Goal: Task Accomplishment & Management: Manage account settings

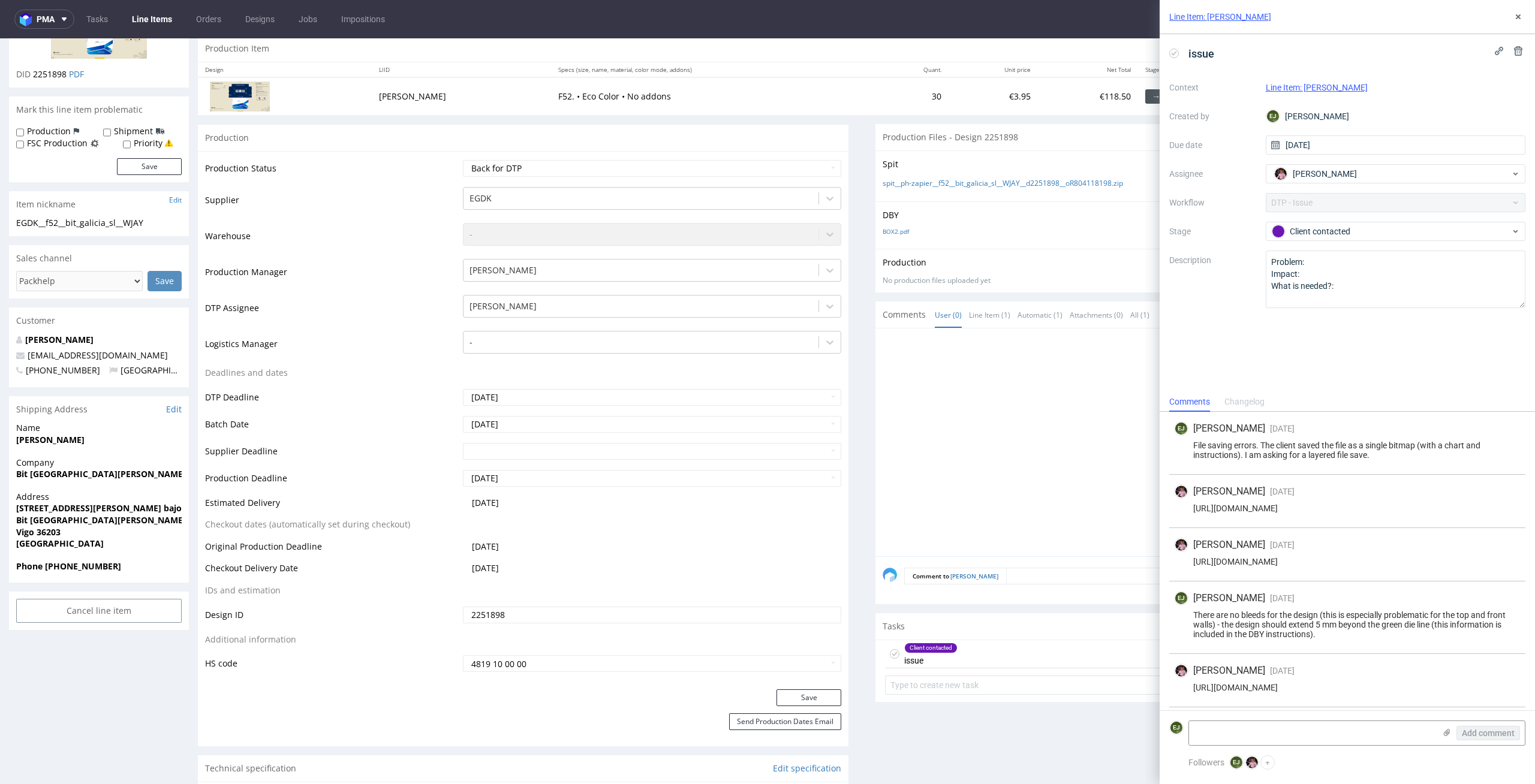
scroll to position [267, 0]
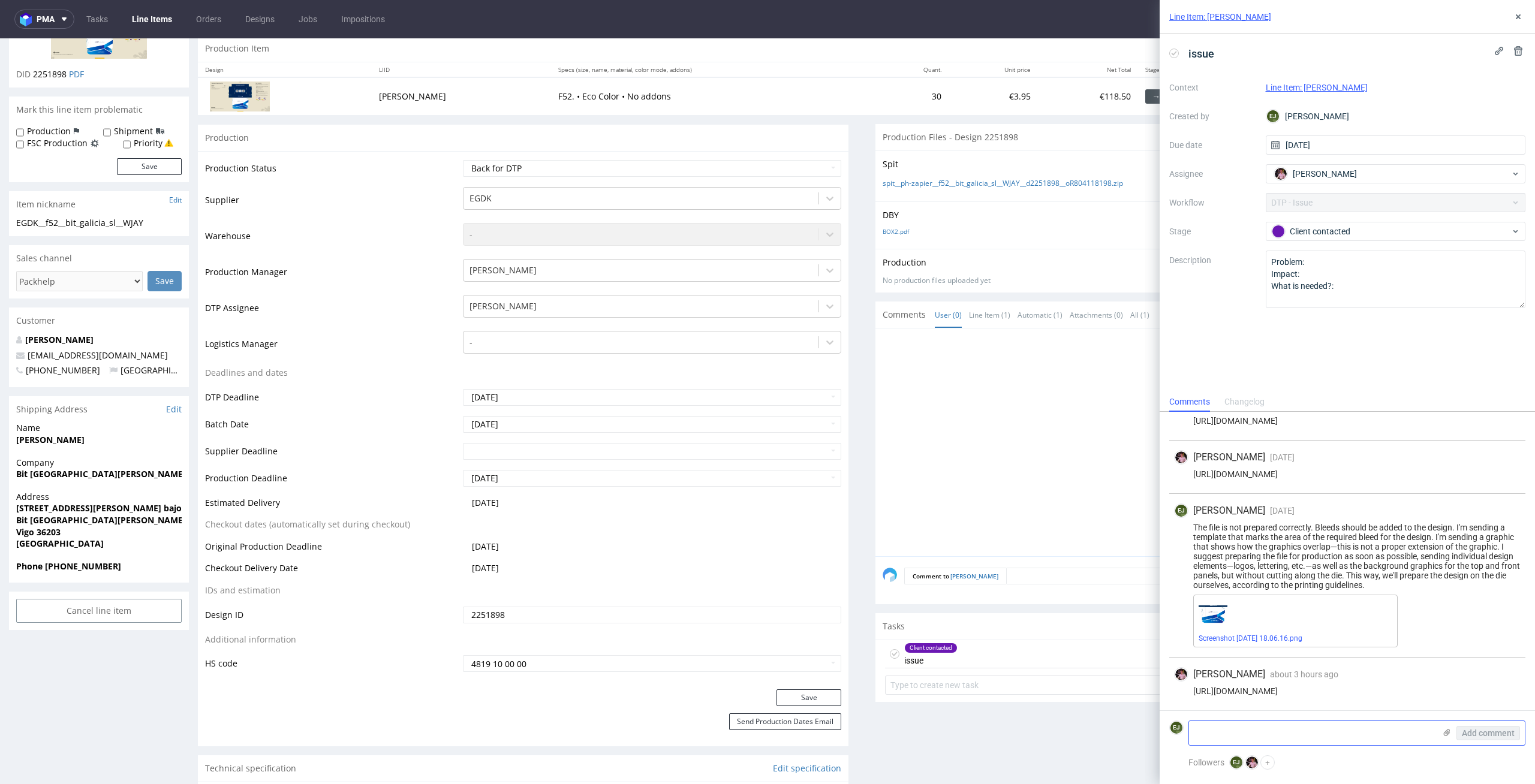
click at [1288, 733] on textarea at bounding box center [1312, 733] width 246 height 24
paste textarea "The file is invalid, with a rar extension. So is it some kind of video file? I …"
type textarea "The file is invalid, with a rar extension. So is it some kind of video file? I …"
click at [1494, 736] on span "Add comment" at bounding box center [1488, 733] width 53 height 9
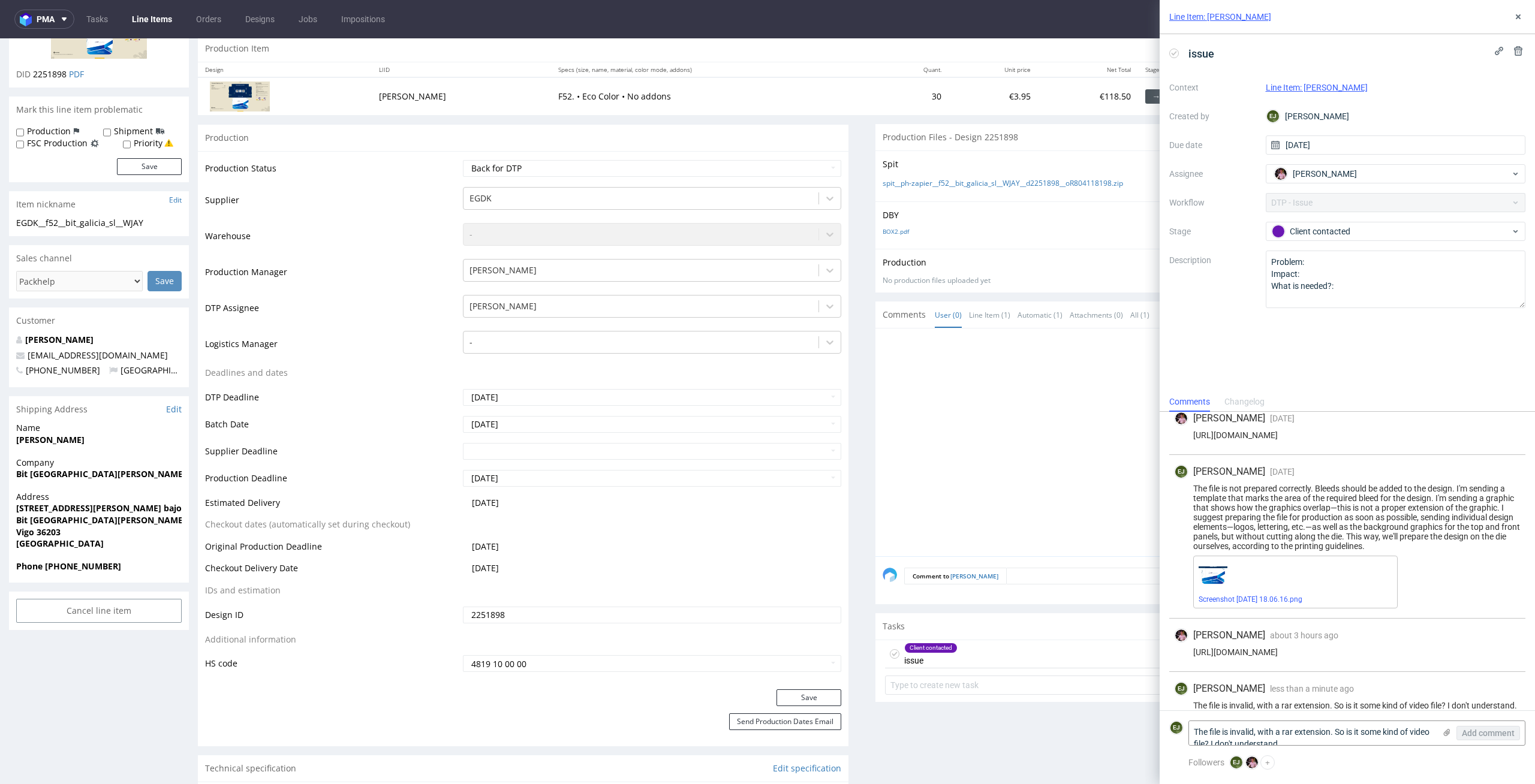
scroll to position [329, 0]
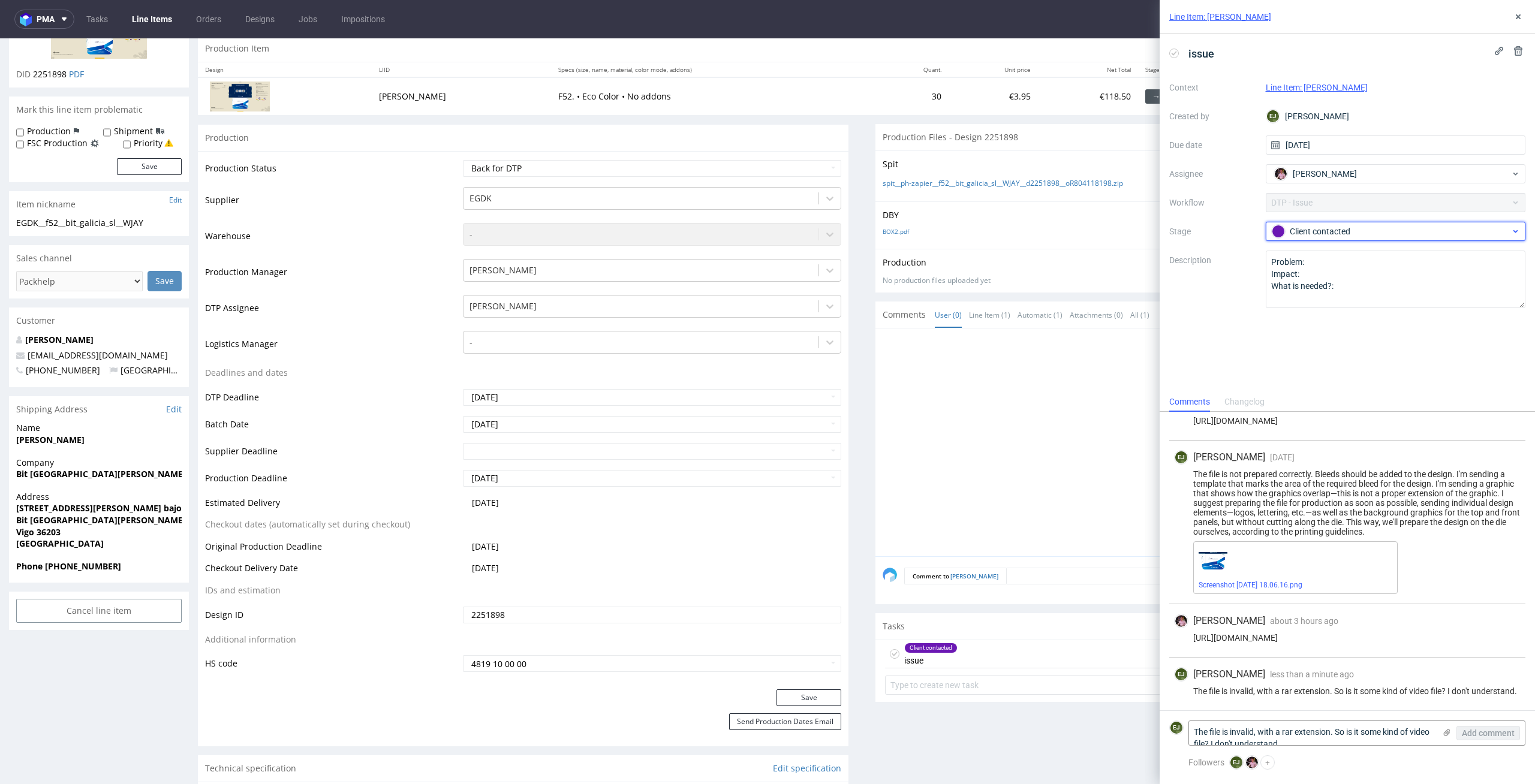
click at [1377, 232] on div "Client contacted" at bounding box center [1391, 231] width 239 height 13
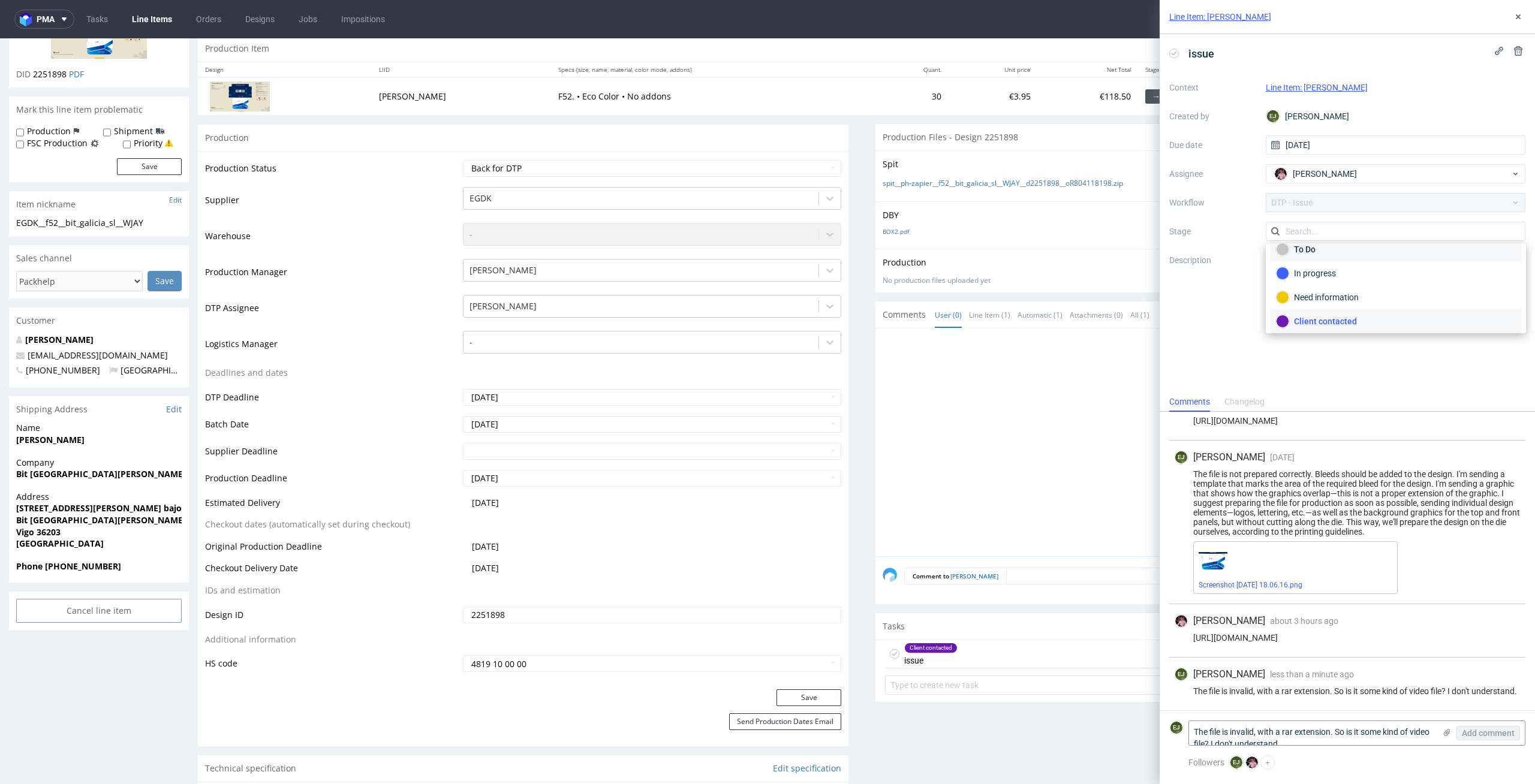
click at [1375, 255] on div "To Do" at bounding box center [1396, 249] width 240 height 13
click at [811, 165] on div "Waiting for Artwork Waiting for Diecut Waiting for Mockup Waiting for DTP Waiti…" at bounding box center [652, 168] width 379 height 17
click at [811, 160] on select "Waiting for Artwork Waiting for Diecut Waiting for Mockup Waiting for DTP Waiti…" at bounding box center [652, 168] width 379 height 17
select select "dtp_issue"
click at [463, 160] on select "Waiting for Artwork Waiting for Diecut Waiting for Mockup Waiting for DTP Waiti…" at bounding box center [652, 168] width 379 height 17
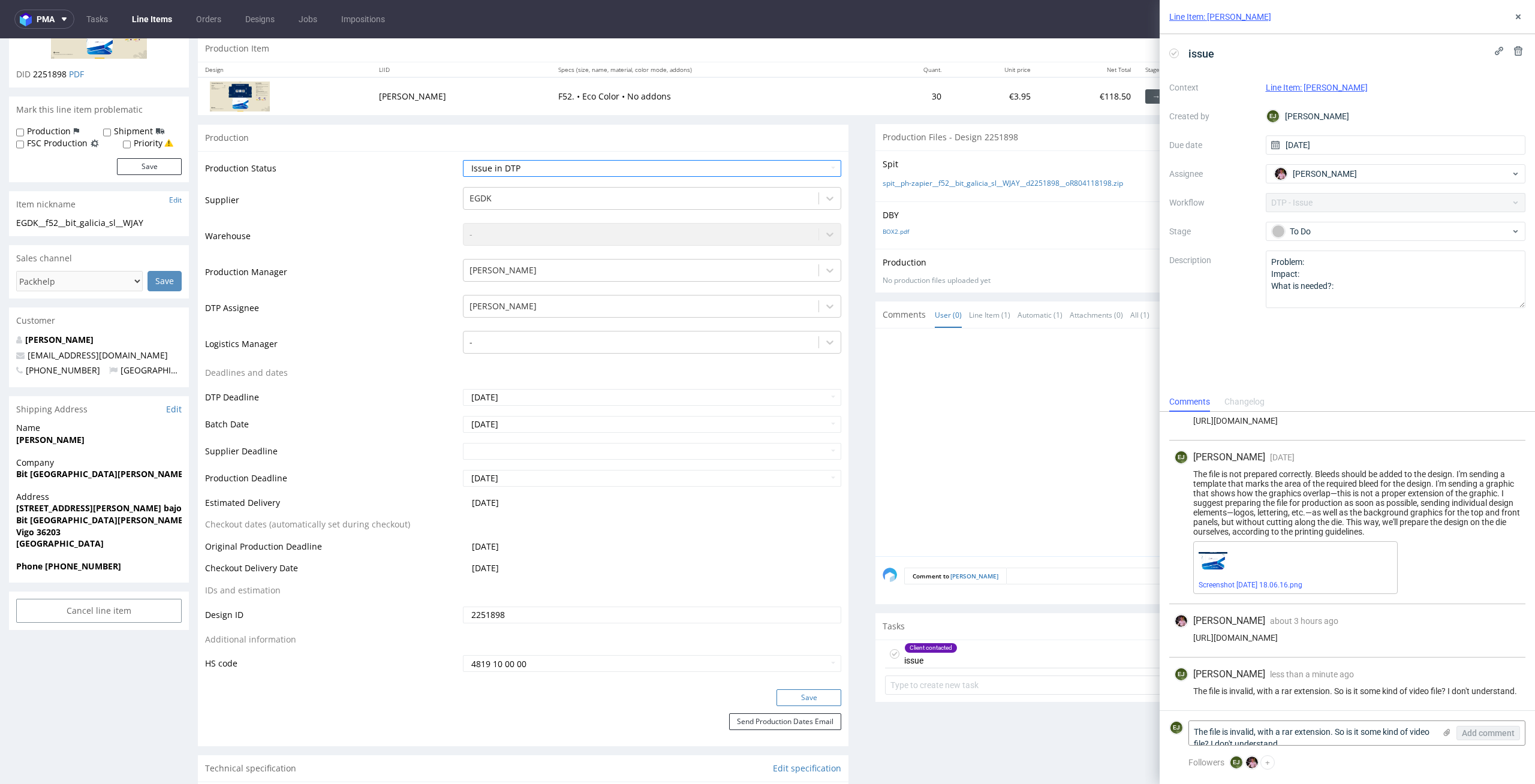
click at [816, 689] on button "Save" at bounding box center [808, 697] width 65 height 17
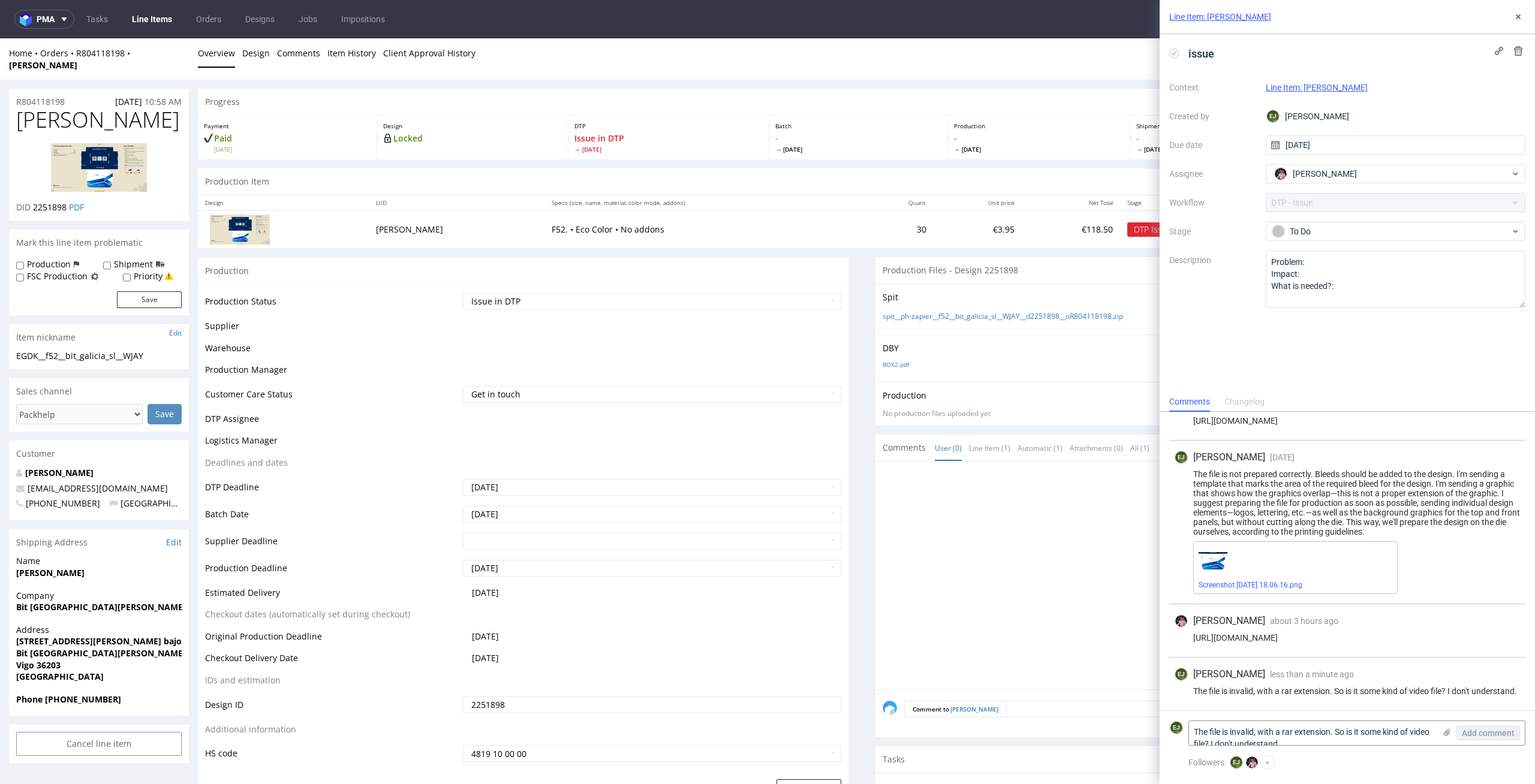
scroll to position [133, 0]
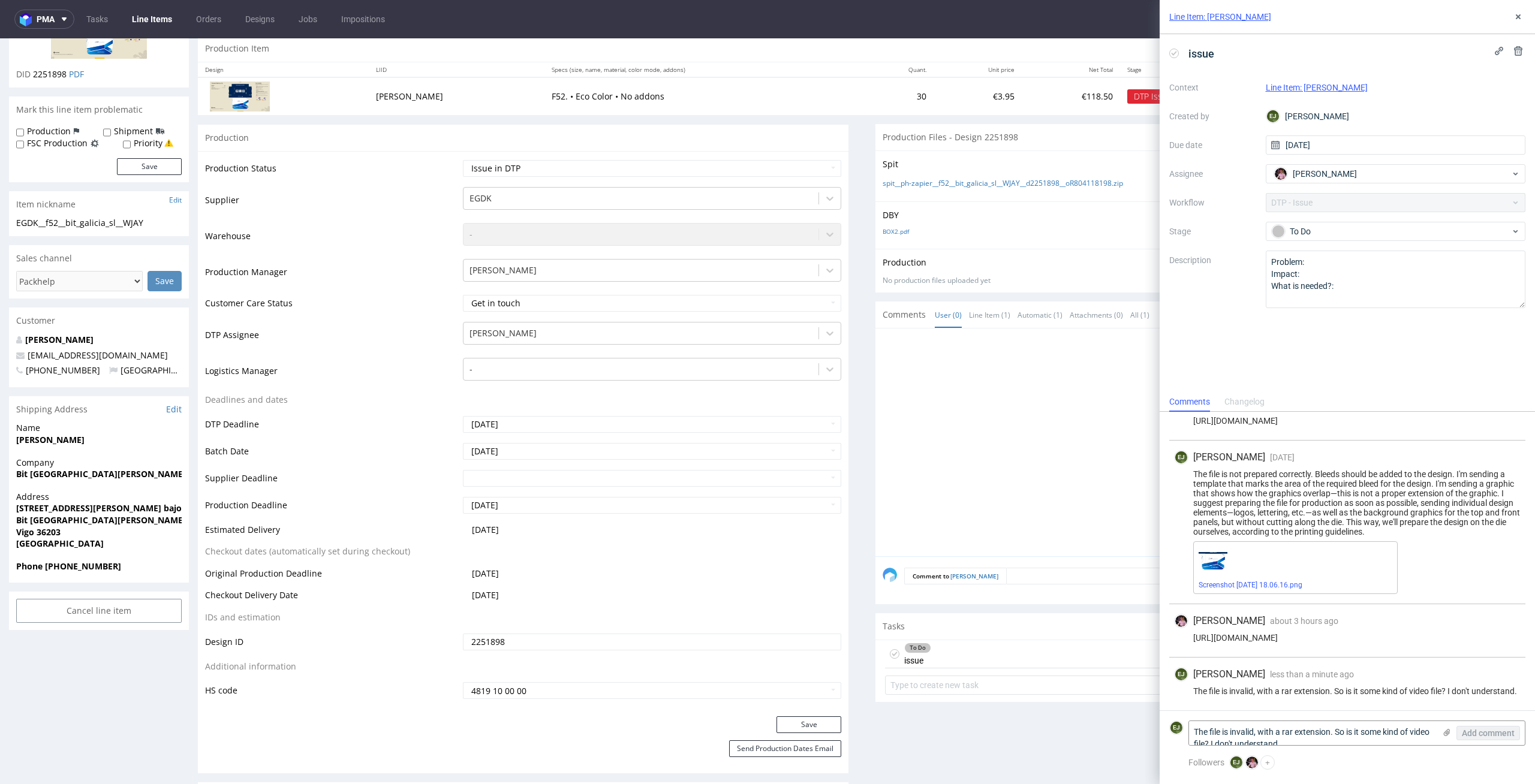
click at [950, 443] on div at bounding box center [1204, 446] width 643 height 221
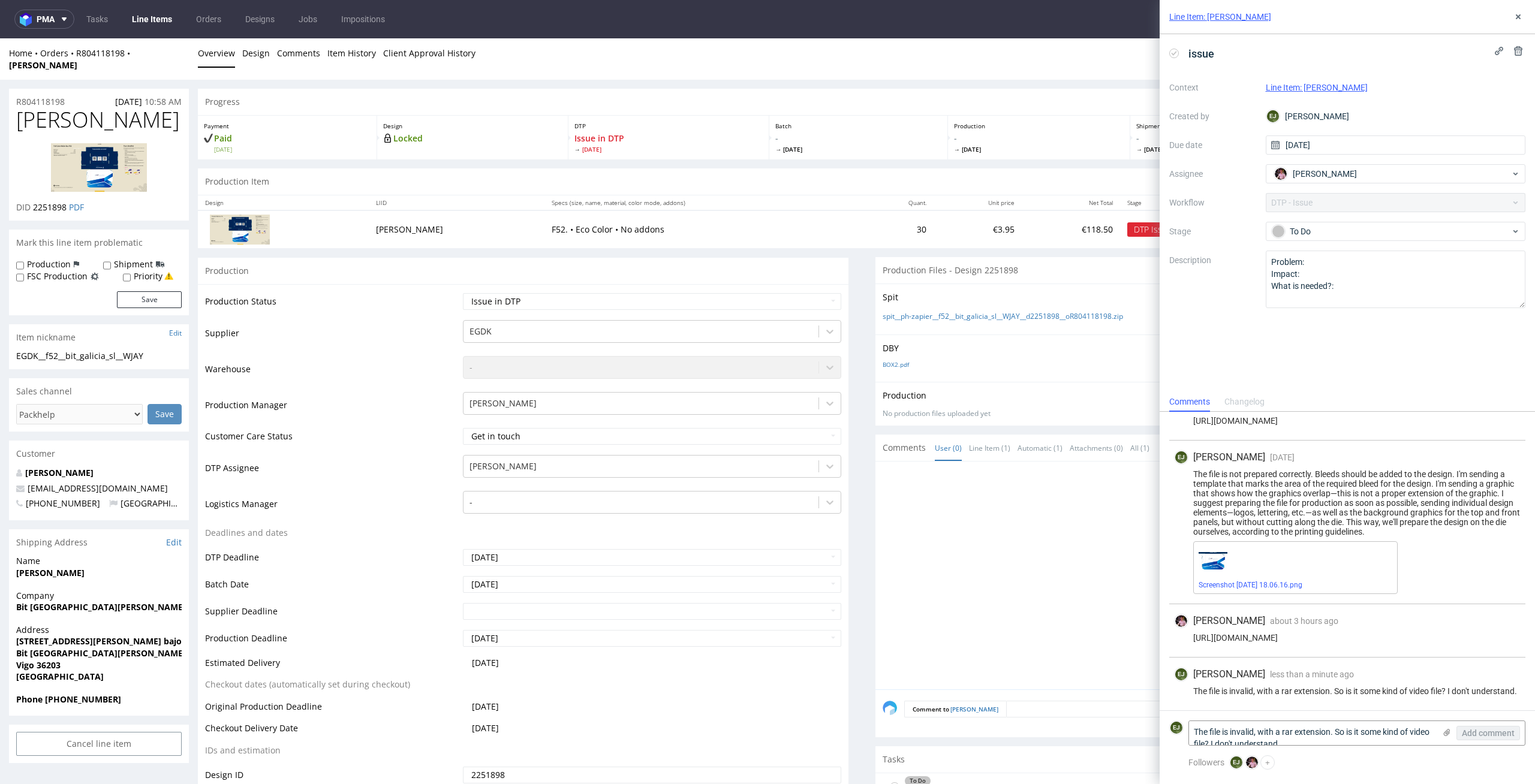
click at [158, 13] on link "Line Items" at bounding box center [151, 19] width 54 height 19
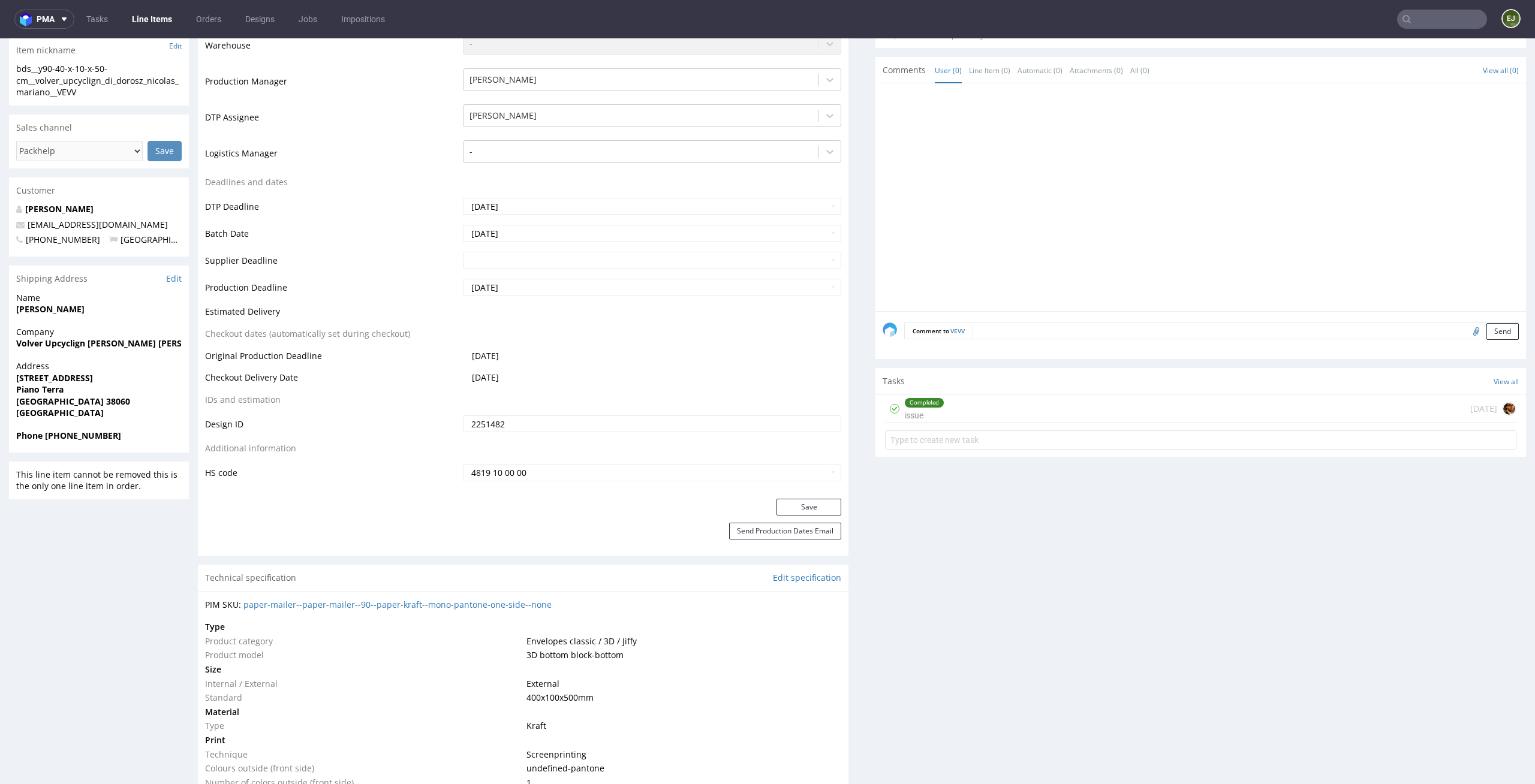
scroll to position [402, 0]
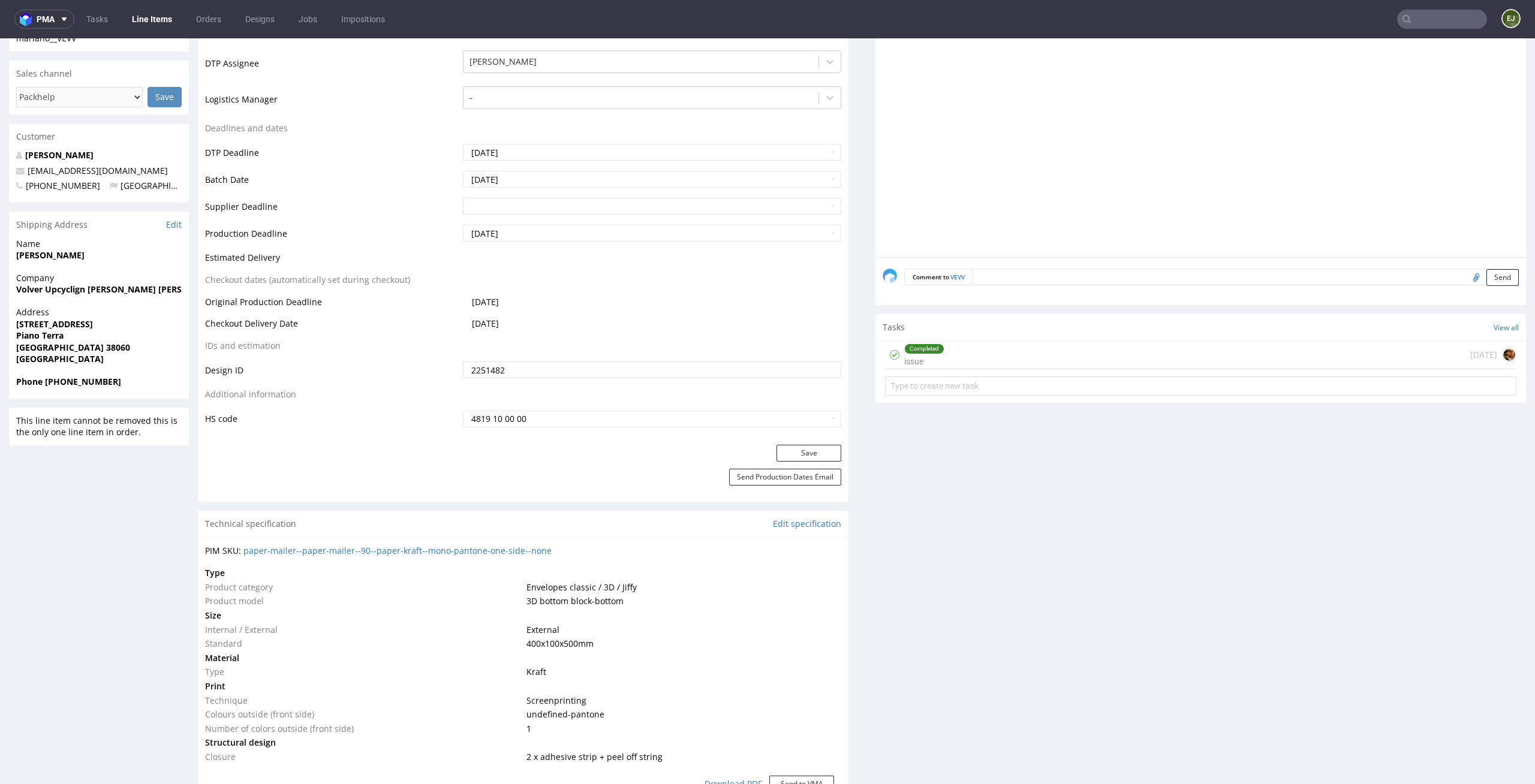
click at [1046, 354] on div "Completed issue 14 days ago" at bounding box center [1200, 355] width 631 height 28
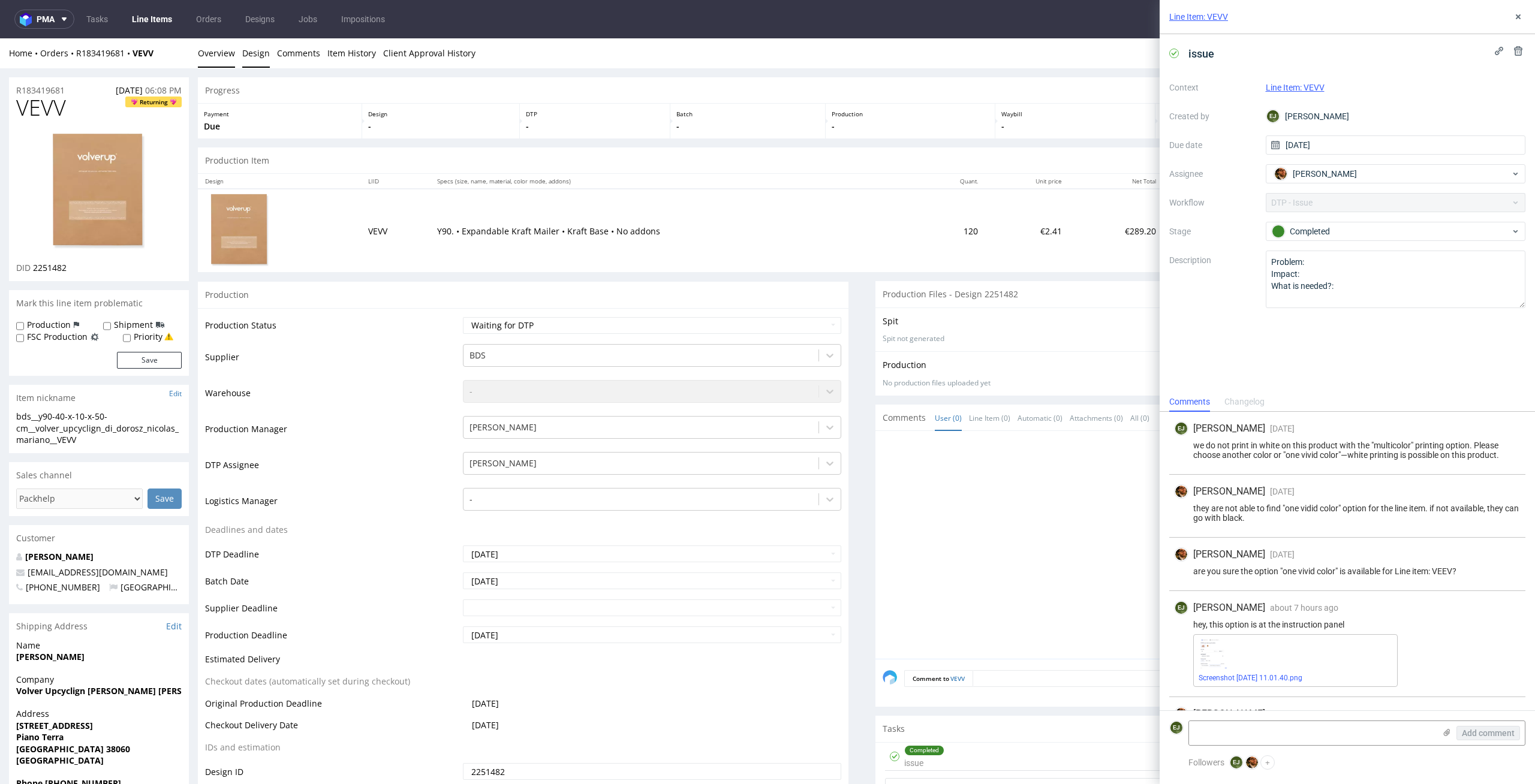
click at [249, 57] on link "Design" at bounding box center [255, 53] width 28 height 29
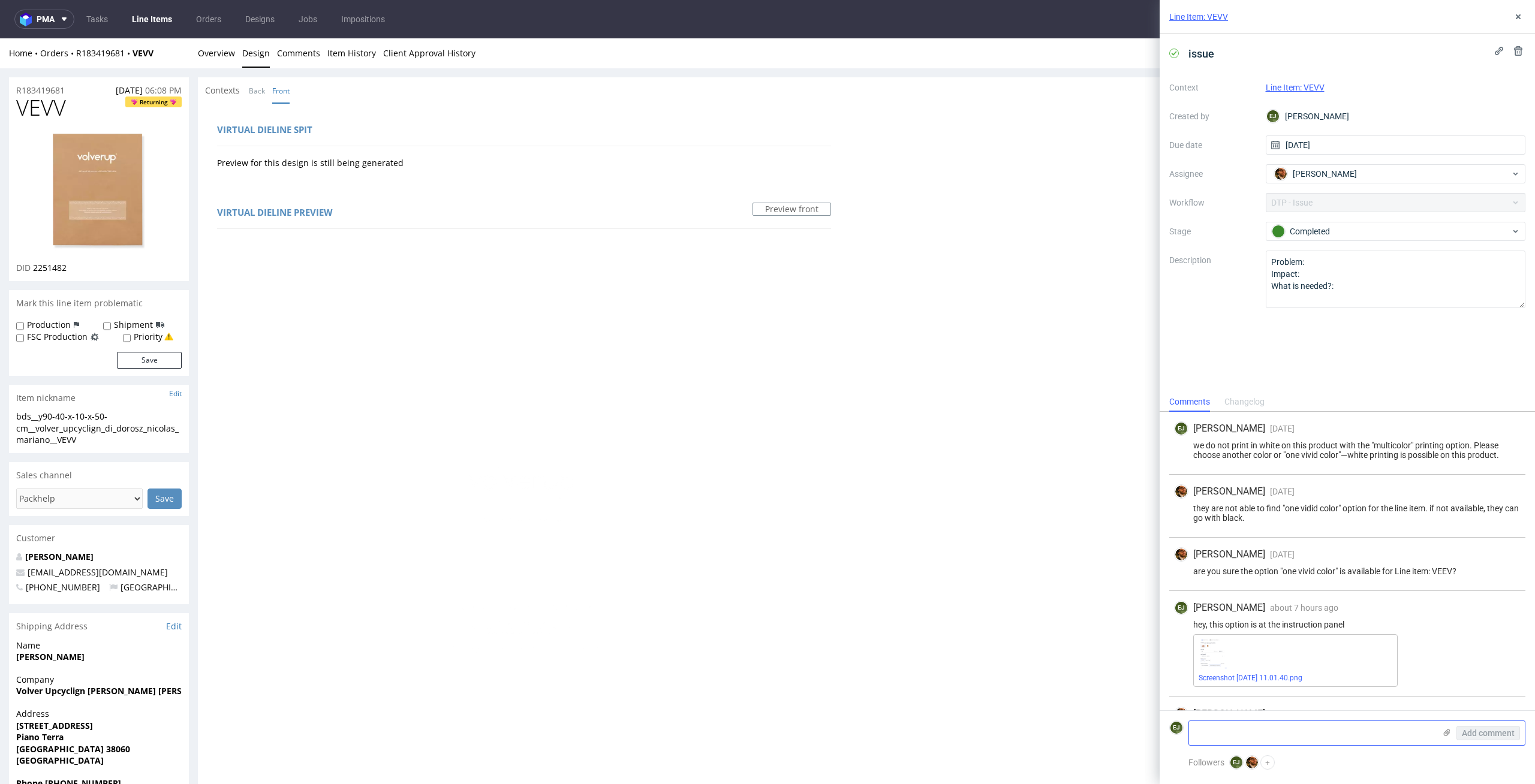
click at [1281, 734] on textarea at bounding box center [1312, 733] width 246 height 24
type textarea "Does the client have a vector file? For this type of product, I need a vector f…"
click at [1473, 726] on button "Add comment" at bounding box center [1488, 733] width 64 height 14
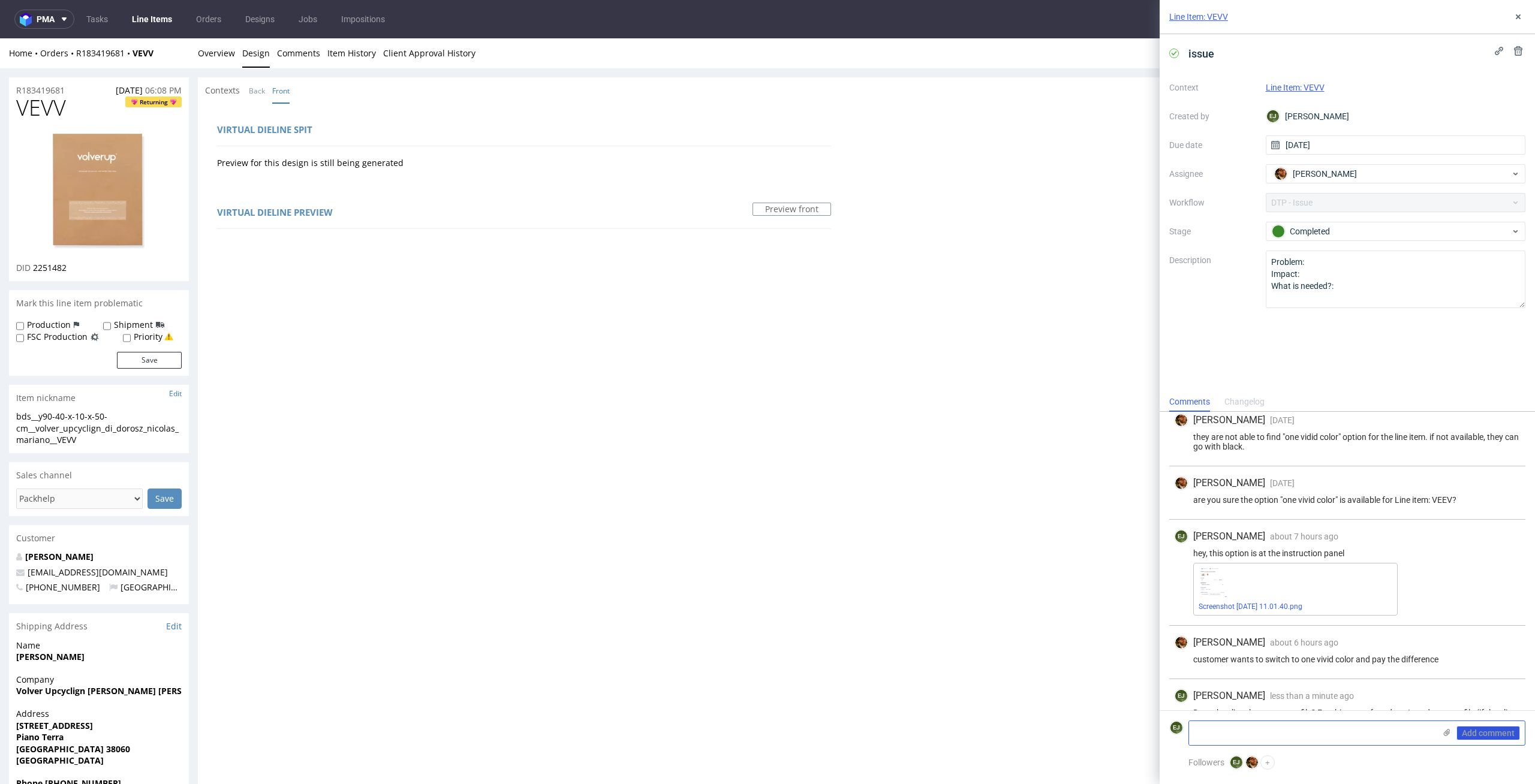
scroll to position [112, 0]
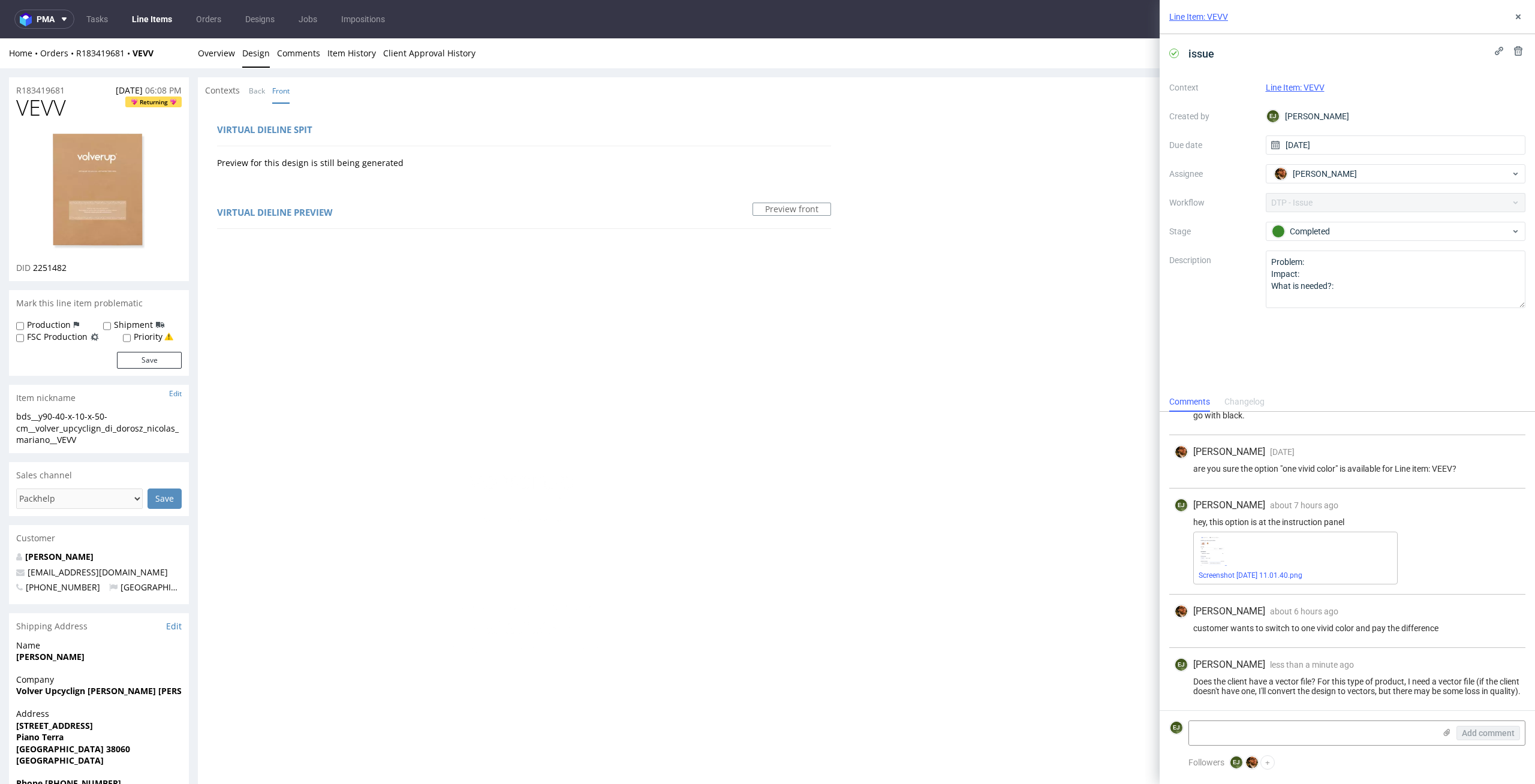
click at [1409, 242] on div "Context Line Item: VEVV Created by EJ Elżbieta Jelińska Due date 27/08/2025 Ass…" at bounding box center [1347, 193] width 356 height 230
click at [1415, 228] on div "Completed" at bounding box center [1391, 231] width 239 height 13
click at [1407, 258] on div "To Do" at bounding box center [1396, 260] width 240 height 13
click at [206, 65] on link "Overview" at bounding box center [216, 53] width 37 height 29
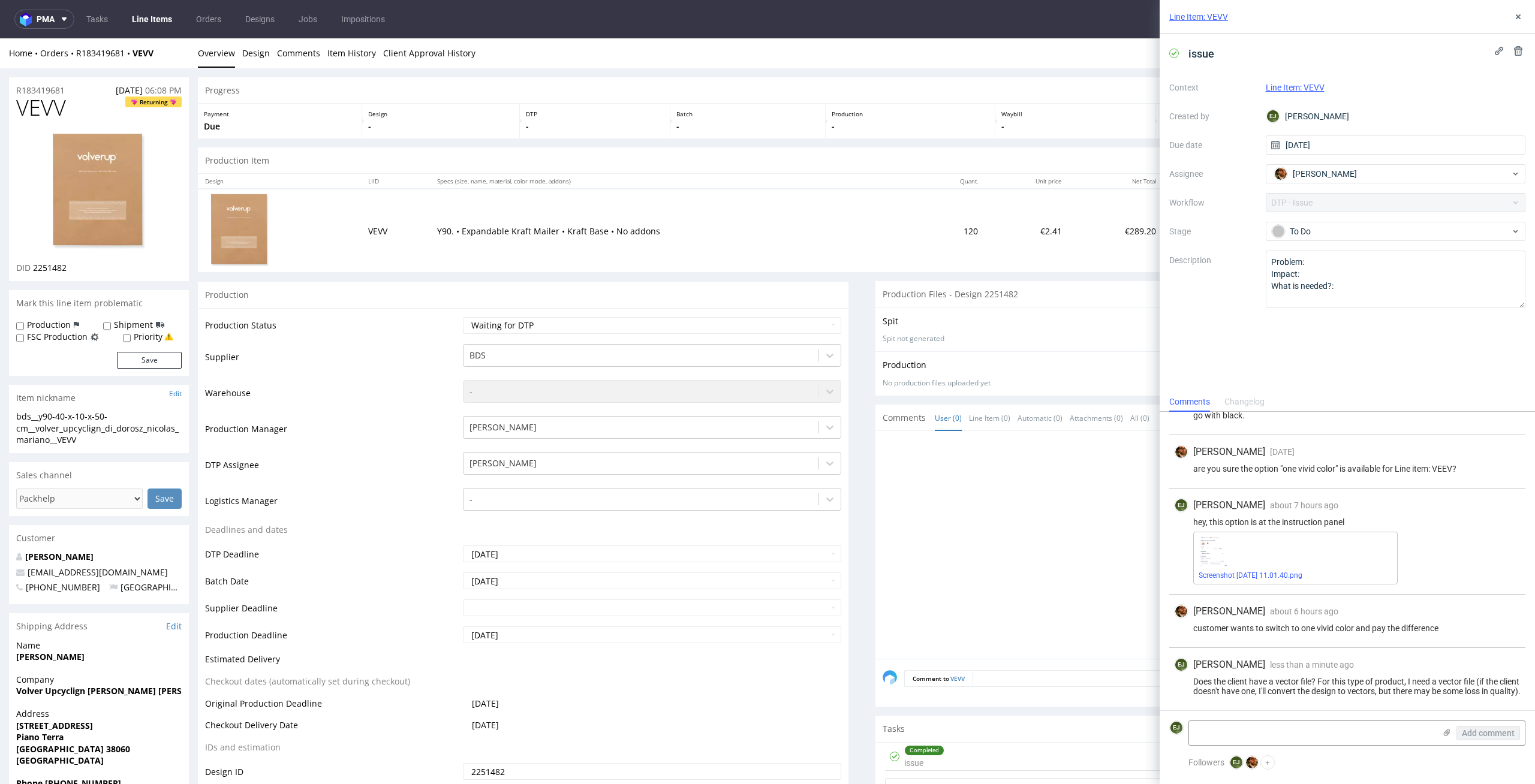
click at [535, 336] on td "Waiting for Artwork Waiting for Diecut Waiting for Mockup Waiting for DTP Waiti…" at bounding box center [651, 329] width 382 height 27
click at [543, 327] on select "Waiting for Artwork Waiting for Diecut Waiting for Mockup Waiting for DTP Waiti…" at bounding box center [652, 325] width 379 height 17
select select "dtp_issue"
click at [463, 317] on select "Waiting for Artwork Waiting for Diecut Waiting for Mockup Waiting for DTP Waiti…" at bounding box center [652, 325] width 379 height 17
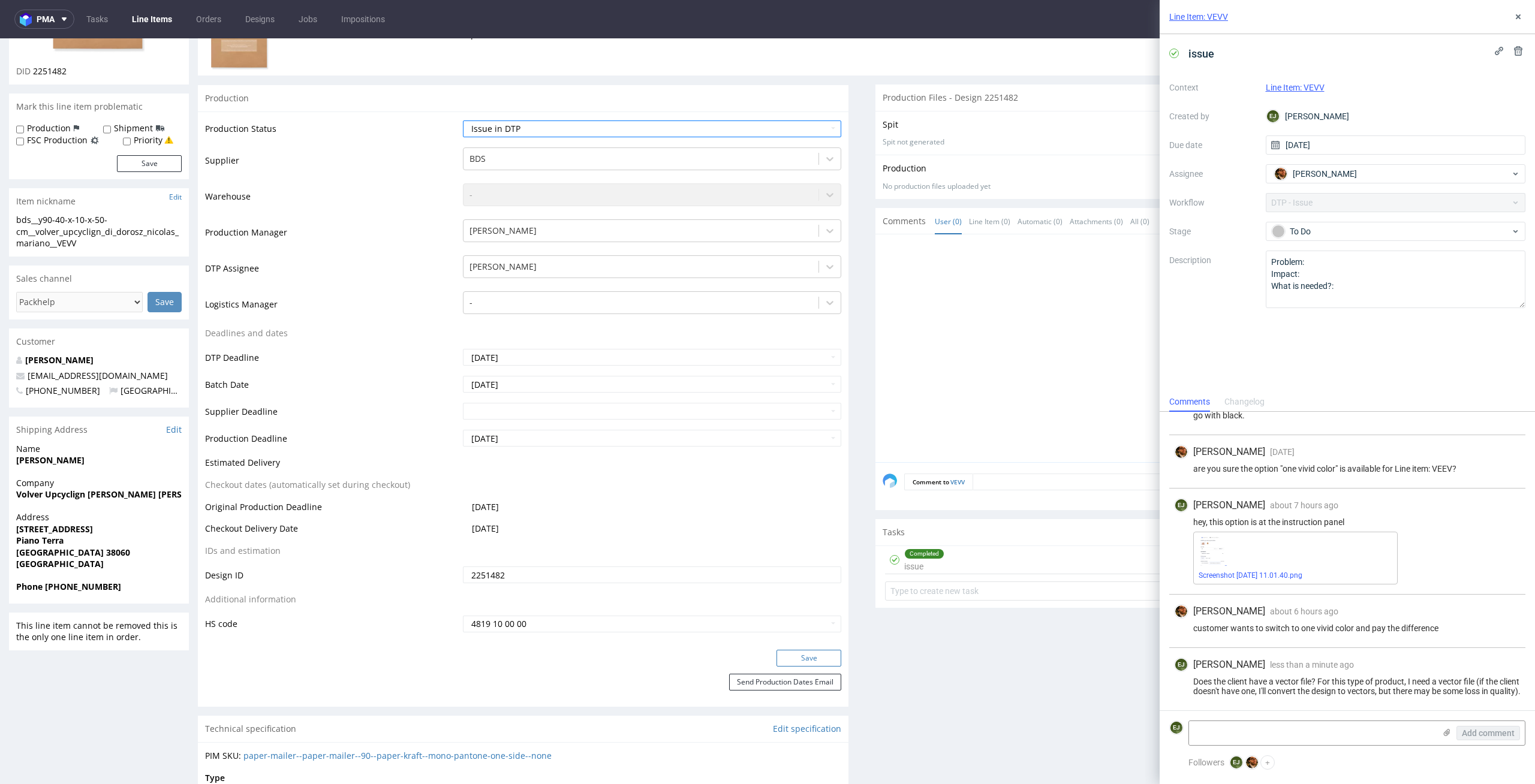
click at [808, 656] on button "Save" at bounding box center [808, 658] width 65 height 17
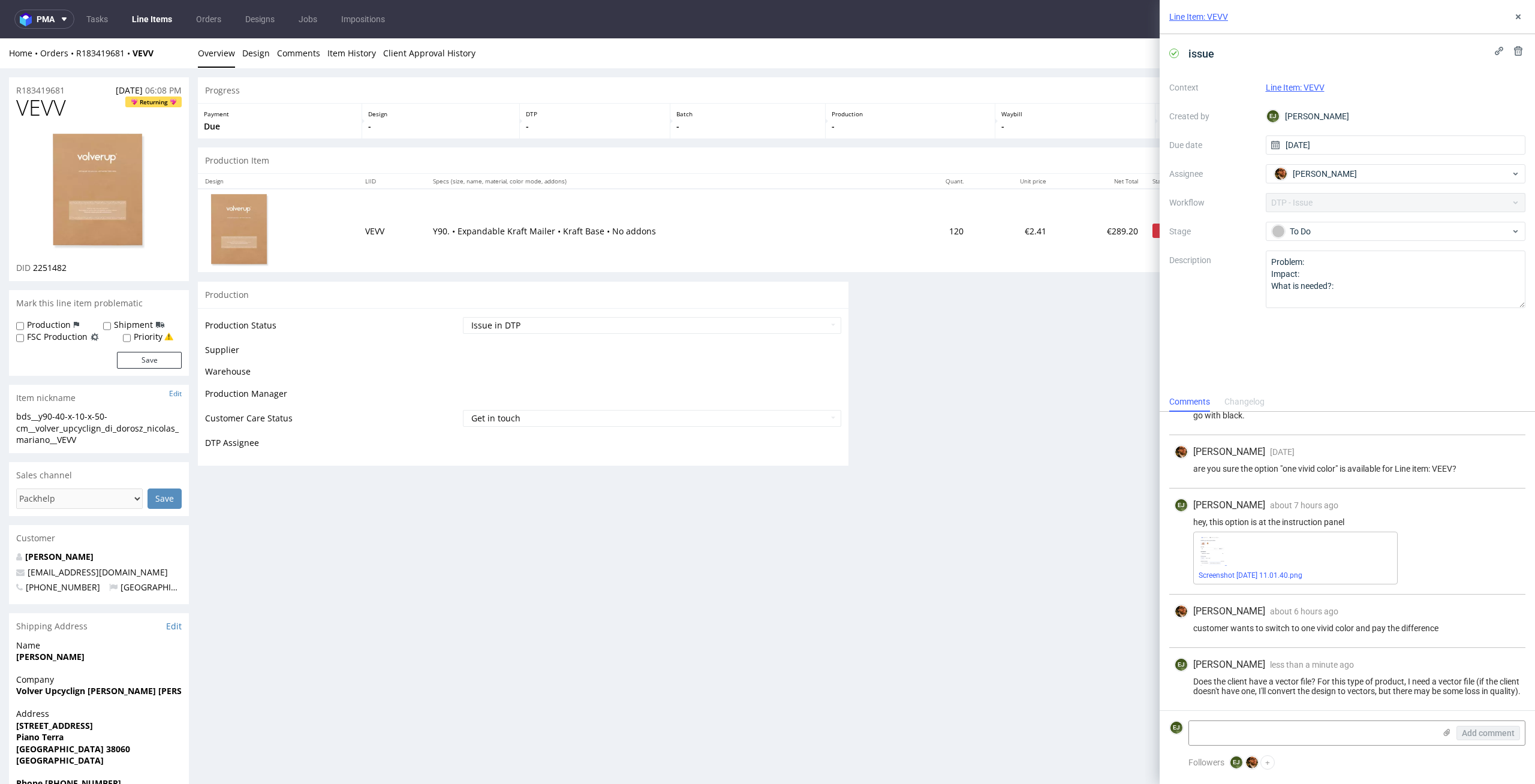
scroll to position [0, 0]
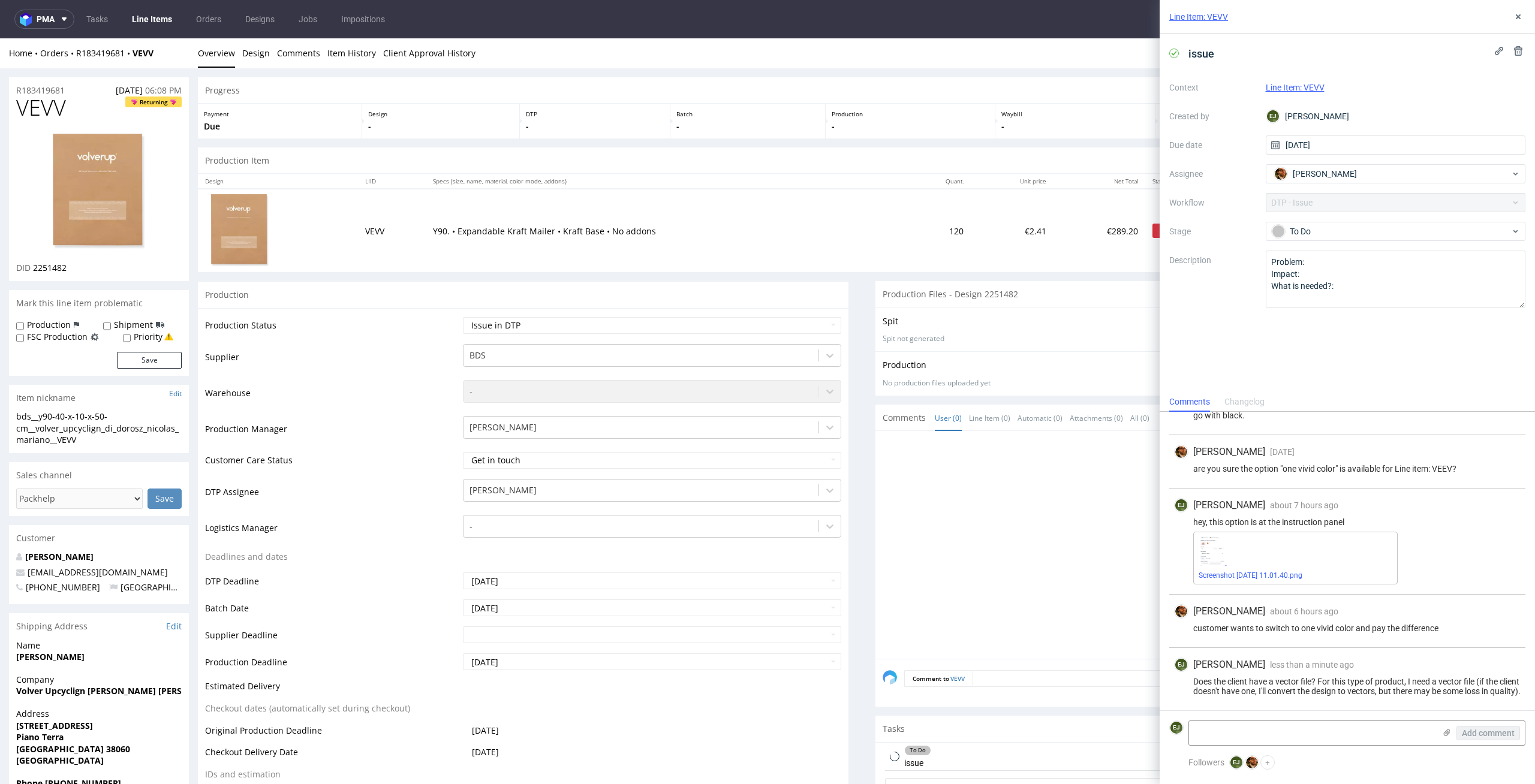
click at [157, 19] on link "Line Items" at bounding box center [151, 19] width 54 height 19
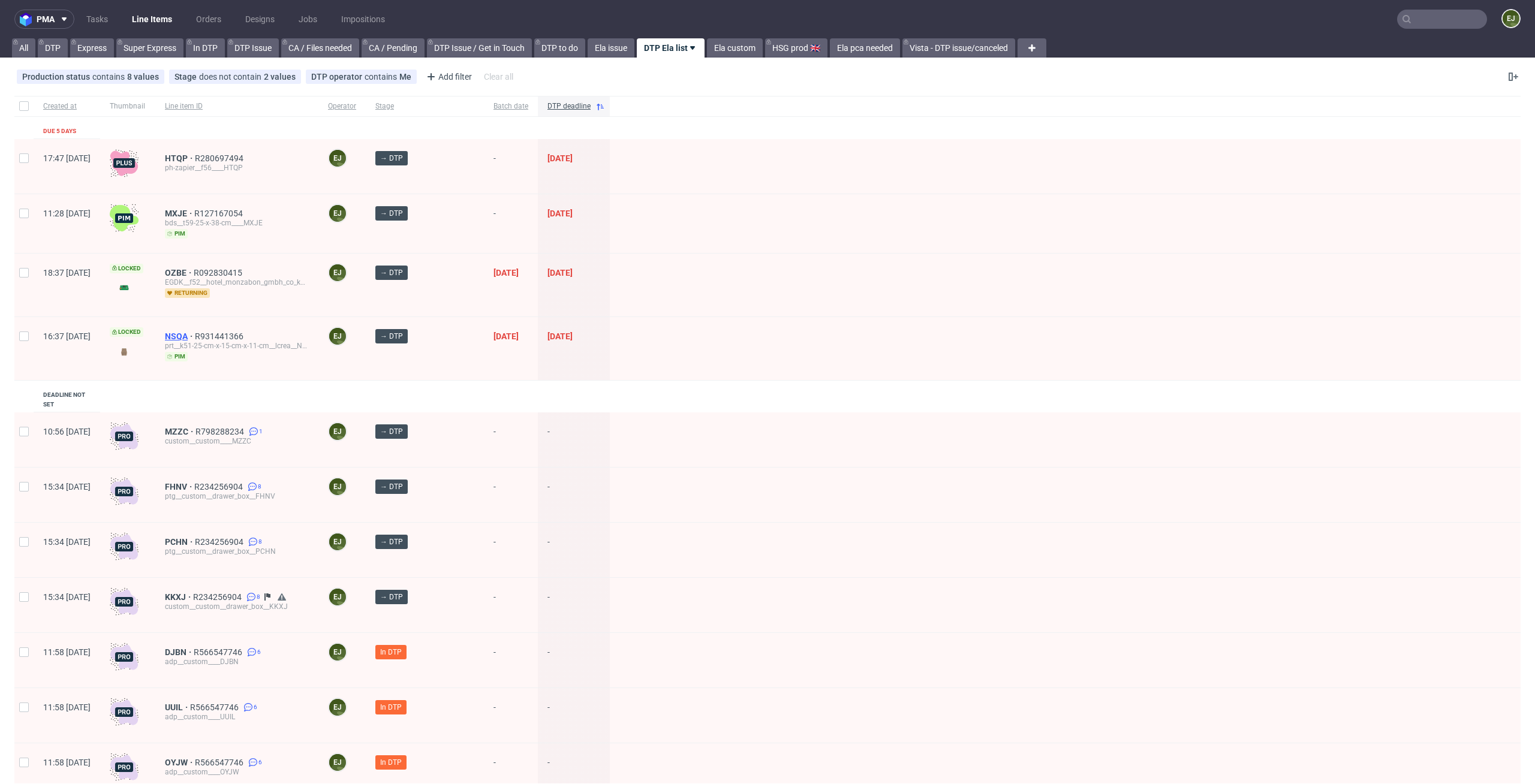
click at [195, 339] on span "NSQA" at bounding box center [180, 336] width 30 height 9
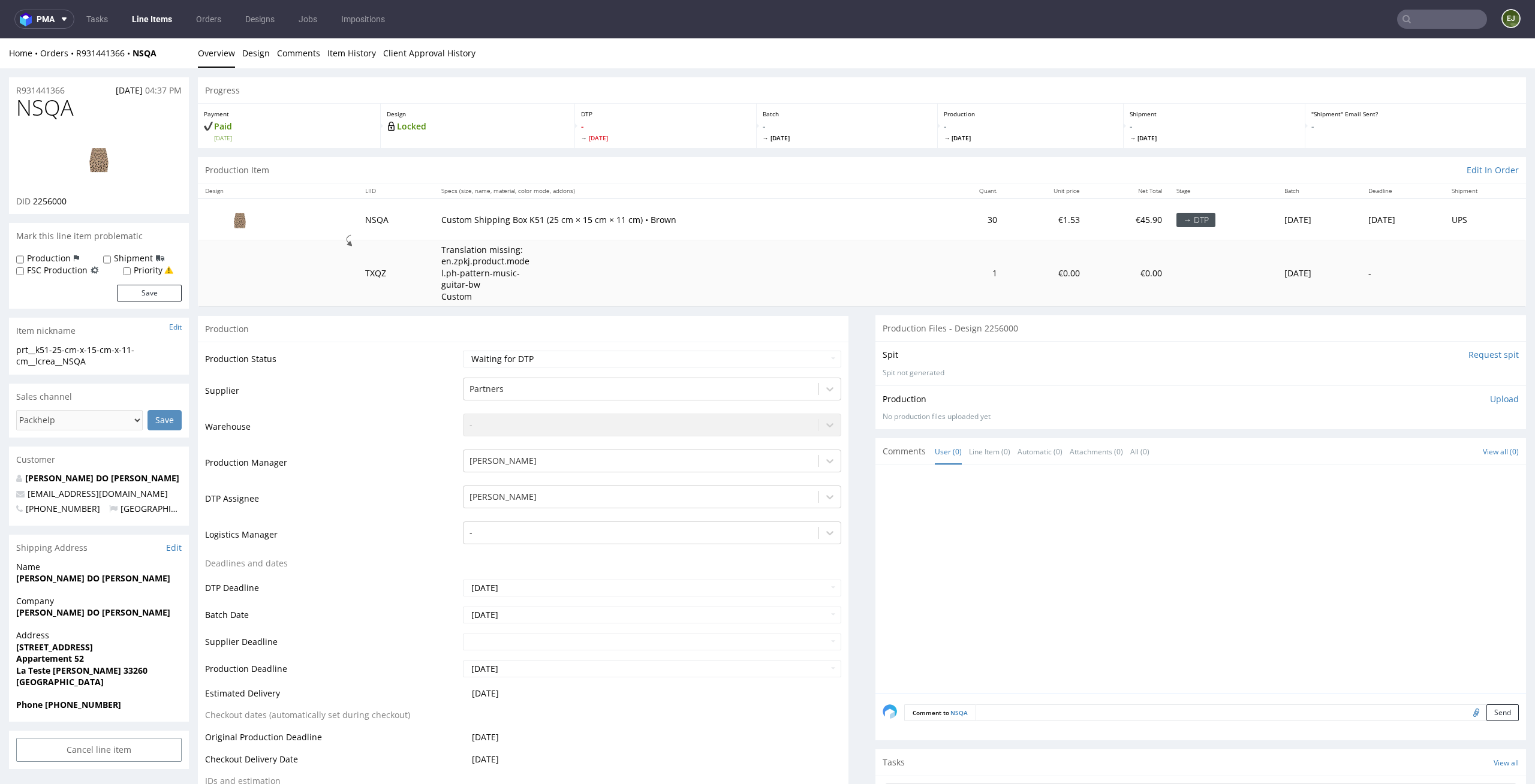
click at [112, 167] on img at bounding box center [99, 158] width 96 height 54
click at [254, 54] on link "Design" at bounding box center [255, 53] width 28 height 29
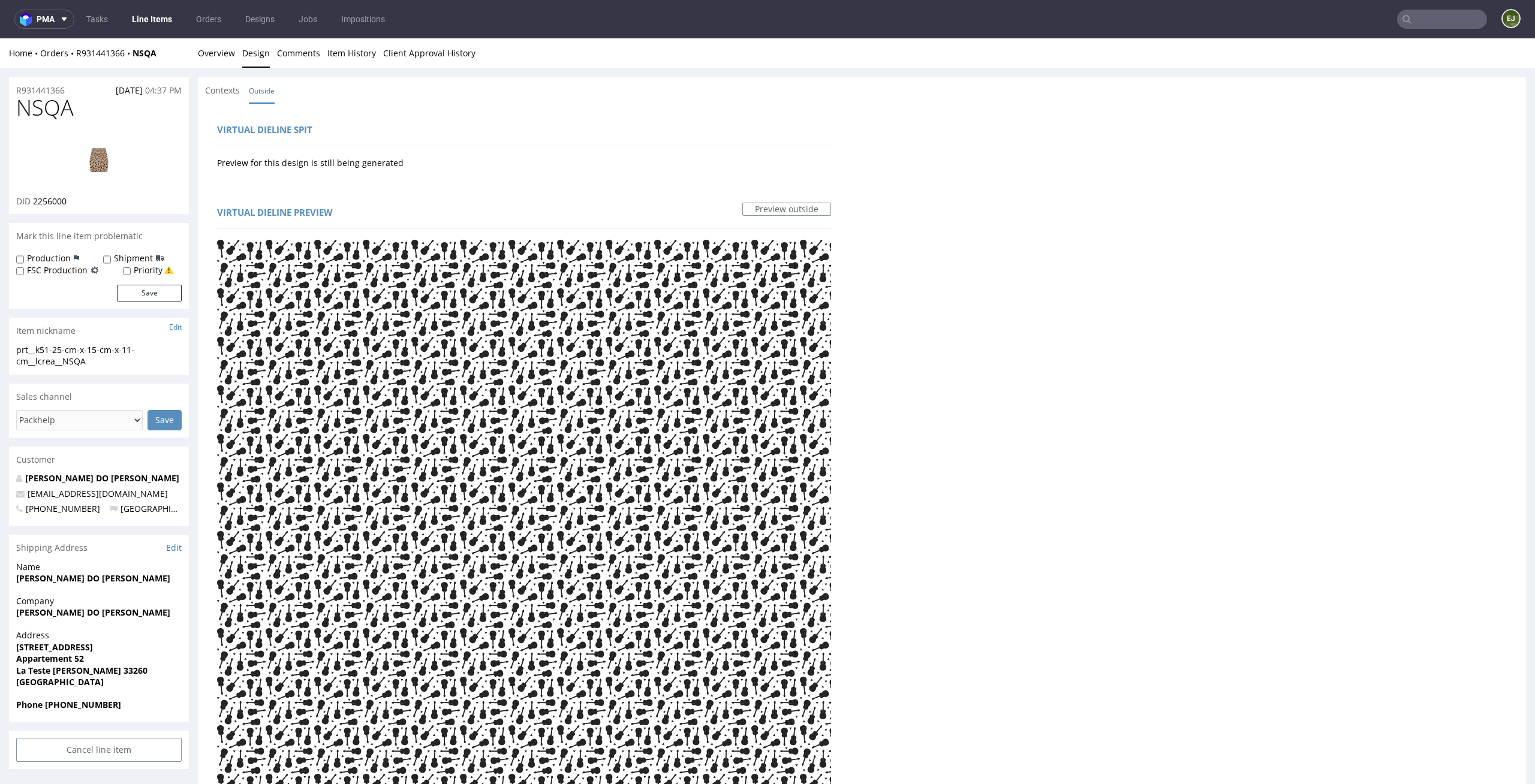
scroll to position [3, 0]
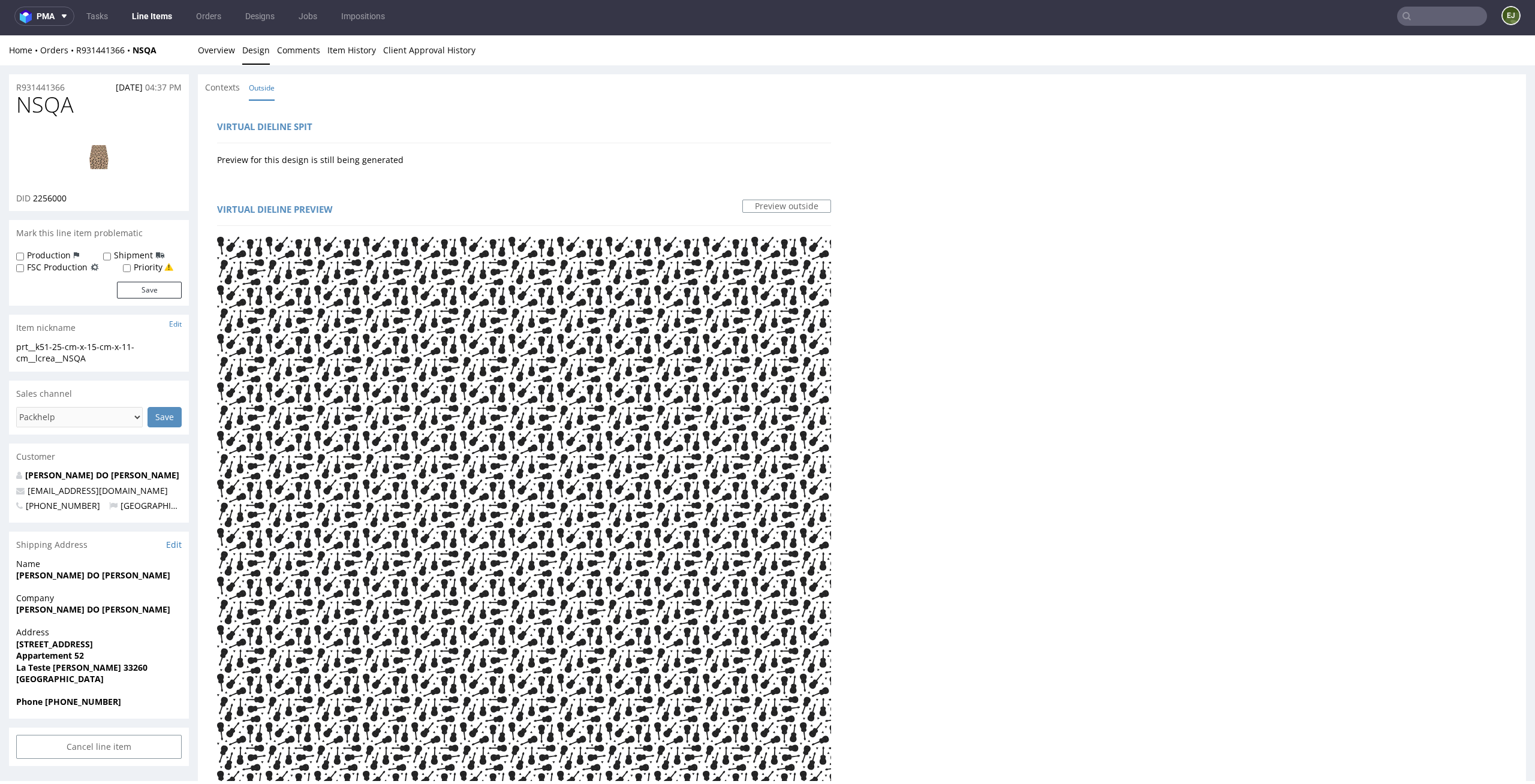
click at [360, 344] on div "Virtual dieline spit Preview for this design is still being generated Virtual d…" at bounding box center [524, 690] width 652 height 1181
click at [224, 54] on link "Overview" at bounding box center [216, 50] width 37 height 29
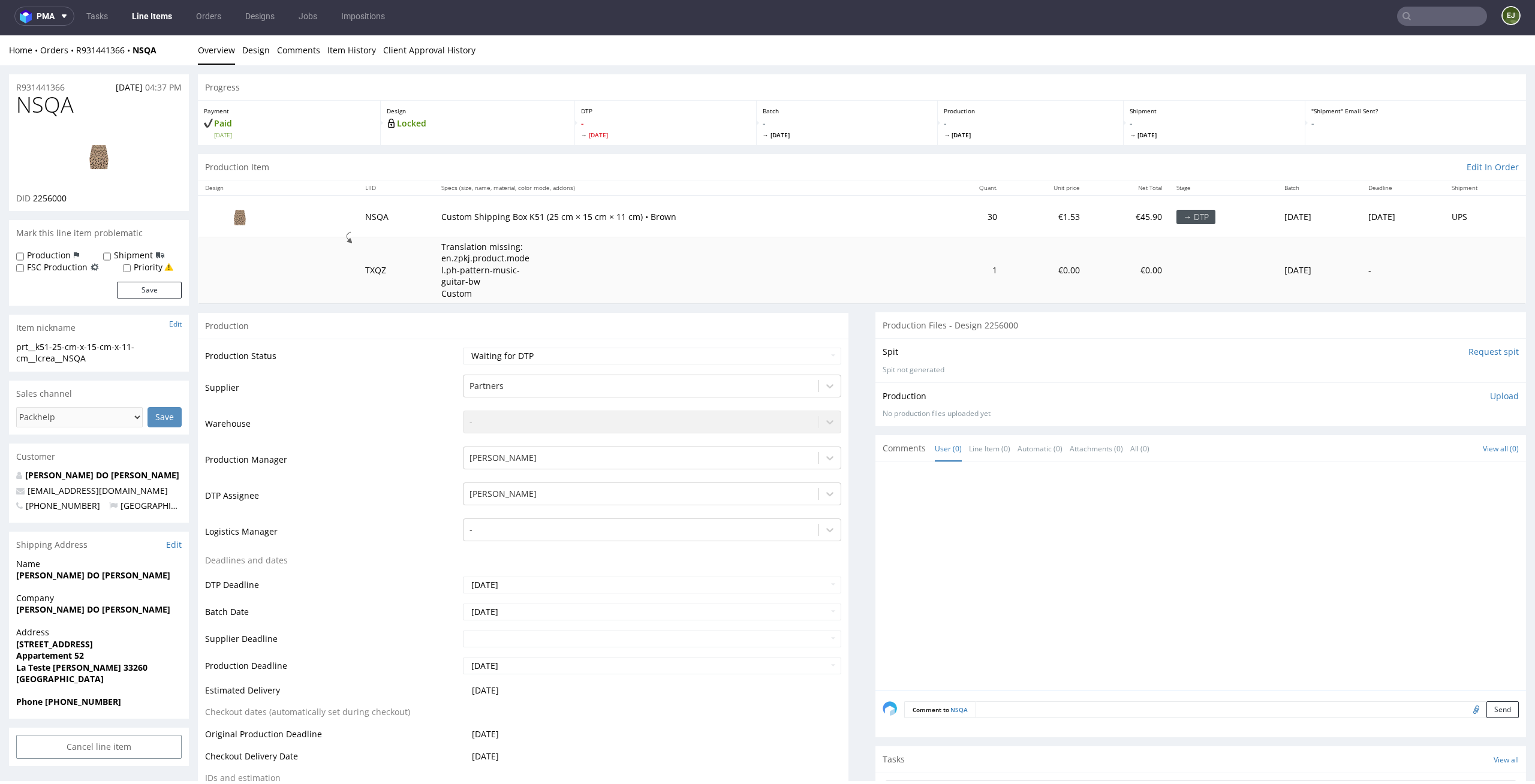
click at [103, 179] on img at bounding box center [99, 156] width 96 height 54
drag, startPoint x: 95, startPoint y: 359, endPoint x: 0, endPoint y: 342, distance: 96.5
copy div "prt__k51-25-cm-x-15-cm-x-11-cm__lcrea__NSQA"
drag, startPoint x: 84, startPoint y: 209, endPoint x: 35, endPoint y: 202, distance: 49.5
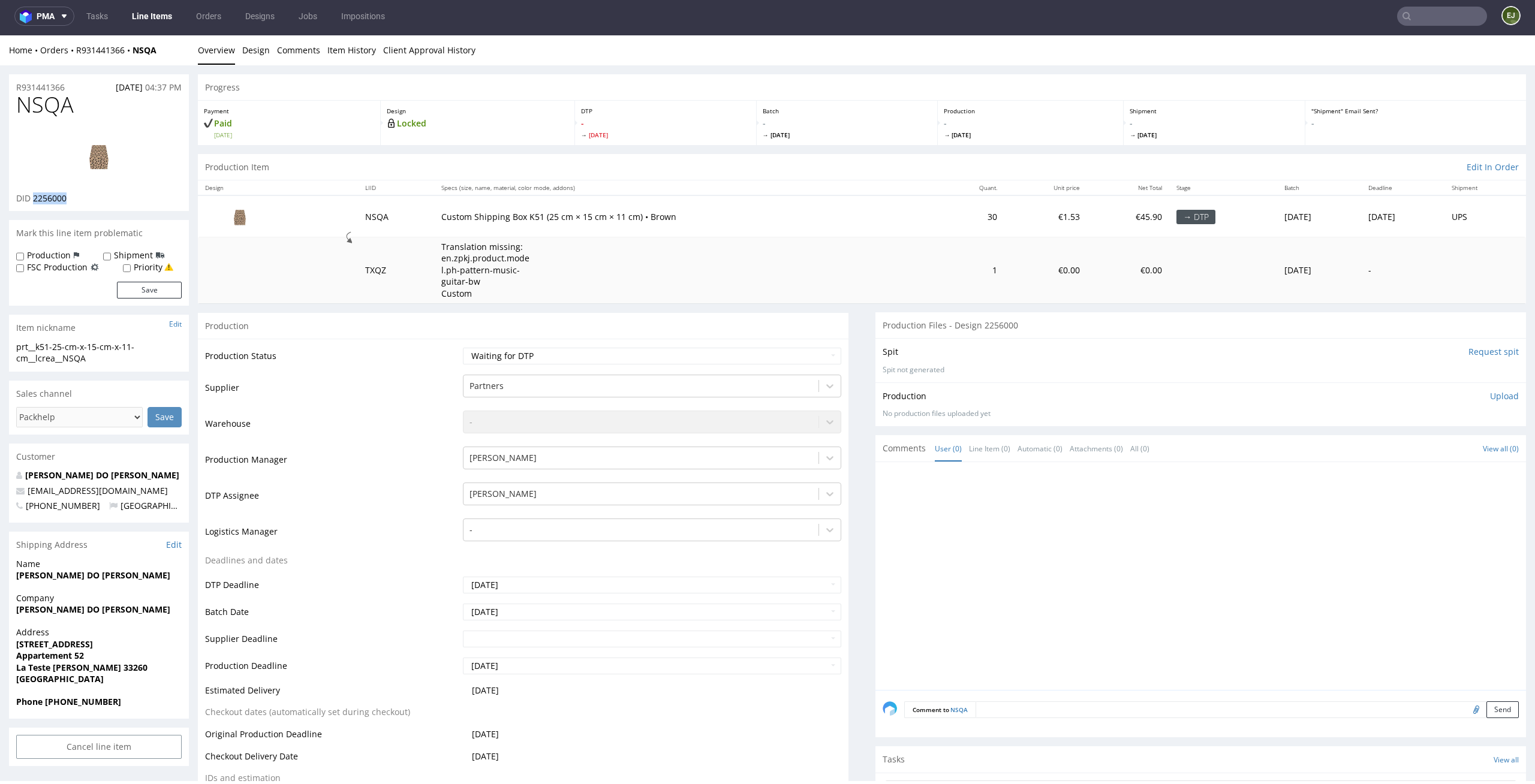
click at [35, 201] on div "NSQA DID 2256000" at bounding box center [98, 152] width 180 height 118
copy span "2256000"
drag, startPoint x: 68, startPoint y: 89, endPoint x: 0, endPoint y: 89, distance: 68.0
copy p "R931441366"
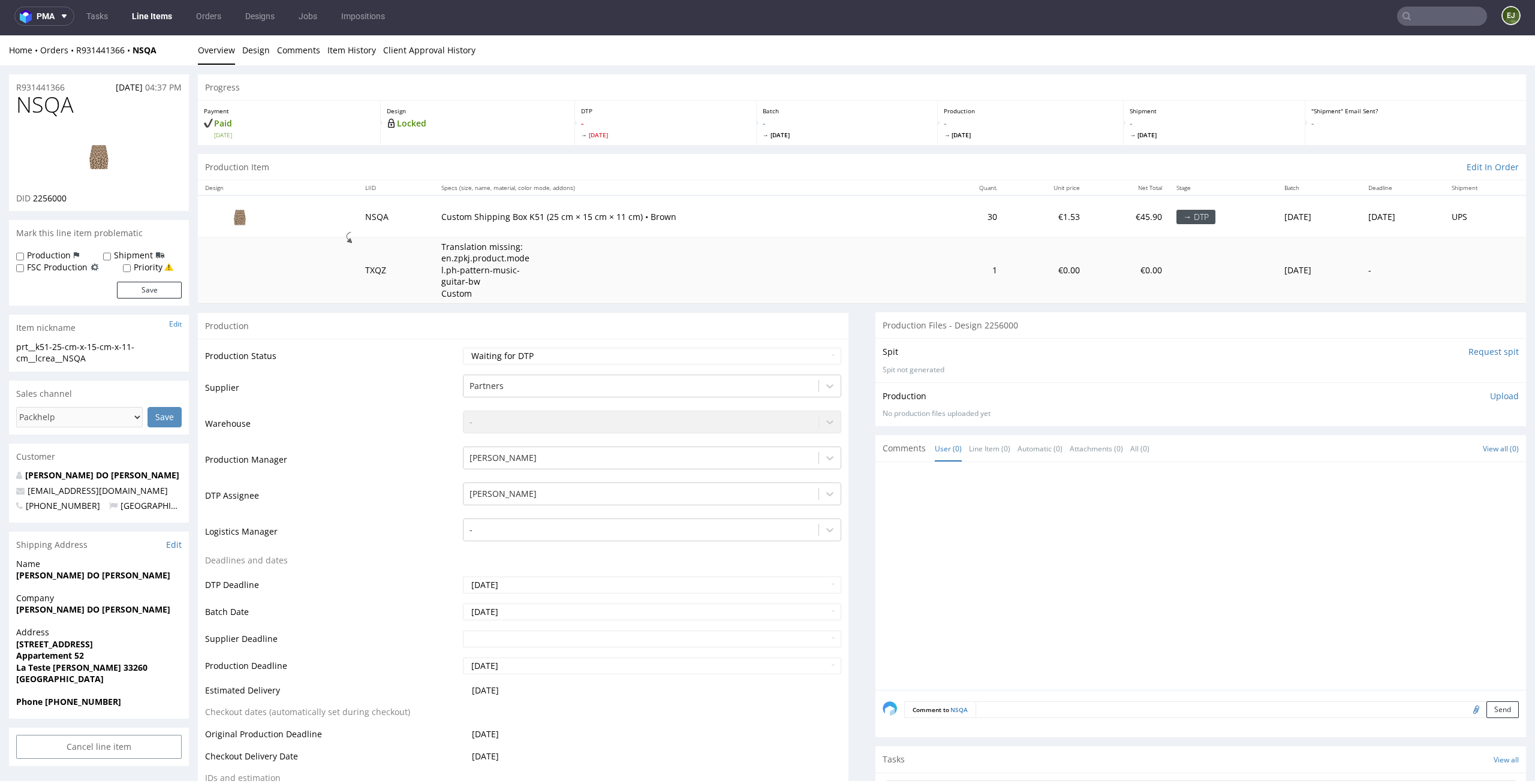
click at [1493, 399] on p "Upload" at bounding box center [1504, 396] width 29 height 12
click at [1417, 450] on div "Add files" at bounding box center [1433, 451] width 60 height 18
type input "C:\fakepath\prt__k51-25-cm-x-15-cm-x-11-cm__lcrea__NSQA__d2256000__oR931441366_…"
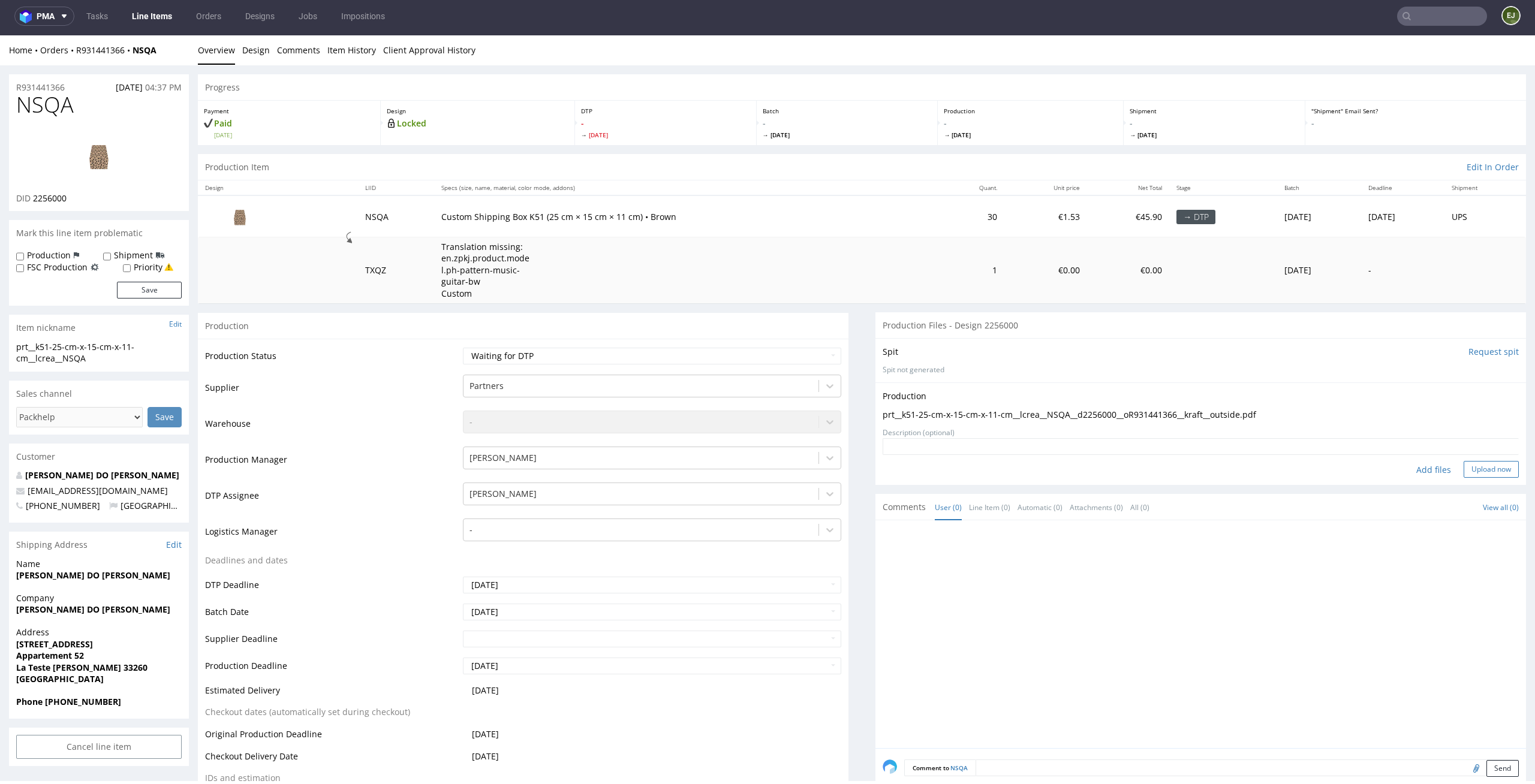
click at [1475, 464] on button "Upload now" at bounding box center [1491, 469] width 55 height 17
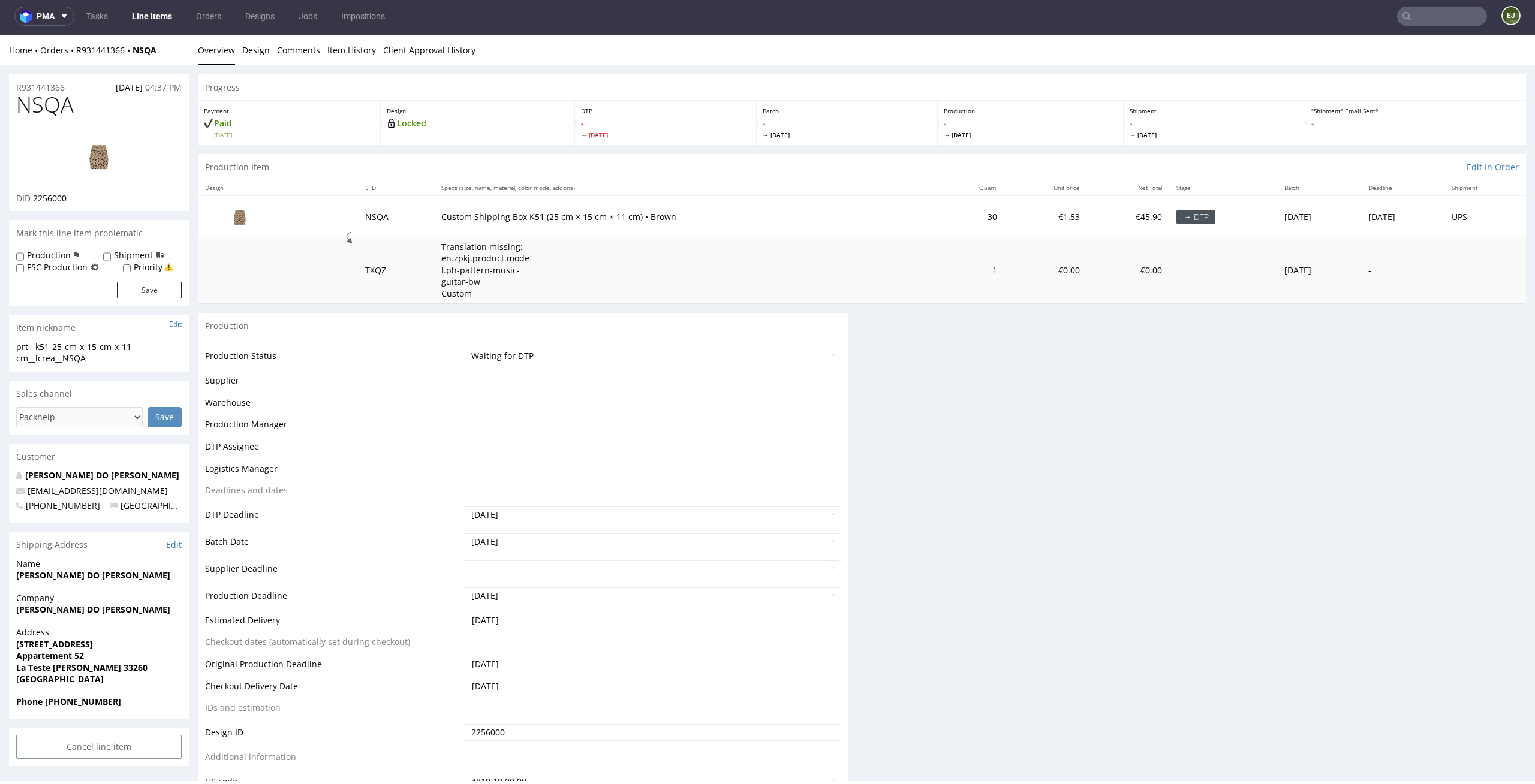
scroll to position [0, 0]
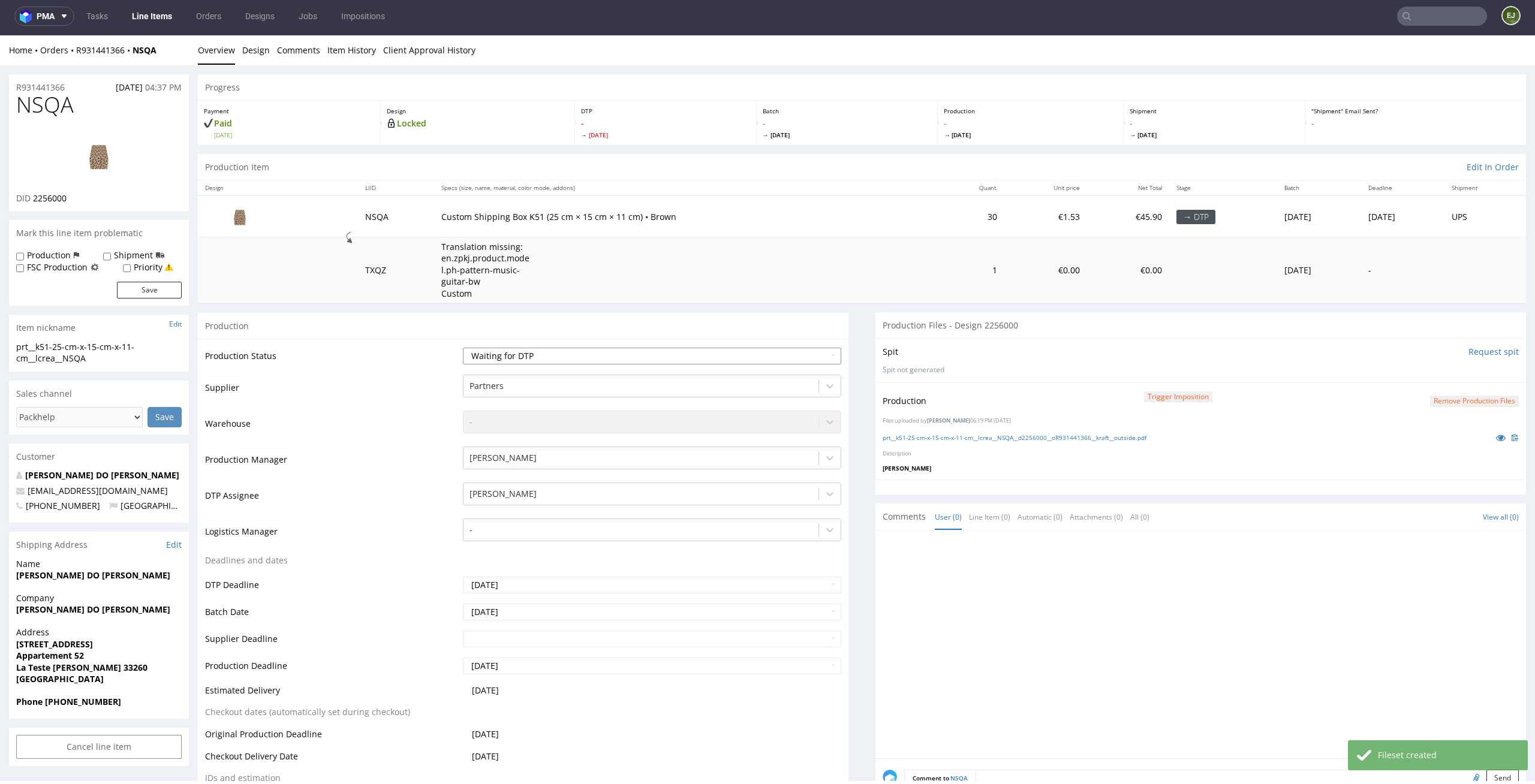
click at [753, 356] on select "Waiting for Artwork Waiting for Diecut Waiting for Mockup Waiting for DTP Waiti…" at bounding box center [652, 355] width 379 height 17
select select "dtp_production_ready"
click at [463, 347] on select "Waiting for Artwork Waiting for Diecut Waiting for Mockup Waiting for DTP Waiti…" at bounding box center [652, 355] width 379 height 17
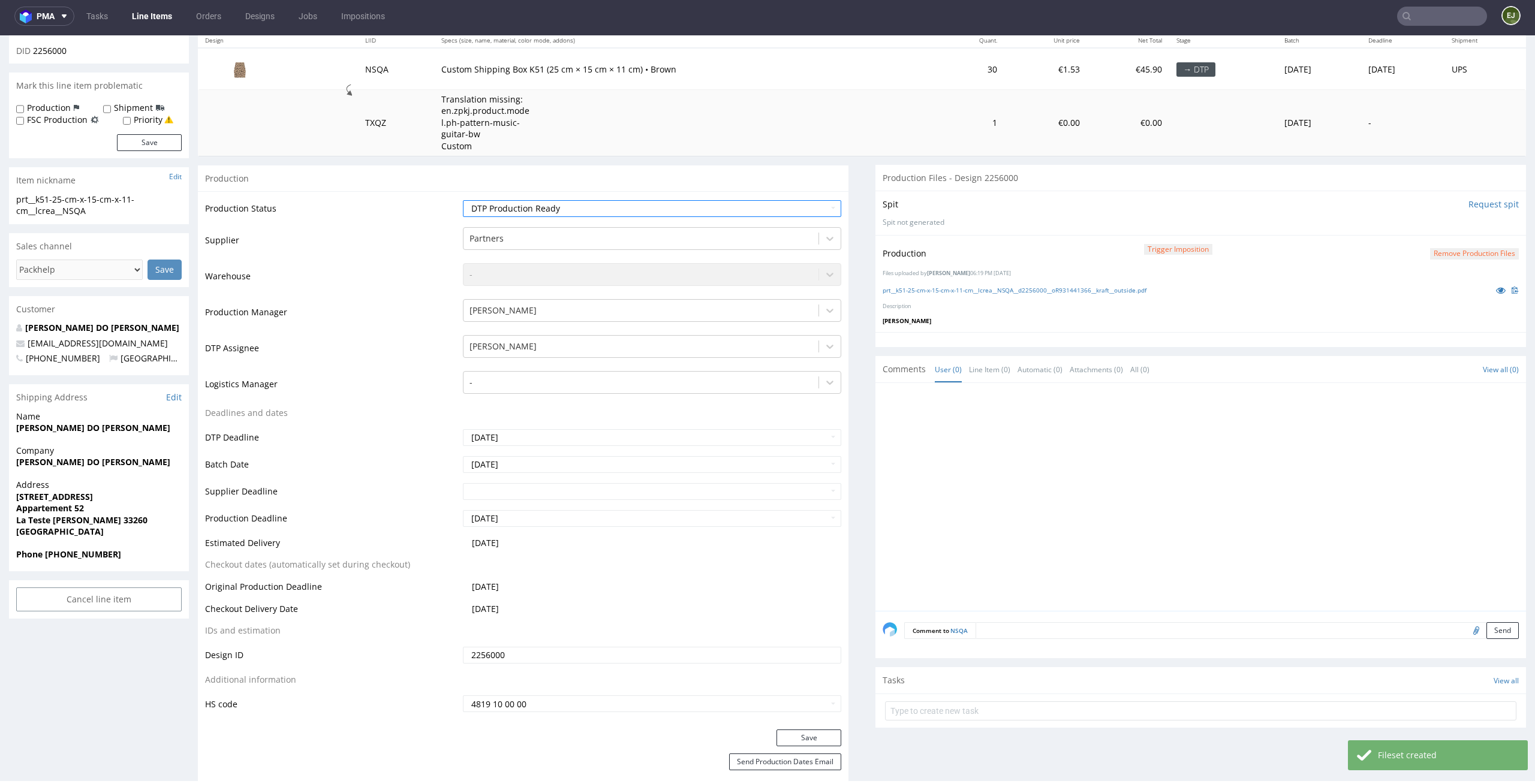
scroll to position [232, 0]
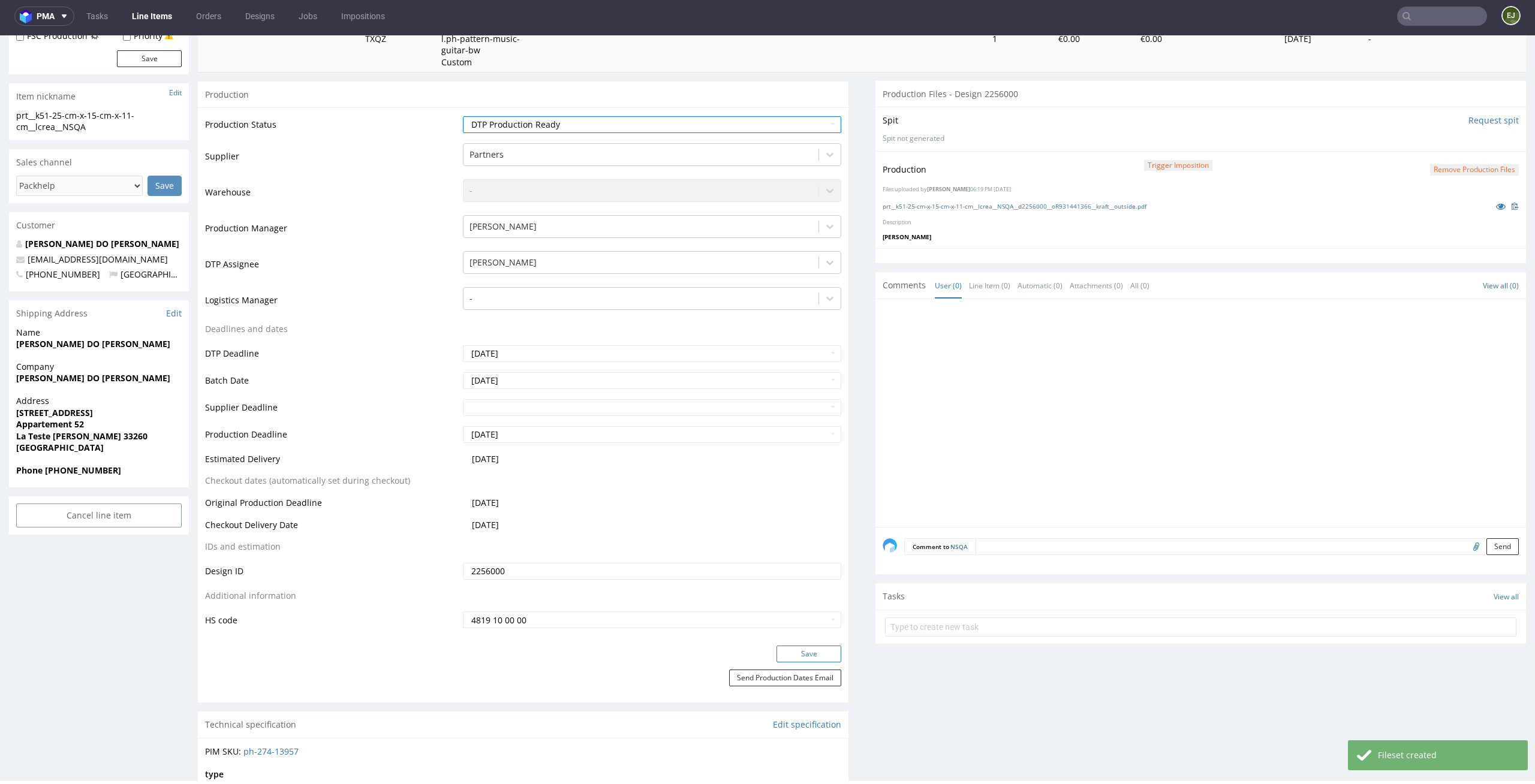
click at [815, 651] on button "Save" at bounding box center [808, 653] width 65 height 17
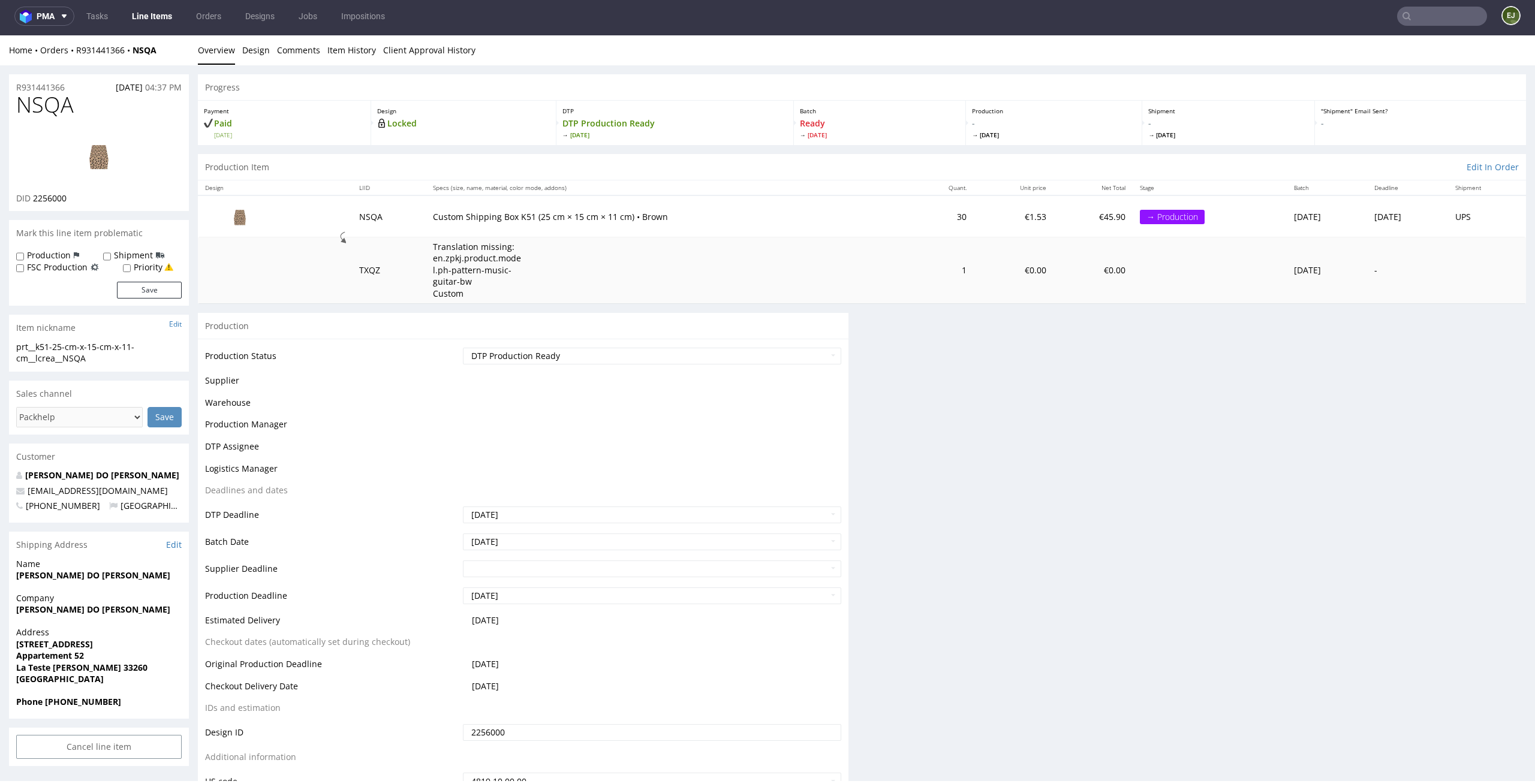
scroll to position [0, 0]
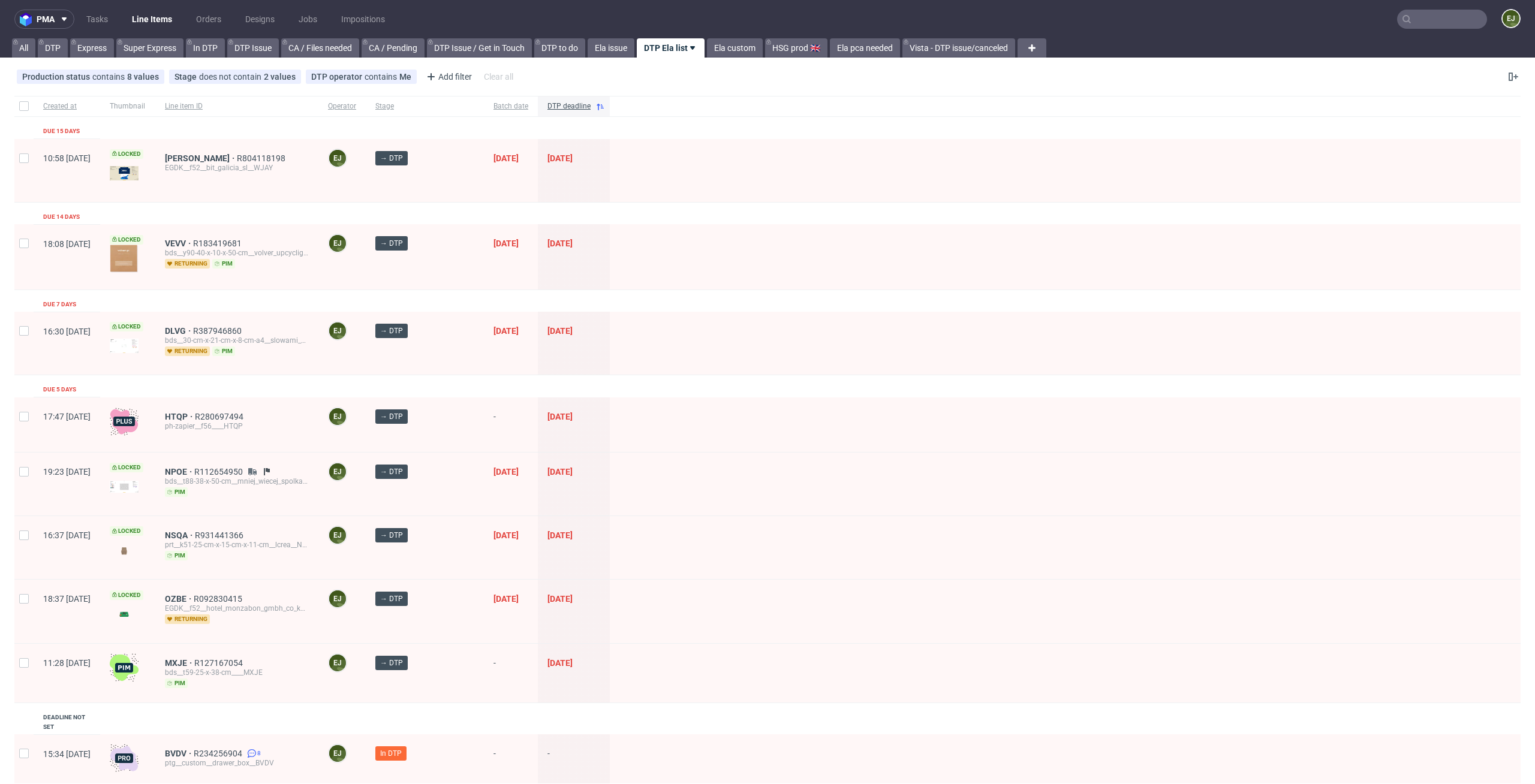
scroll to position [247, 0]
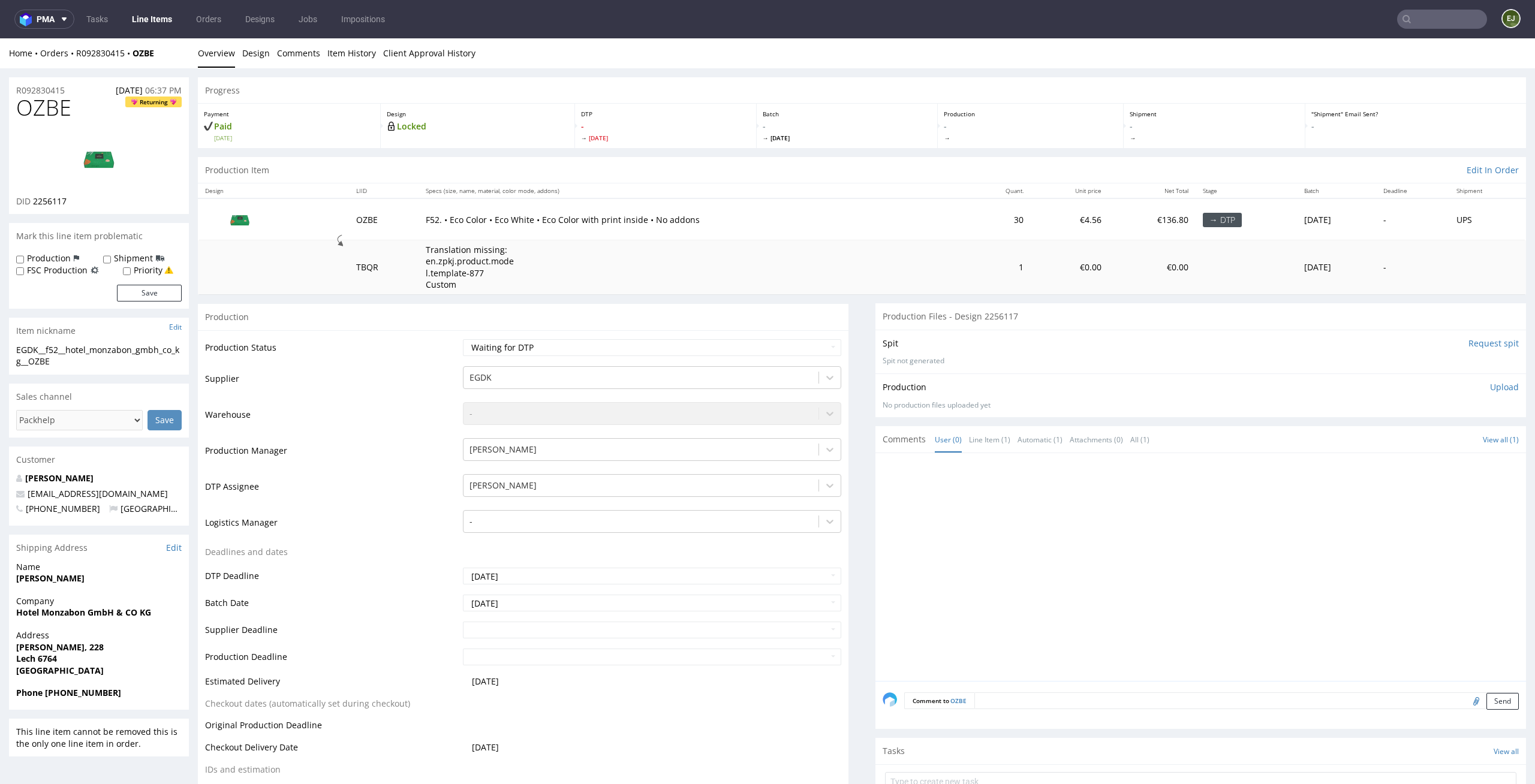
click at [824, 266] on td "Translation missing: en.zpkj.product.model.template-877 Custom" at bounding box center [693, 267] width 550 height 54
drag, startPoint x: 79, startPoint y: 199, endPoint x: 35, endPoint y: 202, distance: 44.1
click at [35, 202] on div "DID 2256117" at bounding box center [99, 201] width 165 height 12
click at [339, 212] on td at bounding box center [273, 219] width 151 height 41
drag, startPoint x: 77, startPoint y: 204, endPoint x: 34, endPoint y: 205, distance: 43.0
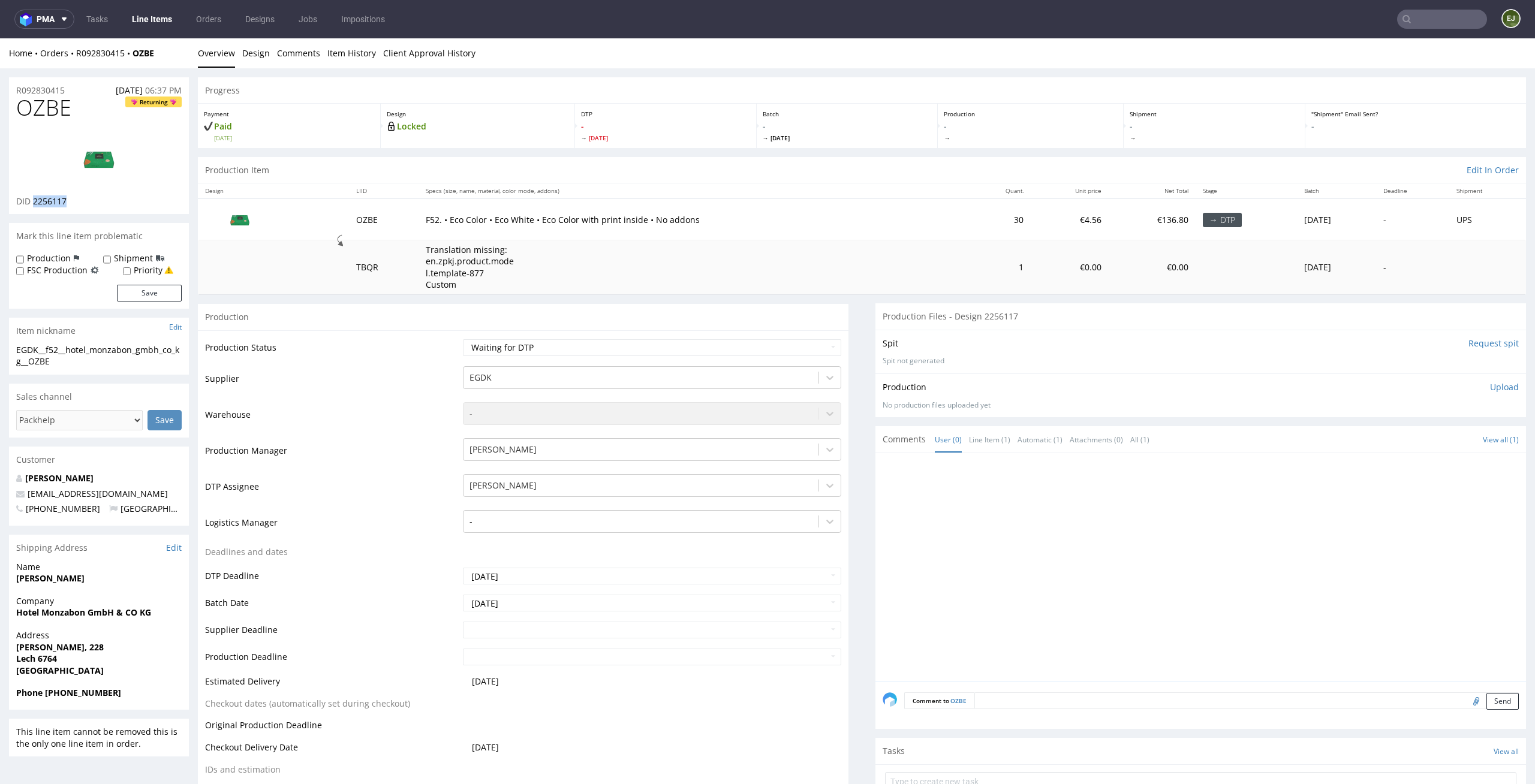
click at [34, 205] on div "DID 2256117" at bounding box center [99, 201] width 165 height 12
copy span "2256117"
click at [107, 166] on img at bounding box center [99, 158] width 96 height 54
click at [819, 355] on select "Waiting for Artwork Waiting for Diecut Waiting for Mockup Waiting for DTP Waiti…" at bounding box center [652, 347] width 379 height 17
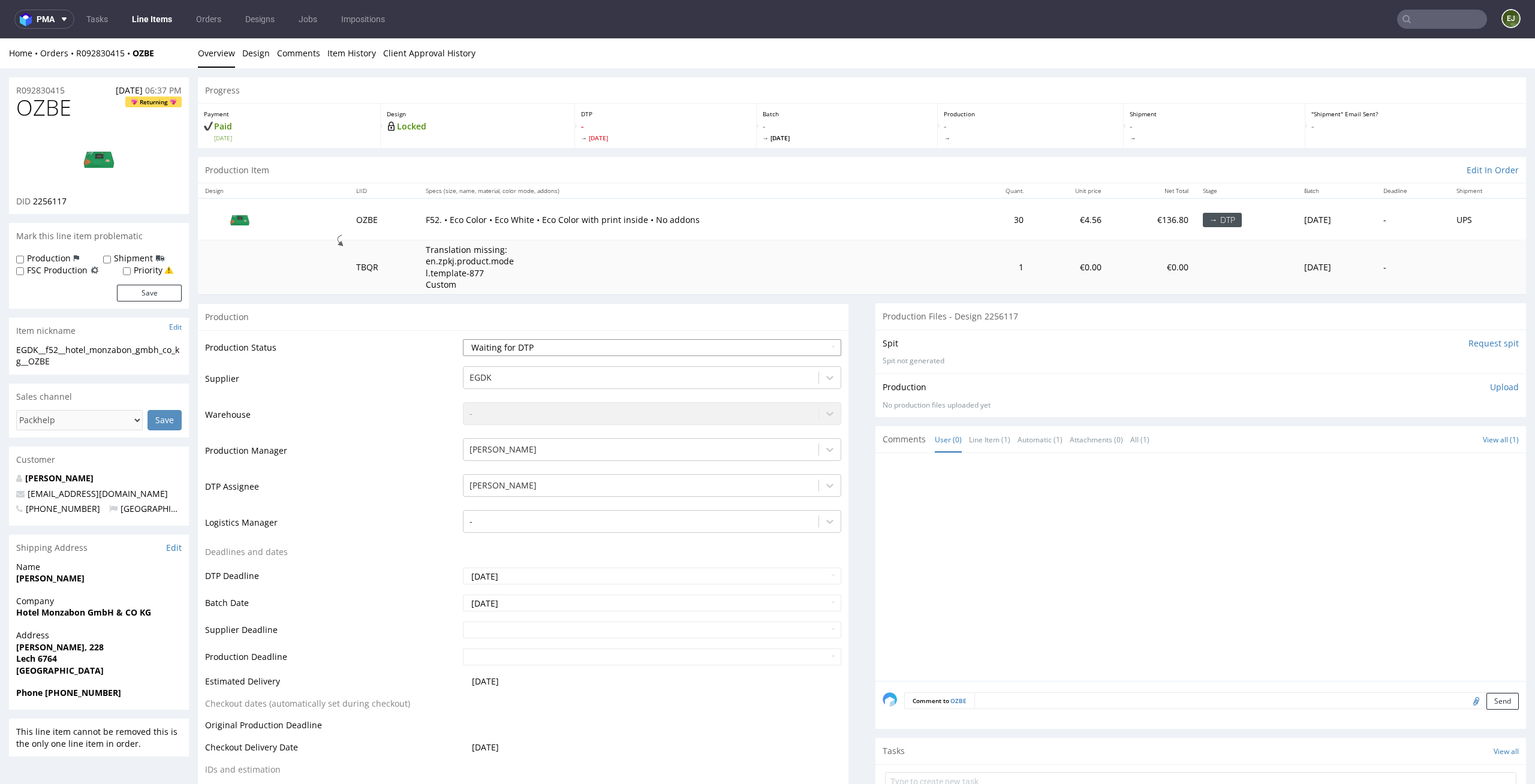
select select "dtp_in_process"
click at [463, 340] on select "Waiting for Artwork Waiting for Diecut Waiting for Mockup Waiting for DTP Waiti…" at bounding box center [652, 347] width 379 height 17
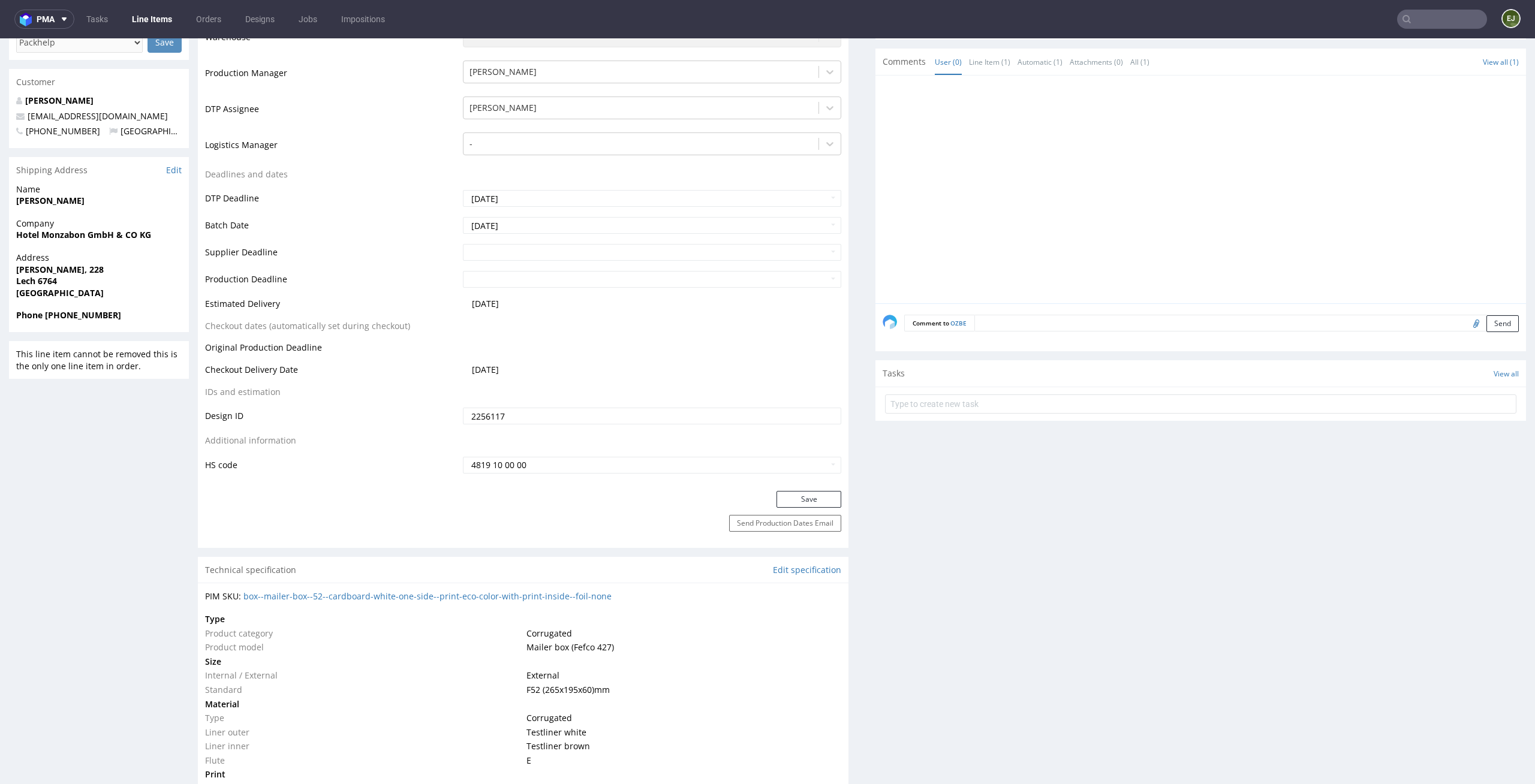
scroll to position [445, 0]
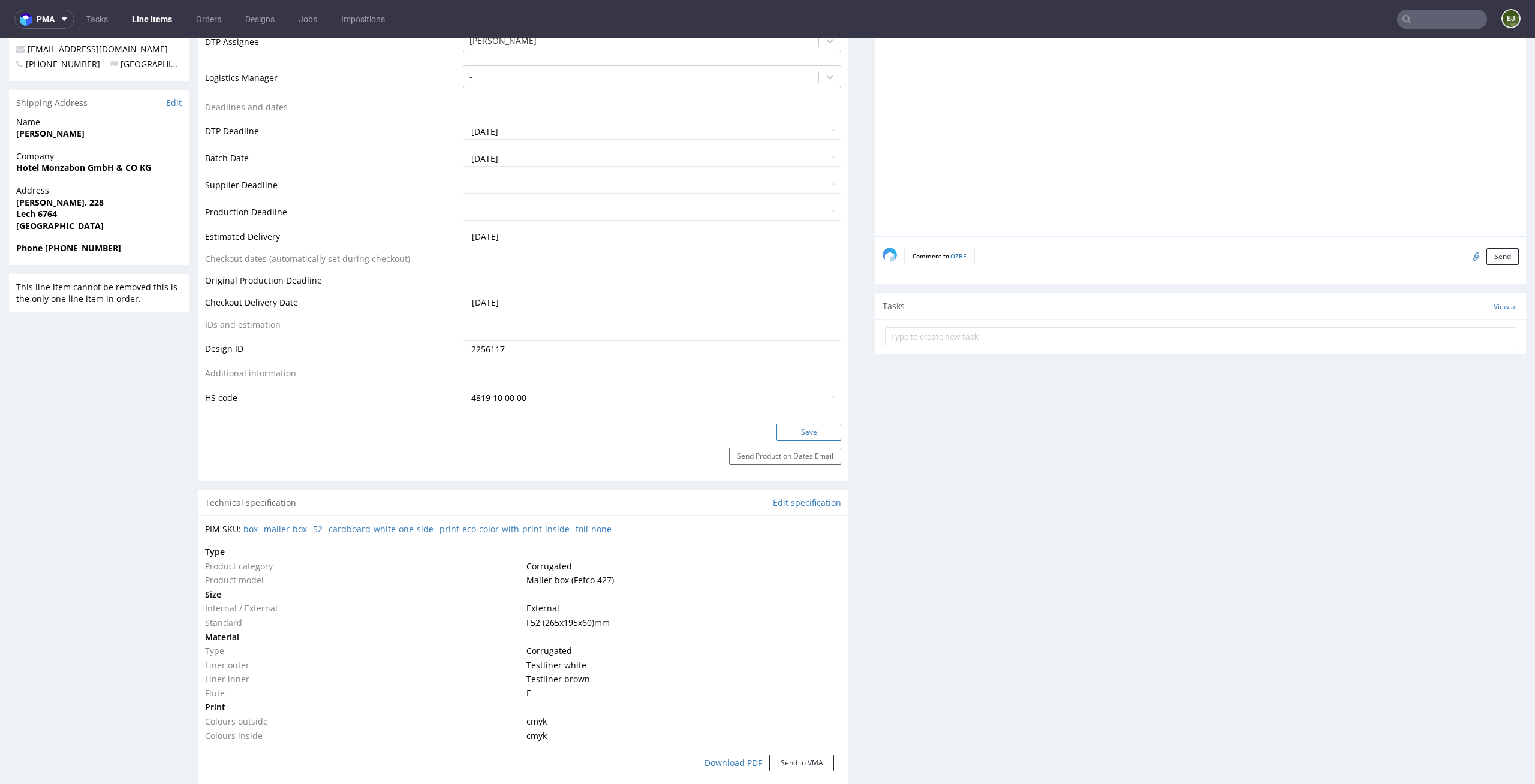
click at [827, 436] on button "Save" at bounding box center [808, 432] width 65 height 17
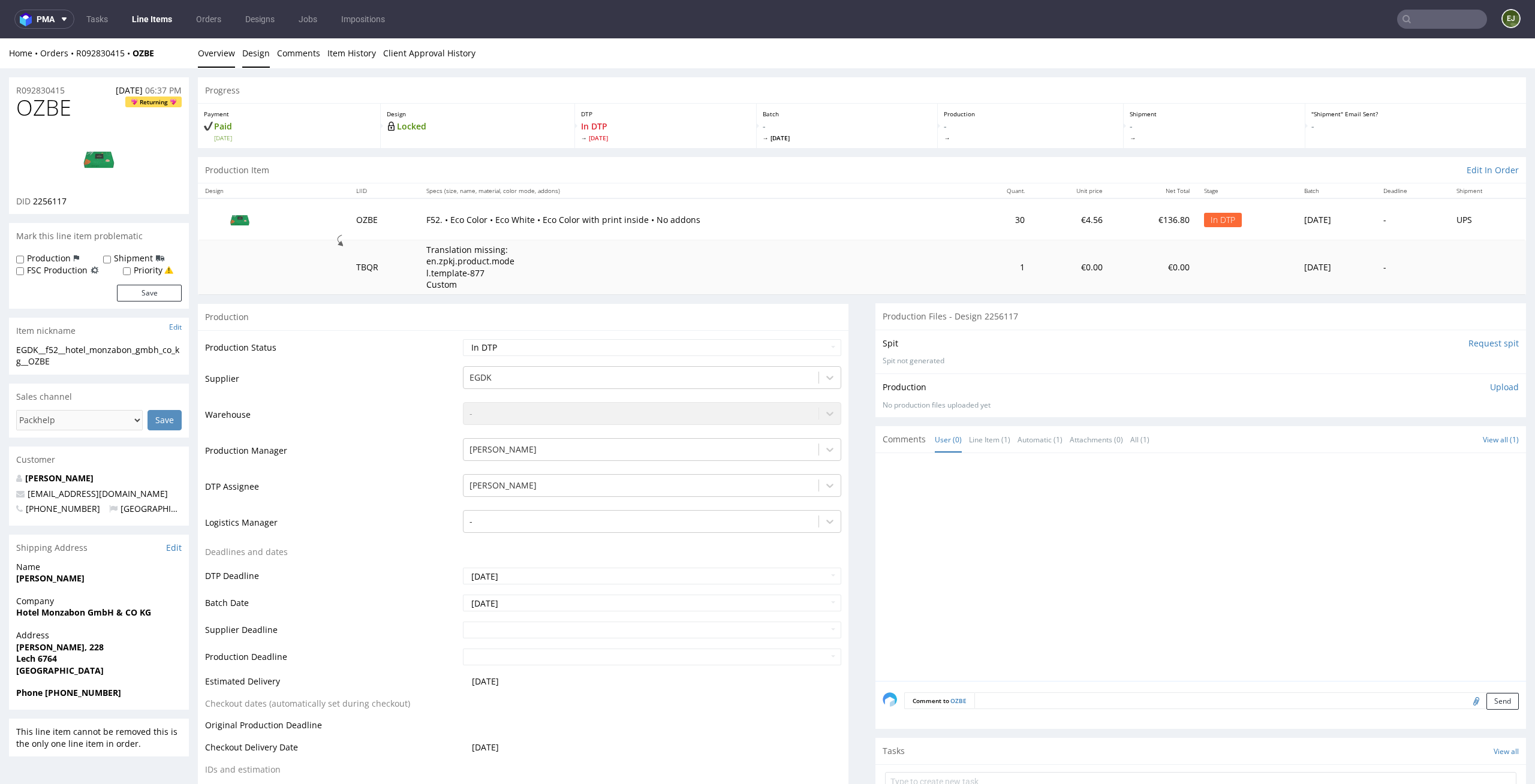
click at [251, 63] on link "Design" at bounding box center [255, 53] width 28 height 29
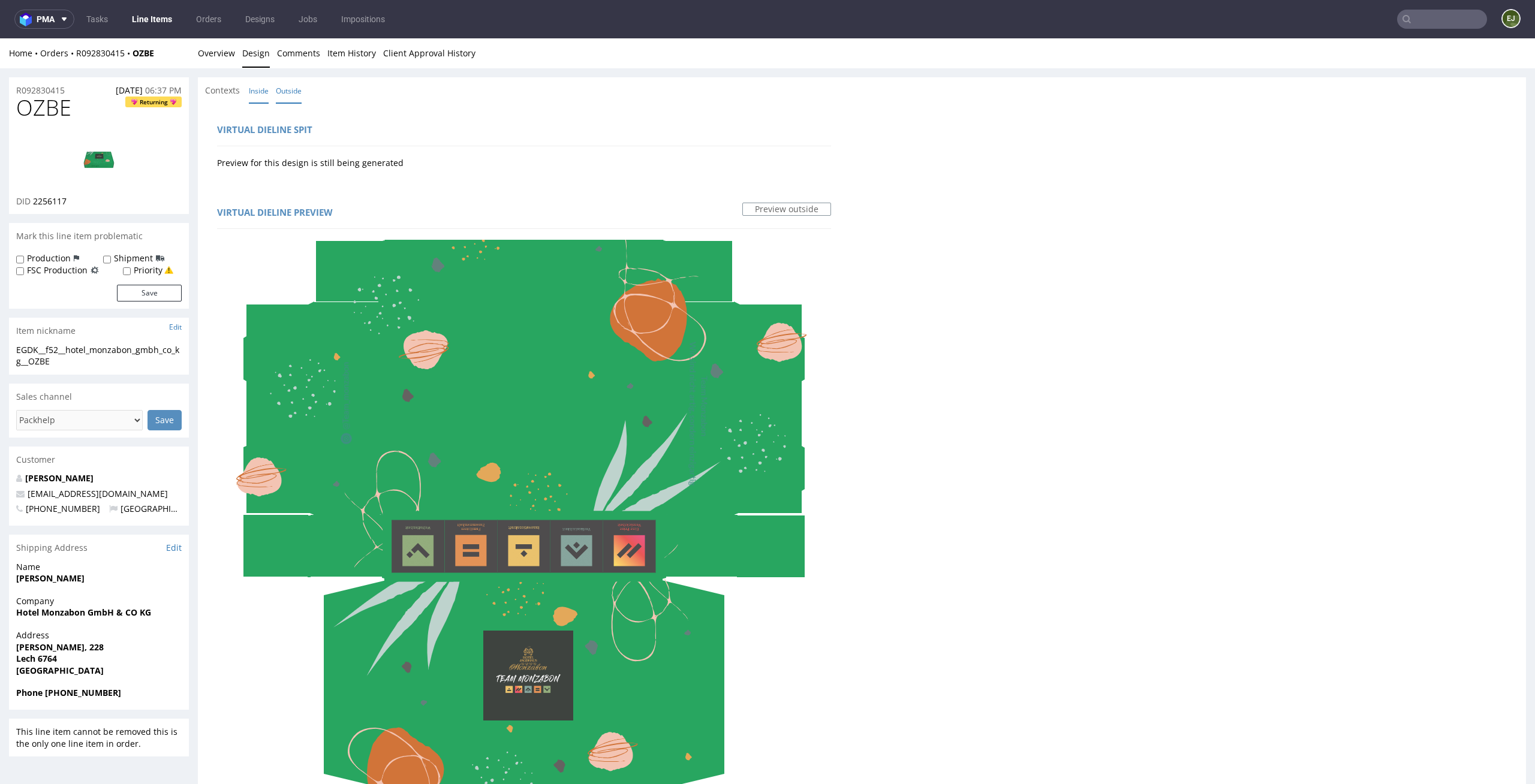
click at [268, 96] on link "Inside" at bounding box center [258, 91] width 20 height 26
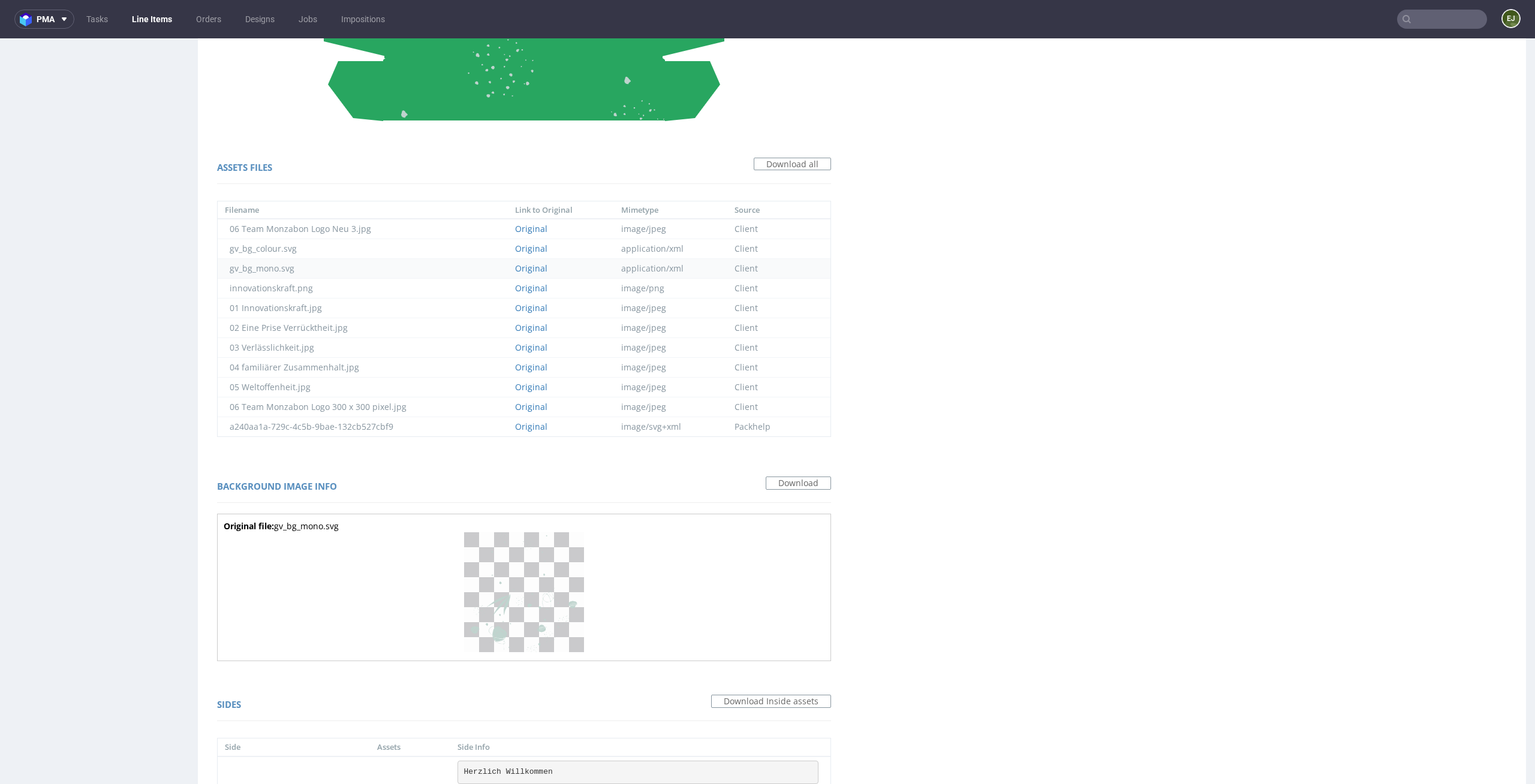
scroll to position [1211, 0]
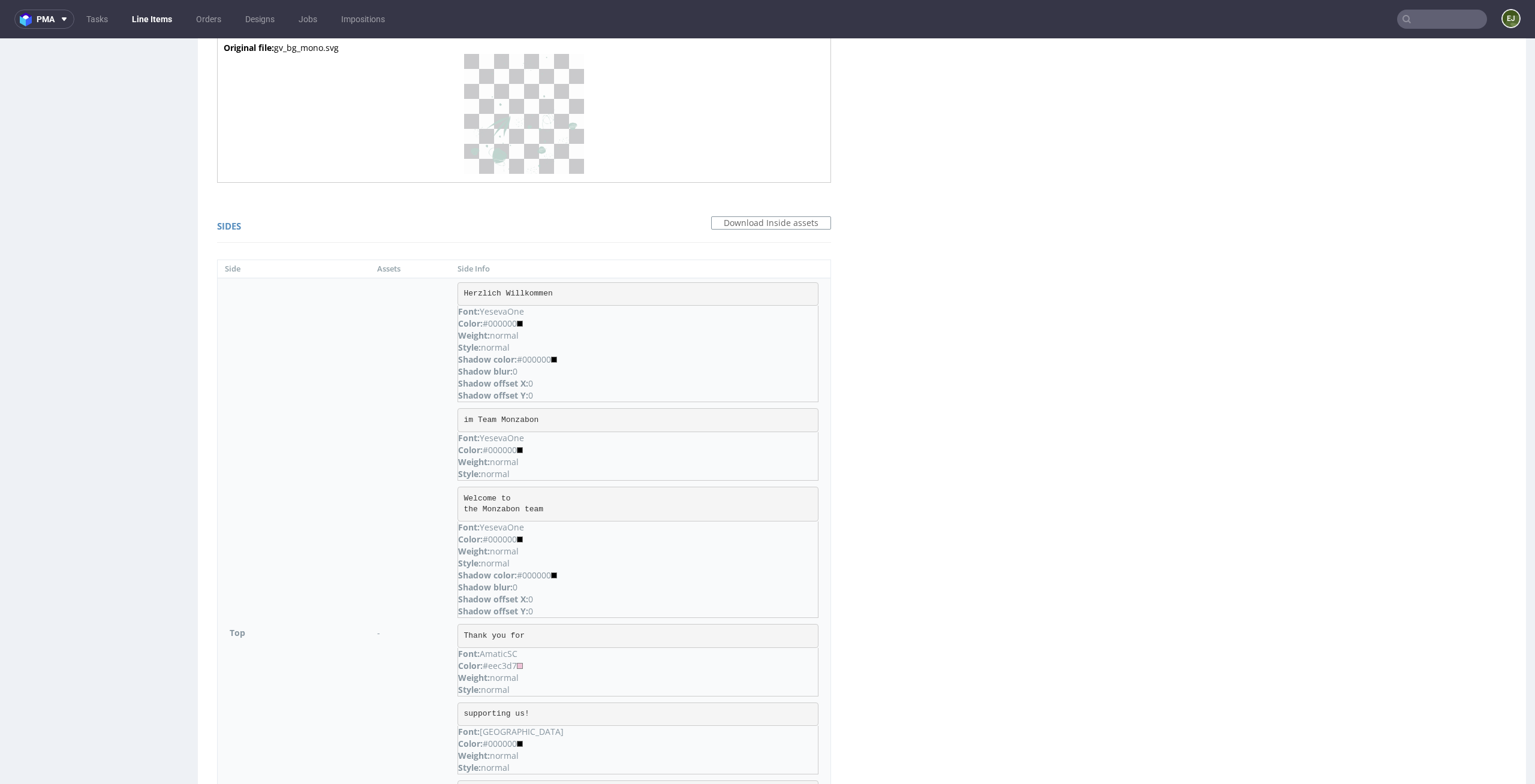
drag, startPoint x: 435, startPoint y: 215, endPoint x: 409, endPoint y: 219, distance: 26.3
copy div "ffc7ea"
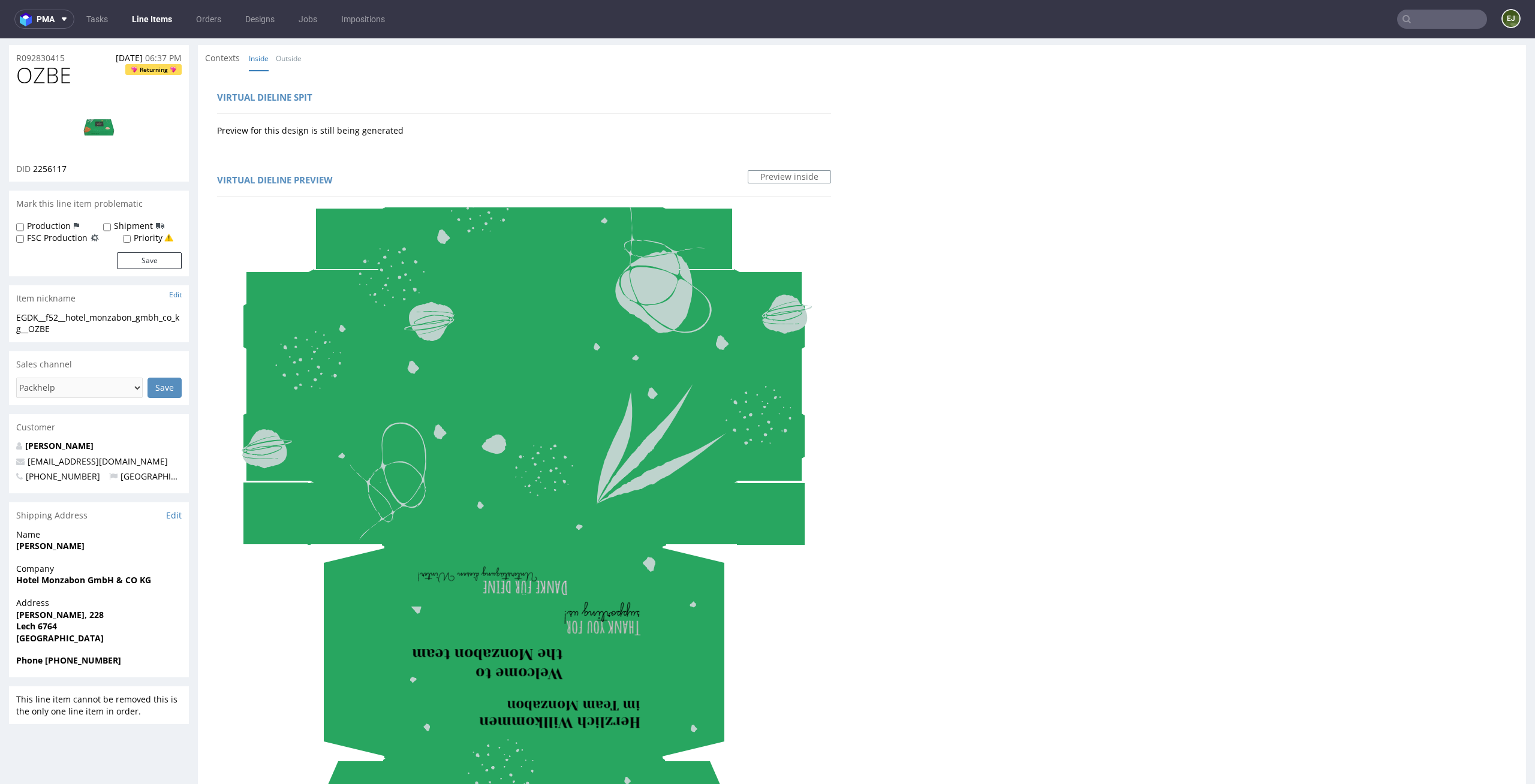
scroll to position [0, 0]
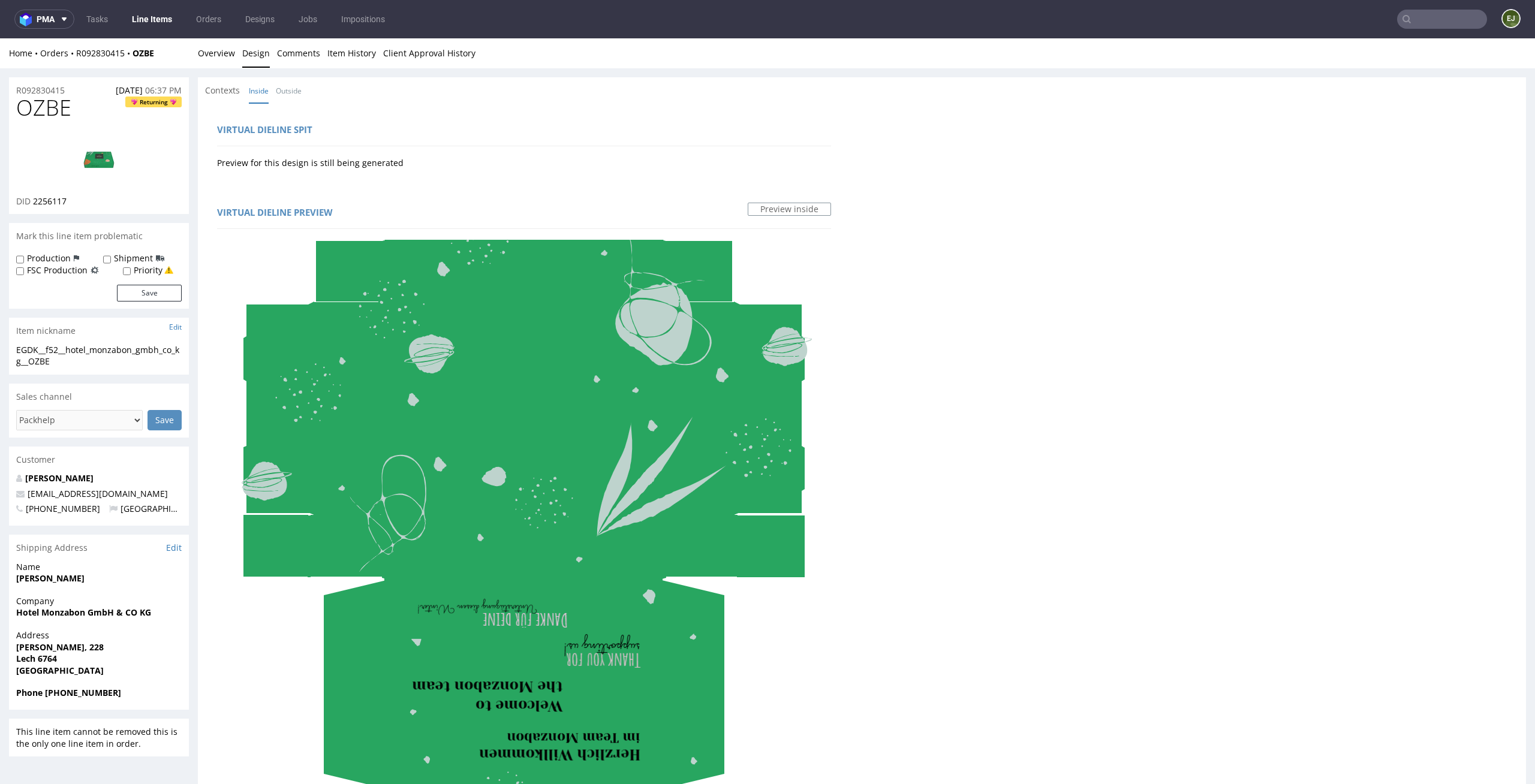
click at [429, 196] on div "Virtual dieline preview Preview inside" at bounding box center [524, 529] width 638 height 673
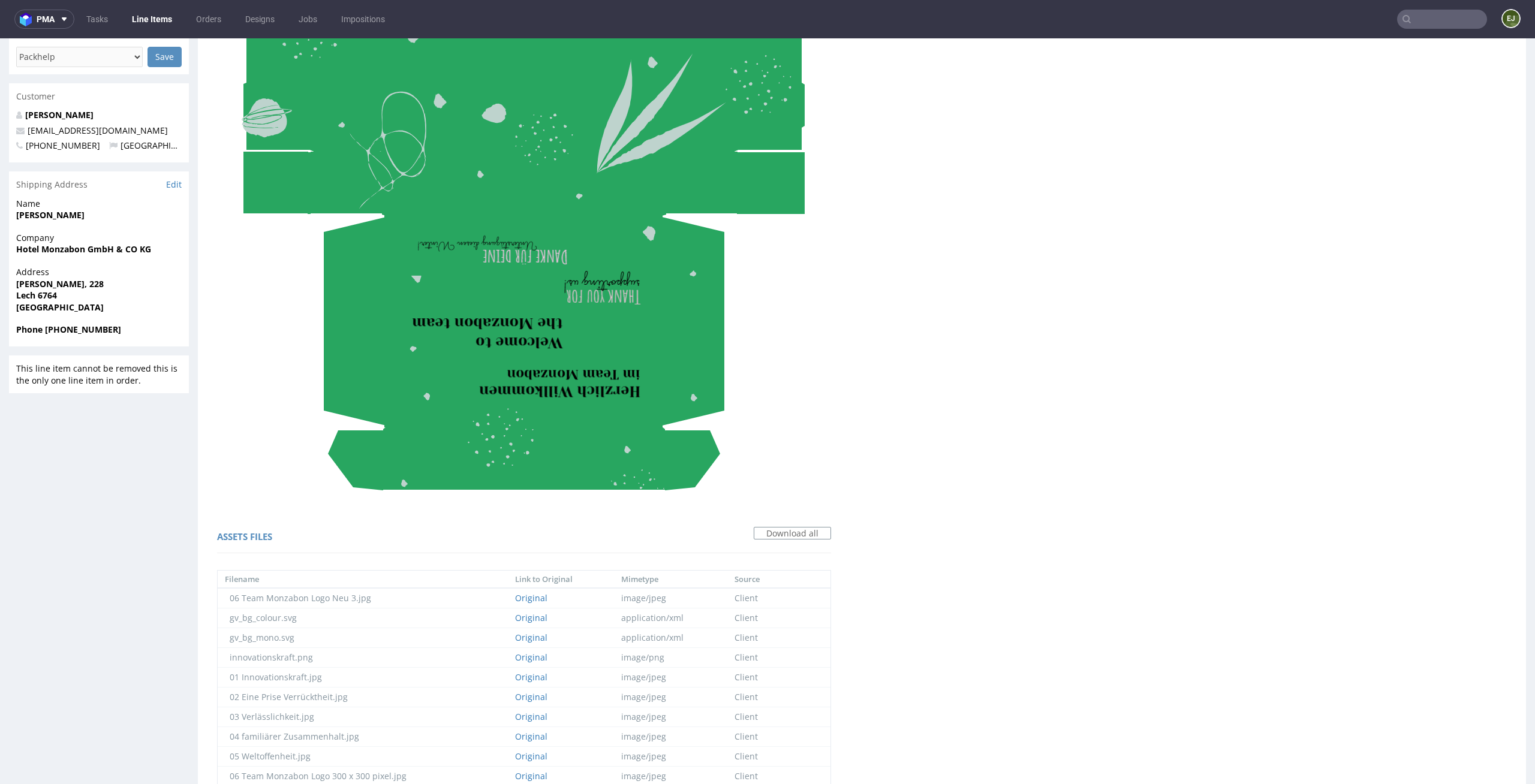
scroll to position [483, 0]
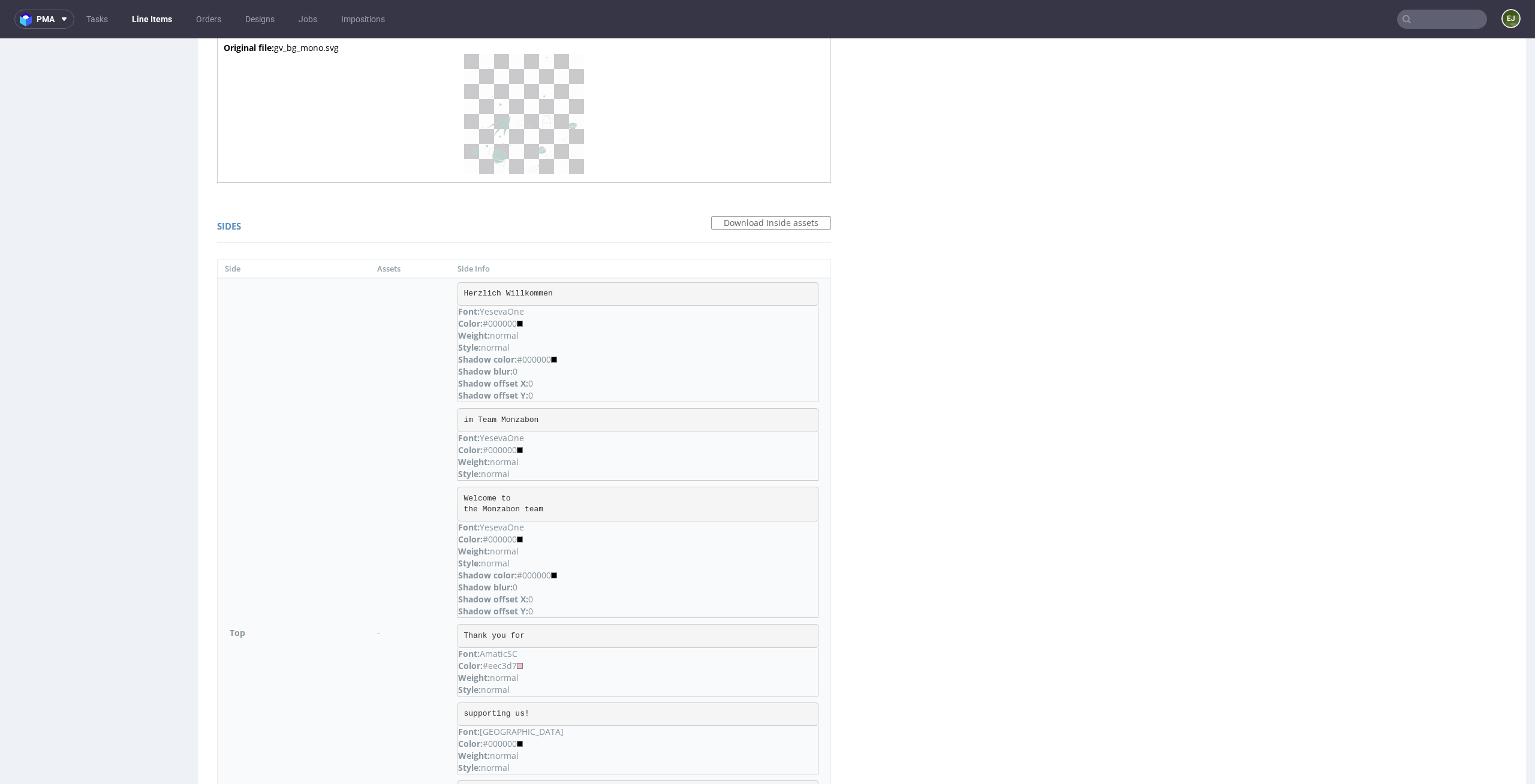
scroll to position [3, 0]
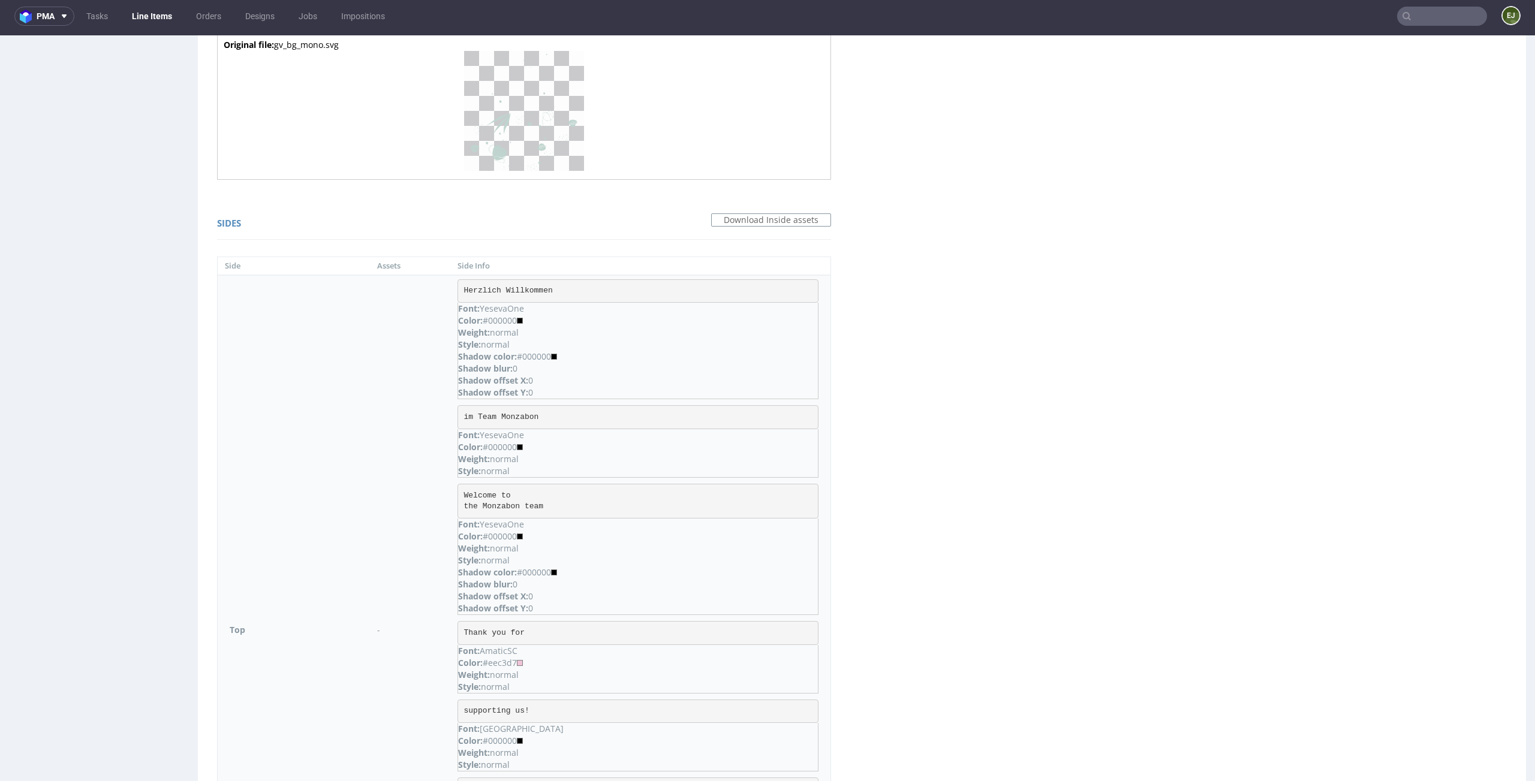
drag, startPoint x: 520, startPoint y: 353, endPoint x: 475, endPoint y: 352, distance: 45.0
copy span "28A660"
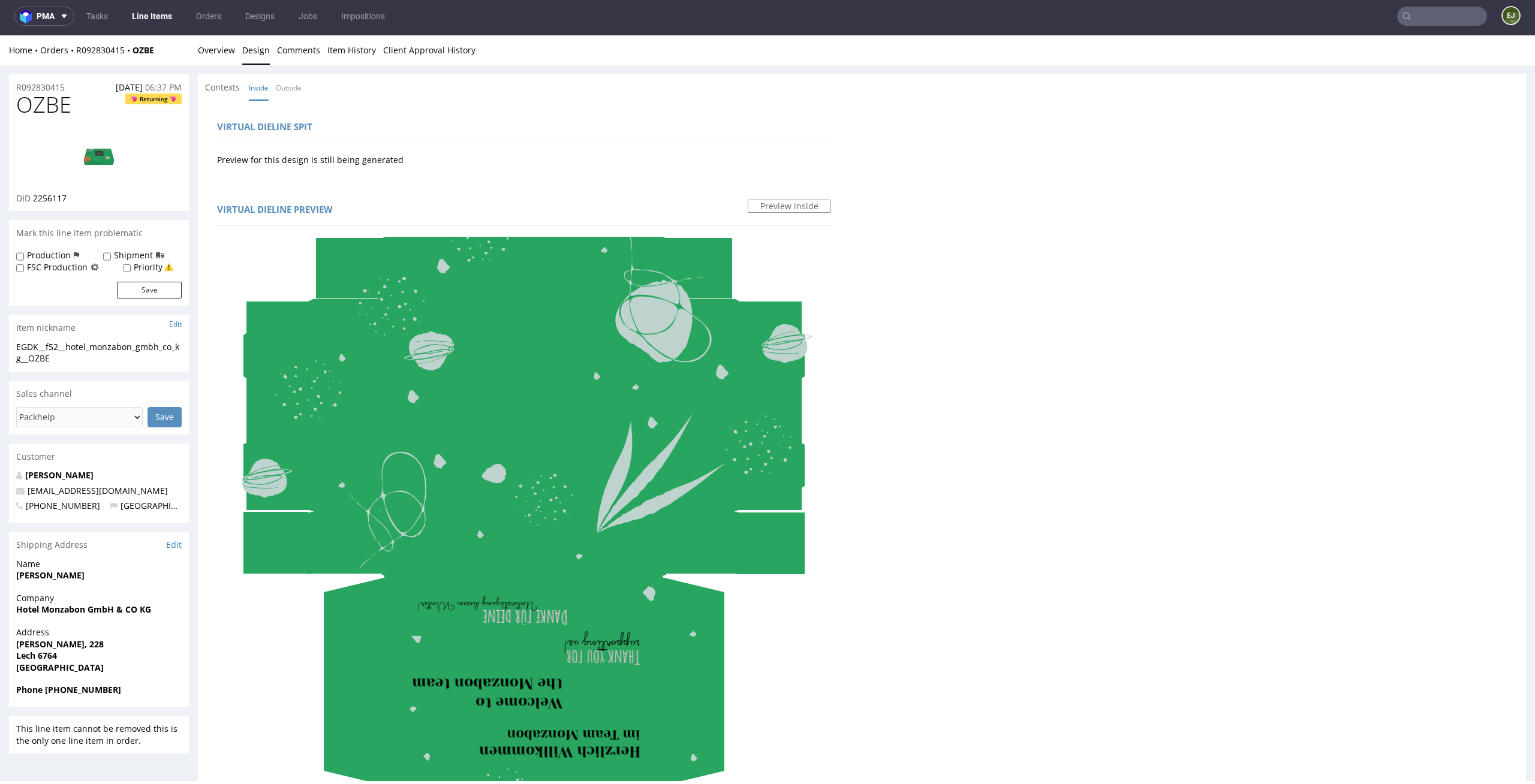
scroll to position [392, 0]
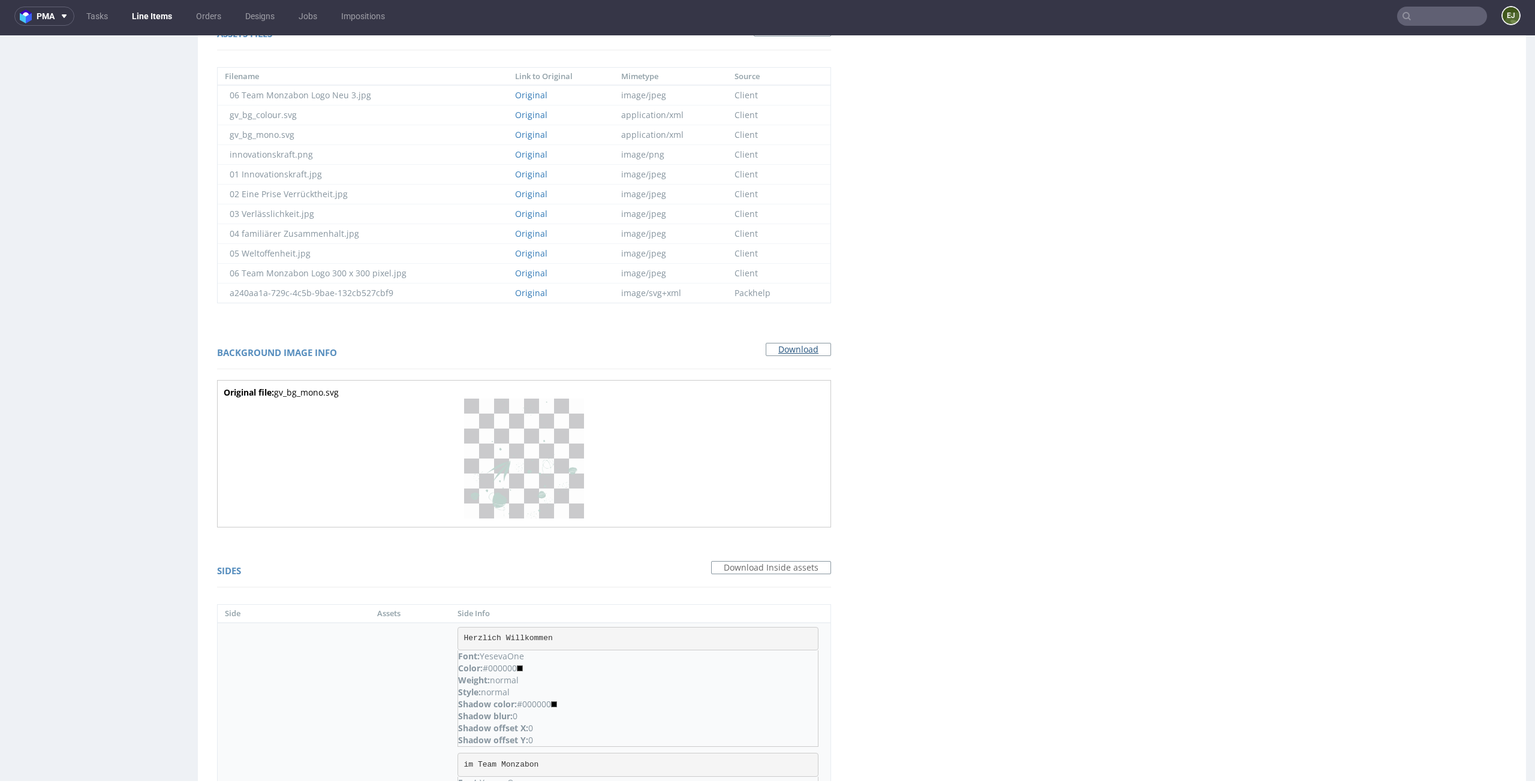
scroll to position [956, 0]
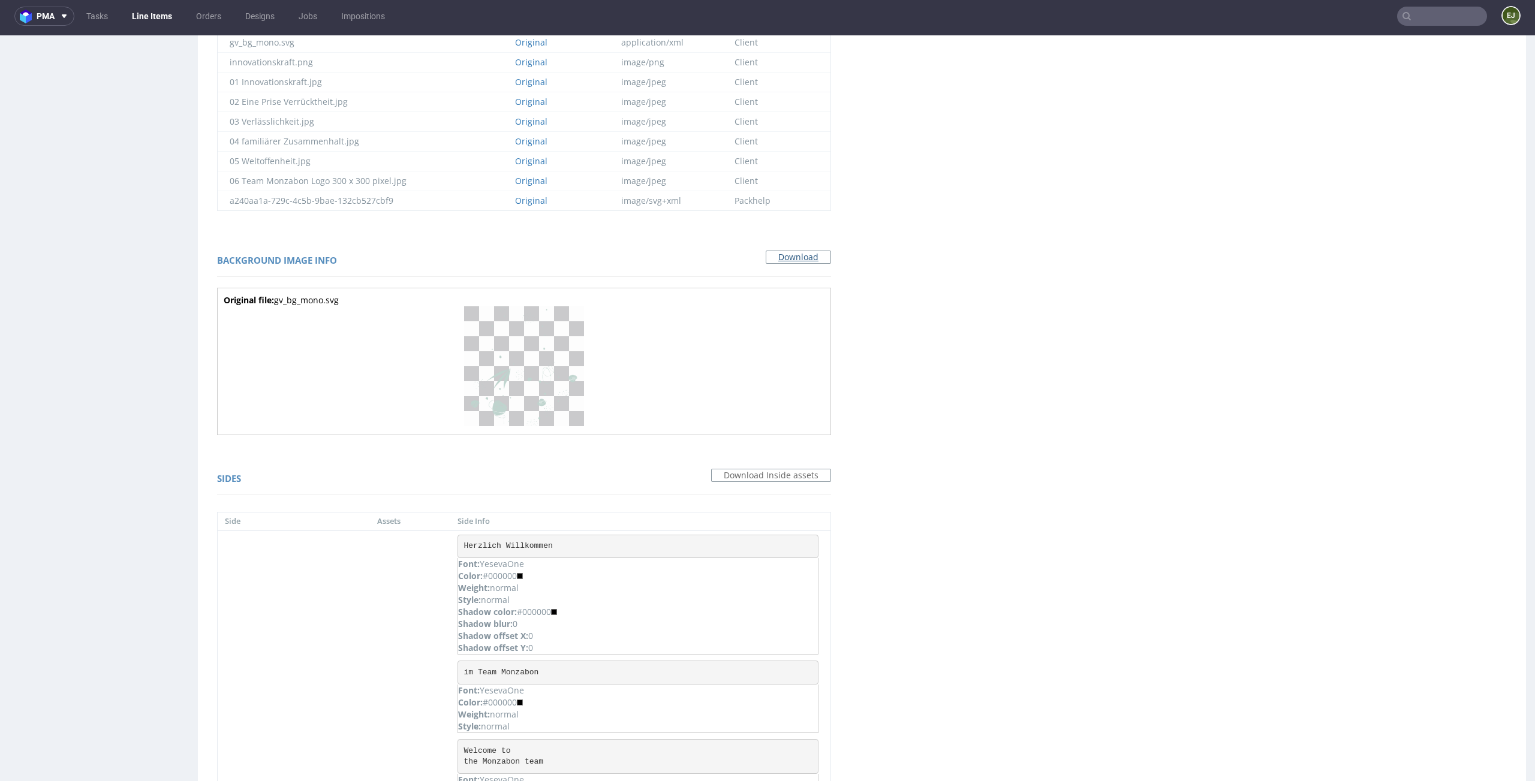
copy span "28A660"
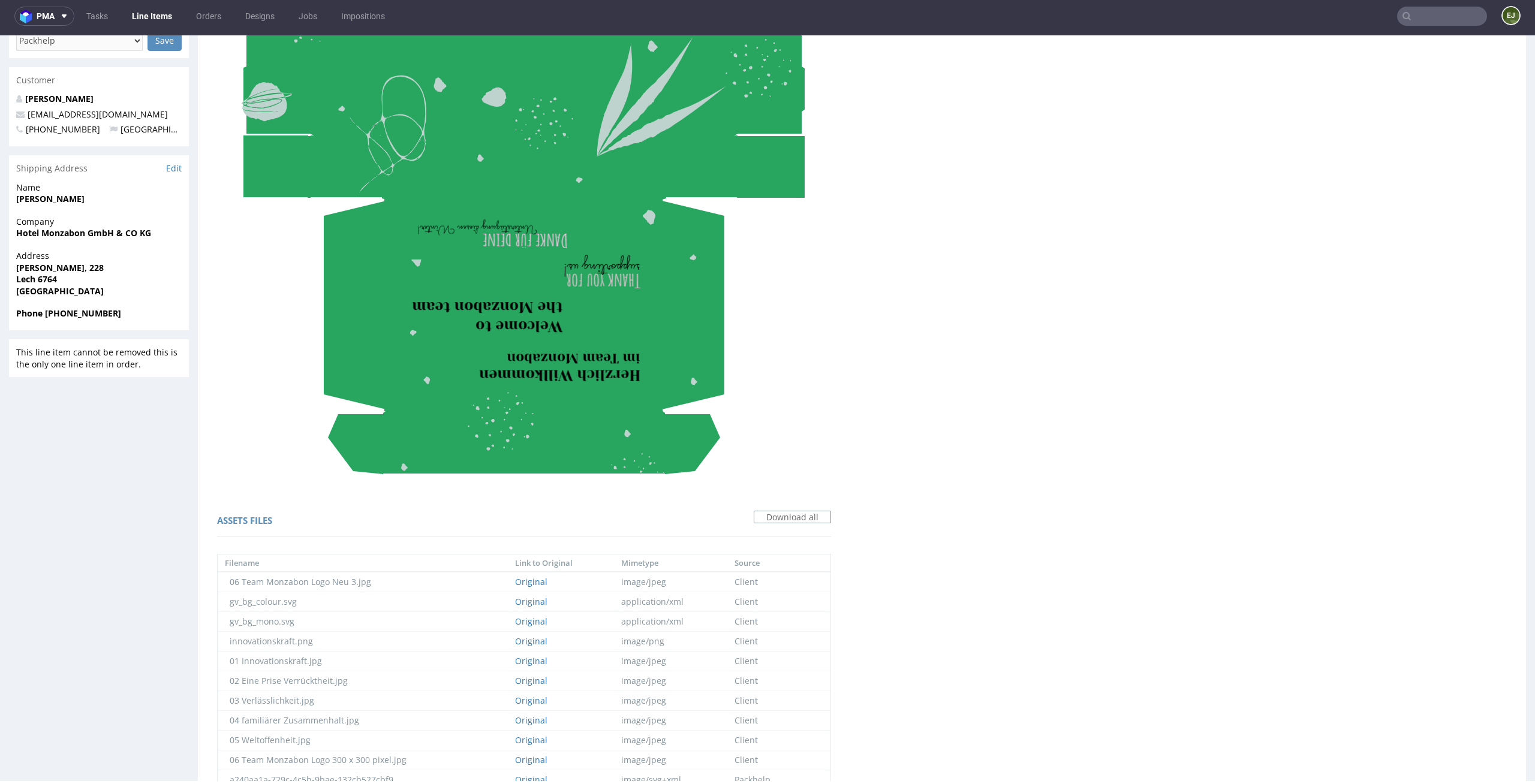
scroll to position [0, 0]
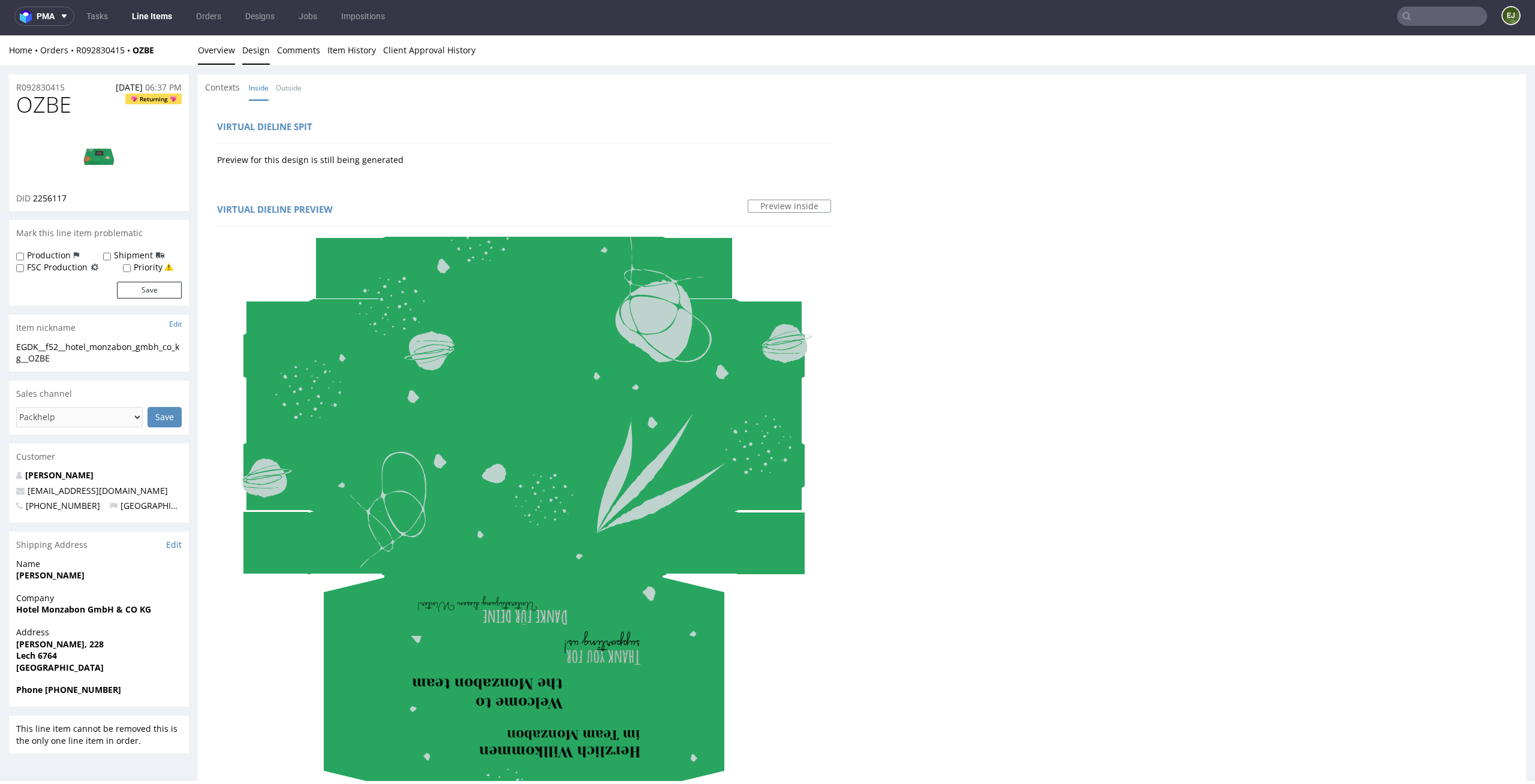
click at [220, 59] on link "Overview" at bounding box center [216, 50] width 37 height 29
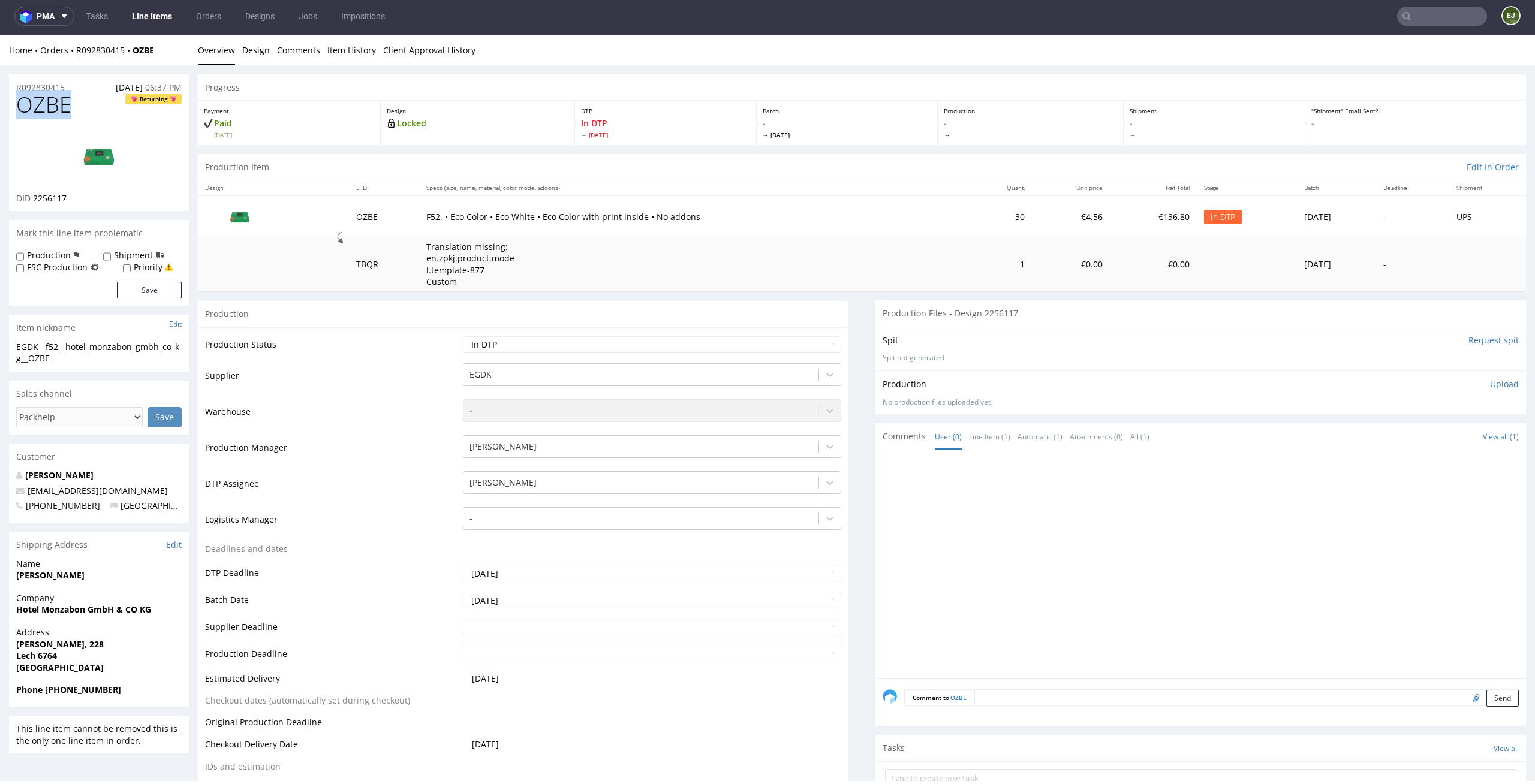
drag, startPoint x: 72, startPoint y: 105, endPoint x: 0, endPoint y: 105, distance: 72.0
copy span "OZBE"
drag, startPoint x: 91, startPoint y: 366, endPoint x: 11, endPoint y: 347, distance: 82.2
click at [11, 347] on div "EGDK__f52__hotel_monzabon_gmbh_co_kg__OZBE EGDK__f52 __hotel_monzabon_gmbh_co_k…" at bounding box center [98, 356] width 180 height 31
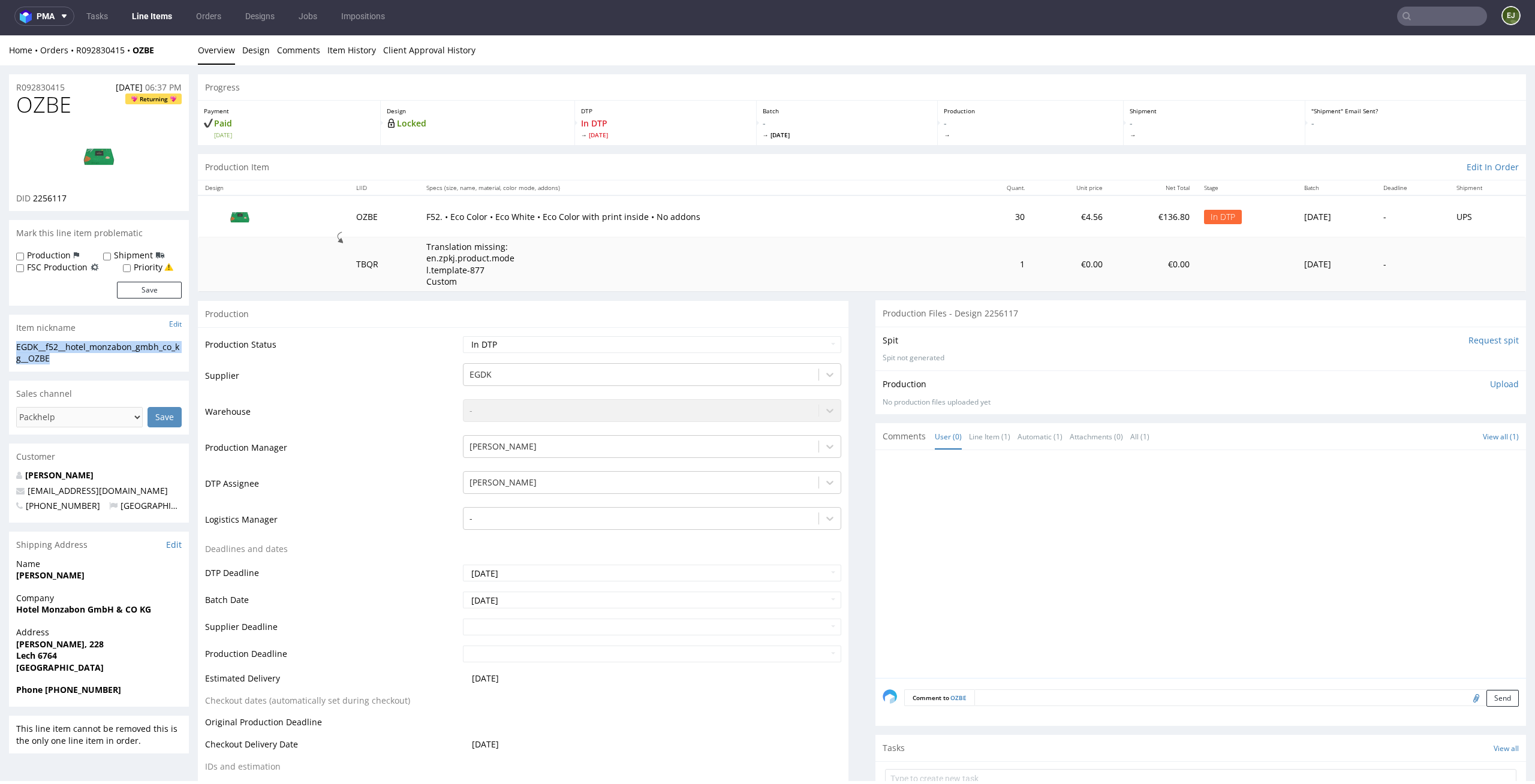
copy div "EGDK__f52__hotel_monzabon_gmbh_co_kg__OZBE"
drag, startPoint x: 74, startPoint y: 197, endPoint x: 34, endPoint y: 198, distance: 40.0
click at [34, 198] on div "DID 2256117" at bounding box center [99, 198] width 165 height 12
copy span "2256117"
drag, startPoint x: 74, startPoint y: 87, endPoint x: 0, endPoint y: 84, distance: 74.1
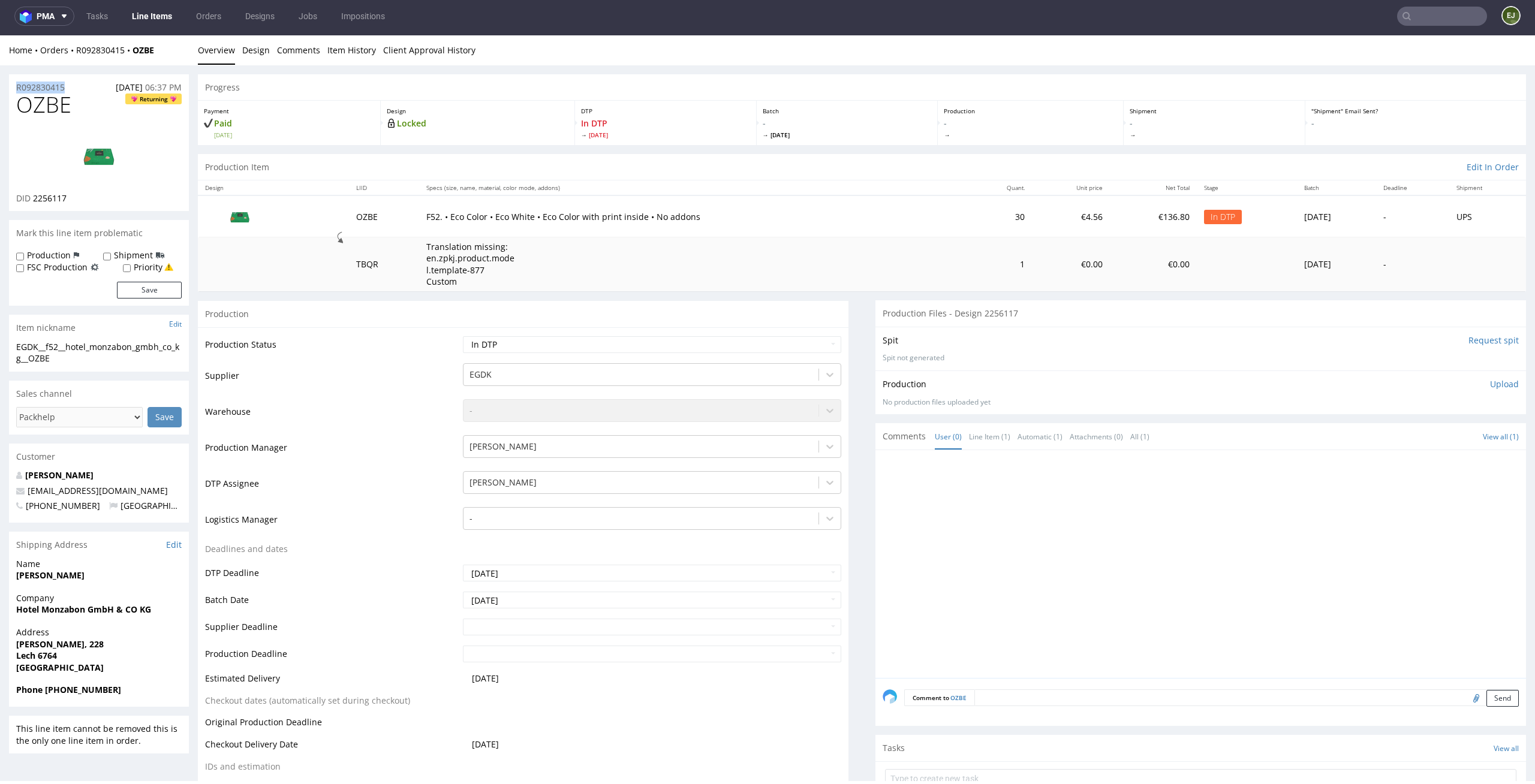
copy p "R092830415"
click at [586, 344] on select "Waiting for Artwork Waiting for Diecut Waiting for Mockup Waiting for DTP Waiti…" at bounding box center [652, 344] width 379 height 17
select select "dtp_waiting_for_check"
click at [463, 336] on select "Waiting for Artwork Waiting for Diecut Waiting for Mockup Waiting for DTP Waiti…" at bounding box center [652, 344] width 379 height 17
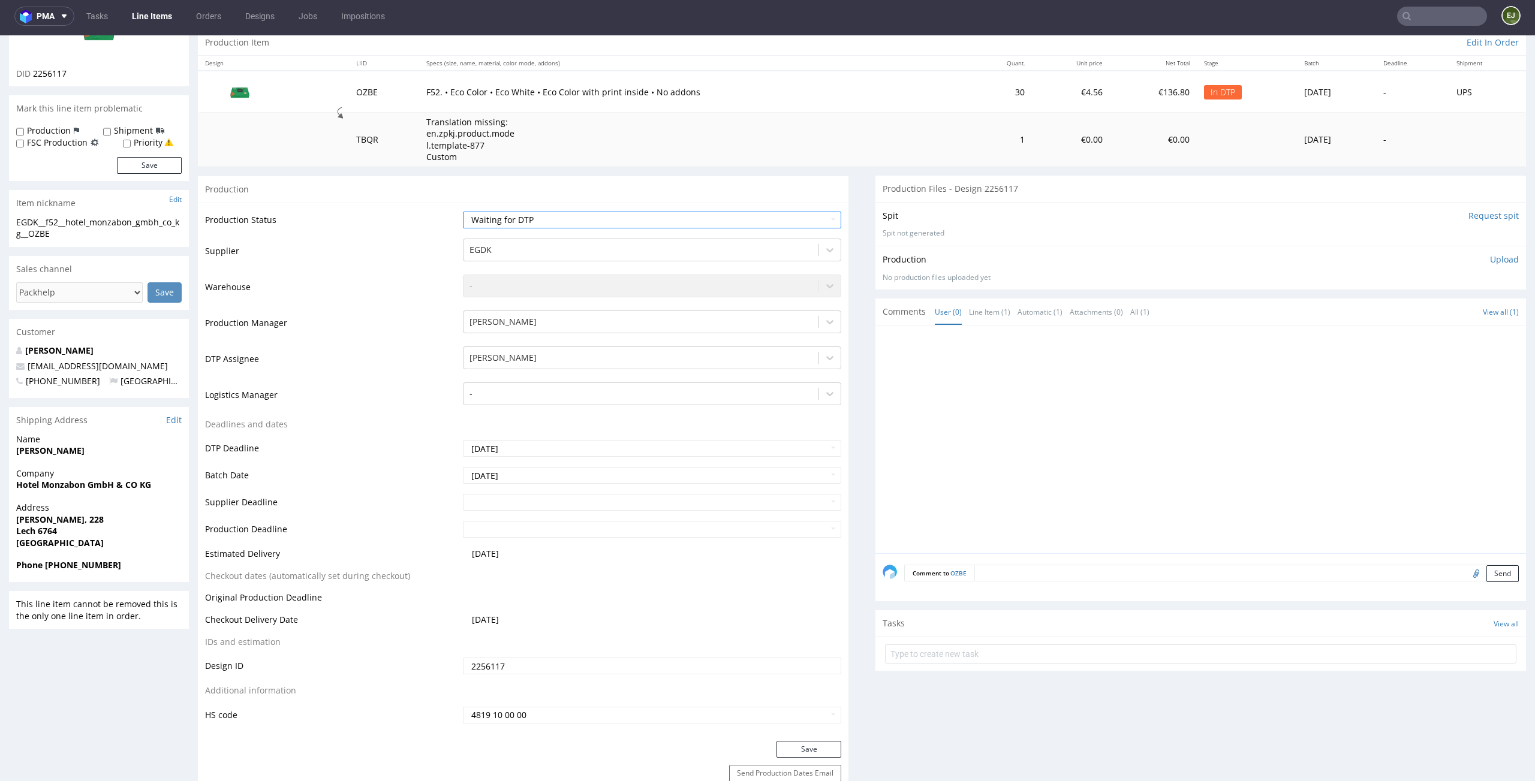
scroll to position [239, 0]
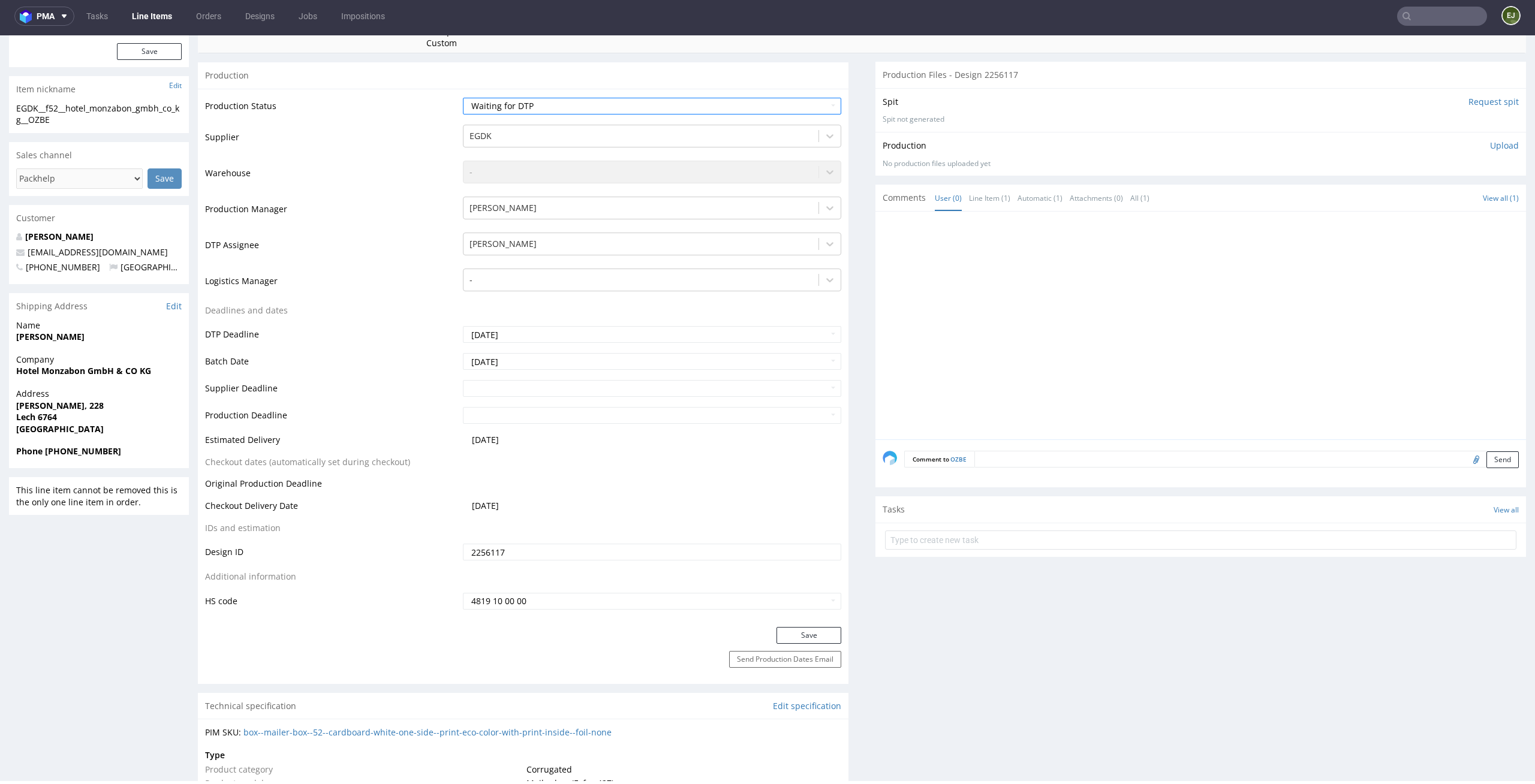
click at [797, 623] on div "Production Status Waiting for Artwork Waiting for Diecut Waiting for Mockup Wai…" at bounding box center [523, 358] width 651 height 538
click at [797, 628] on button "Save" at bounding box center [808, 635] width 65 height 17
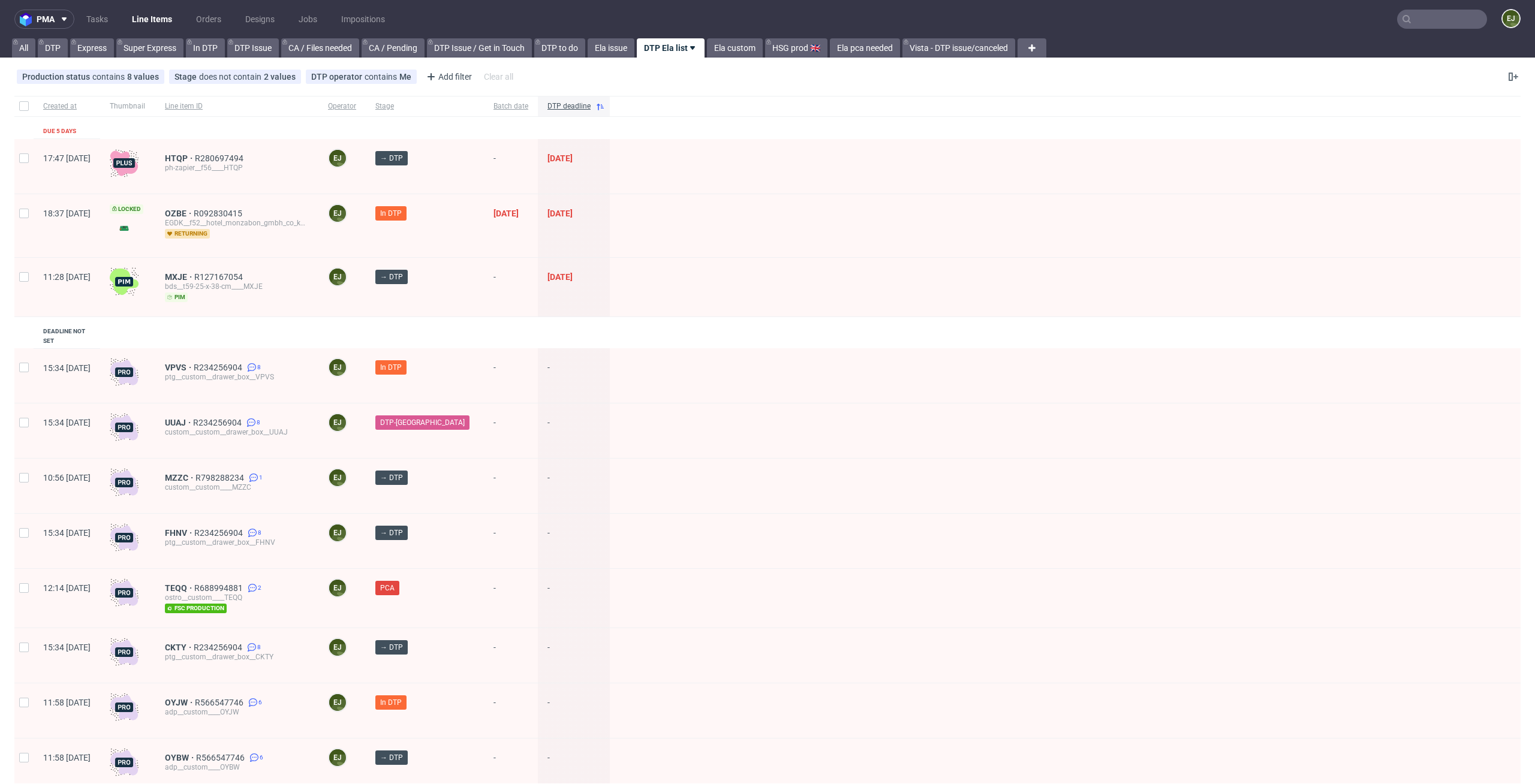
scroll to position [756, 0]
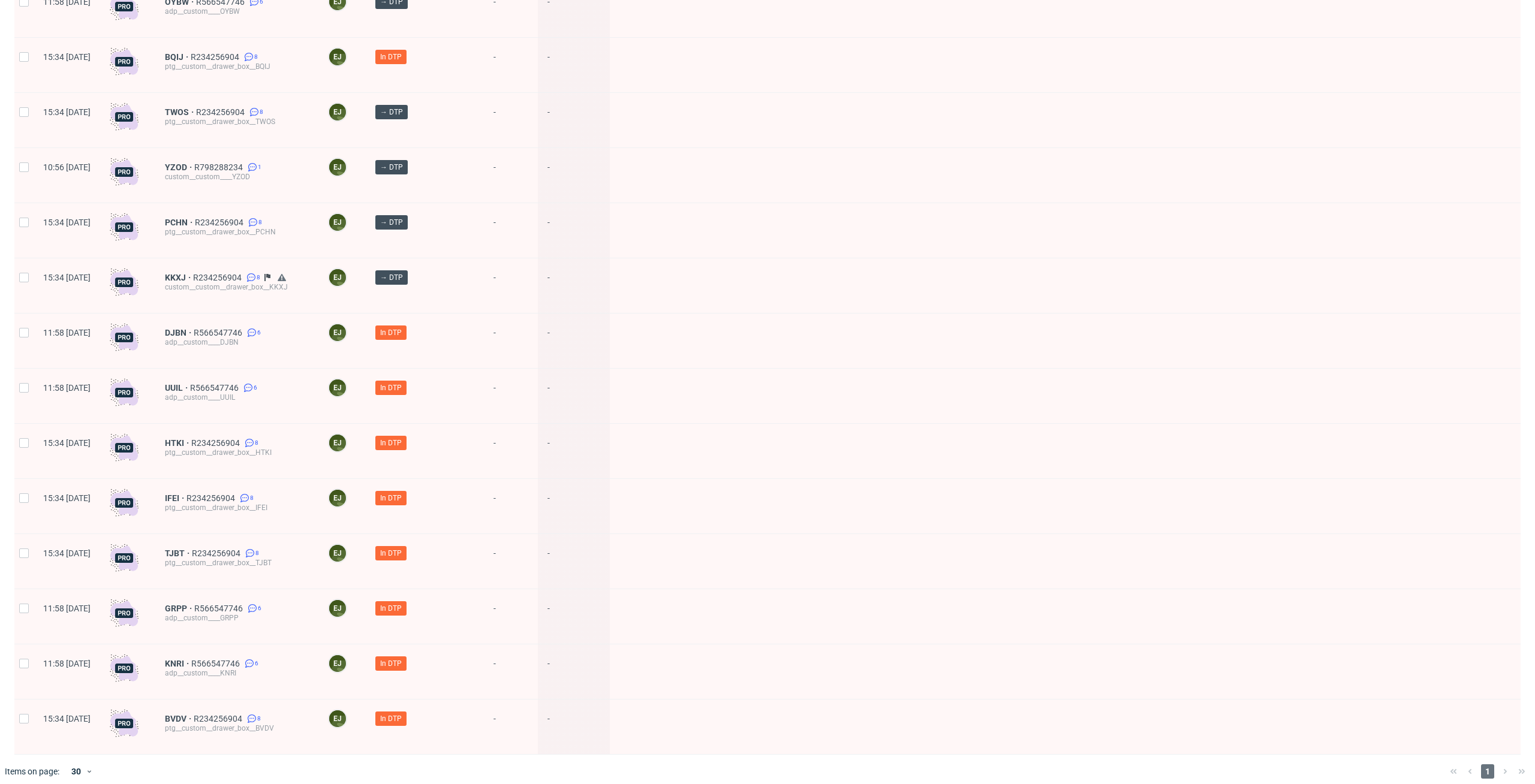
click at [207, 392] on div "adp__custom____UUIL" at bounding box center [236, 397] width 144 height 9
click at [190, 383] on span "UUIL" at bounding box center [177, 388] width 25 height 9
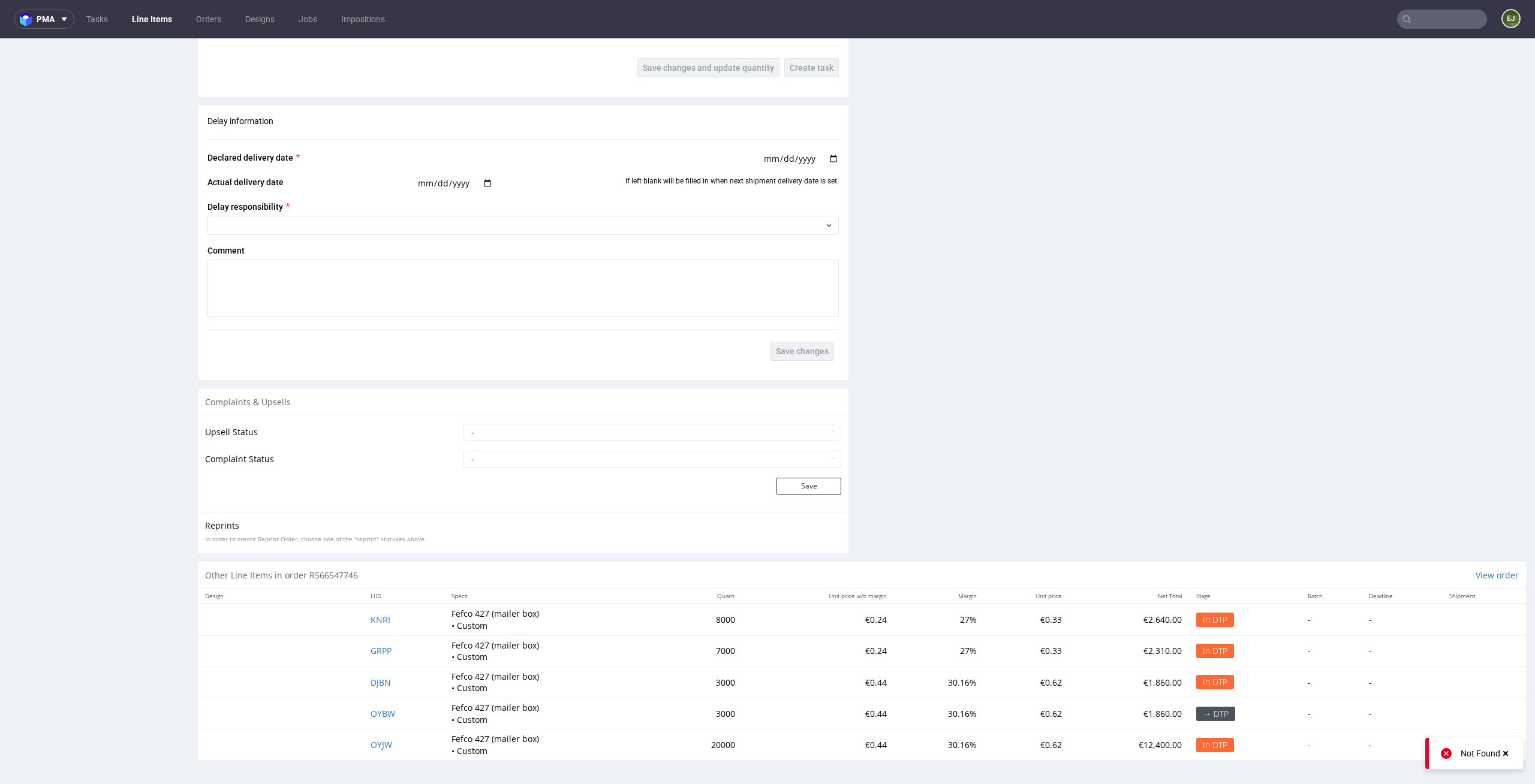
scroll to position [3, 0]
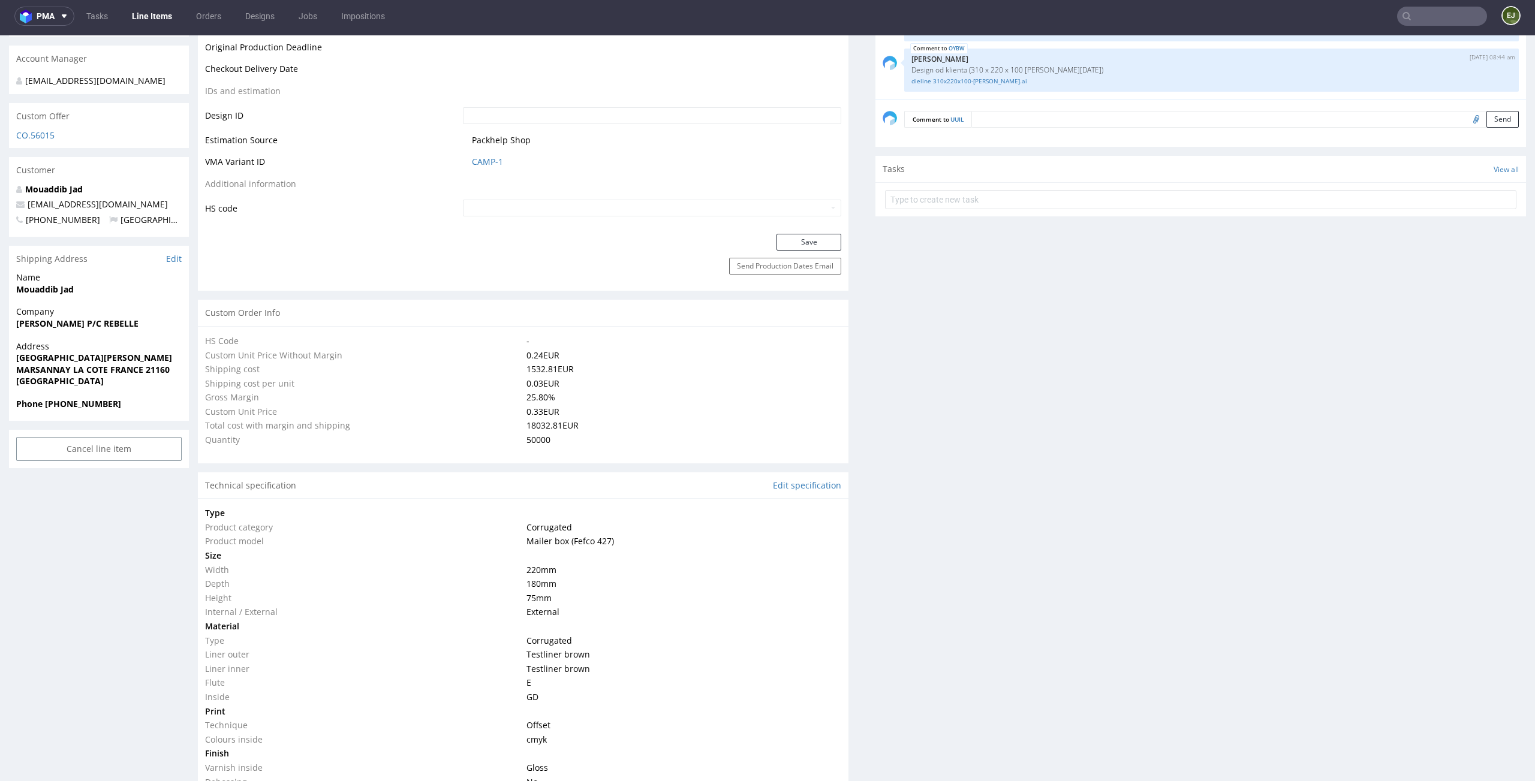
scroll to position [0, 0]
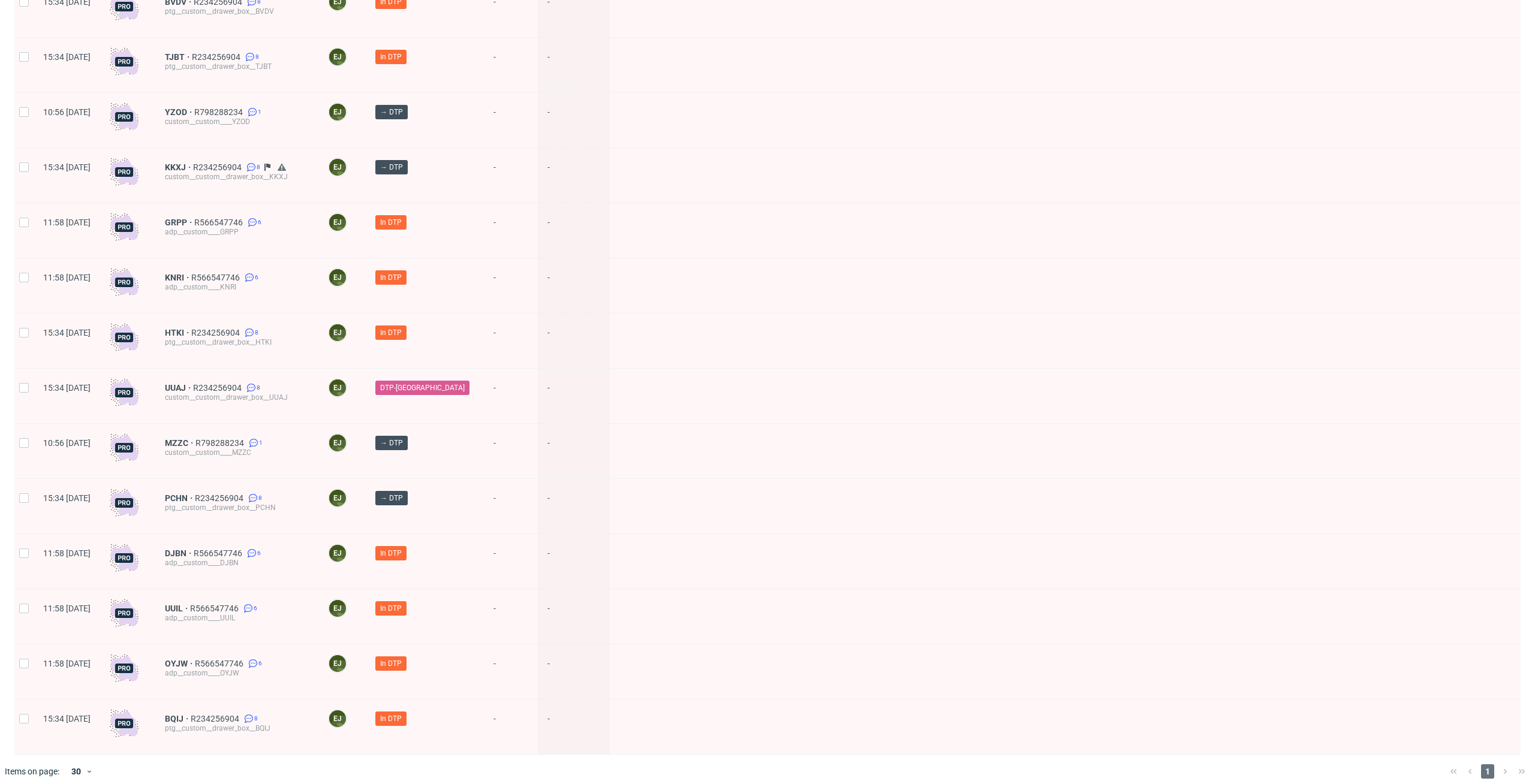
scroll to position [454, 0]
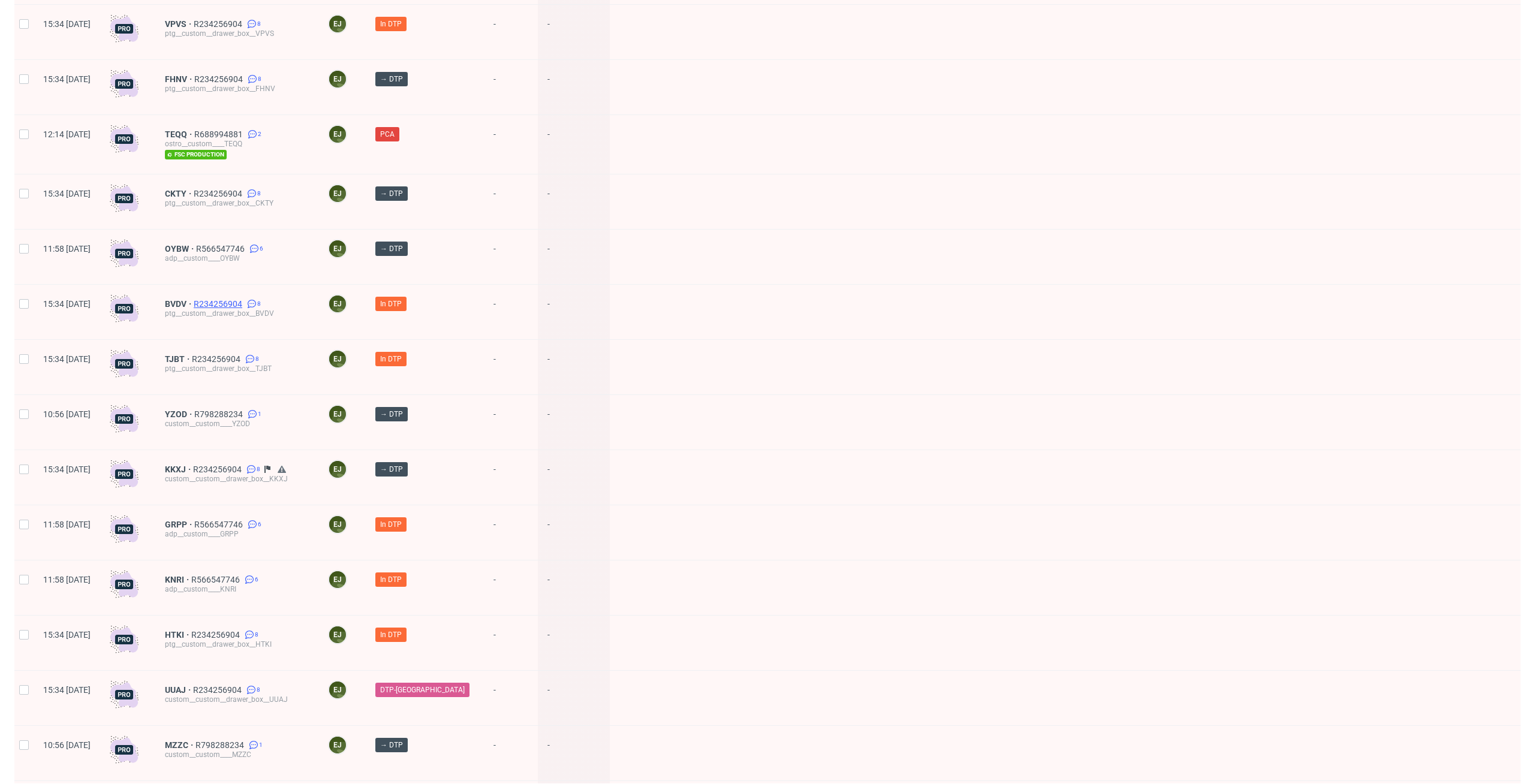
click at [244, 299] on span "R234256904" at bounding box center [219, 304] width 51 height 9
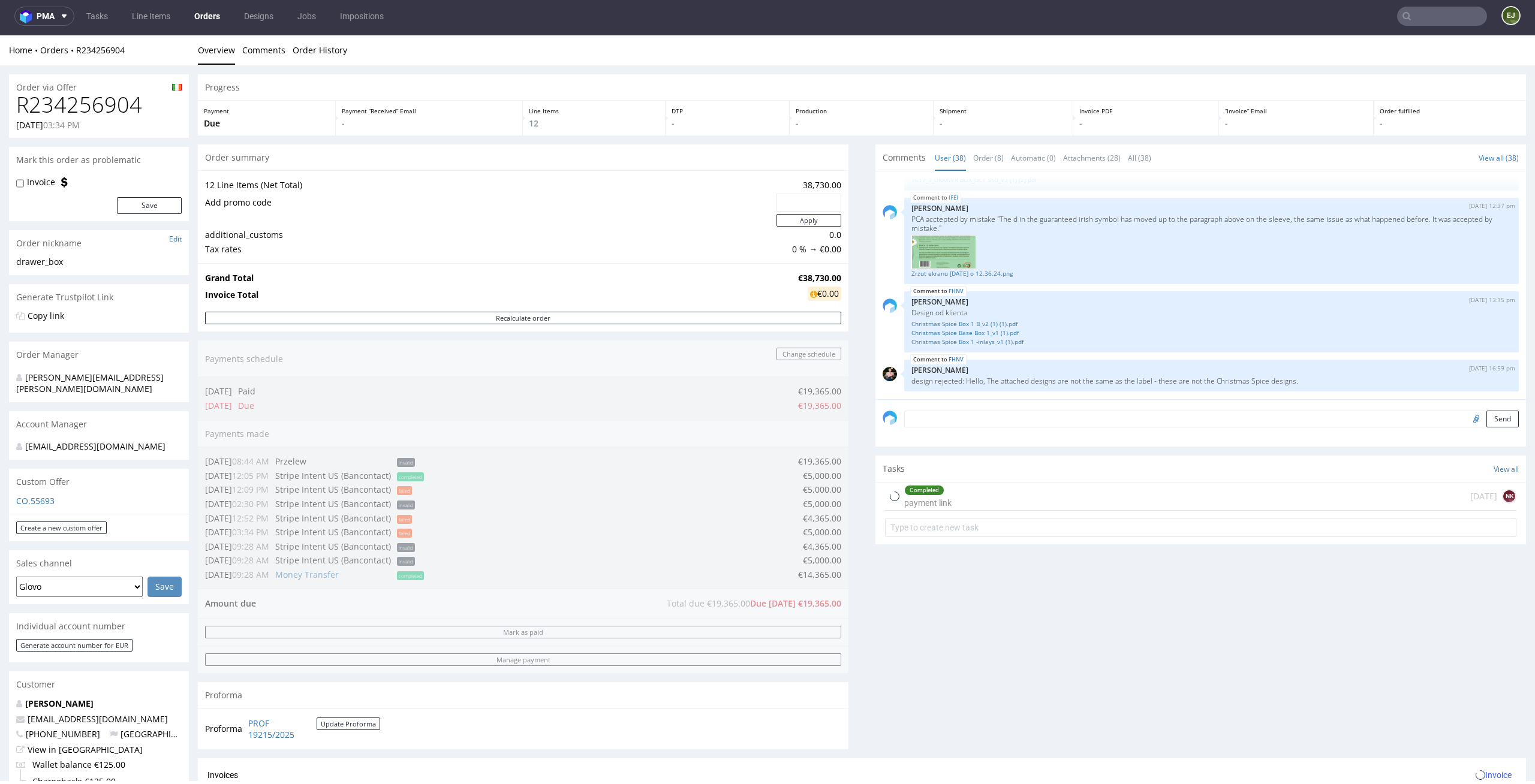
scroll to position [578, 0]
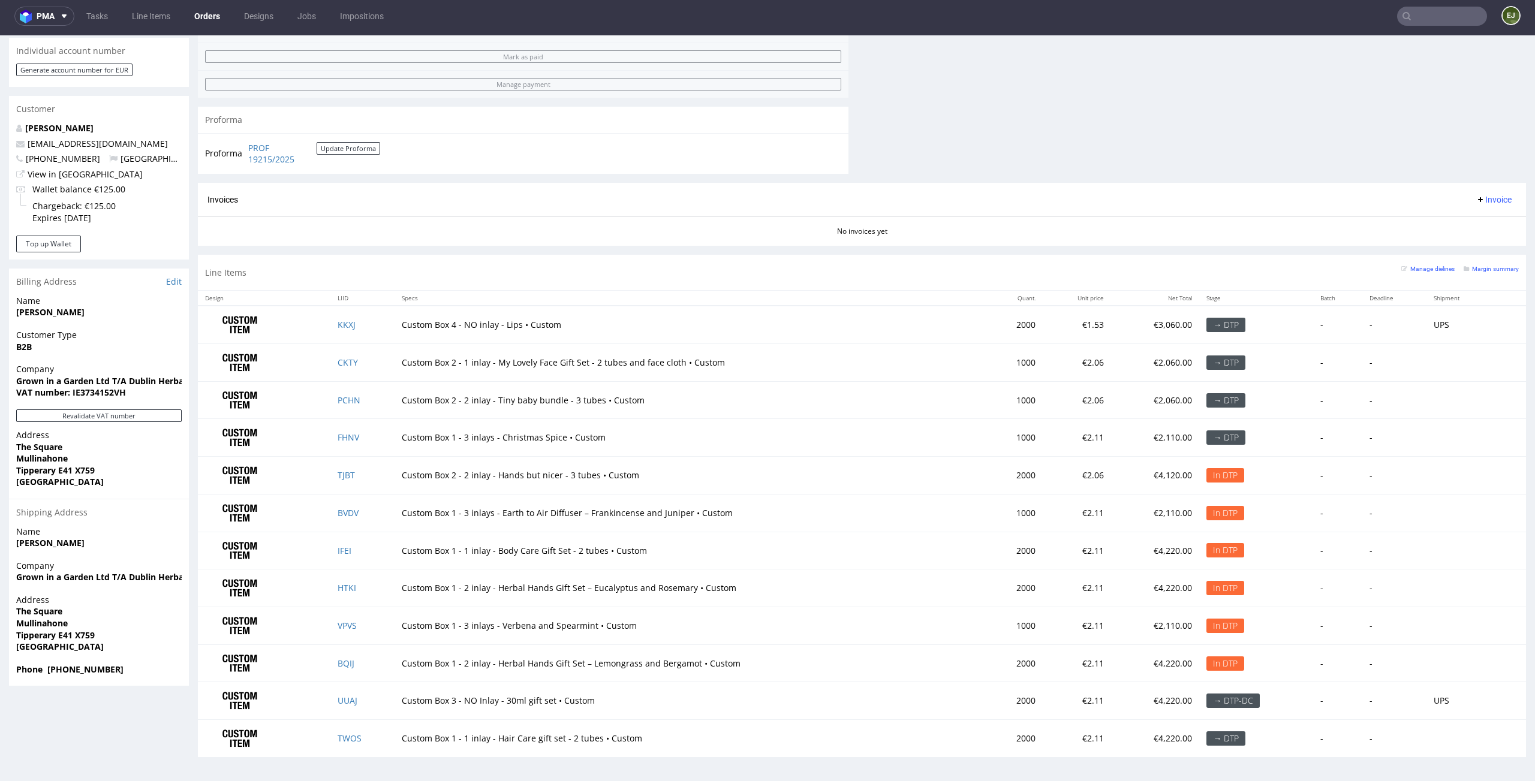
click at [1172, 185] on div "Invoices Invoice" at bounding box center [861, 199] width 1328 height 34
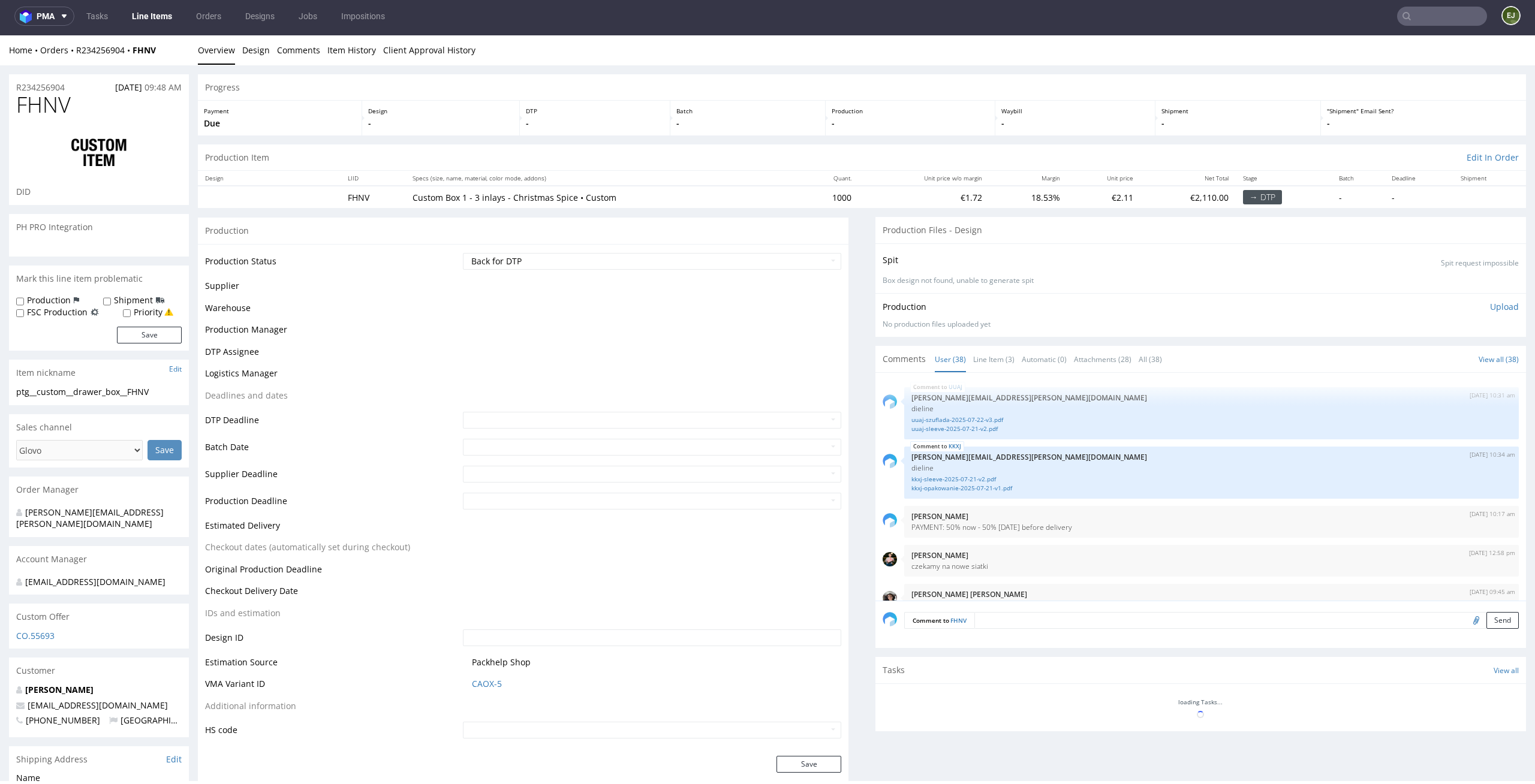
scroll to position [1909, 0]
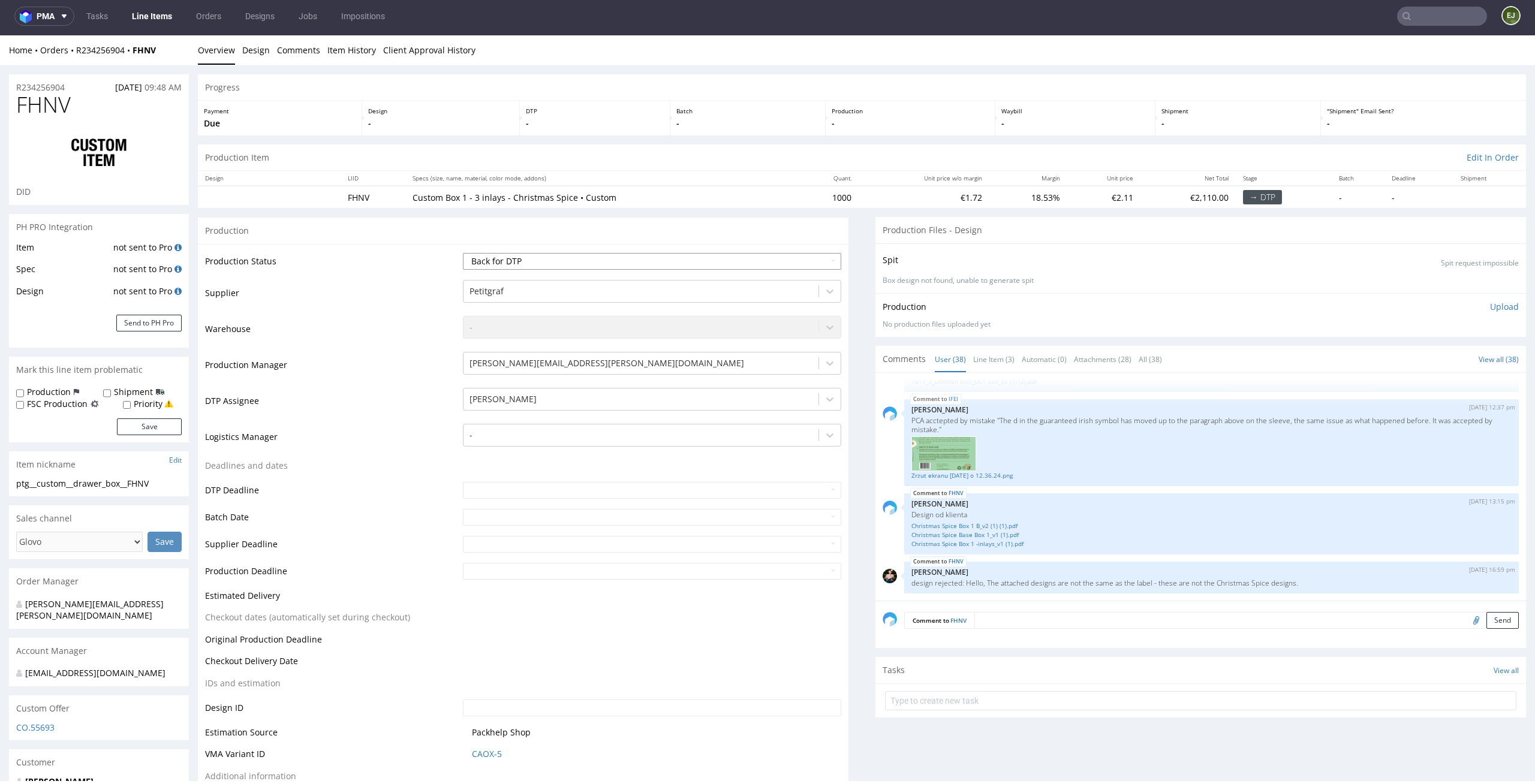
click at [801, 259] on select "Waiting for Artwork Waiting for Diecut Waiting for Mockup Waiting for DTP Waiti…" at bounding box center [652, 261] width 379 height 17
select select "dtp_ca_needed"
click at [463, 253] on select "Waiting for Artwork Waiting for Diecut Waiting for Mockup Waiting for DTP Waiti…" at bounding box center [652, 261] width 379 height 17
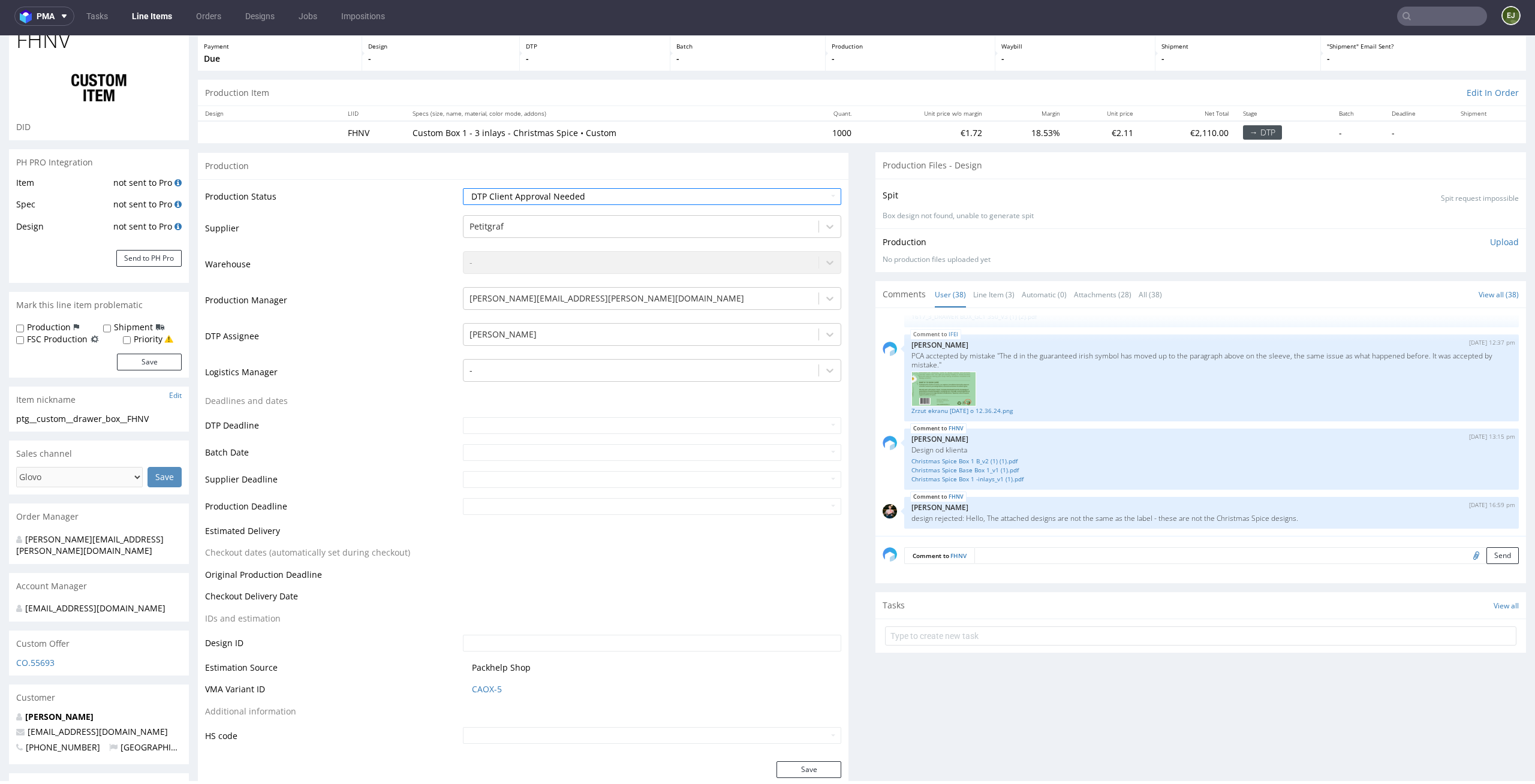
scroll to position [168, 0]
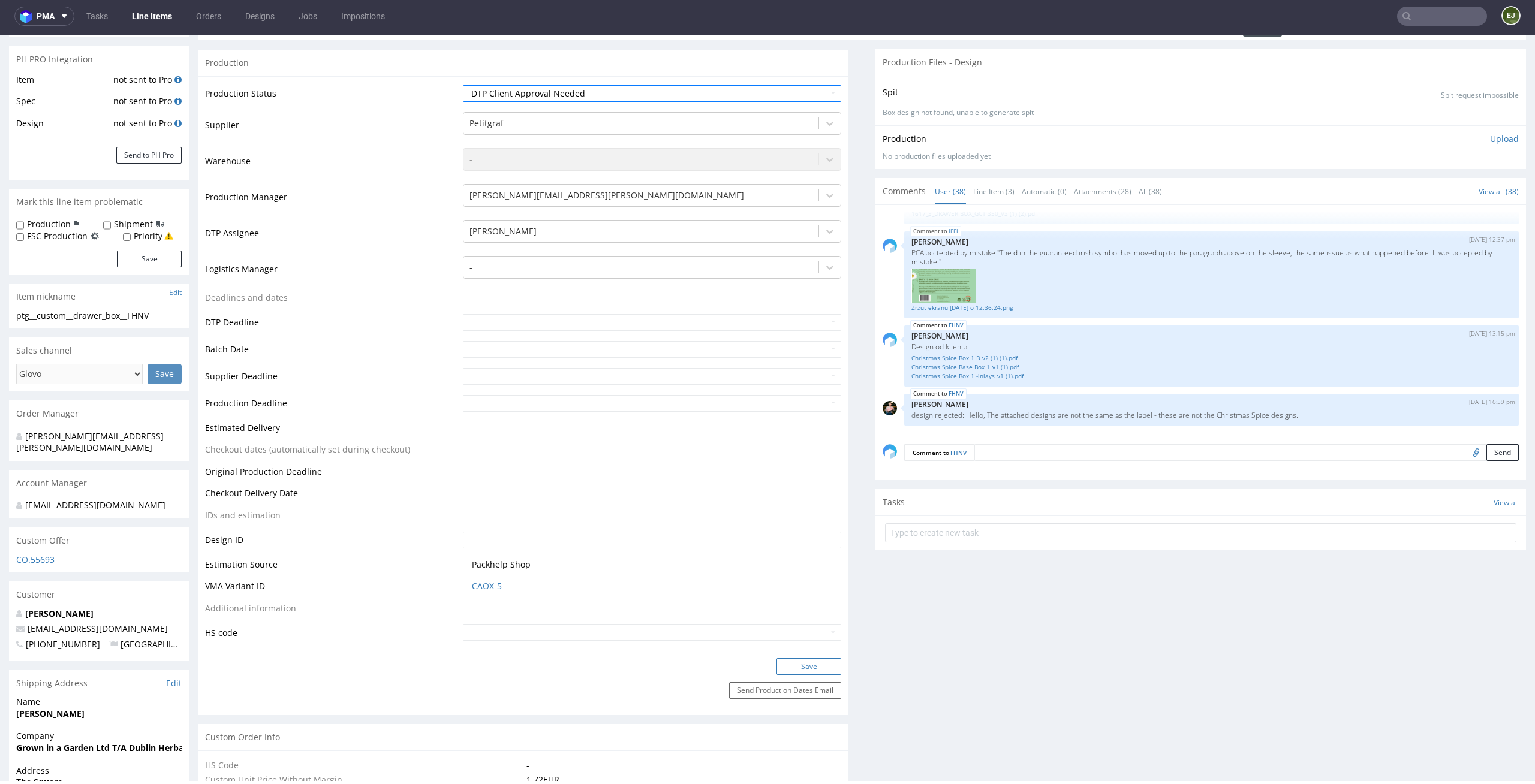
click at [819, 666] on button "Save" at bounding box center [808, 666] width 65 height 17
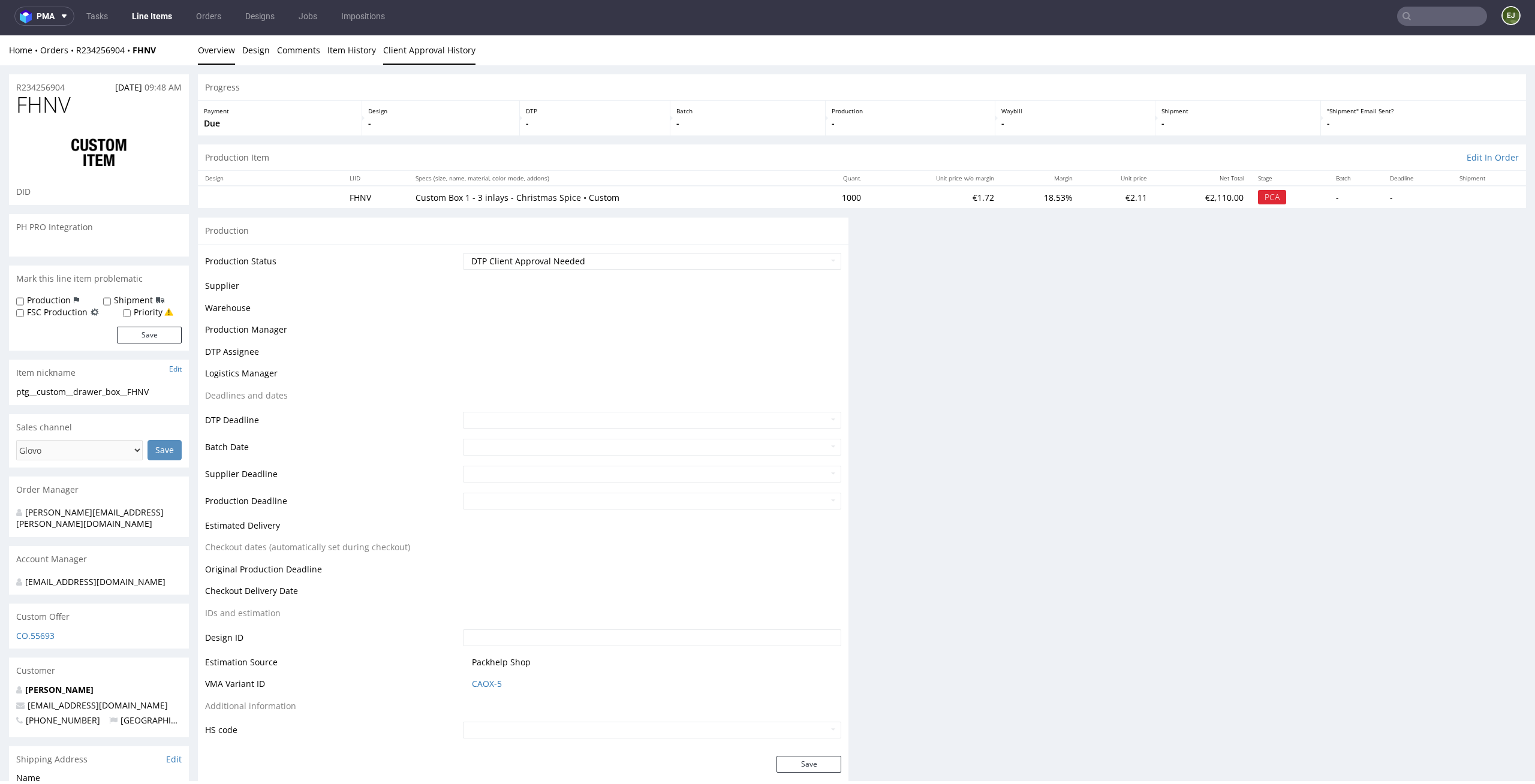
scroll to position [0, 0]
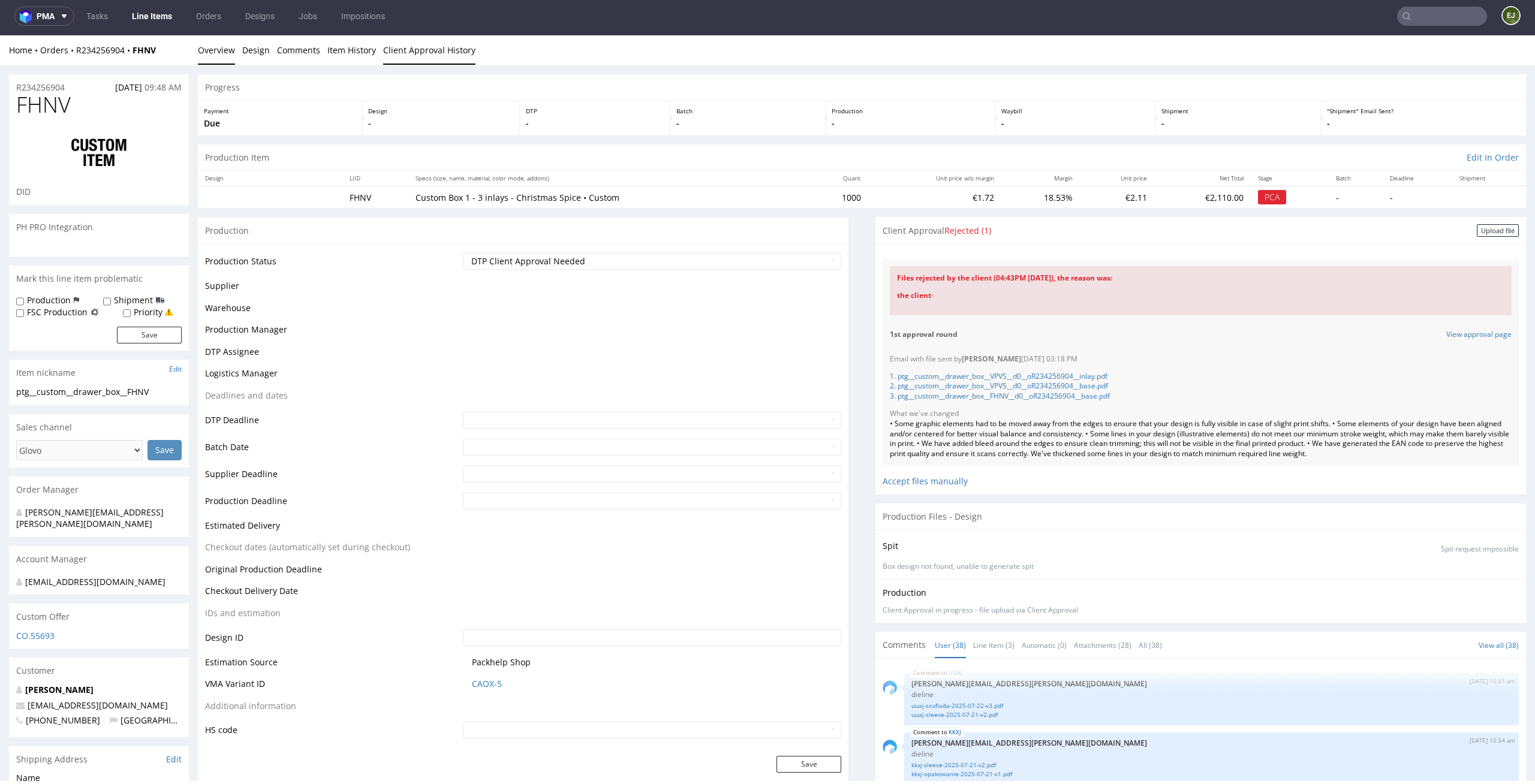
click at [426, 47] on link "Client Approval History" at bounding box center [429, 50] width 92 height 29
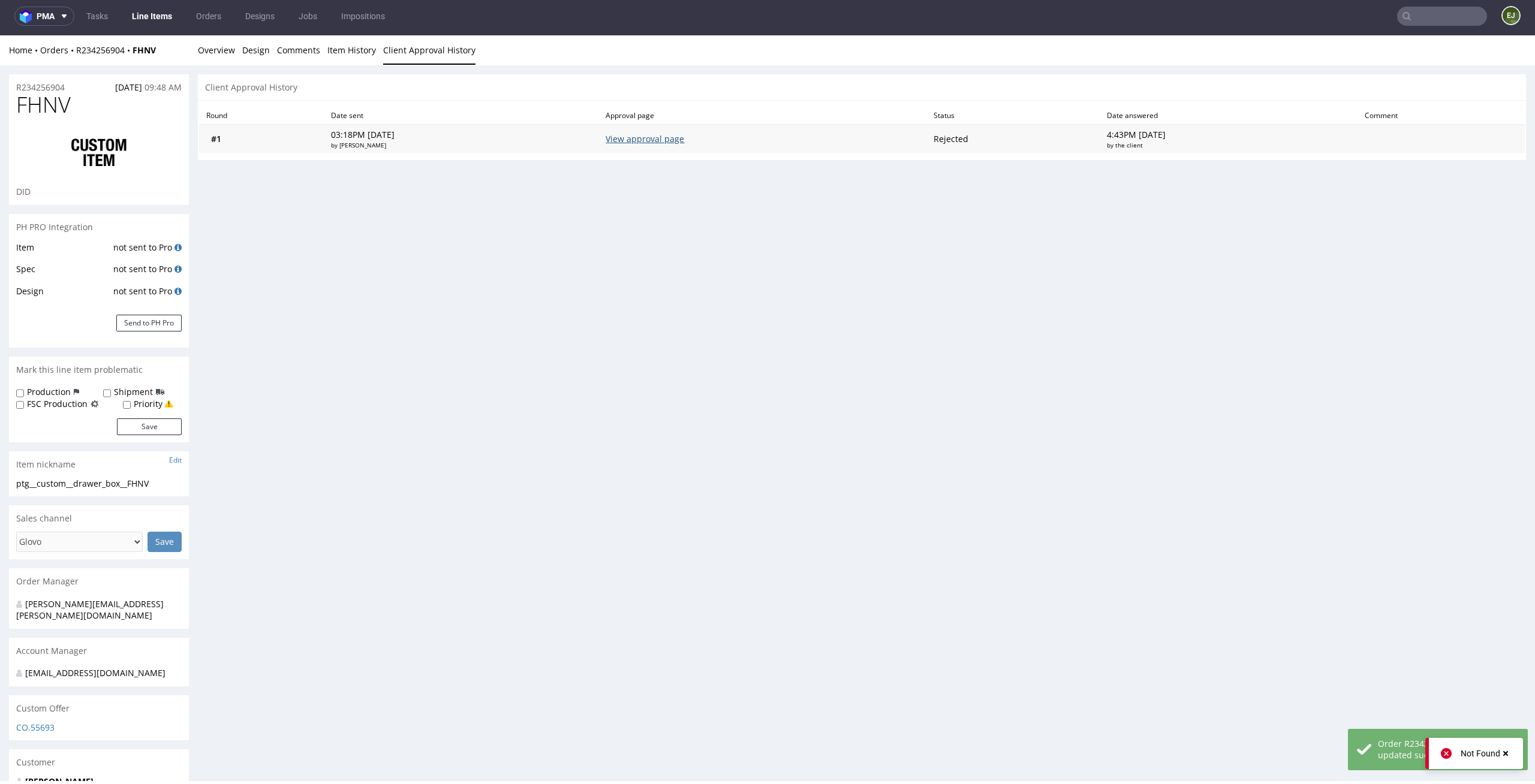
click at [684, 140] on link "View approval page" at bounding box center [645, 139] width 79 height 11
click at [222, 54] on link "Overview" at bounding box center [216, 50] width 37 height 29
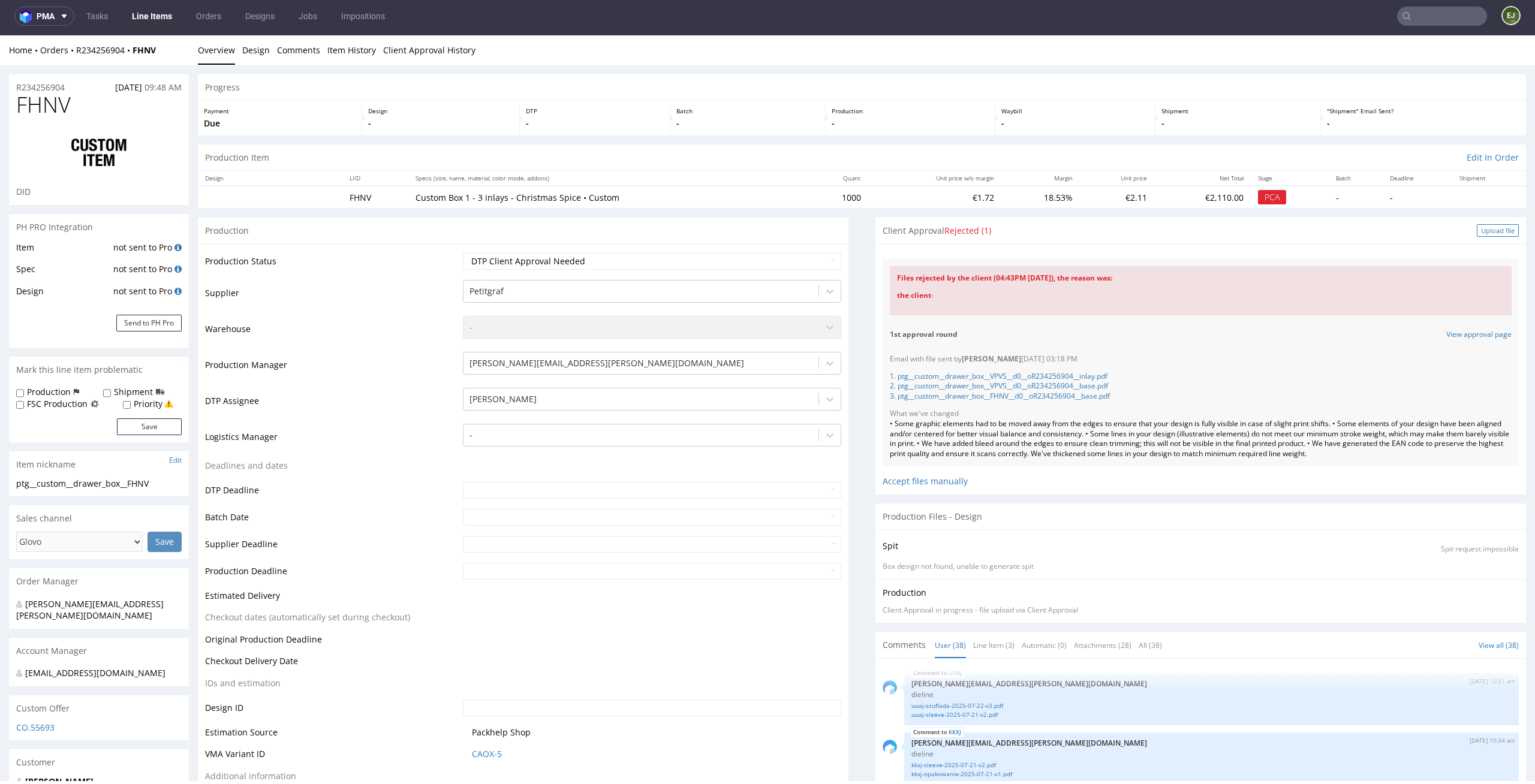
click at [1477, 225] on div "Upload file" at bounding box center [1497, 231] width 42 height 13
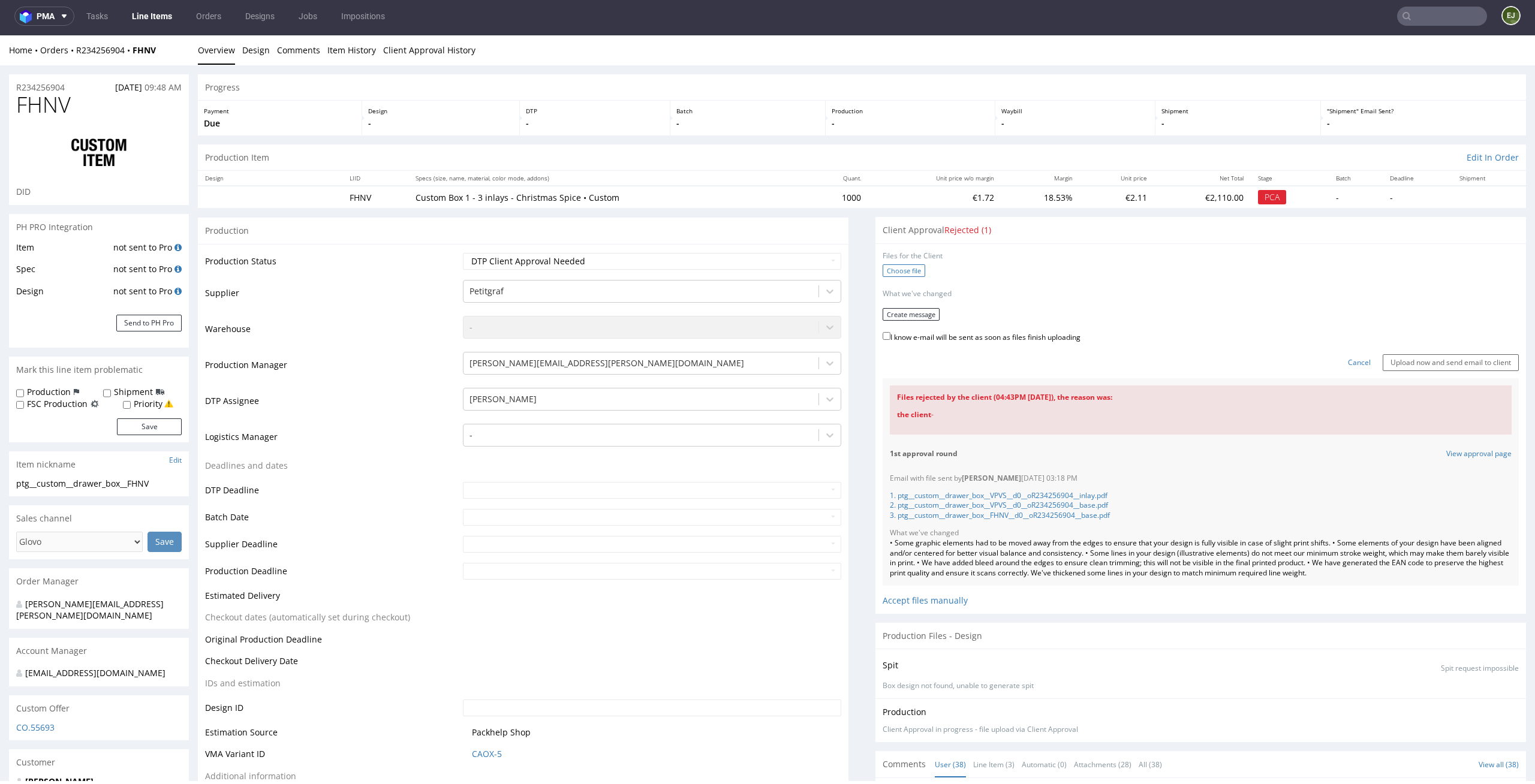
click at [894, 269] on label "Choose file" at bounding box center [904, 271] width 43 height 13
click at [0, 35] on input "Choose file" at bounding box center [0, 35] width 0 height 0
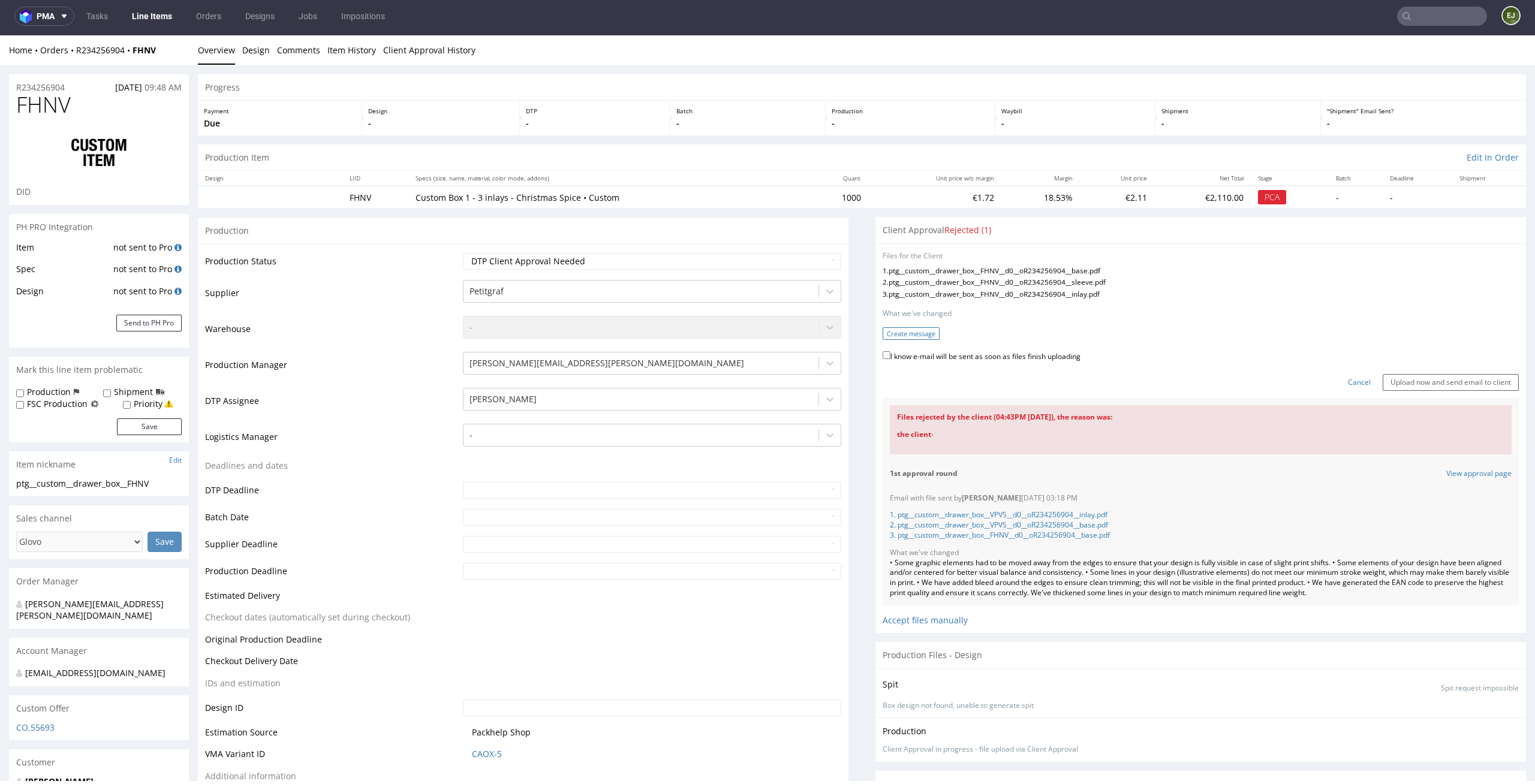
click at [915, 331] on button "Create message" at bounding box center [911, 333] width 57 height 13
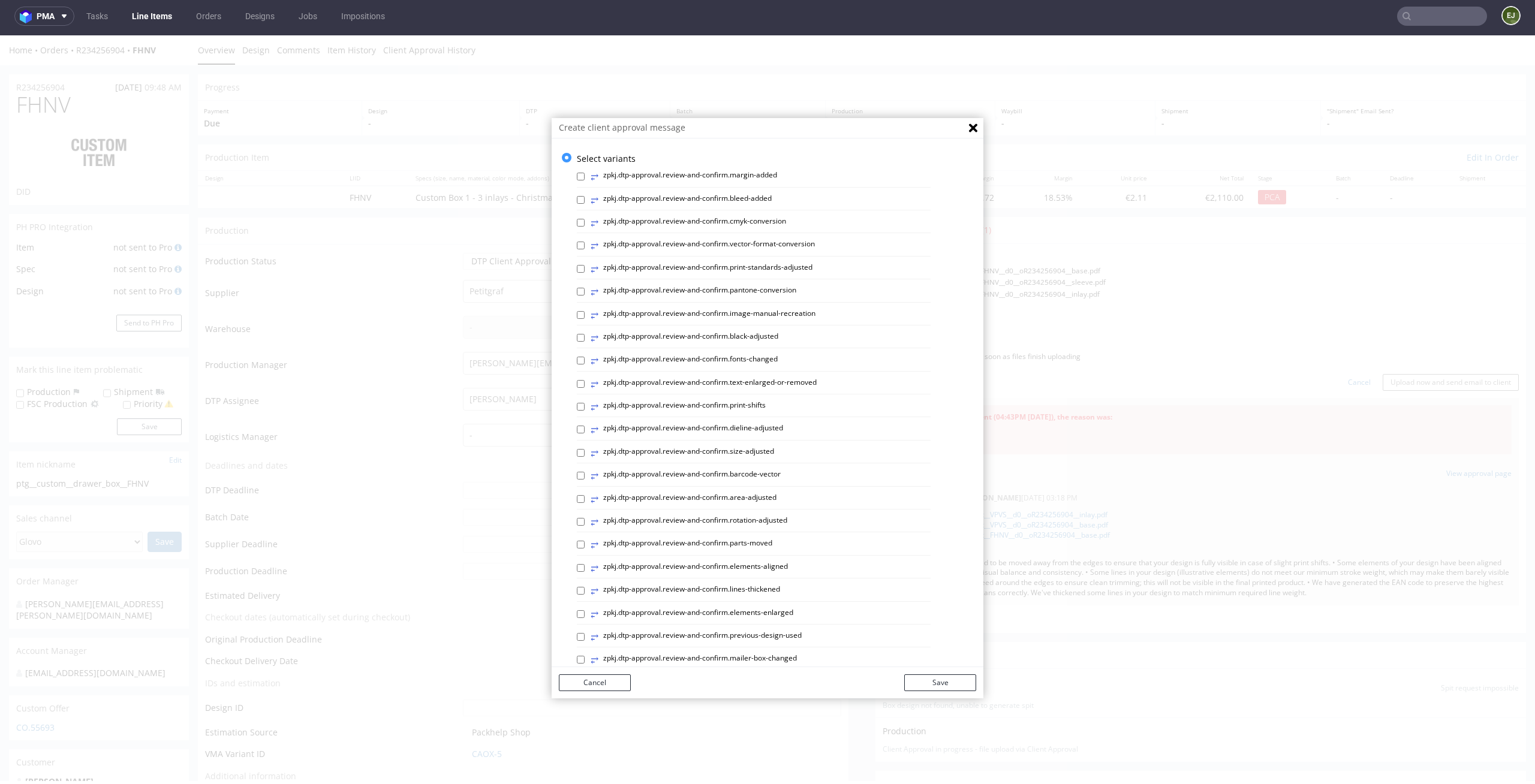
scroll to position [329, 0]
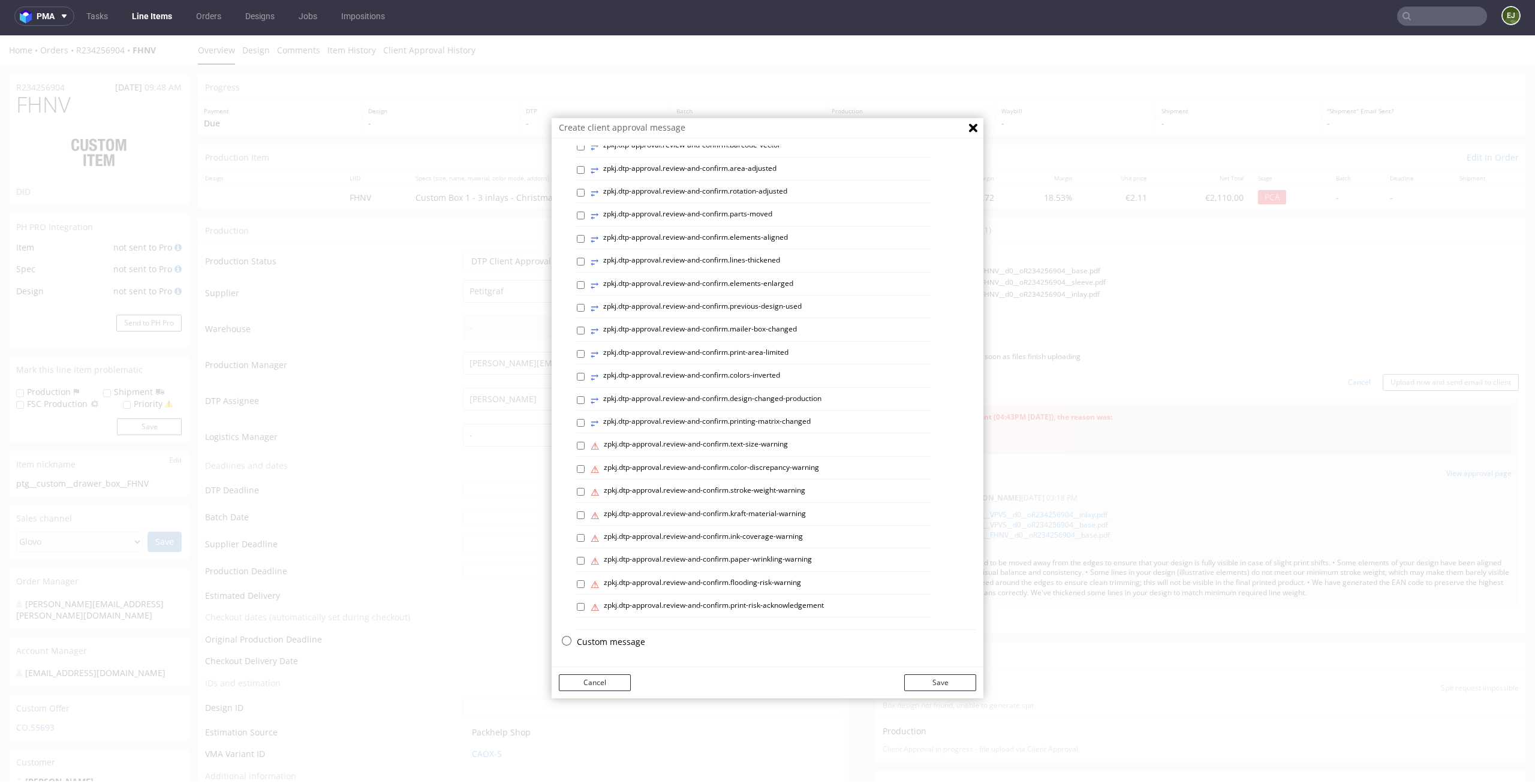
click at [610, 638] on p "Custom message" at bounding box center [776, 641] width 400 height 12
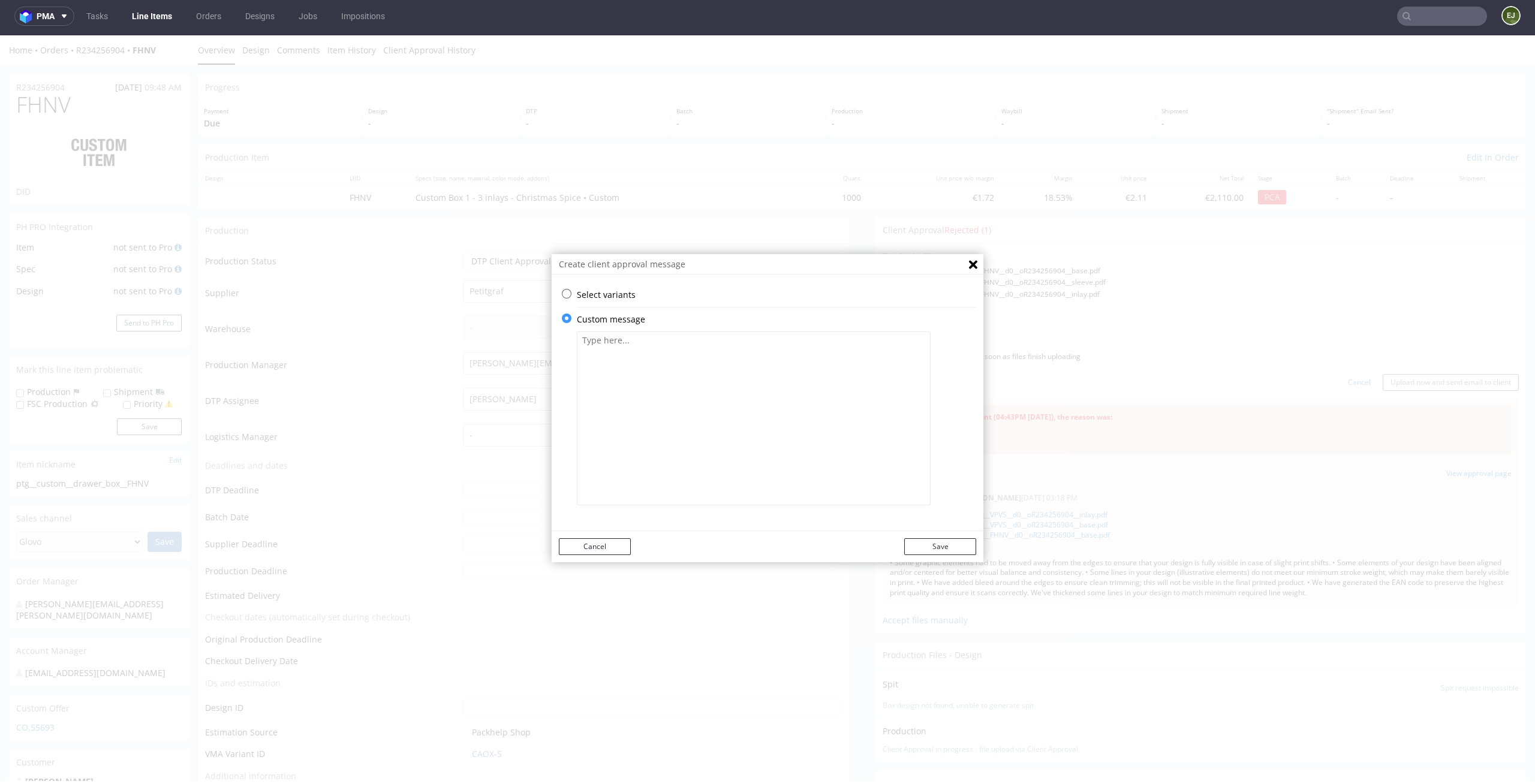
scroll to position [0, 0]
click at [649, 412] on textarea at bounding box center [753, 418] width 354 height 174
paste textarea "• Some graphic elements had to be moved away from the edges to ensure that your…"
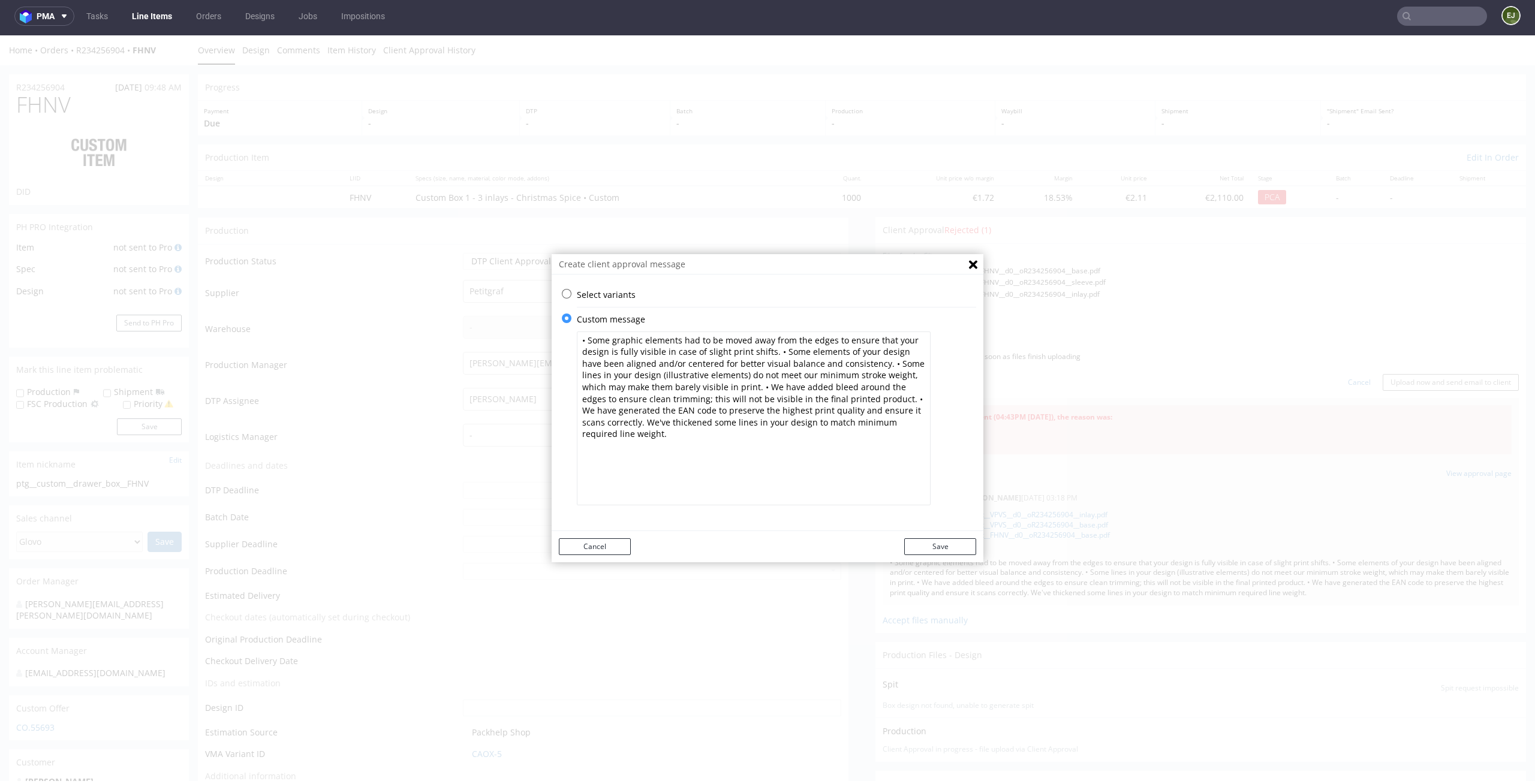
type textarea "• Some graphic elements had to be moved away from the edges to ensure that your…"
click at [934, 536] on div "Cancel Save" at bounding box center [768, 547] width 432 height 32
click at [934, 537] on div "Cancel Save" at bounding box center [768, 547] width 432 height 32
click at [934, 541] on button "Save" at bounding box center [939, 546] width 72 height 17
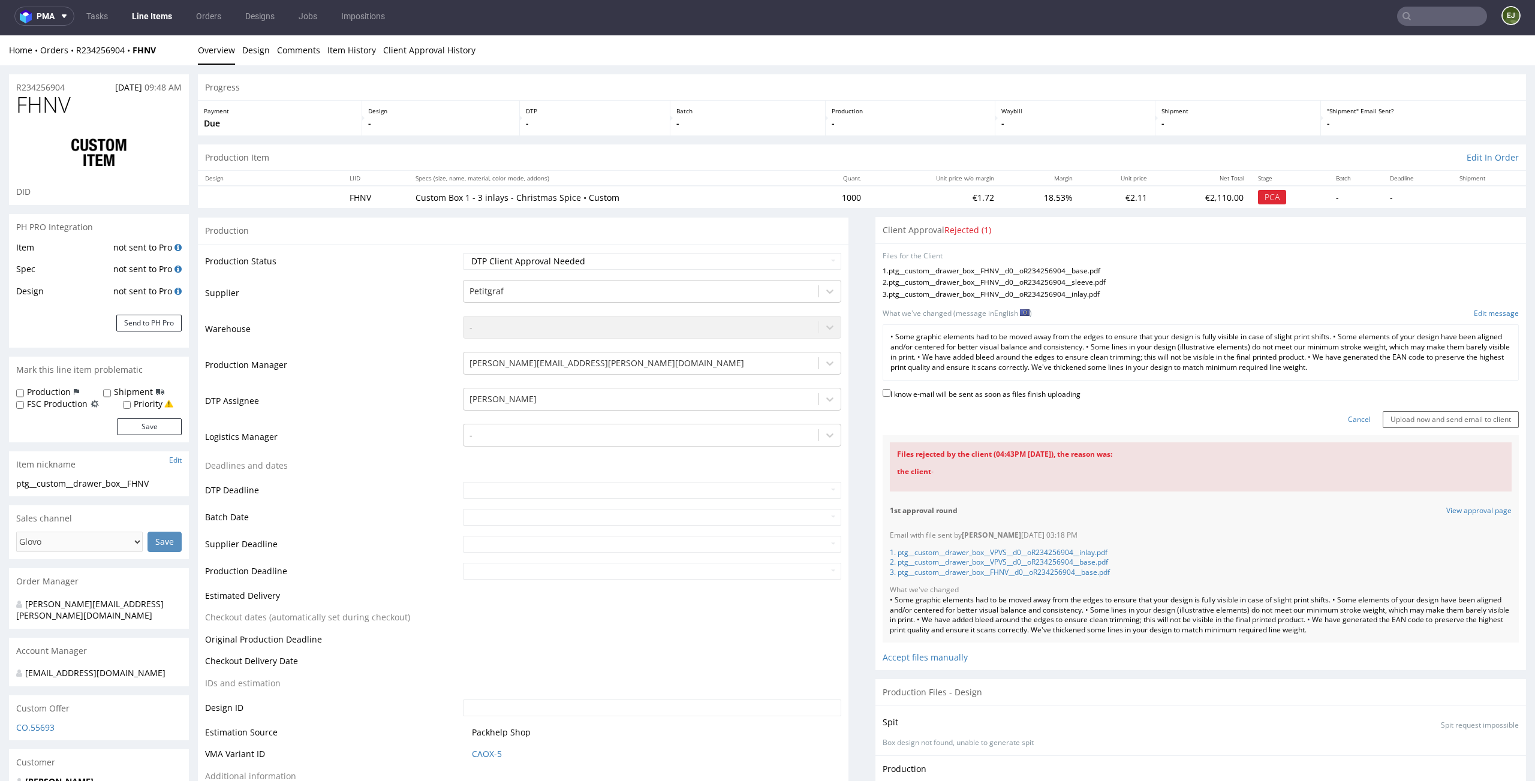
click at [999, 392] on label "I know e-mail will be sent as soon as files finish uploading" at bounding box center [981, 393] width 198 height 13
click at [890, 392] on input "I know e-mail will be sent as soon as files finish uploading" at bounding box center [886, 393] width 8 height 8
checkbox input "true"
click at [1421, 417] on input "Upload now and send email to client" at bounding box center [1451, 419] width 136 height 17
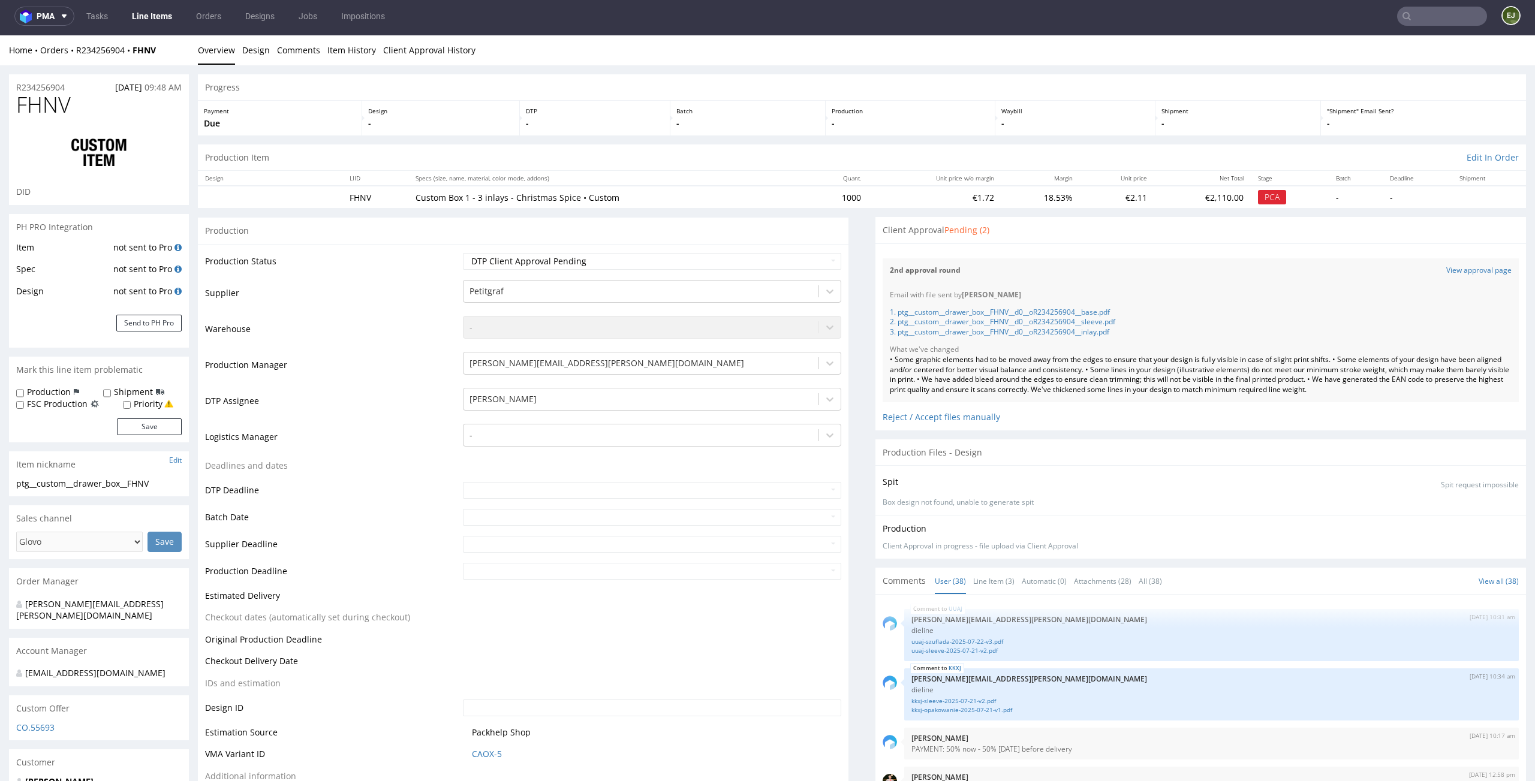
scroll to position [1909, 0]
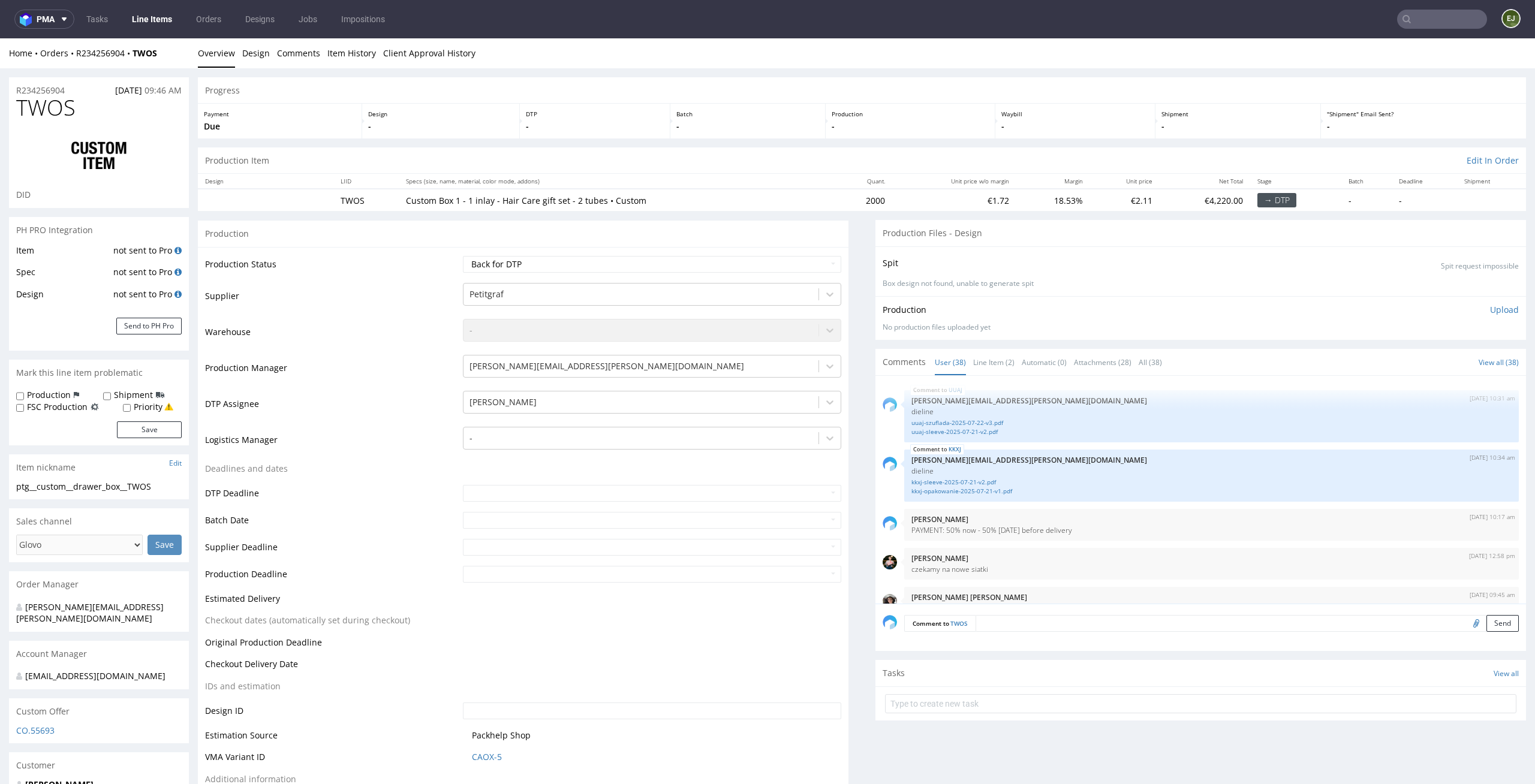
scroll to position [1909, 0]
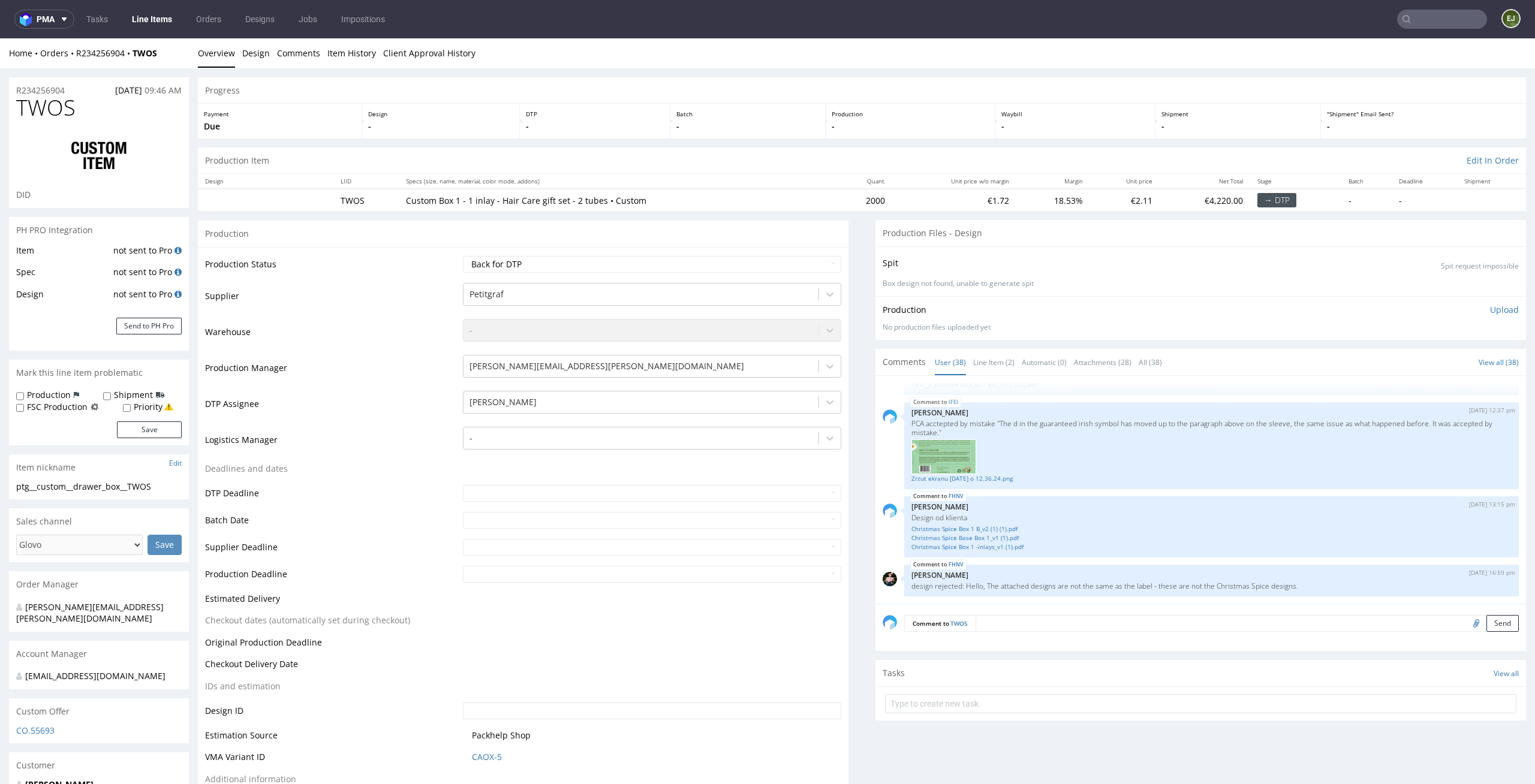
click at [924, 133] on div "Production -" at bounding box center [911, 121] width 170 height 35
click at [979, 350] on link "Line Item (2)" at bounding box center [994, 362] width 41 height 26
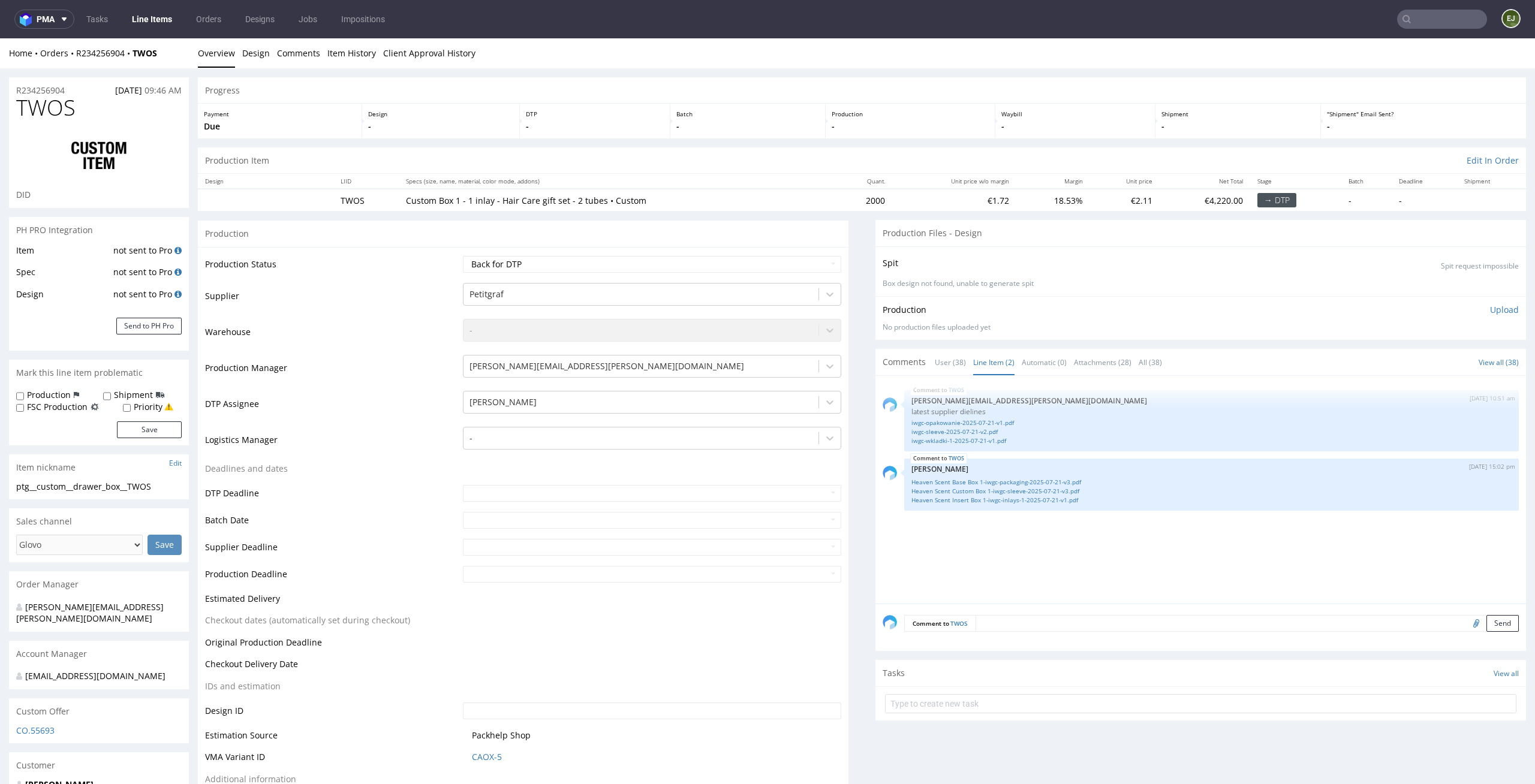
click at [984, 551] on div "TWOS [DATE] 10:51 am [PERSON_NAME][EMAIL_ADDRESS][PERSON_NAME][DOMAIN_NAME] lat…" at bounding box center [1204, 493] width 643 height 221
click at [997, 492] on link "Heaven Scent Custom Box 1-iwgc-sleeve-2025-07-21-v3.pdf" at bounding box center [1212, 491] width 600 height 9
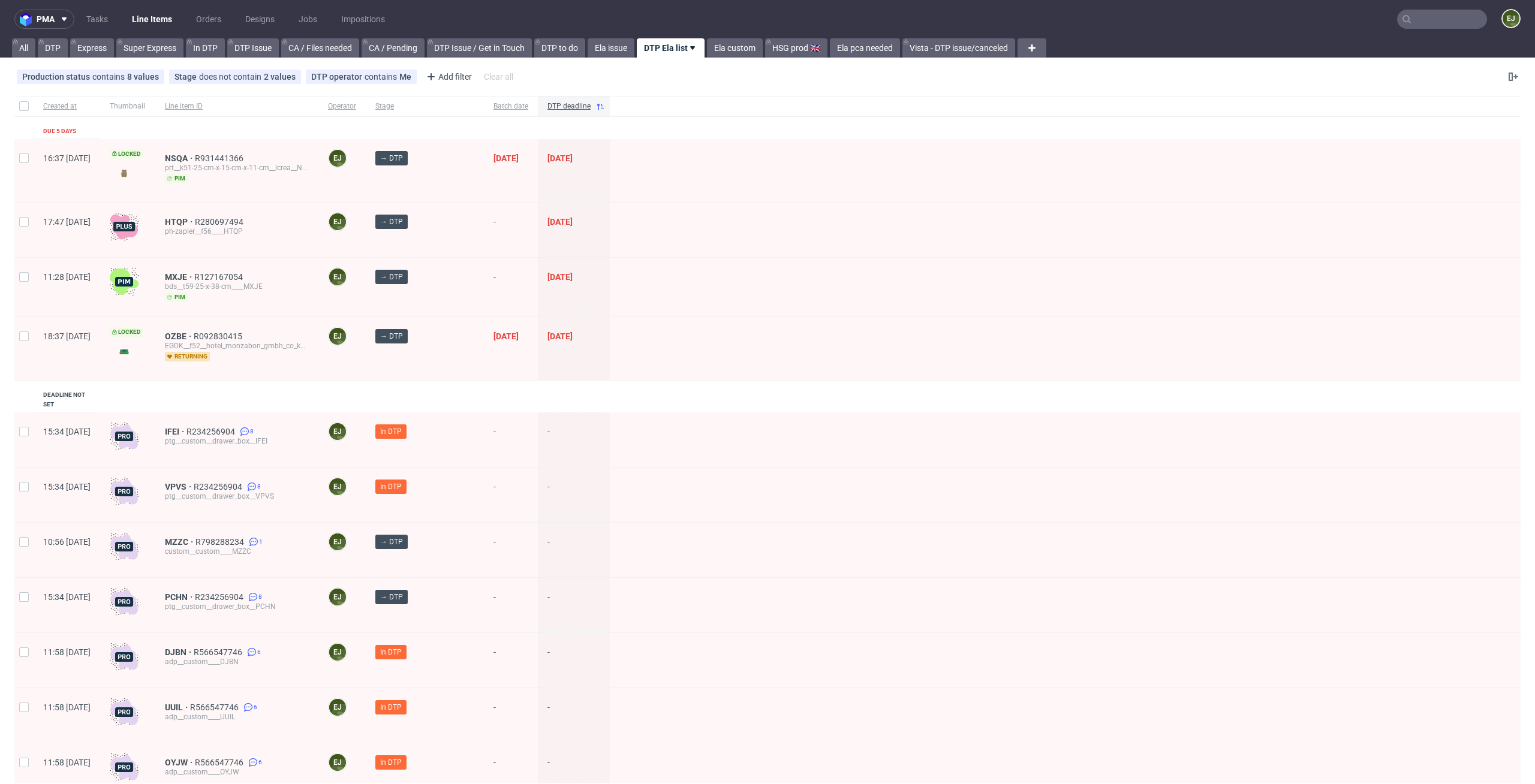
scroll to position [820, 0]
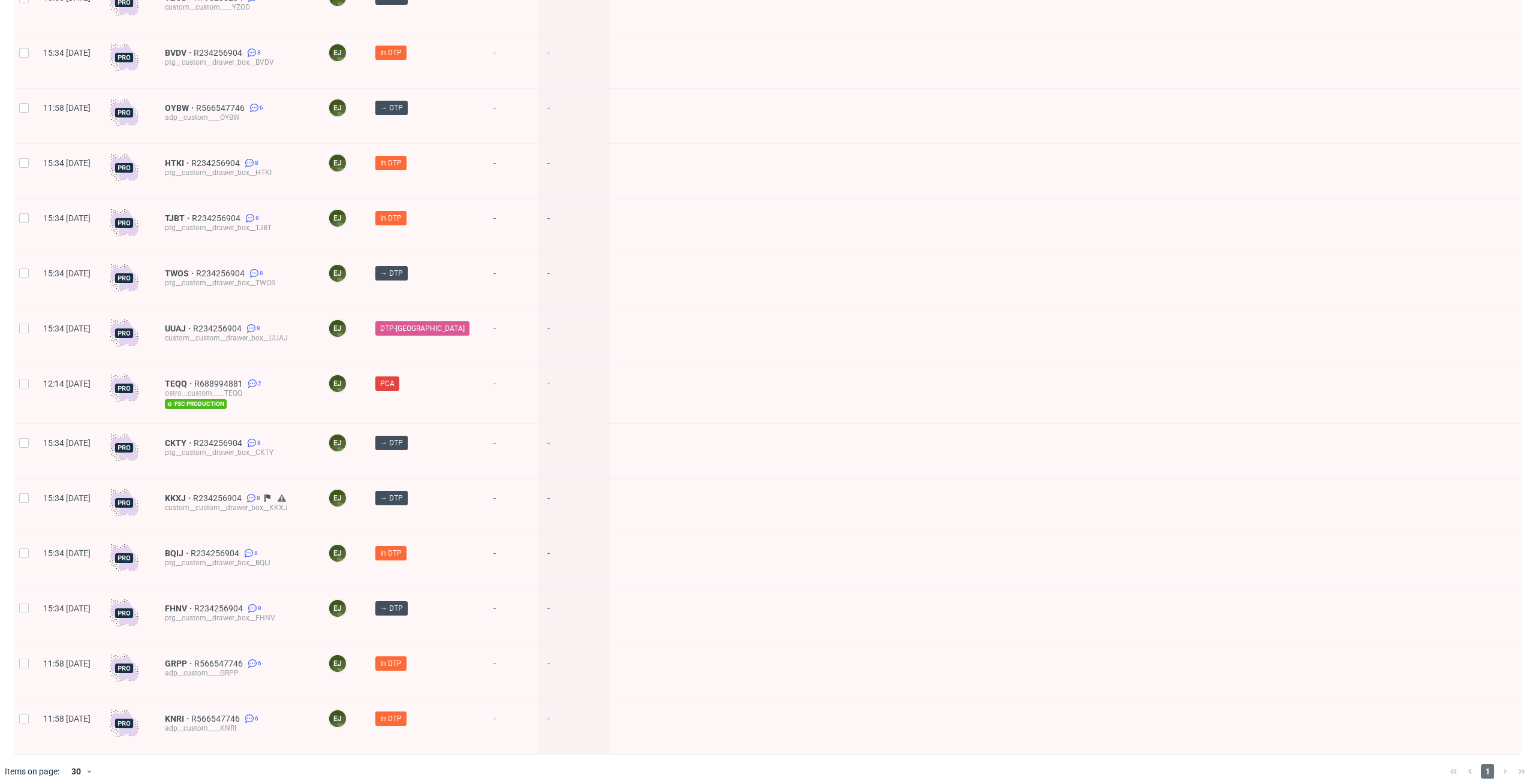
click at [610, 425] on div at bounding box center [1065, 451] width 911 height 54
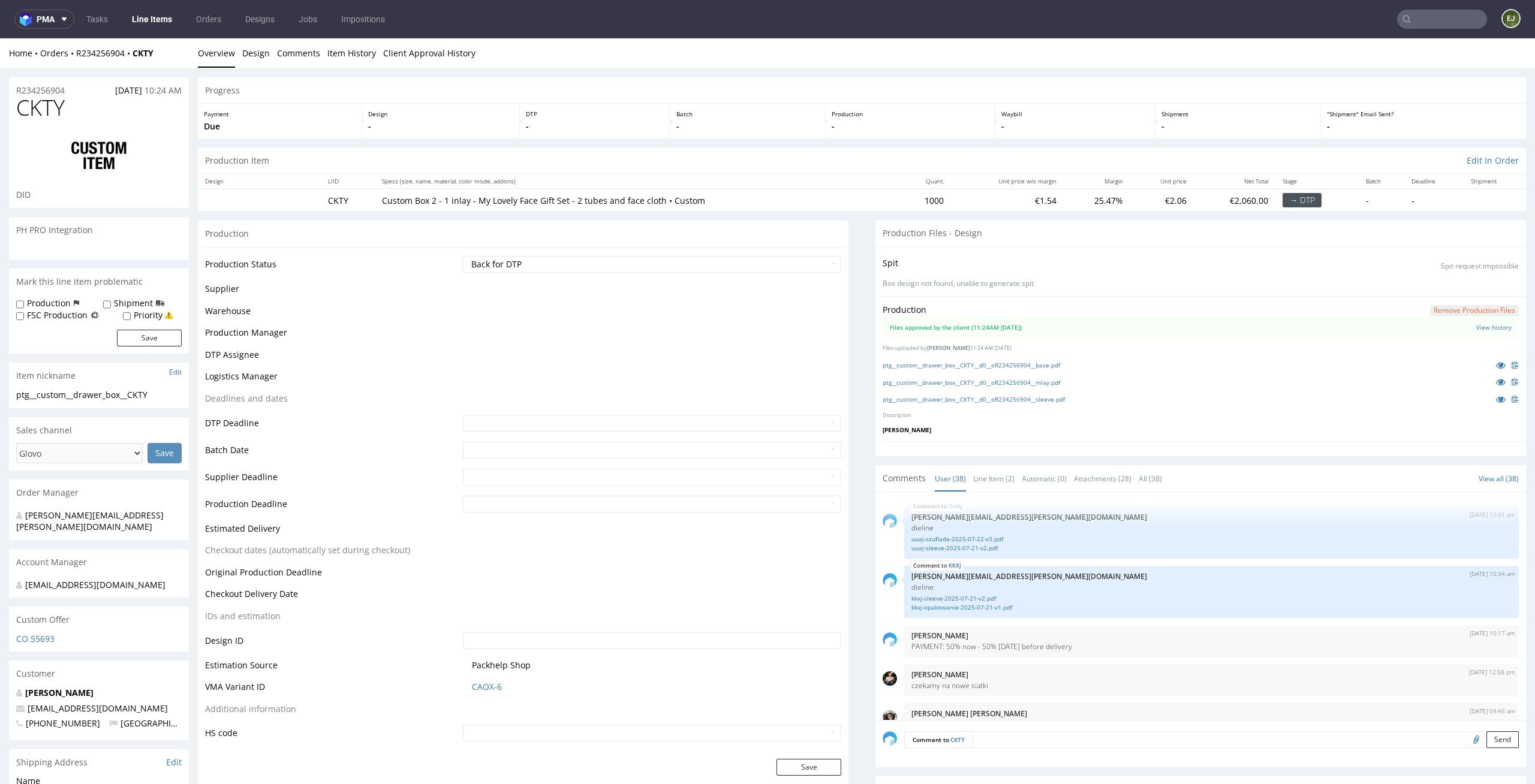
scroll to position [1909, 0]
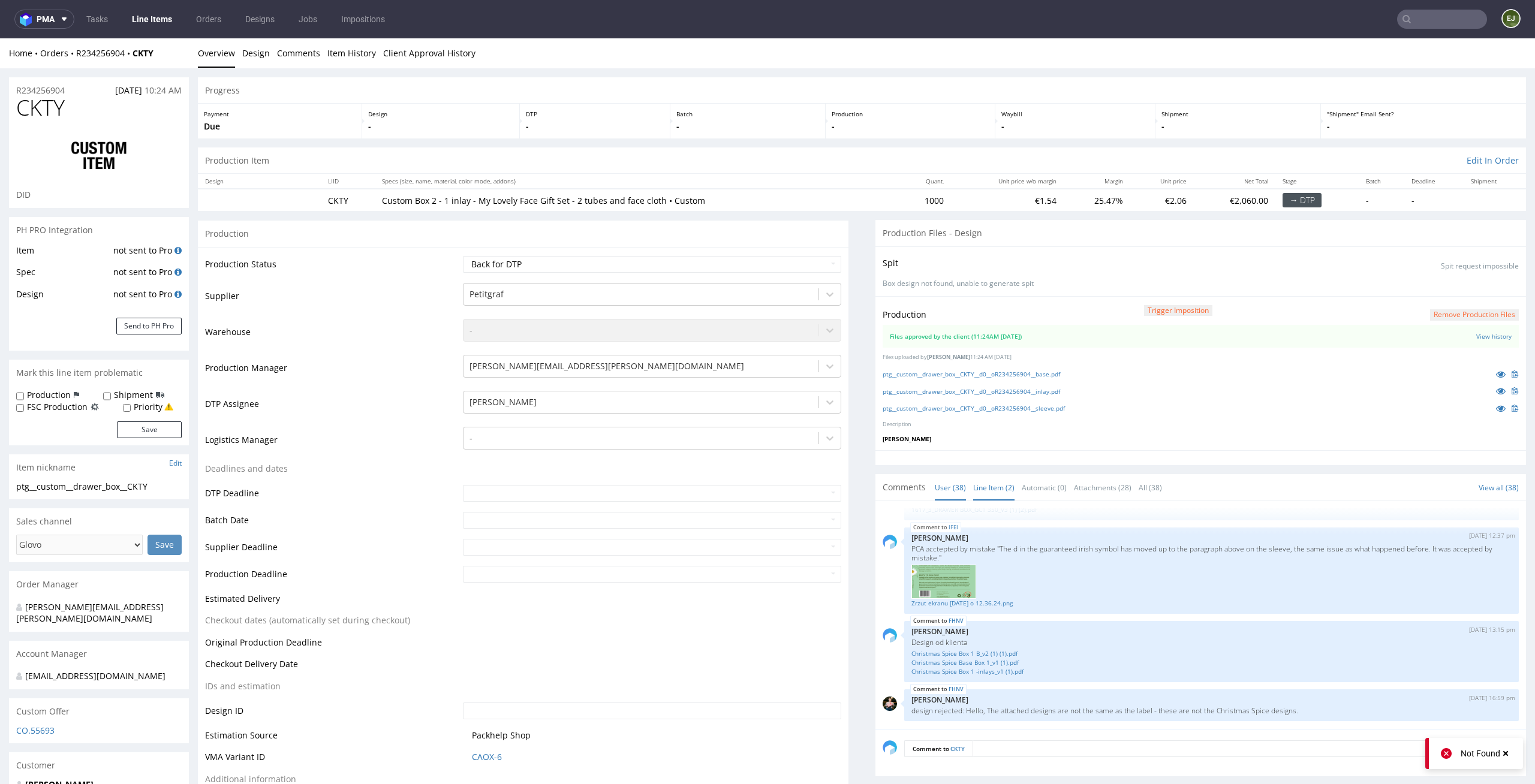
click at [994, 483] on link "Line Item (2)" at bounding box center [994, 488] width 41 height 26
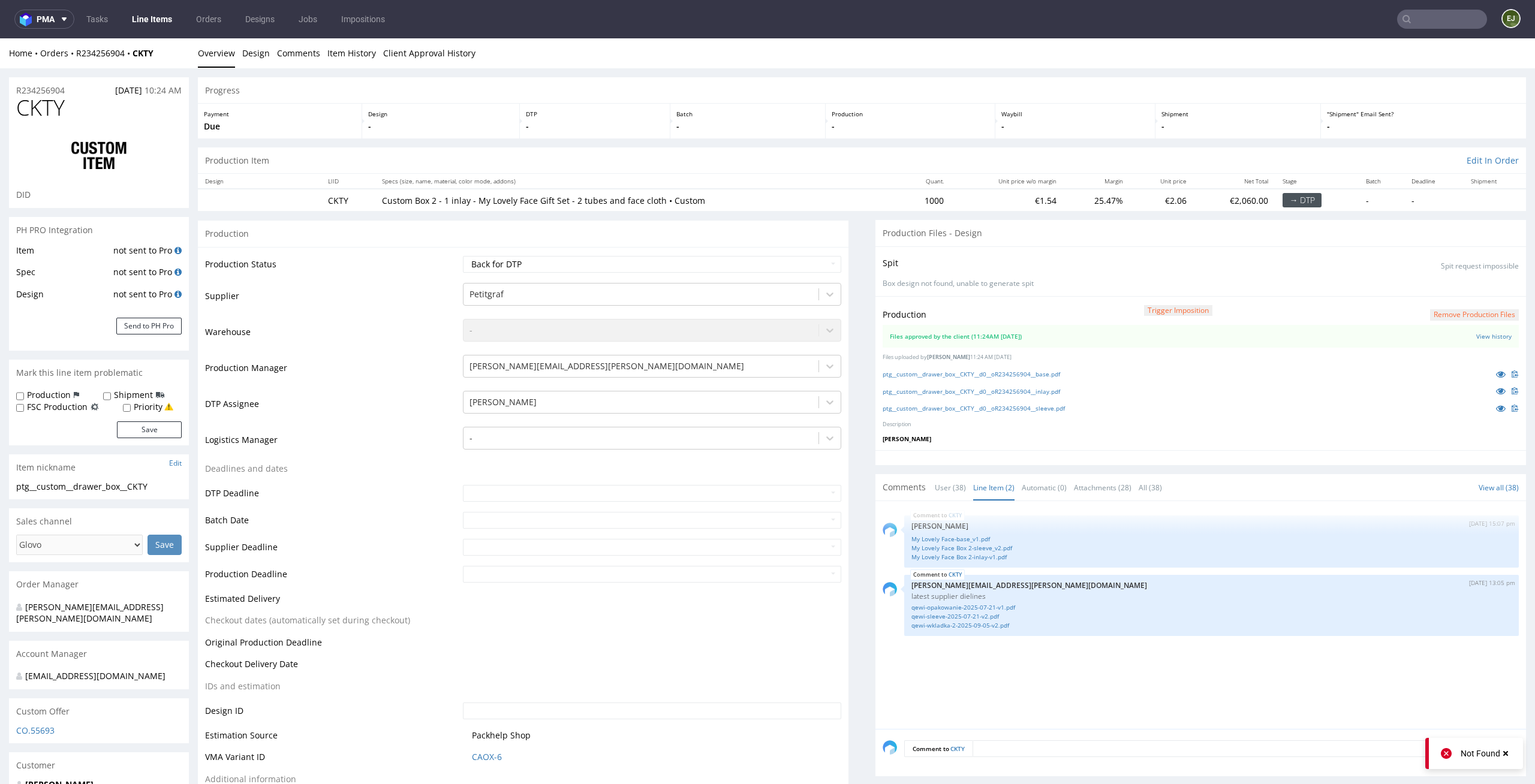
scroll to position [46, 0]
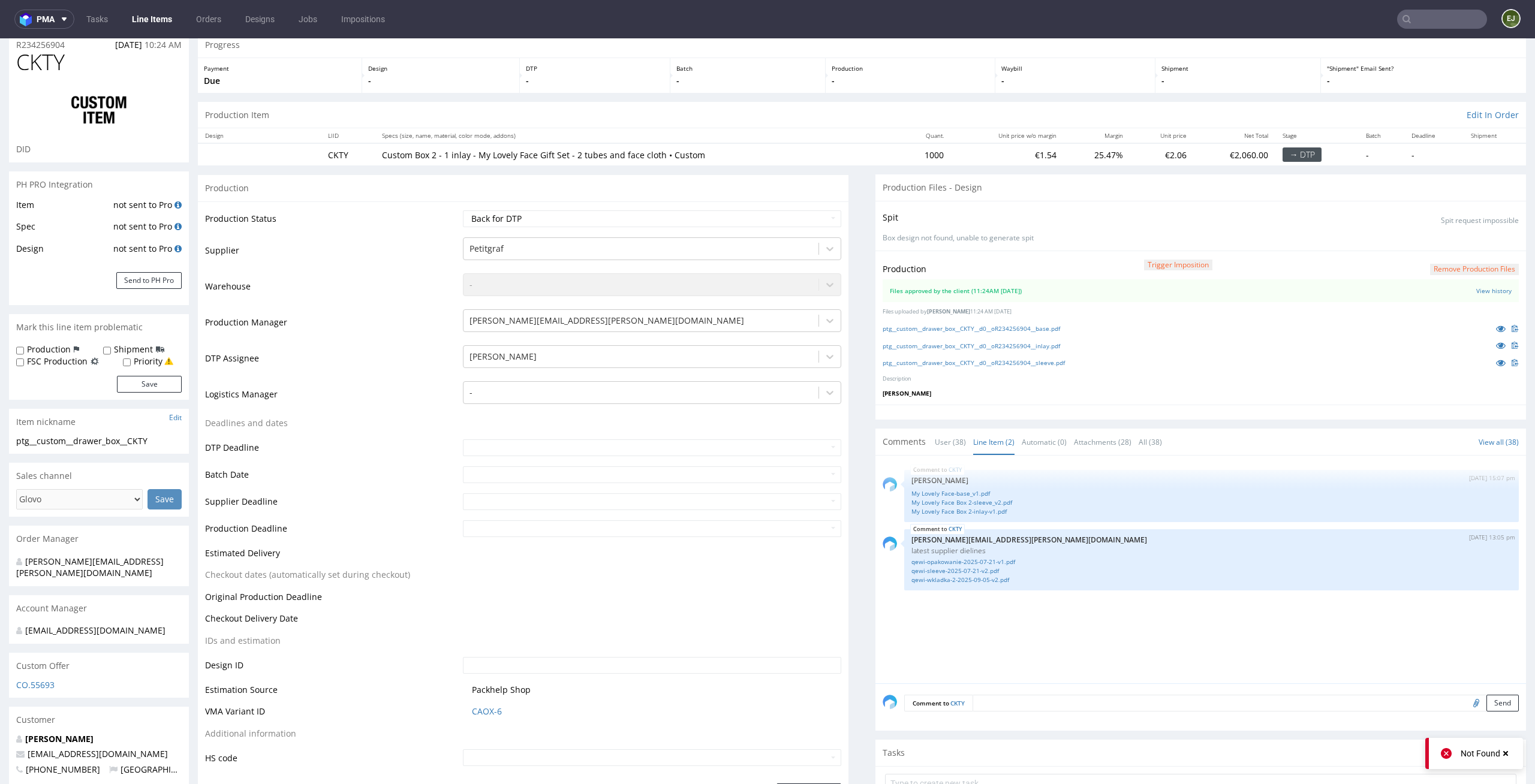
click at [990, 620] on div "CKTY 4th Sep 25 | 15:07 pm Zuzanna Pawlicka-Sabak My Lovely Face-base_v1.pdf My…" at bounding box center [1204, 573] width 643 height 221
click at [990, 333] on link "ptg__custom__drawer_box__CKTY__d0__oR234256904__base.pdf" at bounding box center [971, 329] width 177 height 9
click at [1154, 618] on div "CKTY 4th Sep 25 | 15:07 pm Zuzanna Pawlicka-Sabak My Lovely Face-base_v1.pdf My…" at bounding box center [1204, 573] width 643 height 221
click at [987, 628] on div "CKTY 4th Sep 25 | 15:07 pm Zuzanna Pawlicka-Sabak My Lovely Face-base_v1.pdf My…" at bounding box center [1204, 573] width 643 height 221
click at [991, 496] on link "My Lovely Face-base_v1.pdf" at bounding box center [1212, 493] width 600 height 9
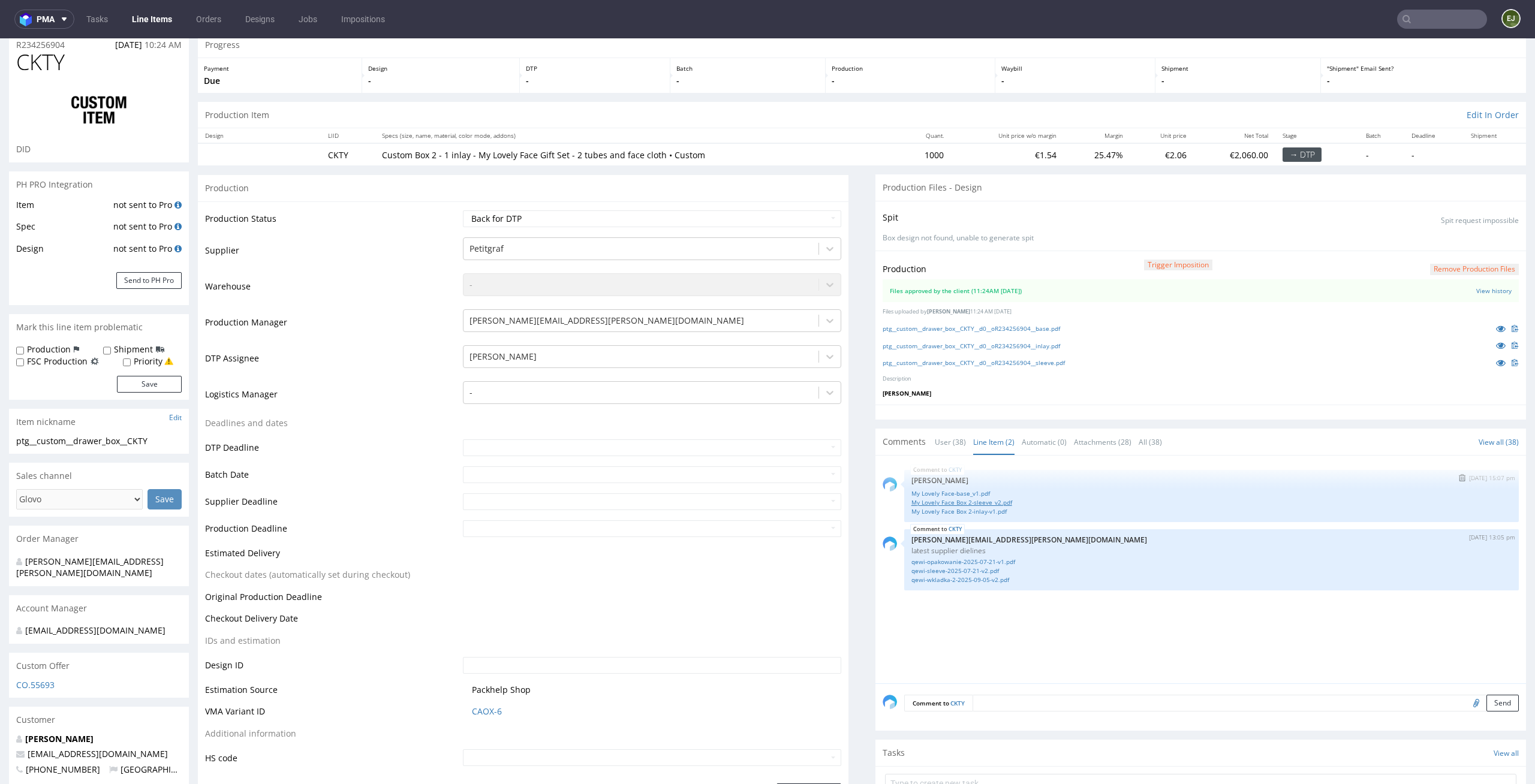
click at [965, 503] on link "My Lovely Face Box 2-sleeve_v2.pdf" at bounding box center [1212, 502] width 600 height 9
click at [973, 362] on link "ptg__custom__drawer_box__CKTY__d0__oR234256904__sleeve.pdf" at bounding box center [973, 362] width 182 height 9
click at [994, 343] on link "ptg__custom__drawer_box__CKTY__d0__oR234256904__inlay.pdf" at bounding box center [971, 346] width 177 height 9
click at [994, 513] on link "My Lovely Face Box 2-inlay-v1.pdf" at bounding box center [1212, 511] width 600 height 9
click at [819, 150] on p "Custom Box 2 - 1 inlay - My Lovely Face Gift Set - 2 tubes and face cloth • Cus…" at bounding box center [637, 154] width 510 height 12
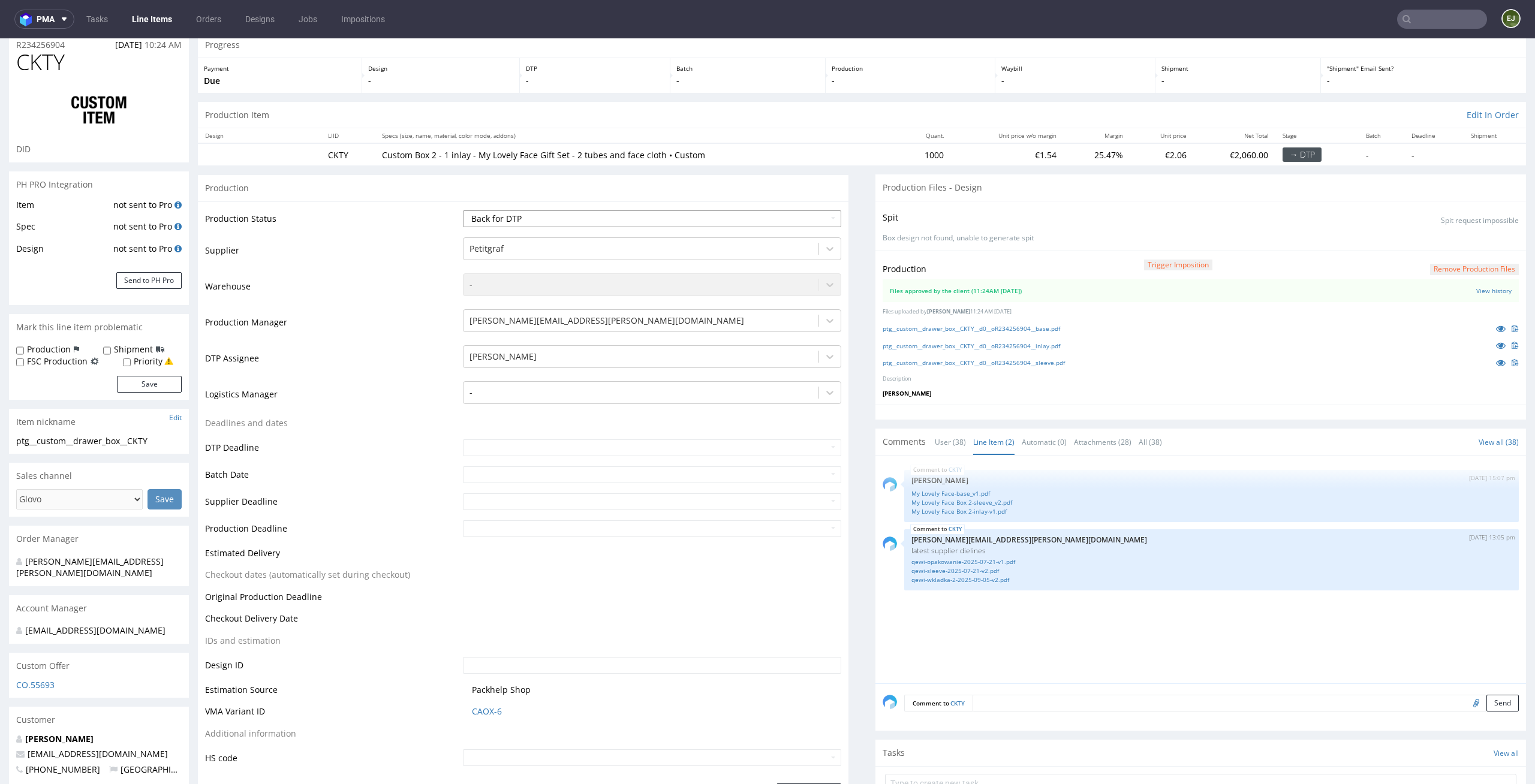
click at [804, 219] on select "Waiting for Artwork Waiting for Diecut Waiting for Mockup Waiting for DTP Waiti…" at bounding box center [652, 218] width 379 height 17
select select "dtp_in_process"
click at [463, 210] on select "Waiting for Artwork Waiting for Diecut Waiting for Mockup Waiting for DTP Waiti…" at bounding box center [652, 218] width 379 height 17
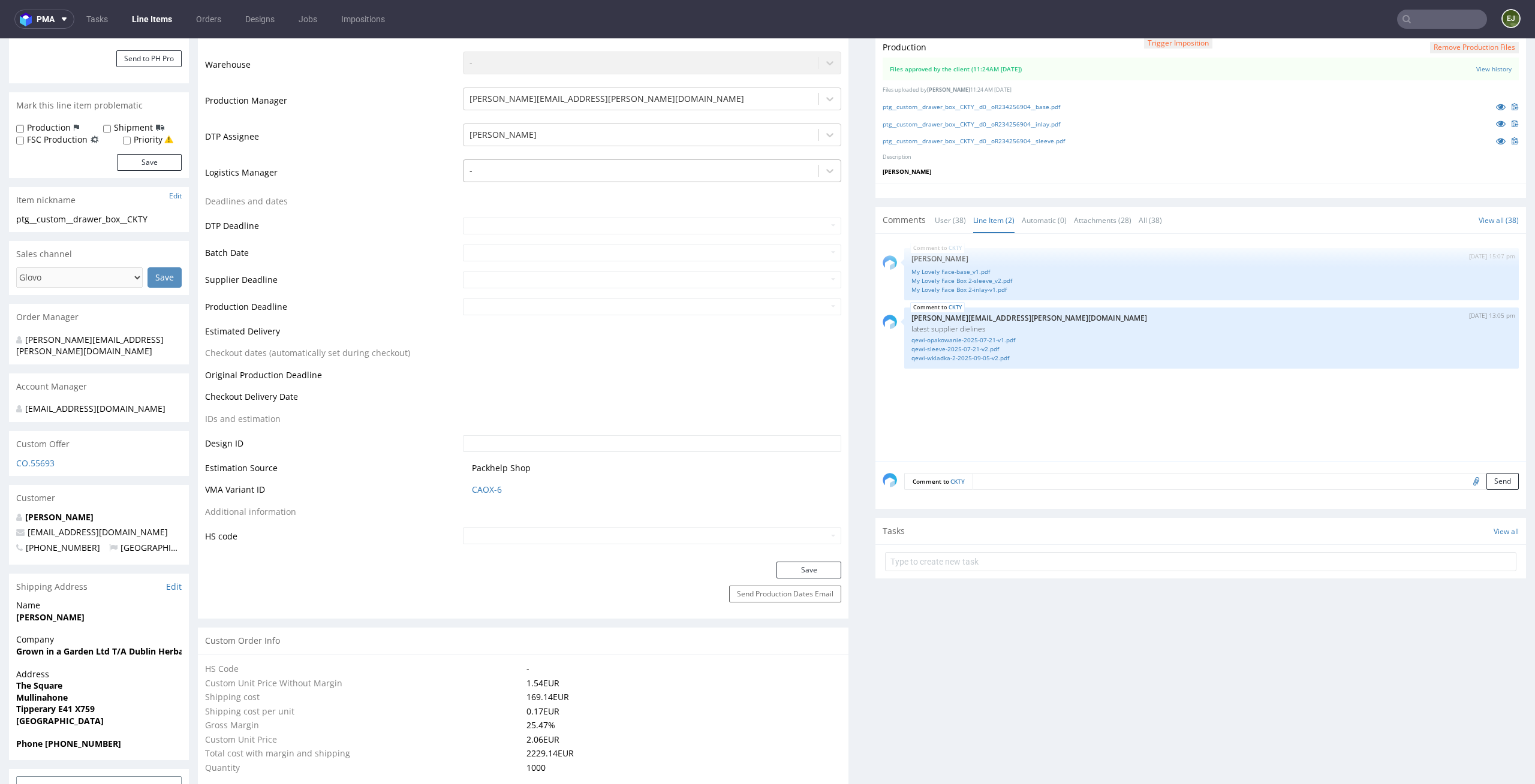
scroll to position [432, 0]
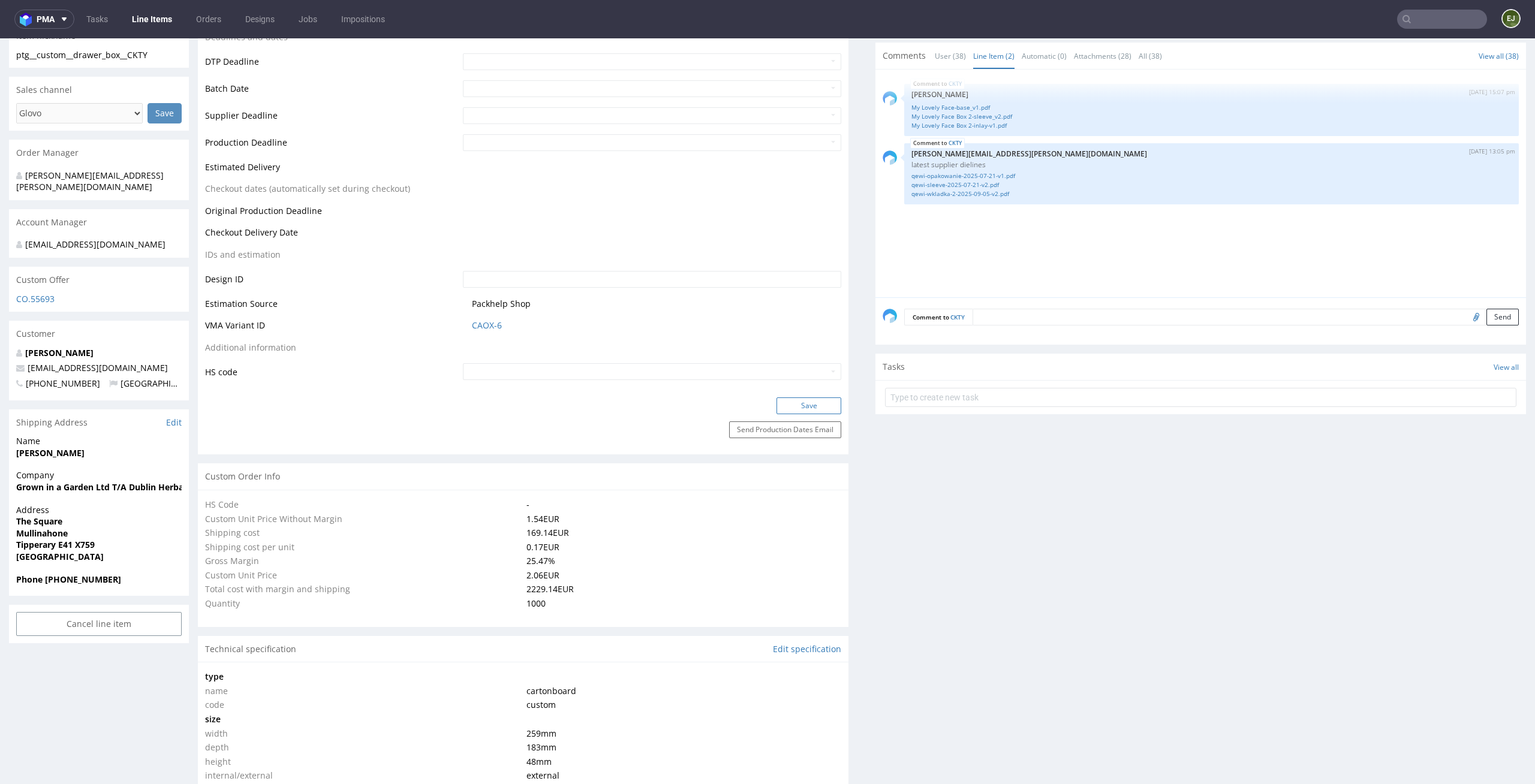
click at [822, 411] on button "Save" at bounding box center [808, 405] width 65 height 17
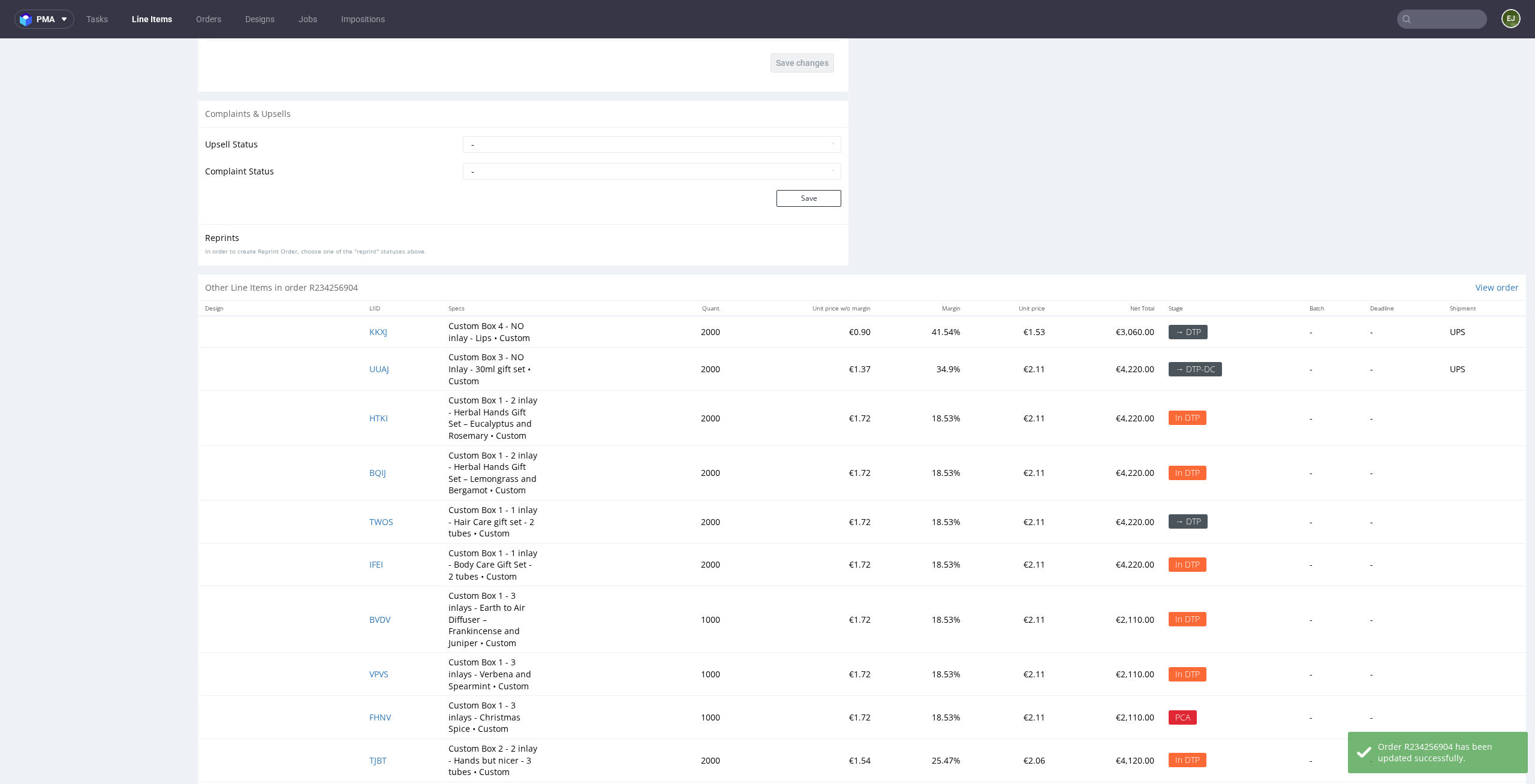
scroll to position [2256, 0]
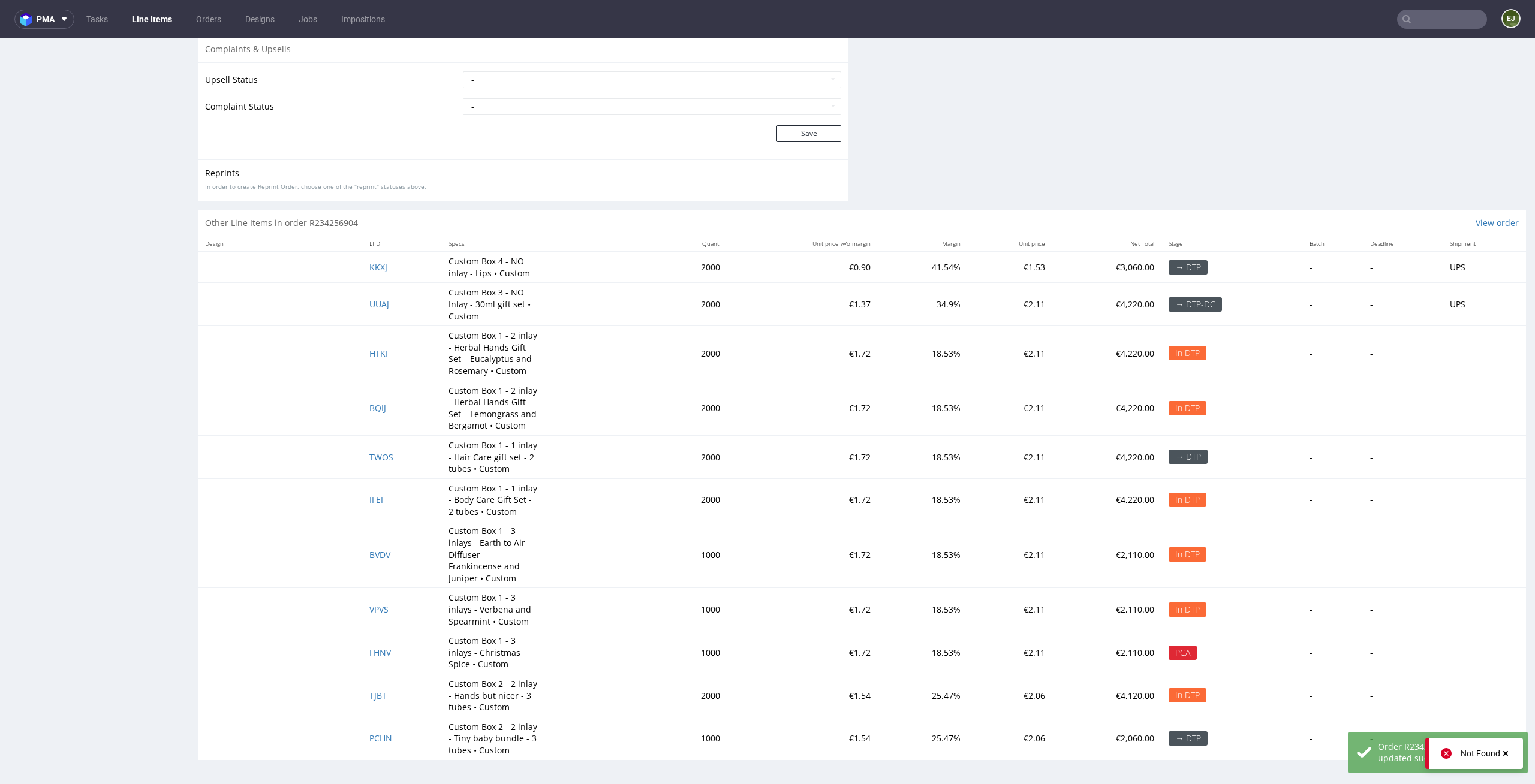
click at [374, 733] on span "PCHN" at bounding box center [381, 738] width 23 height 11
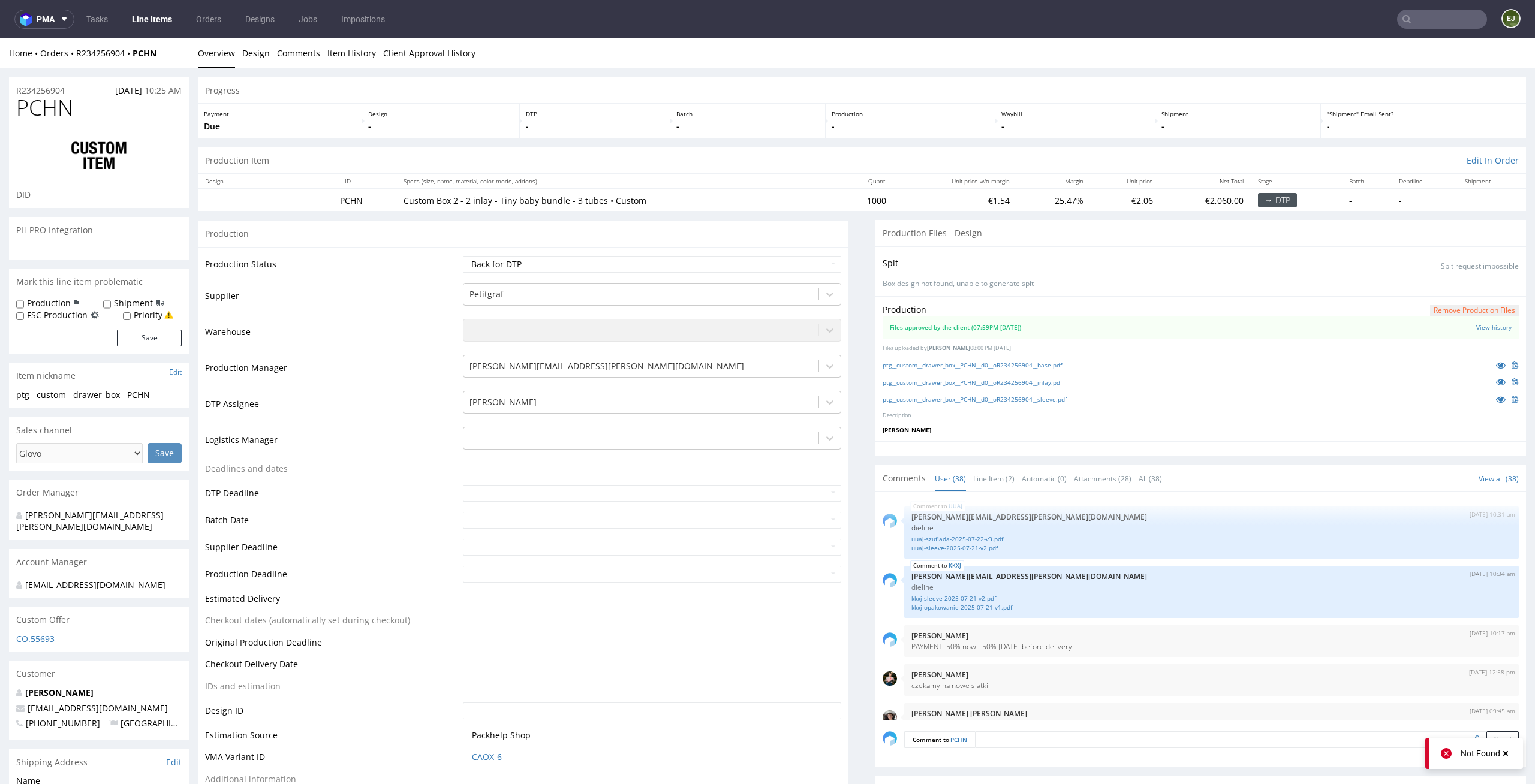
scroll to position [1909, 0]
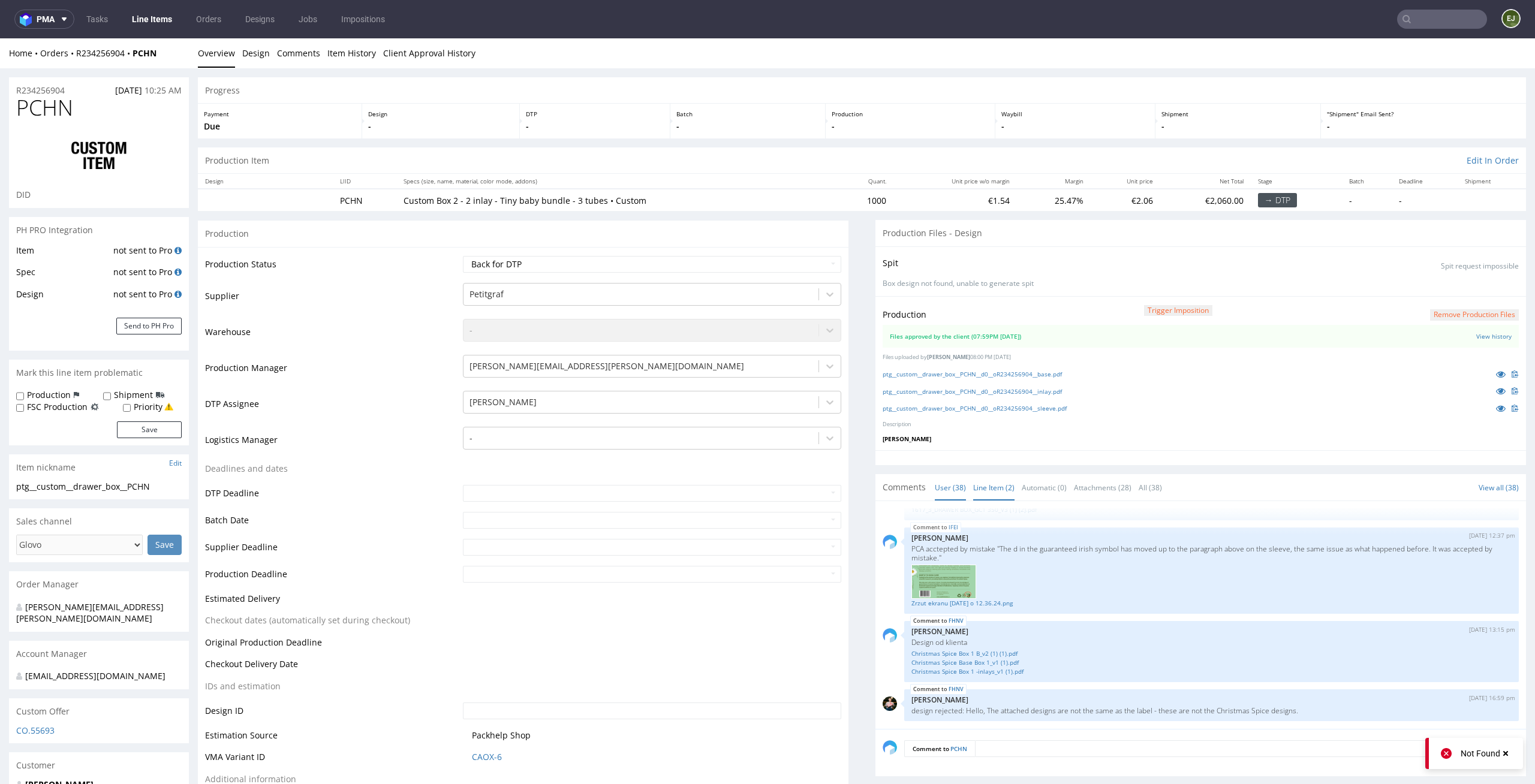
click at [986, 476] on link "Line Item (2)" at bounding box center [994, 488] width 41 height 26
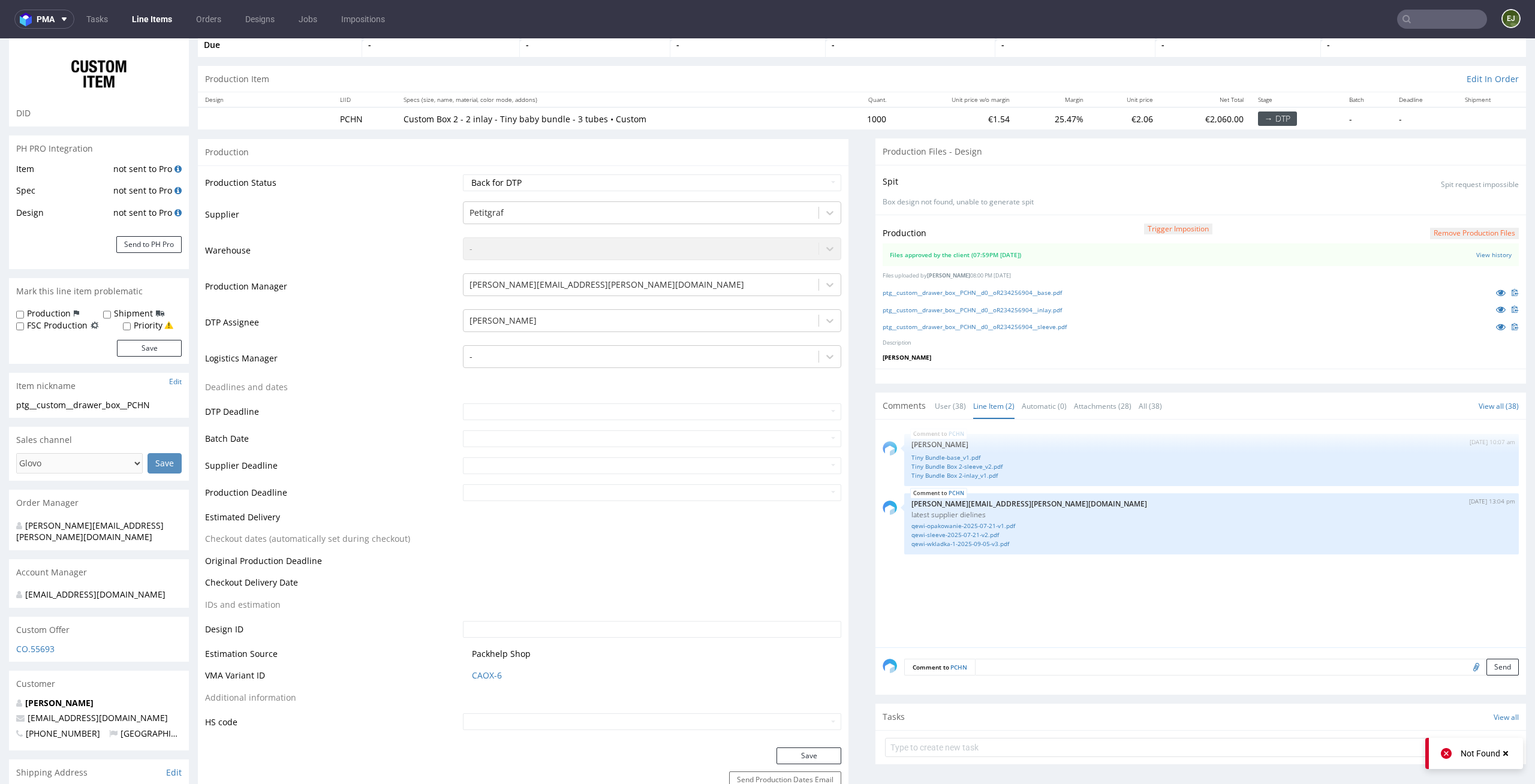
scroll to position [97, 0]
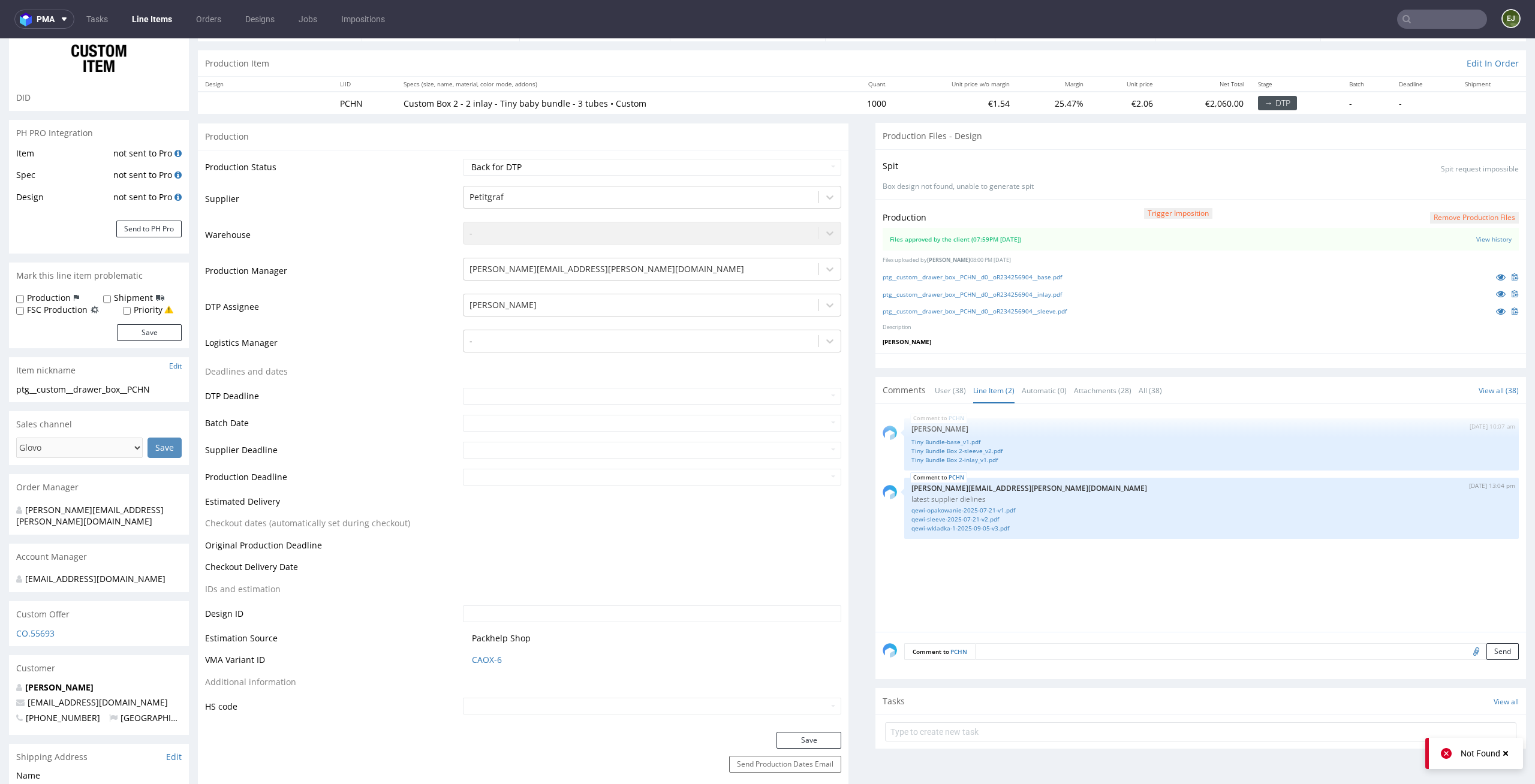
click at [1075, 570] on div "PCHN 4th Sep 25 | 10:07 am Zuzanna Pawlicka-Sabak Tiny Bundle-base_v1.pdf Tiny …" at bounding box center [1204, 522] width 643 height 221
click at [976, 508] on link "qewi-opakowanie-2025-07-21-v1.pdf" at bounding box center [1212, 510] width 600 height 9
click at [957, 441] on link "Tiny Bundle-base_v1.pdf" at bounding box center [1212, 441] width 600 height 9
click at [1061, 277] on link "ptg__custom__drawer_box__PCHN__d0__oR234256904__base.pdf" at bounding box center [972, 277] width 179 height 9
click at [1001, 295] on link "ptg__custom__drawer_box__PCHN__d0__oR234256904__inlay.pdf" at bounding box center [972, 294] width 179 height 9
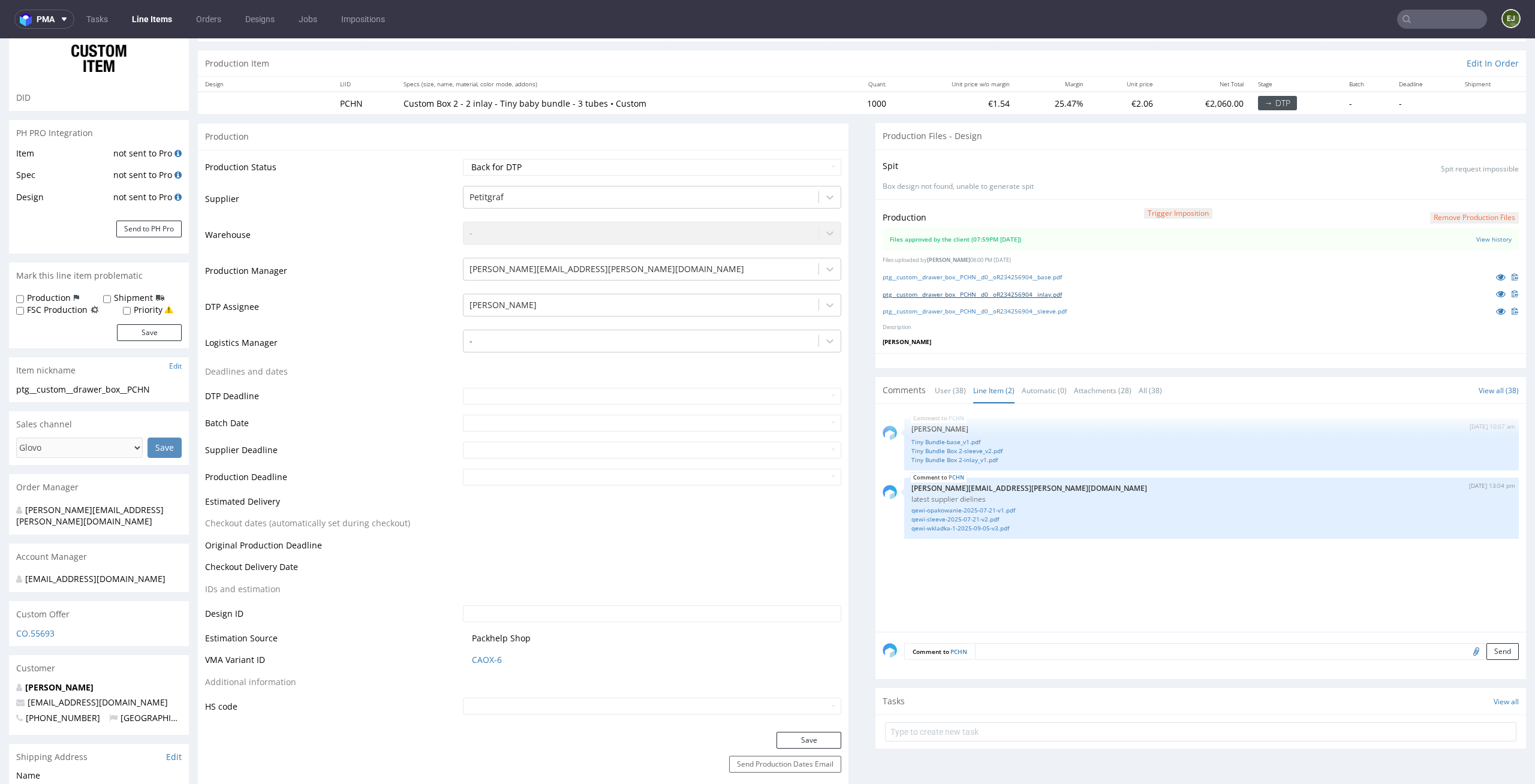
scroll to position [0, 0]
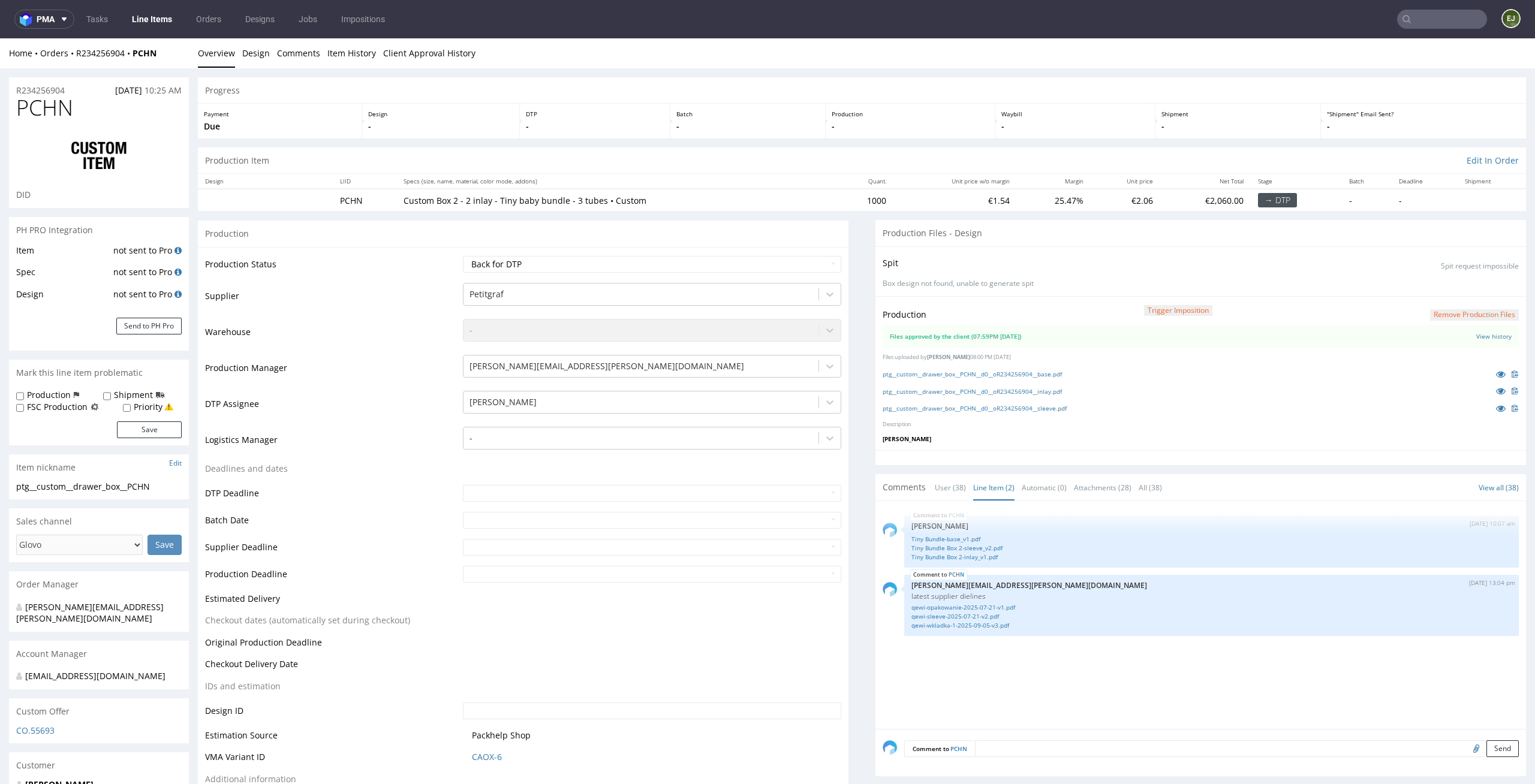
click at [881, 147] on div "Production Item Edit In Order" at bounding box center [861, 160] width 1328 height 26
click at [949, 545] on link "Tiny Bundle Box 2-sleeve_v2.pdf" at bounding box center [1212, 548] width 600 height 9
click at [1076, 437] on p "[PERSON_NAME]" at bounding box center [1200, 439] width 636 height 9
click at [1460, 316] on button "Remove production files" at bounding box center [1474, 315] width 89 height 11
click at [1445, 289] on link "Yes" at bounding box center [1435, 288] width 34 height 18
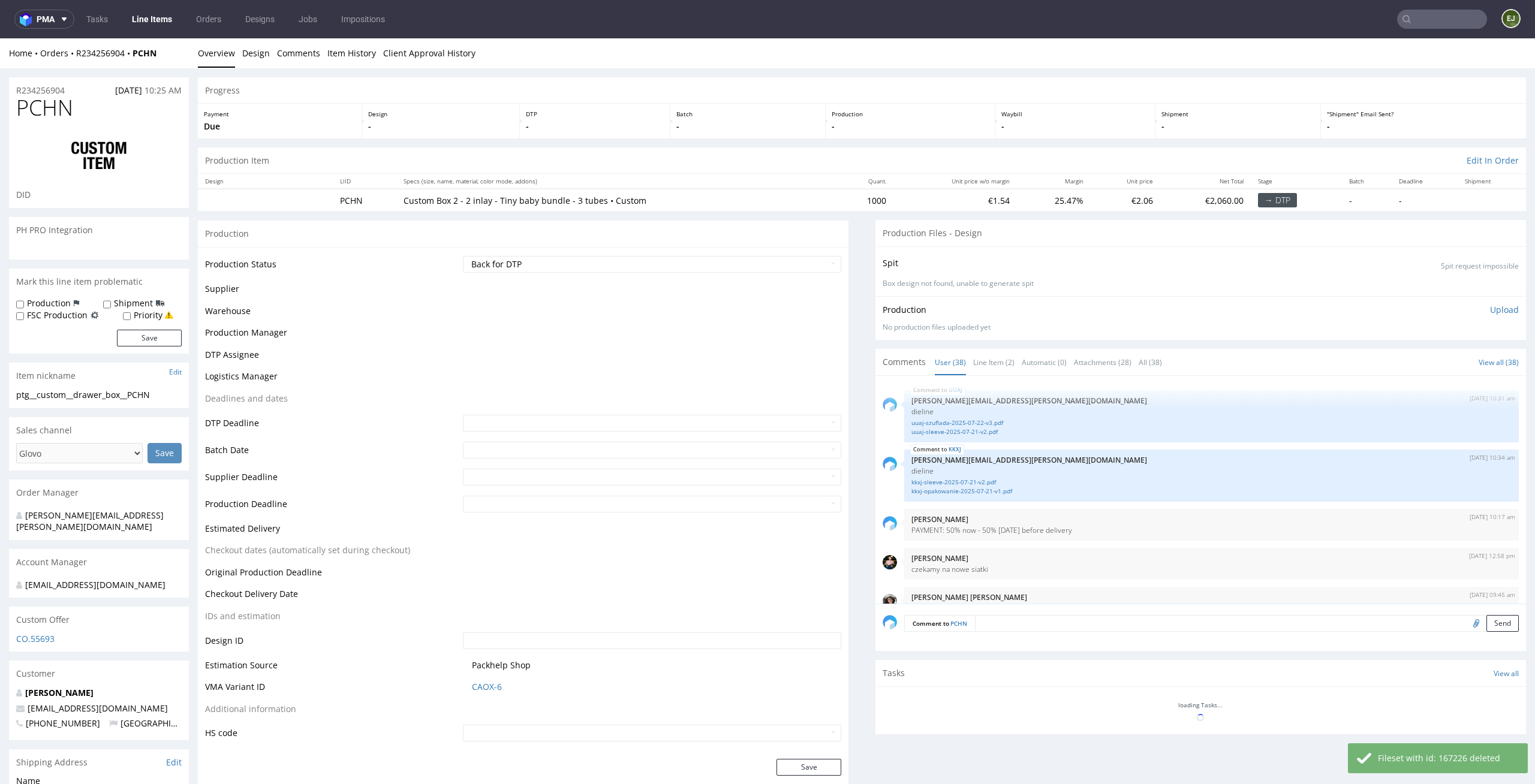
scroll to position [1909, 0]
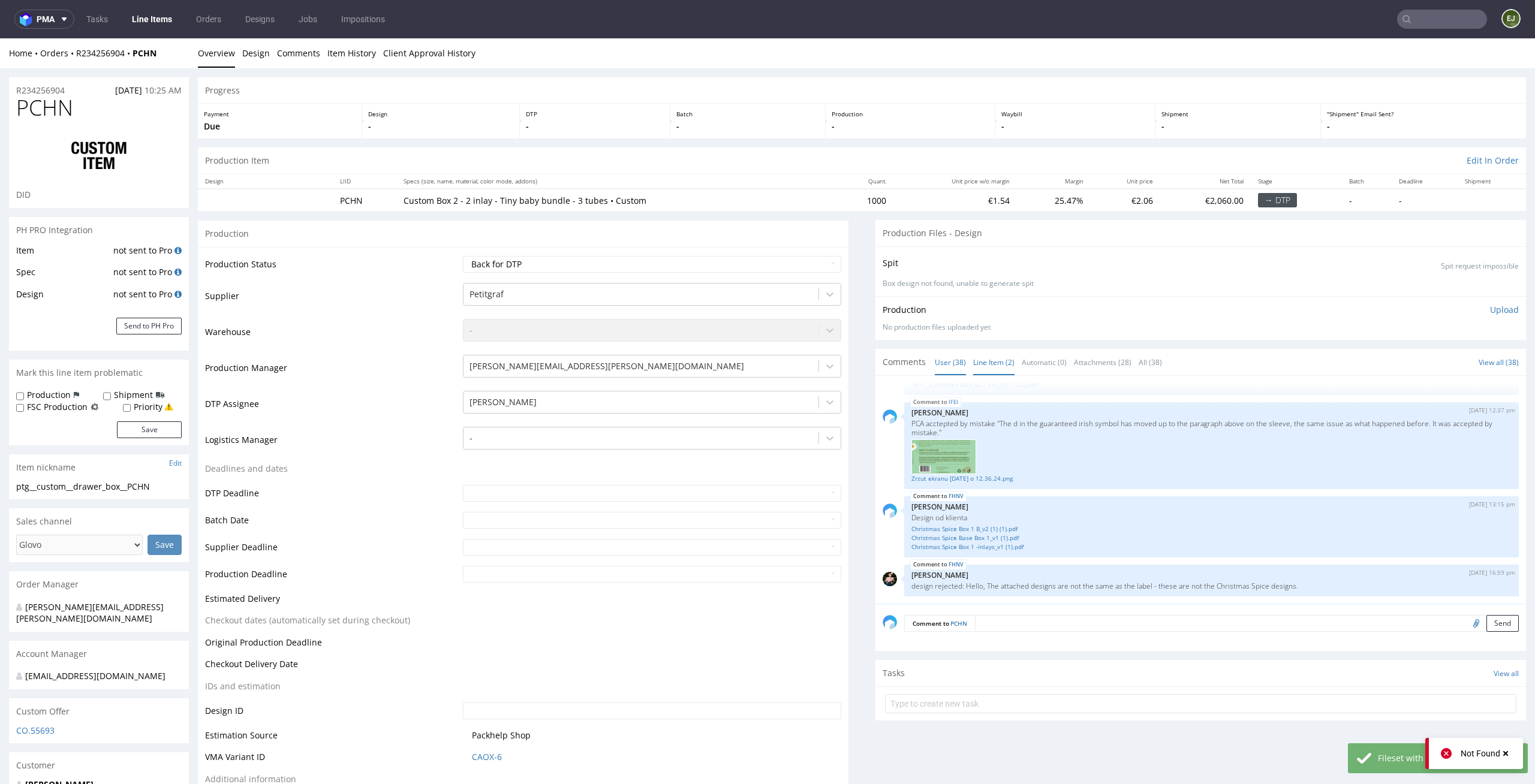
click at [1004, 366] on link "Line Item (2)" at bounding box center [994, 362] width 41 height 26
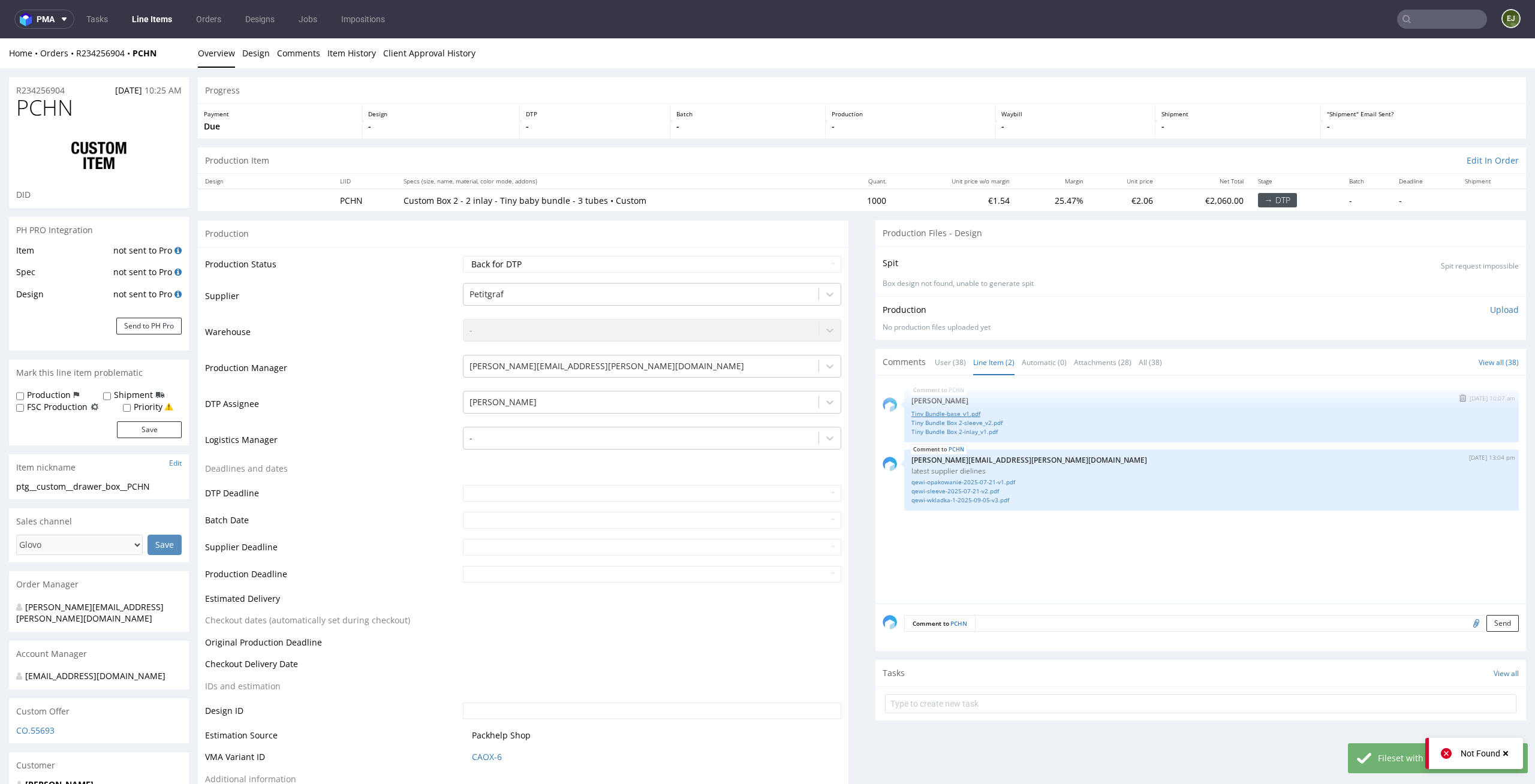
click at [938, 415] on link "Tiny Bundle-base_v1.pdf" at bounding box center [1212, 414] width 600 height 9
click at [960, 422] on link "Tiny Bundle Box 2-sleeve_v2.pdf" at bounding box center [1212, 422] width 600 height 9
click at [954, 433] on link "Tiny Bundle Box 2-inlay_v1.pdf" at bounding box center [1212, 431] width 600 height 9
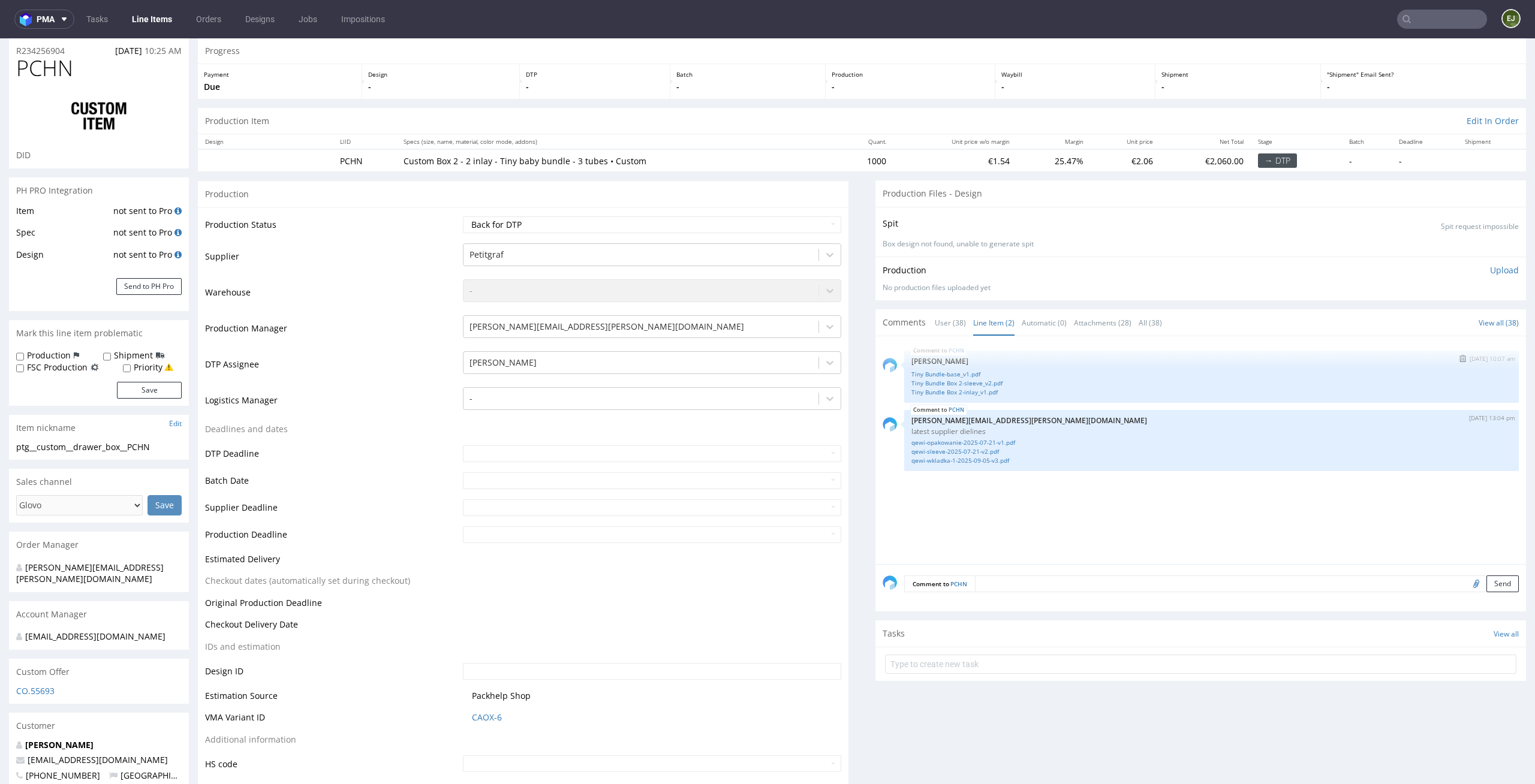
scroll to position [42, 0]
click at [1044, 618] on div "Tasks View all" at bounding box center [1201, 630] width 651 height 26
click at [950, 443] on link "qewi-opakowanie-2025-07-21-v1.pdf" at bounding box center [1212, 440] width 600 height 9
click at [987, 451] on link "qewi-sleeve-2025-07-21-v2.pdf" at bounding box center [1212, 449] width 600 height 9
click at [998, 459] on link "qewi-wkladka-1-2025-09-05-v3.pdf" at bounding box center [1212, 458] width 600 height 9
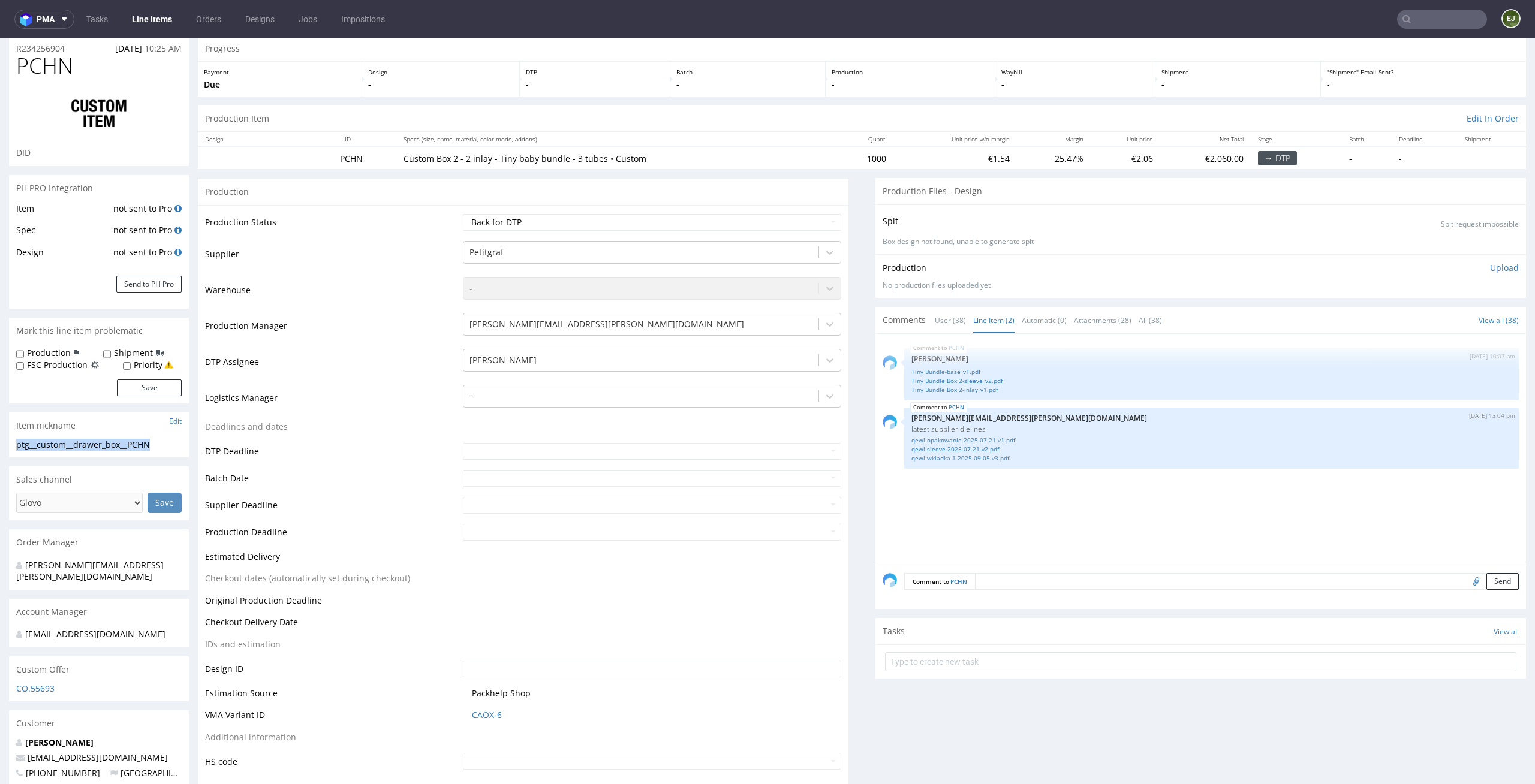
drag, startPoint x: 165, startPoint y: 445, endPoint x: 0, endPoint y: 445, distance: 165.0
copy div "ptg__custom__drawer_box__PCHN"
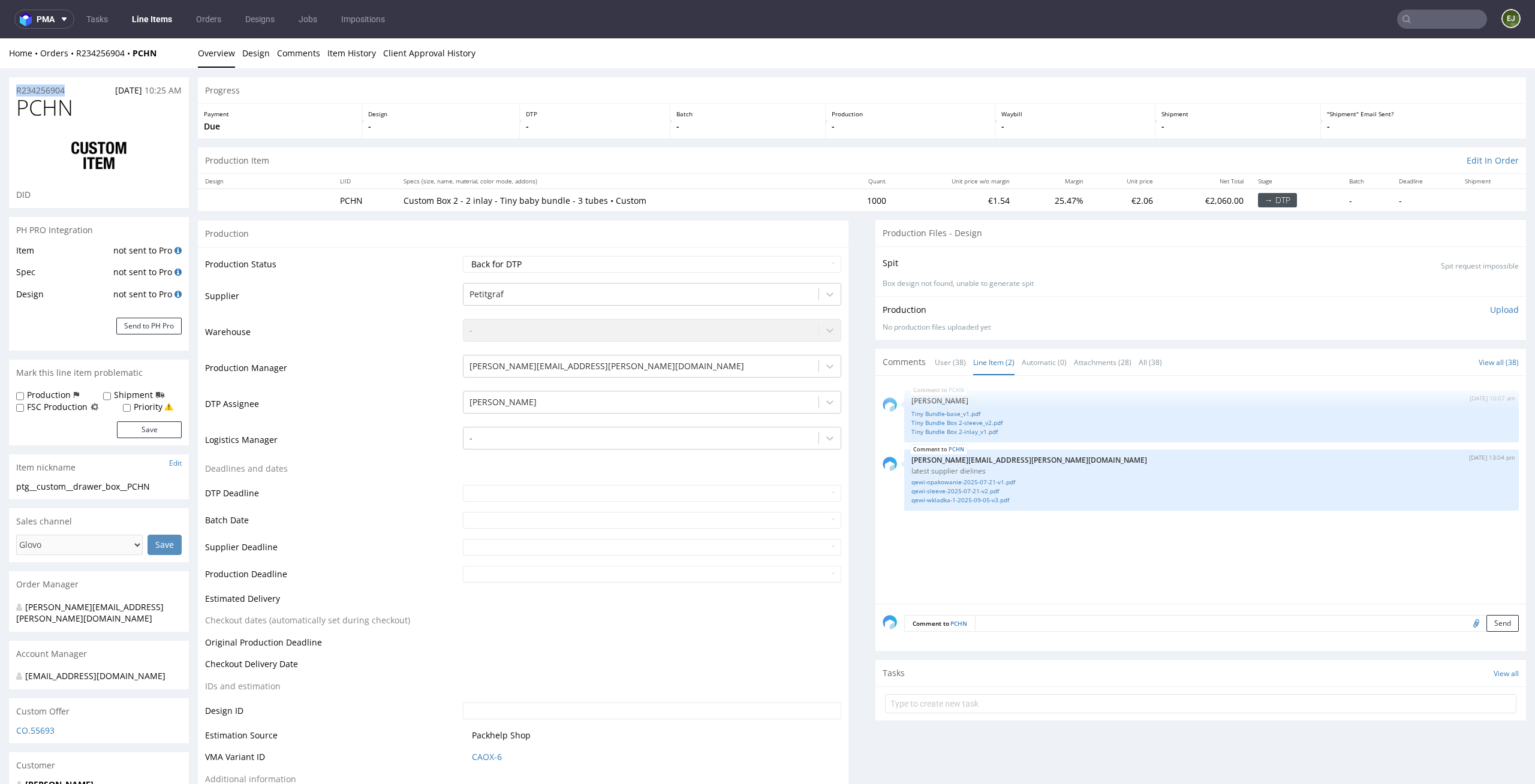
drag, startPoint x: 74, startPoint y: 88, endPoint x: 0, endPoint y: 88, distance: 74.0
copy p "R234256904"
click at [836, 182] on th "Quant." at bounding box center [864, 181] width 58 height 15
click at [994, 607] on div "Comment to PCHN Send" at bounding box center [1201, 627] width 651 height 48
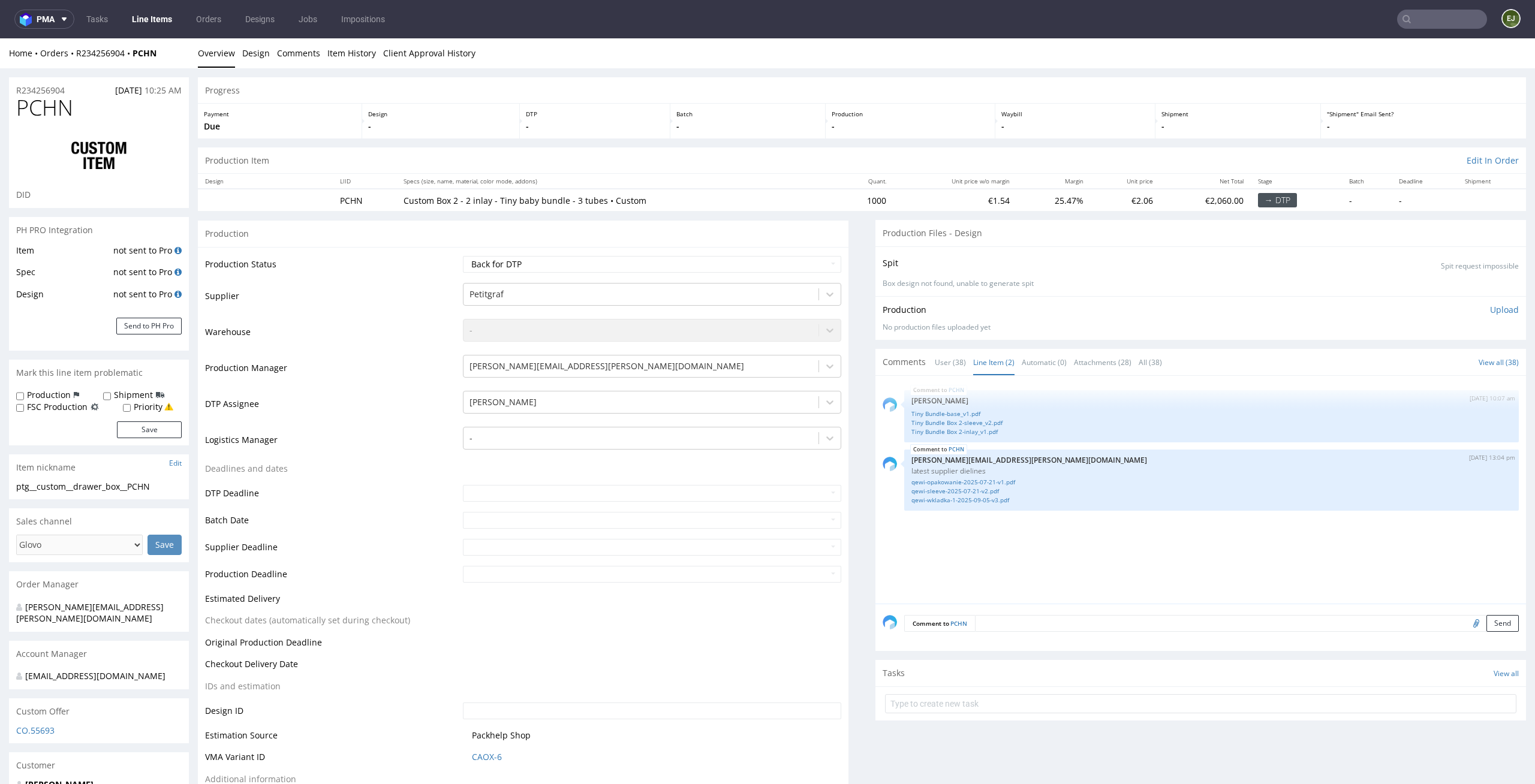
click at [1017, 195] on td "25.47%" at bounding box center [1054, 200] width 74 height 22
drag, startPoint x: 169, startPoint y: 485, endPoint x: 0, endPoint y: 485, distance: 169.0
copy div "ptg__custom__drawer_box__PCHN"
drag, startPoint x: 72, startPoint y: 89, endPoint x: 0, endPoint y: 76, distance: 73.2
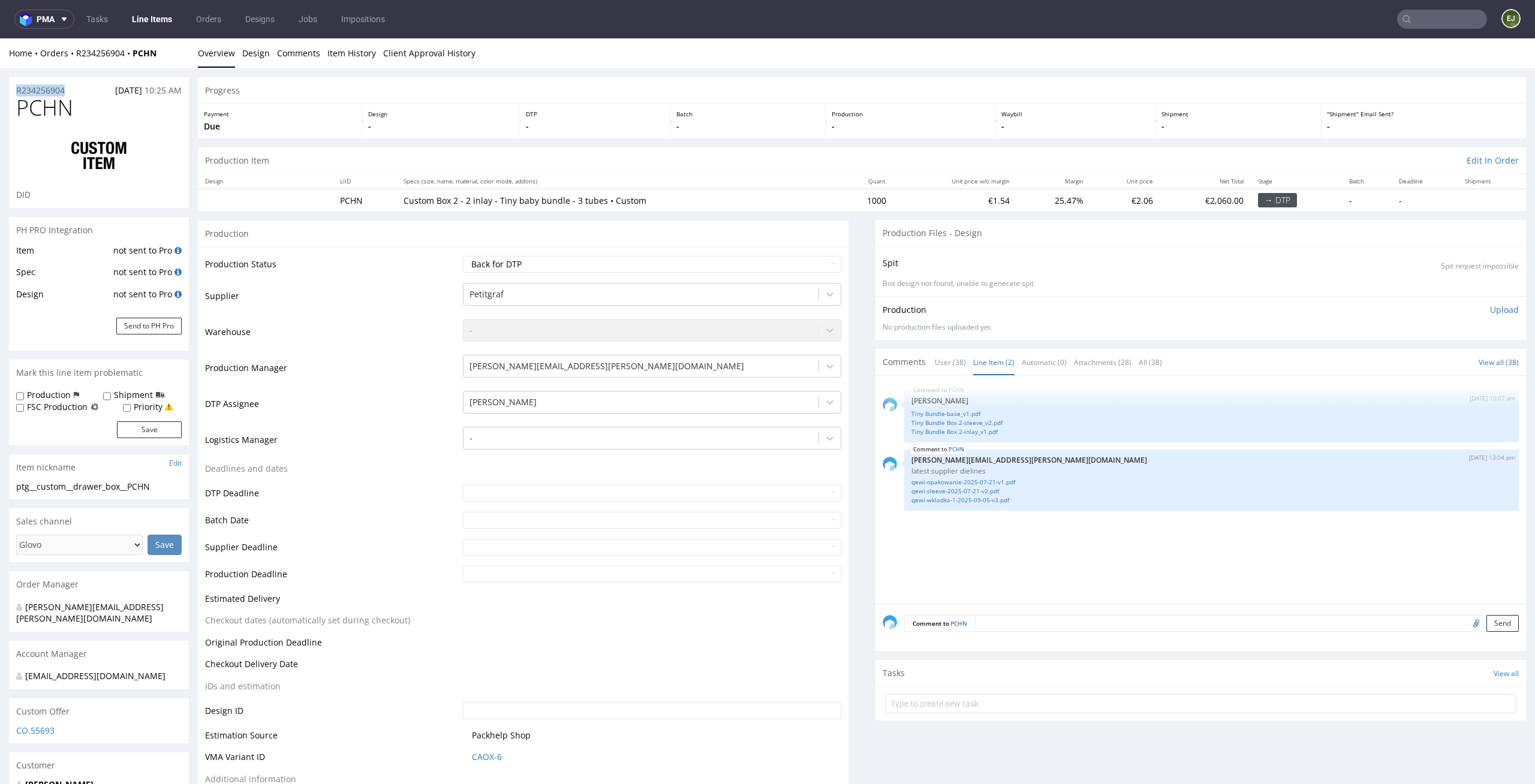
copy p "R234256904"
click at [979, 182] on th "Unit price w/o margin" at bounding box center [955, 181] width 124 height 15
click at [340, 741] on td "Estimation Source" at bounding box center [332, 739] width 255 height 22
drag, startPoint x: 154, startPoint y: 491, endPoint x: 0, endPoint y: 477, distance: 154.6
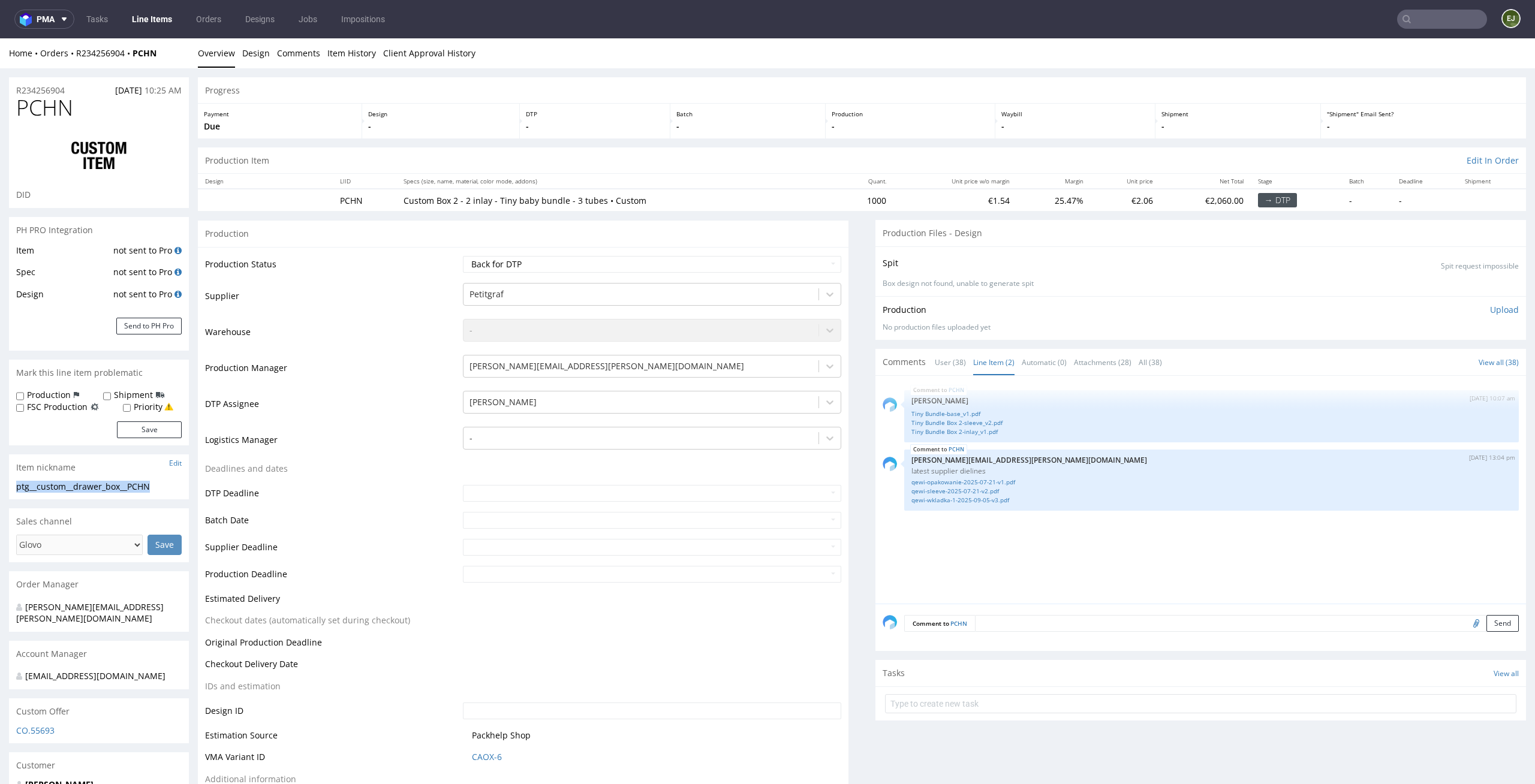
copy section "ptg__custom__drawer_box__PCHN"
drag, startPoint x: 77, startPoint y: 95, endPoint x: 0, endPoint y: 91, distance: 77.1
drag, startPoint x: 73, startPoint y: 85, endPoint x: 4, endPoint y: 86, distance: 69.0
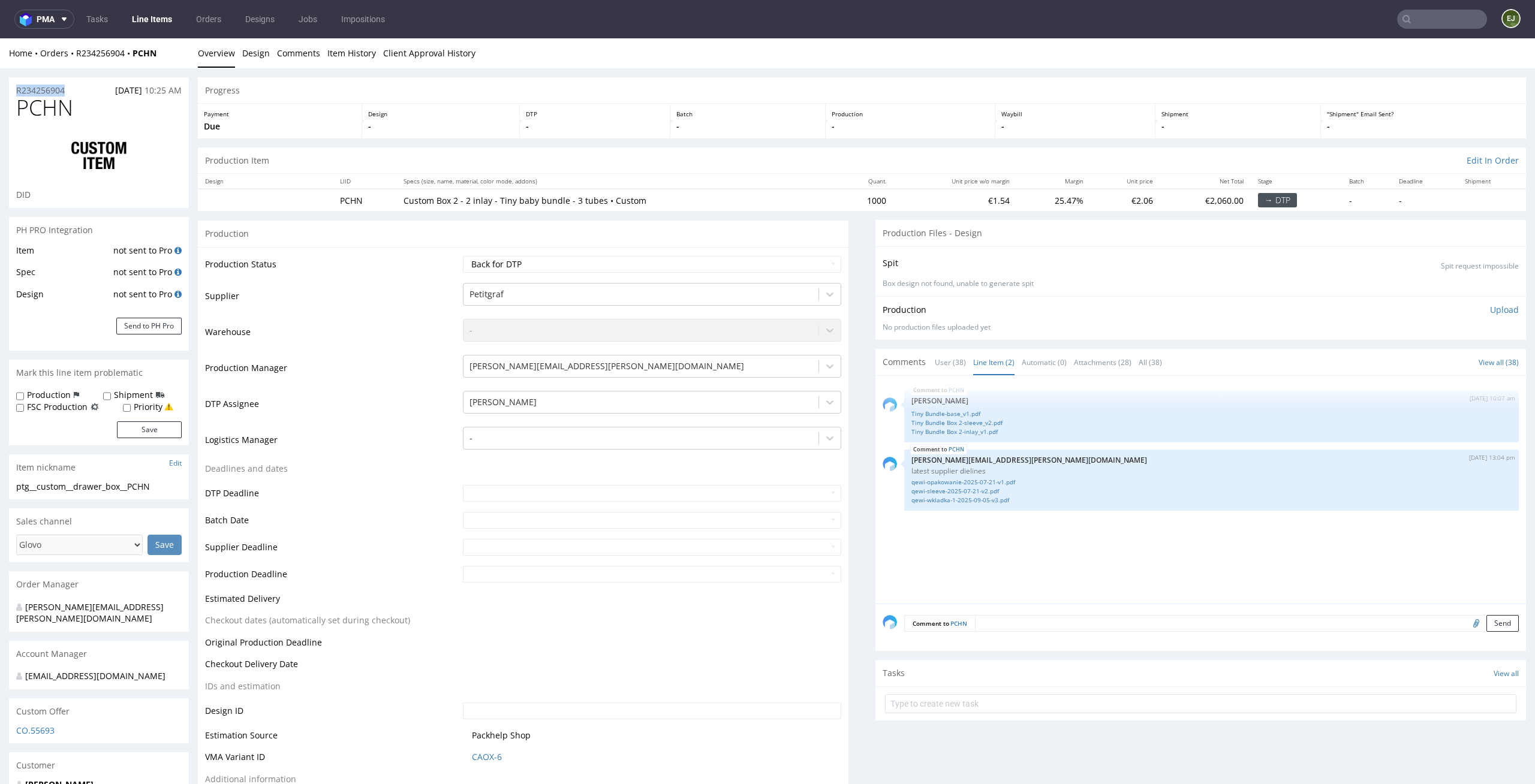
copy p "R234256904"
click at [996, 425] on link "Tiny Bundle Box 2-sleeve_v2.pdf" at bounding box center [1212, 422] width 600 height 9
click at [821, 265] on select "Waiting for Artwork Waiting for Diecut Waiting for Mockup Waiting for DTP Waiti…" at bounding box center [652, 264] width 379 height 17
select select "dtp_ca_needed"
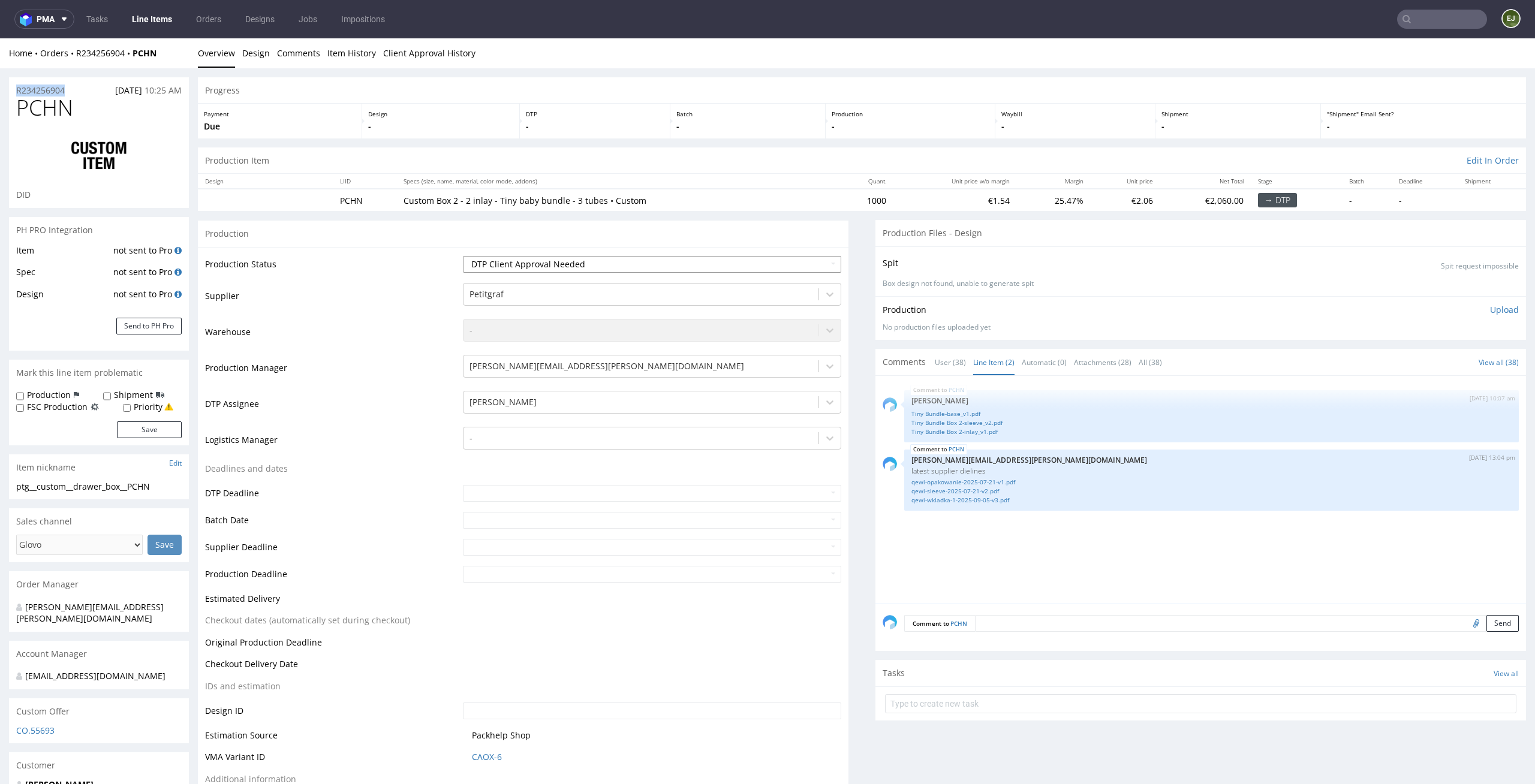
click at [463, 256] on select "Waiting for Artwork Waiting for Diecut Waiting for Mockup Waiting for DTP Waiti…" at bounding box center [652, 264] width 379 height 17
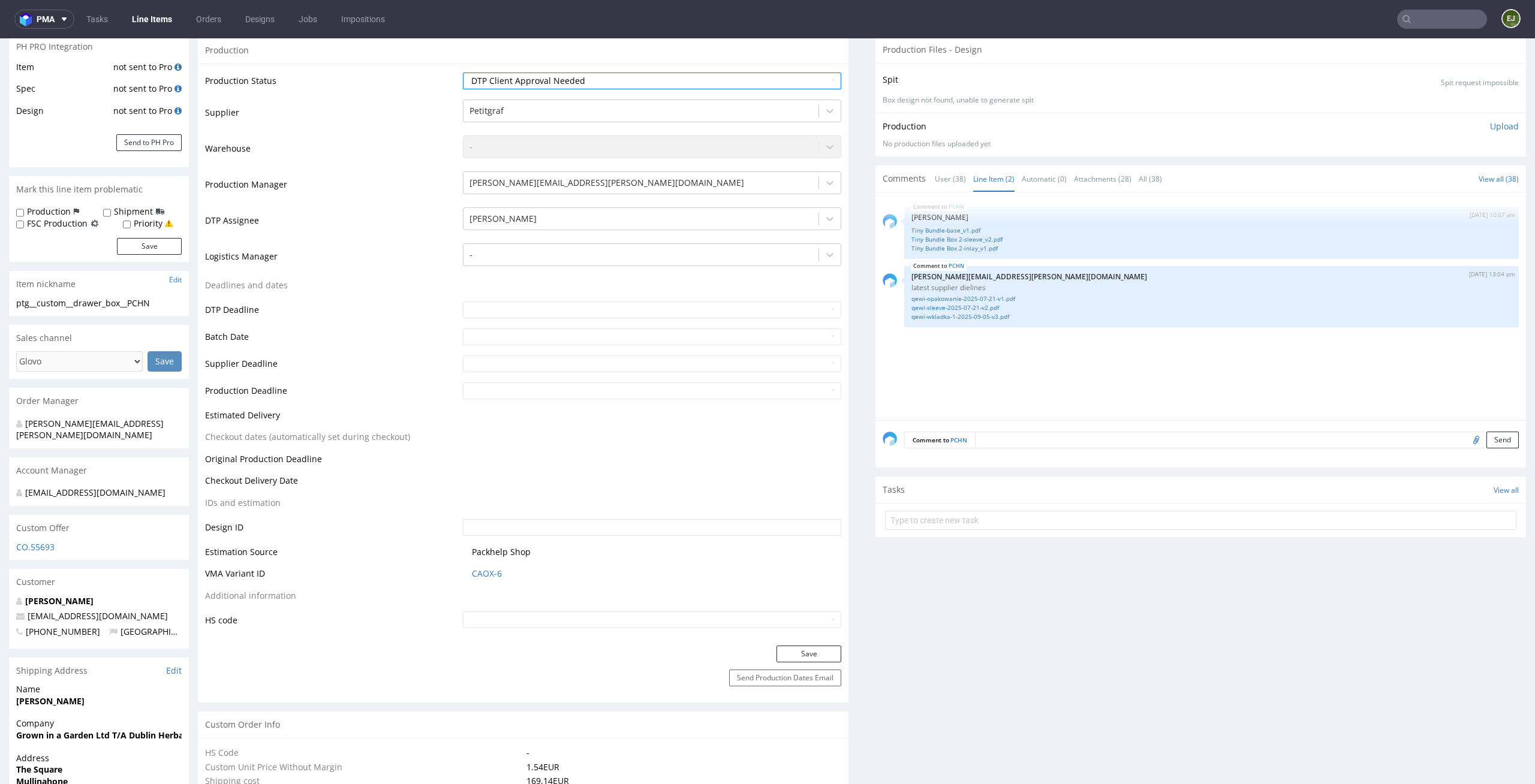
scroll to position [257, 0]
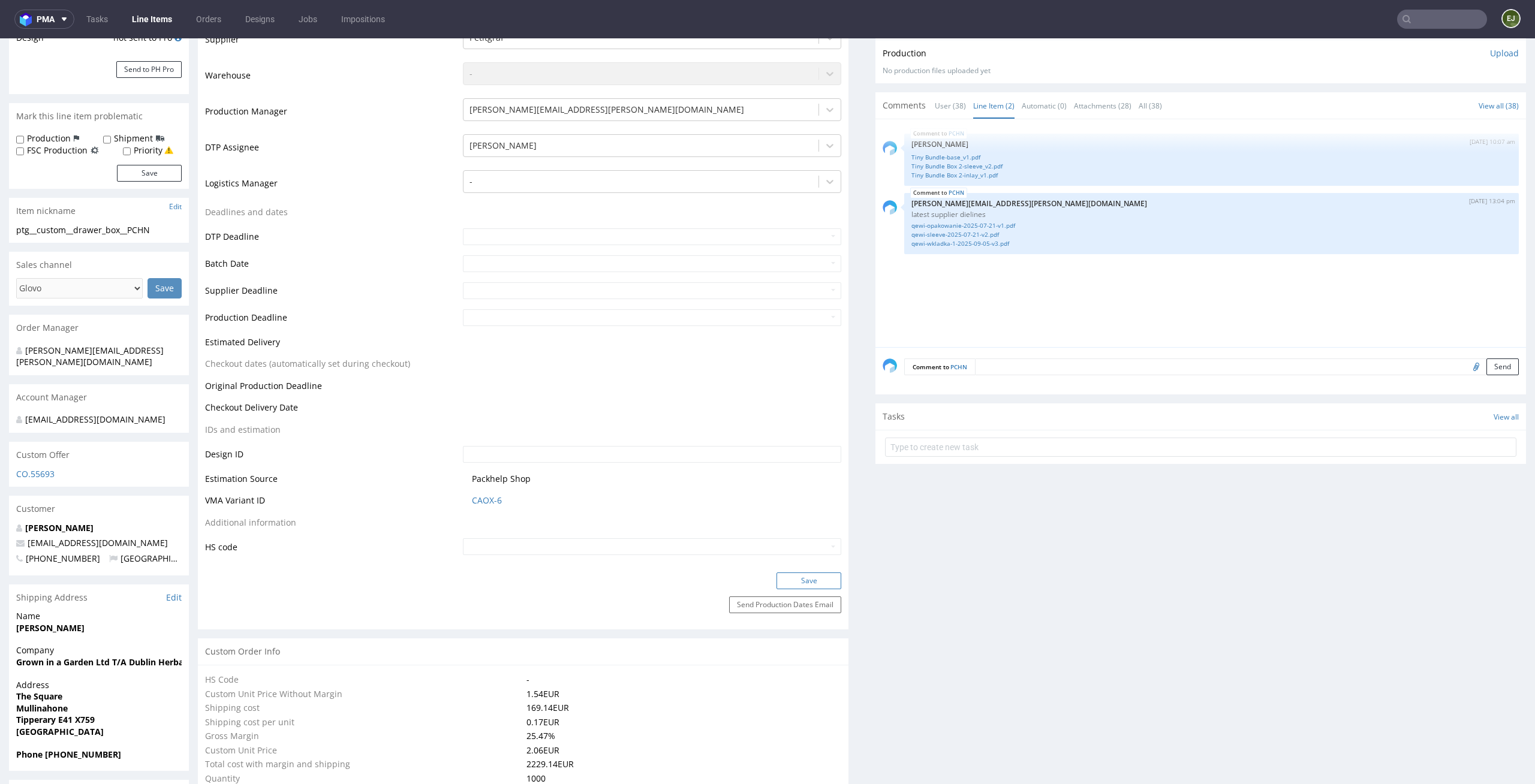
click at [812, 583] on button "Save" at bounding box center [808, 581] width 65 height 17
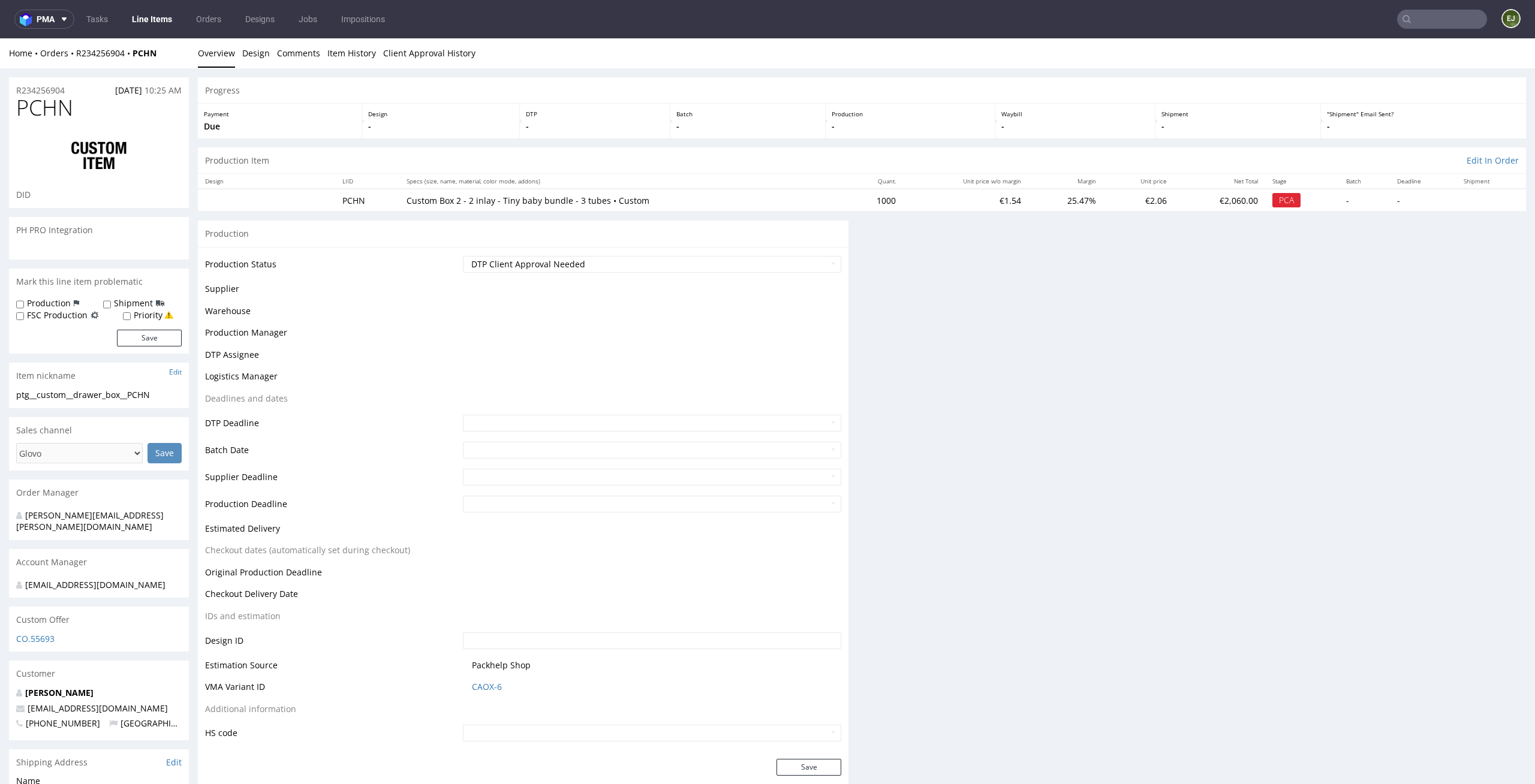
scroll to position [0, 0]
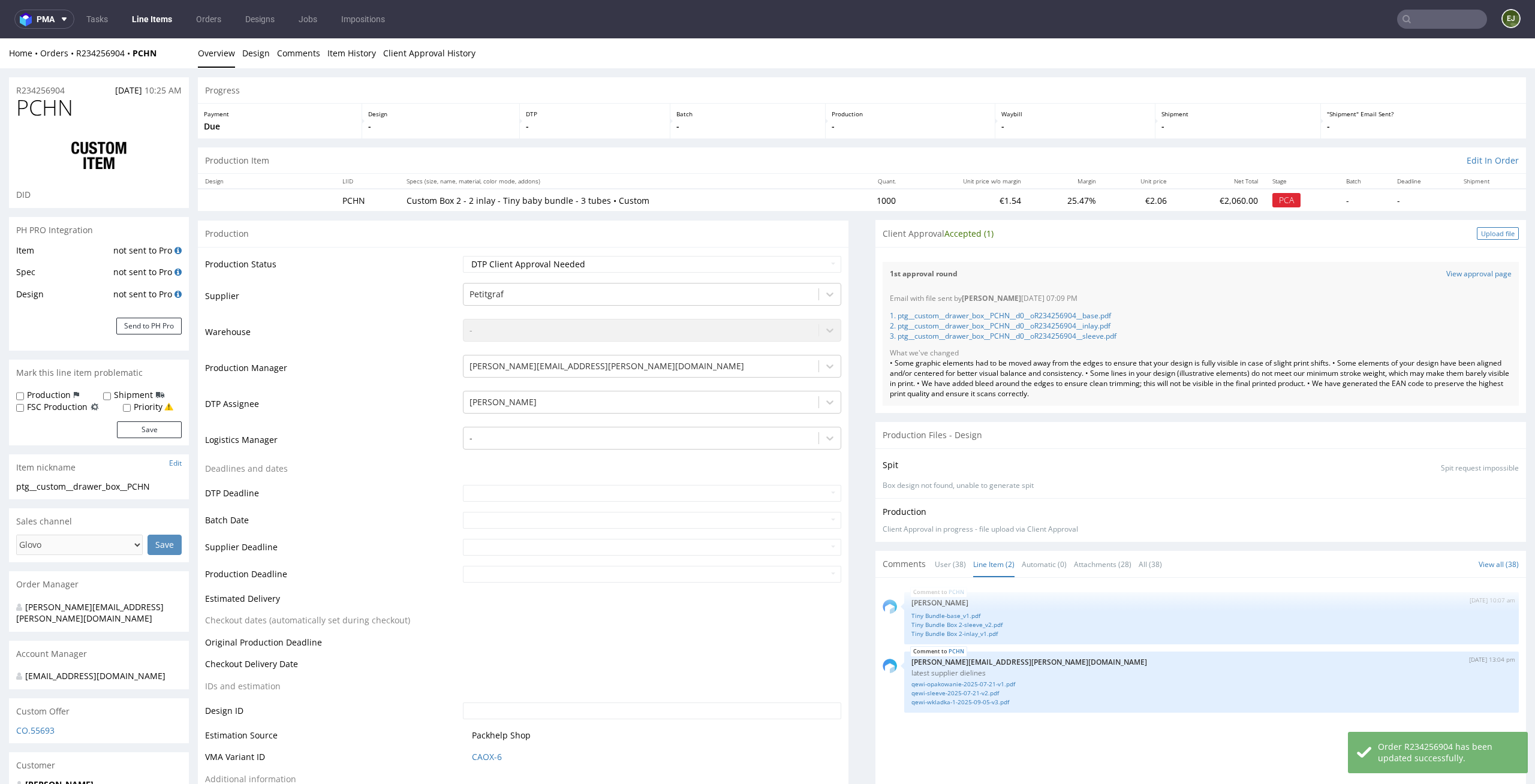
click at [1477, 234] on div "Upload file" at bounding box center [1497, 233] width 42 height 13
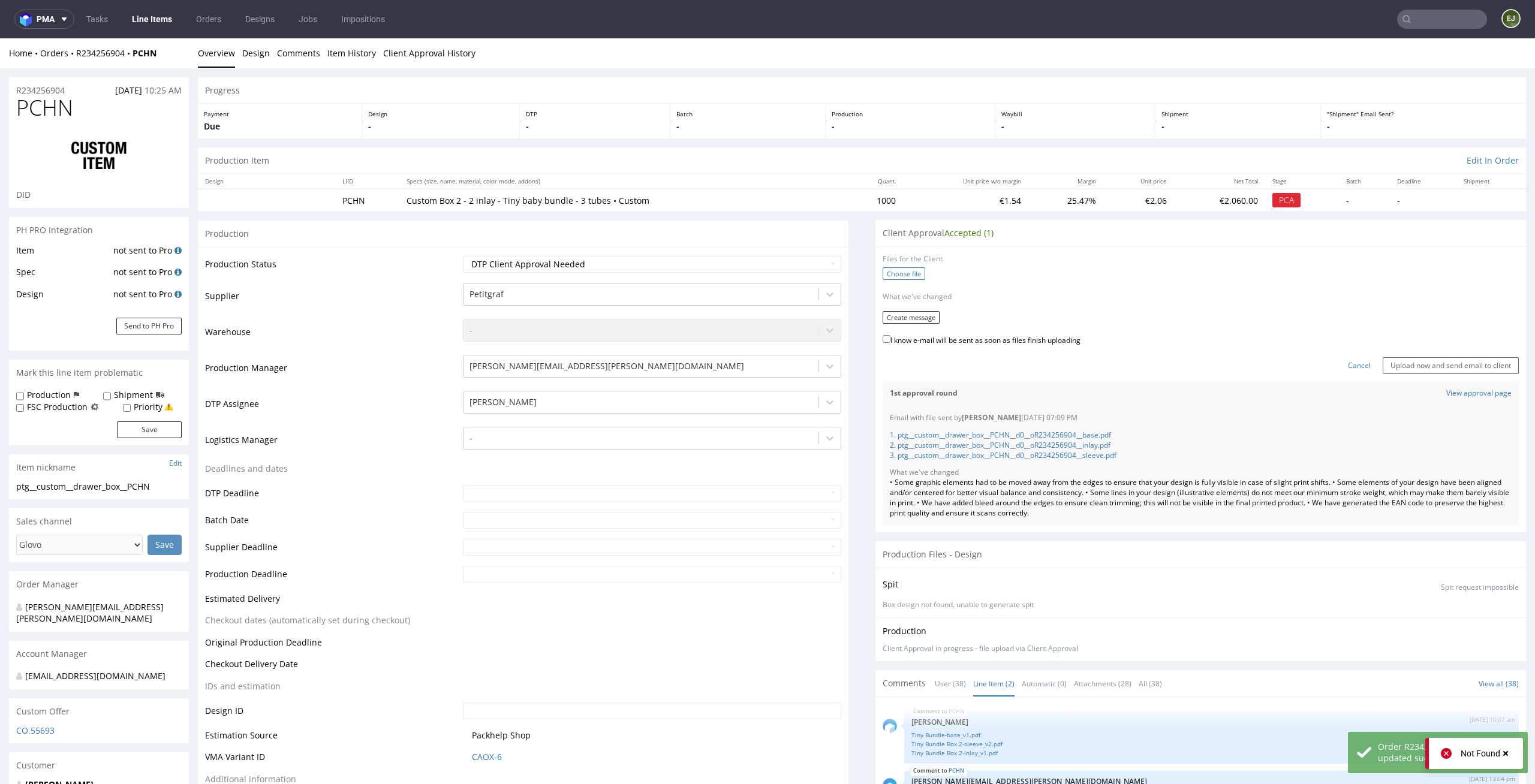
click at [890, 277] on label "Choose file" at bounding box center [904, 273] width 43 height 13
click at [0, 39] on input "Choose file" at bounding box center [0, 39] width 0 height 0
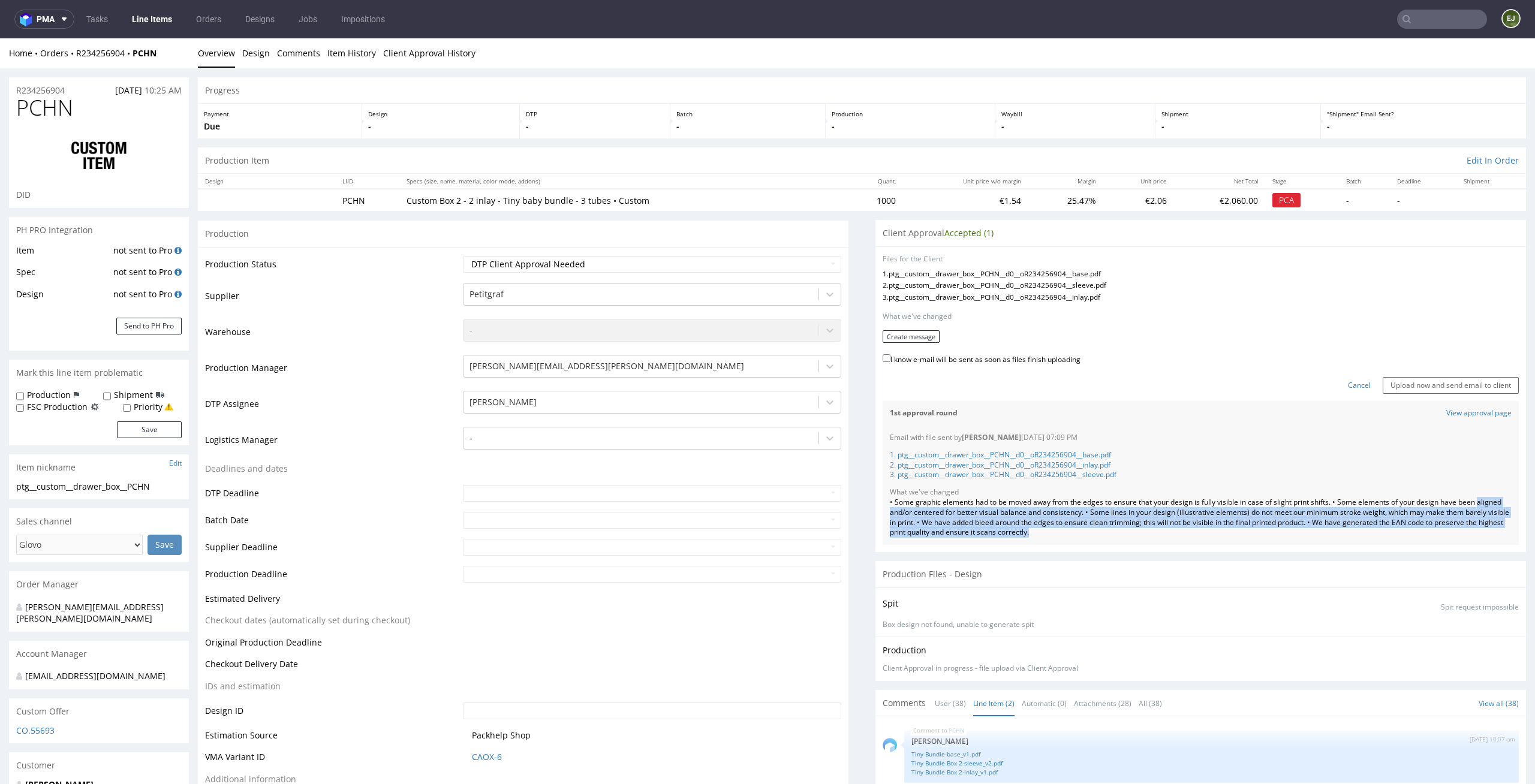
drag, startPoint x: 1138, startPoint y: 539, endPoint x: 853, endPoint y: 513, distance: 286.2
drag, startPoint x: 1113, startPoint y: 539, endPoint x: 872, endPoint y: 505, distance: 243.4
click at [883, 505] on div "Email with file sent by Elżbieta Jelińska 09.09.2025 07:09 PM 1. ptg__custom__d…" at bounding box center [1200, 485] width 636 height 119
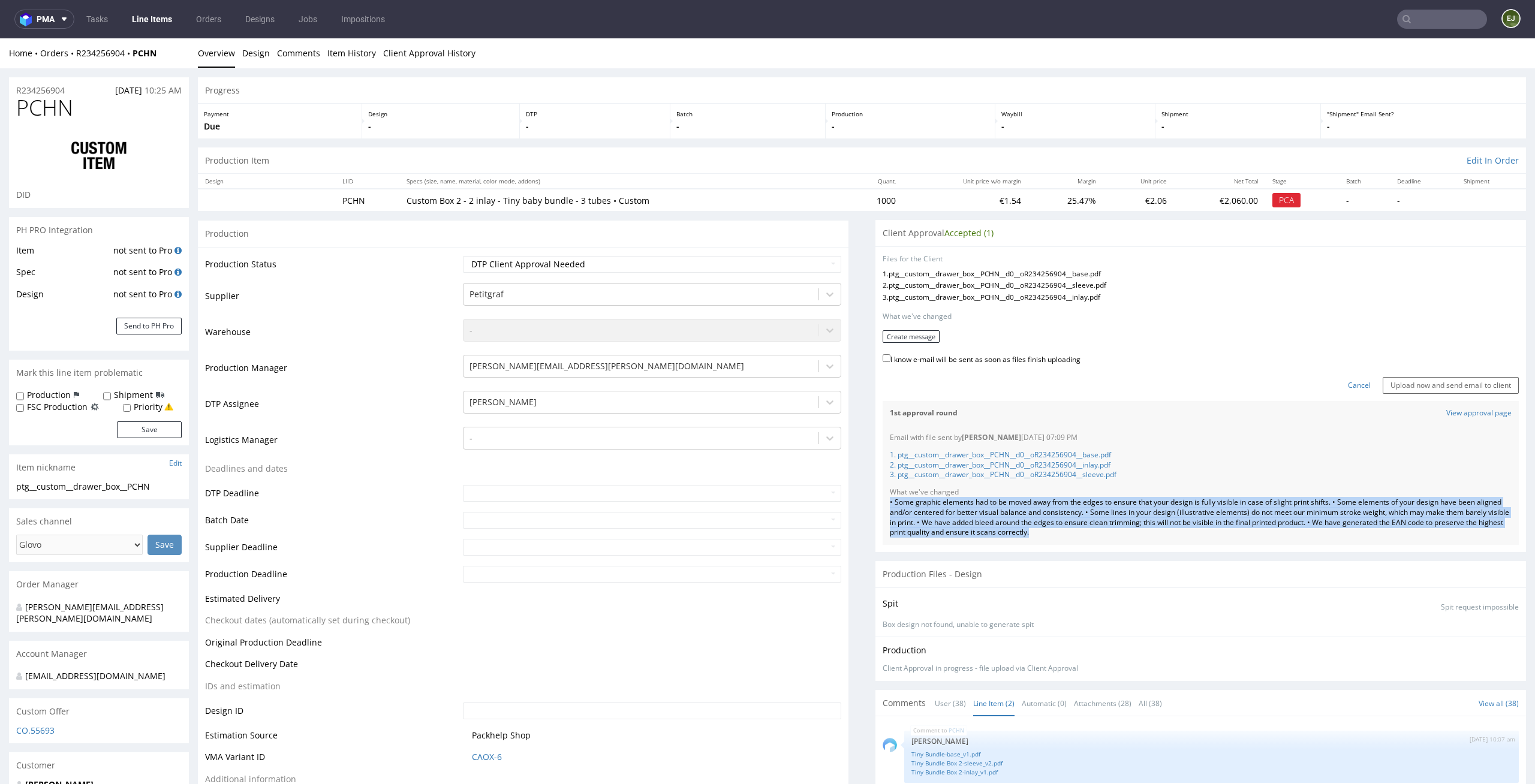
copy div "• Some graphic elements had to be moved away from the edges to ensure that your…"
click at [912, 335] on button "Create message" at bounding box center [911, 336] width 57 height 13
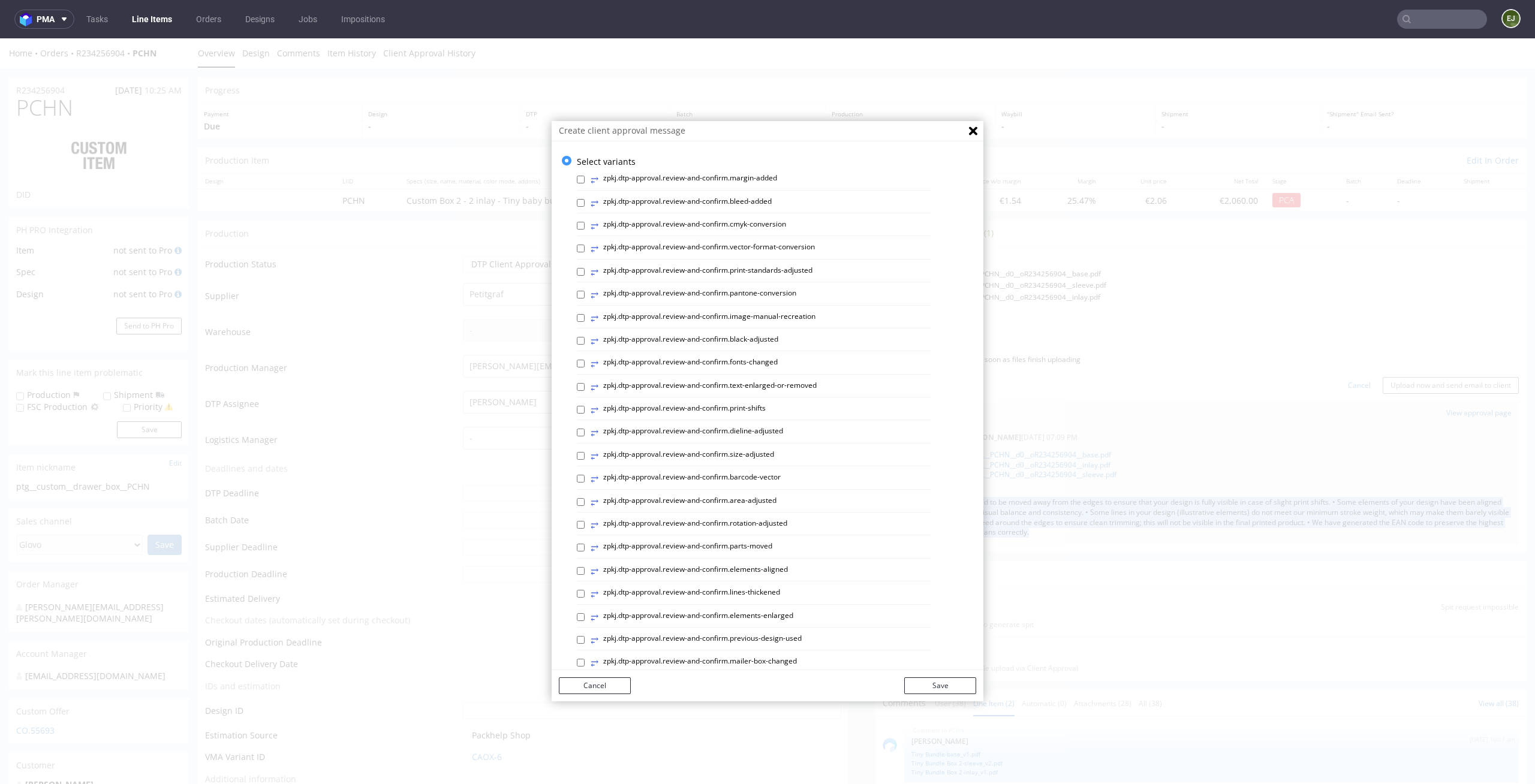
scroll to position [329, 0]
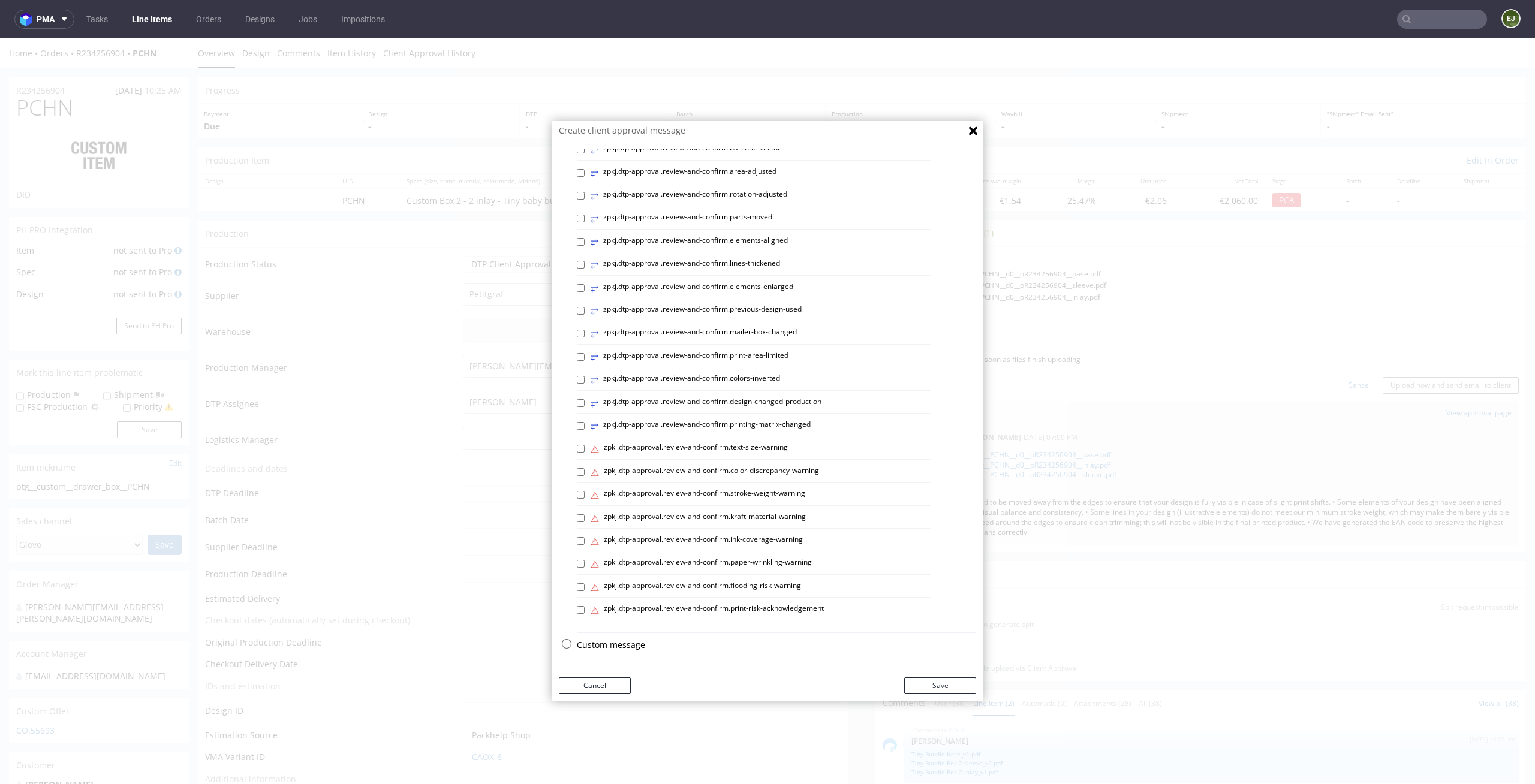
click at [621, 641] on p "Custom message" at bounding box center [776, 645] width 400 height 12
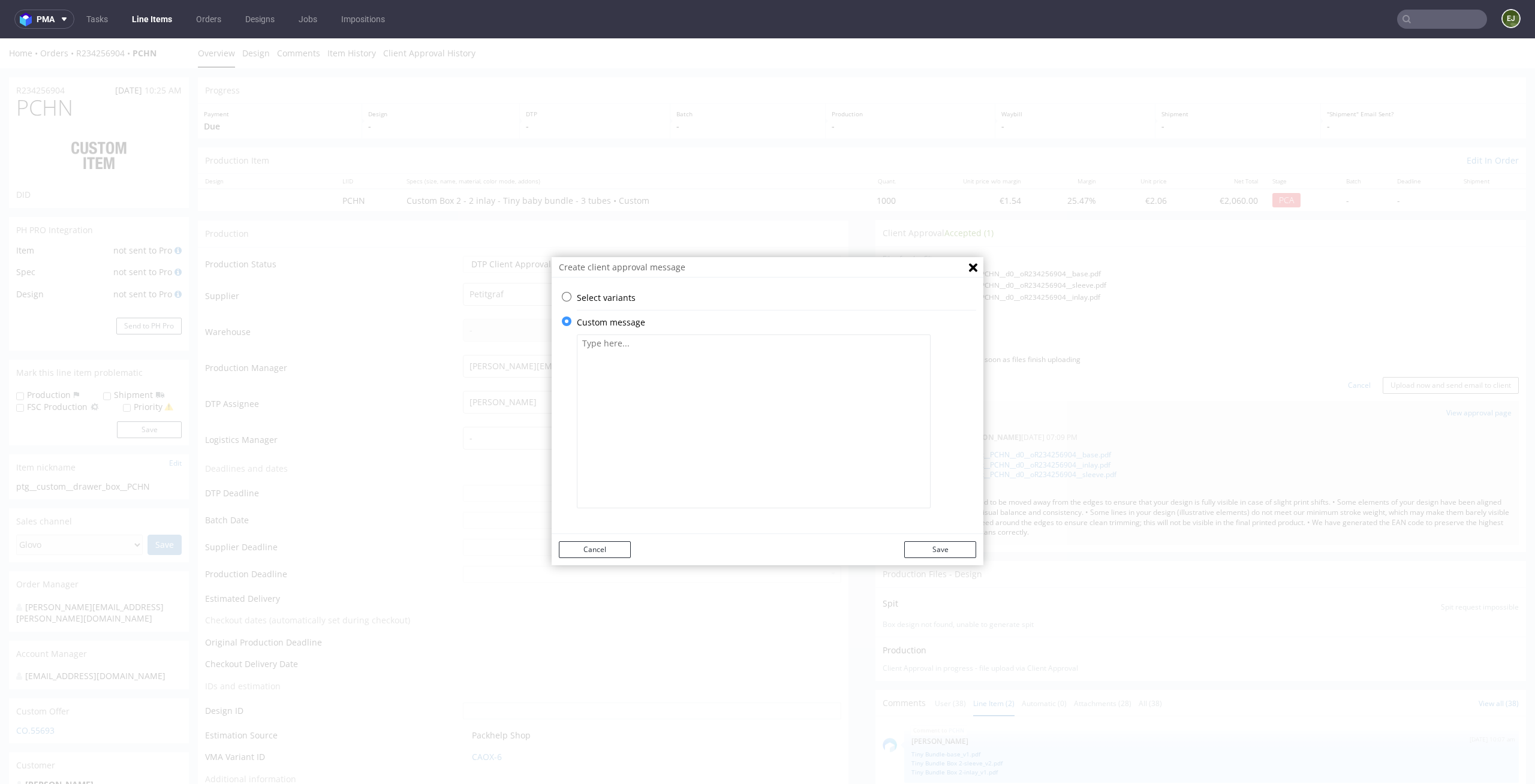
scroll to position [0, 0]
click at [683, 405] on textarea at bounding box center [753, 422] width 354 height 174
paste textarea "• Some graphic elements had to be moved away from the edges to ensure that your…"
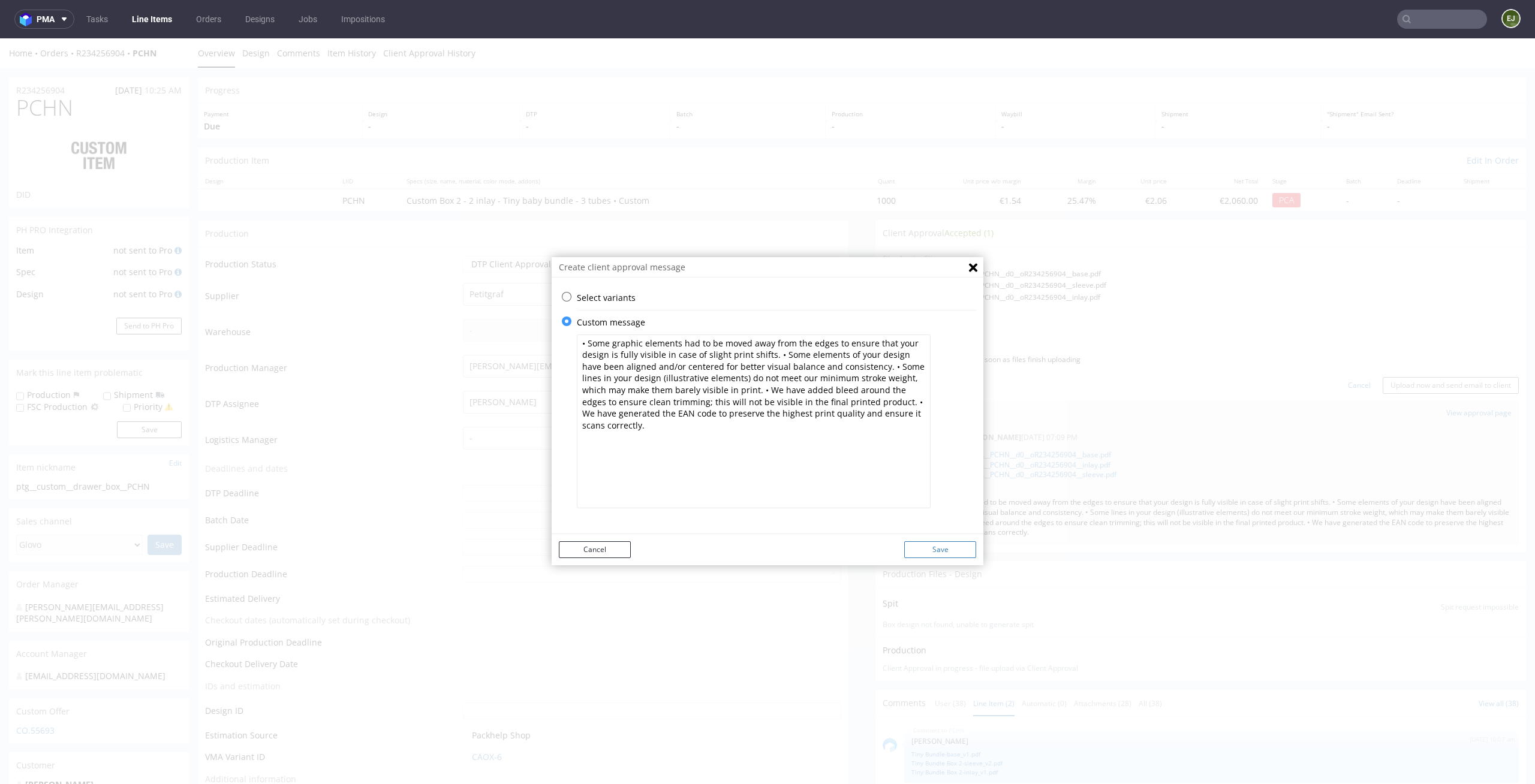
type textarea "• Some graphic elements had to be moved away from the edges to ensure that your…"
click at [924, 548] on button "Save" at bounding box center [939, 549] width 72 height 17
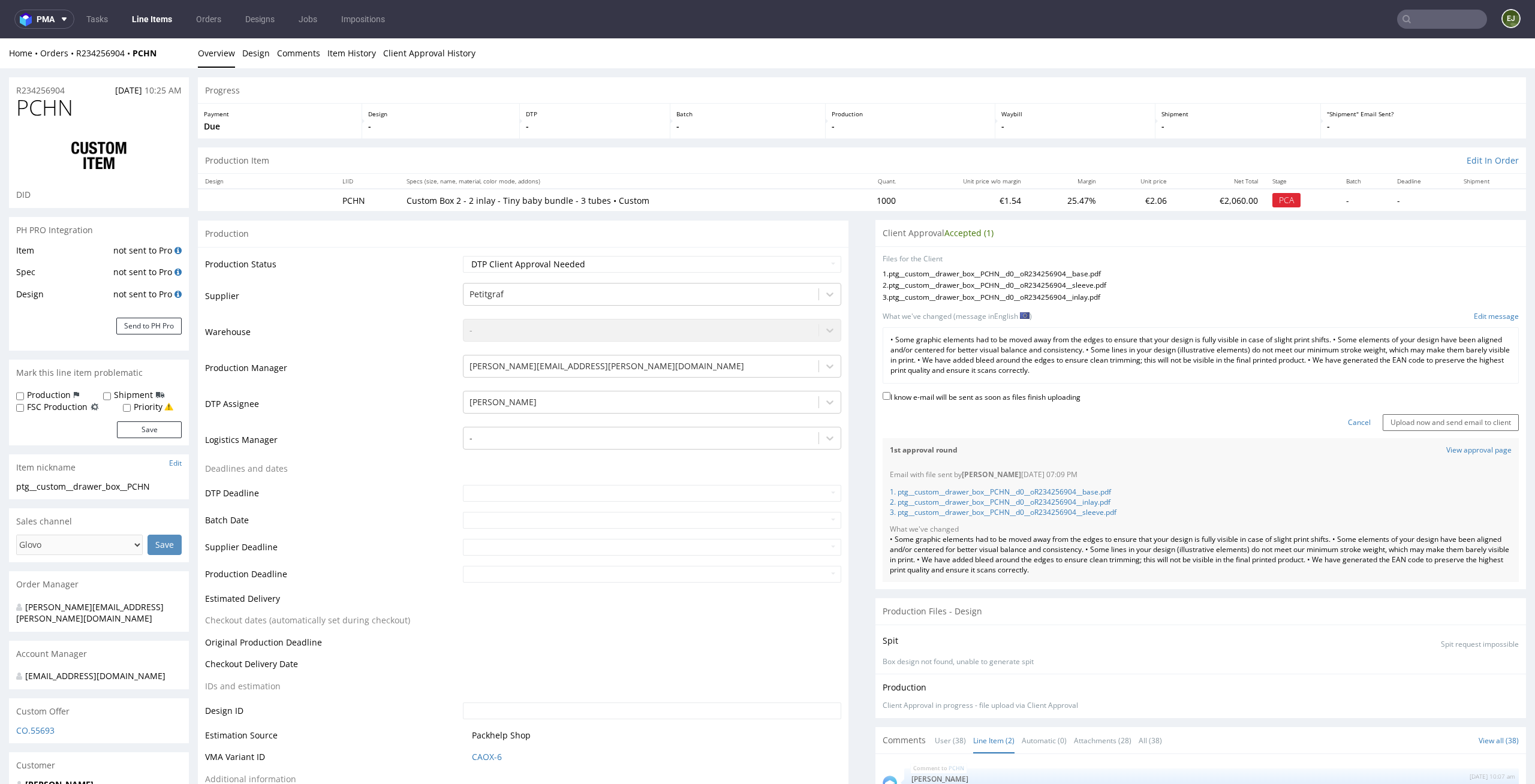
click at [1033, 397] on label "I know e-mail will be sent as soon as files finish uploading" at bounding box center [981, 396] width 198 height 13
click at [890, 397] on input "I know e-mail will be sent as soon as files finish uploading" at bounding box center [886, 396] width 8 height 8
checkbox input "true"
click at [1455, 409] on div "Cancel Upload now and send email to client" at bounding box center [1200, 418] width 636 height 26
click at [1448, 420] on input "Upload now and send email to client" at bounding box center [1451, 422] width 136 height 17
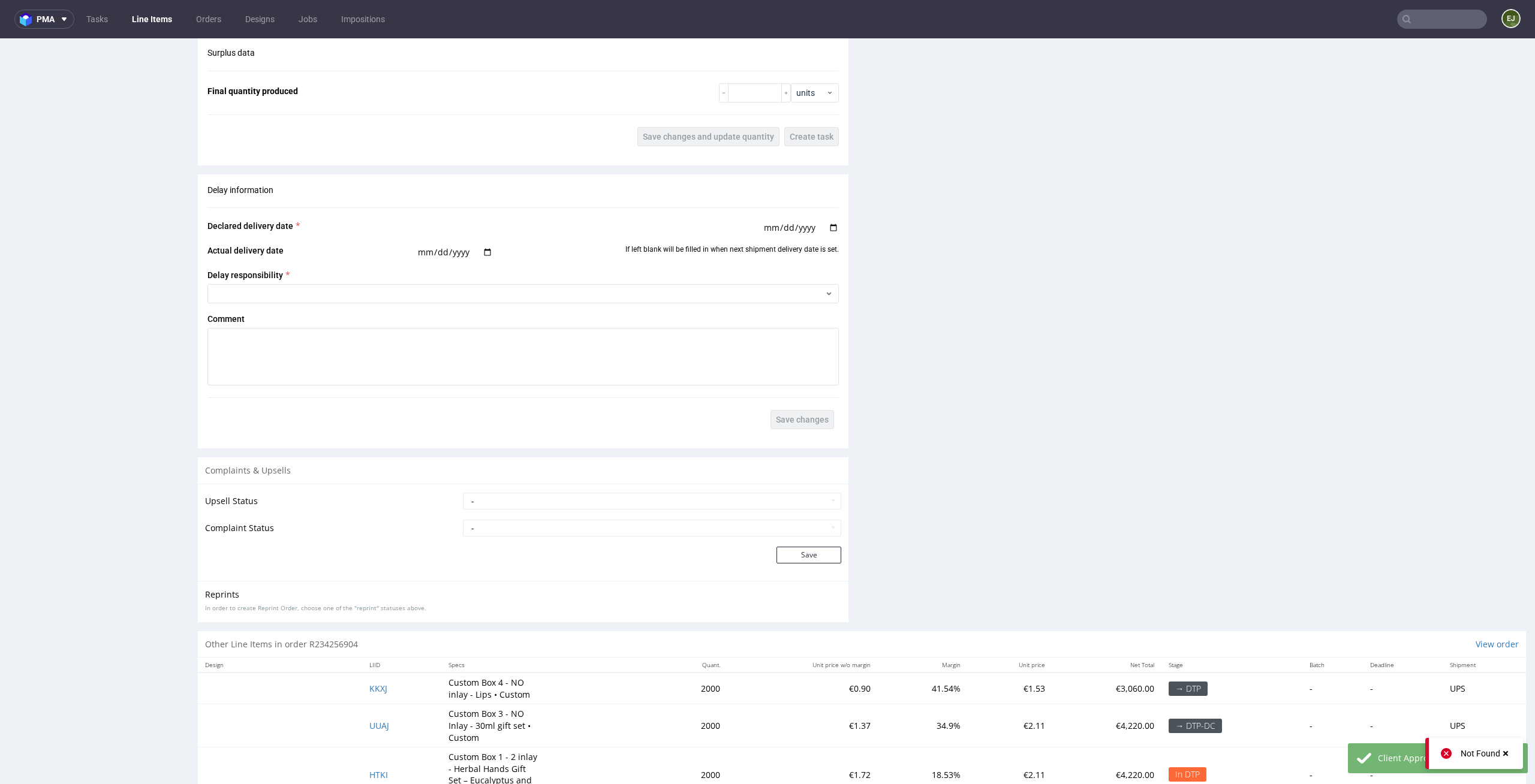
scroll to position [2268, 0]
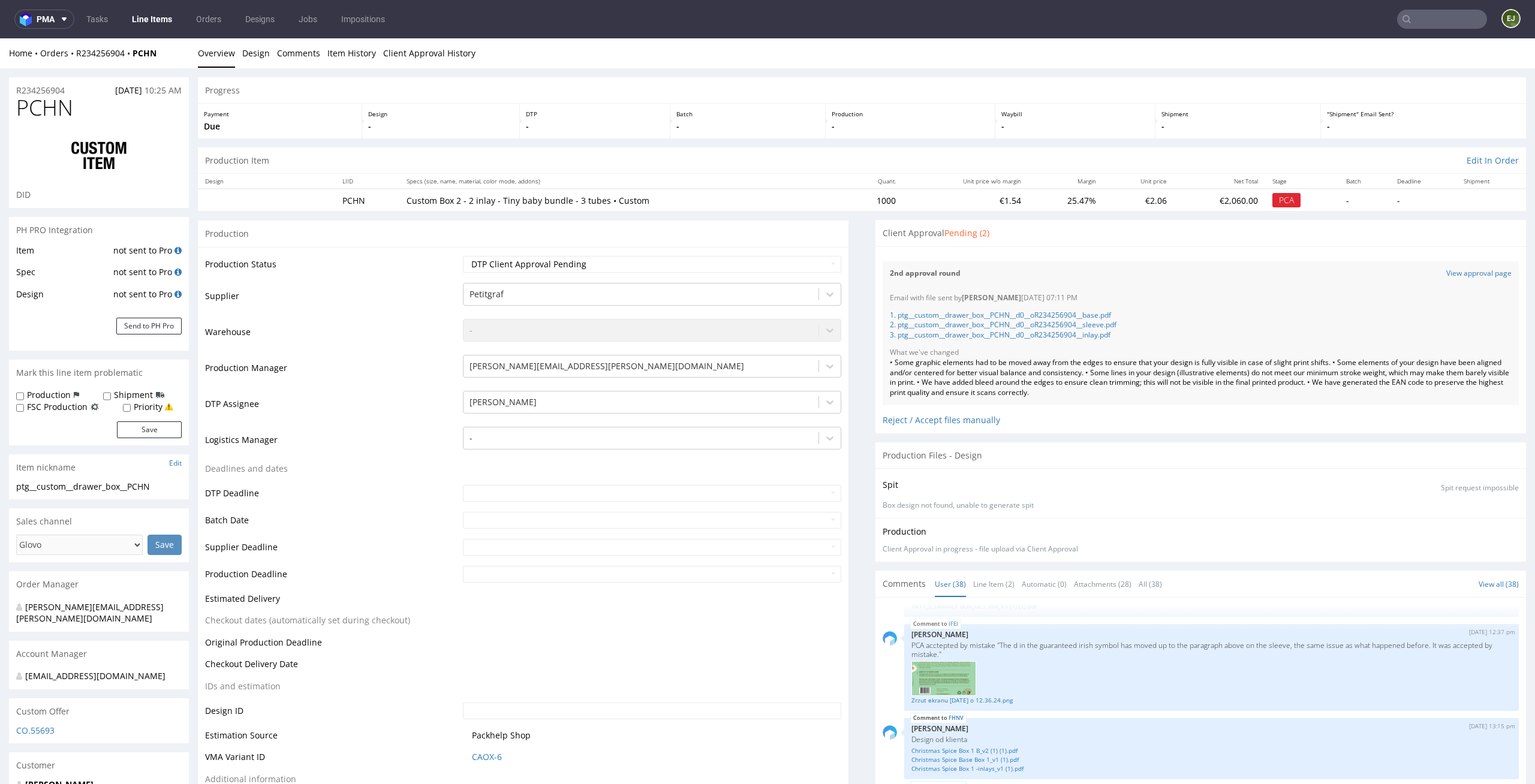
scroll to position [2256, 0]
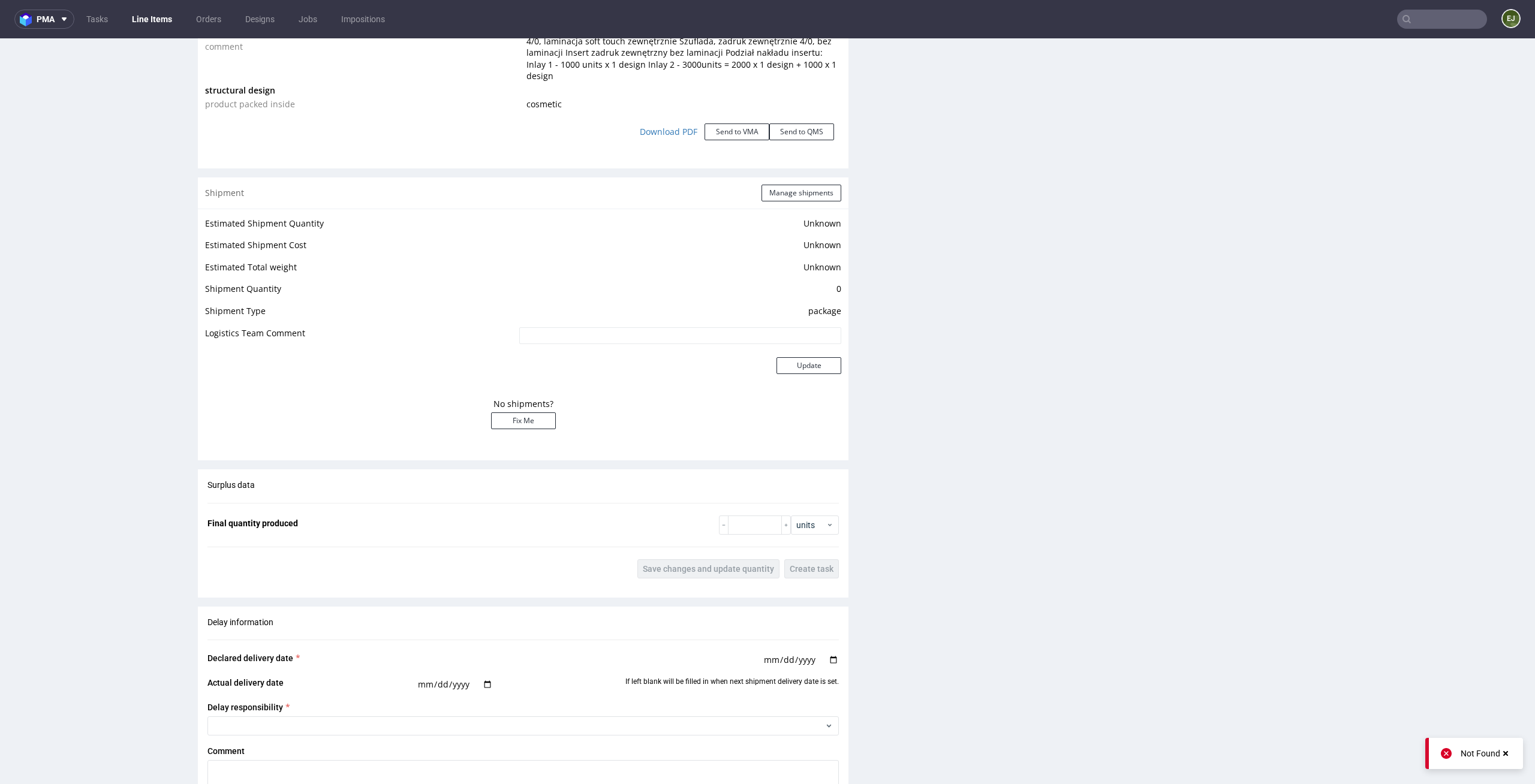
scroll to position [0, 0]
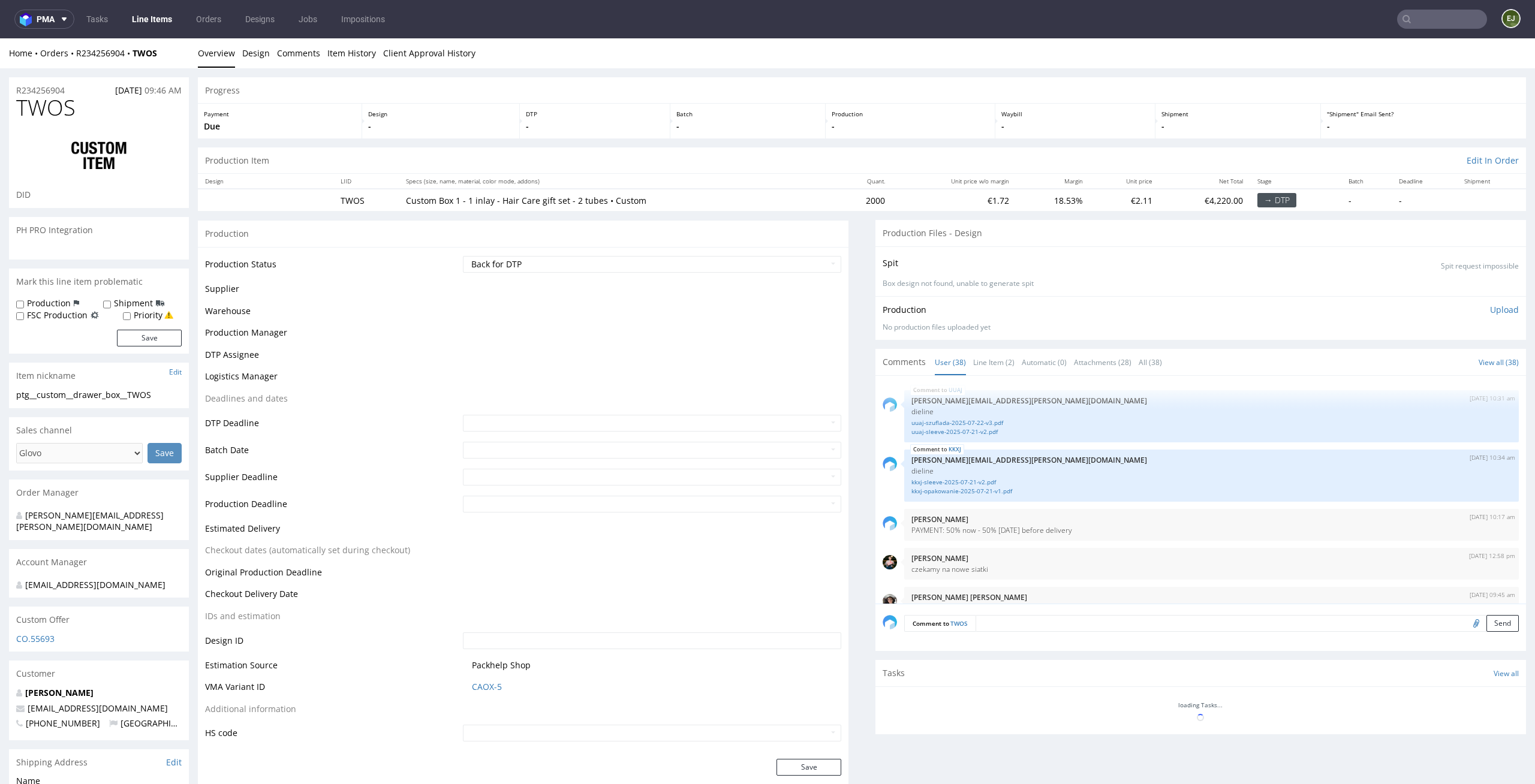
scroll to position [1909, 0]
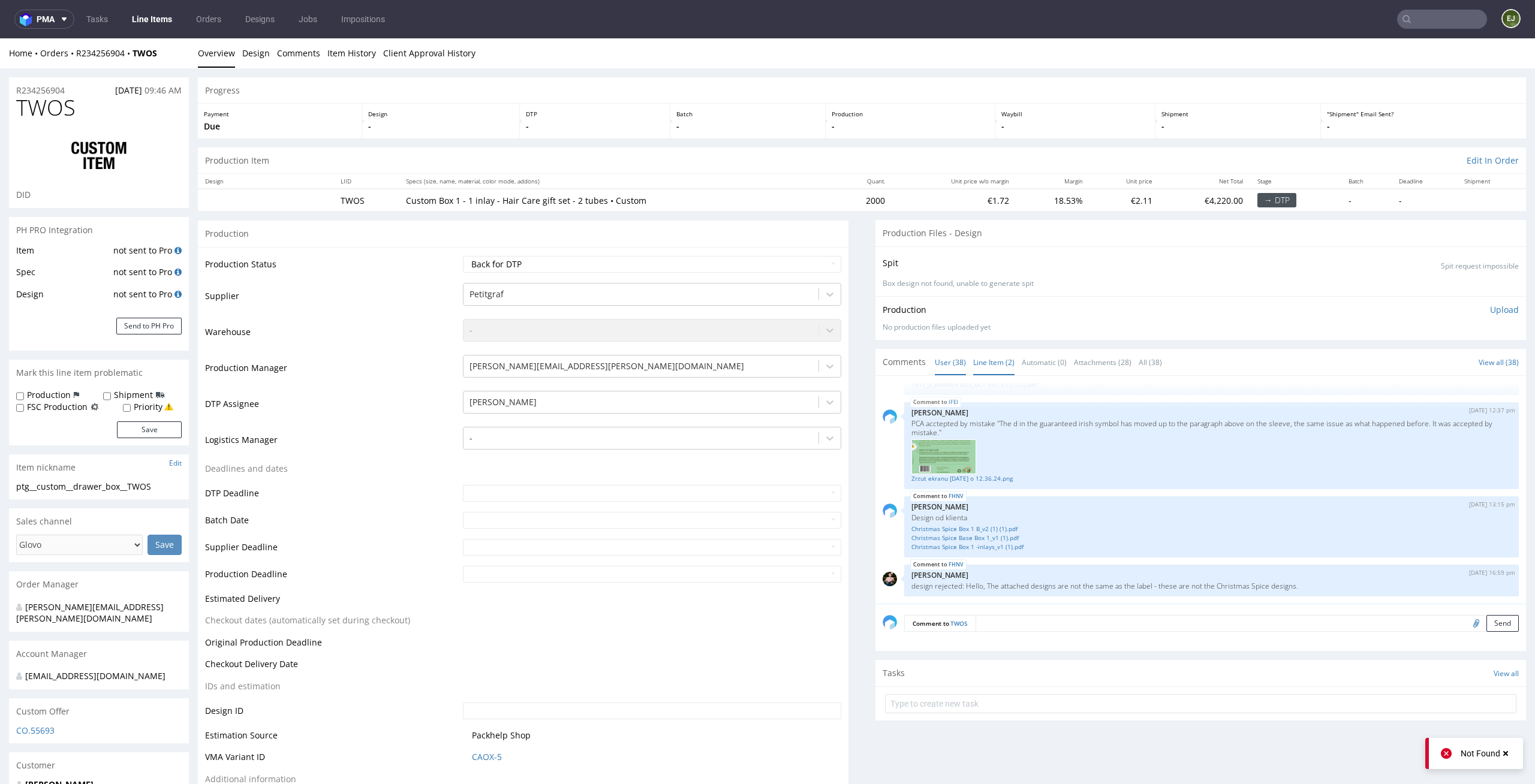
click at [979, 352] on link "Line Item (2)" at bounding box center [994, 362] width 41 height 26
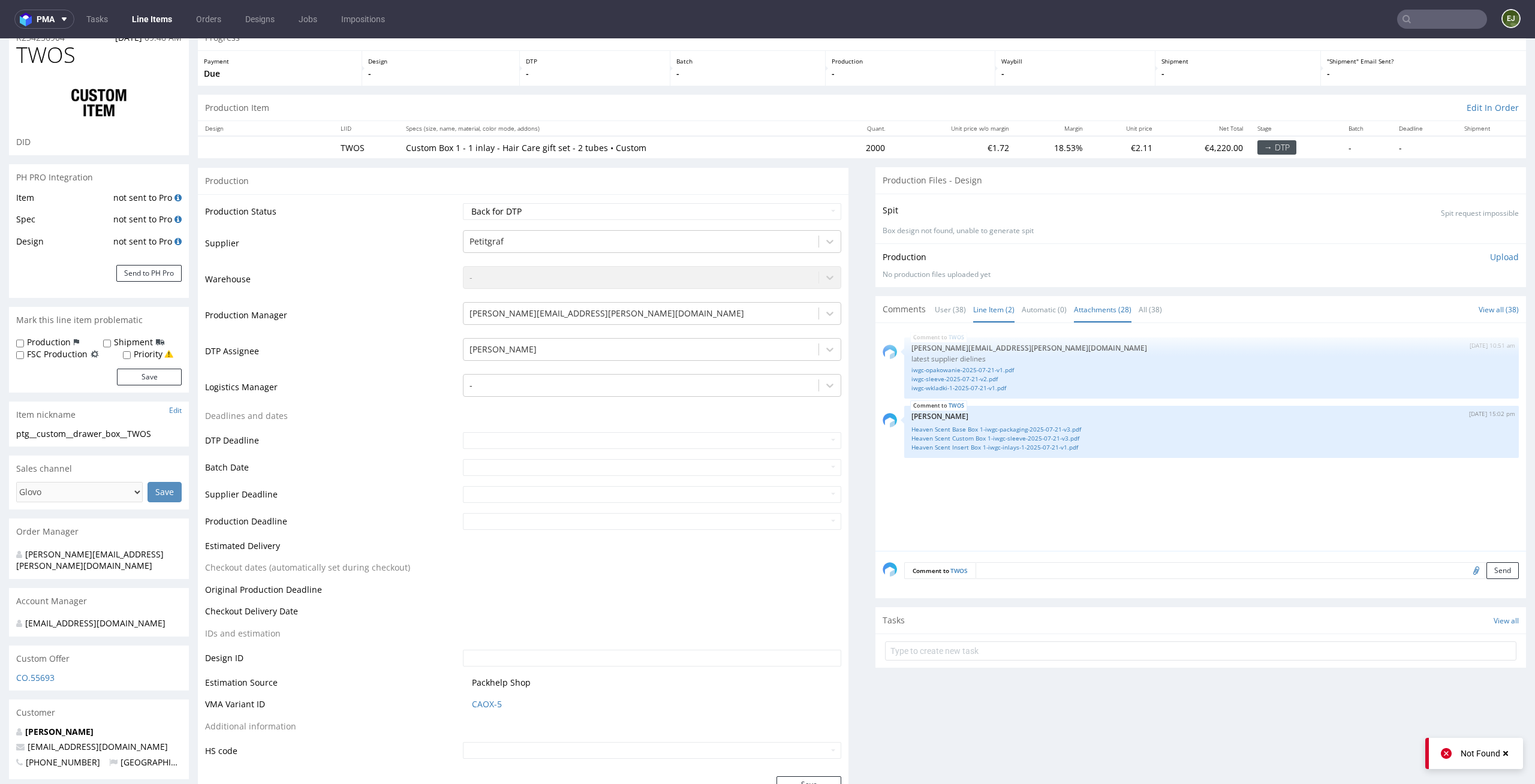
scroll to position [51, 0]
click at [968, 379] on link "iwgc-sleeve-2025-07-21-v2.pdf" at bounding box center [1212, 380] width 600 height 9
click at [981, 433] on link "Heaven Scent Base Box 1-iwgc-packaging-2025-07-21-v3.pdf" at bounding box center [1212, 430] width 600 height 9
click at [1005, 437] on link "Heaven Scent Custom Box 1-iwgc-sleeve-2025-07-21-v3.pdf" at bounding box center [1212, 439] width 600 height 9
click at [974, 448] on link "Heaven Scent Insert Box 1-iwgc-inlays-1-2025-07-21-v1.pdf" at bounding box center [1212, 448] width 600 height 9
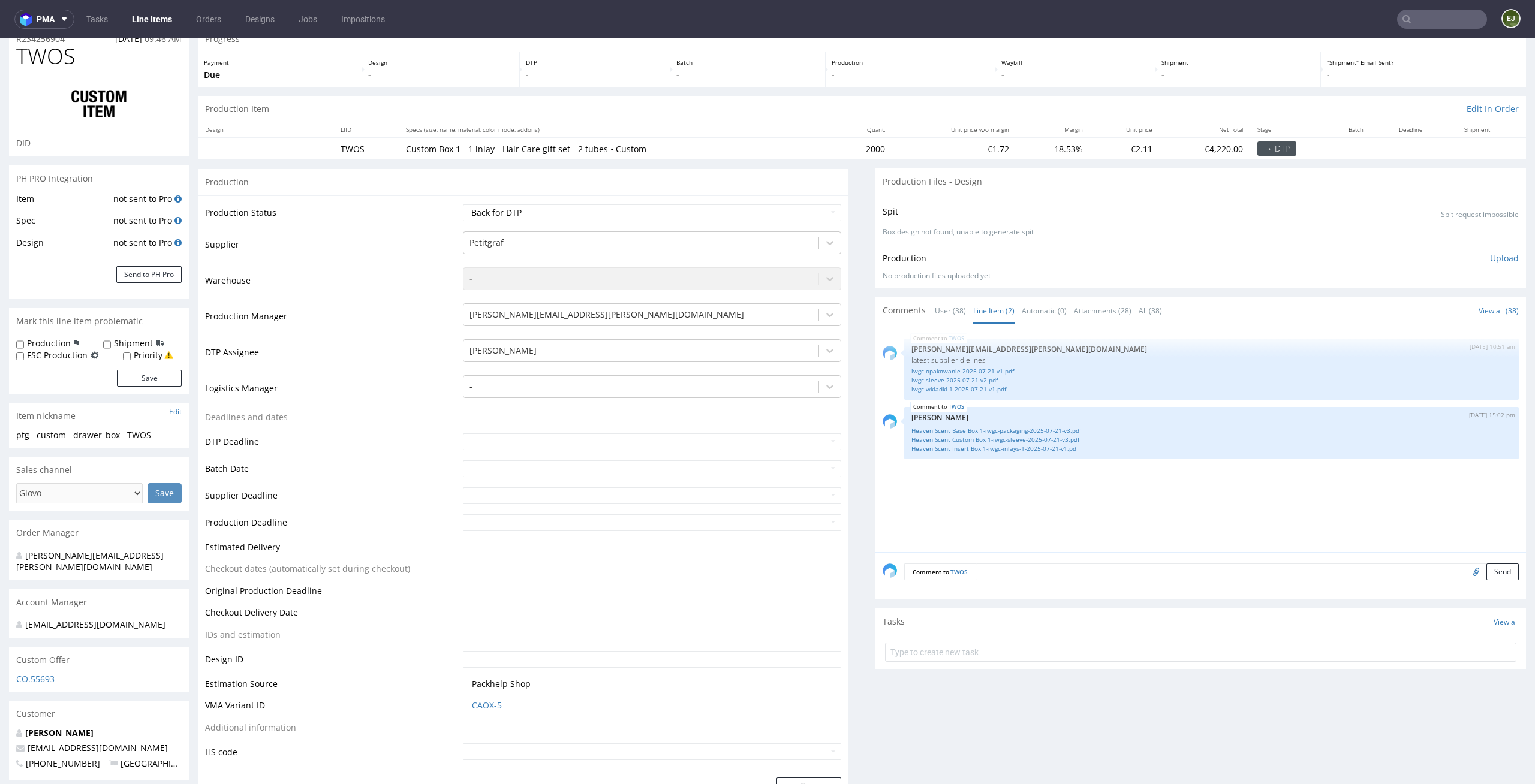
scroll to position [0, 0]
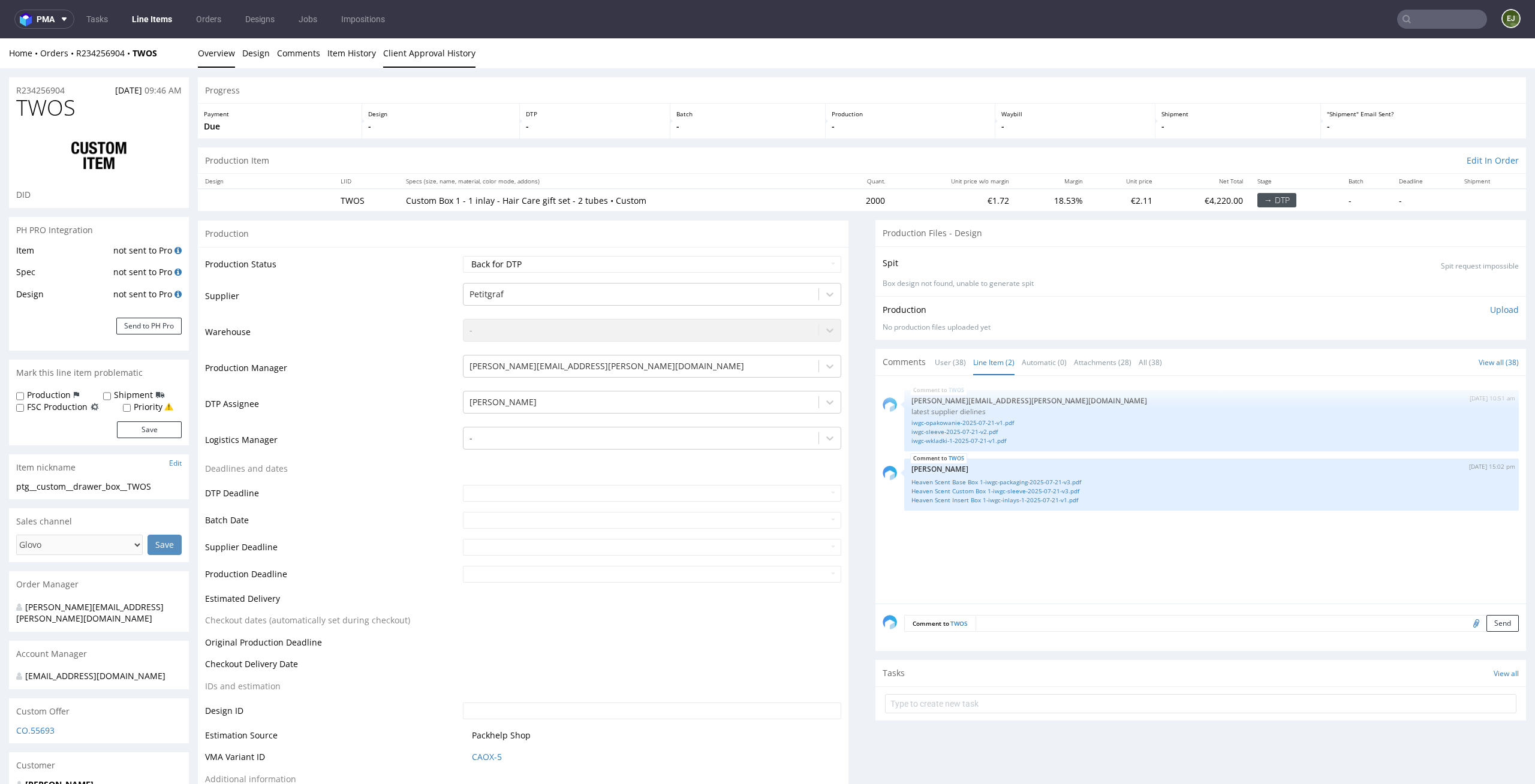
click at [445, 61] on link "Client Approval History" at bounding box center [429, 53] width 92 height 29
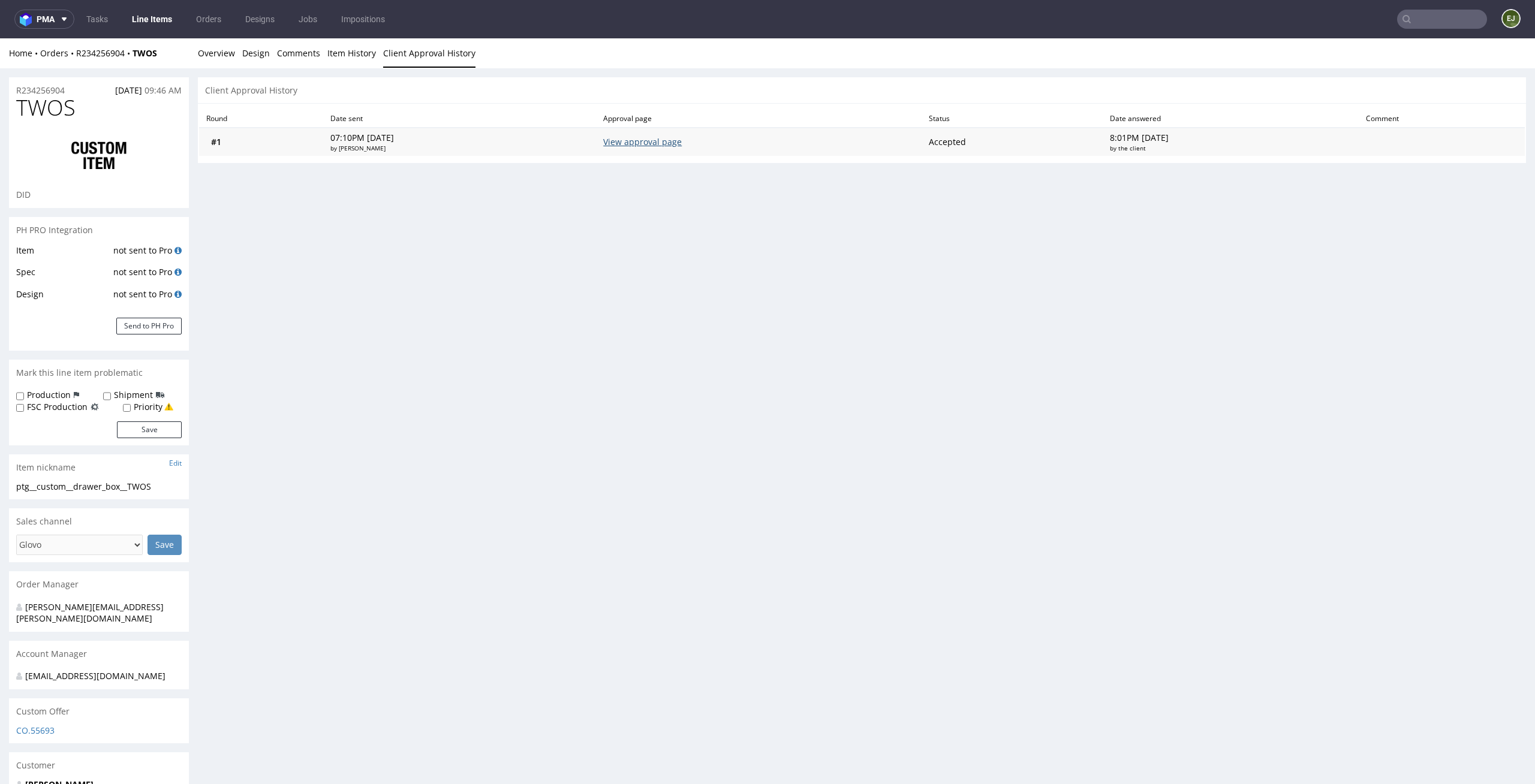
click at [682, 143] on link "View approval page" at bounding box center [642, 142] width 79 height 11
click at [206, 53] on link "Overview" at bounding box center [216, 53] width 37 height 29
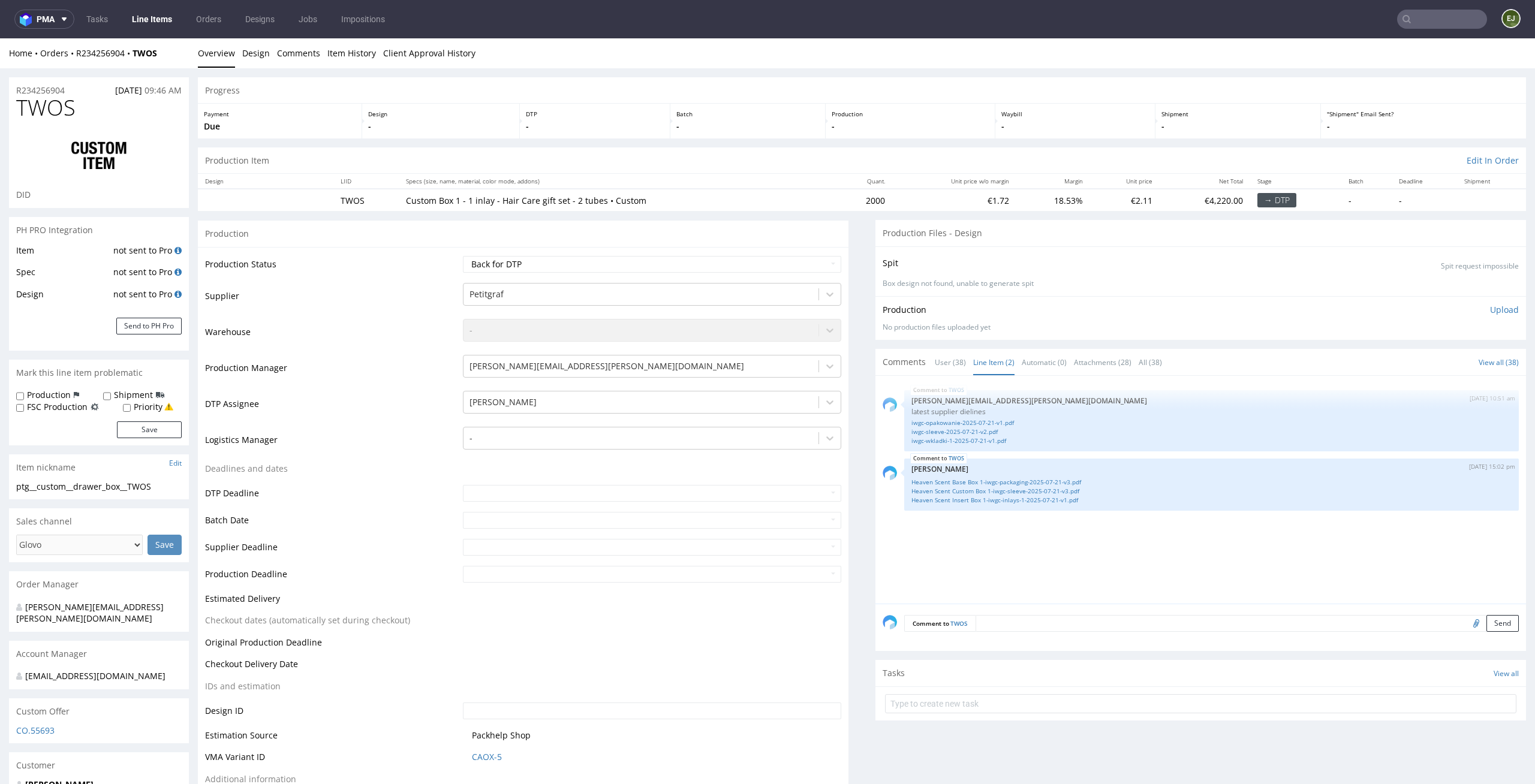
click at [1099, 153] on div "Production Item Edit In Order" at bounding box center [861, 160] width 1328 height 26
click at [979, 432] on link "iwgc-sleeve-2025-07-21-v2.pdf" at bounding box center [1212, 431] width 600 height 9
click at [1029, 490] on link "Heaven Scent Custom Box 1-iwgc-sleeve-2025-07-21-v3.pdf" at bounding box center [1212, 491] width 600 height 9
click at [934, 477] on link "Heaven Scent Base Box 1-iwgc-packaging-2025-07-21-v3.pdf" at bounding box center [1212, 481] width 600 height 9
click at [993, 504] on link "Heaven Scent Insert Box 1-iwgc-inlays-1-2025-07-21-v1.pdf" at bounding box center [1212, 500] width 600 height 9
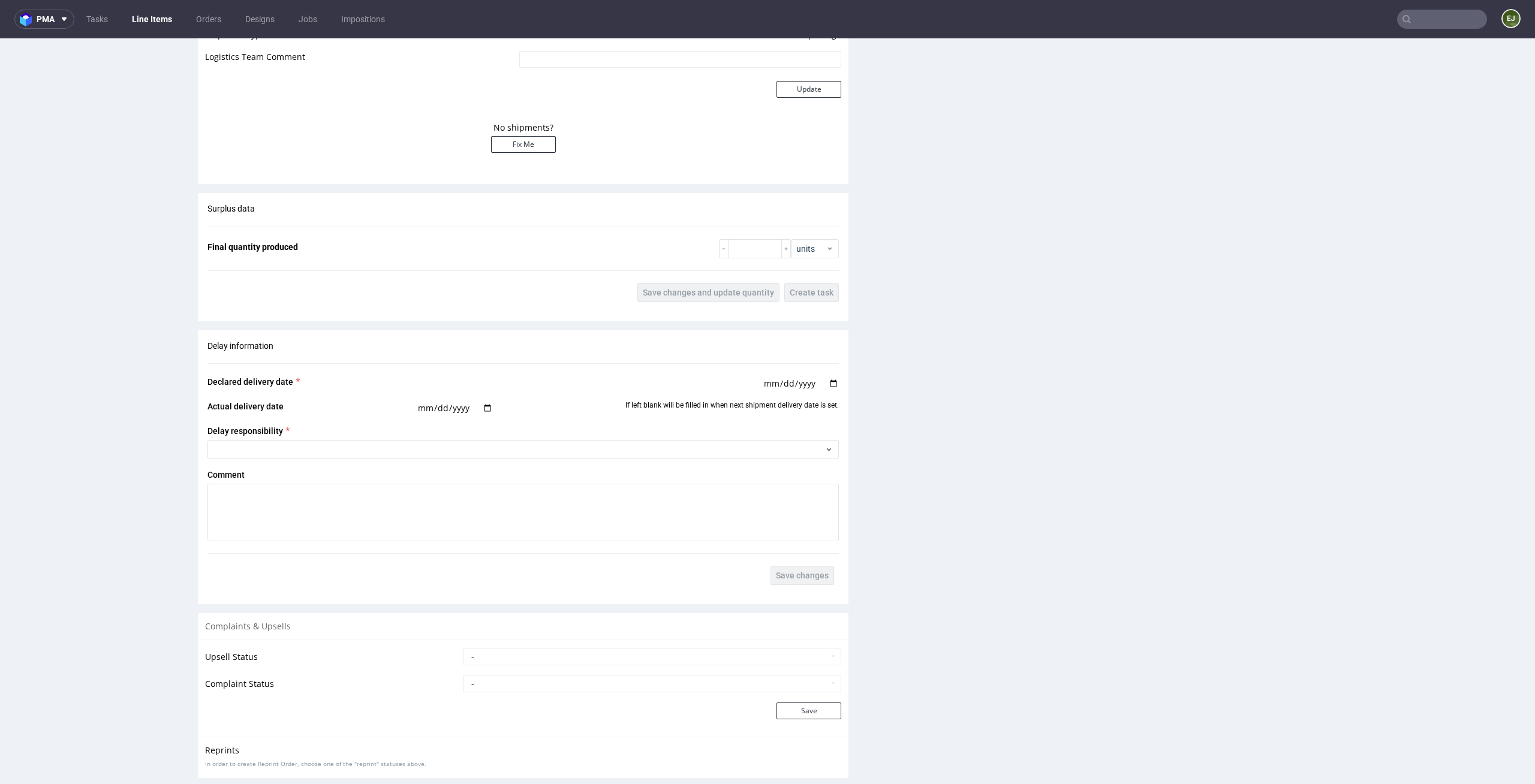
scroll to position [2268, 0]
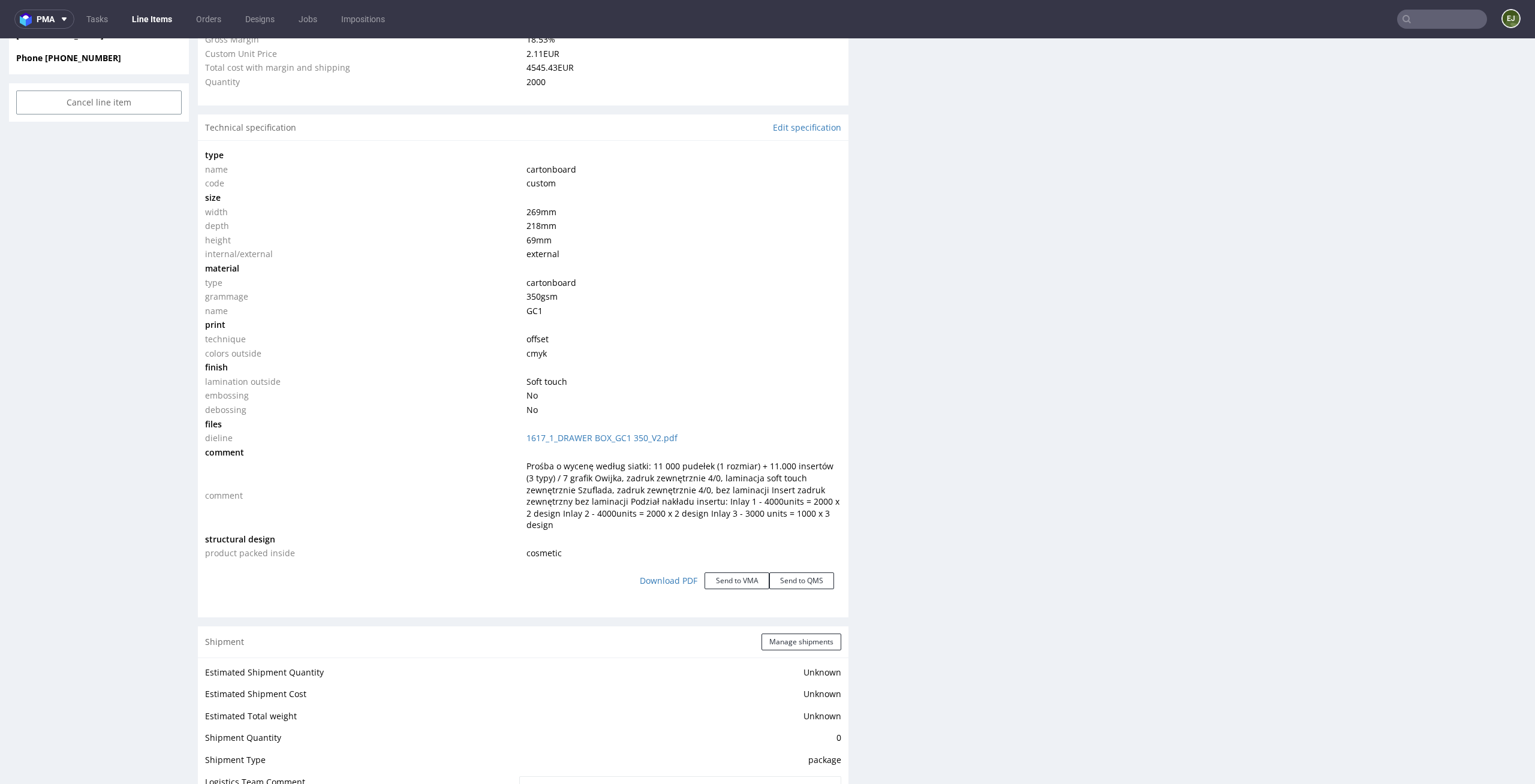
scroll to position [0, 0]
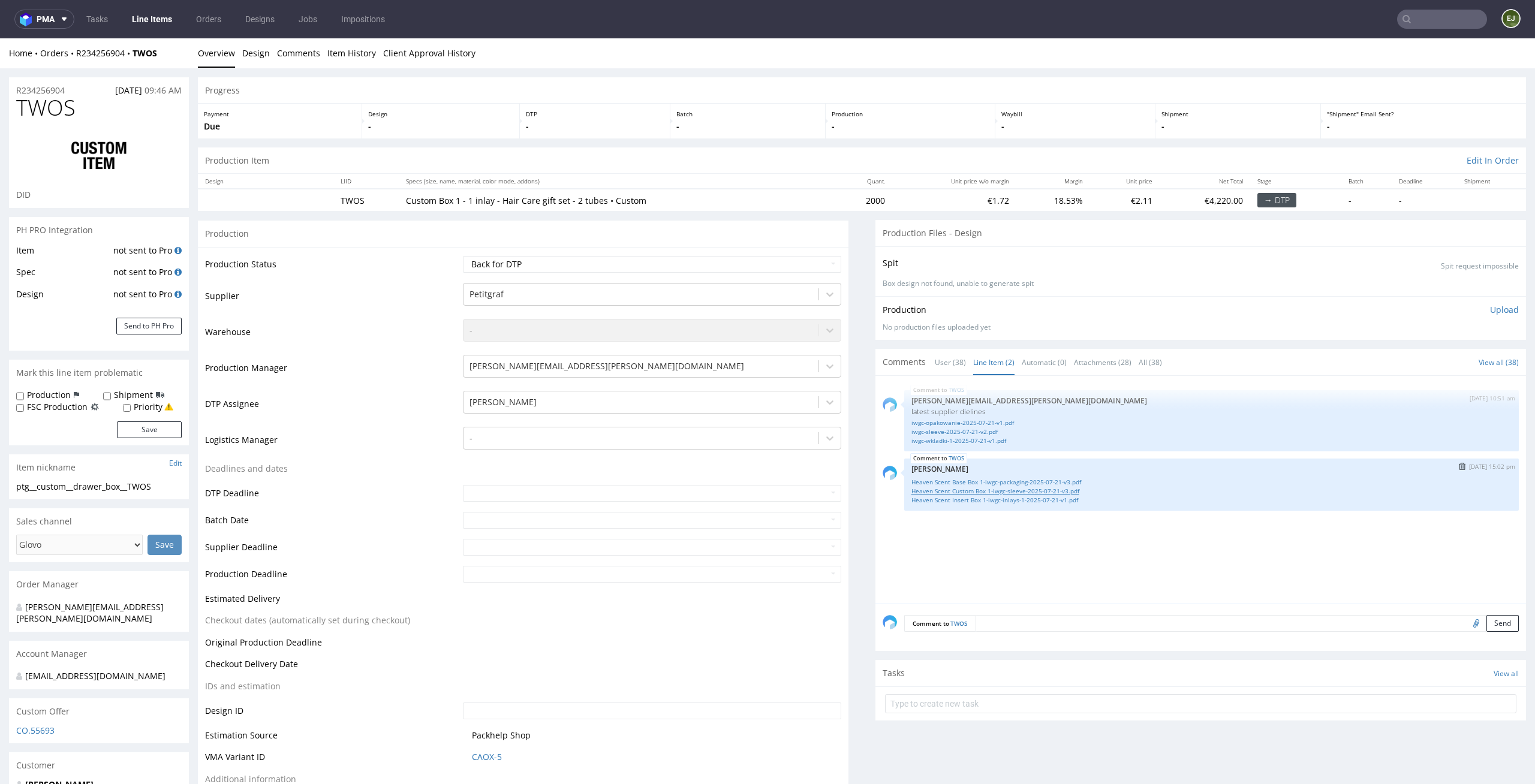
click at [999, 492] on link "Heaven Scent Custom Box 1-iwgc-sleeve-2025-07-21-v3.pdf" at bounding box center [1212, 491] width 600 height 9
click at [428, 46] on link "Client Approval History" at bounding box center [429, 53] width 92 height 29
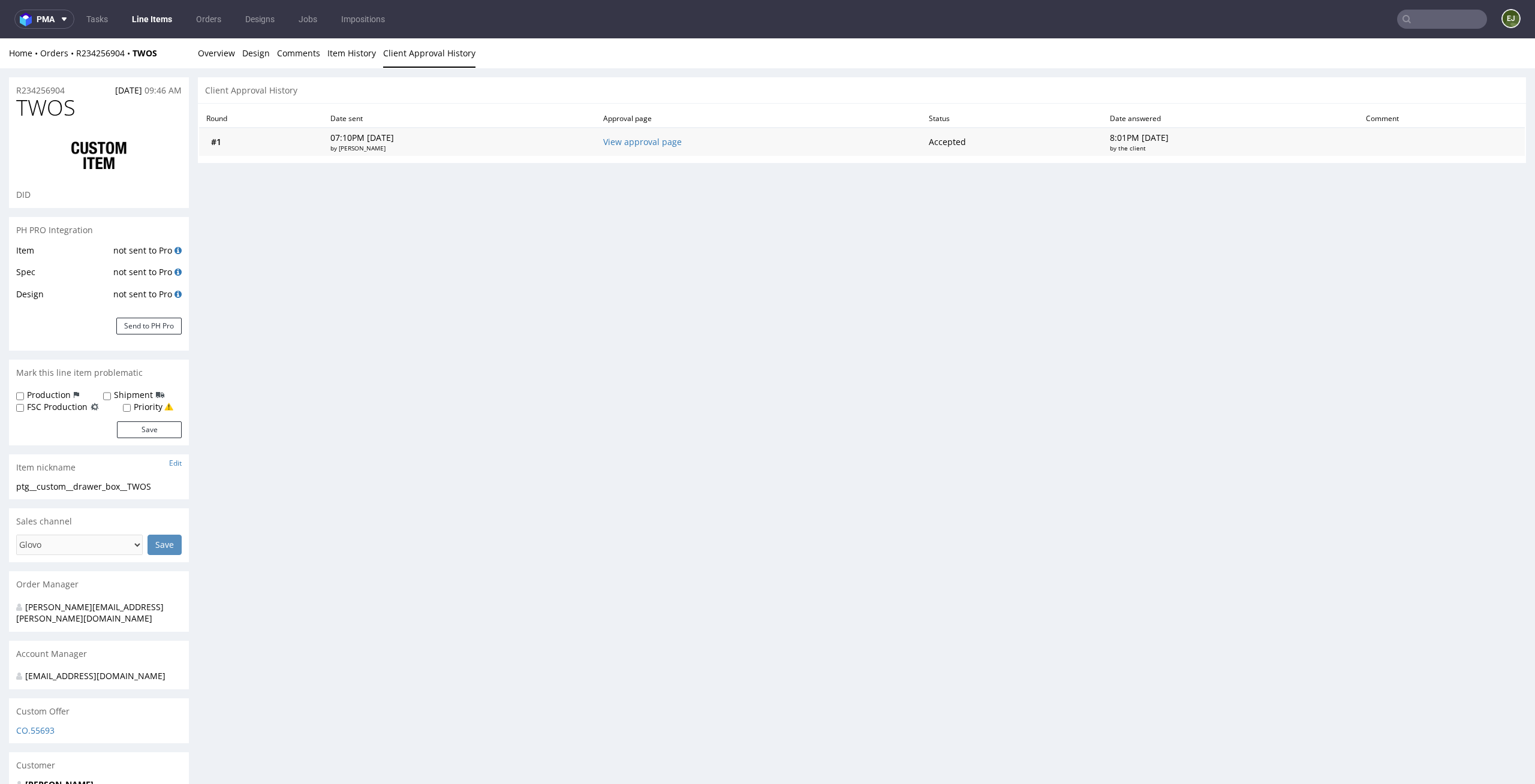
click at [667, 132] on td "View approval page" at bounding box center [758, 142] width 325 height 28
click at [667, 140] on link "View approval page" at bounding box center [642, 142] width 79 height 11
click at [212, 55] on link "Overview" at bounding box center [216, 53] width 37 height 29
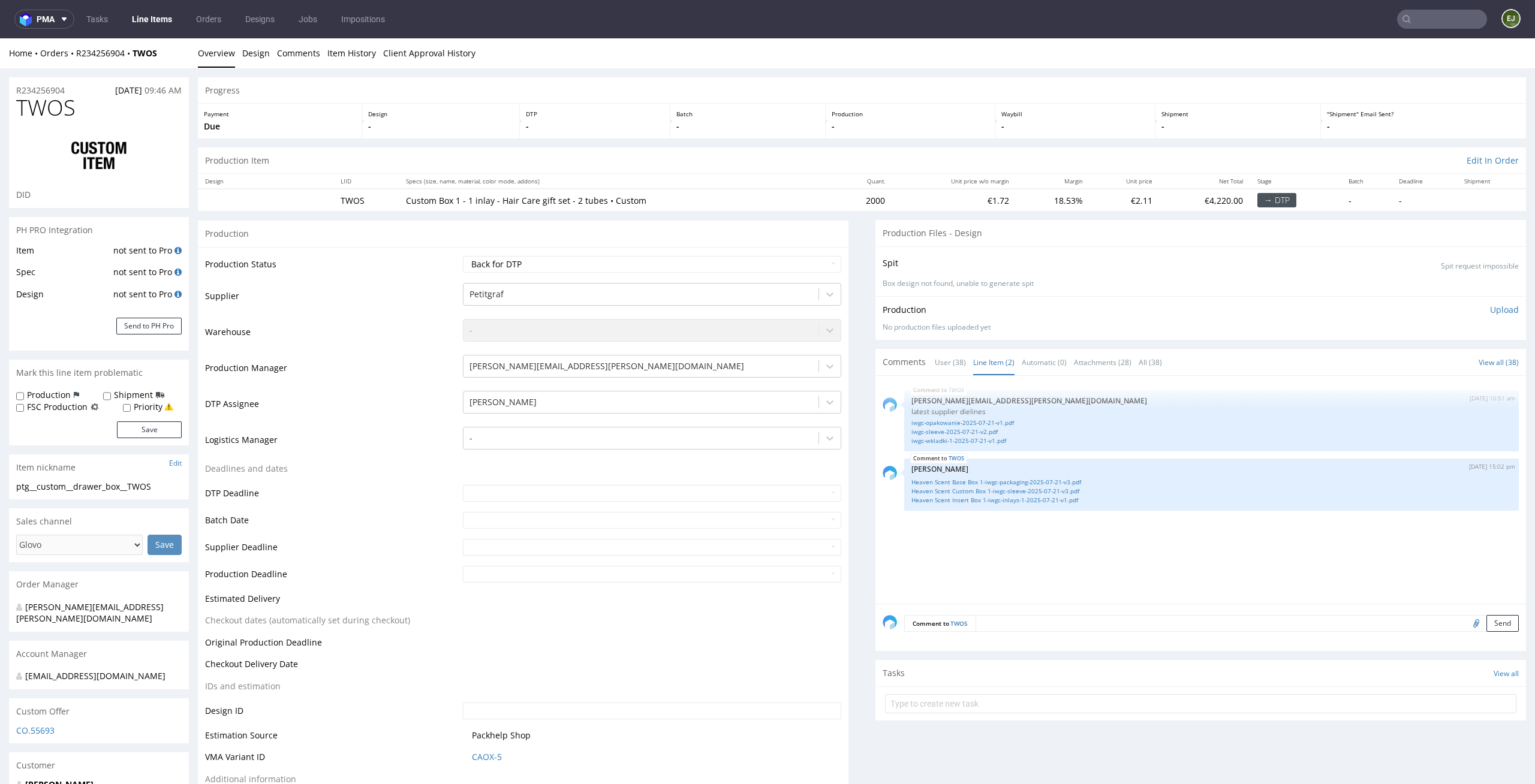
click at [1043, 292] on div "Spit Spit request impossible Box design not found, unable to generate spit" at bounding box center [1201, 271] width 651 height 50
click at [1089, 512] on div "TWOS 4th Sep 25 | 10:51 am tomasz.kubiak@packhelp.com latest supplier dielines …" at bounding box center [1204, 493] width 643 height 221
click at [1065, 478] on link "Heaven Scent Base Box 1-iwgc-packaging-2025-07-21-v3.pdf" at bounding box center [1212, 481] width 600 height 9
click at [1029, 544] on div "TWOS 4th Sep 25 | 10:51 am tomasz.kubiak@packhelp.com latest supplier dielines …" at bounding box center [1204, 493] width 643 height 221
click at [1044, 530] on div "TWOS 4th Sep 25 | 10:51 am tomasz.kubiak@packhelp.com latest supplier dielines …" at bounding box center [1204, 493] width 643 height 221
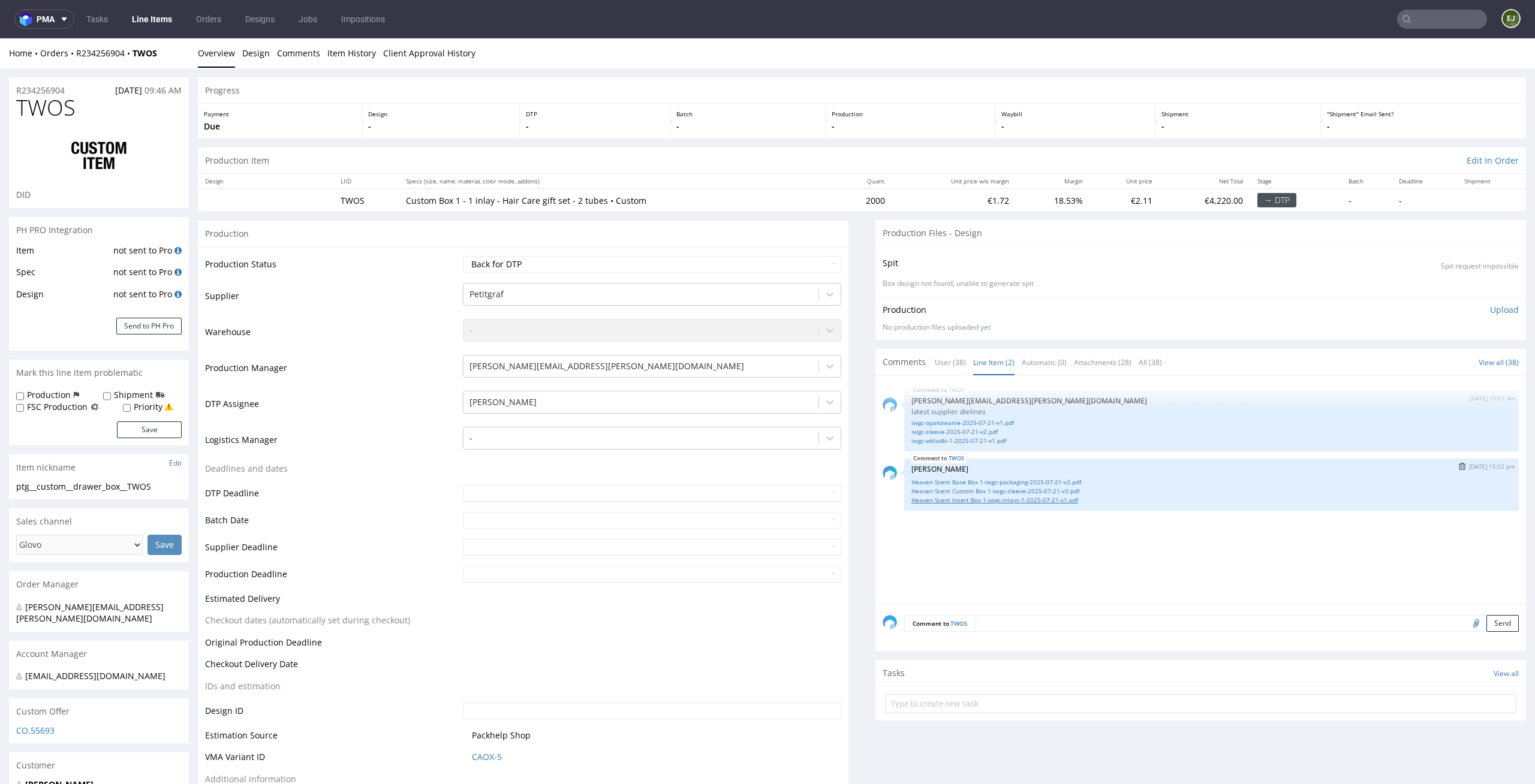
click at [1034, 500] on link "Heaven Scent Insert Box 1-iwgc-inlays-1-2025-07-21-v1.pdf" at bounding box center [1212, 500] width 600 height 9
click at [1057, 565] on div "TWOS 4th Sep 25 | 10:51 am tomasz.kubiak@packhelp.com latest supplier dielines …" at bounding box center [1204, 493] width 643 height 221
click at [1002, 572] on div "TWOS 4th Sep 25 | 10:51 am tomasz.kubiak@packhelp.com latest supplier dielines …" at bounding box center [1204, 493] width 643 height 221
click at [1003, 481] on link "Heaven Scent Base Box 1-iwgc-packaging-2025-07-21-v3.pdf" at bounding box center [1212, 481] width 600 height 9
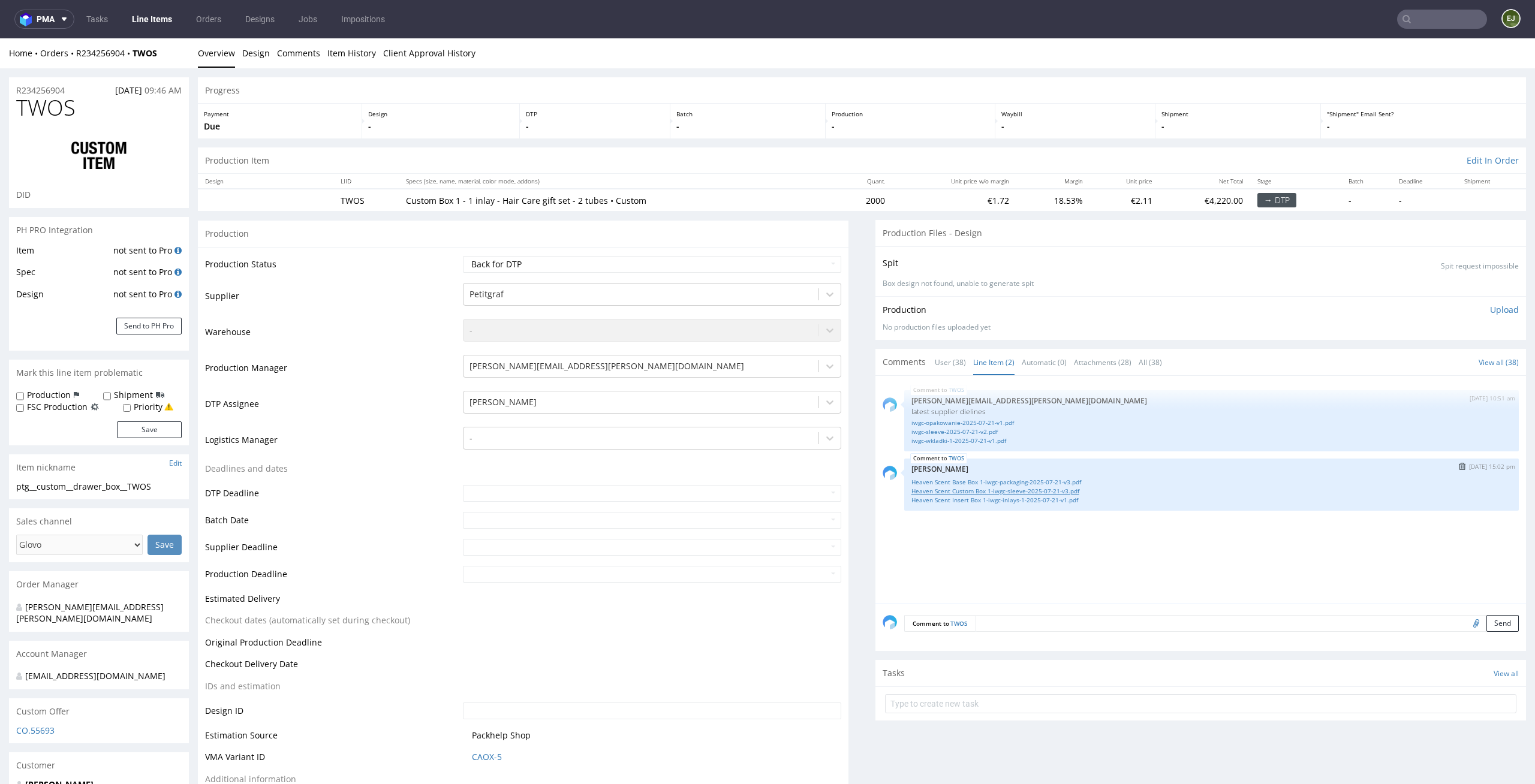
click at [952, 492] on link "Heaven Scent Custom Box 1-iwgc-sleeve-2025-07-21-v3.pdf" at bounding box center [1212, 491] width 600 height 9
click at [942, 507] on div "TWOS 4th Sep 25 | 15:02 pm Zuzanna Pawlicka-Sabak Heaven Scent Base Box 1-iwgc-…" at bounding box center [1211, 485] width 615 height 52
click at [943, 502] on link "Heaven Scent Insert Box 1-iwgc-inlays-1-2025-07-21-v1.pdf" at bounding box center [1212, 500] width 600 height 9
click at [422, 125] on p "-" at bounding box center [440, 126] width 146 height 12
click at [396, 54] on link "Client Approval History" at bounding box center [429, 53] width 92 height 29
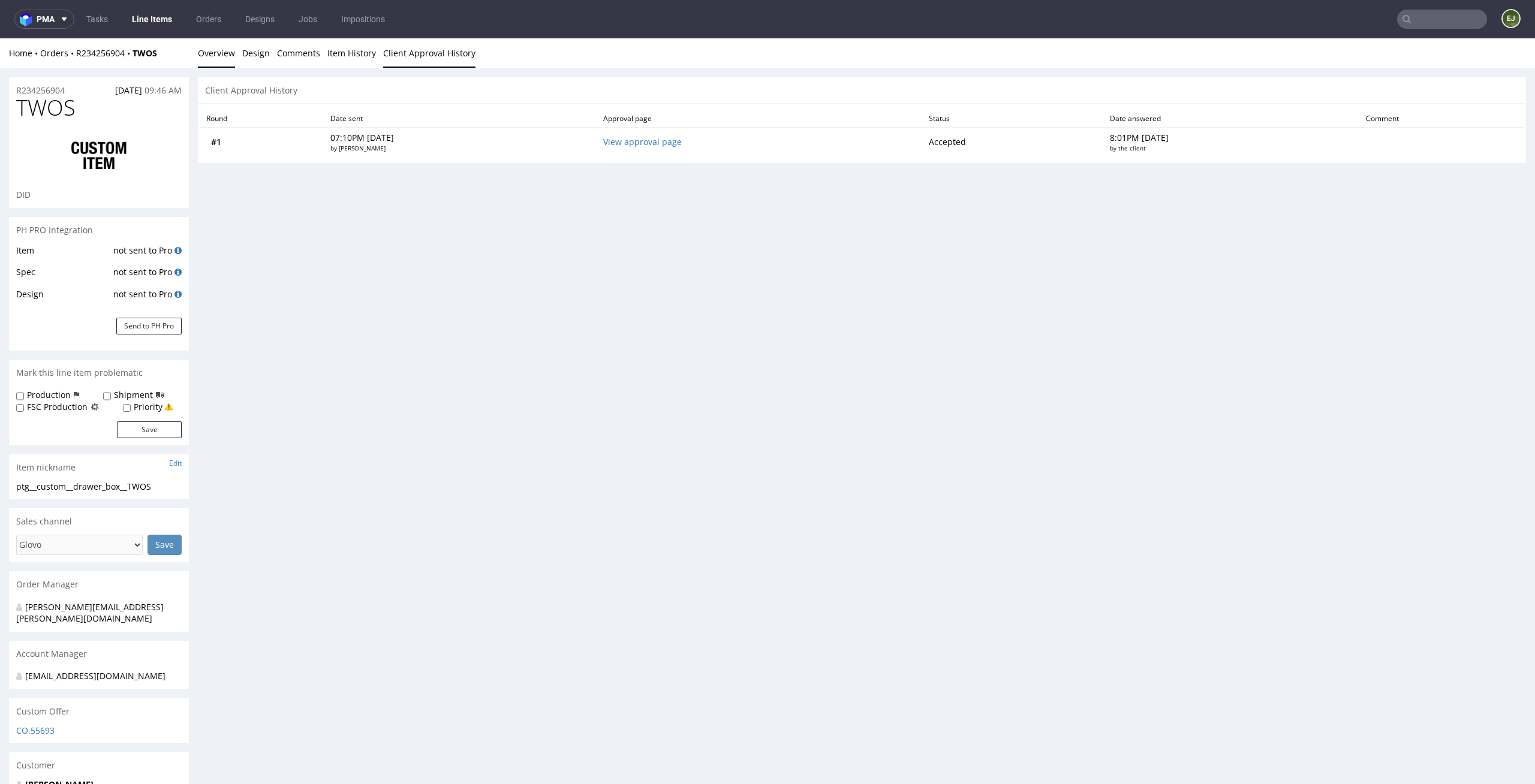
click at [217, 55] on link "Overview" at bounding box center [216, 53] width 37 height 29
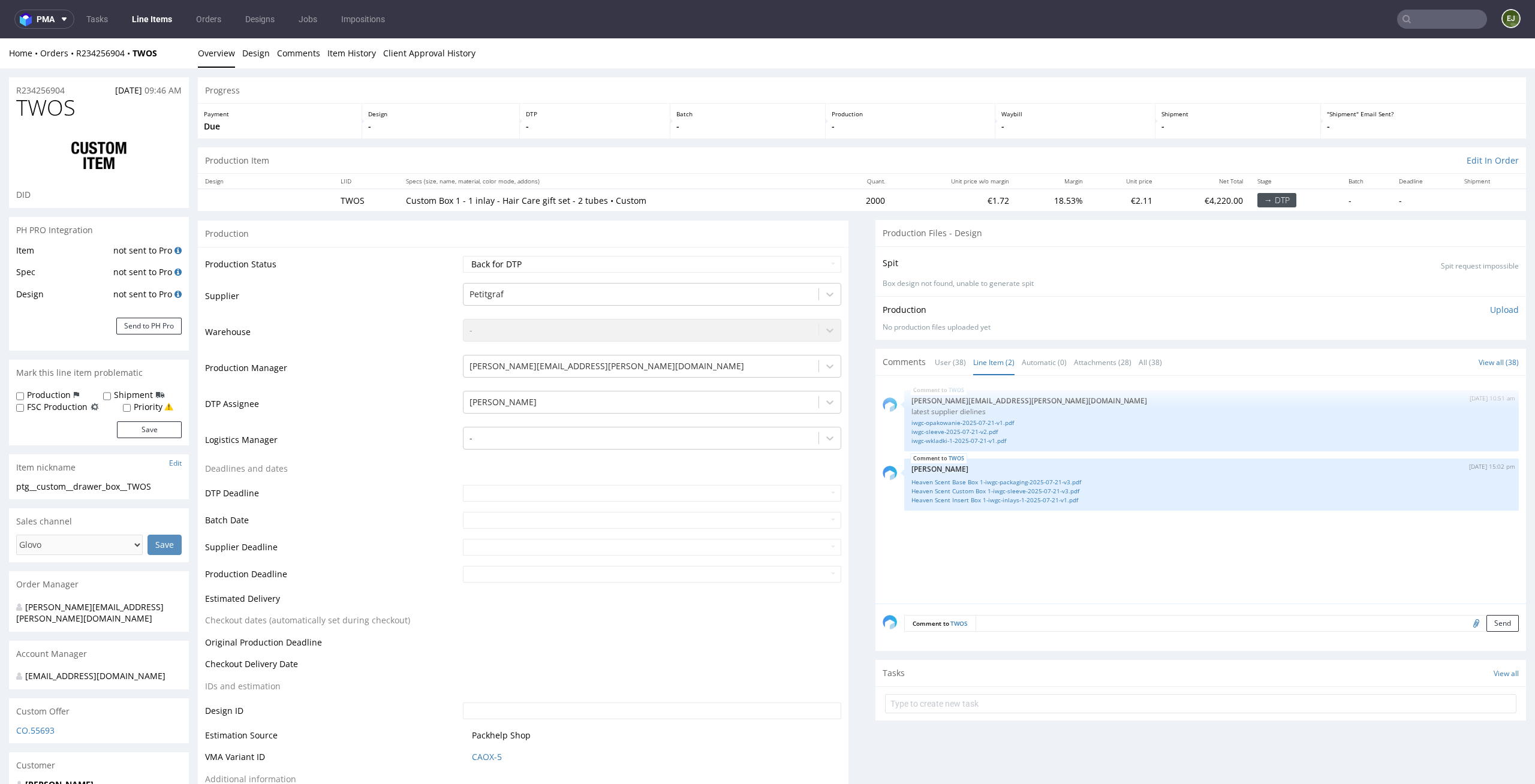
click at [777, 125] on p "-" at bounding box center [747, 126] width 143 height 12
click at [980, 433] on link "iwgc-sleeve-2025-07-21-v2.pdf" at bounding box center [1212, 431] width 600 height 9
click at [1001, 494] on link "Heaven Scent Custom Box 1-iwgc-sleeve-2025-07-21-v3.pdf" at bounding box center [1212, 491] width 600 height 9
click at [812, 265] on select "Waiting for Artwork Waiting for Diecut Waiting for Mockup Waiting for DTP Waiti…" at bounding box center [652, 264] width 379 height 17
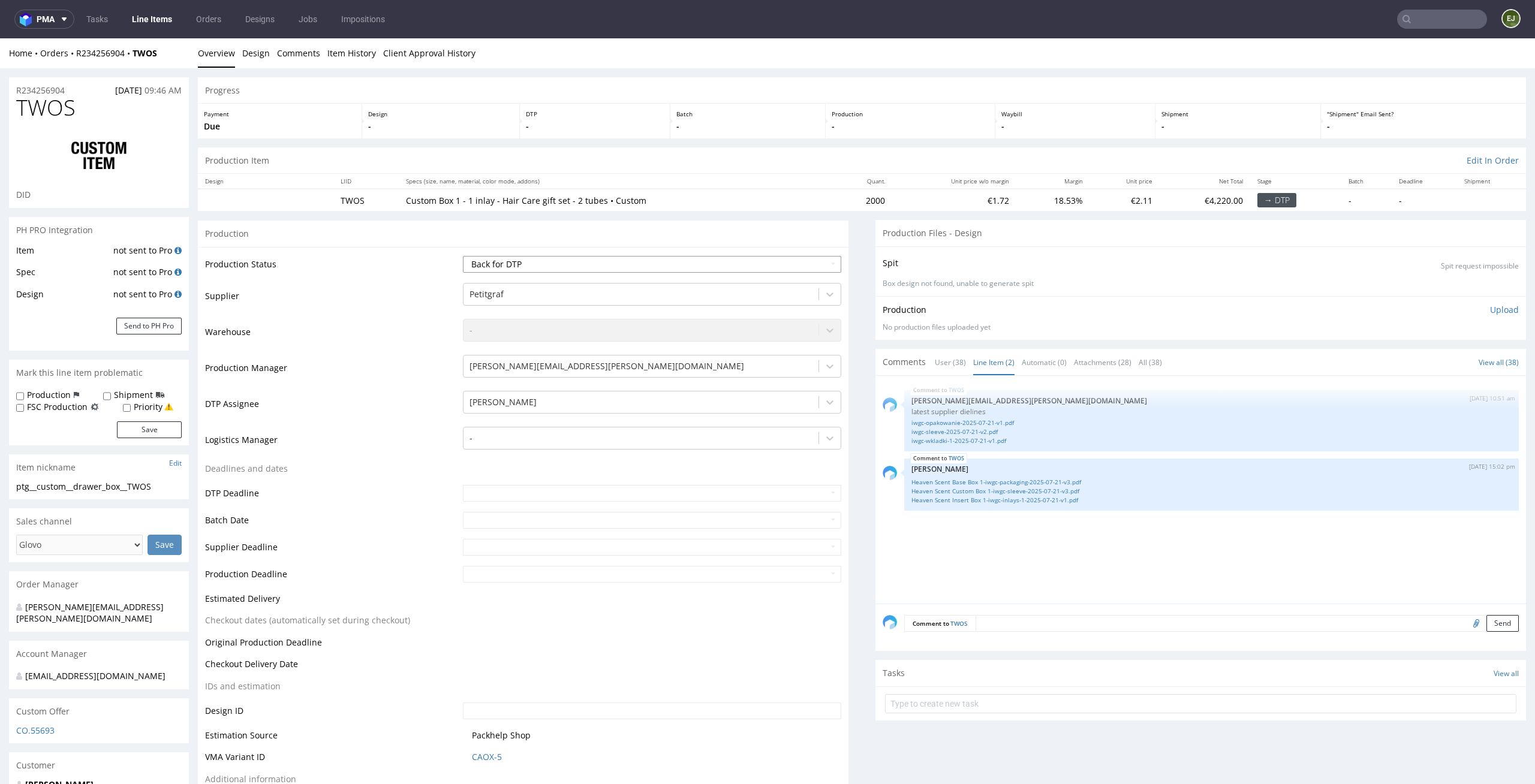
select select "dtp_ca_needed"
click at [463, 256] on select "Waiting for Artwork Waiting for Diecut Waiting for Mockup Waiting for DTP Waiti…" at bounding box center [652, 264] width 379 height 17
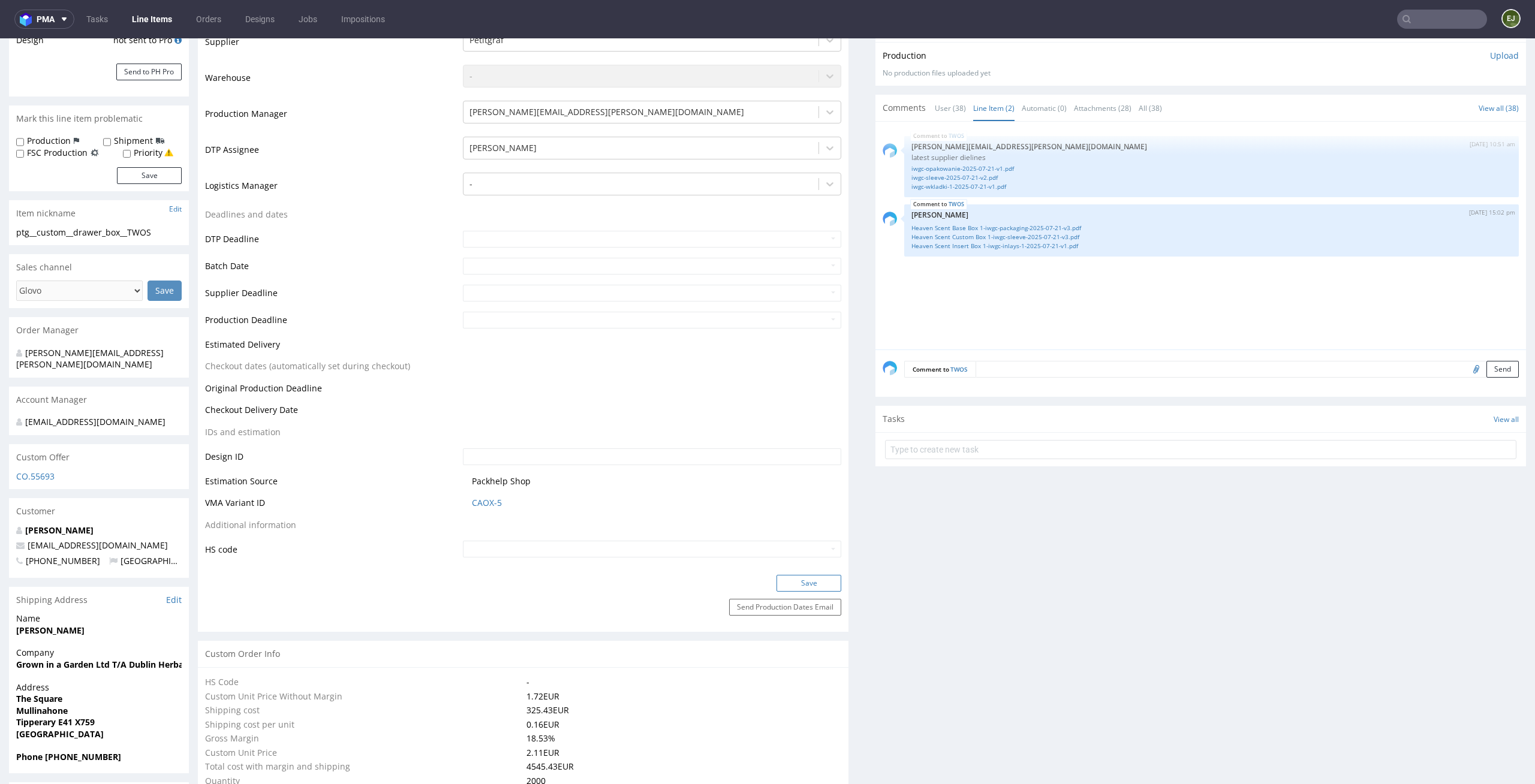
click at [811, 585] on button "Save" at bounding box center [808, 583] width 65 height 17
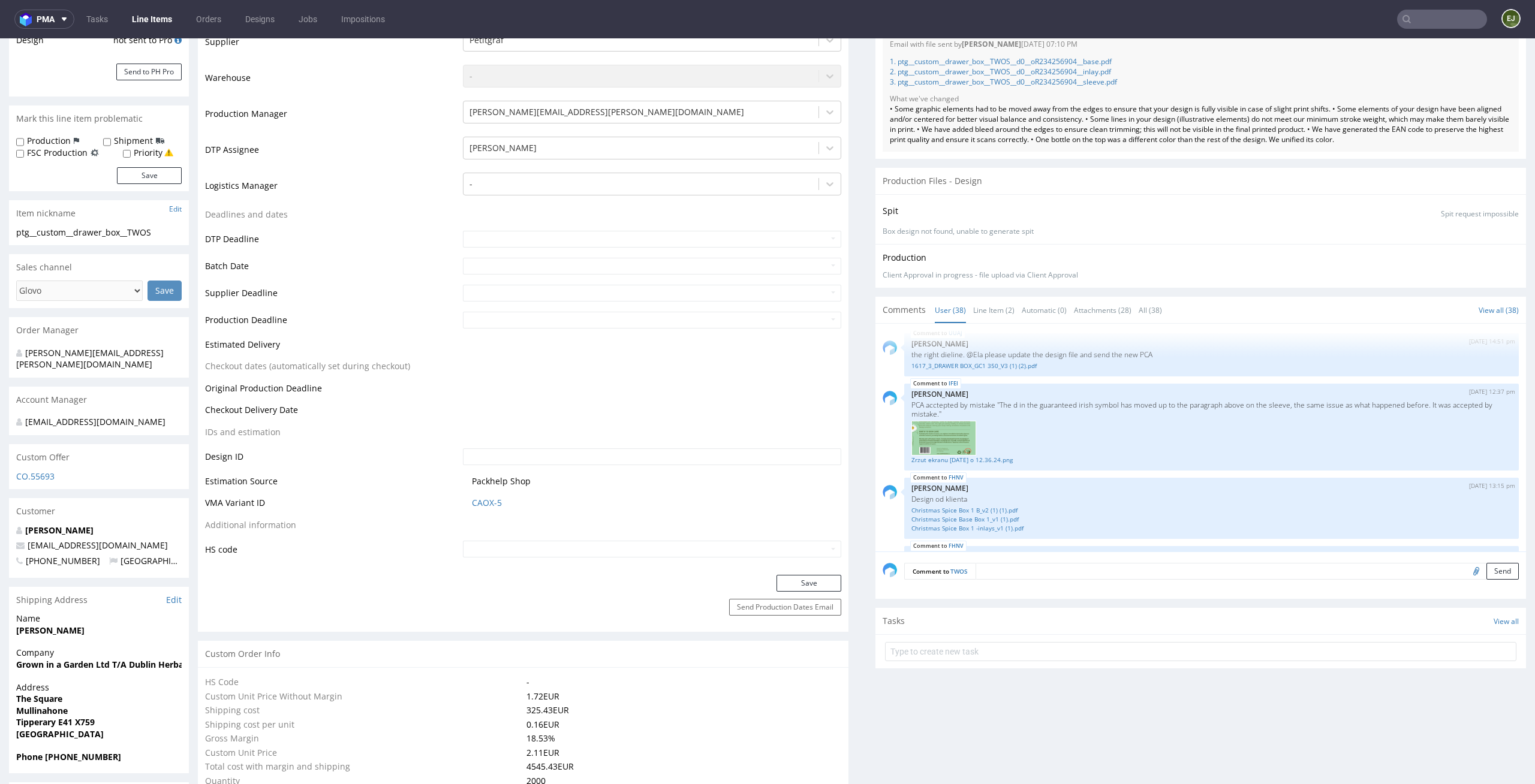
scroll to position [0, 0]
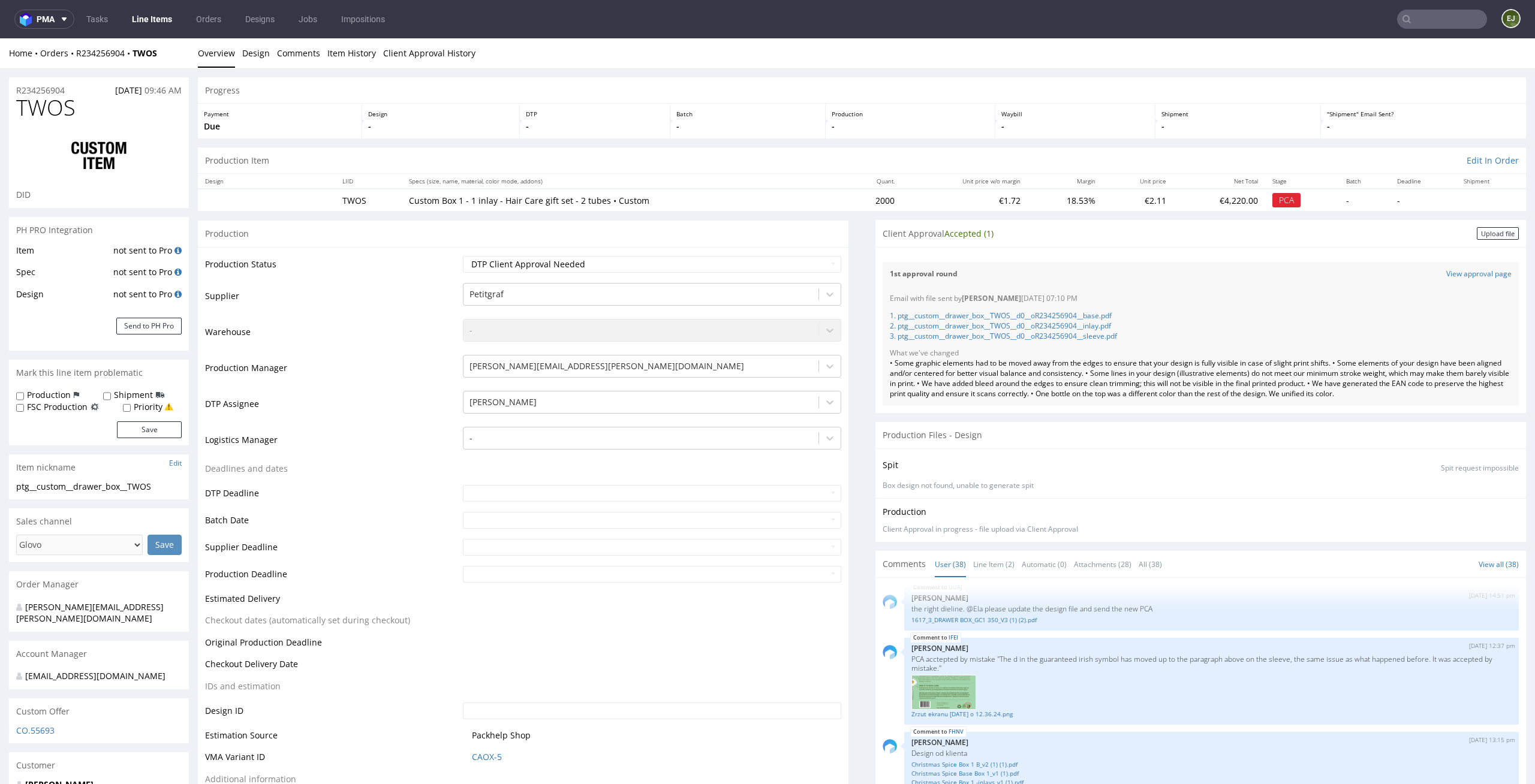
click at [1002, 184] on th "Unit price w/o margin" at bounding box center [964, 181] width 126 height 15
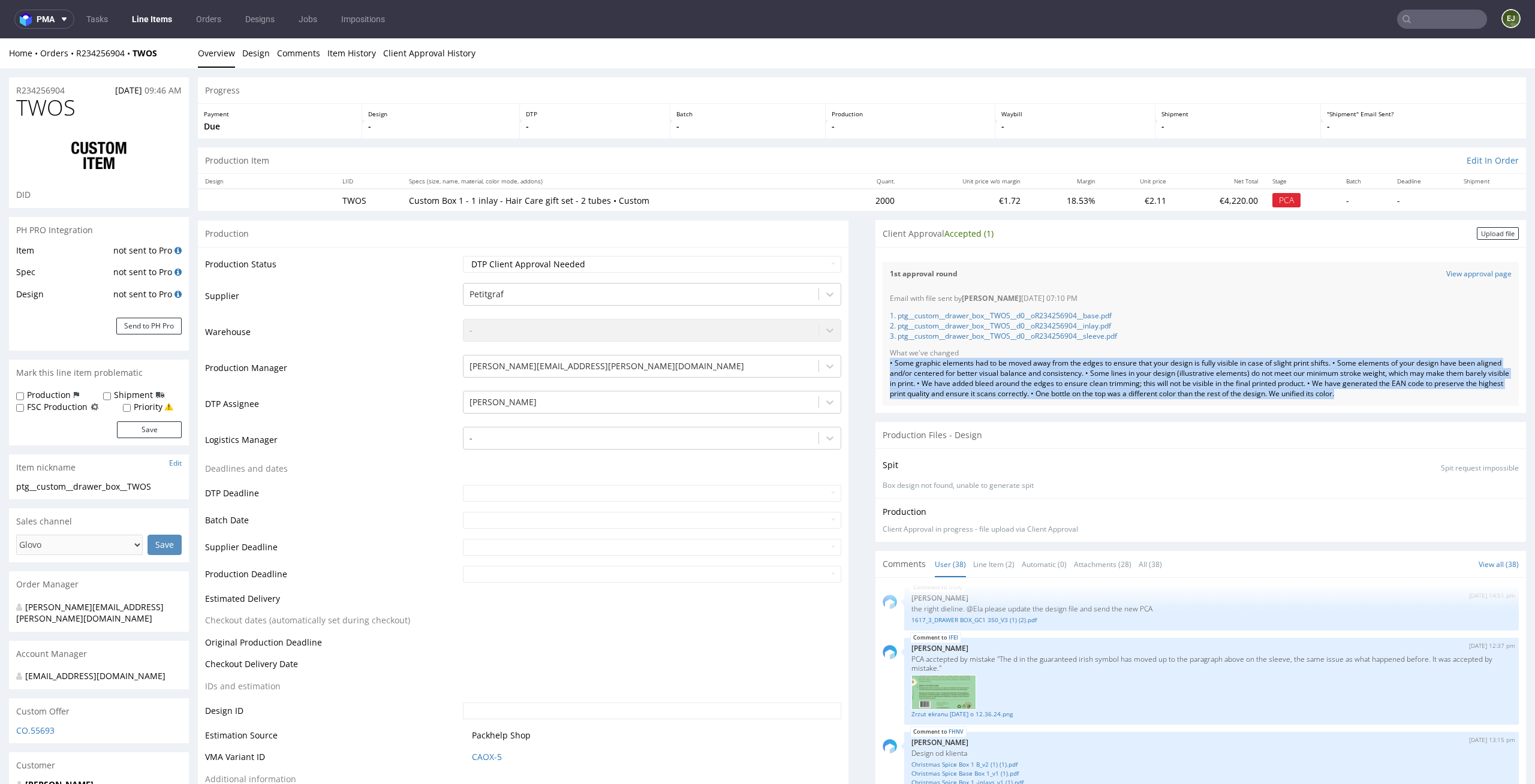
drag, startPoint x: 1413, startPoint y: 395, endPoint x: 876, endPoint y: 361, distance: 538.1
click at [883, 361] on div "Email with file sent by Elżbieta Jelińska 09.09.2025 07:10 PM 1. ptg__custom__d…" at bounding box center [1200, 346] width 636 height 119
copy div "• Some graphic elements had to be moved away from the edges to ensure that your…"
click at [1242, 77] on div "Progress" at bounding box center [861, 90] width 1328 height 26
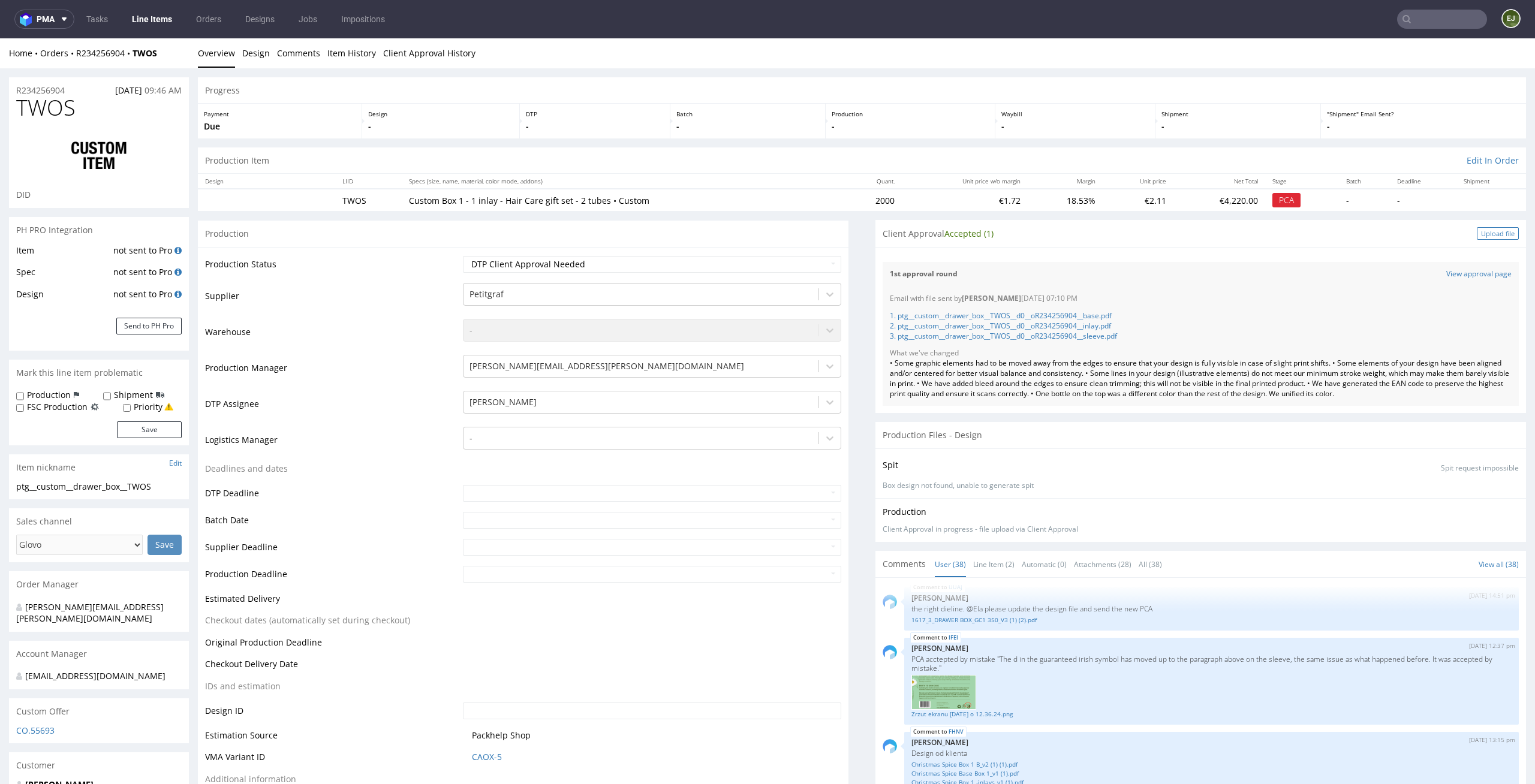
click at [1493, 235] on div "Upload file" at bounding box center [1497, 233] width 42 height 13
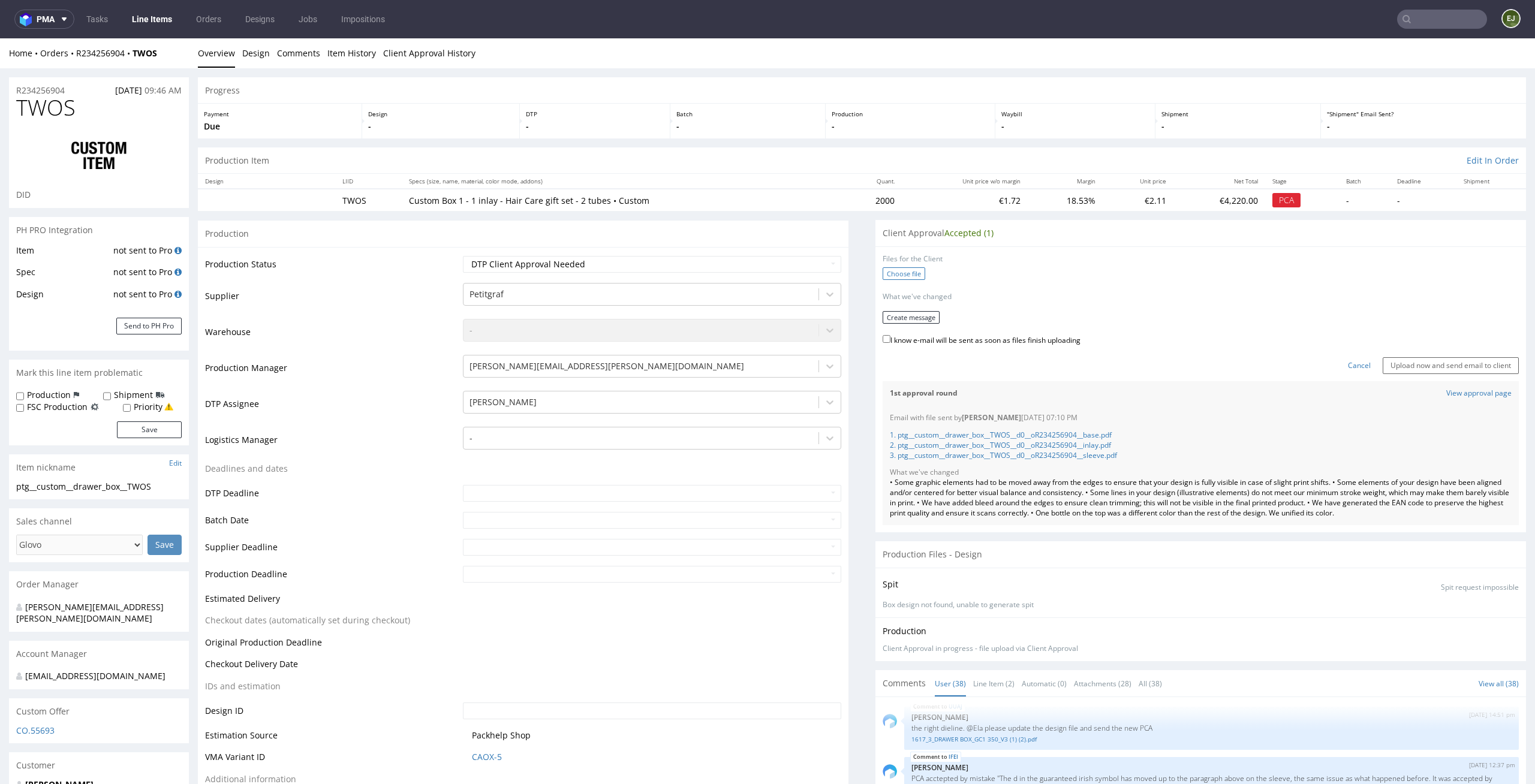
click at [894, 269] on label "Choose file" at bounding box center [904, 273] width 43 height 13
click at [0, 39] on input "Choose file" at bounding box center [0, 39] width 0 height 0
click at [337, 55] on link "Item History" at bounding box center [351, 53] width 49 height 29
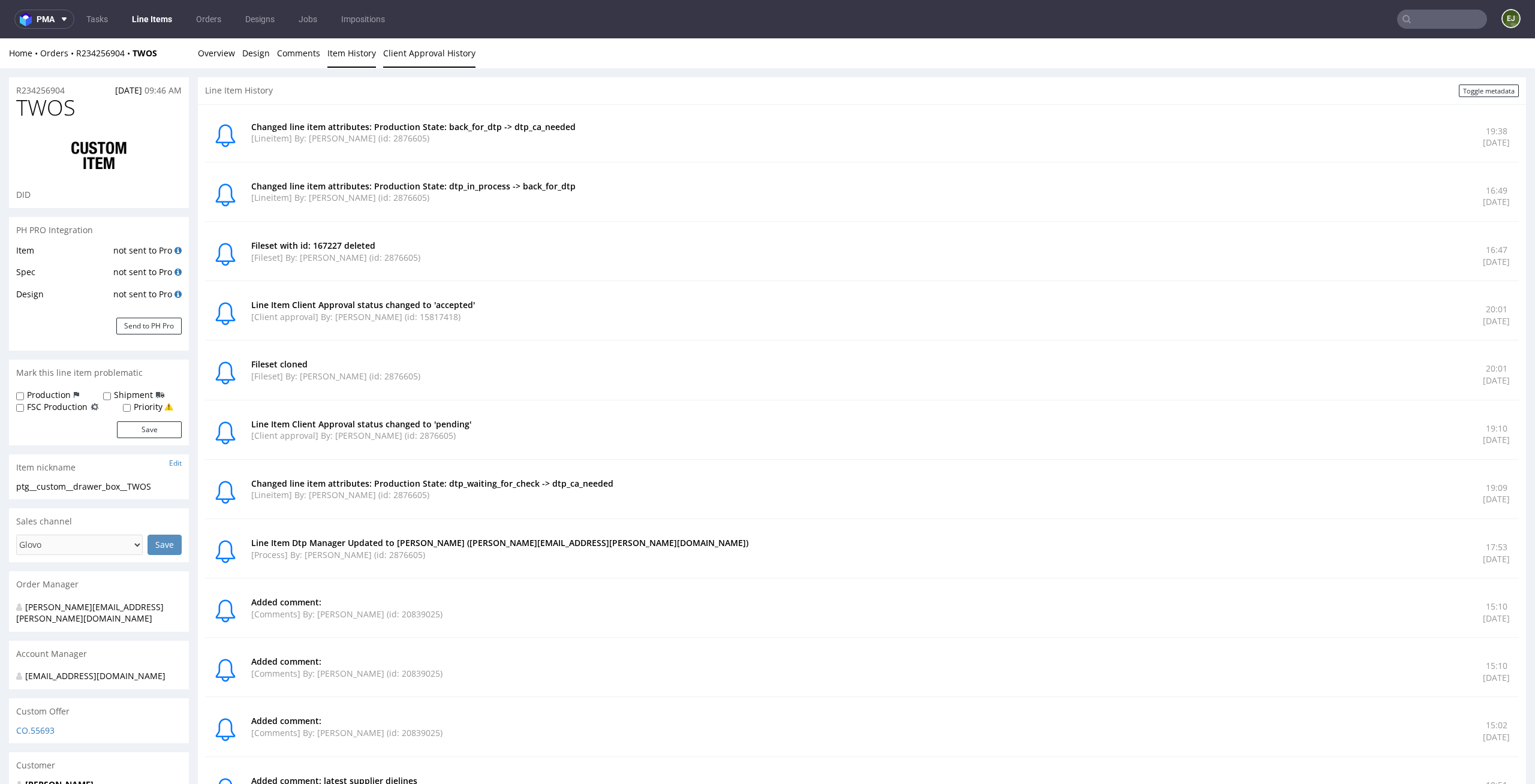
click at [443, 53] on link "Client Approval History" at bounding box center [429, 53] width 92 height 29
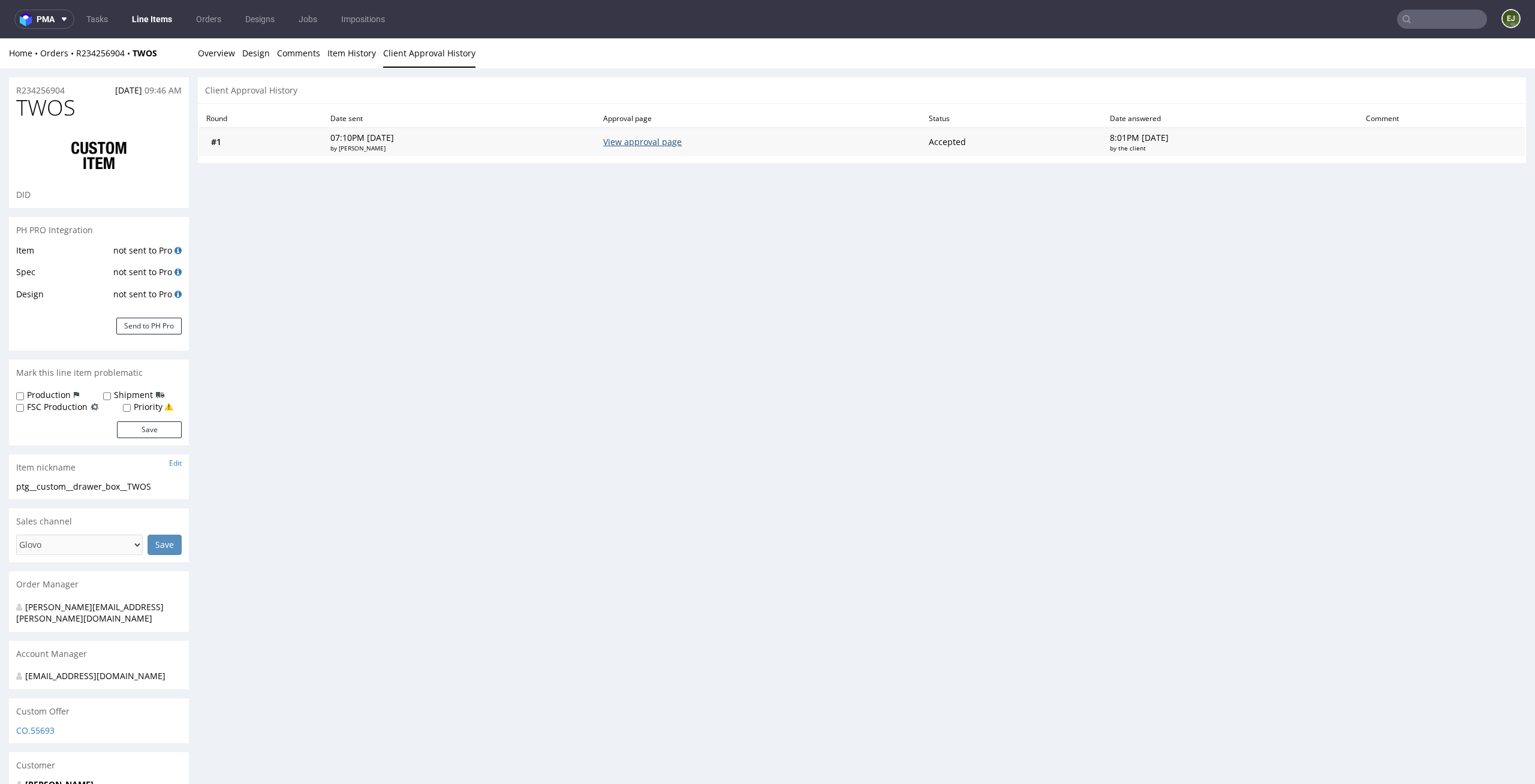
click at [682, 147] on link "View approval page" at bounding box center [642, 142] width 79 height 11
click at [210, 58] on link "Overview" at bounding box center [216, 53] width 37 height 29
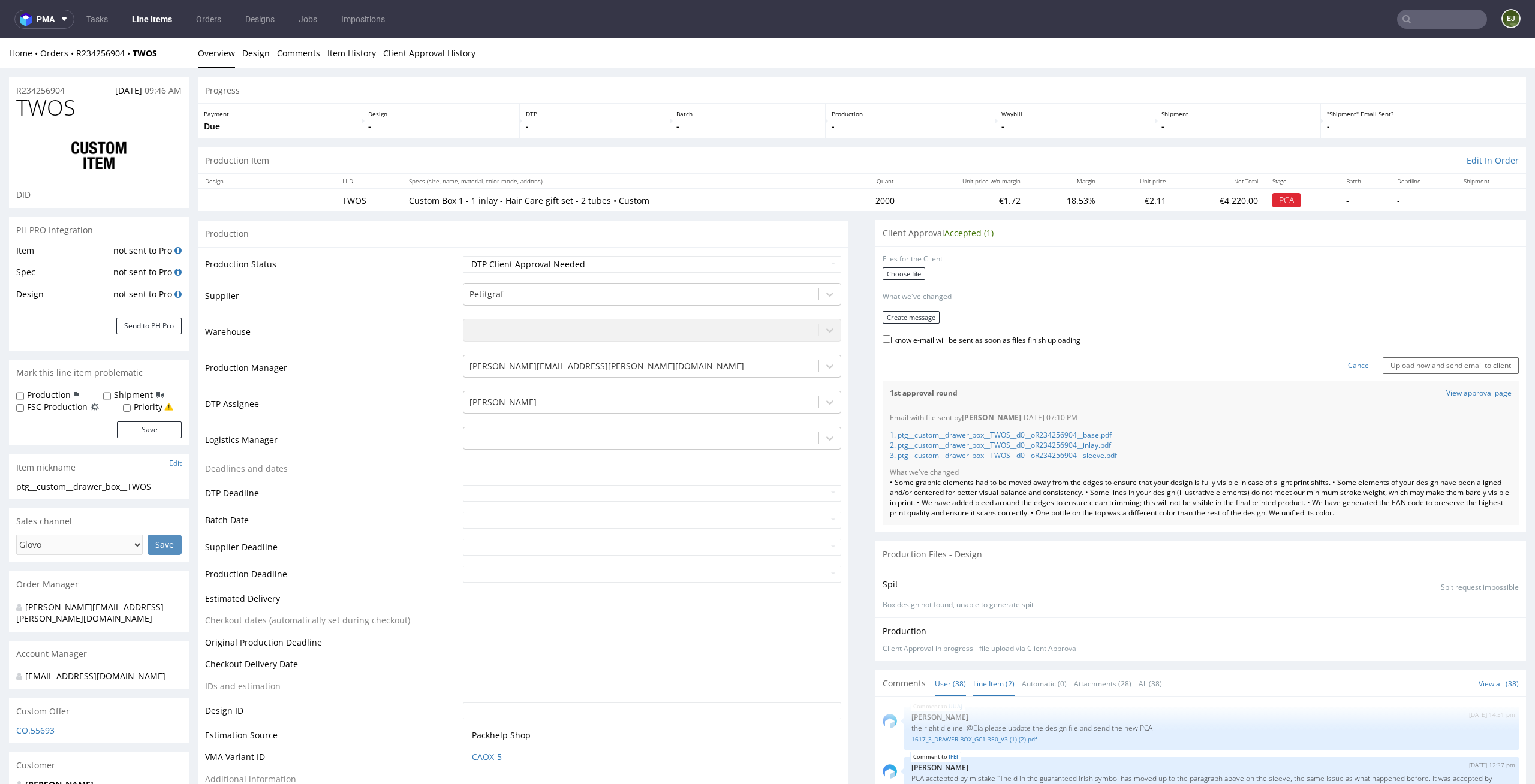
click at [982, 671] on link "Line Item (2)" at bounding box center [994, 683] width 41 height 26
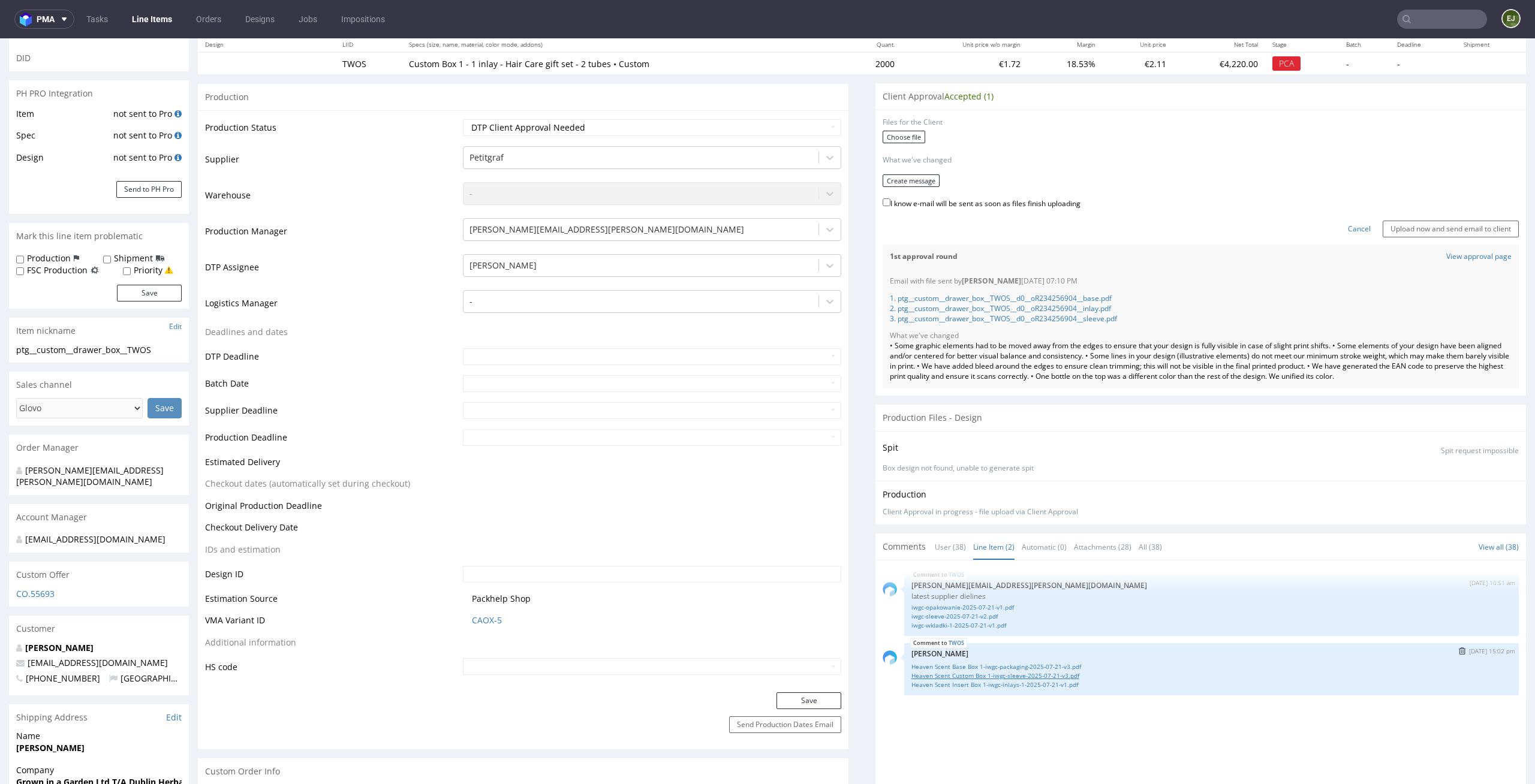
click at [1066, 675] on link "Heaven Scent Custom Box 1-iwgc-sleeve-2025-07-21-v3.pdf" at bounding box center [1212, 675] width 600 height 9
click at [906, 140] on label "Choose file" at bounding box center [904, 137] width 43 height 13
click at [0, 39] on input "Choose file" at bounding box center [0, 39] width 0 height 0
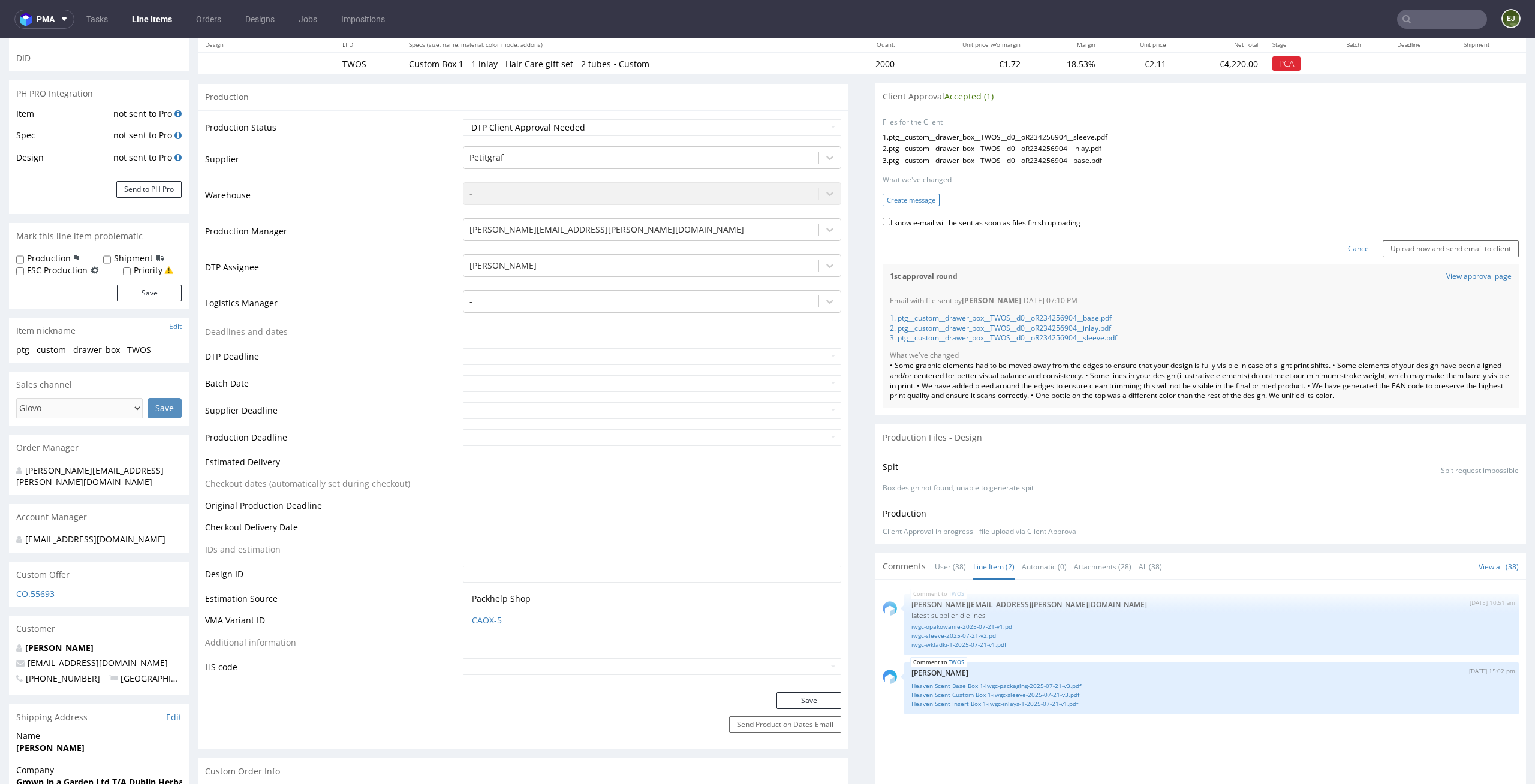
click at [919, 199] on button "Create message" at bounding box center [911, 200] width 57 height 13
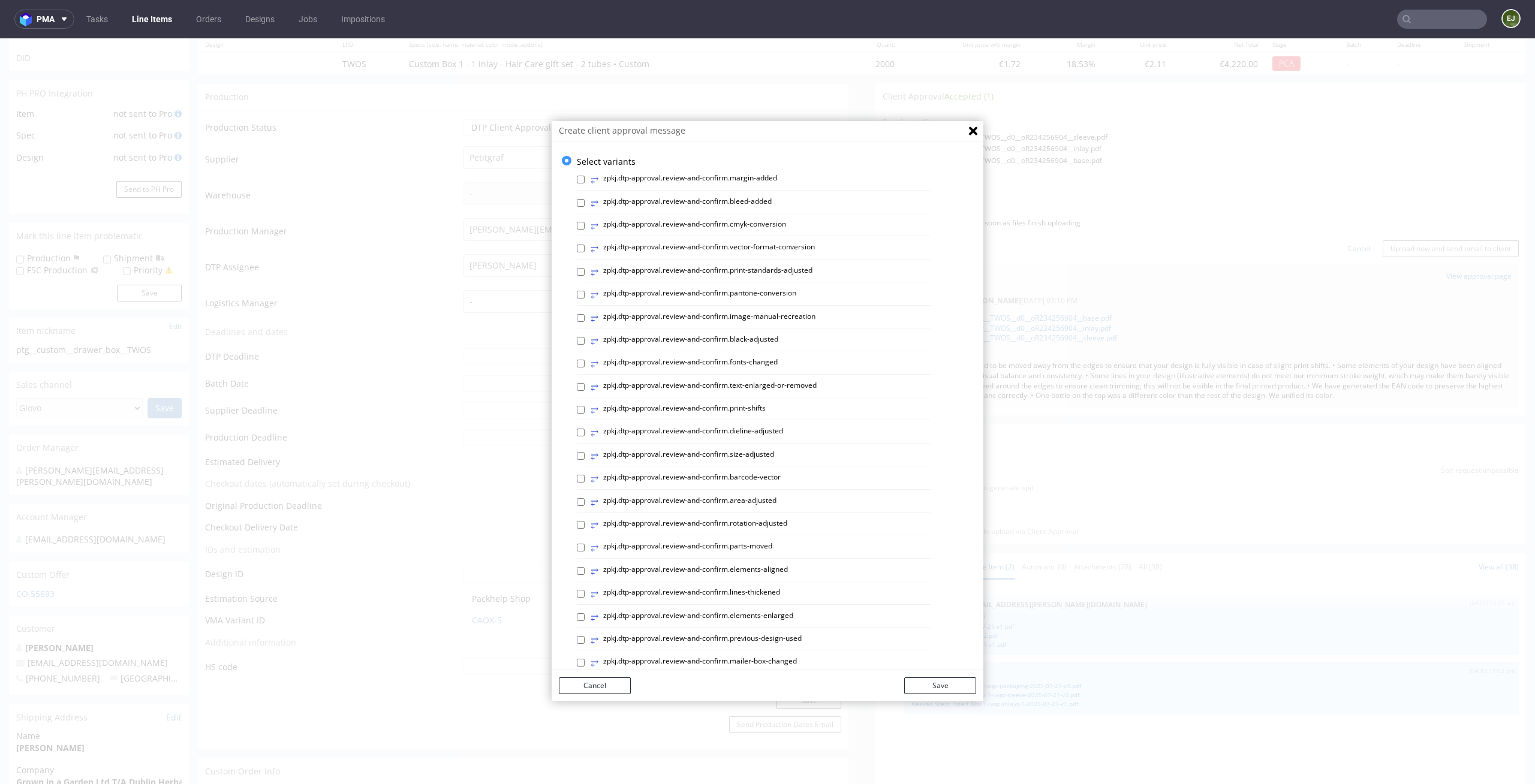
scroll to position [329, 0]
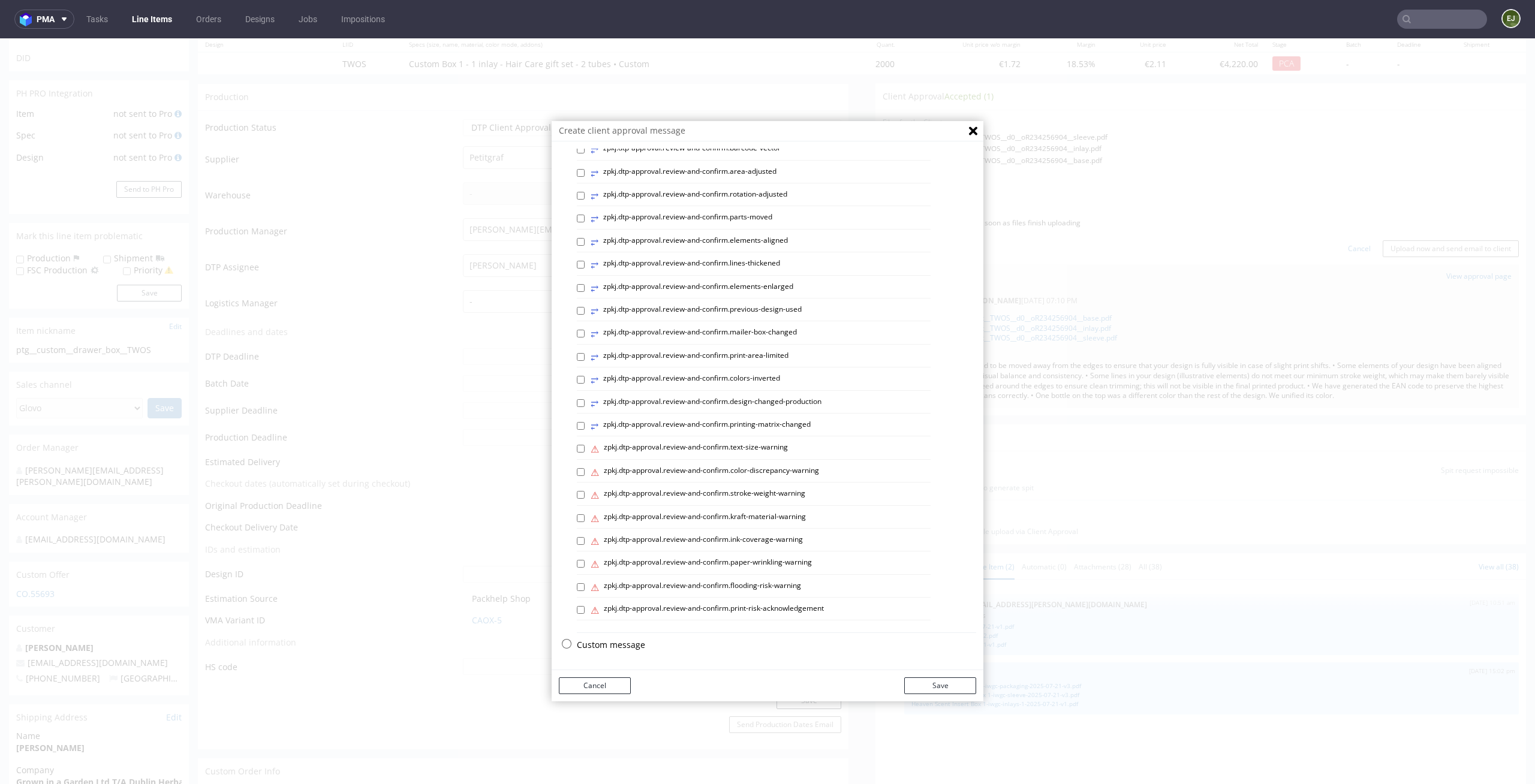
click at [619, 638] on div "Select variants ⥂ zpkj.dtp-approval.review-and-confirm.margin-added ⥂ zpkj.dtp-…" at bounding box center [768, 242] width 432 height 830
click at [613, 648] on p "Custom message" at bounding box center [776, 645] width 400 height 12
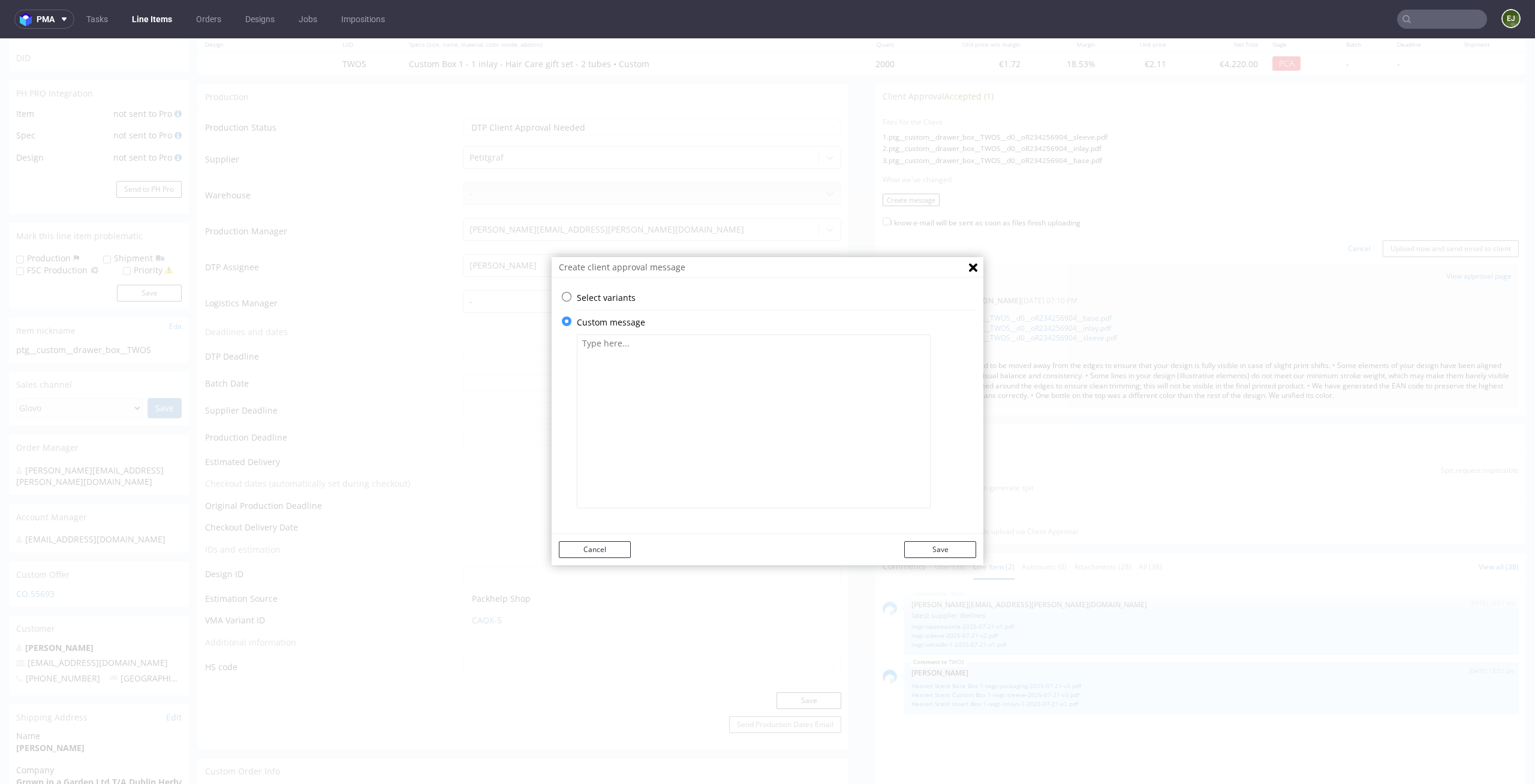
click at [684, 470] on textarea at bounding box center [753, 422] width 354 height 174
paste textarea "Incorrect files (from another order) were sent for approval. We send correct fi…"
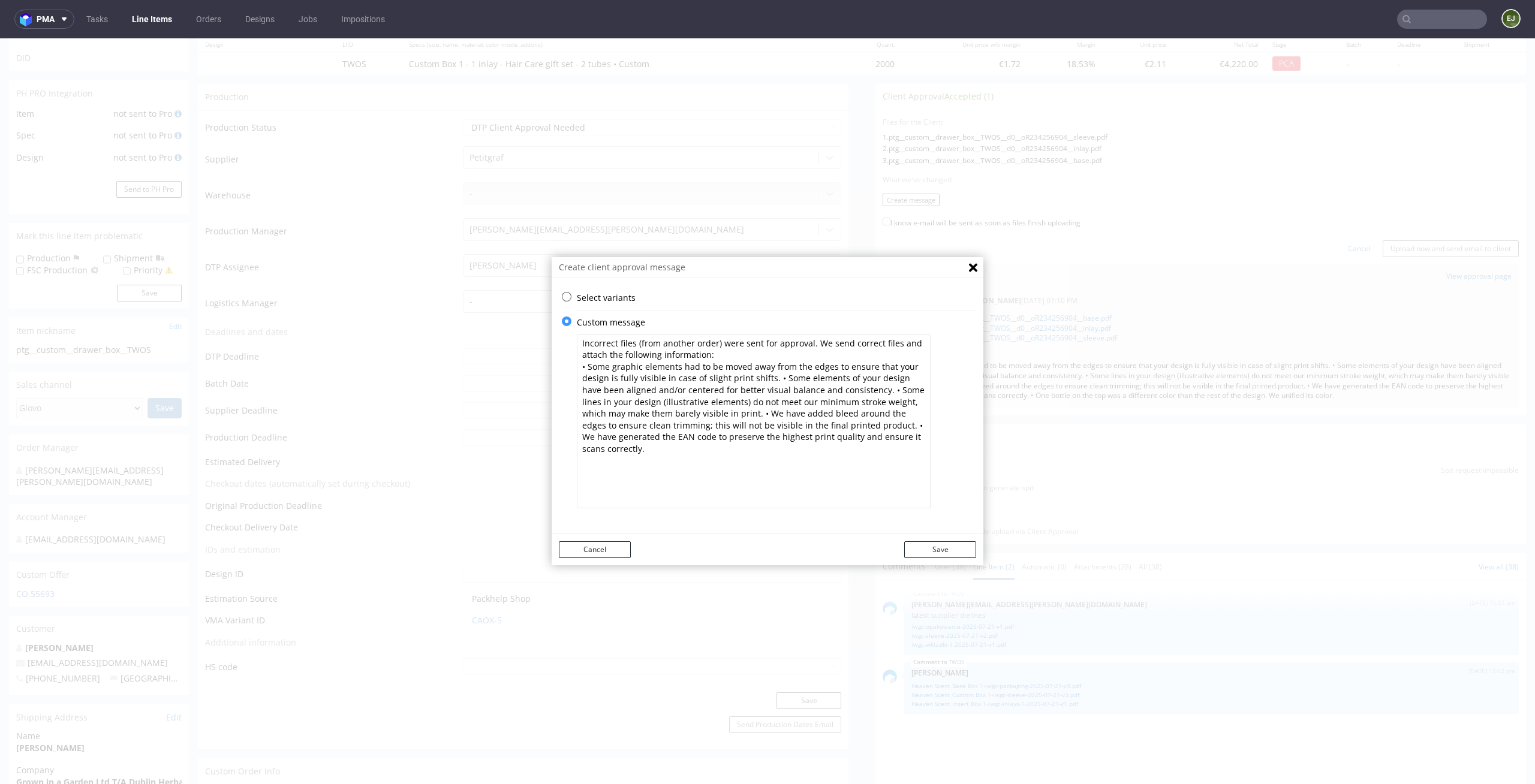
type textarea "Incorrect files (from another order) were sent for approval. We send correct fi…"
click at [939, 539] on div "Cancel Save" at bounding box center [768, 550] width 432 height 32
click at [939, 541] on button "Save" at bounding box center [939, 549] width 72 height 17
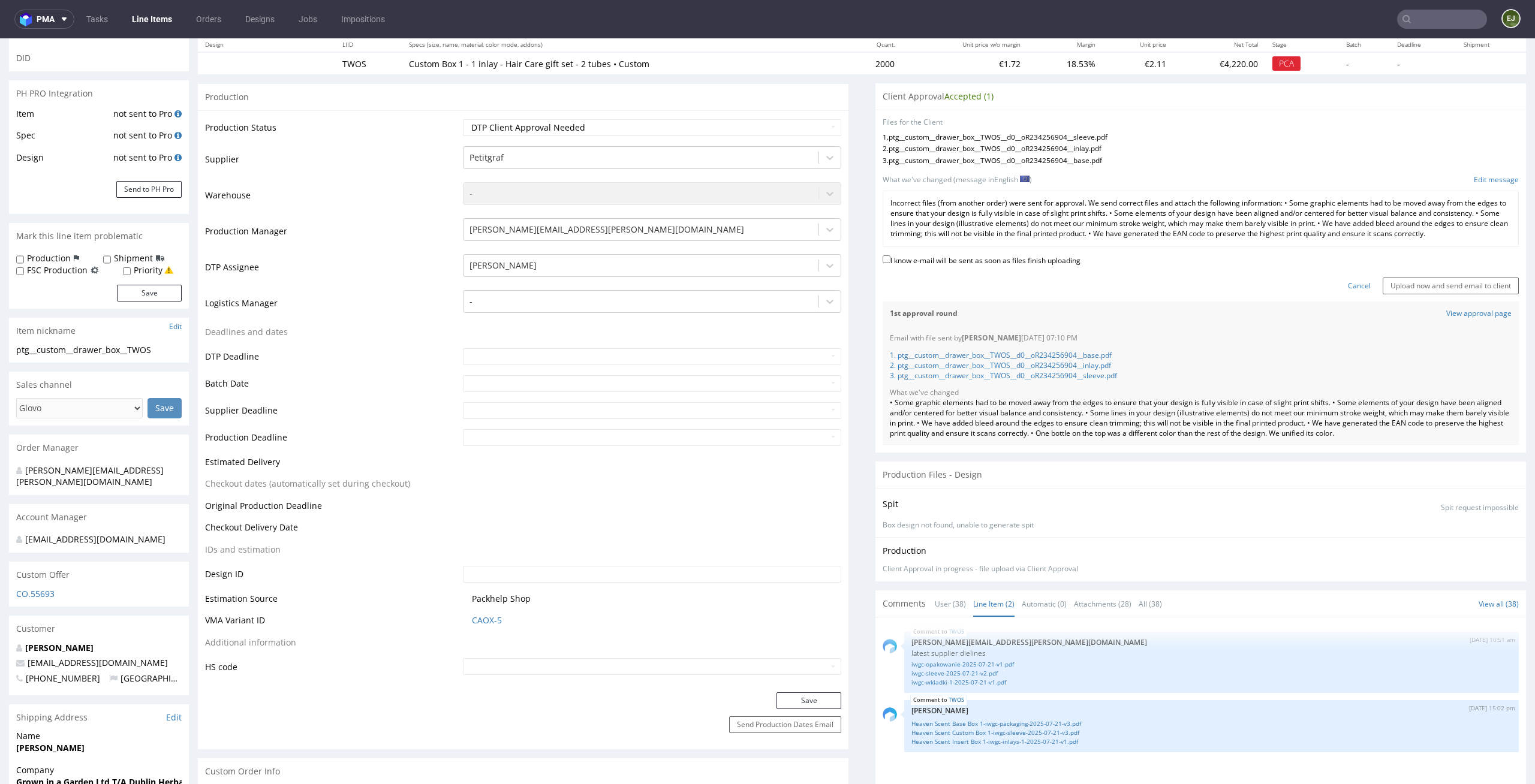
click at [1039, 266] on label "I know e-mail will be sent as soon as files finish uploading" at bounding box center [981, 259] width 198 height 13
click at [890, 263] on input "I know e-mail will be sent as soon as files finish uploading" at bounding box center [886, 259] width 8 height 8
checkbox input "true"
click at [1463, 295] on input "Upload now and send email to client" at bounding box center [1451, 285] width 136 height 17
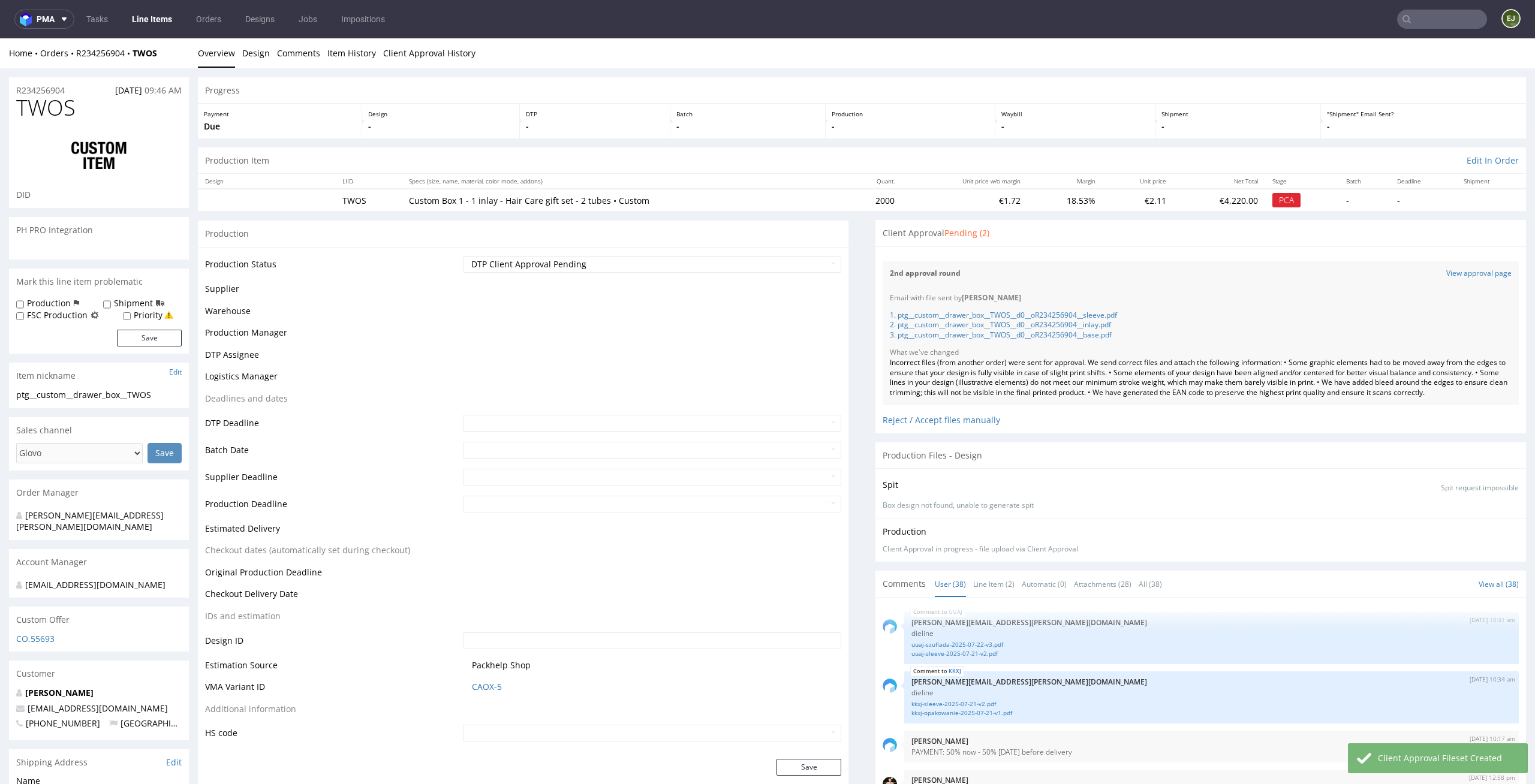
scroll to position [1909, 0]
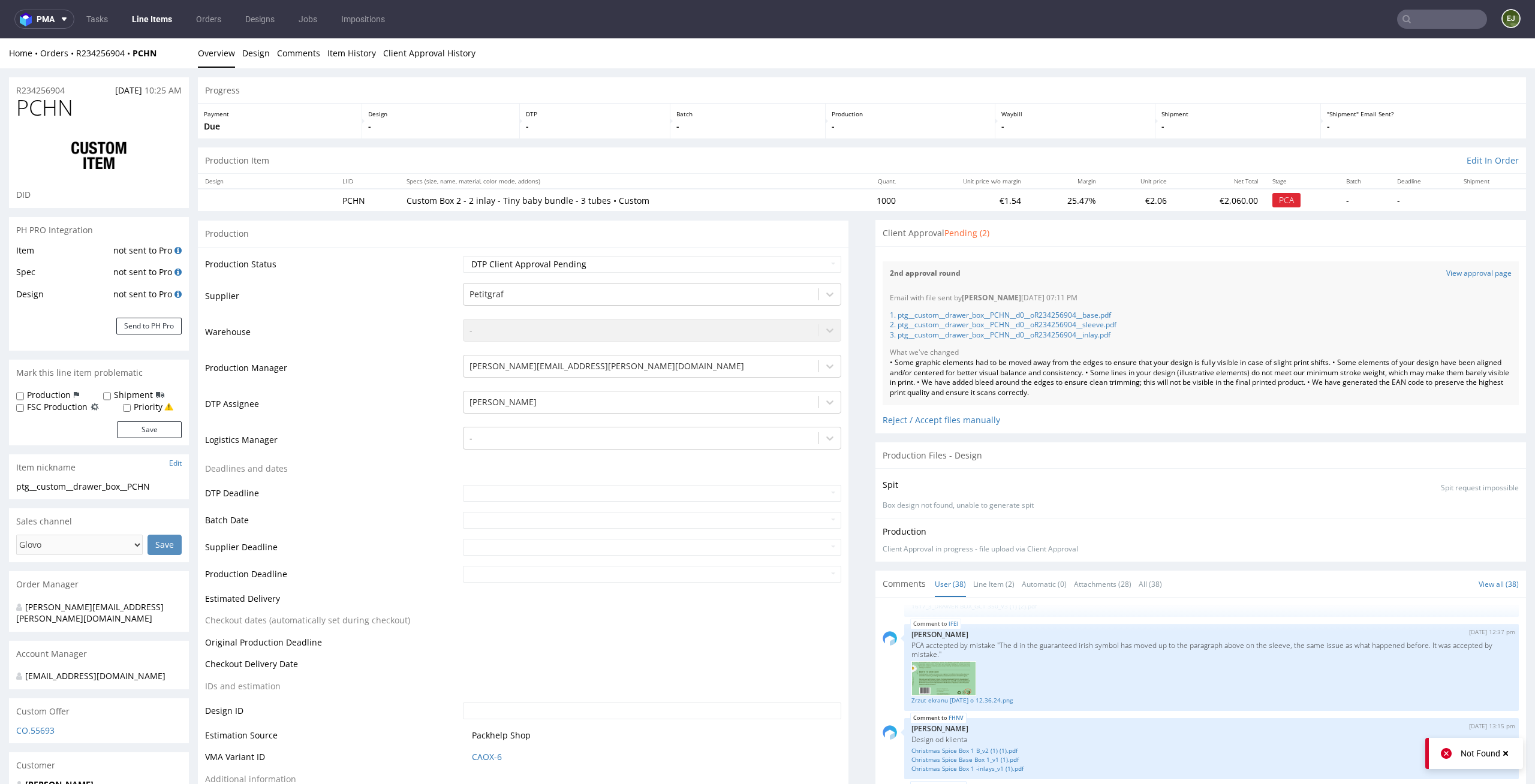
scroll to position [96, 0]
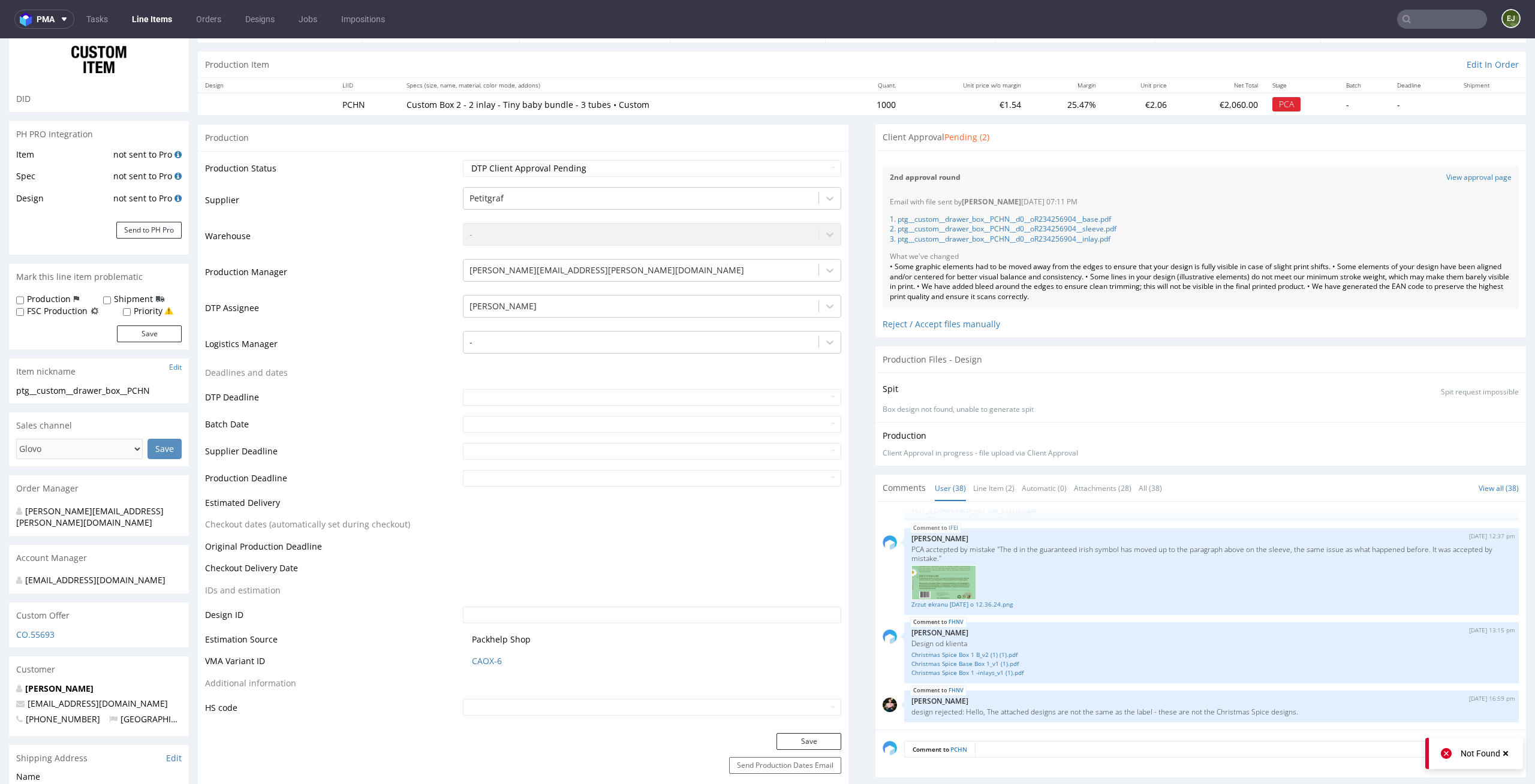
click at [967, 504] on div "UUAJ [DATE] 10:31 am [PERSON_NAME][EMAIL_ADDRESS][PERSON_NAME][DOMAIN_NAME] die…" at bounding box center [1201, 615] width 651 height 228
click at [980, 490] on link "Line Item (2)" at bounding box center [994, 488] width 41 height 26
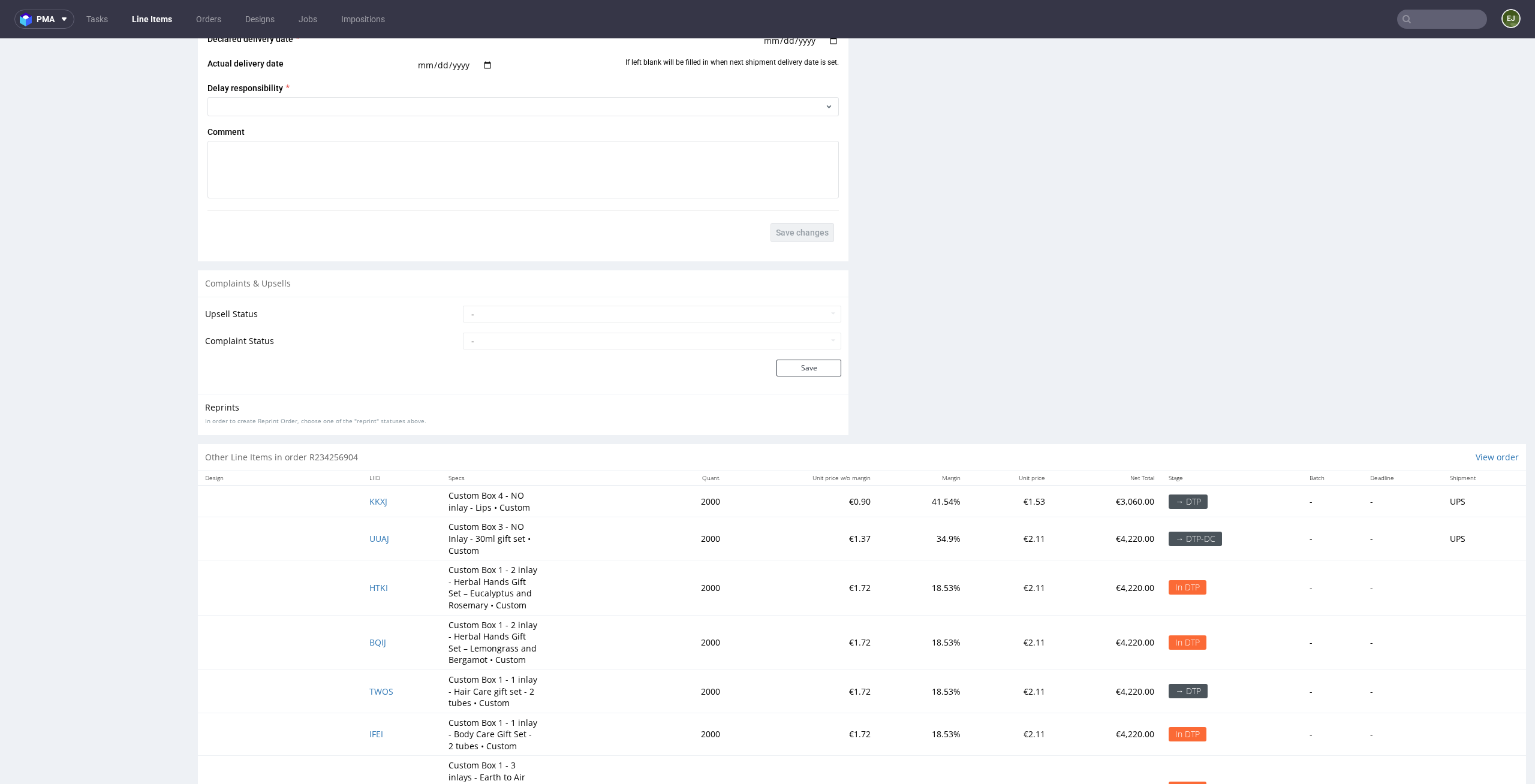
scroll to position [2256, 0]
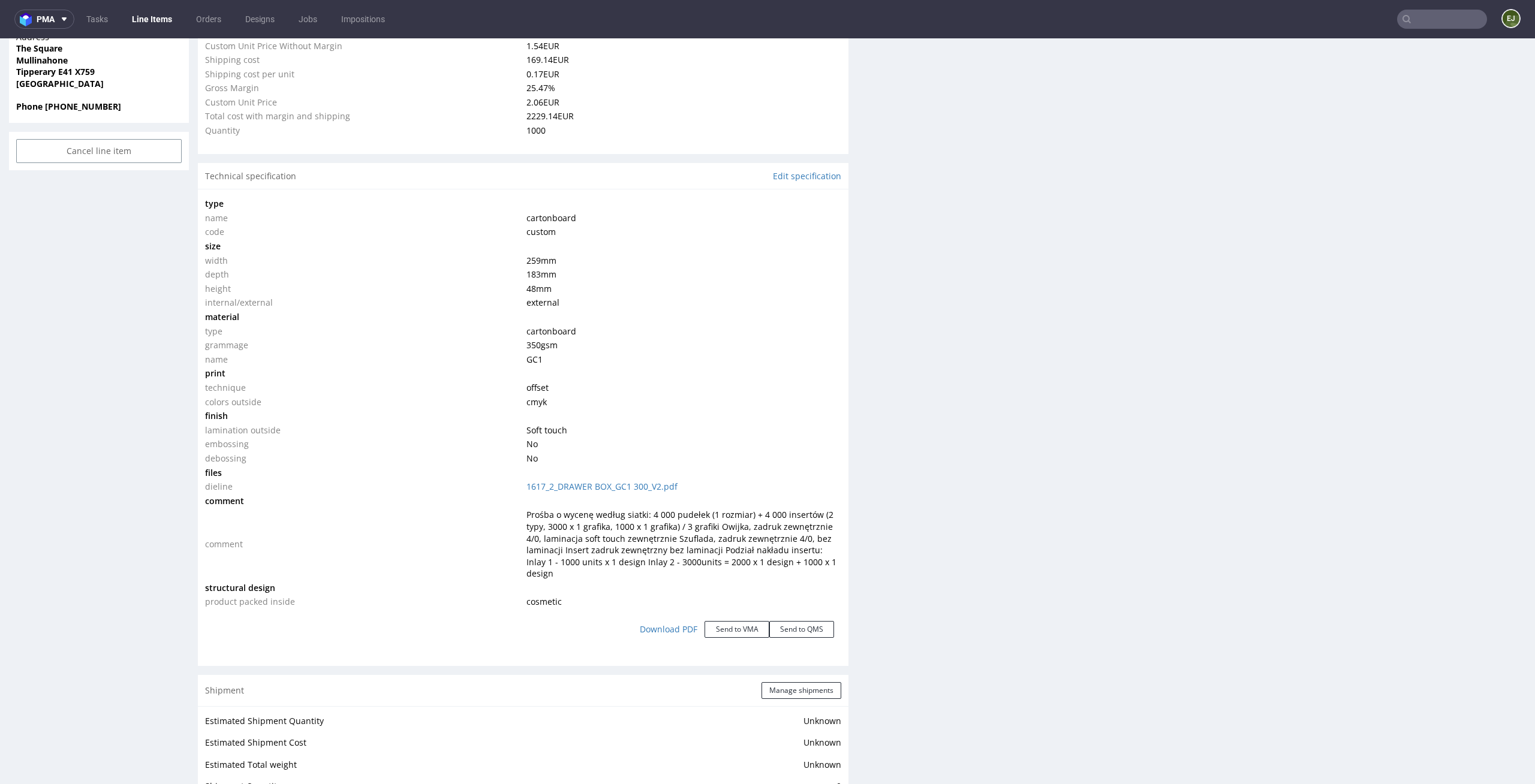
scroll to position [0, 0]
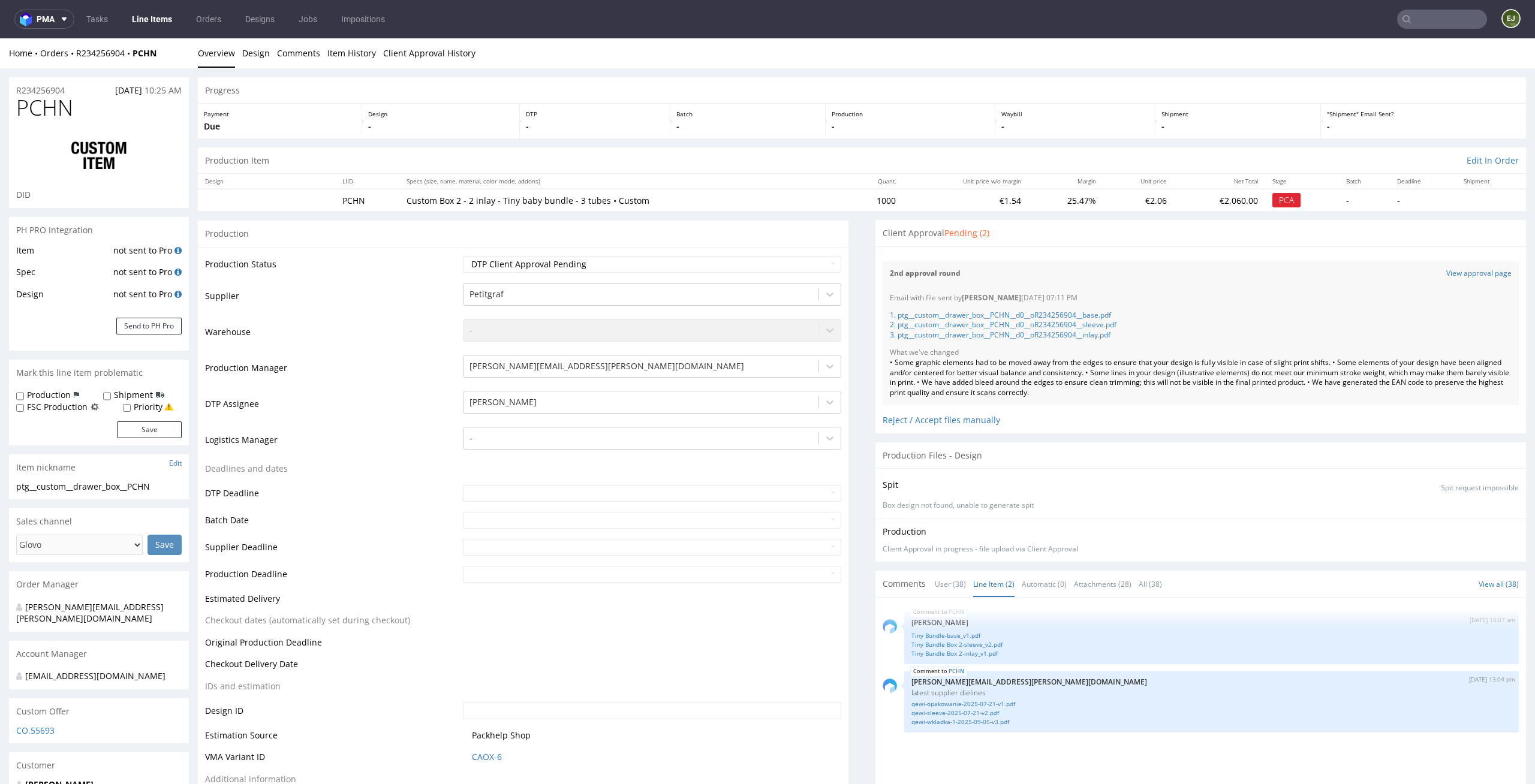
click at [792, 95] on div "Progress" at bounding box center [861, 90] width 1328 height 26
click at [155, 7] on nav "pma Tasks Line Items Orders Designs Jobs Impositions EJ" at bounding box center [768, 19] width 1535 height 39
click at [154, 28] on link "Line Items" at bounding box center [151, 19] width 54 height 19
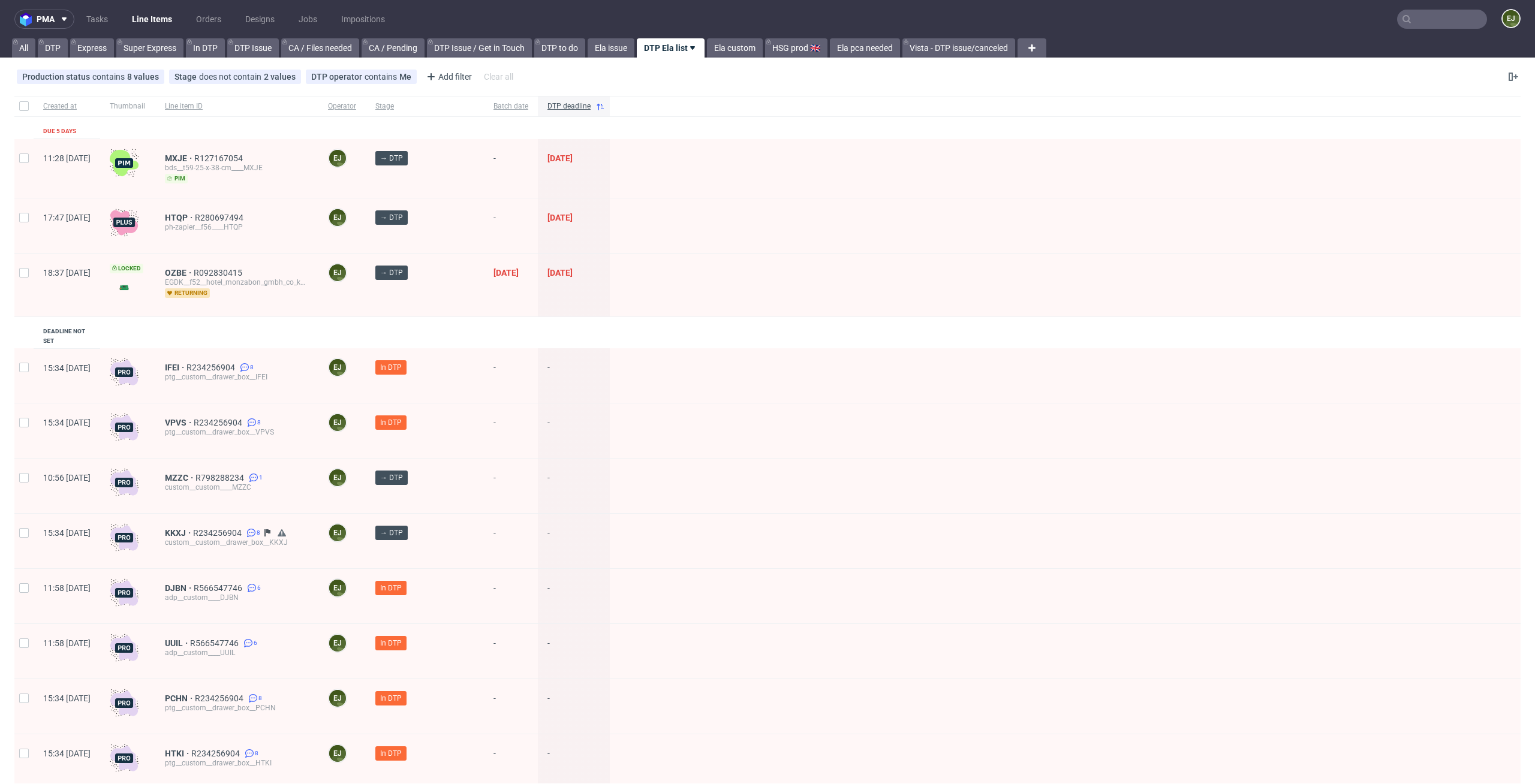
scroll to position [756, 0]
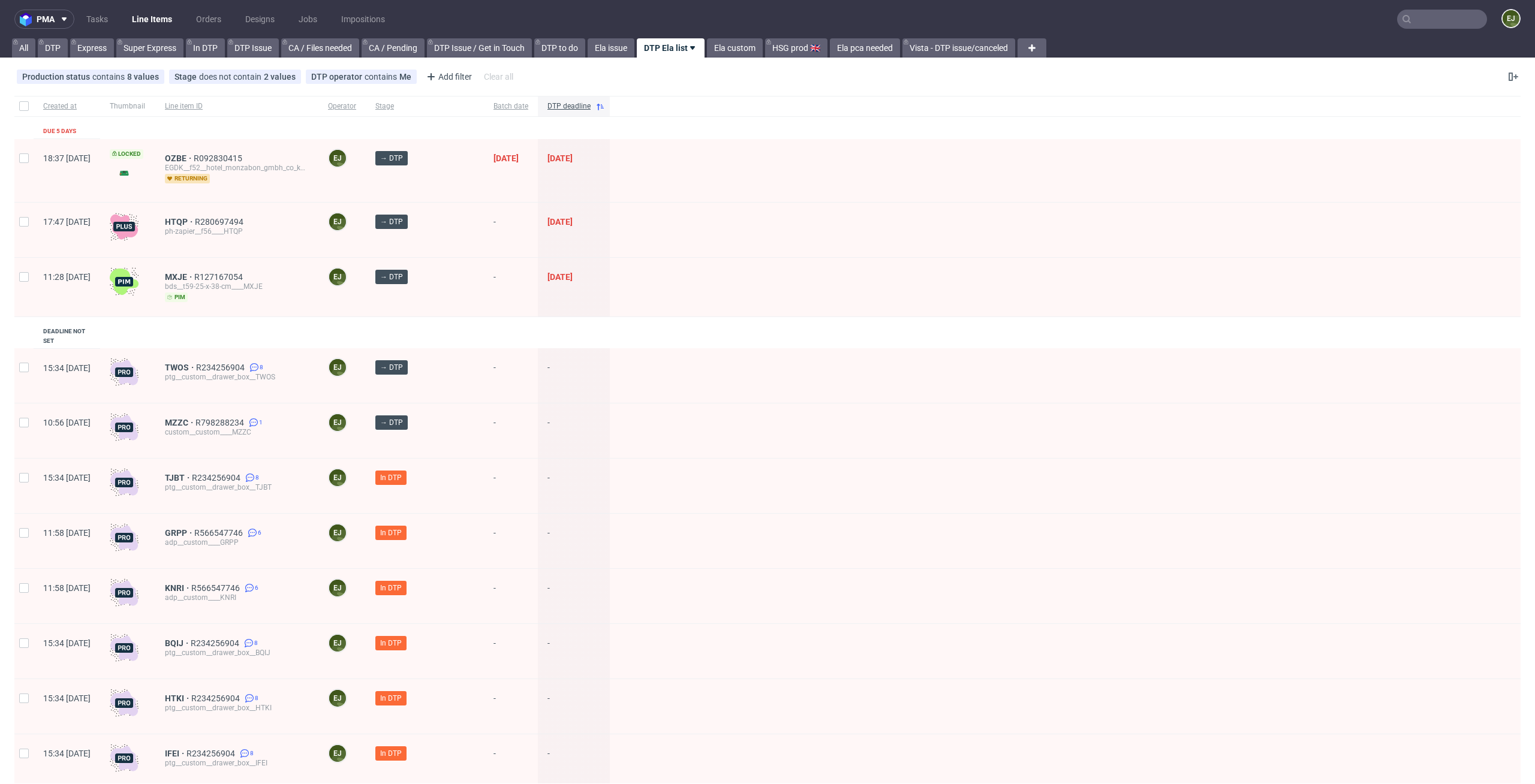
scroll to position [756, 0]
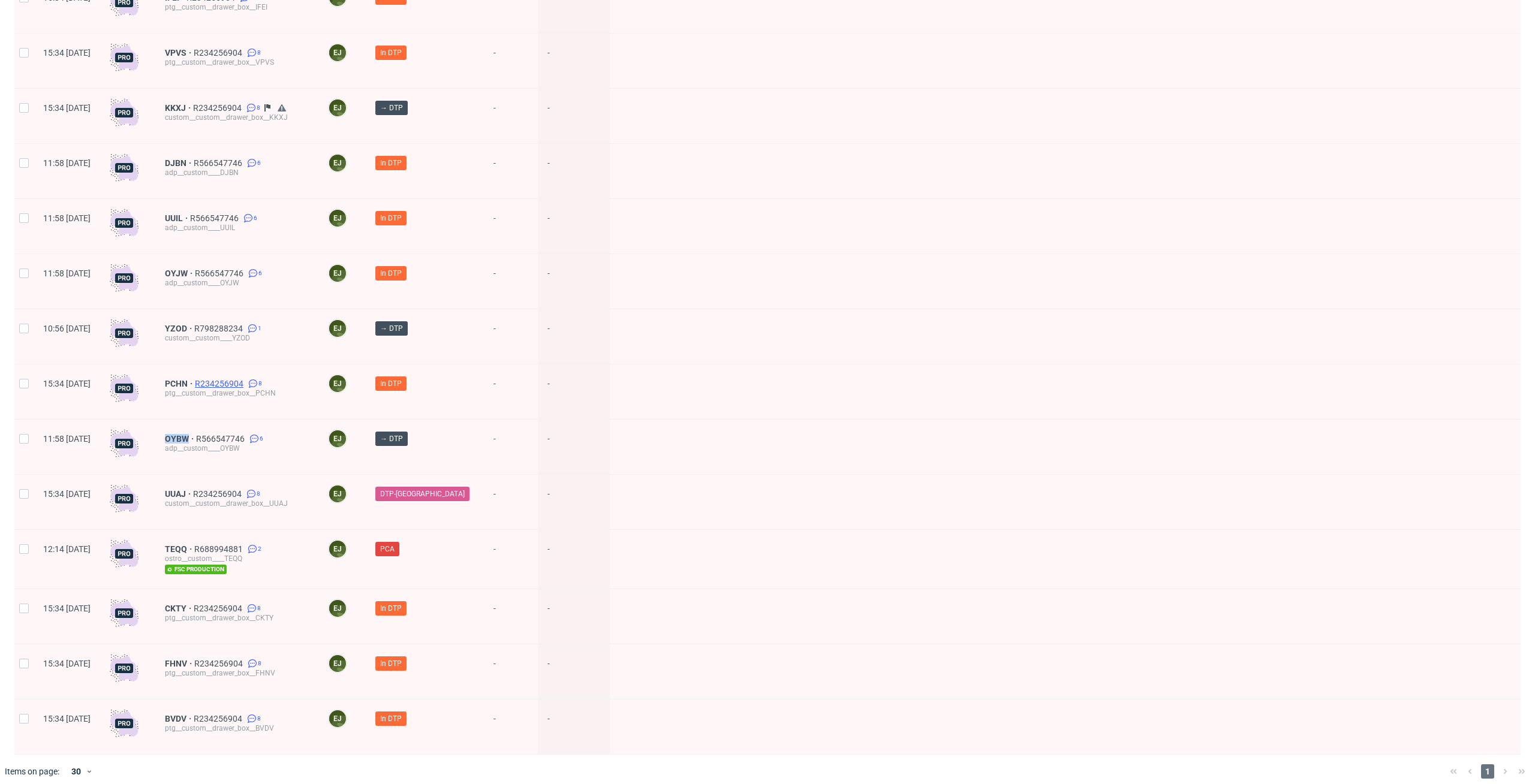
click at [246, 379] on span "R234256904" at bounding box center [220, 384] width 51 height 9
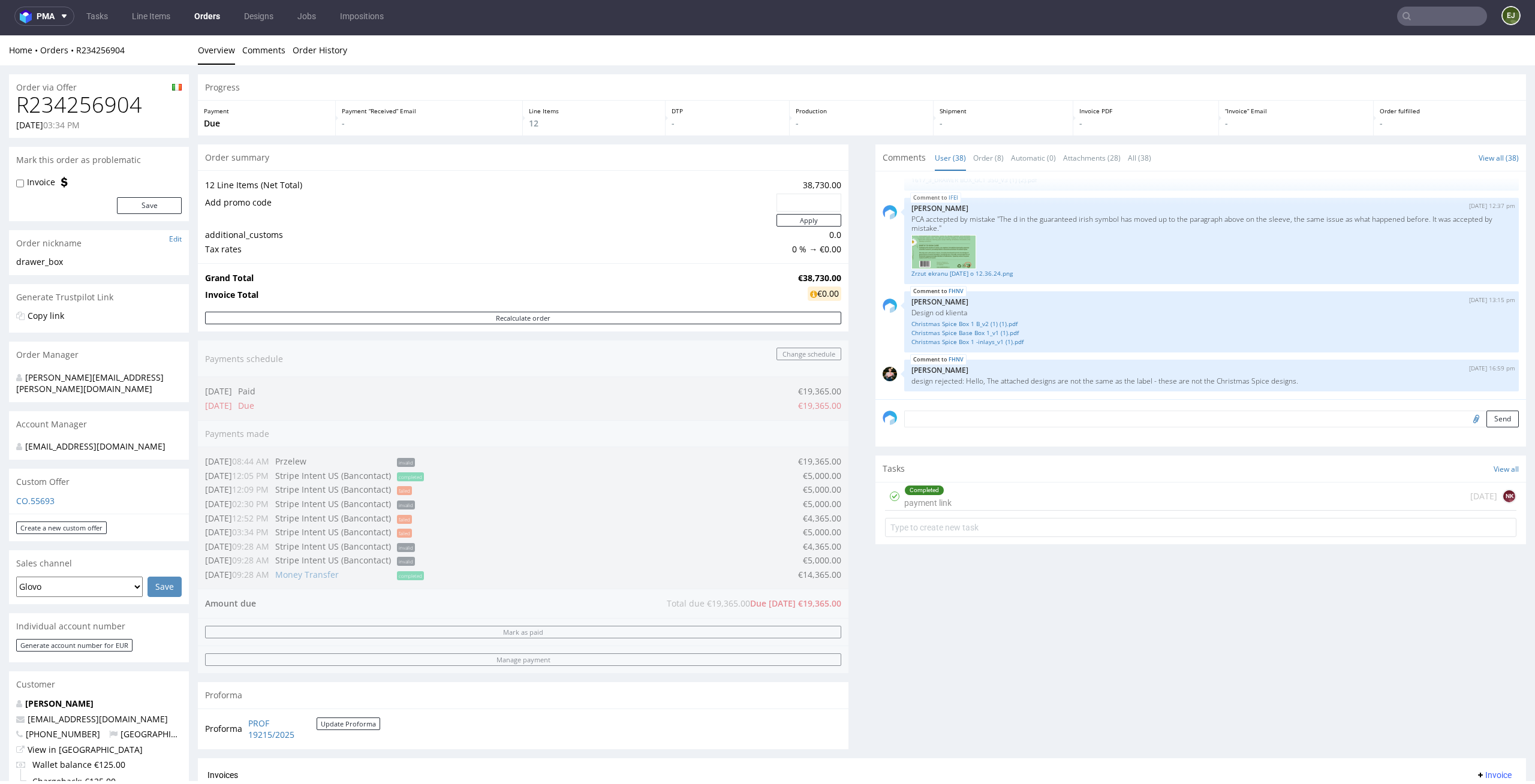
scroll to position [578, 0]
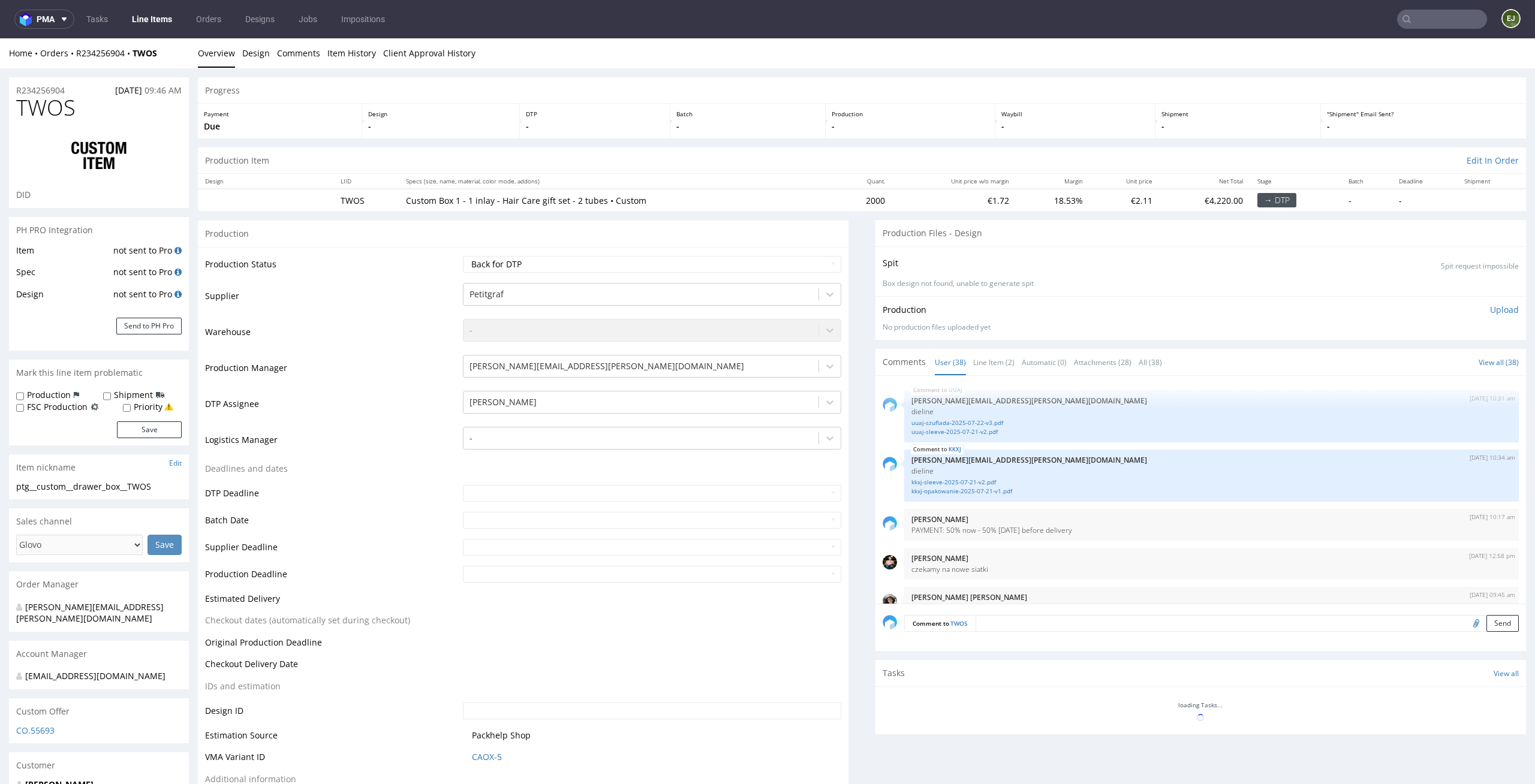
scroll to position [1909, 0]
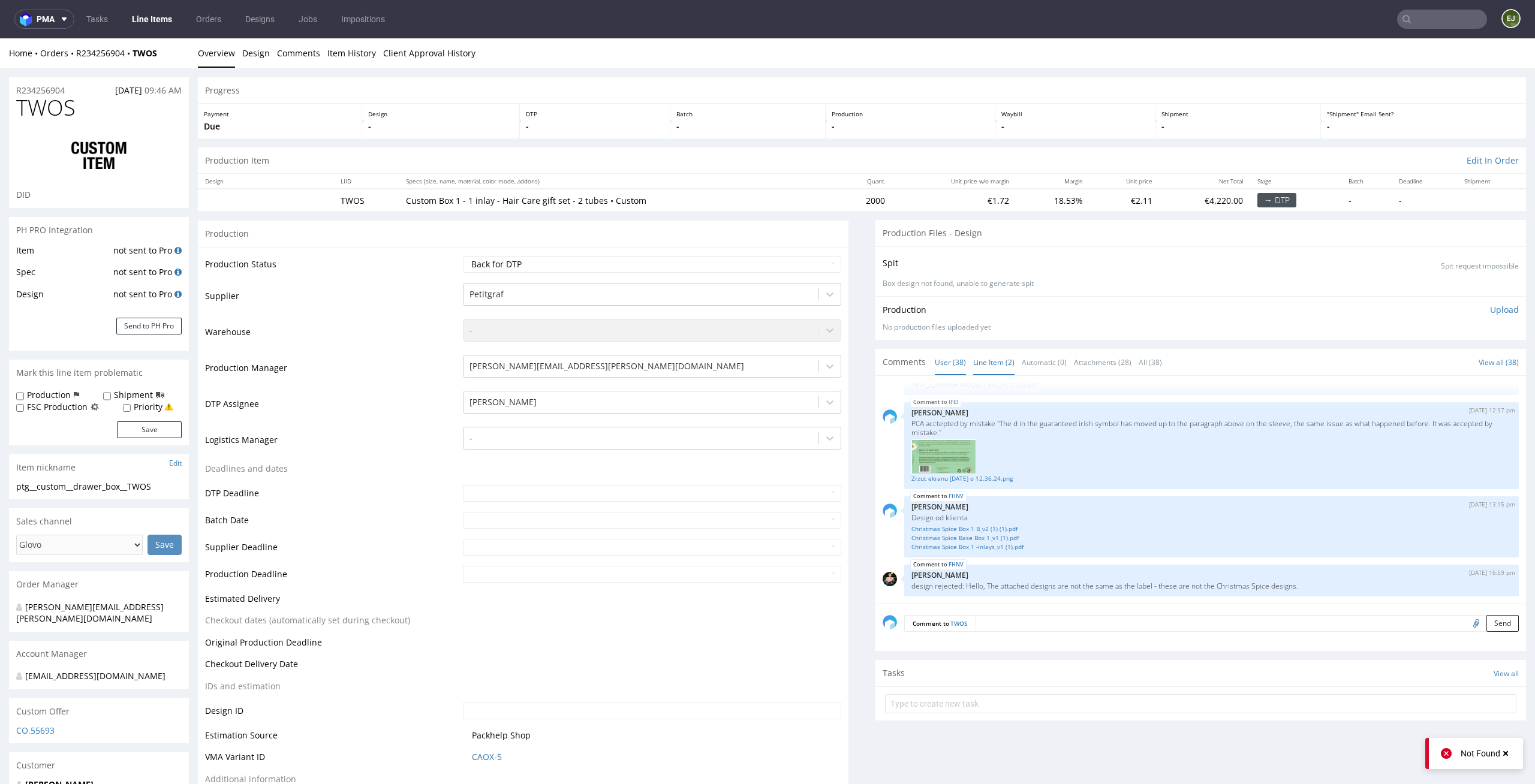
click at [991, 361] on link "Line Item (2)" at bounding box center [994, 362] width 41 height 26
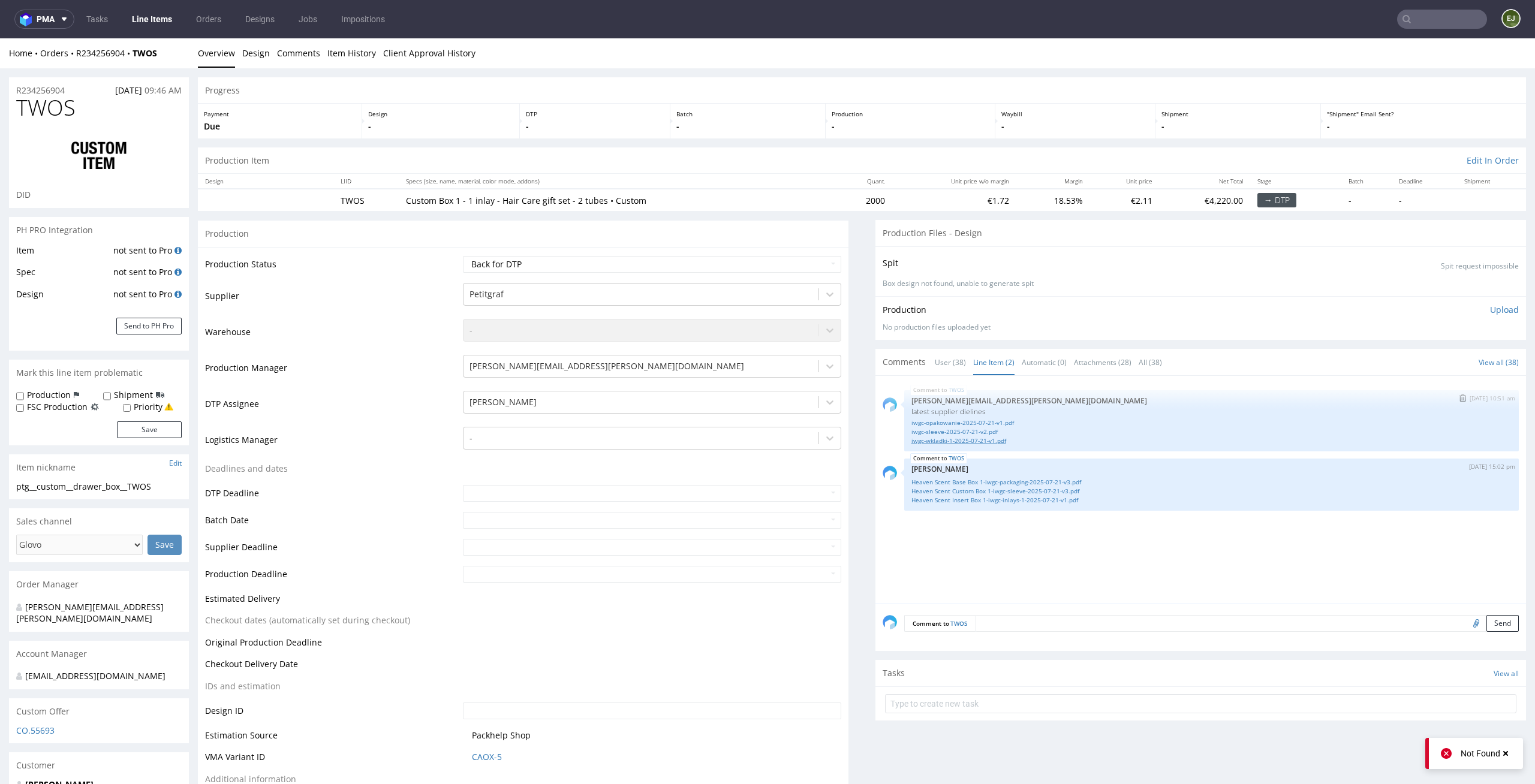
click at [992, 437] on link "iwgc-wkladki-1-2025-07-21-v1.pdf" at bounding box center [1212, 440] width 600 height 9
click at [1035, 505] on div "TWOS [DATE] 15:02 pm [PERSON_NAME] Heaven Scent Base Box 1-iwgc-packaging-2025-…" at bounding box center [1211, 485] width 615 height 52
click at [1024, 500] on link "Heaven Scent Insert Box 1-iwgc-inlays-1-2025-07-21-v1.pdf" at bounding box center [1212, 500] width 600 height 9
click at [409, 48] on link "Client Approval History" at bounding box center [429, 53] width 92 height 29
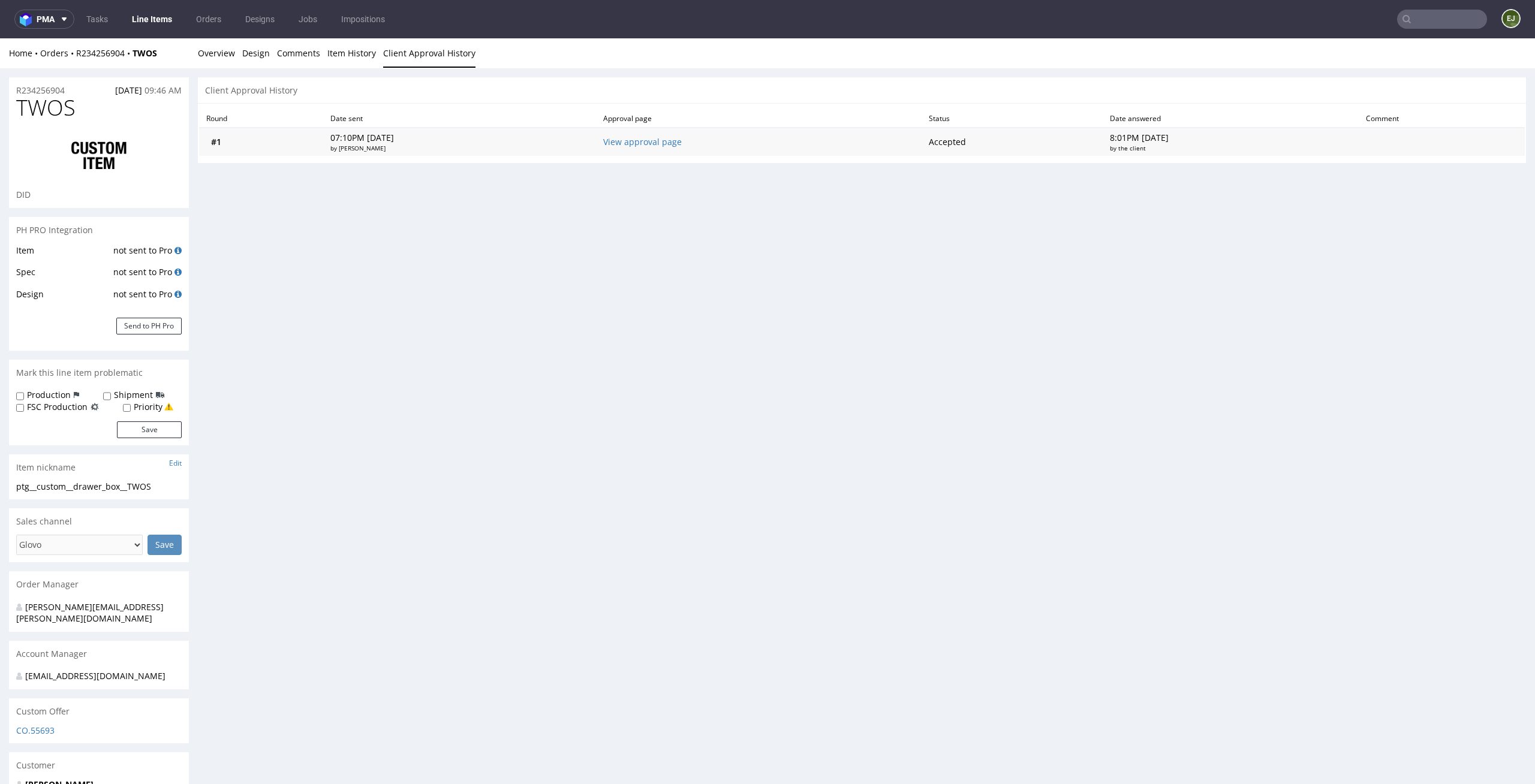
click at [663, 132] on td "View approval page" at bounding box center [758, 142] width 325 height 28
click at [663, 136] on td "View approval page" at bounding box center [758, 142] width 325 height 28
click at [663, 149] on td "View approval page" at bounding box center [758, 142] width 325 height 28
click at [667, 147] on td "View approval page" at bounding box center [758, 142] width 325 height 28
click at [671, 132] on td "View approval page" at bounding box center [758, 142] width 325 height 28
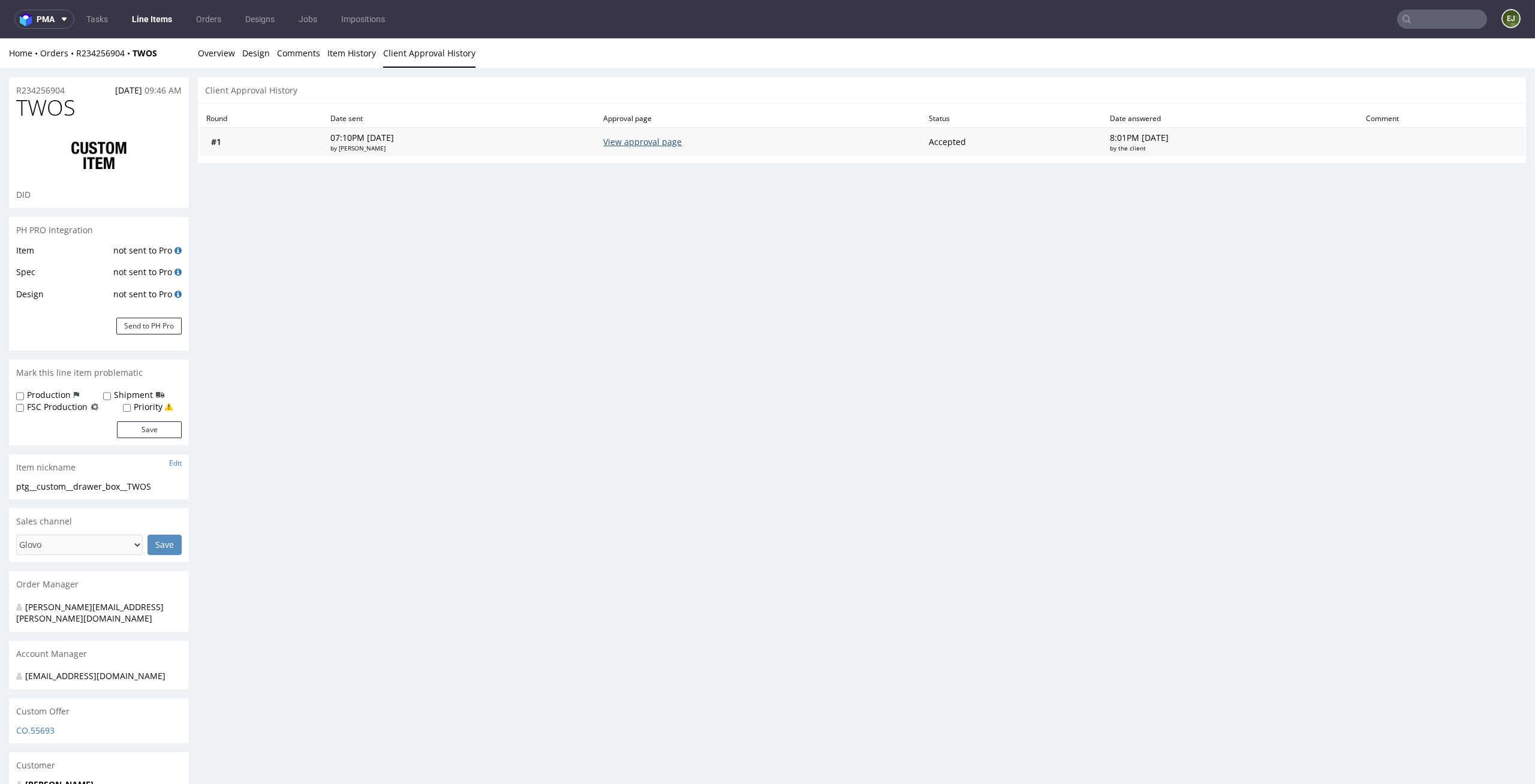
click at [670, 146] on link "View approval page" at bounding box center [642, 142] width 79 height 11
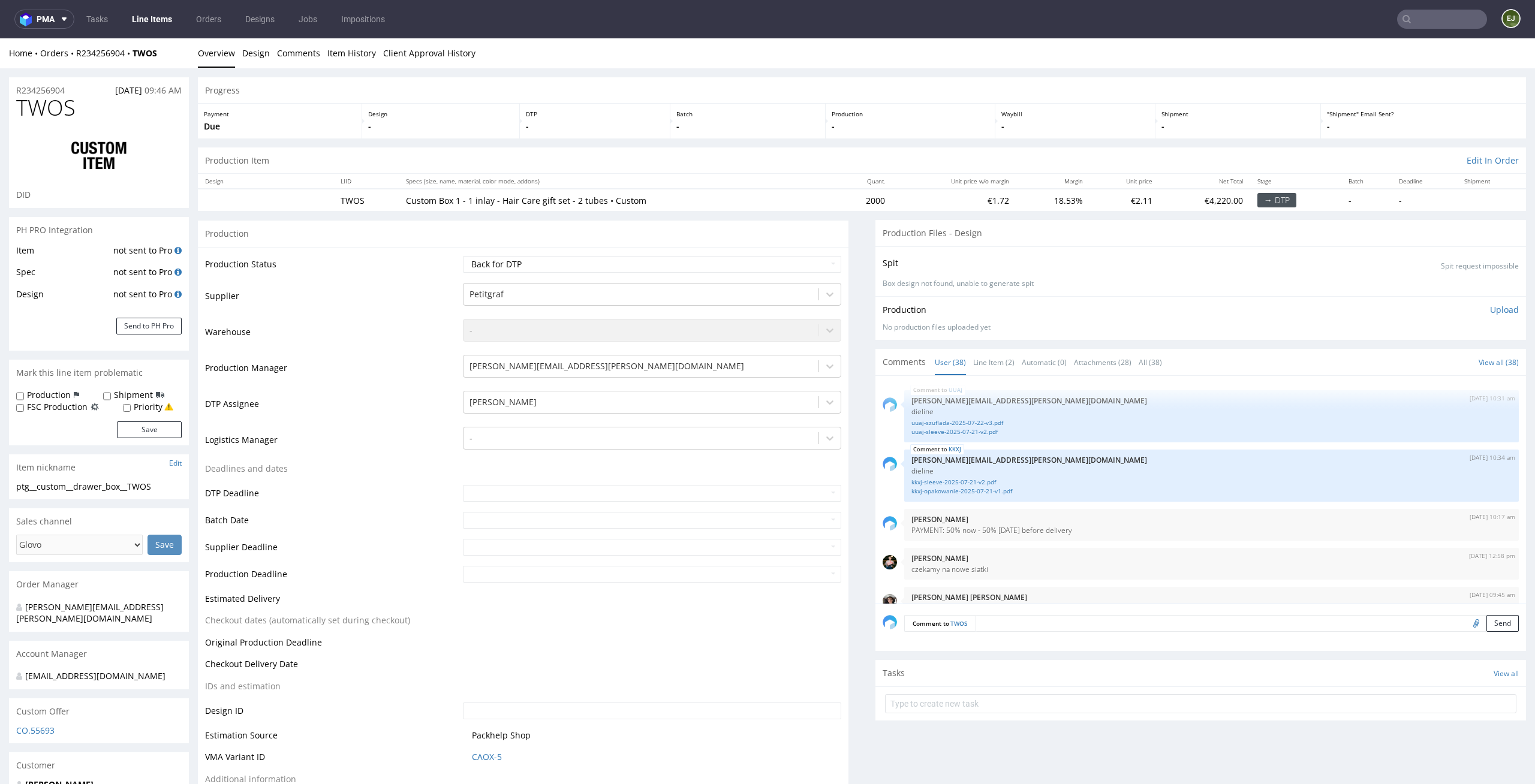
scroll to position [1875, 0]
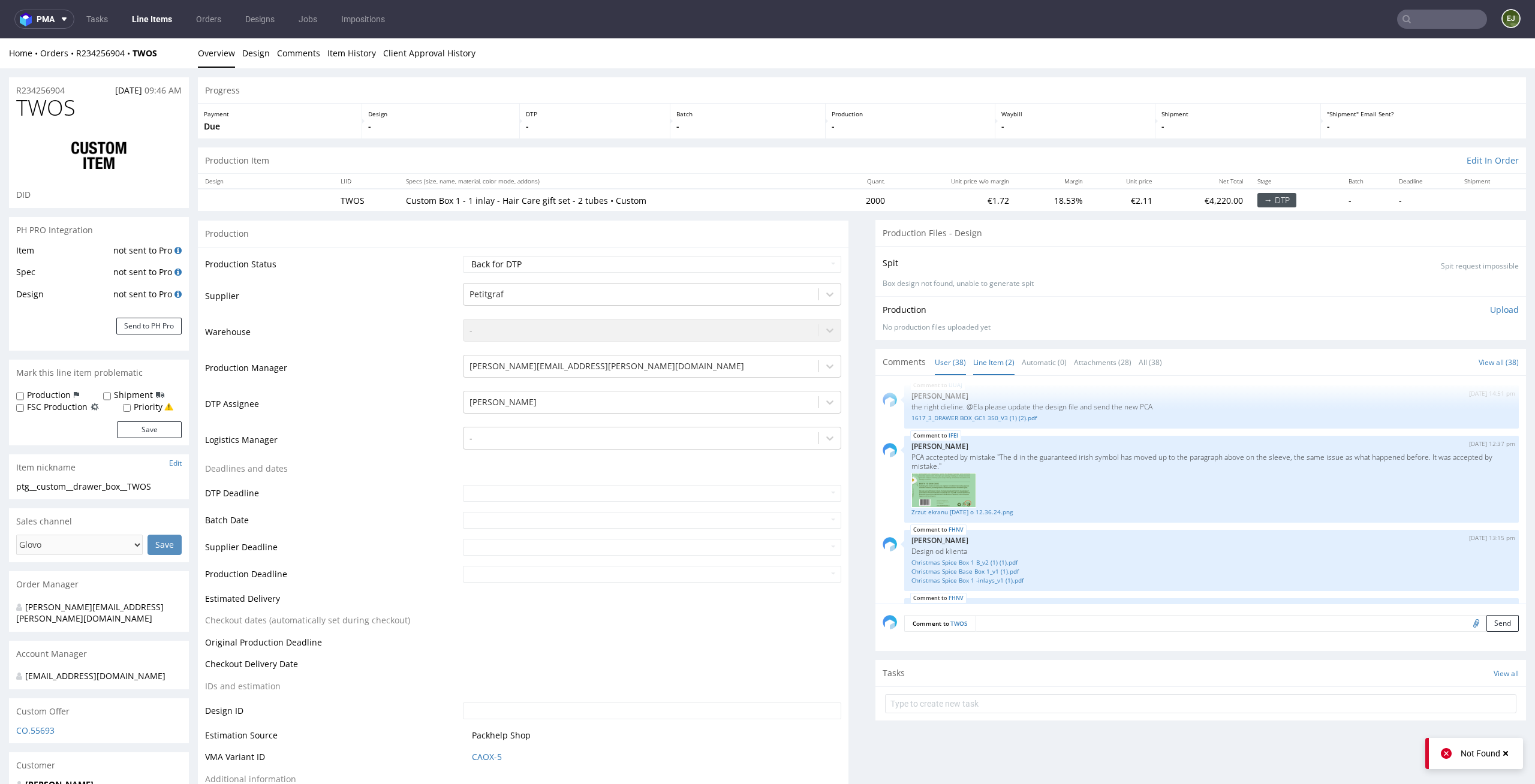
click at [987, 362] on link "Line Item (2)" at bounding box center [994, 362] width 41 height 26
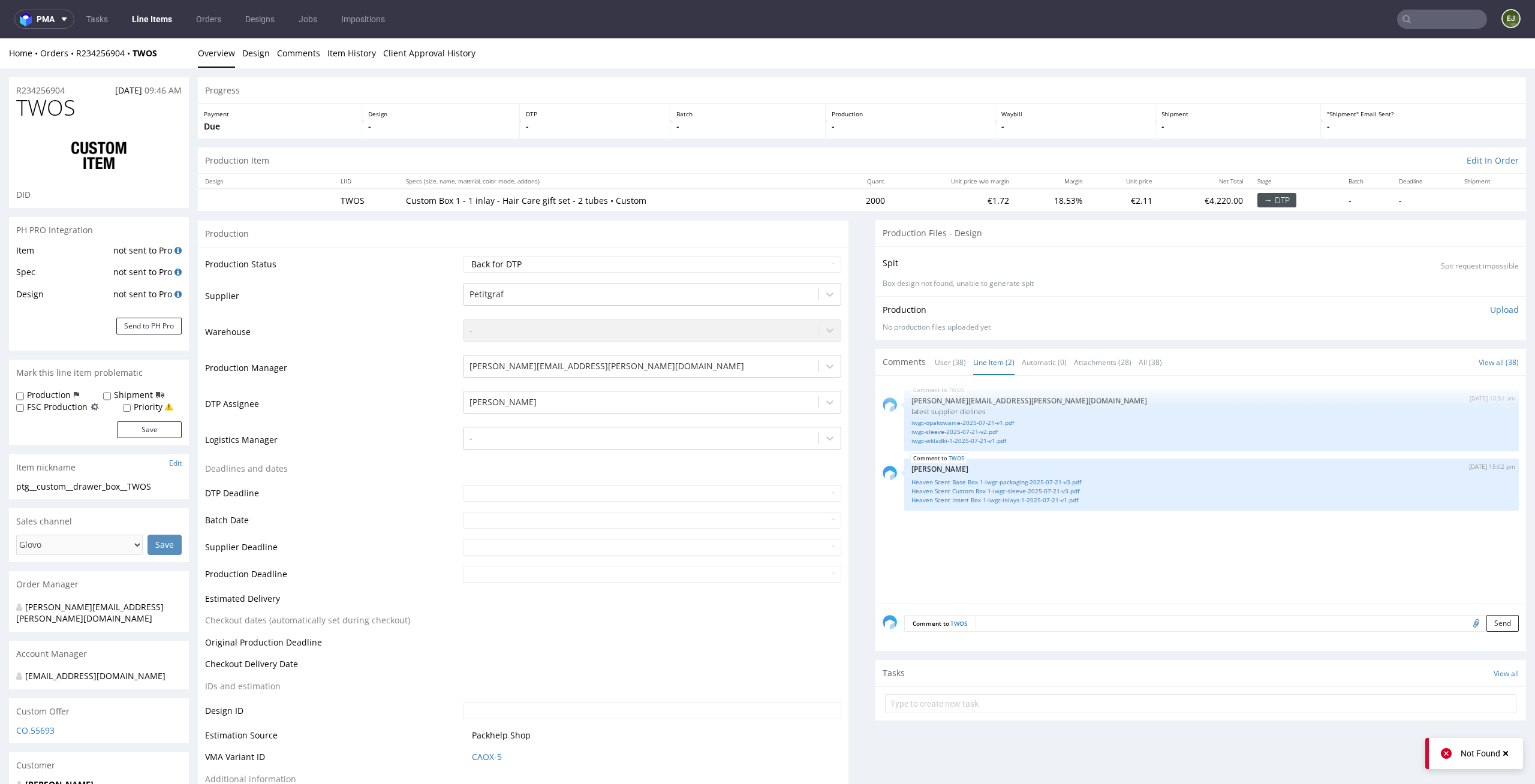
click at [1006, 577] on div "TWOS [DATE] 10:51 am [PERSON_NAME][EMAIL_ADDRESS][PERSON_NAME][DOMAIN_NAME] lat…" at bounding box center [1204, 493] width 643 height 221
click at [935, 362] on link "User (38)" at bounding box center [950, 362] width 32 height 26
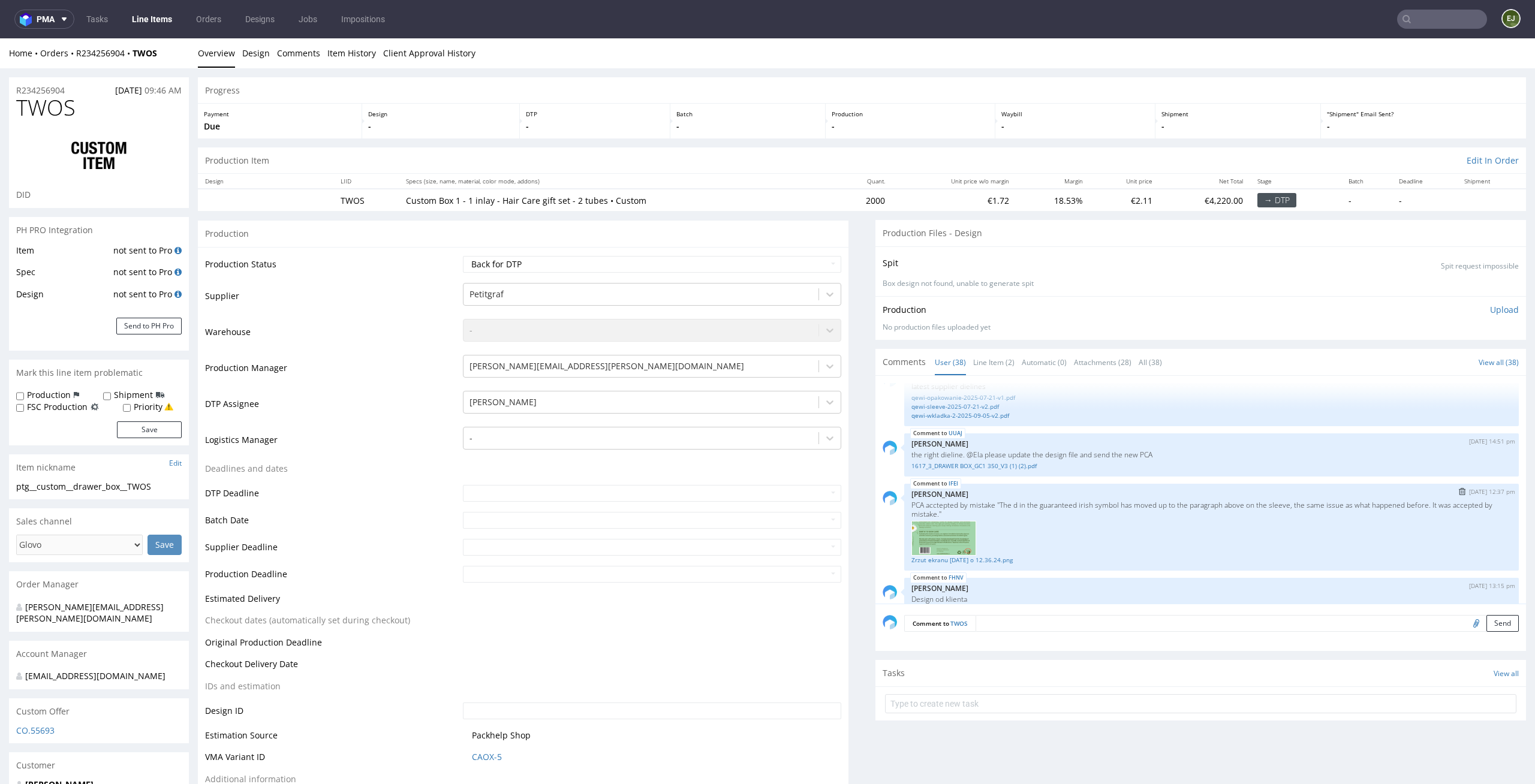
scroll to position [1909, 0]
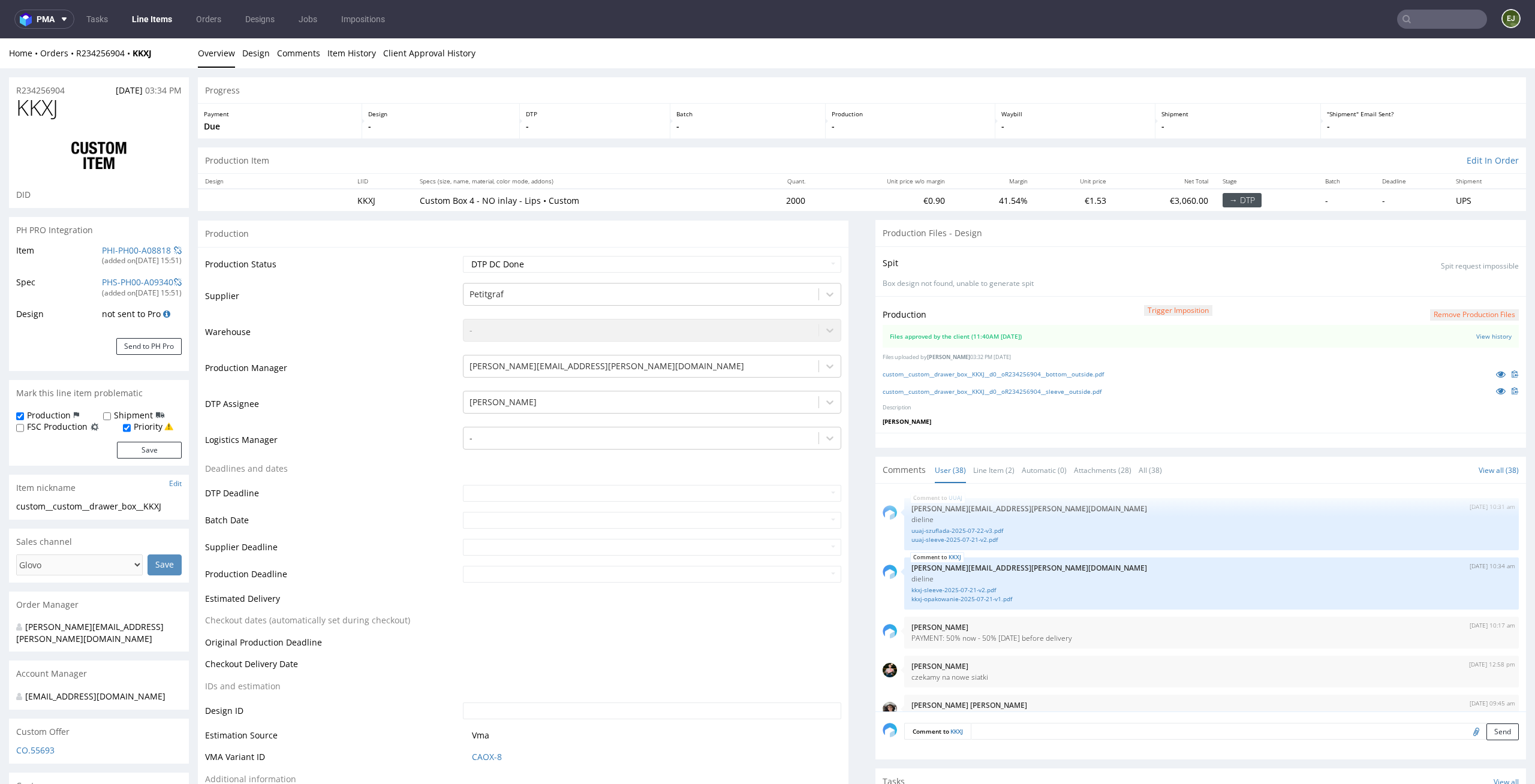
scroll to position [1875, 0]
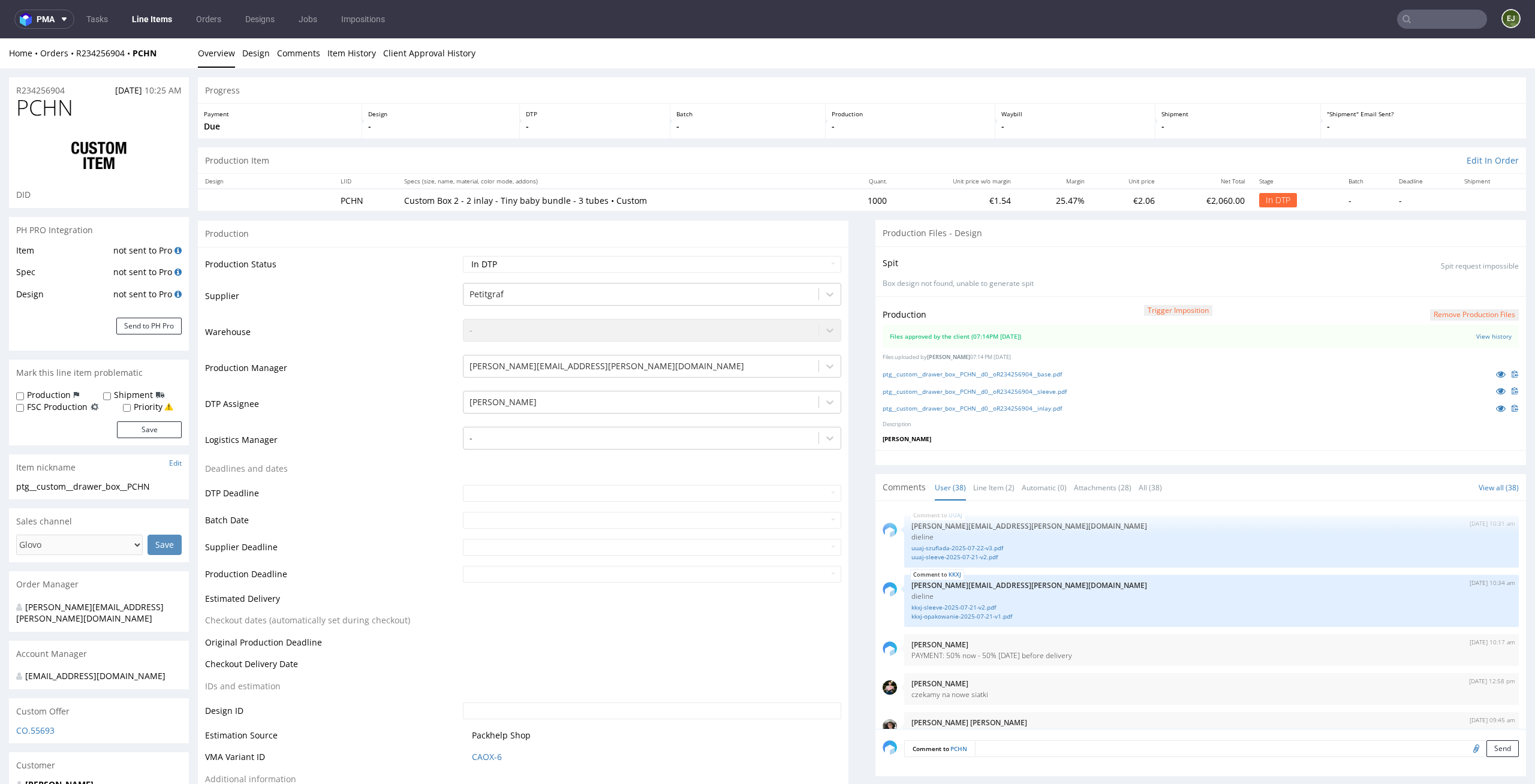
scroll to position [1875, 0]
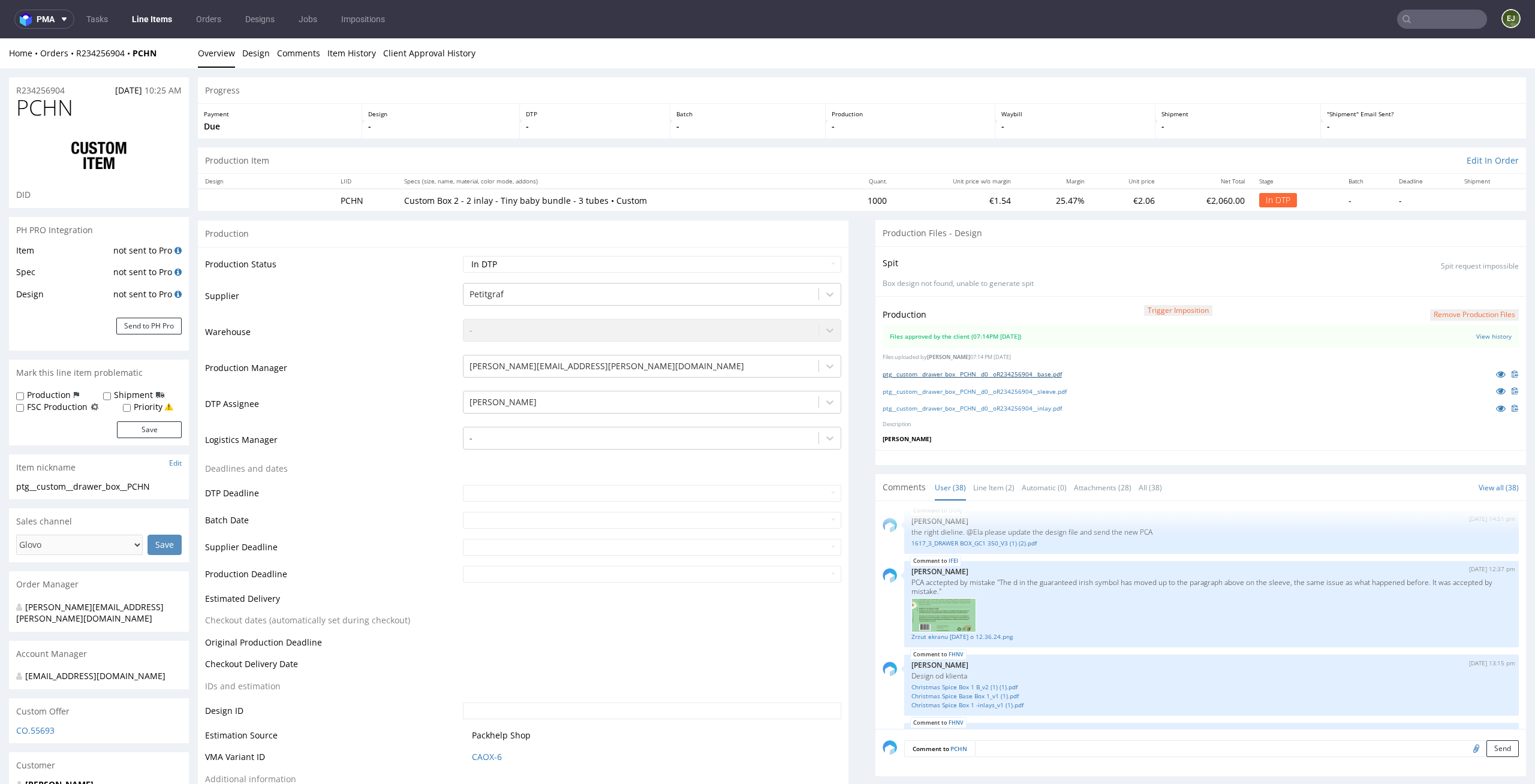
click at [998, 371] on link "ptg__custom__drawer_box__PCHN__d0__oR234256904__base.pdf" at bounding box center [972, 373] width 179 height 9
click at [974, 485] on link "Line Item (2)" at bounding box center [994, 488] width 41 height 26
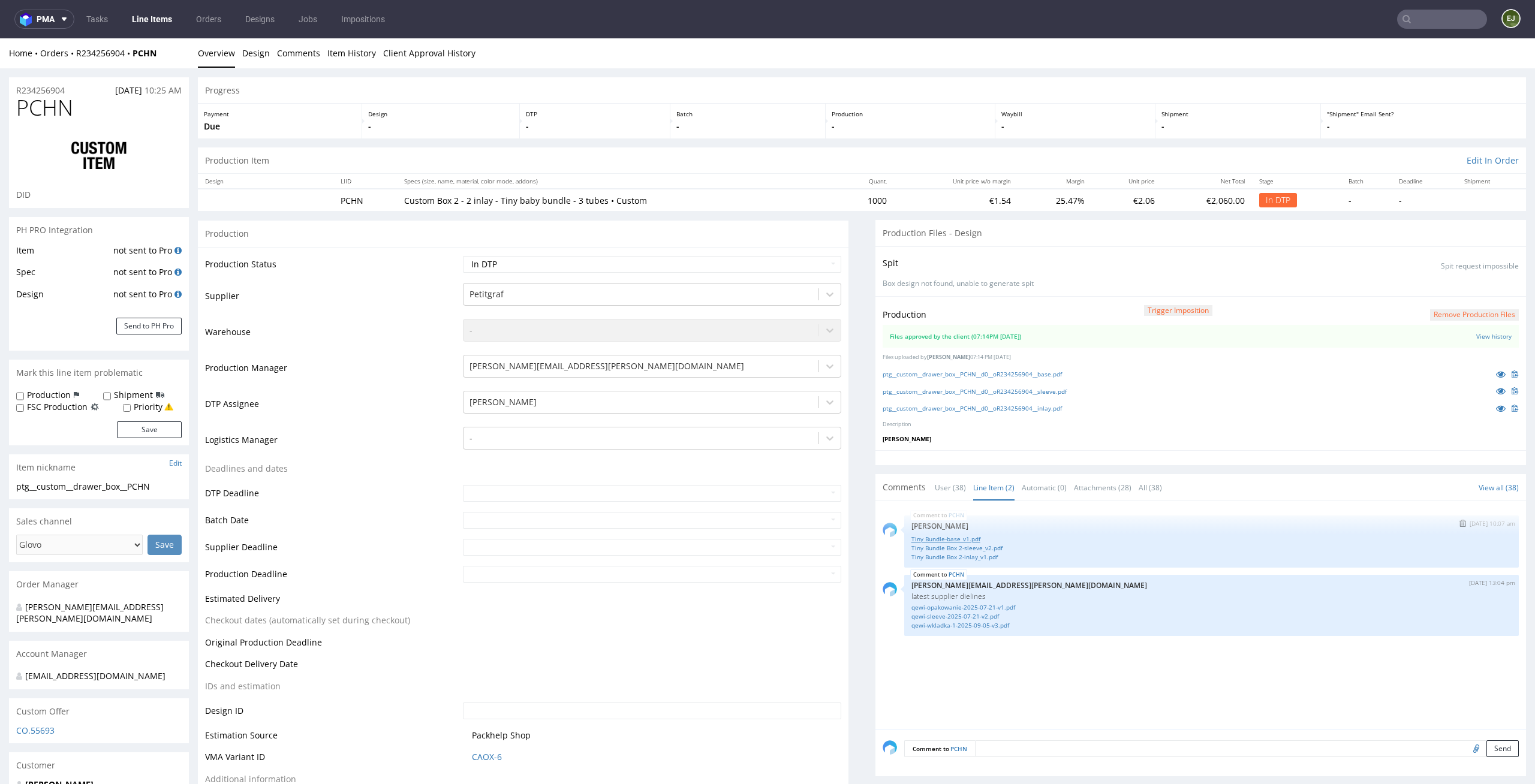
click at [968, 537] on link "Tiny Bundle-base_v1.pdf" at bounding box center [1212, 539] width 600 height 9
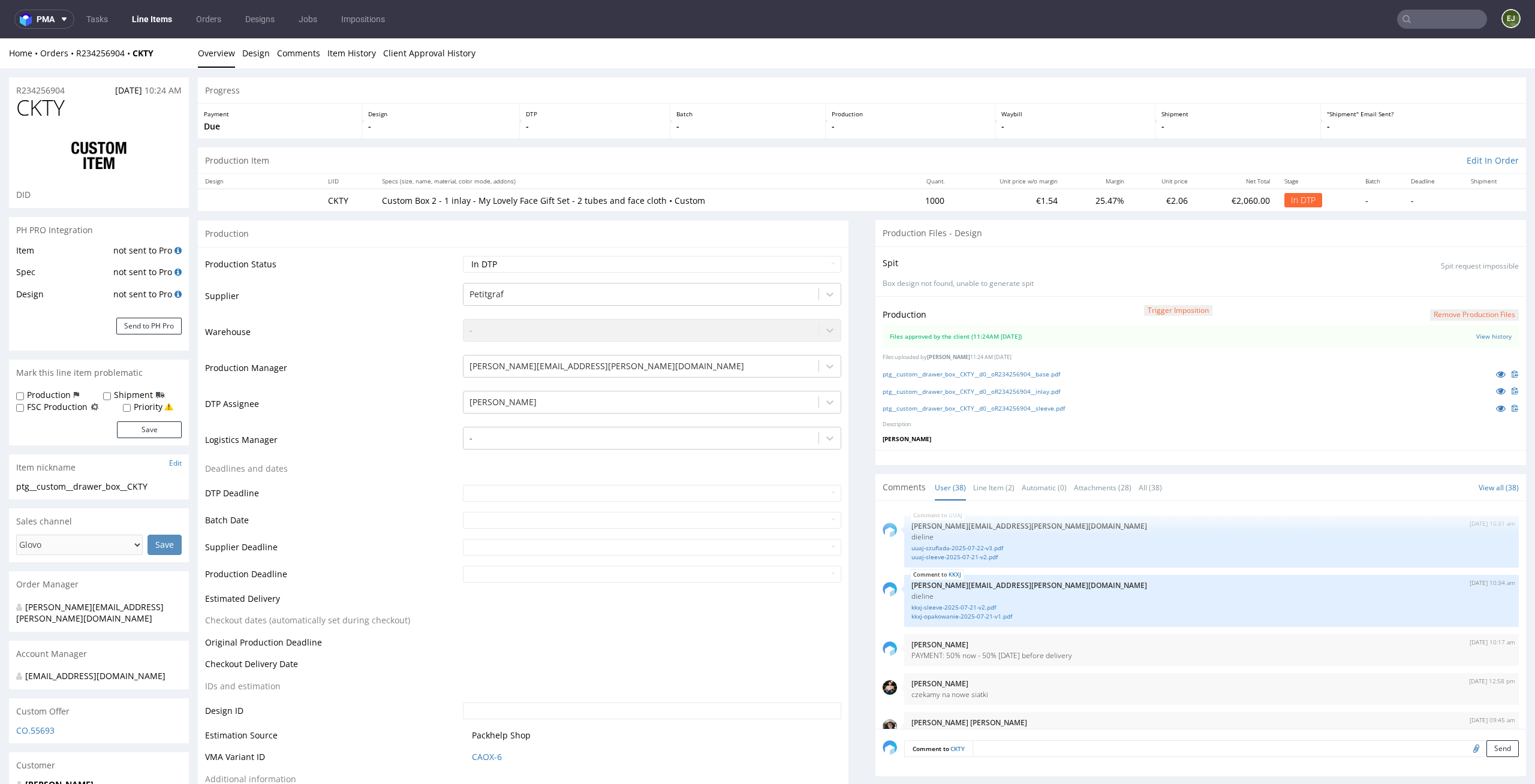
scroll to position [1875, 0]
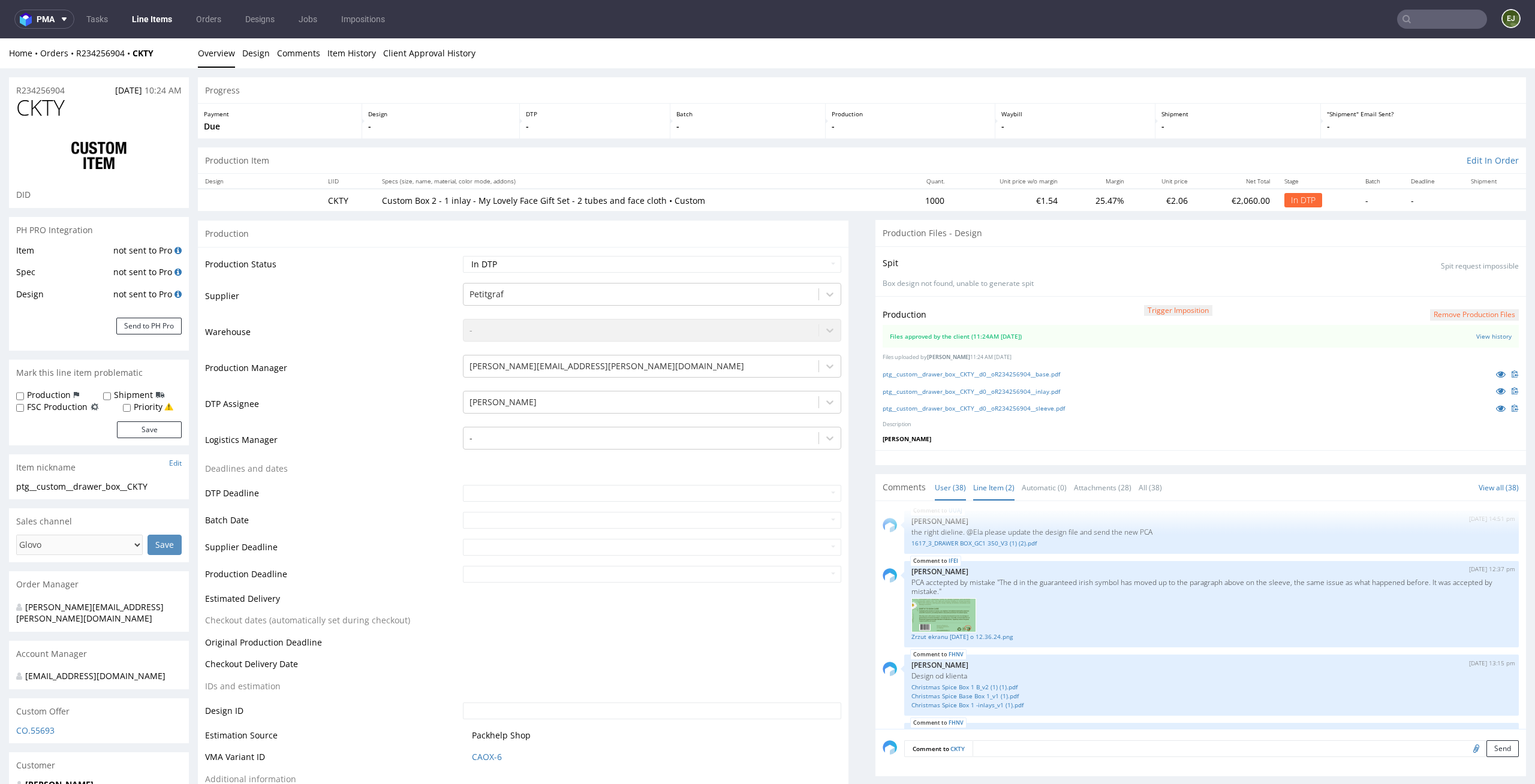
click at [984, 489] on link "Line Item (2)" at bounding box center [994, 488] width 41 height 26
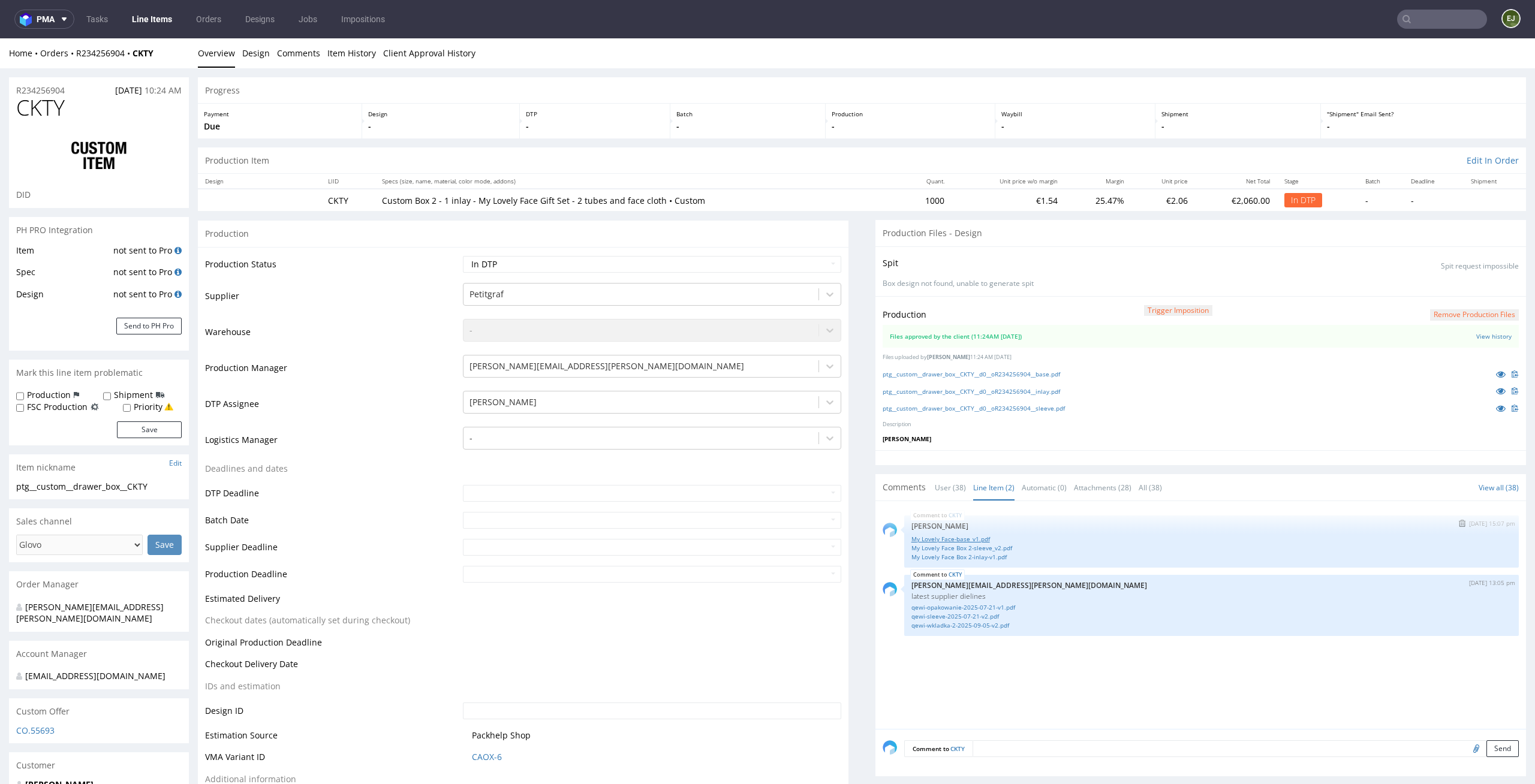
click at [979, 535] on link "My Lovely Face-base_v1.pdf" at bounding box center [1212, 539] width 600 height 9
click at [1060, 374] on link "ptg__custom__drawer_box__CKTY__d0__oR234256904__base.pdf" at bounding box center [971, 373] width 177 height 9
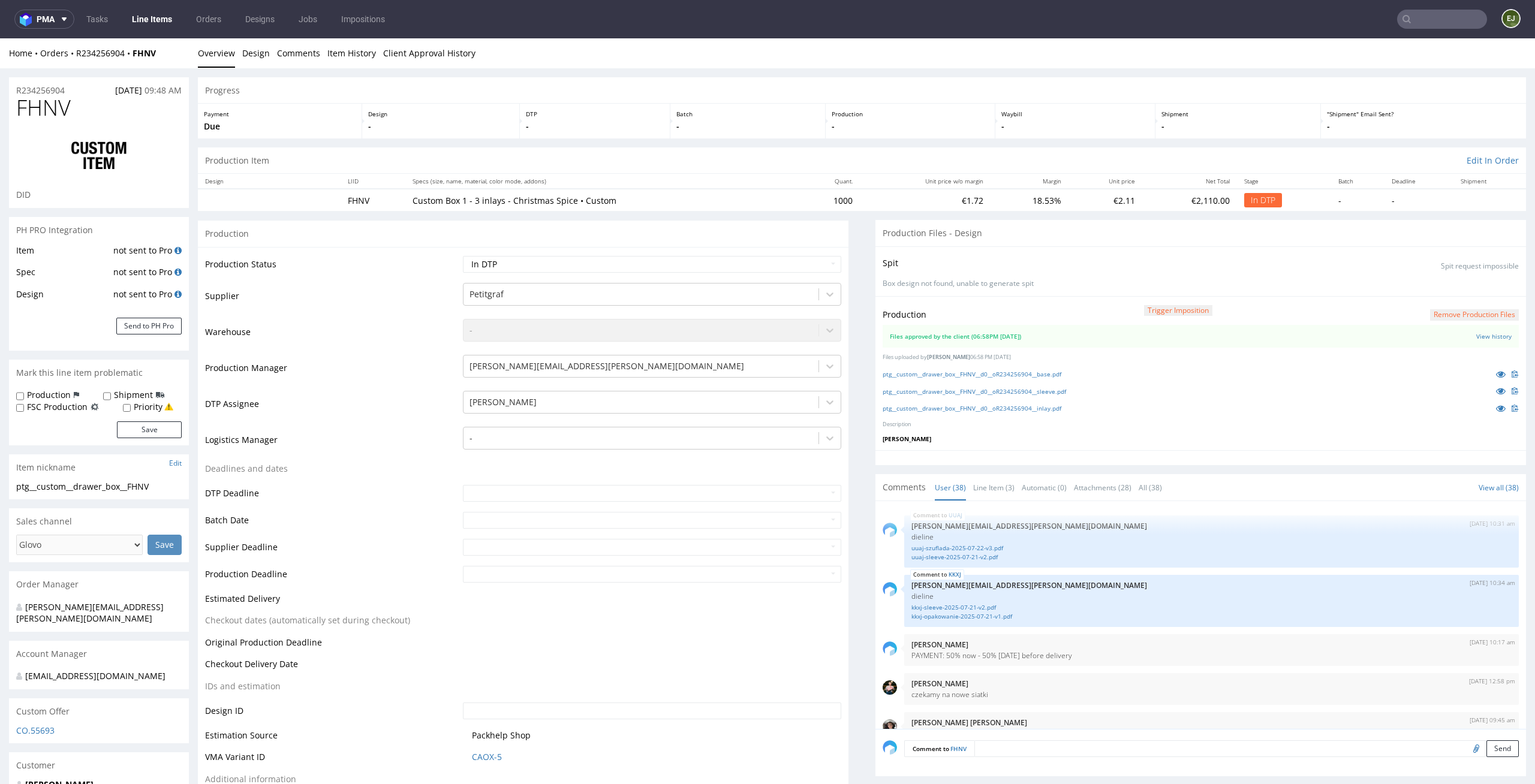
scroll to position [1875, 0]
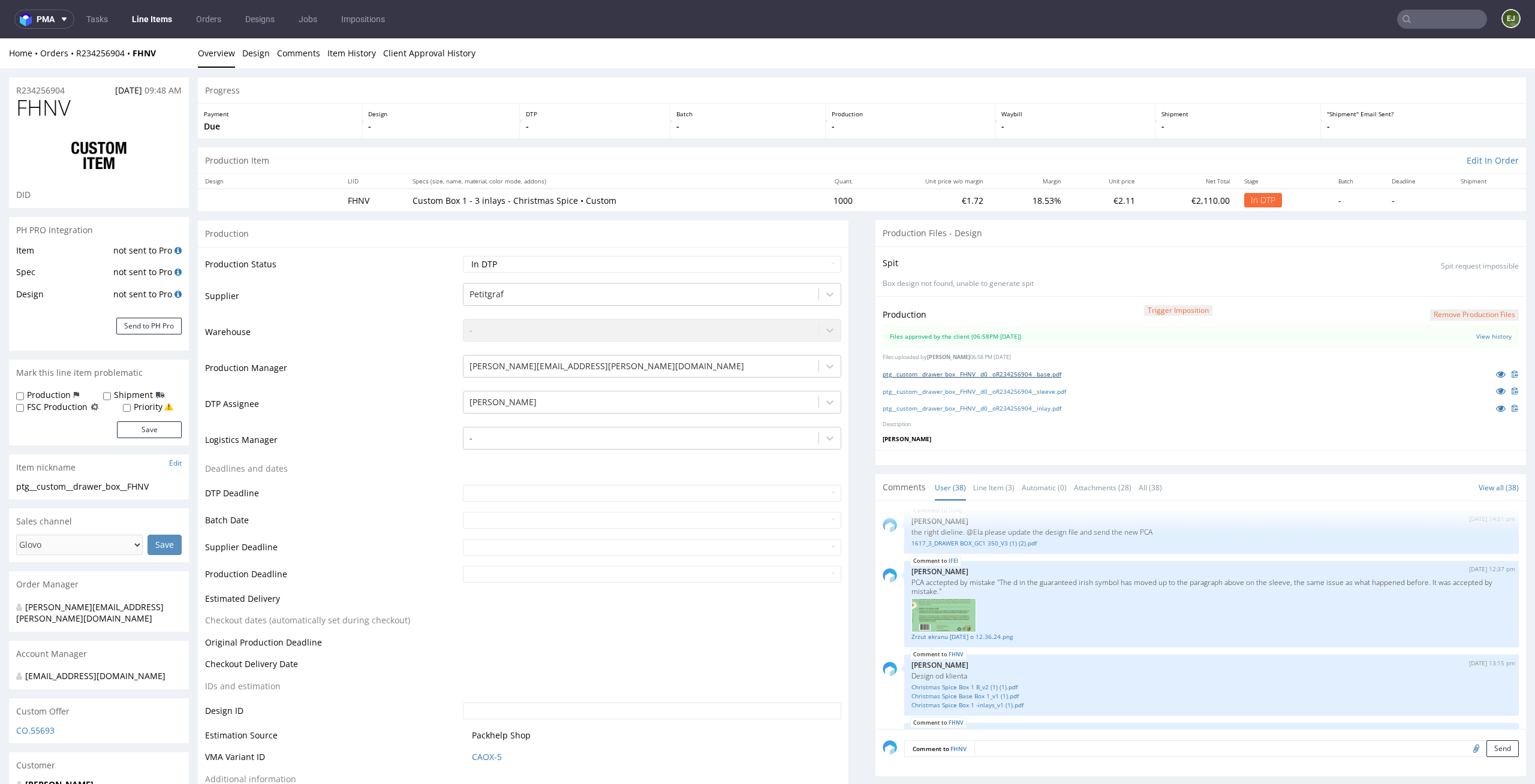
click at [1022, 374] on link "ptg__custom__drawer_box__FHNV__d0__oR234256904__base.pdf" at bounding box center [972, 373] width 179 height 9
click at [973, 490] on link "Line Item (3)" at bounding box center [994, 488] width 41 height 26
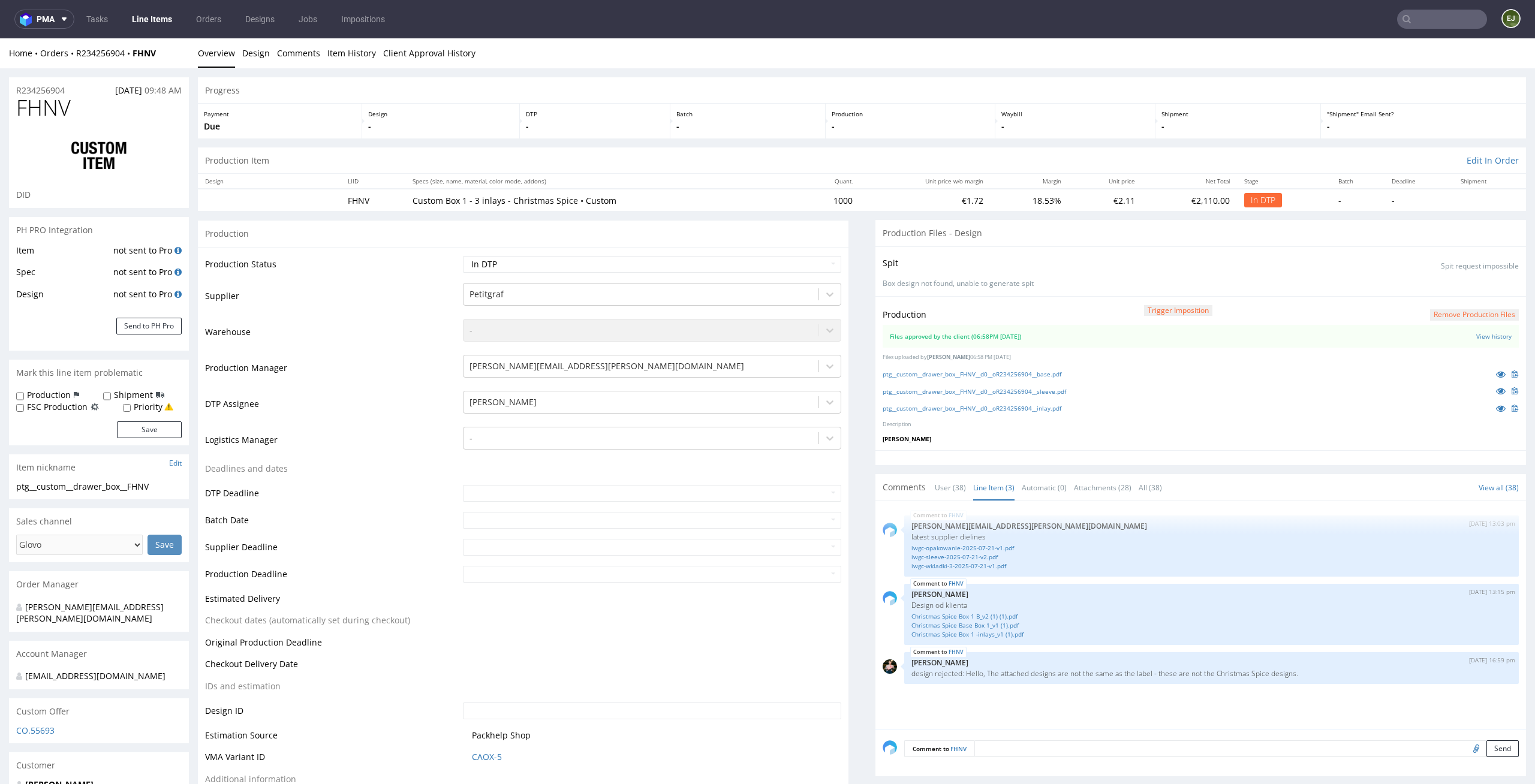
click at [1047, 697] on div "FHNV [DATE] 13:03 pm [PERSON_NAME][EMAIL_ADDRESS][PERSON_NAME][DOMAIN_NAME] lat…" at bounding box center [1204, 619] width 643 height 221
click at [996, 619] on link "Christmas Spice Box 1 B_v2 (1) (1).pdf" at bounding box center [1212, 616] width 600 height 9
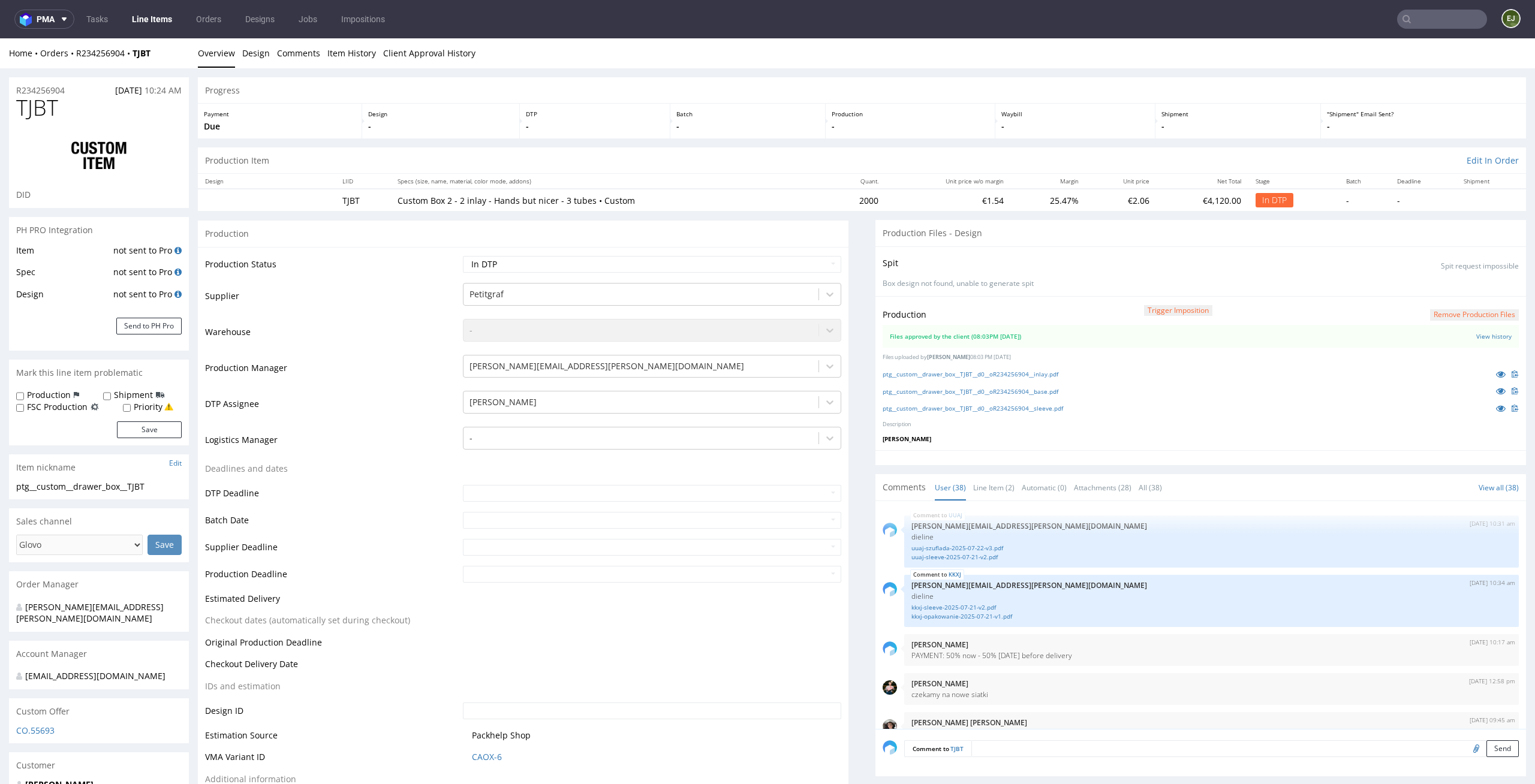
scroll to position [1875, 0]
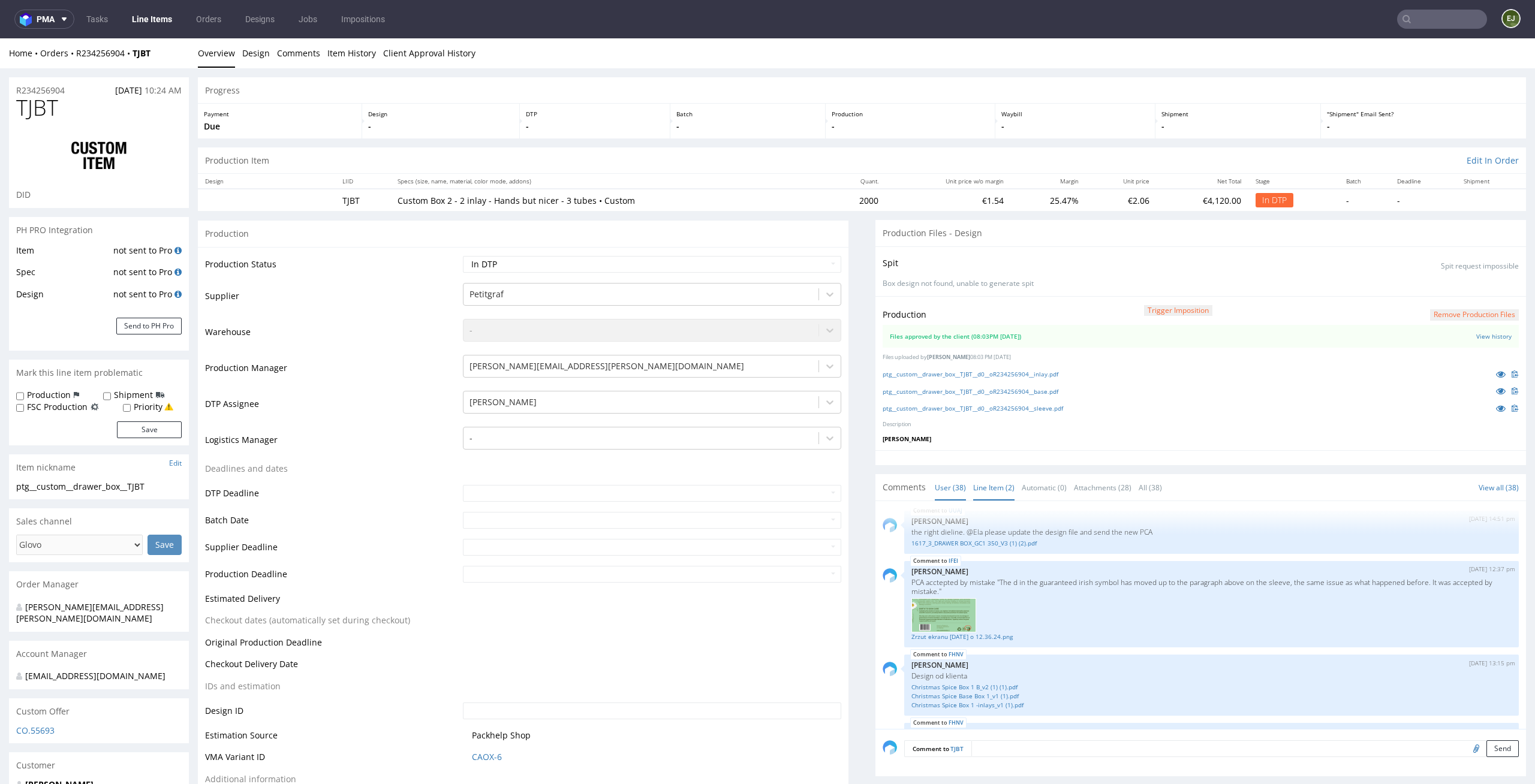
click at [989, 491] on link "Line Item (2)" at bounding box center [994, 488] width 41 height 26
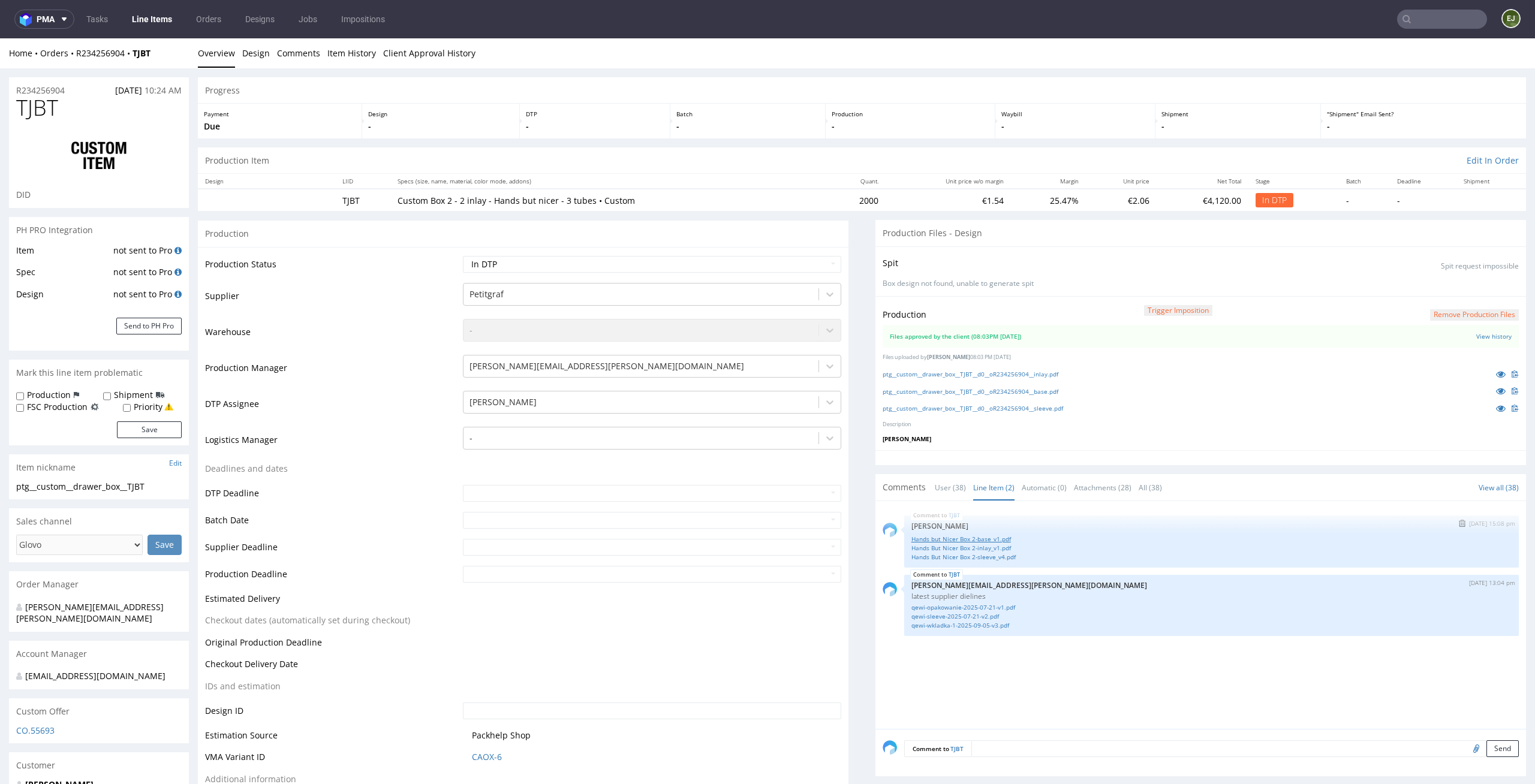
click at [938, 543] on link "Hands but Nicer Box 2-base_v1.pdf" at bounding box center [1212, 539] width 600 height 9
click at [1057, 396] on div "ptg__custom__drawer_box__TJBT__d0__oR234256904__base.pdf" at bounding box center [1200, 391] width 636 height 13
click at [1057, 392] on link "ptg__custom__drawer_box__TJBT__d0__oR234256904__base.pdf" at bounding box center [970, 392] width 176 height 9
click at [807, 87] on div "Progress" at bounding box center [861, 90] width 1328 height 26
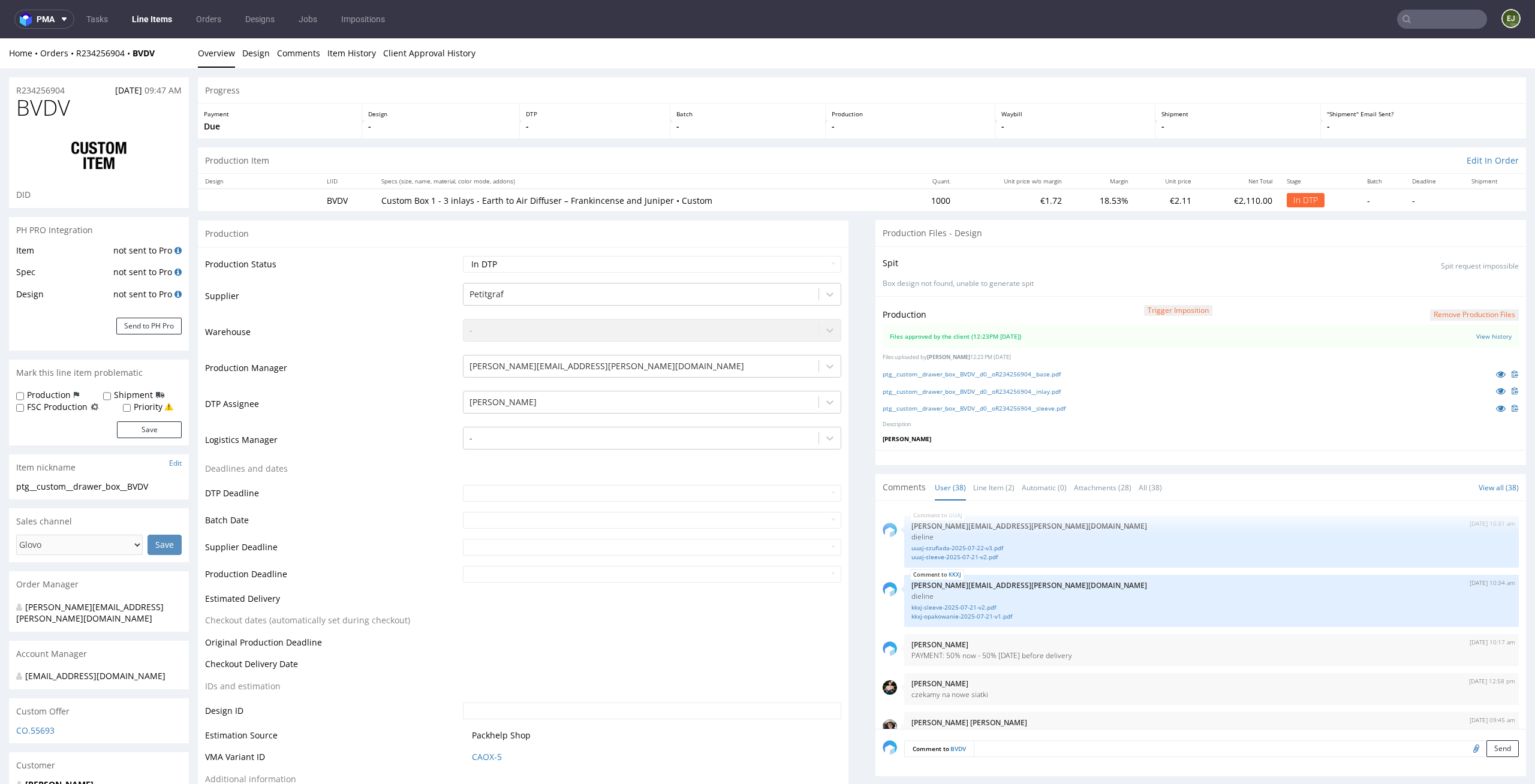
scroll to position [1875, 0]
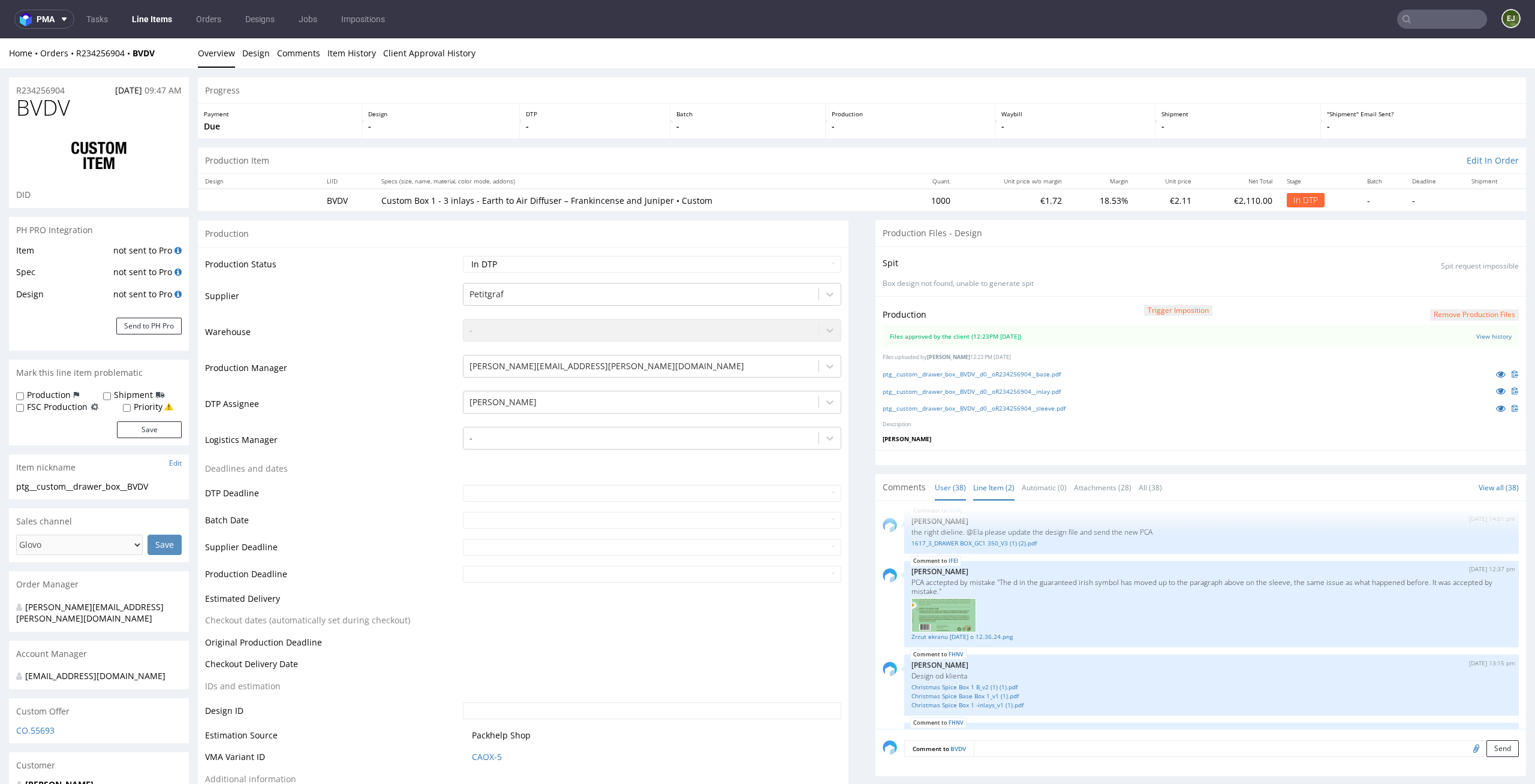
click at [1001, 487] on link "Line Item (2)" at bounding box center [994, 488] width 41 height 26
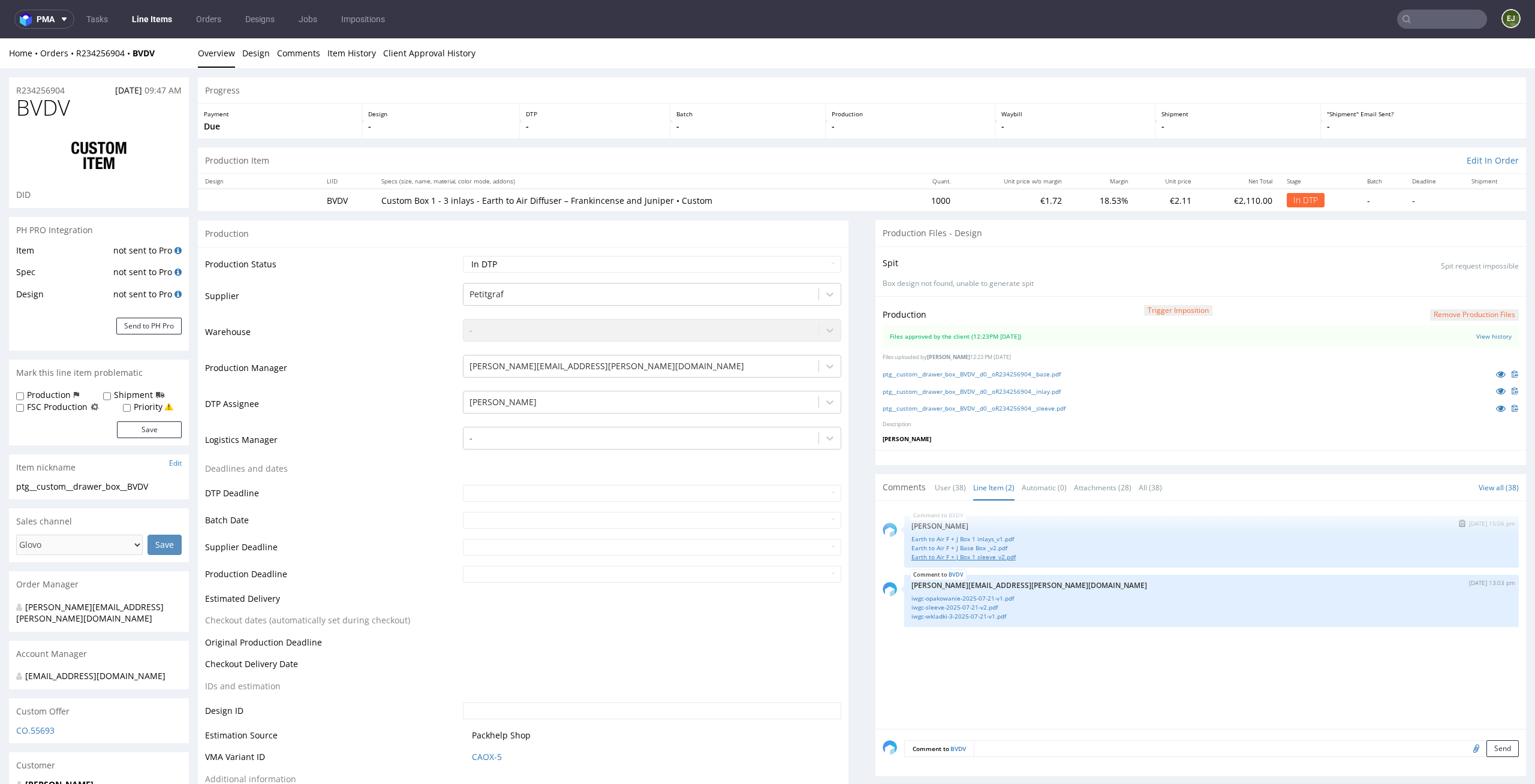
click at [1002, 559] on link "Earth to Air F + J Box 1 sleeve_v2.pdf" at bounding box center [1212, 557] width 600 height 9
click at [1113, 450] on div at bounding box center [1201, 457] width 651 height 15
click at [1029, 405] on link "ptg__custom__drawer_box__BVDV__d0__oR234256904__sleeve.pdf" at bounding box center [974, 408] width 183 height 9
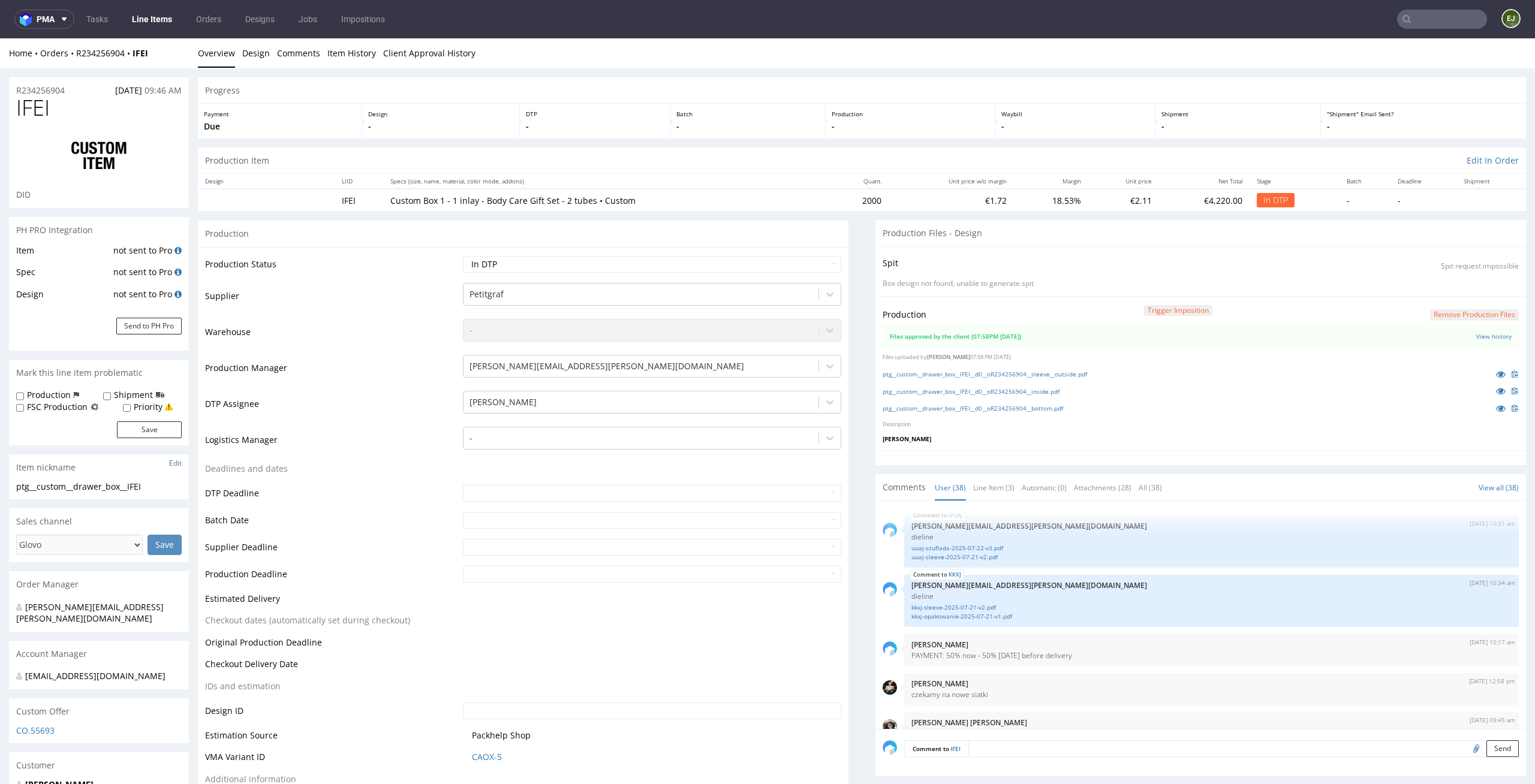
scroll to position [1875, 0]
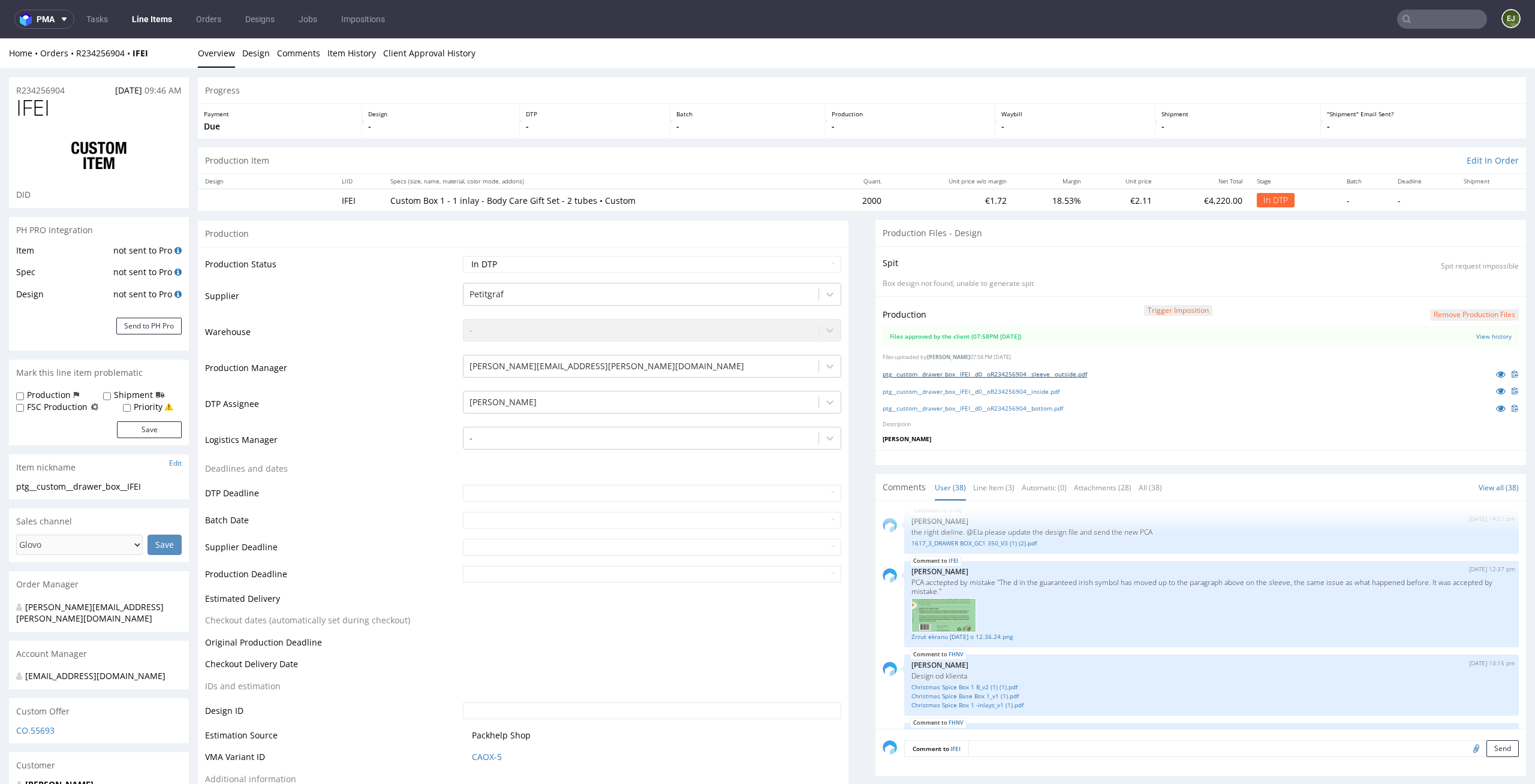
click at [1057, 373] on link "ptg__custom__drawer_box__IFEI__d0__oR234256904__sleeve__outside.pdf" at bounding box center [984, 373] width 204 height 9
click at [991, 485] on link "Line Item (3)" at bounding box center [994, 488] width 41 height 26
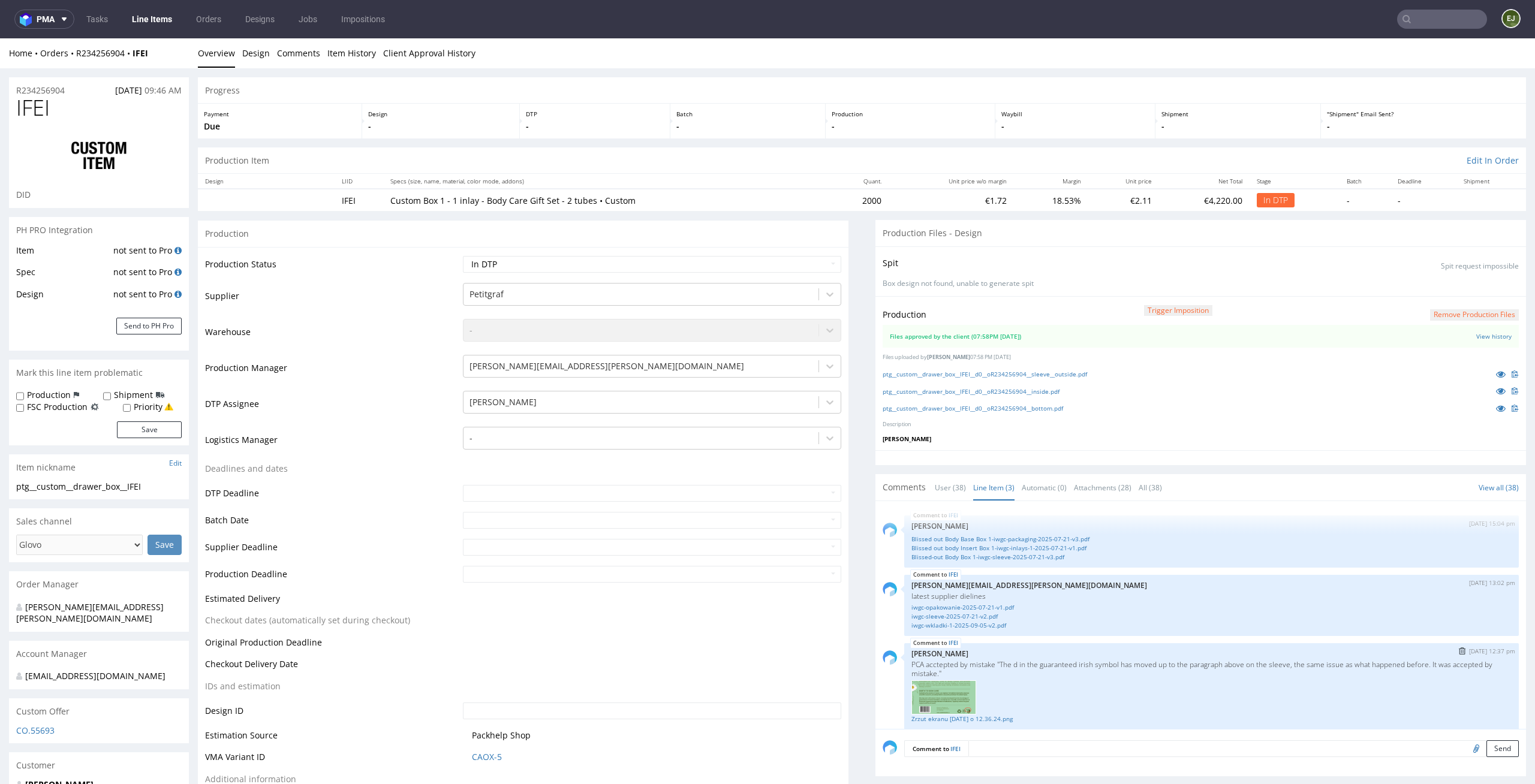
scroll to position [6, 0]
click at [978, 551] on link "Blissed-out Body Box 1-iwgc-sleeve-2025-07-21-v3.pdf" at bounding box center [1212, 551] width 600 height 9
click at [1044, 265] on div "Spit Spit request impossible" at bounding box center [1200, 263] width 636 height 17
click at [1014, 370] on link "ptg__custom__drawer_box__IFEI__d0__oR234256904__sleeve__outside.pdf" at bounding box center [984, 373] width 204 height 9
click at [905, 393] on link "ptg__custom__drawer_box__IFEI__d0__oR234256904__inside.pdf" at bounding box center [971, 392] width 177 height 9
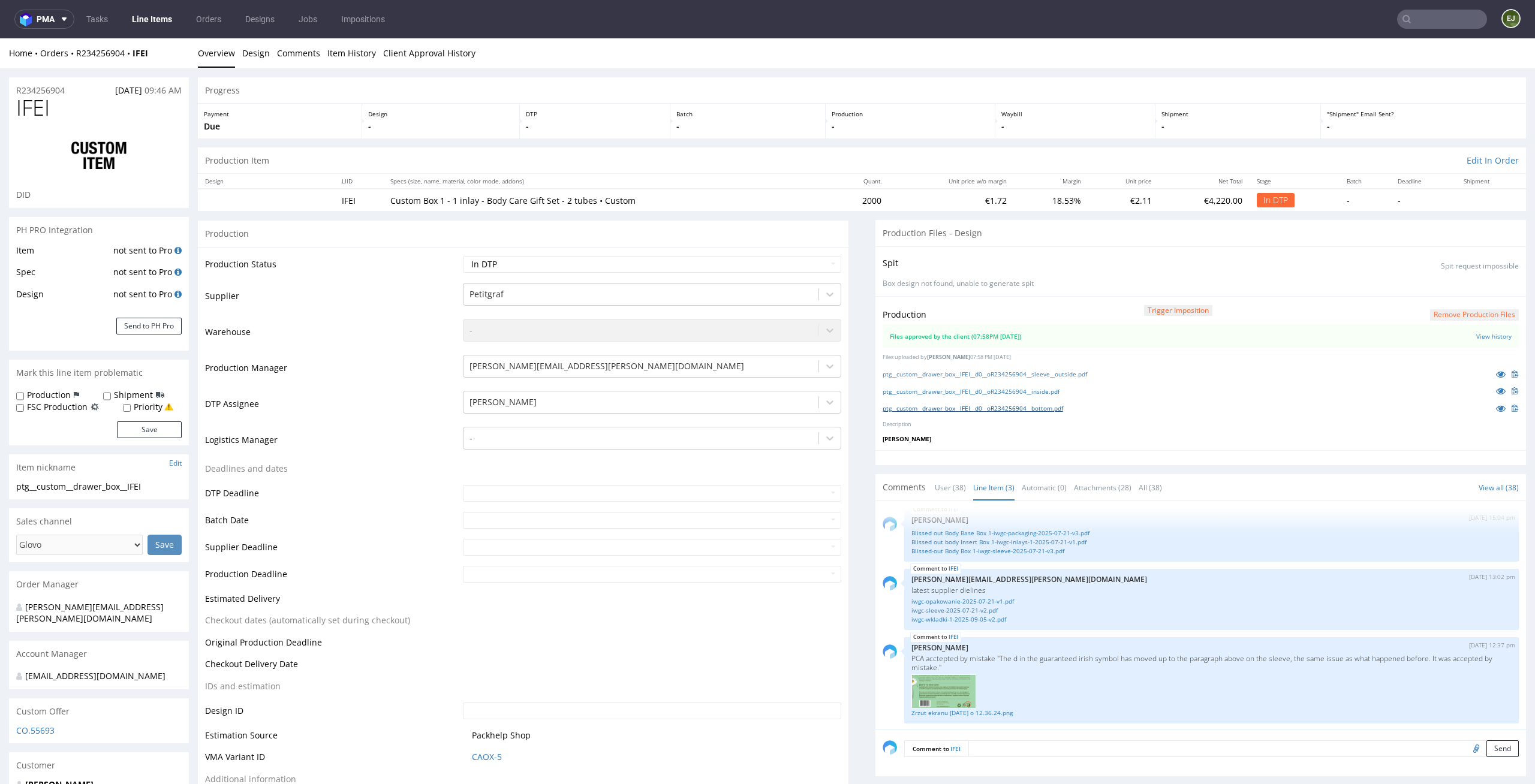
click at [928, 407] on link "ptg__custom__drawer_box__IFEI__d0__oR234256904__bottom.pdf" at bounding box center [972, 408] width 180 height 9
click at [378, 121] on p "-" at bounding box center [440, 126] width 146 height 12
click at [933, 100] on div "Progress" at bounding box center [861, 90] width 1328 height 26
click at [804, 267] on select "Waiting for Artwork Waiting for Diecut Waiting for Mockup Waiting for DTP Waiti…" at bounding box center [652, 264] width 379 height 17
select select "dtp_ca_needed"
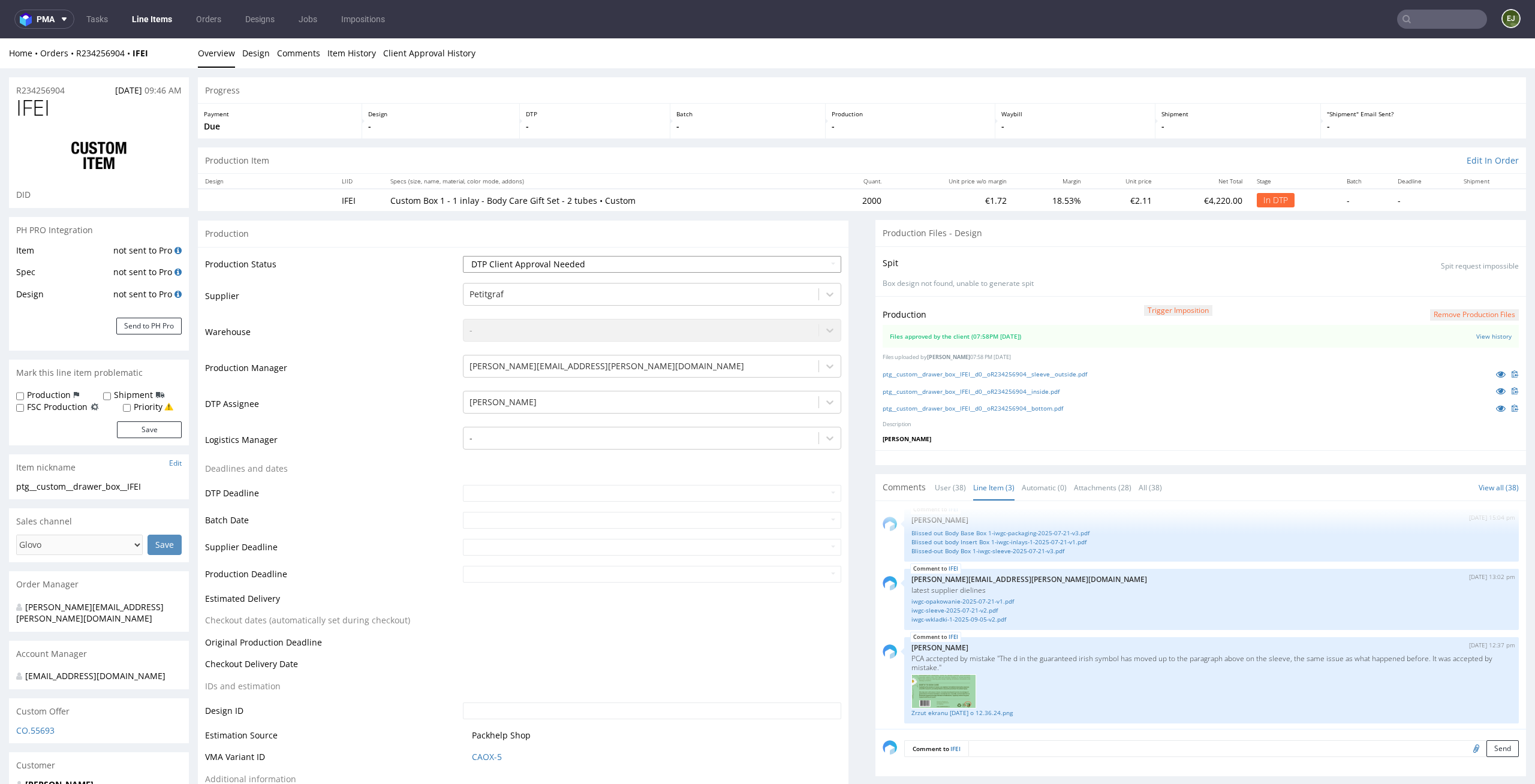
click at [463, 256] on select "Waiting for Artwork Waiting for Diecut Waiting for Mockup Waiting for DTP Waiti…" at bounding box center [652, 264] width 379 height 17
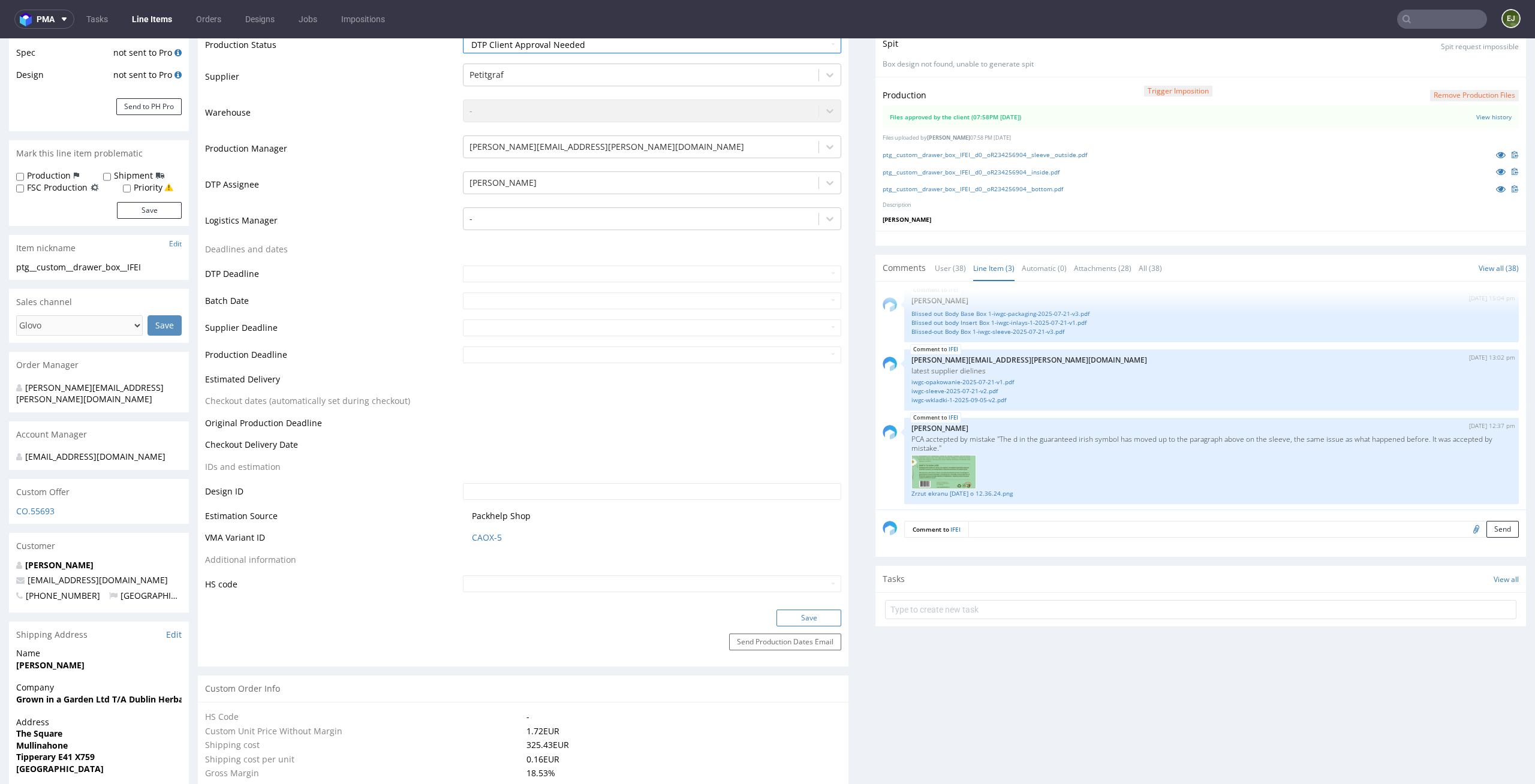
click at [821, 619] on button "Save" at bounding box center [808, 618] width 65 height 17
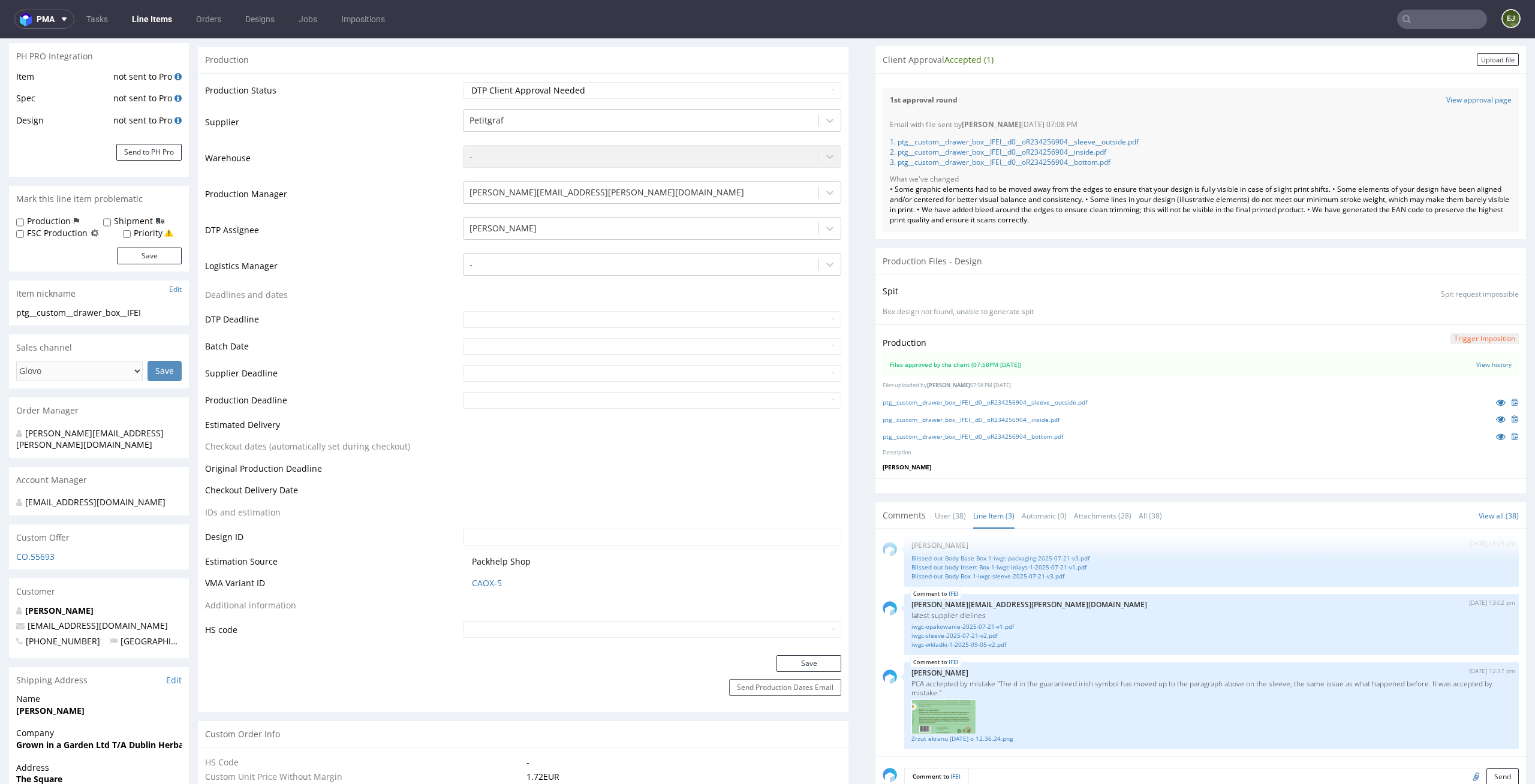
scroll to position [207, 0]
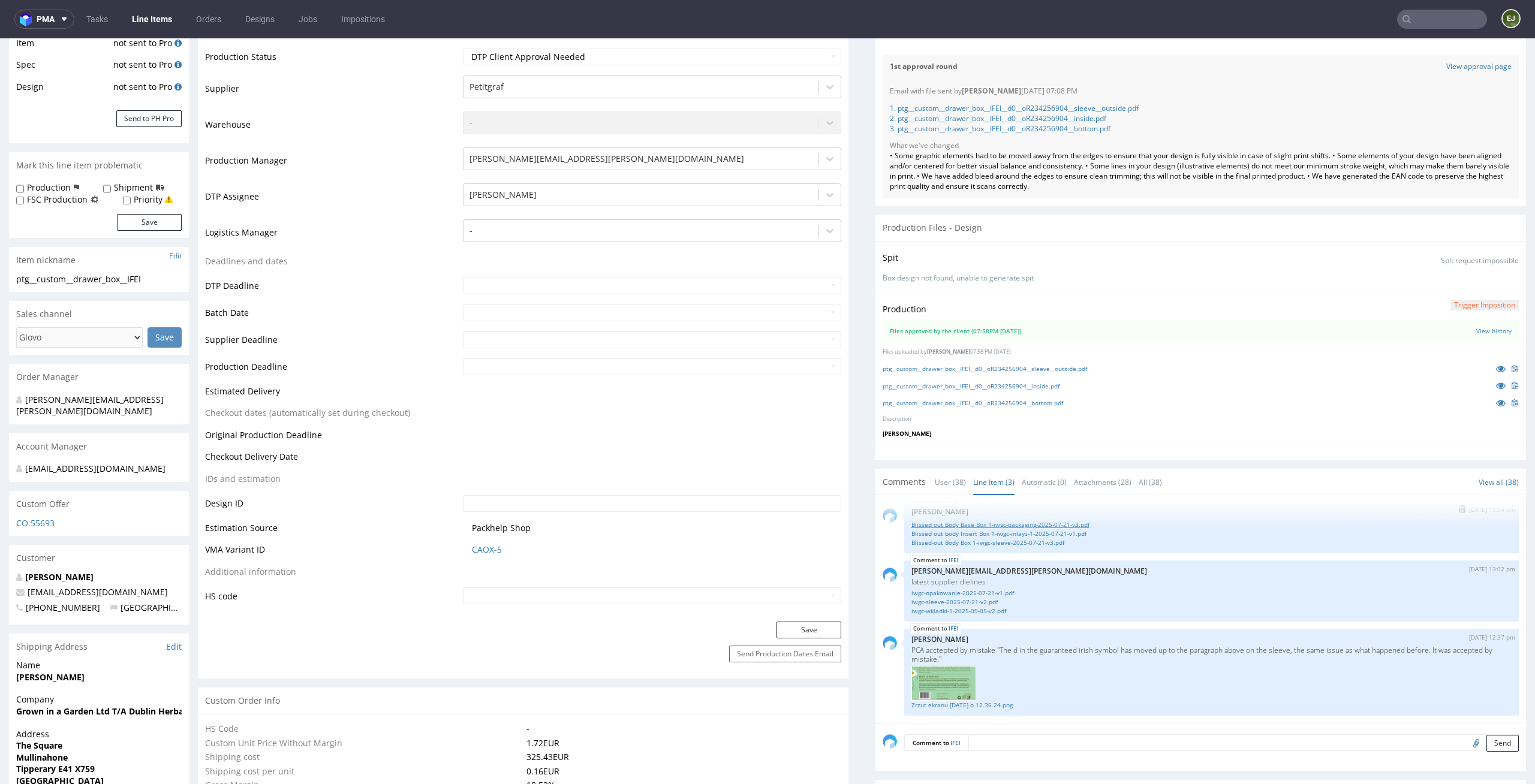
click at [985, 524] on link "Blissed out Body Base Box 1-iwgc-packaging-2025-07-21-v3.pdf" at bounding box center [1212, 524] width 600 height 9
click at [974, 528] on link "Blissed out Body Base Box 1-iwgc-packaging-2025-07-21-v3.pdf" at bounding box center [1212, 524] width 600 height 9
click at [1055, 534] on link "Blissed out body Insert Box 1-iwgc-inlays-1-2025-07-21-v1.pdf" at bounding box center [1212, 533] width 600 height 9
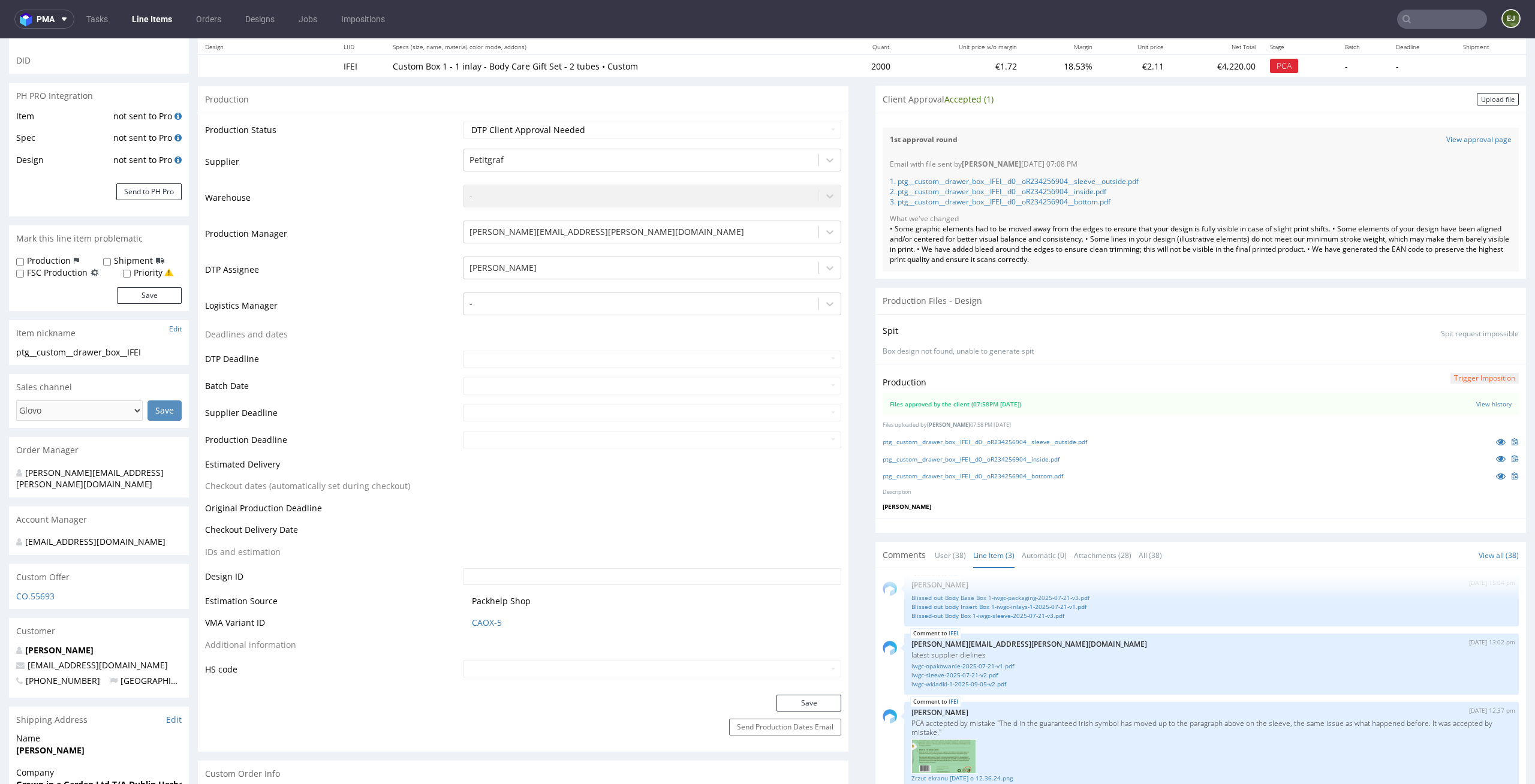
scroll to position [0, 0]
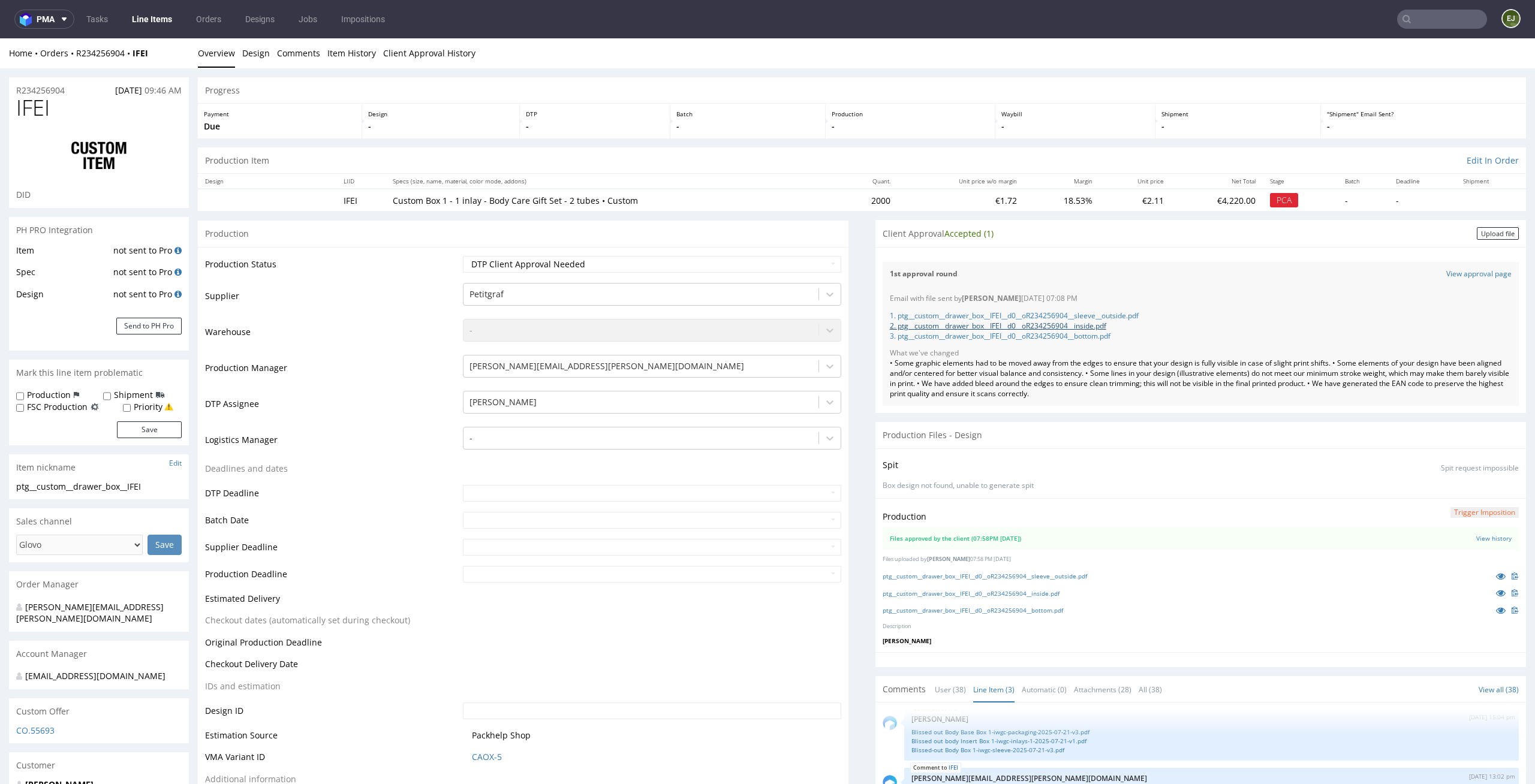
click at [1079, 325] on link "2. ptg__custom__drawer_box__IFEI__d0__oR234256904__inside.pdf" at bounding box center [998, 325] width 217 height 10
click at [1057, 243] on div "Client Approval Accepted (1) Upload file" at bounding box center [1201, 233] width 651 height 27
click at [1490, 232] on div "Upload file" at bounding box center [1497, 233] width 42 height 13
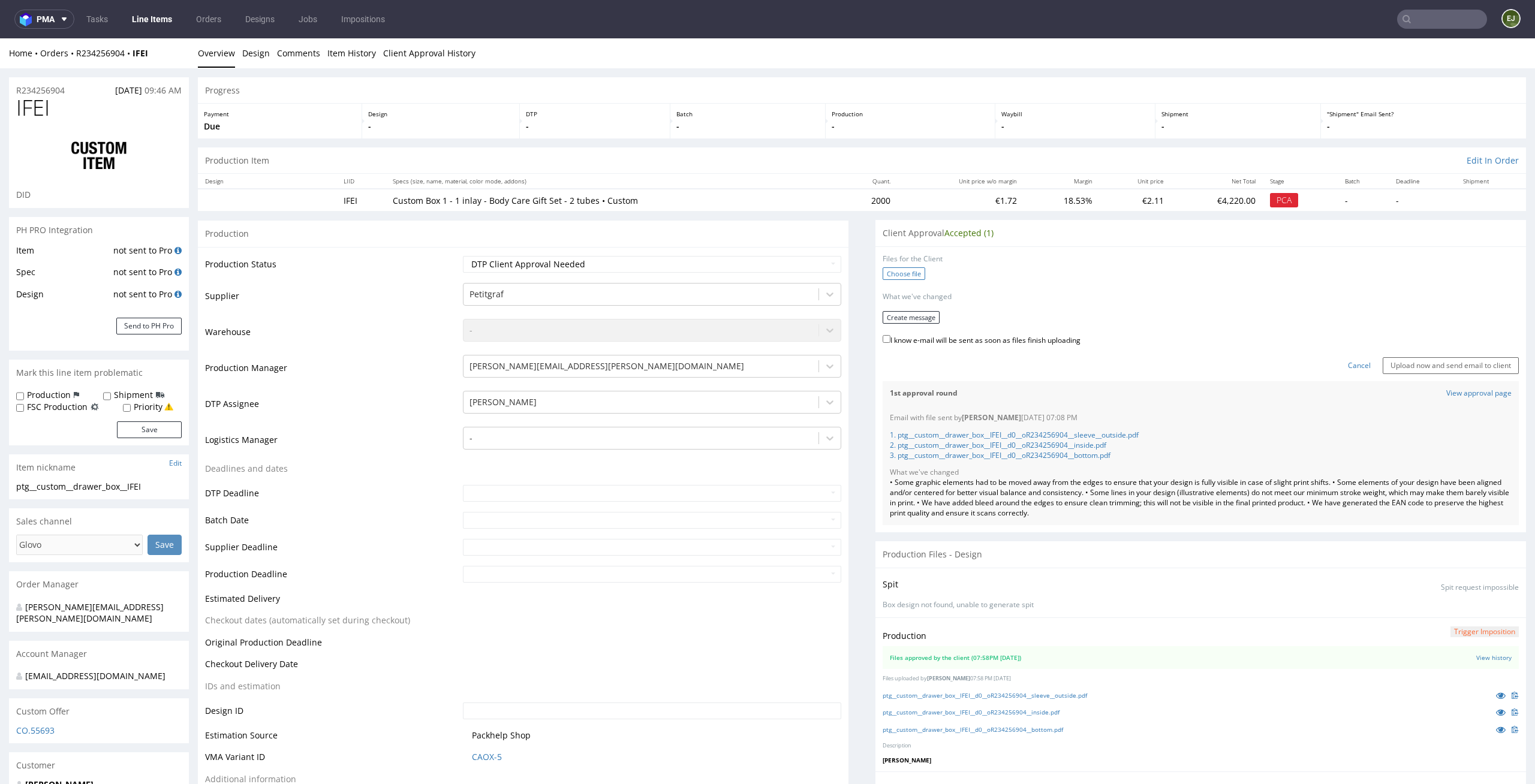
click at [905, 272] on label "Choose file" at bounding box center [904, 273] width 43 height 13
click at [0, 39] on input "Choose file" at bounding box center [0, 39] width 0 height 0
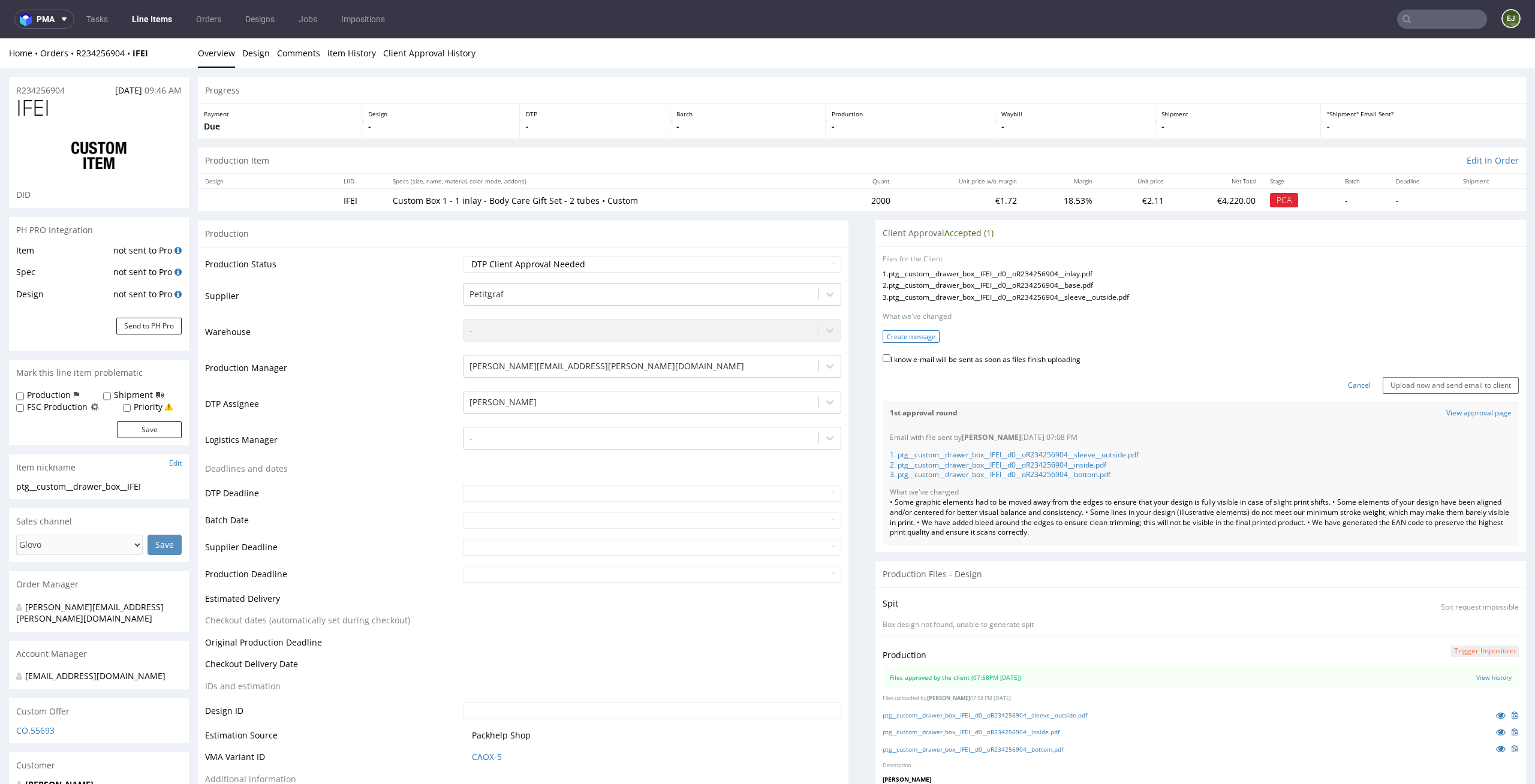
click at [905, 340] on button "Create message" at bounding box center [911, 336] width 57 height 13
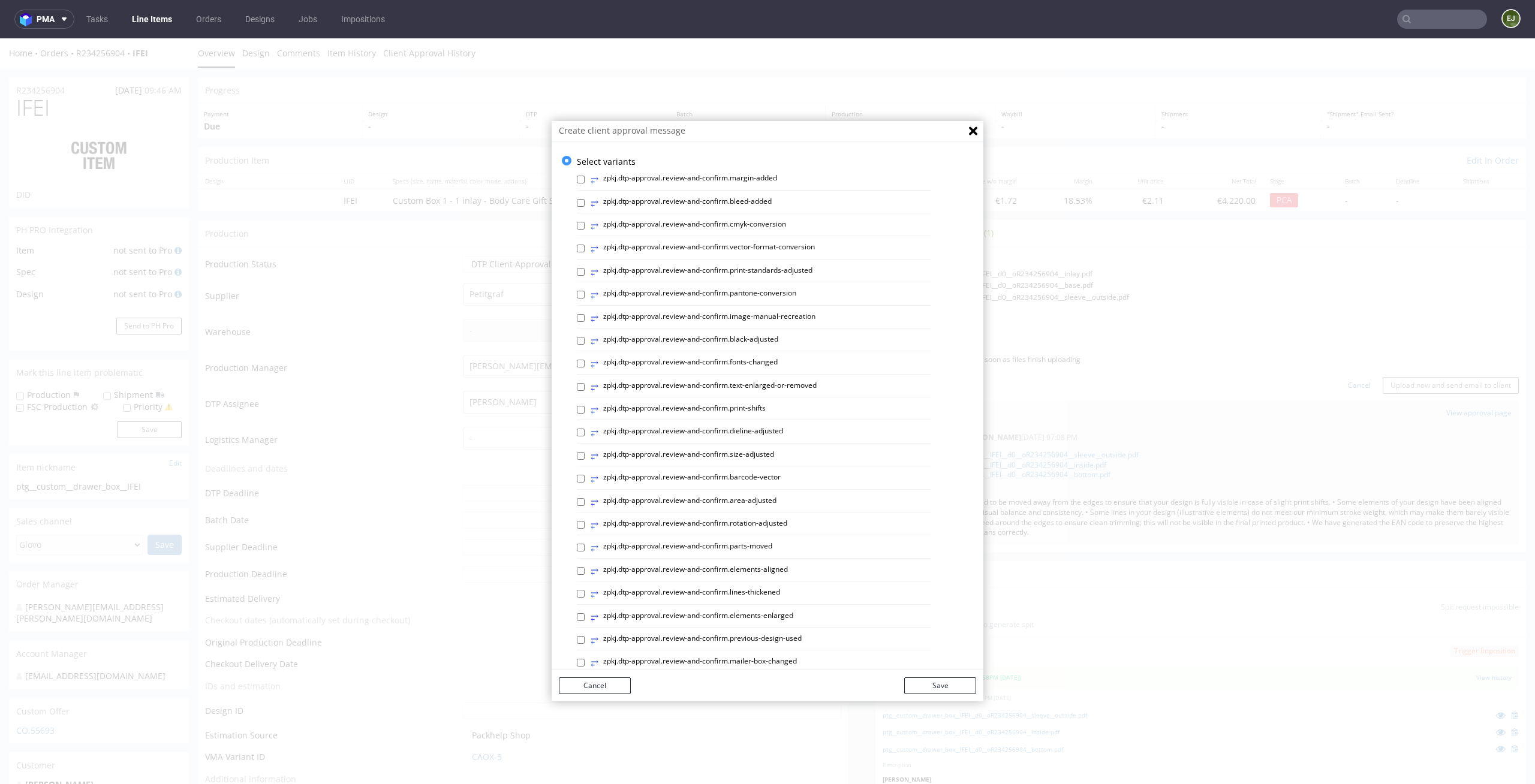
scroll to position [329, 0]
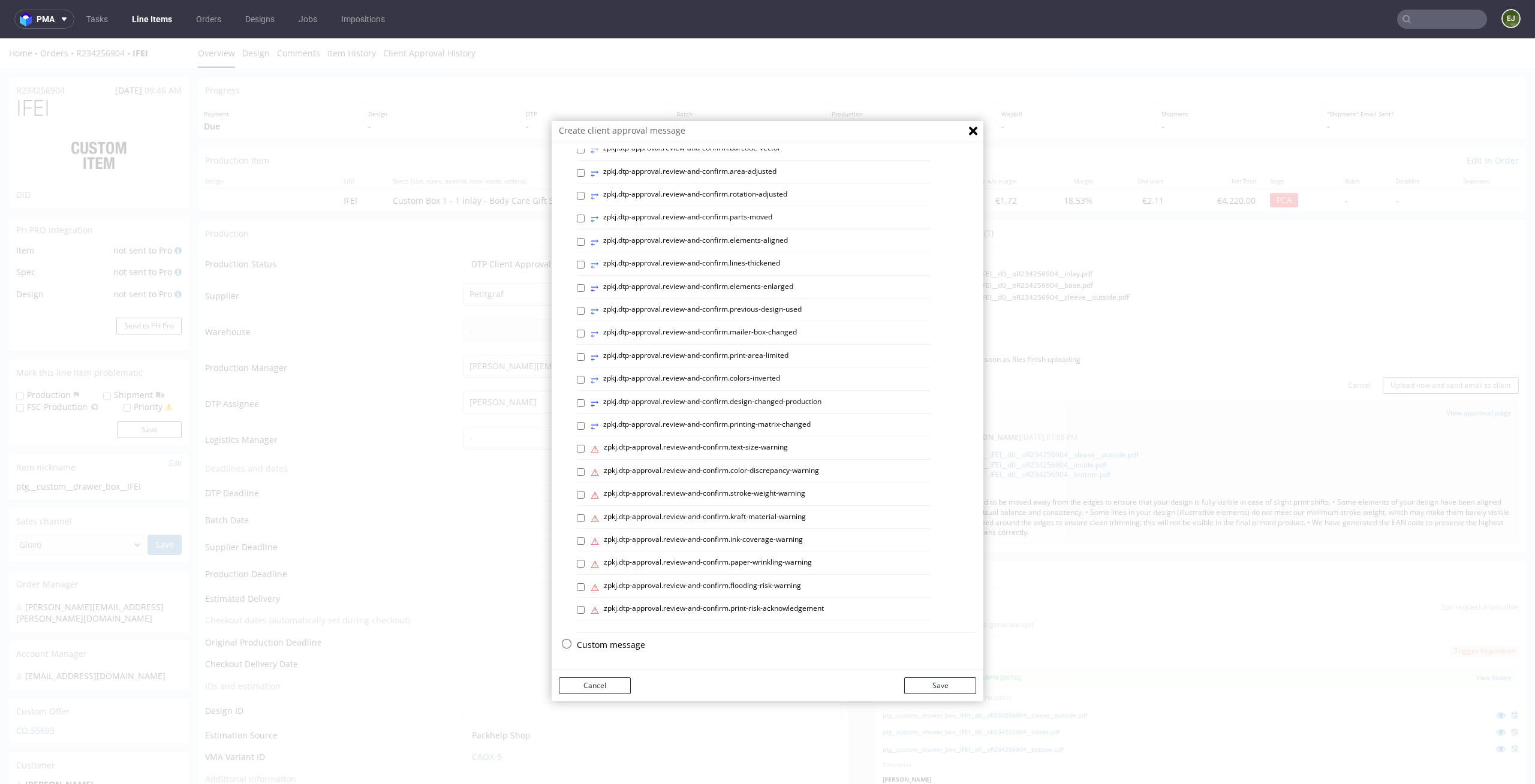
click at [630, 637] on div "Select variants ⥂ zpkj.dtp-approval.review-and-confirm.margin-added ⥂ zpkj.dtp-…" at bounding box center [768, 242] width 432 height 830
click at [626, 637] on div "Select variants ⥂ zpkj.dtp-approval.review-and-confirm.margin-added ⥂ zpkj.dtp-…" at bounding box center [768, 242] width 432 height 830
click at [604, 645] on p "Custom message" at bounding box center [776, 645] width 400 height 12
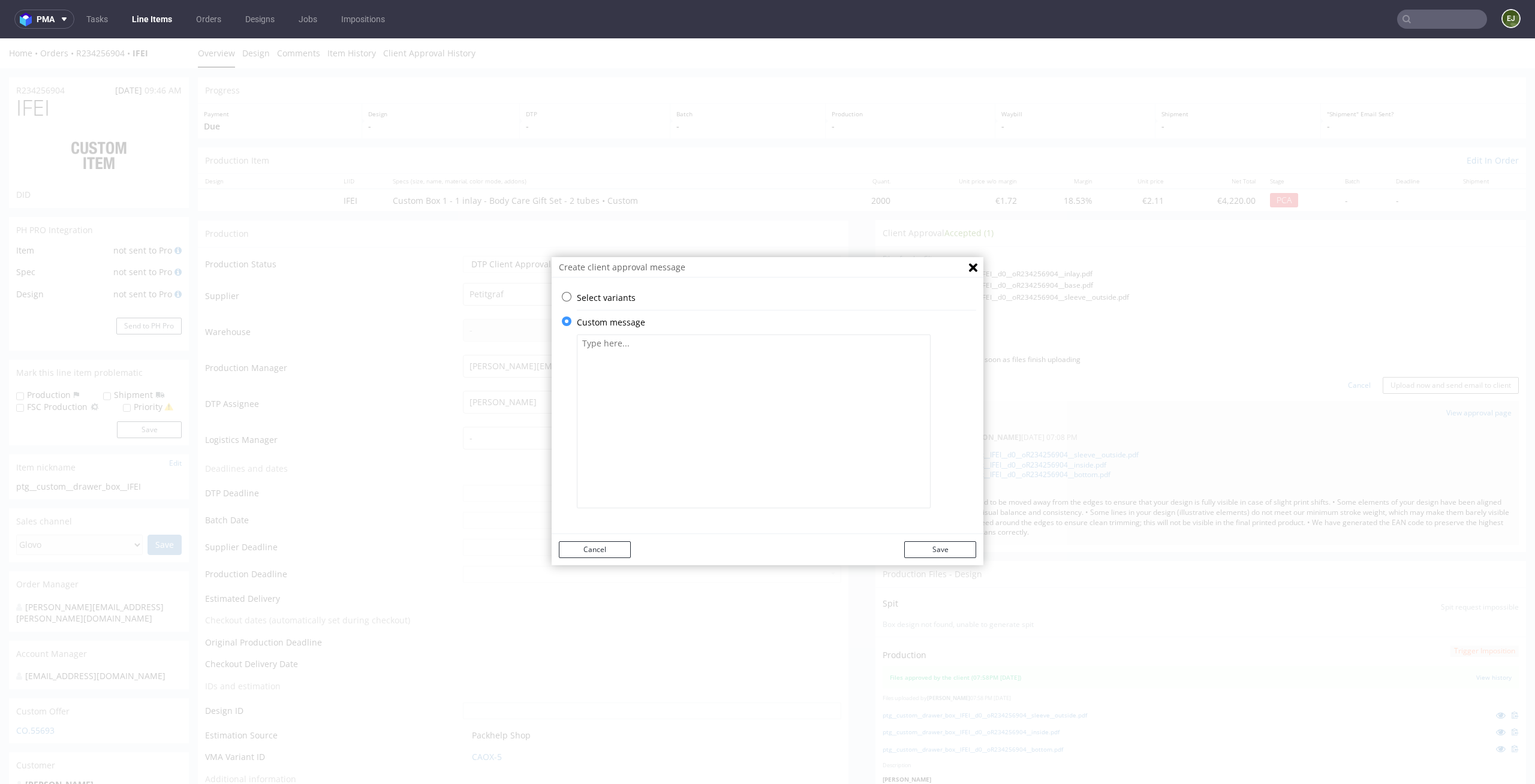
click at [643, 455] on textarea at bounding box center [753, 422] width 354 height 174
paste textarea "We improved the design. We apologise for the mistake."
type textarea "We improved the design. We apologise for the mistake."
click at [921, 546] on button "Save" at bounding box center [939, 549] width 72 height 17
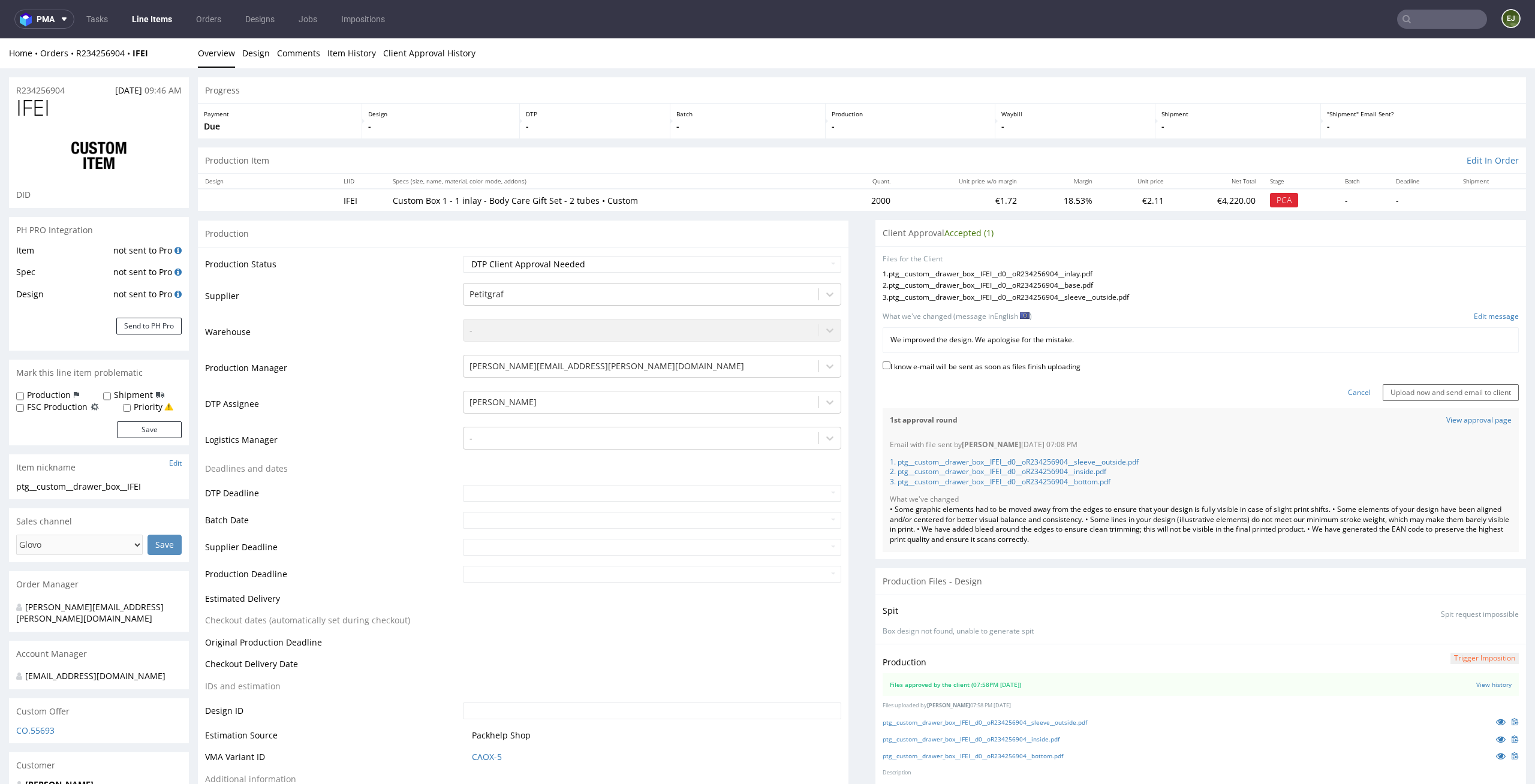
click at [1034, 372] on label "I know e-mail will be sent as soon as files finish uploading" at bounding box center [981, 366] width 198 height 13
click at [890, 370] on input "I know e-mail will be sent as soon as files finish uploading" at bounding box center [886, 366] width 8 height 8
checkbox input "true"
click at [1460, 382] on div "Cancel Upload now and send email to client" at bounding box center [1200, 388] width 636 height 26
click at [1451, 403] on div "1st approval round View approval page Email with file sent by Elżbieta Jelińska…" at bounding box center [1200, 477] width 636 height 151
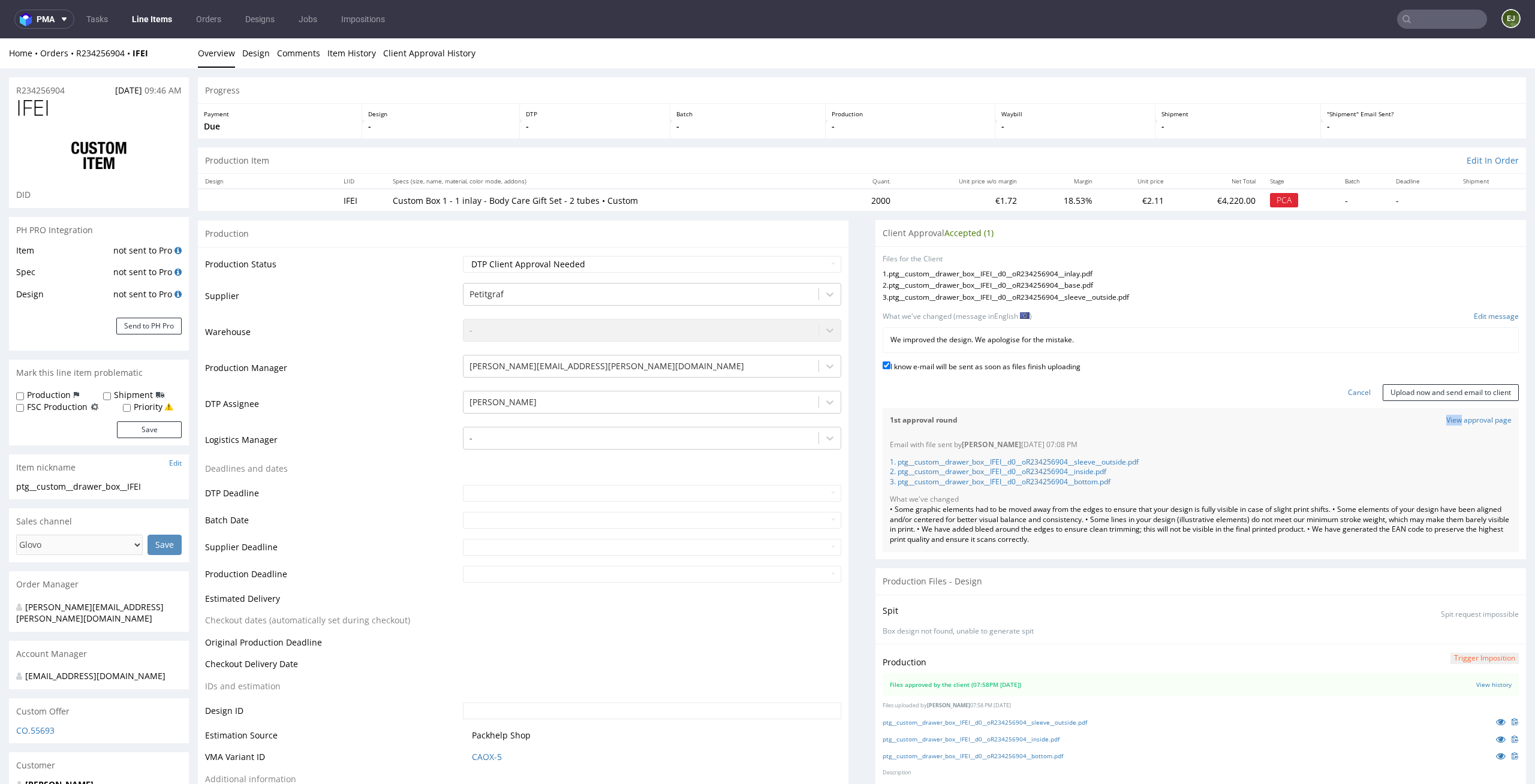
click at [1451, 403] on div "1st approval round View approval page Email with file sent by Elżbieta Jelińska…" at bounding box center [1200, 477] width 636 height 151
click at [1458, 392] on input "Upload now and send email to client" at bounding box center [1451, 392] width 136 height 17
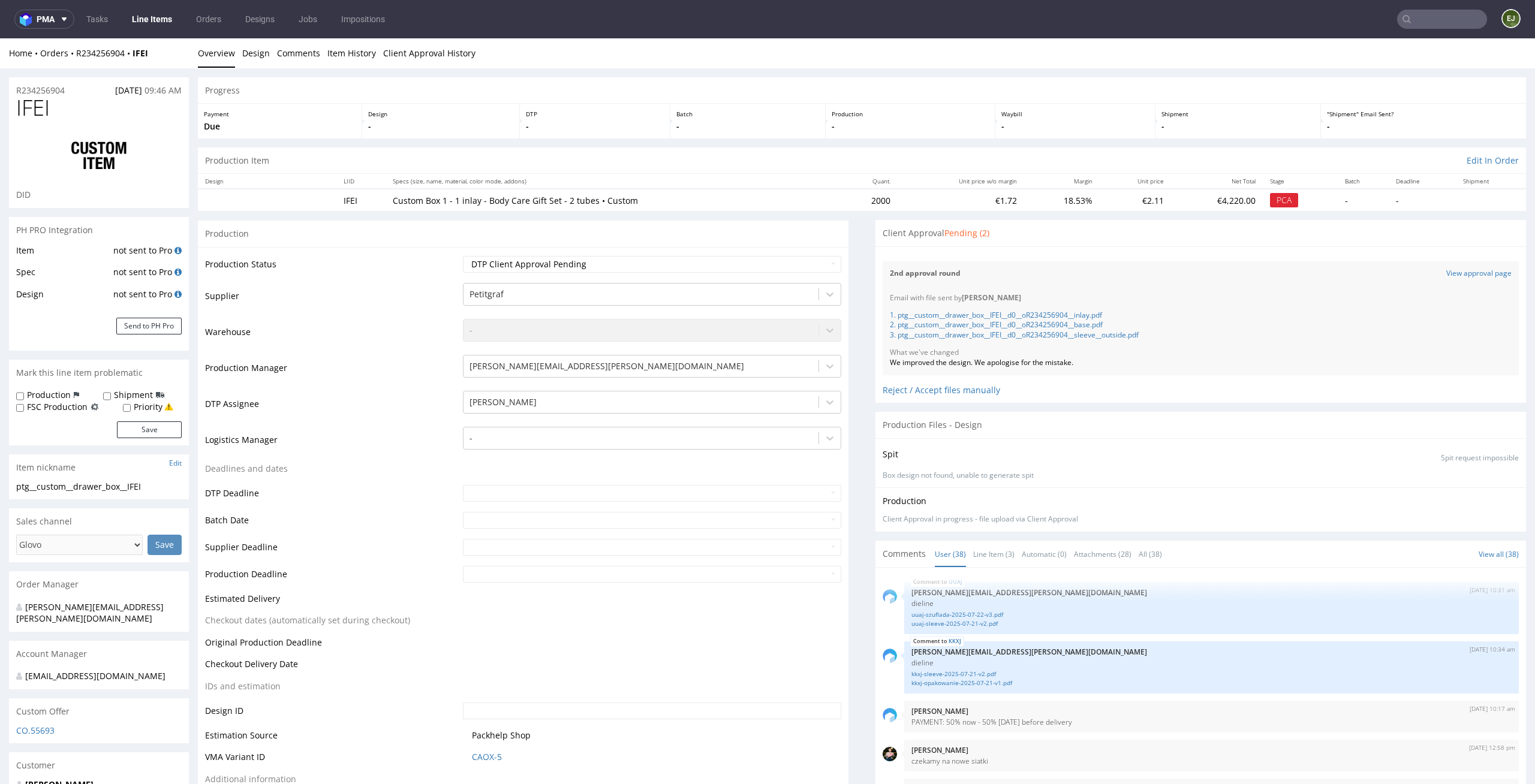
scroll to position [1909, 0]
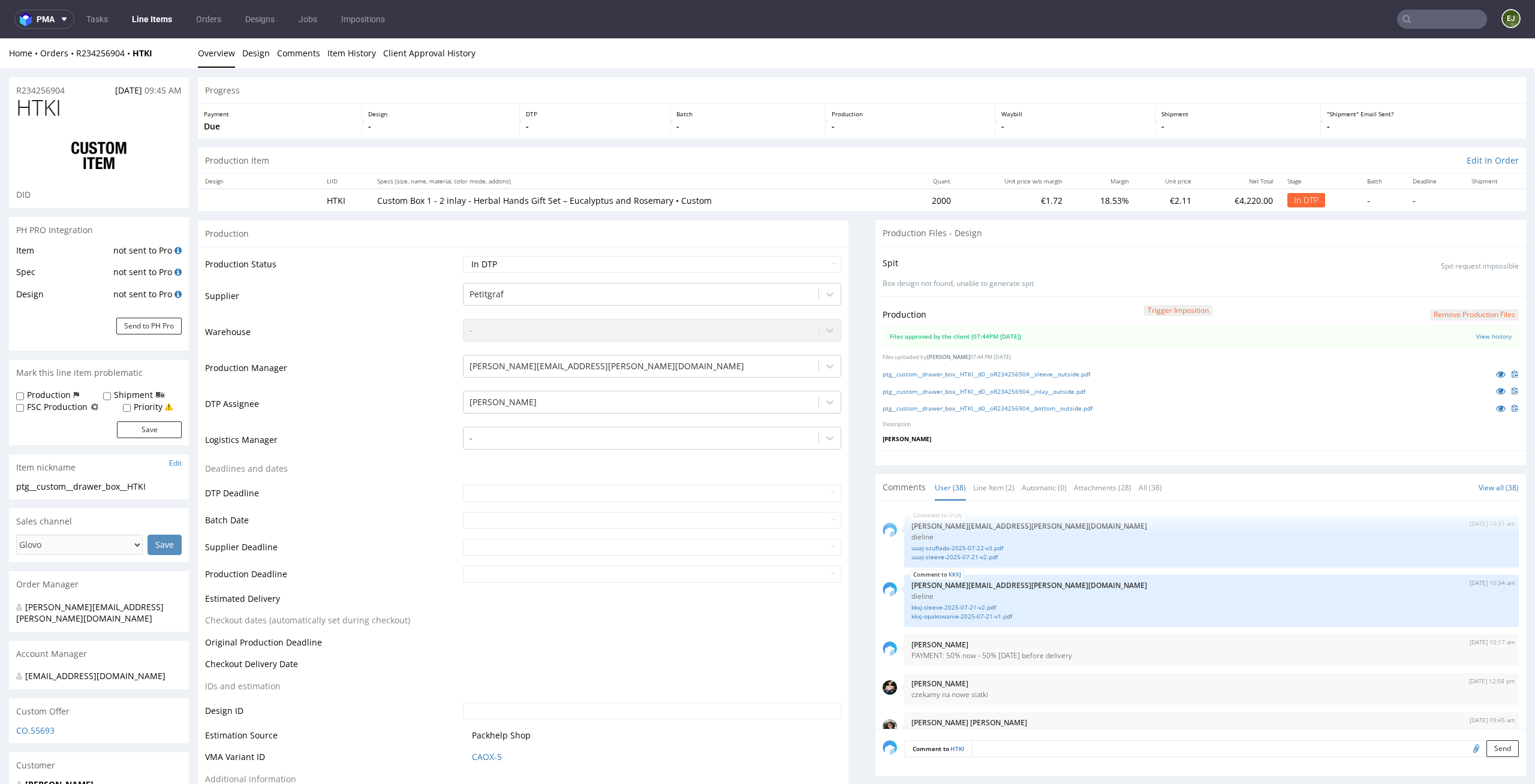
scroll to position [1875, 0]
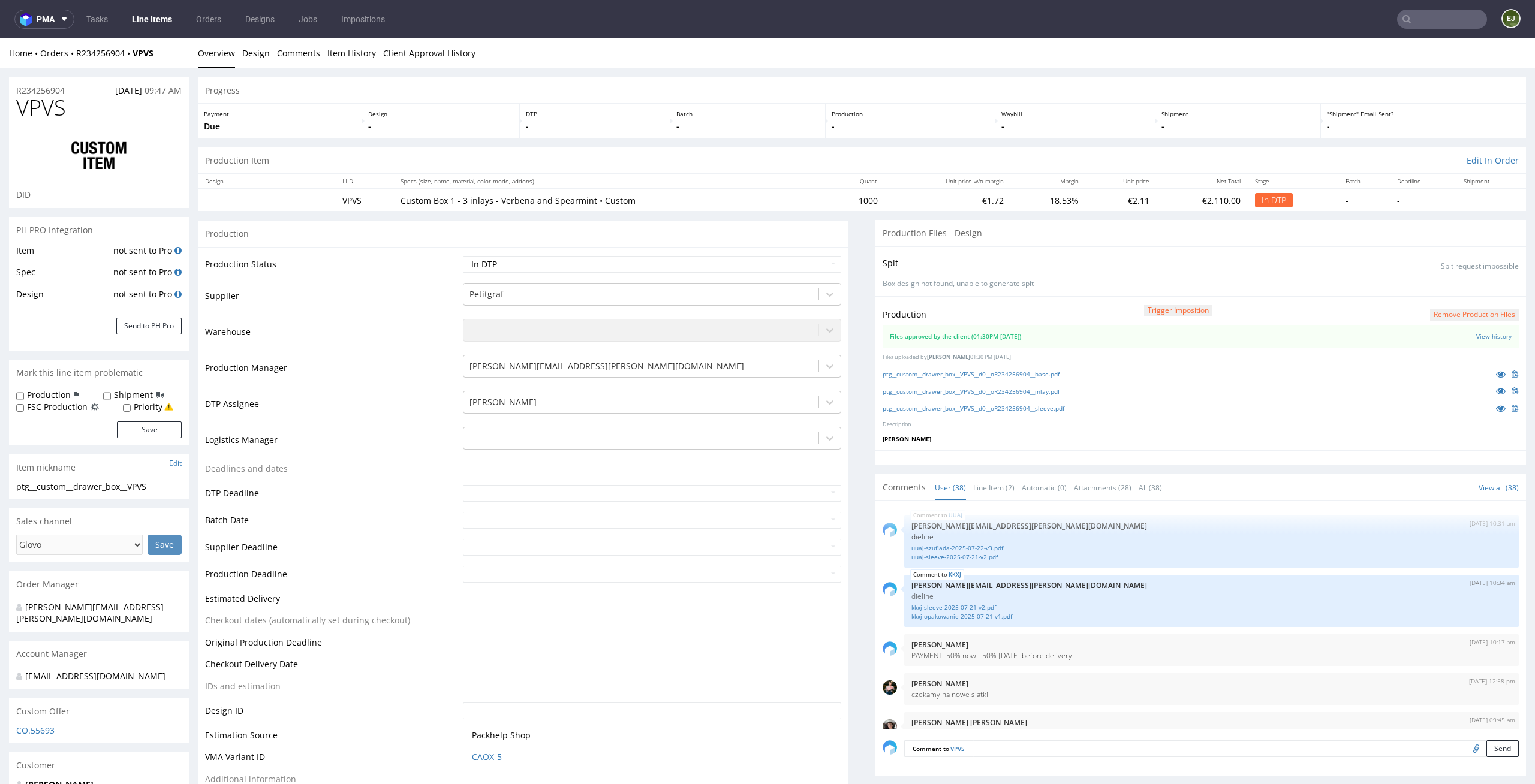
scroll to position [1875, 0]
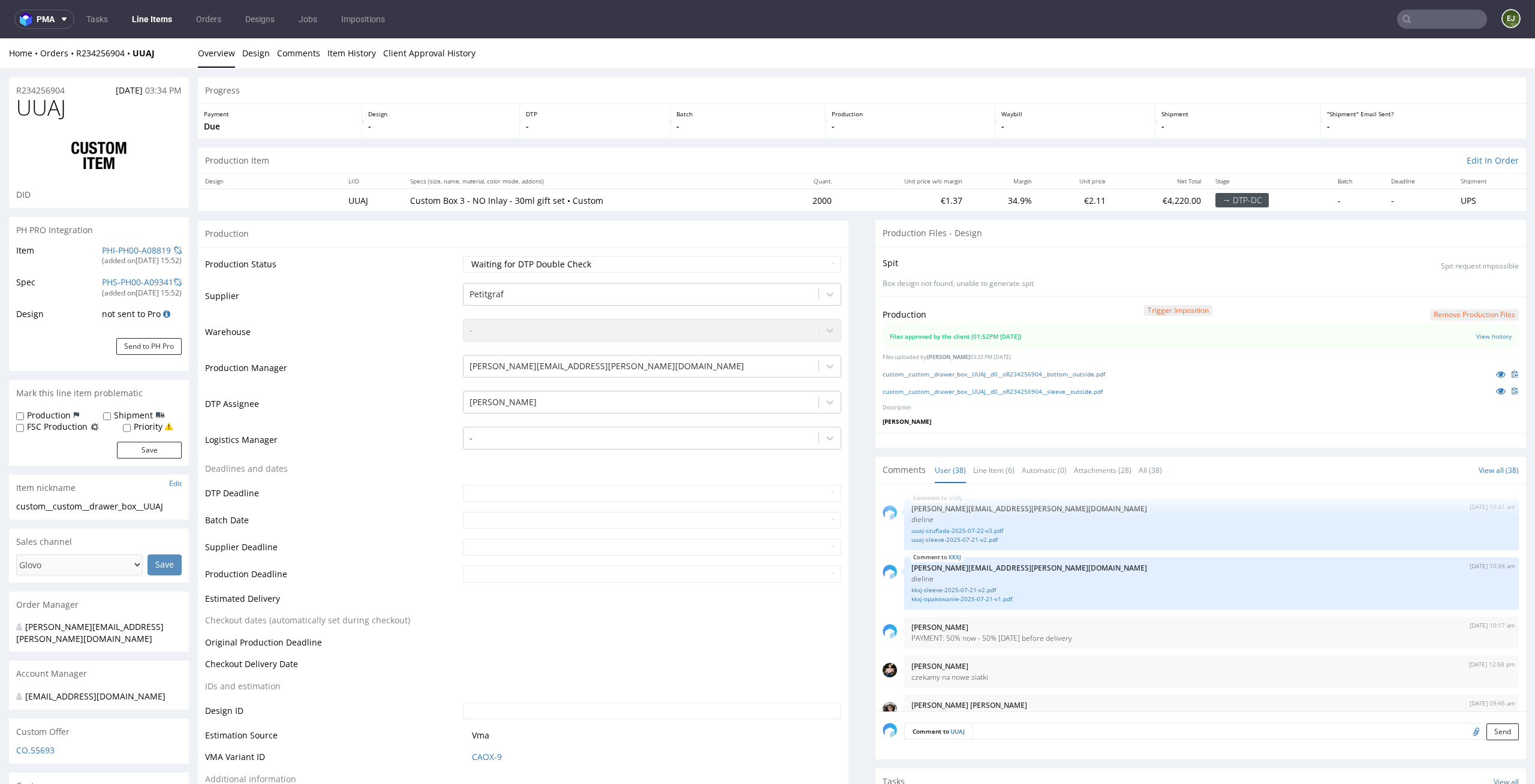
scroll to position [1875, 0]
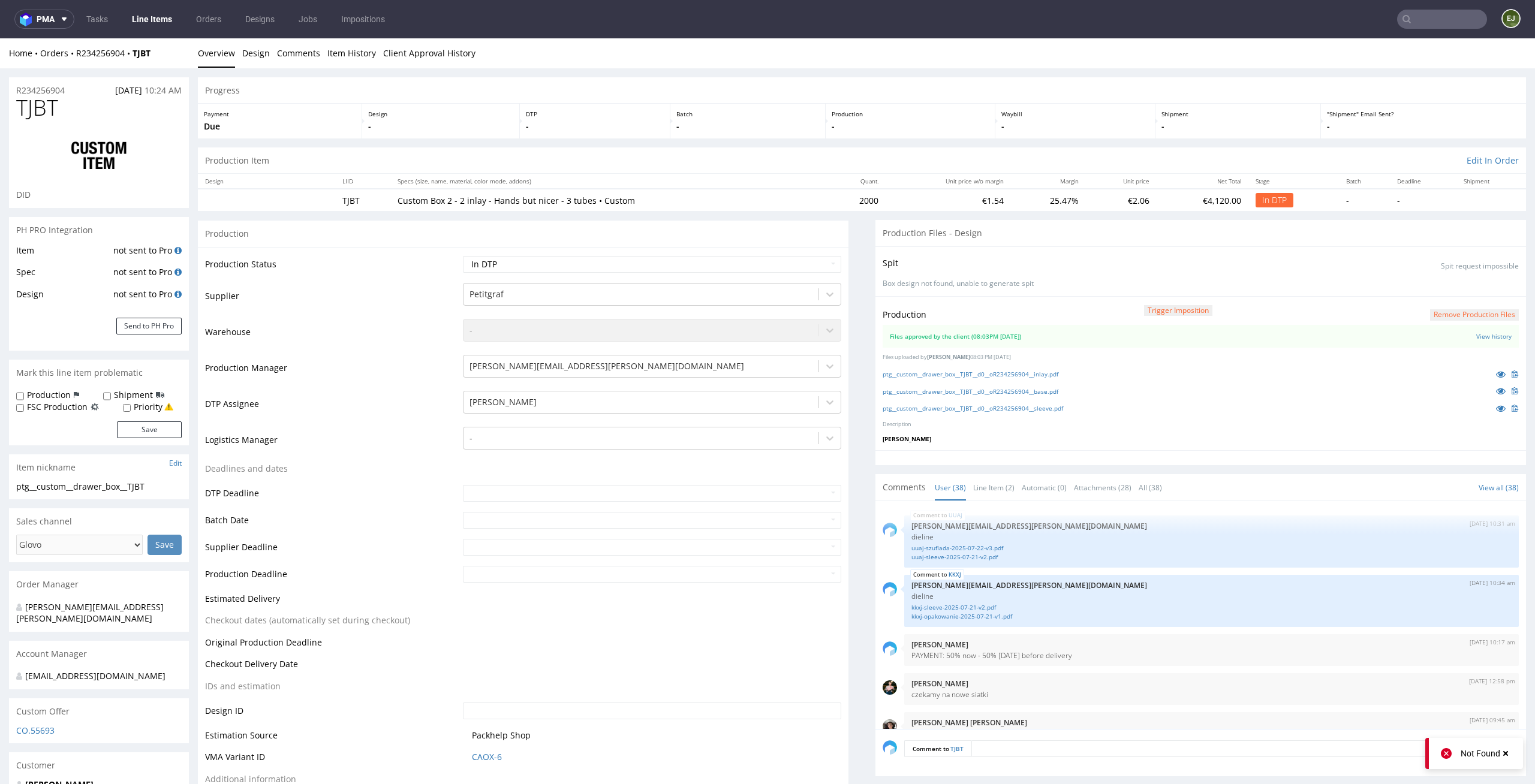
scroll to position [1875, 0]
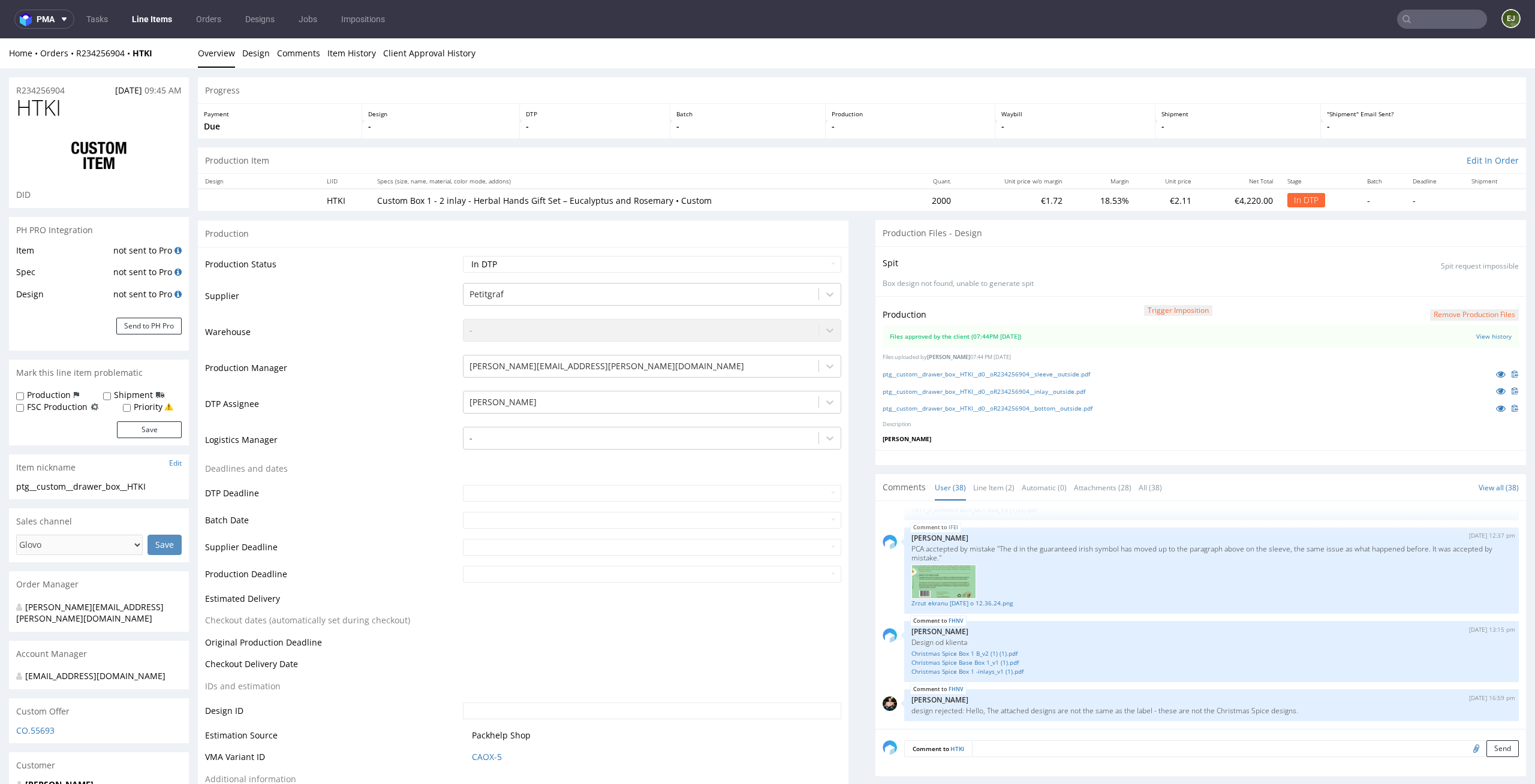
click at [992, 501] on div "UUAJ [DATE] 10:31 am [PERSON_NAME][EMAIL_ADDRESS][PERSON_NAME][DOMAIN_NAME] die…" at bounding box center [1201, 615] width 651 height 228
click at [991, 496] on link "Line Item (2)" at bounding box center [994, 488] width 41 height 26
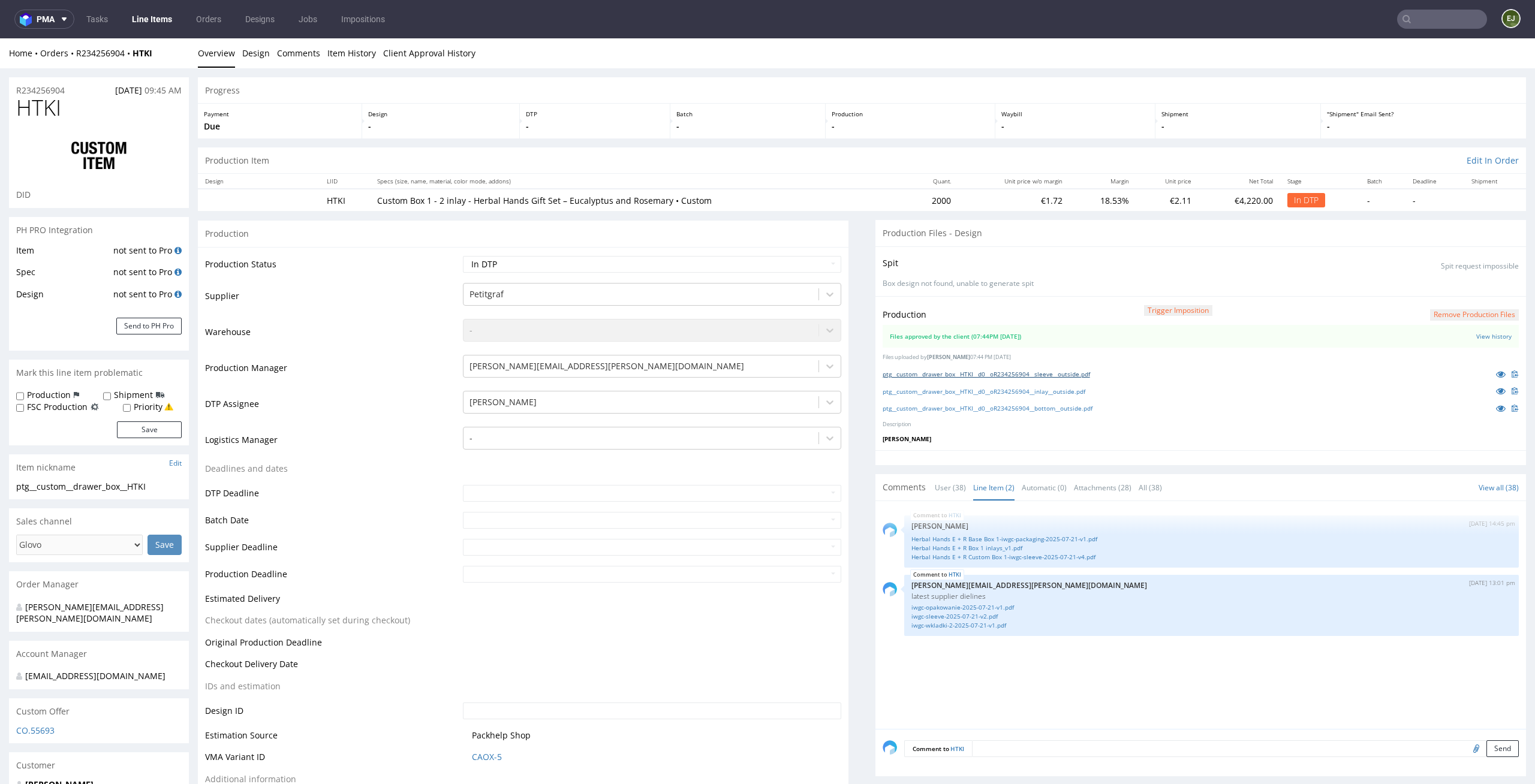
click at [990, 375] on link "ptg__custom__drawer_box__HTKI__d0__oR234256904__sleeve__outside.pdf" at bounding box center [986, 373] width 207 height 9
click at [1035, 558] on link "Herbal Hands E + R Custom Box 1-iwgc-sleeve-2025-07-21-v4.pdf" at bounding box center [1212, 557] width 600 height 9
click at [929, 128] on p "-" at bounding box center [910, 126] width 158 height 12
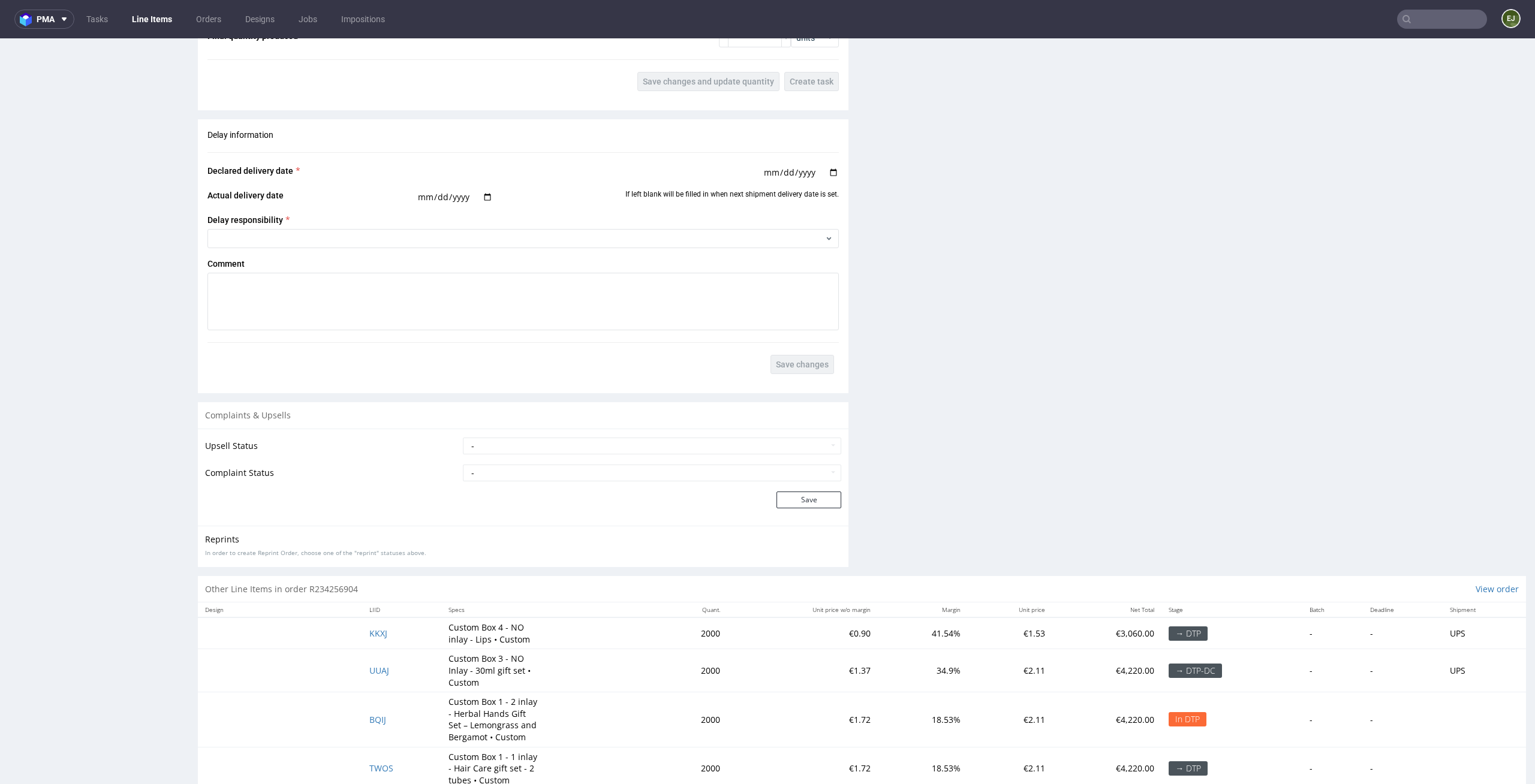
scroll to position [0, 0]
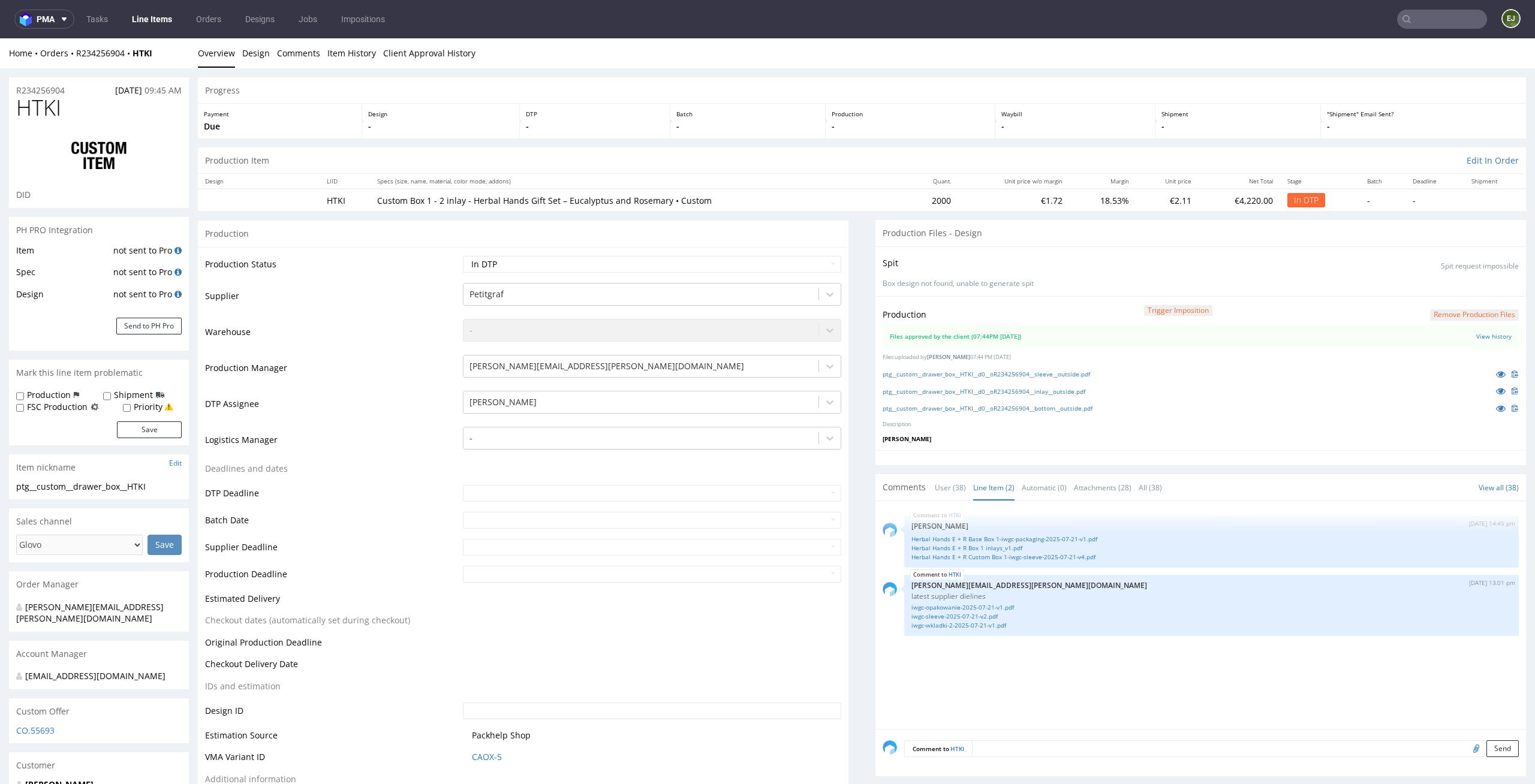
click at [1023, 206] on td "€1.72" at bounding box center [1014, 200] width 112 height 22
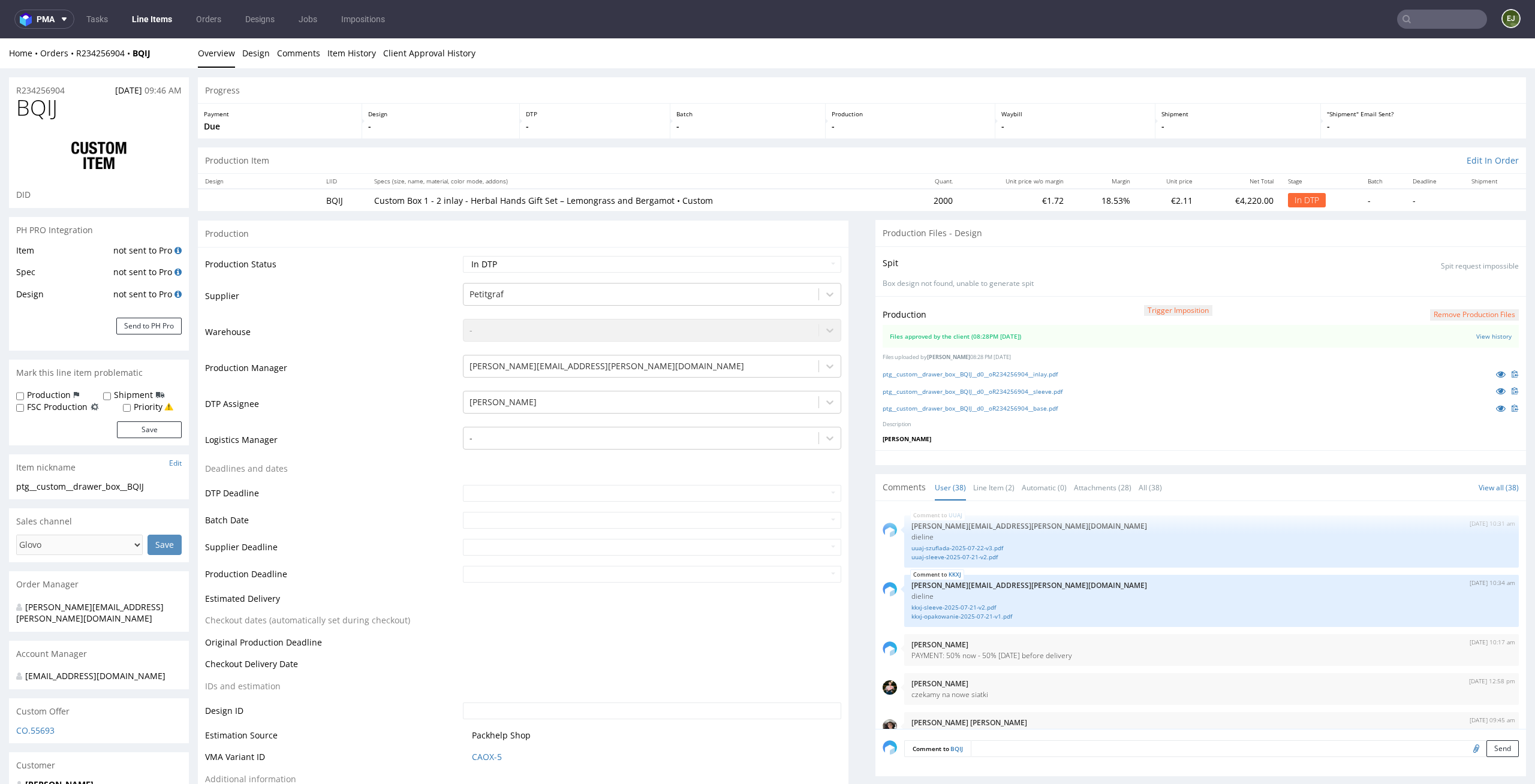
scroll to position [1875, 0]
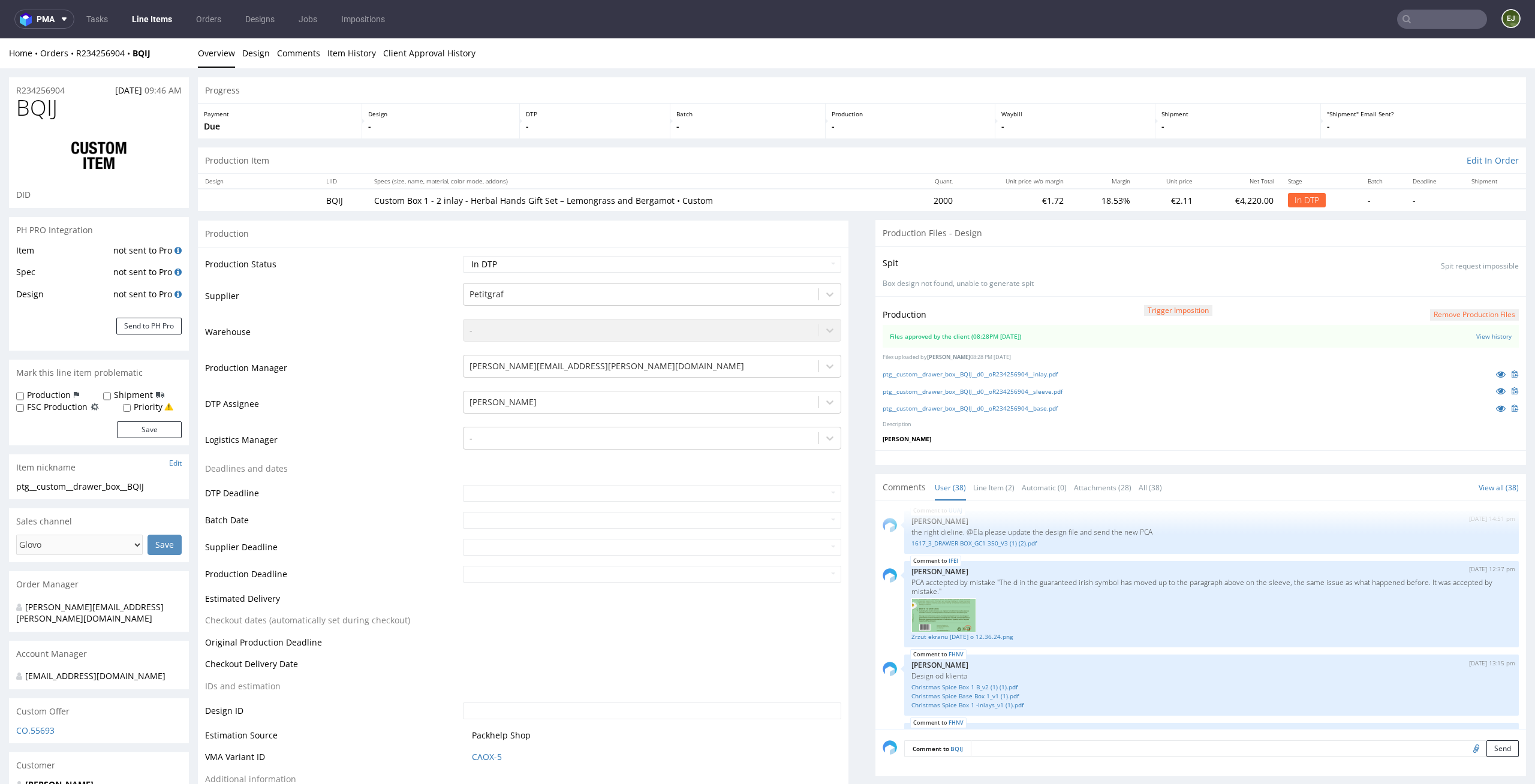
click at [902, 114] on p "Production" at bounding box center [910, 113] width 158 height 9
click at [983, 490] on link "Line Item (2)" at bounding box center [994, 488] width 41 height 26
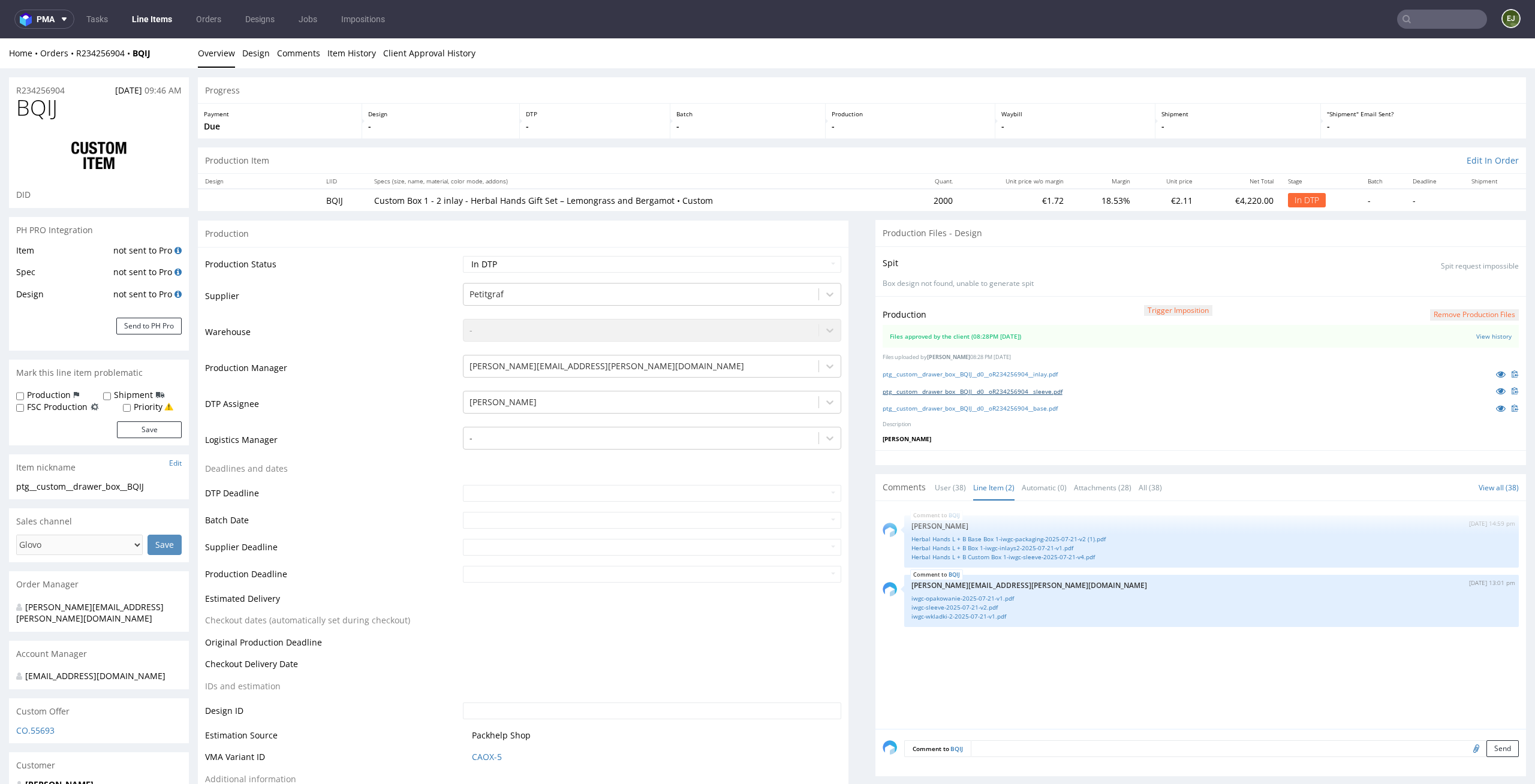
click at [956, 392] on link "ptg__custom__drawer_box__BQIJ__d0__oR234256904__sleeve.pdf" at bounding box center [972, 392] width 180 height 9
click at [1000, 656] on div "BQIJ [DATE] 14:59 pm [PERSON_NAME] Herbal Hands L + B Base Box 1-iwgc-packaging…" at bounding box center [1204, 619] width 643 height 221
click at [994, 559] on link "Herbal Hands L + B Custom Box 1-iwgc-sleeve-2025-07-21-v4.pdf" at bounding box center [1212, 557] width 600 height 9
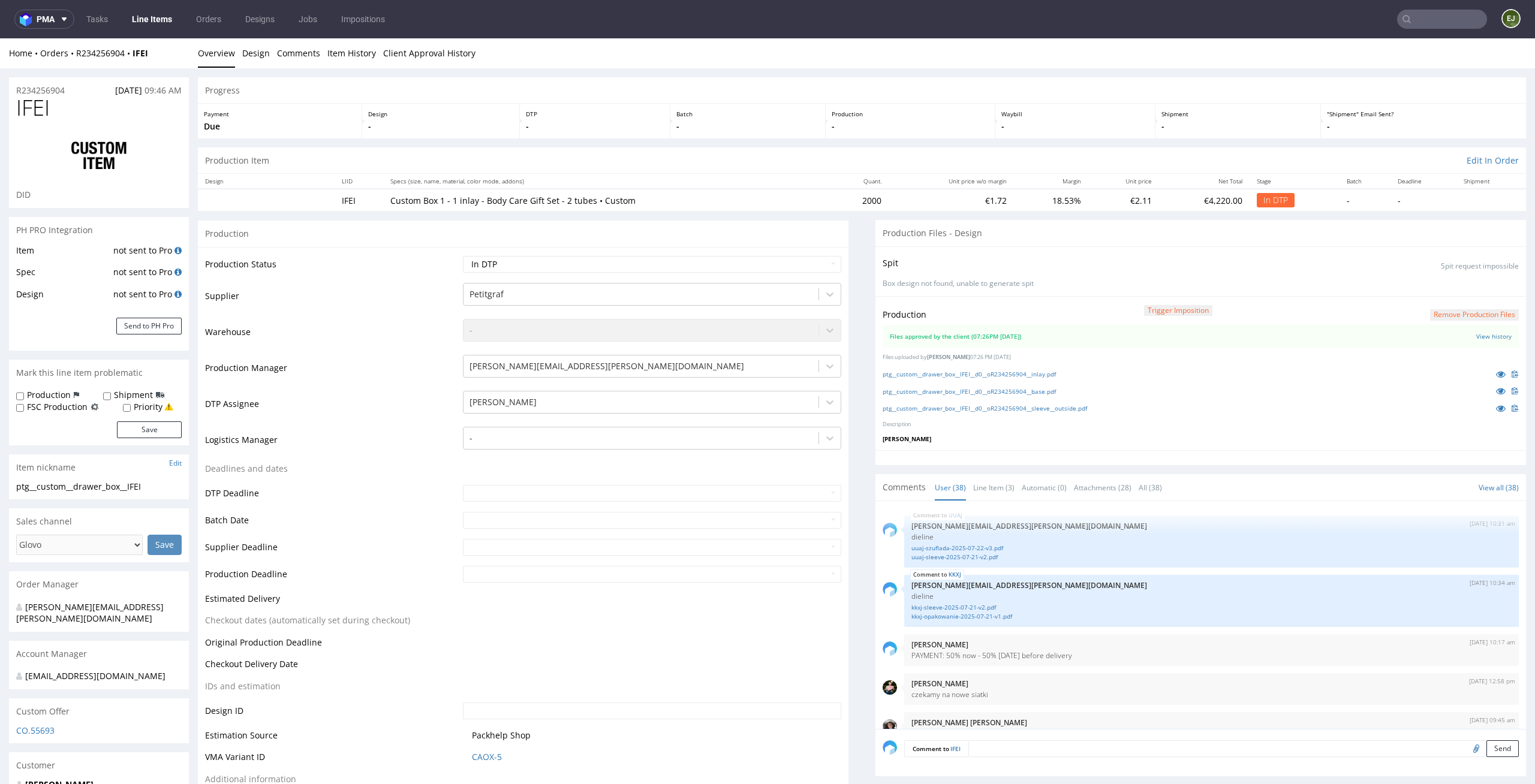
scroll to position [1875, 0]
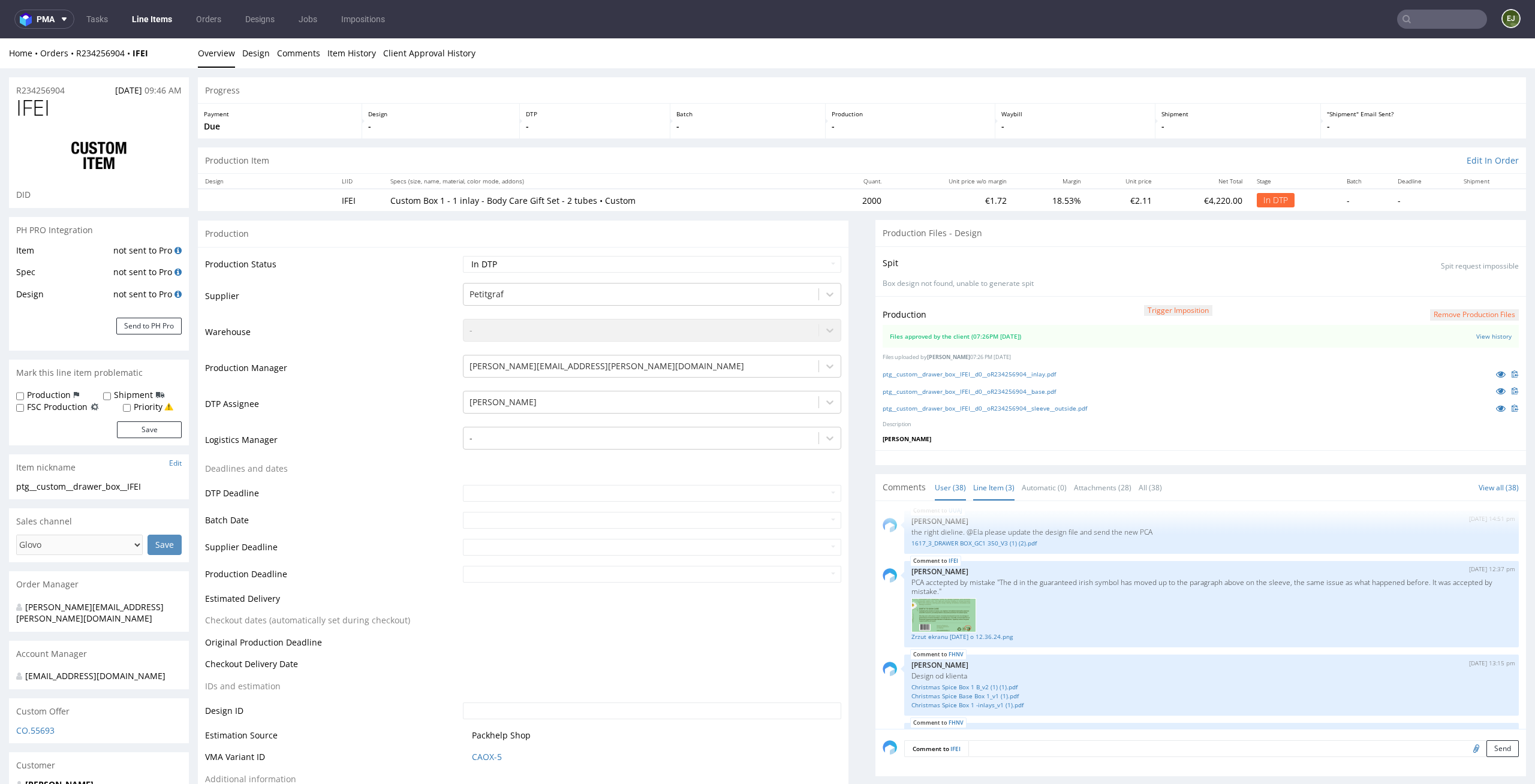
click at [997, 484] on link "Line Item (3)" at bounding box center [994, 488] width 41 height 26
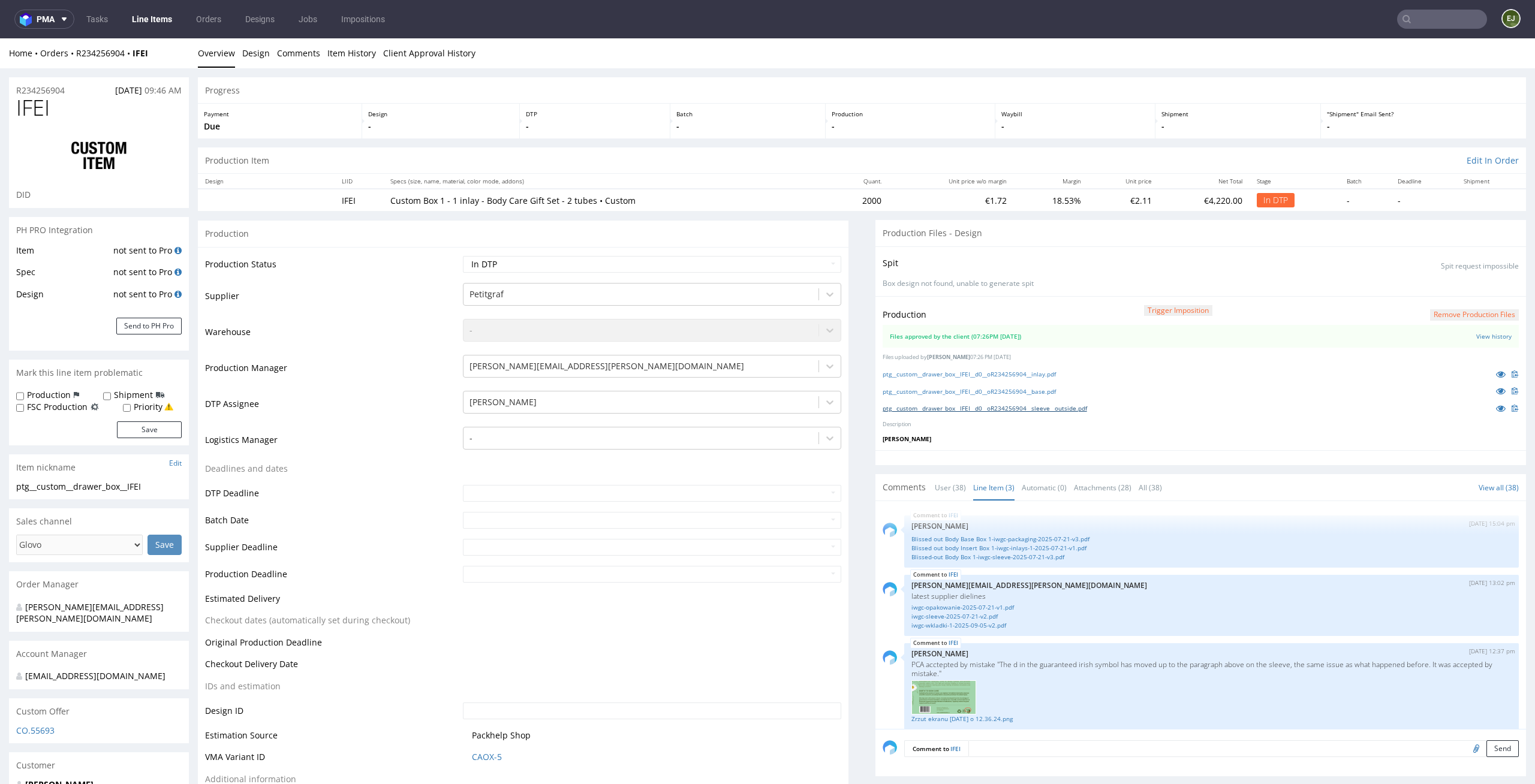
click at [984, 410] on link "ptg__custom__drawer_box__IFEI__d0__oR234256904__sleeve__outside.pdf" at bounding box center [984, 408] width 204 height 9
click at [969, 619] on link "iwgc-sleeve-2025-07-21-v2.pdf" at bounding box center [1212, 616] width 600 height 9
click at [418, 42] on link "Client Approval History" at bounding box center [429, 53] width 92 height 29
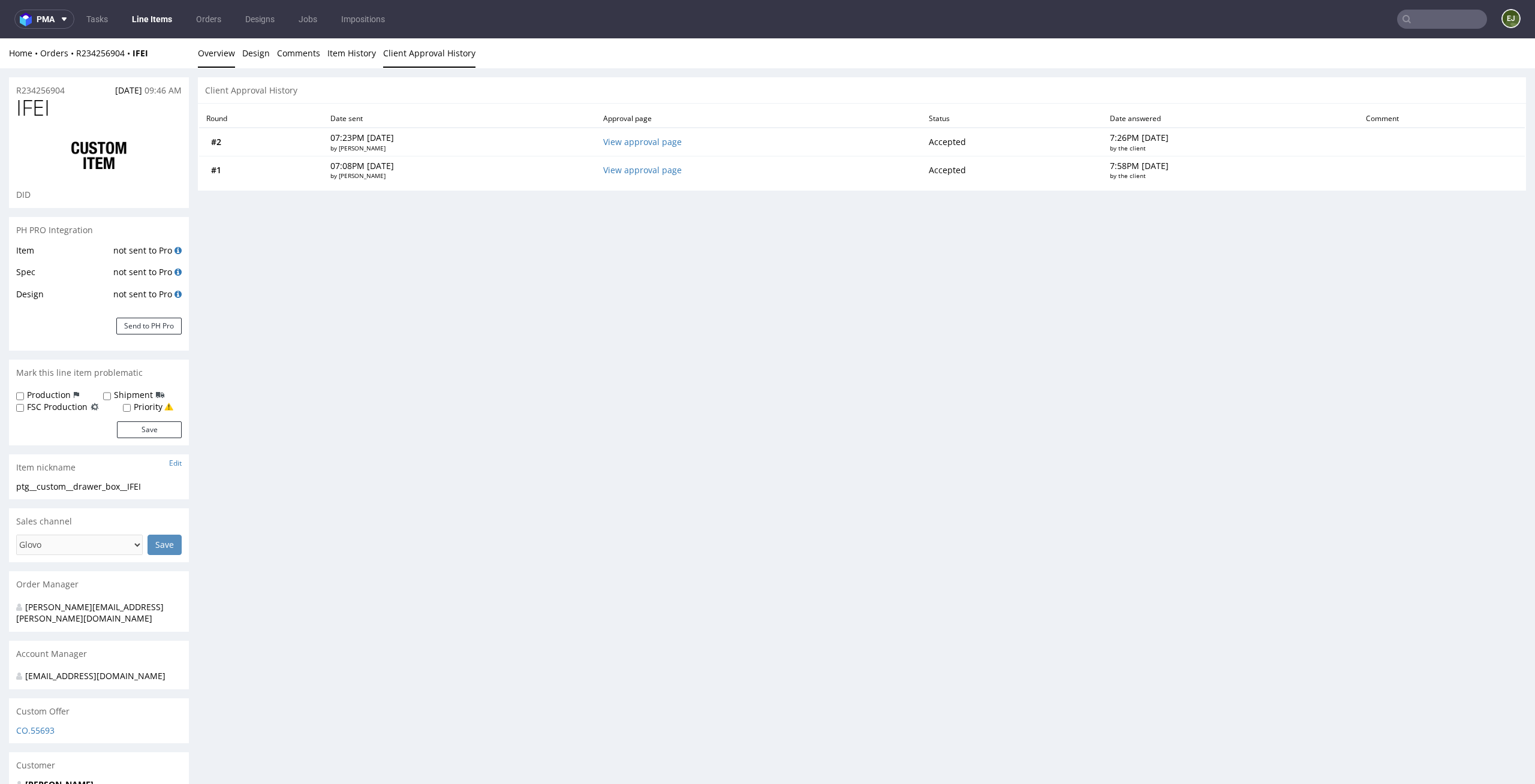
click at [220, 59] on link "Overview" at bounding box center [216, 53] width 37 height 29
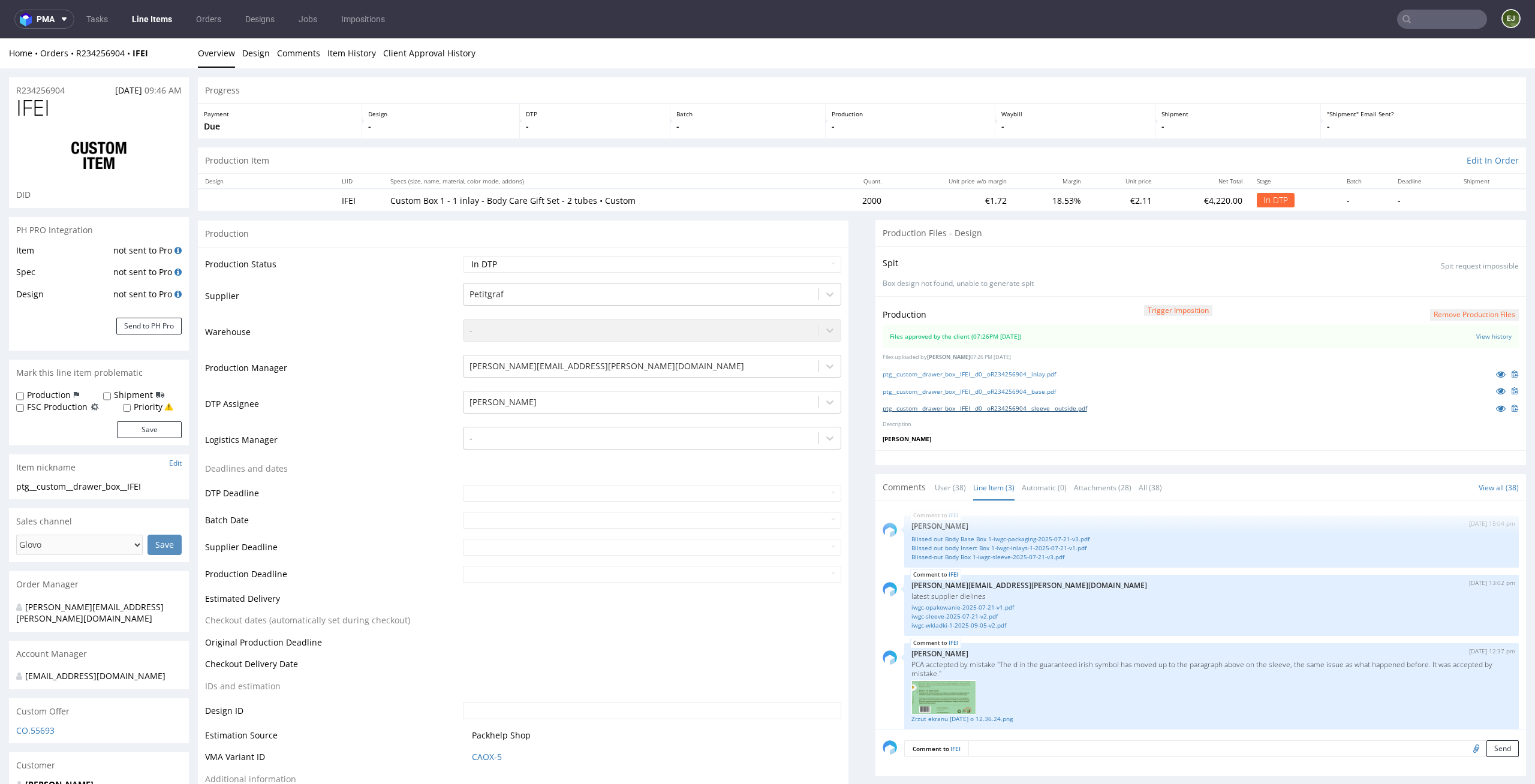
click at [994, 407] on link "ptg__custom__drawer_box__IFEI__d0__oR234256904__sleeve__outside.pdf" at bounding box center [984, 408] width 204 height 9
click at [1018, 556] on link "Blissed-out Body Box 1-iwgc-sleeve-2025-07-21-v3.pdf" at bounding box center [1212, 557] width 600 height 9
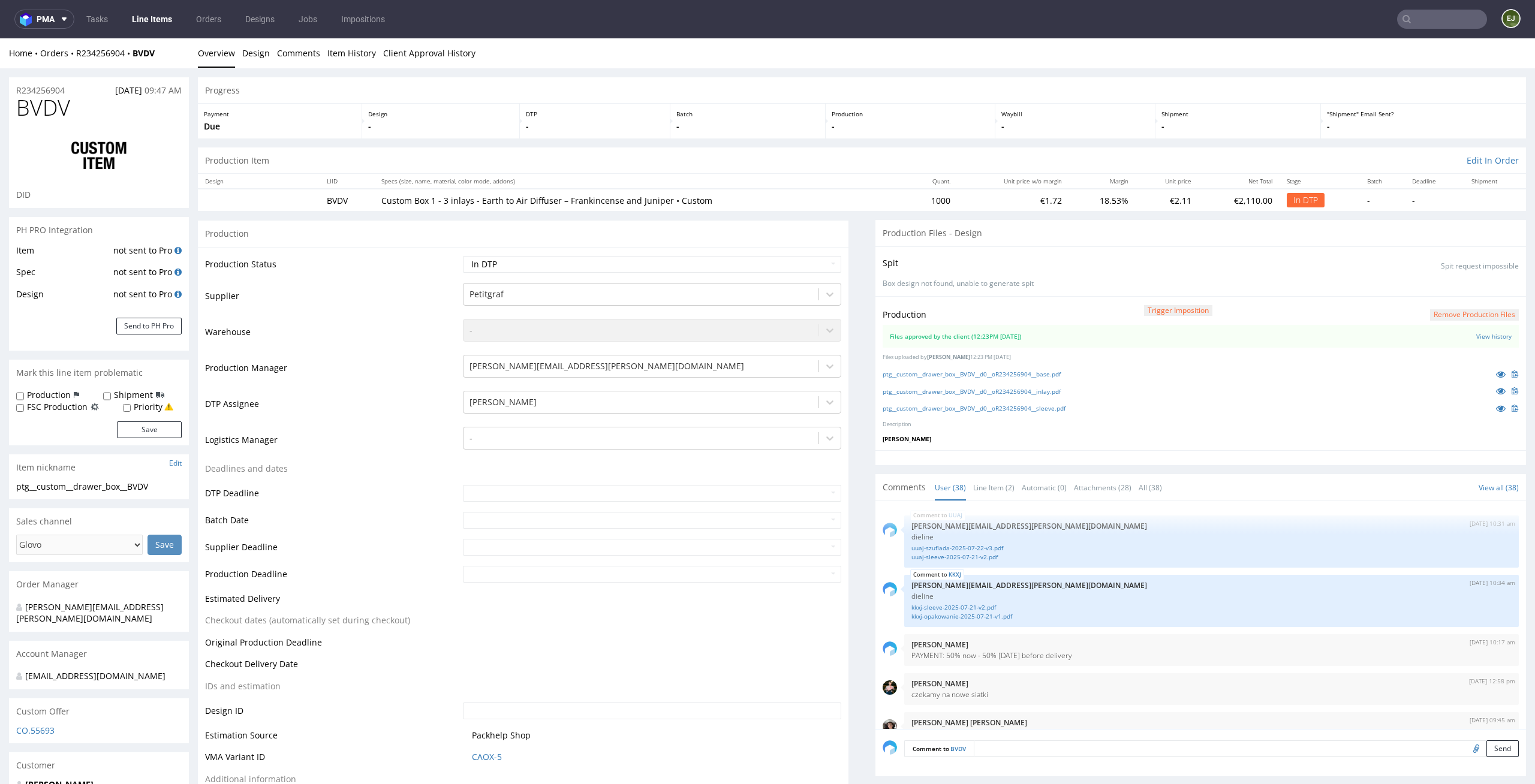
scroll to position [1875, 0]
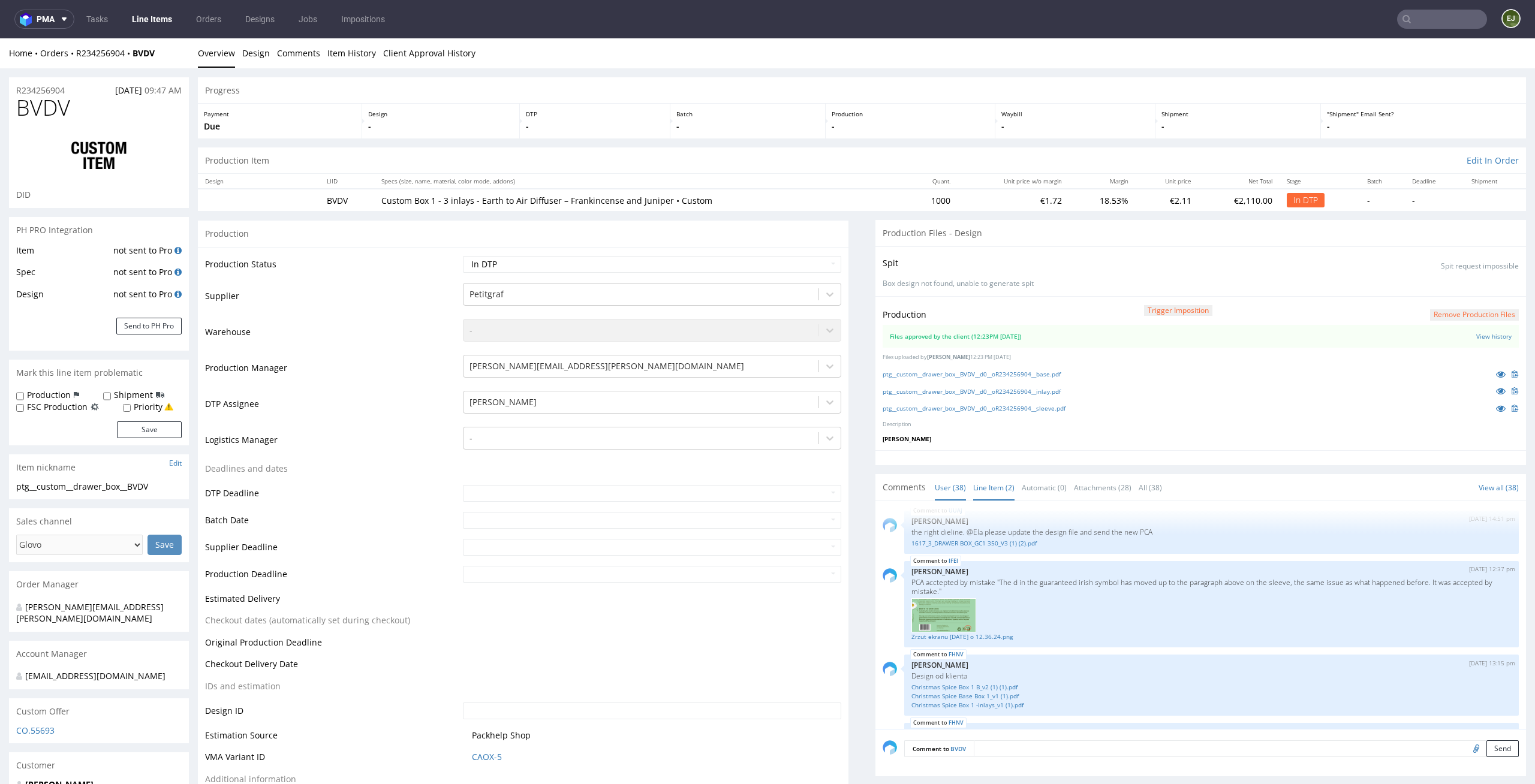
click at [987, 483] on link "Line Item (2)" at bounding box center [994, 488] width 41 height 26
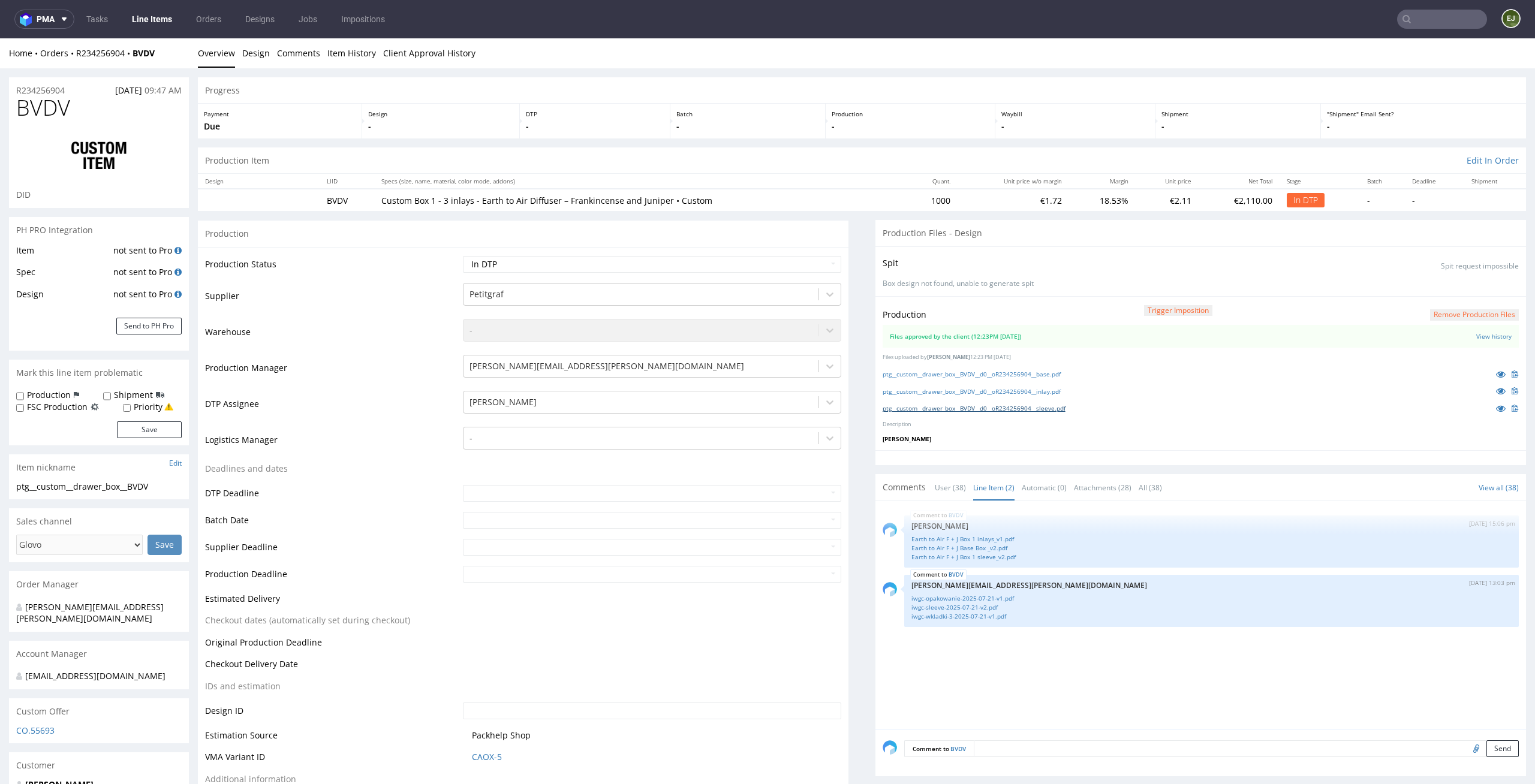
click at [985, 412] on link "ptg__custom__drawer_box__BVDV__d0__oR234256904__sleeve.pdf" at bounding box center [974, 408] width 183 height 9
click at [961, 559] on link "Earth to Air F + J Box 1 sleeve_v2.pdf" at bounding box center [1212, 557] width 600 height 9
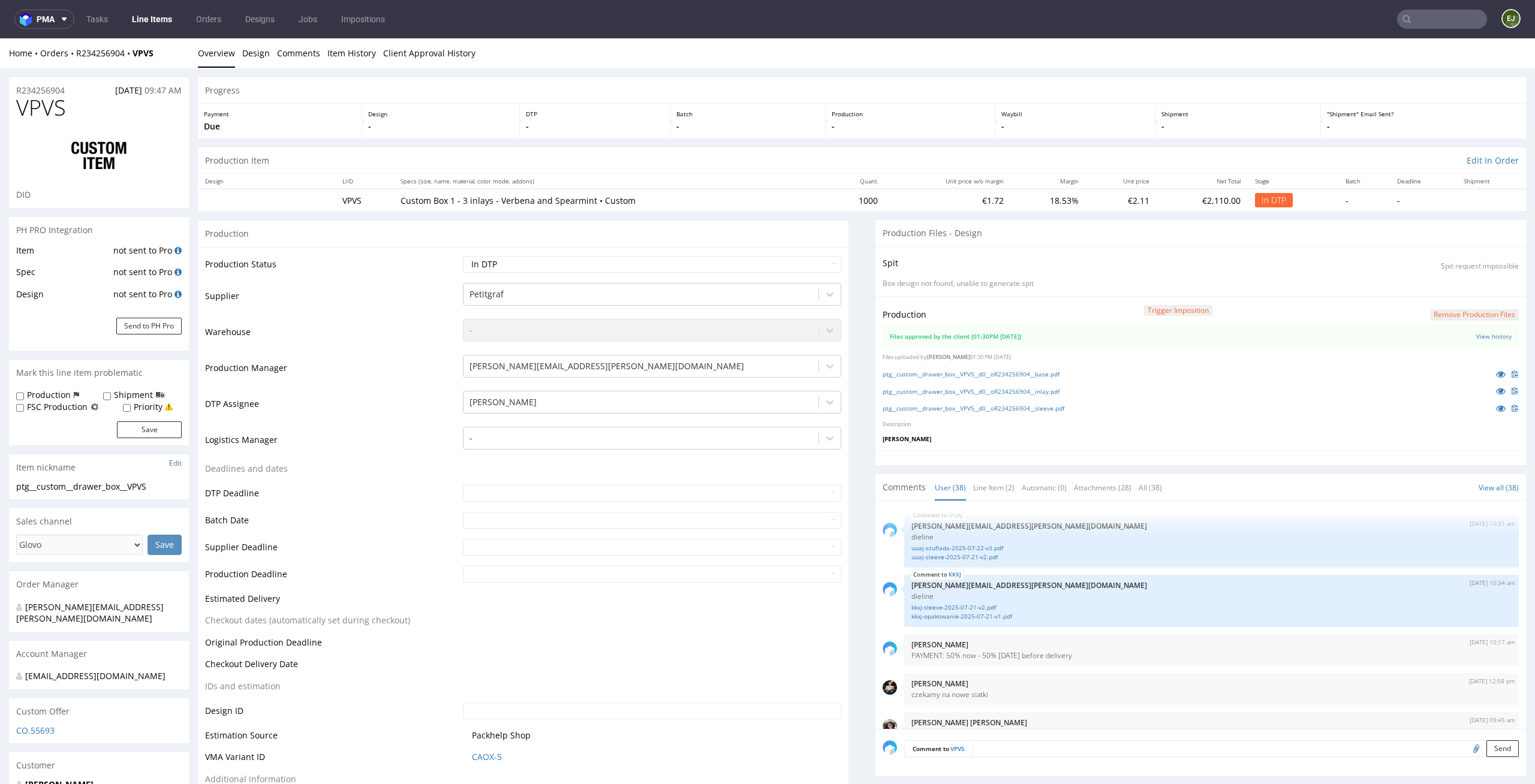
scroll to position [1875, 0]
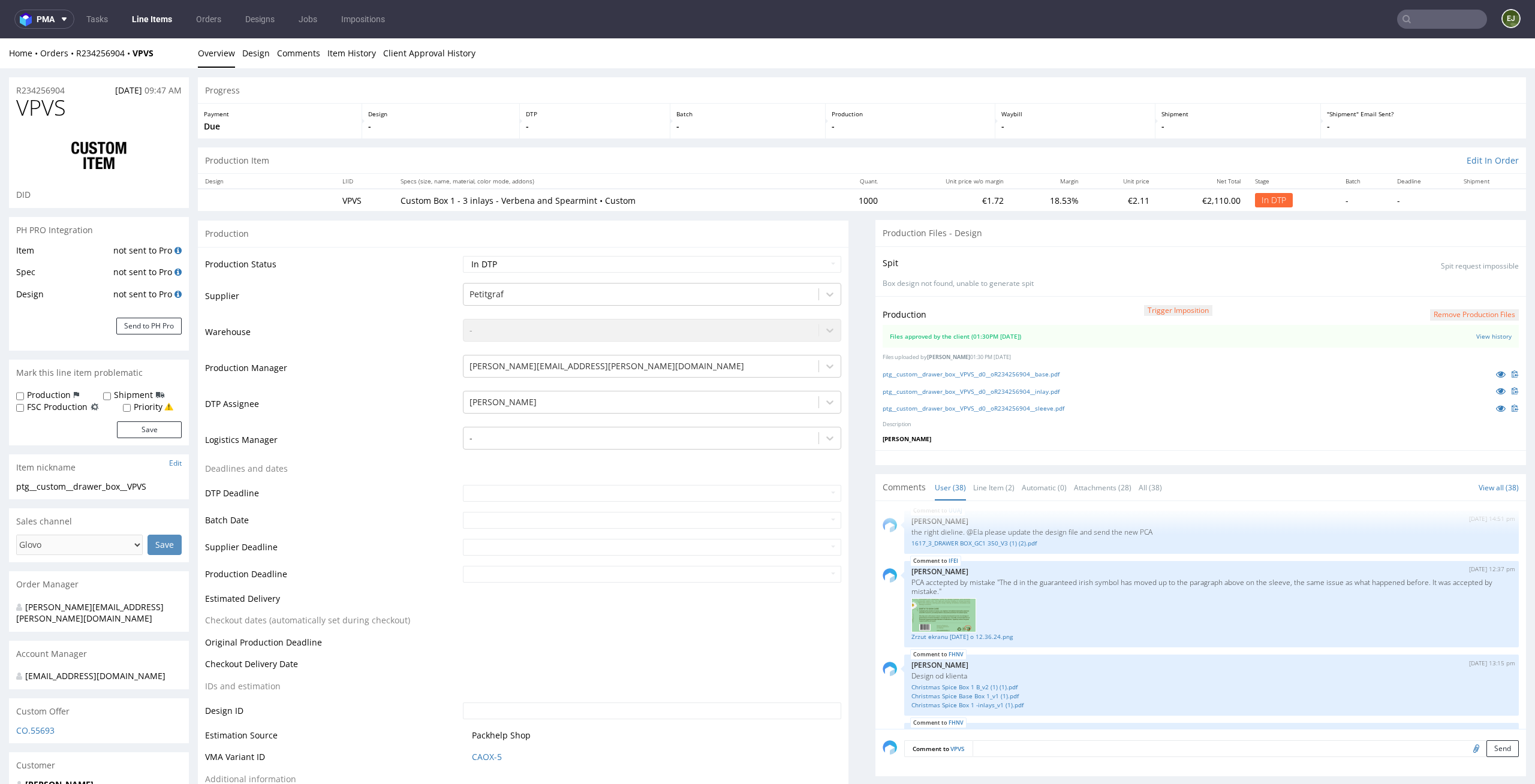
click at [931, 176] on th "Unit price w/o margin" at bounding box center [948, 181] width 126 height 15
click at [976, 482] on link "Line Item (2)" at bounding box center [994, 488] width 41 height 26
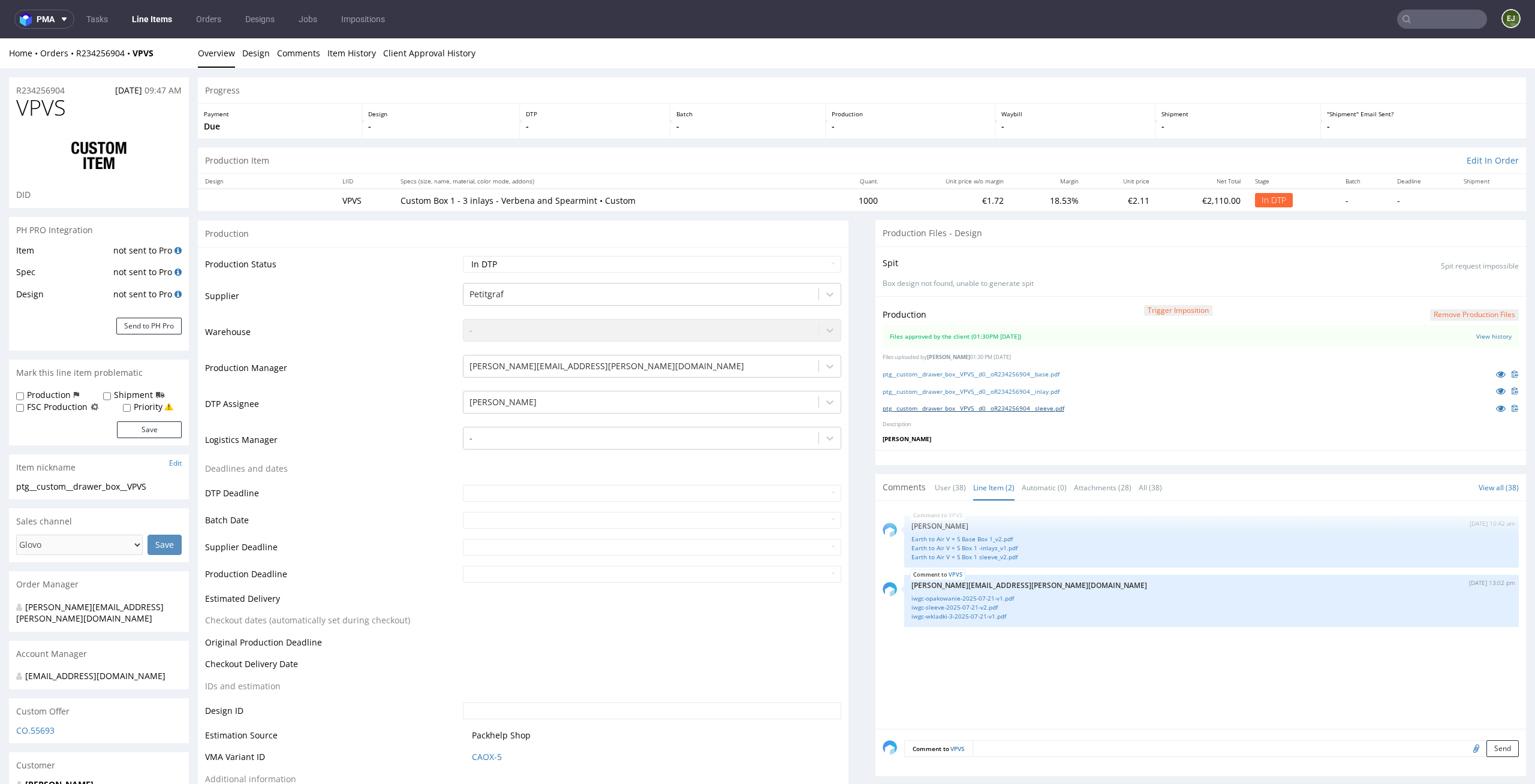
click at [961, 407] on link "ptg__custom__drawer_box__VPVS__d0__oR234256904__sleeve.pdf" at bounding box center [973, 408] width 182 height 9
click at [985, 558] on link "Earth to Air V + S Box 1 sleeve_v2.pdf" at bounding box center [1212, 557] width 600 height 9
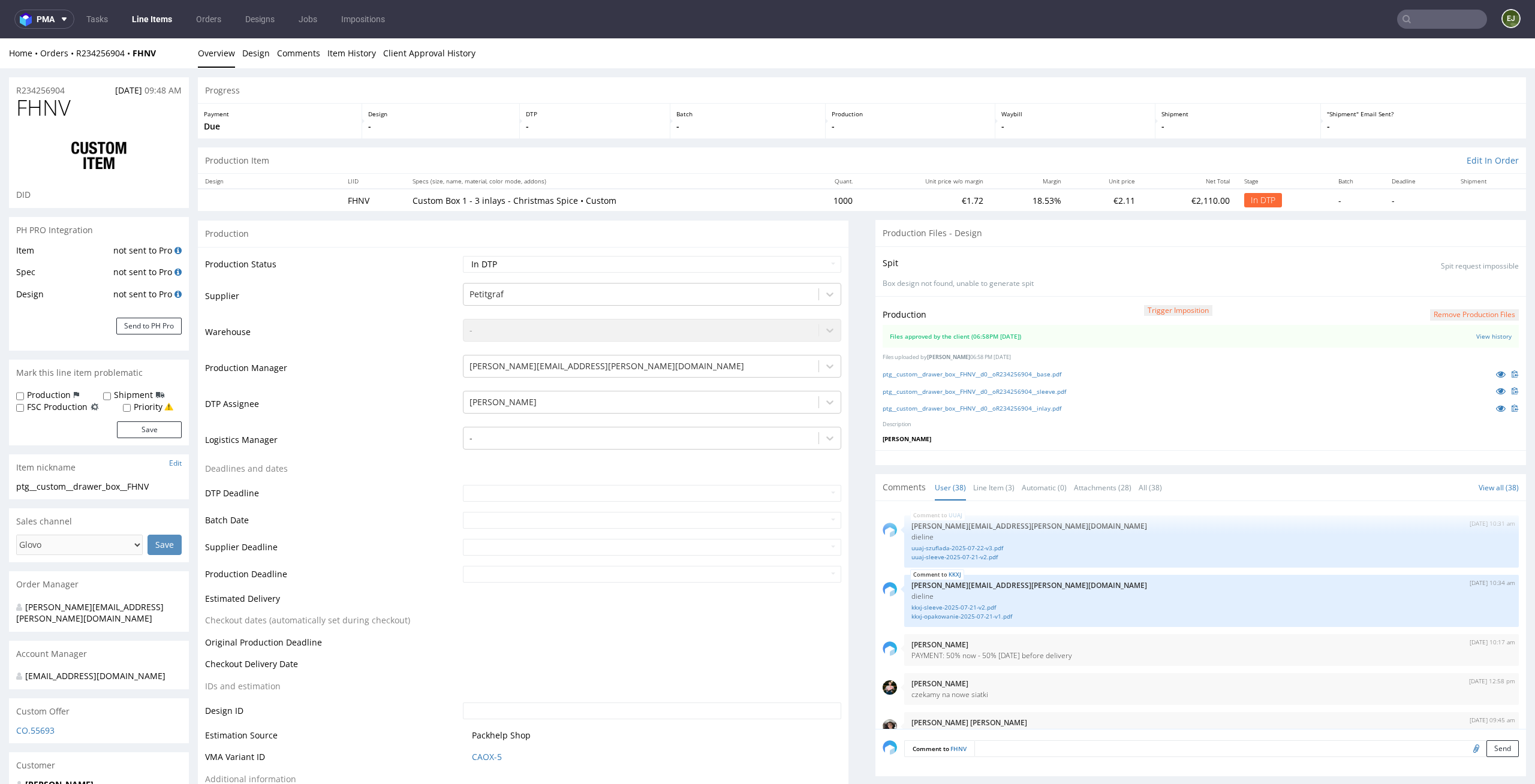
scroll to position [1875, 0]
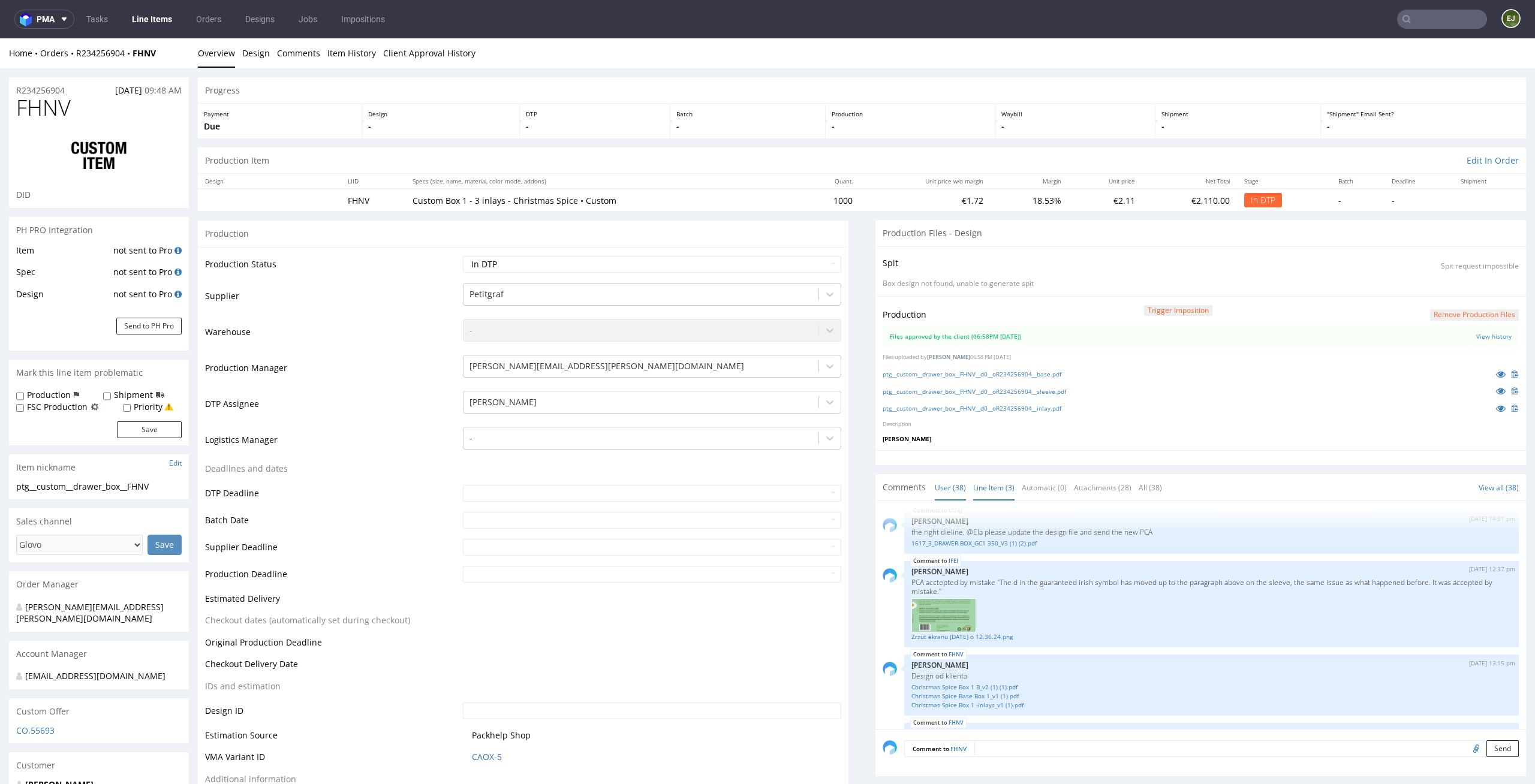
click at [987, 485] on link "Line Item (3)" at bounding box center [994, 488] width 41 height 26
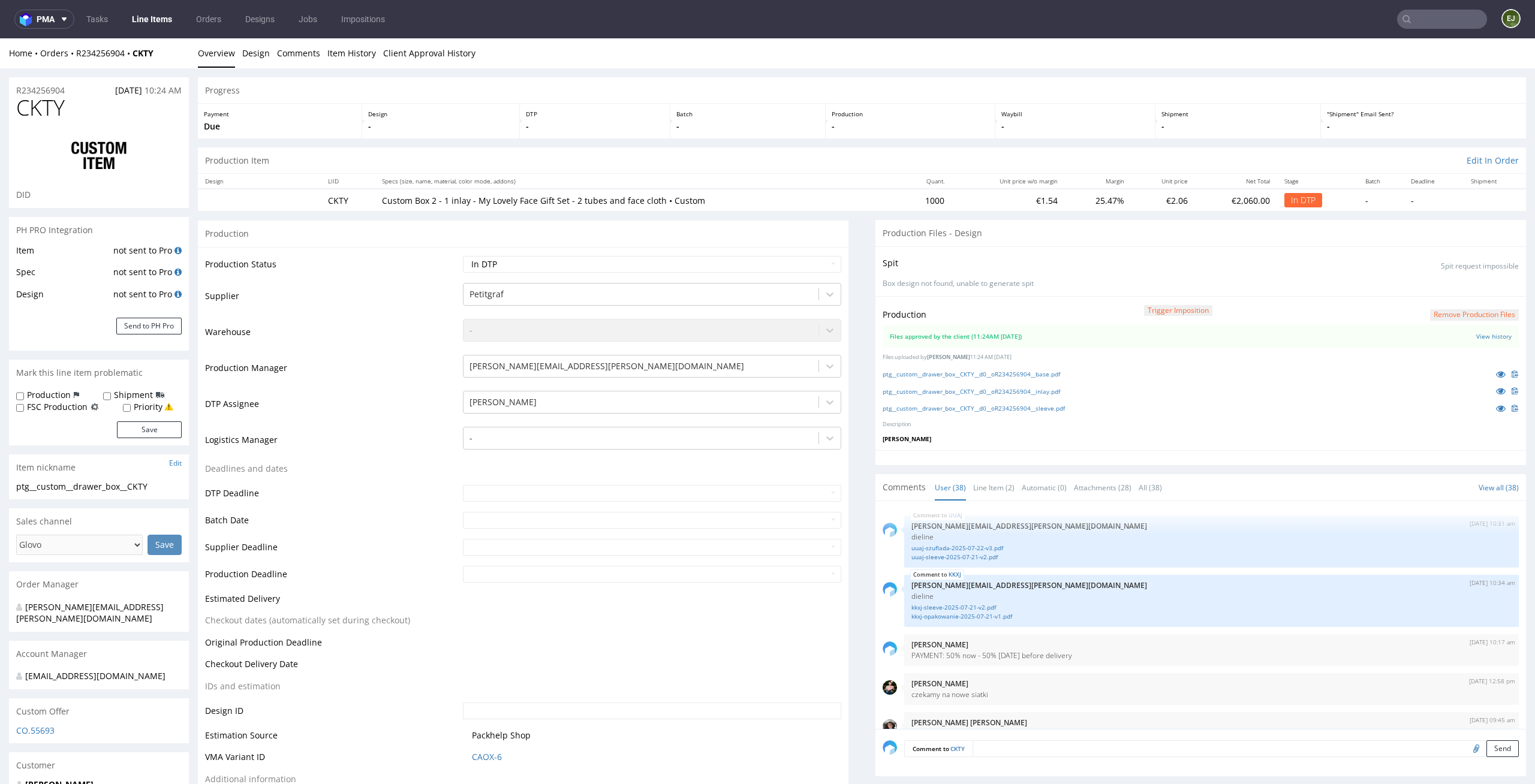
scroll to position [1875, 0]
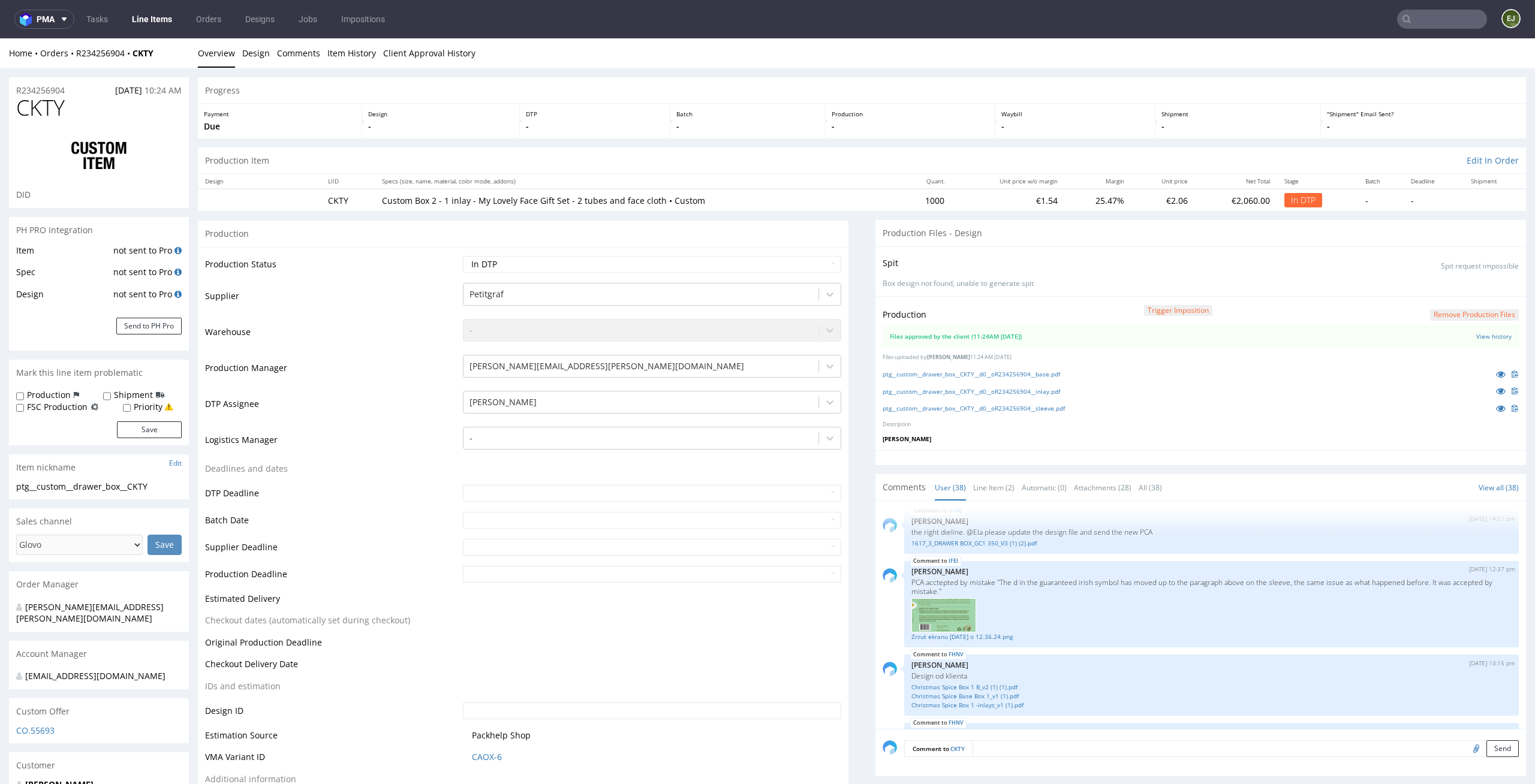
click at [961, 179] on th "Unit price w/o margin" at bounding box center [1007, 181] width 113 height 15
click at [1012, 409] on link "ptg__custom__drawer_box__CKTY__d0__oR234256904__sleeve.pdf" at bounding box center [973, 408] width 182 height 9
click at [987, 480] on link "Line Item (2)" at bounding box center [994, 488] width 41 height 26
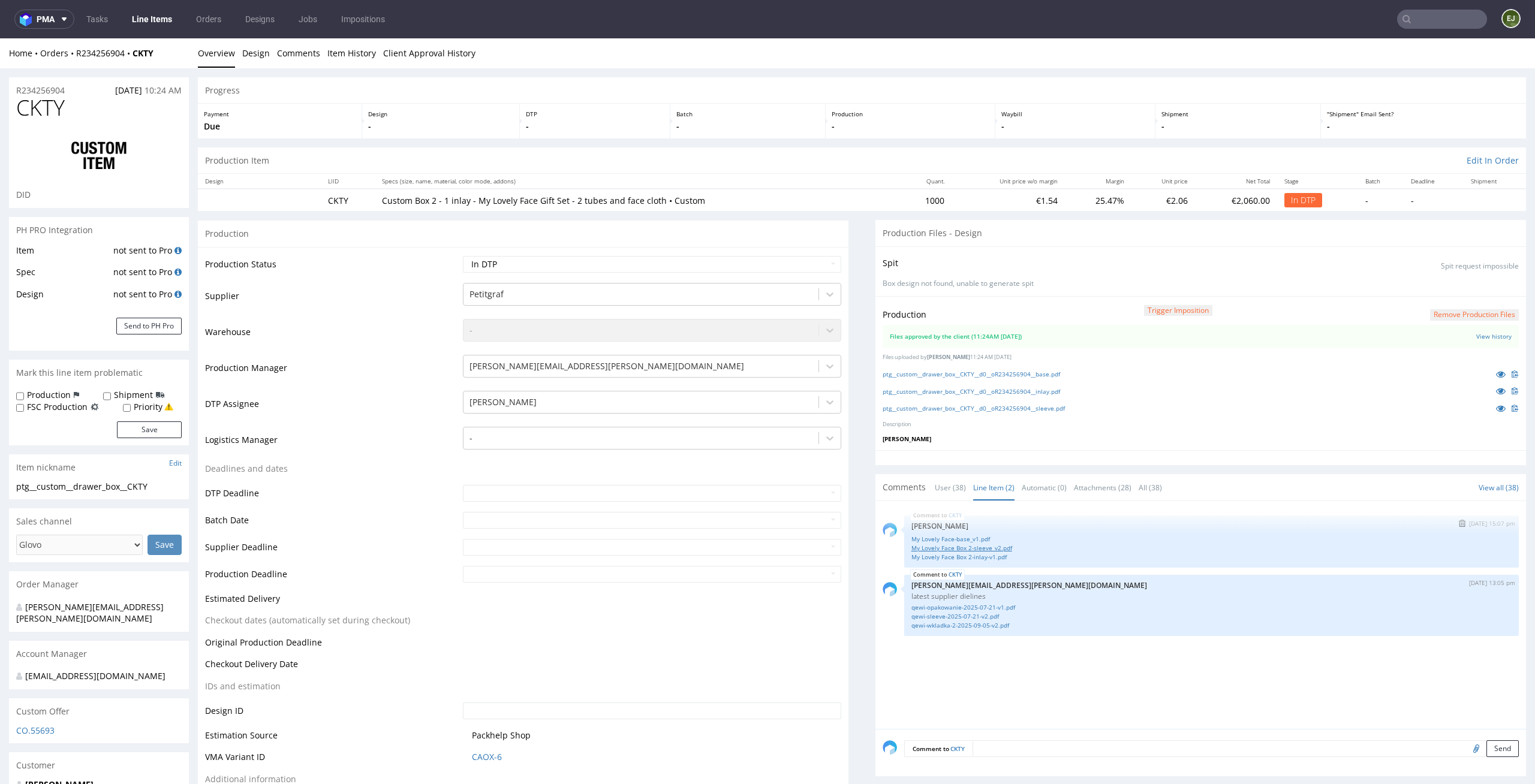
click at [994, 548] on link "My Lovely Face Box 2-sleeve_v2.pdf" at bounding box center [1212, 548] width 600 height 9
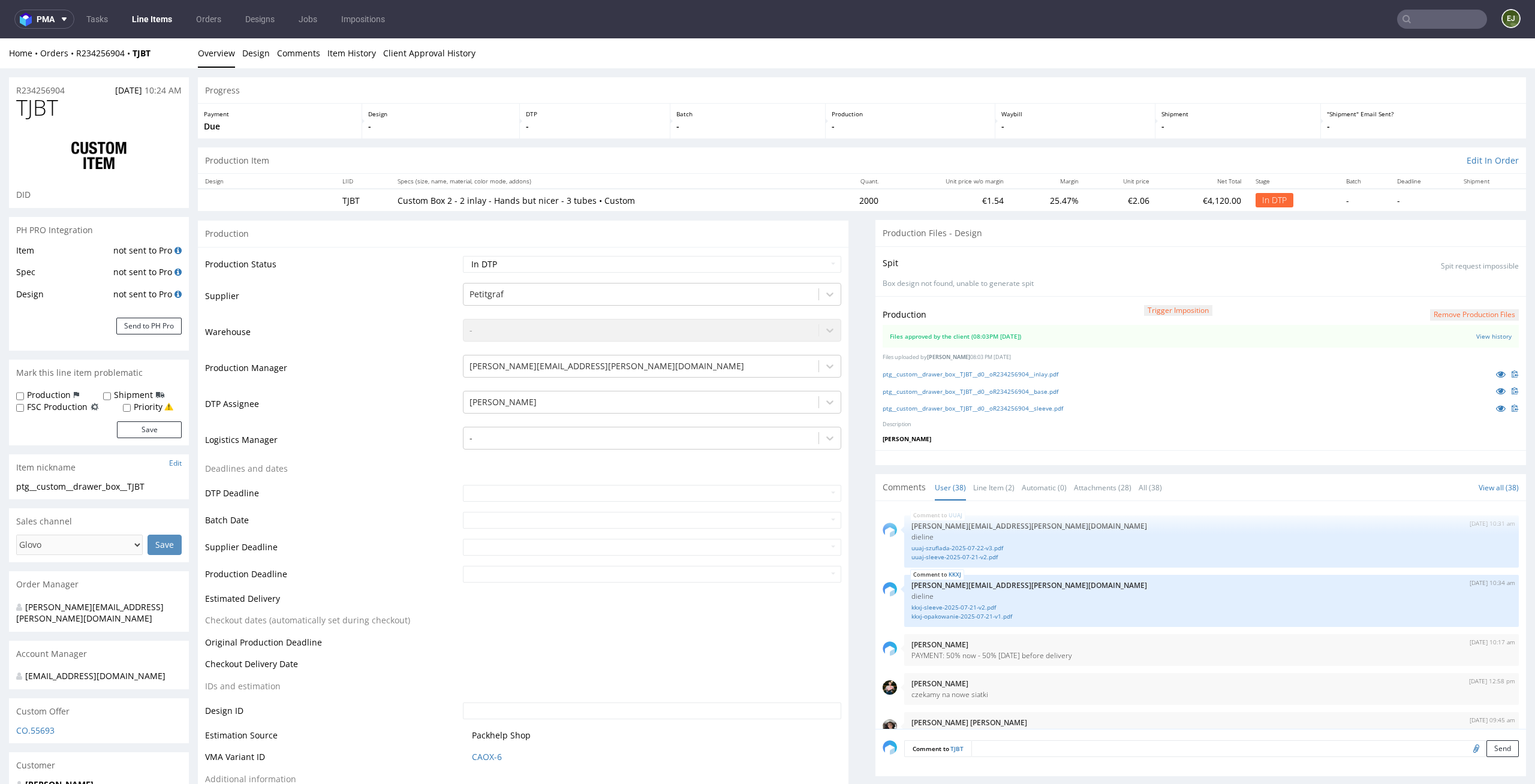
scroll to position [1875, 0]
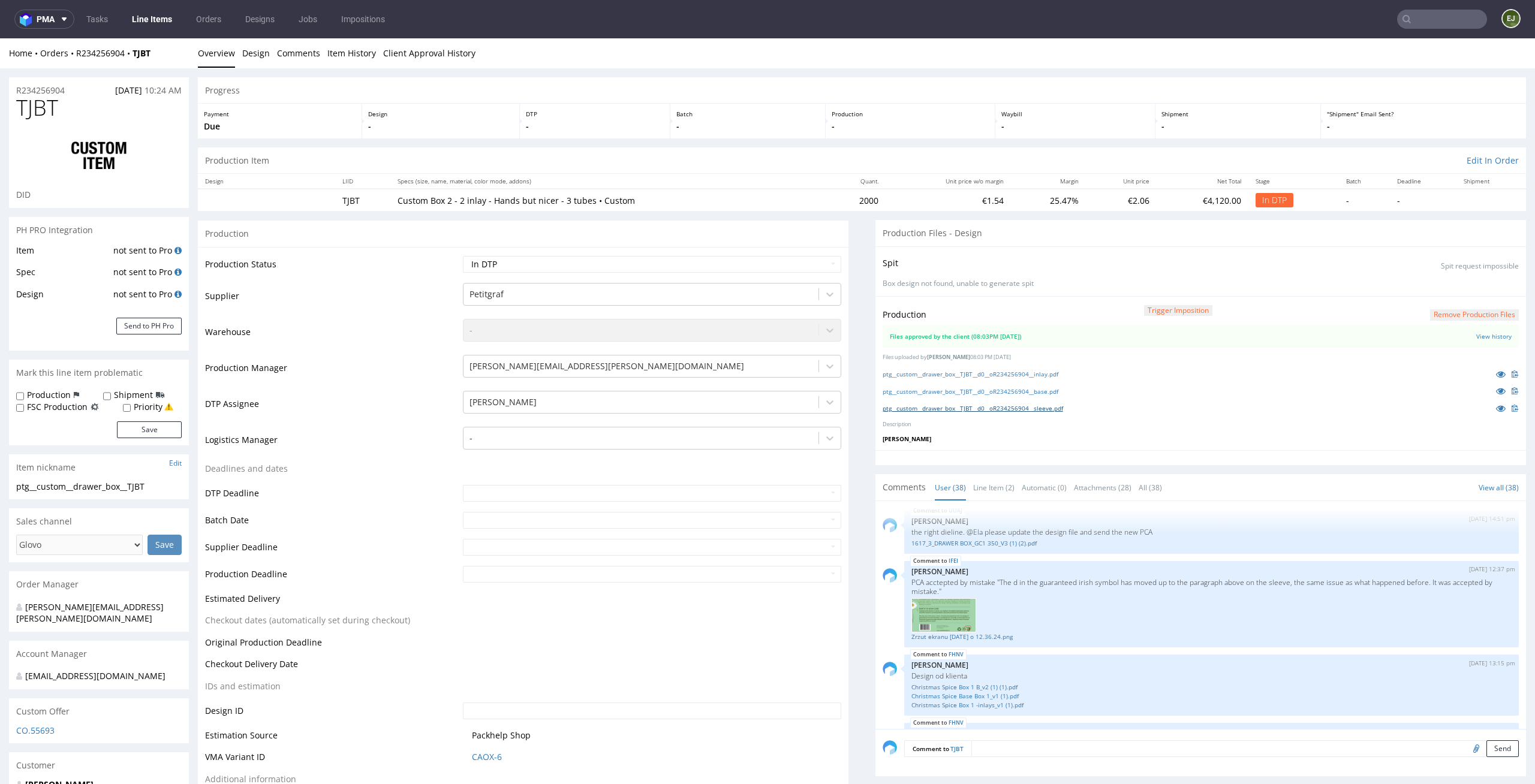
click at [979, 410] on link "ptg__custom__drawer_box__TJBT__d0__oR234256904__sleeve.pdf" at bounding box center [972, 408] width 180 height 9
click at [994, 508] on div "UUAJ [DATE] 10:31 am [PERSON_NAME][EMAIL_ADDRESS][PERSON_NAME][DOMAIN_NAME] die…" at bounding box center [1204, 619] width 643 height 221
click at [994, 498] on link "Line Item (2)" at bounding box center [994, 488] width 41 height 26
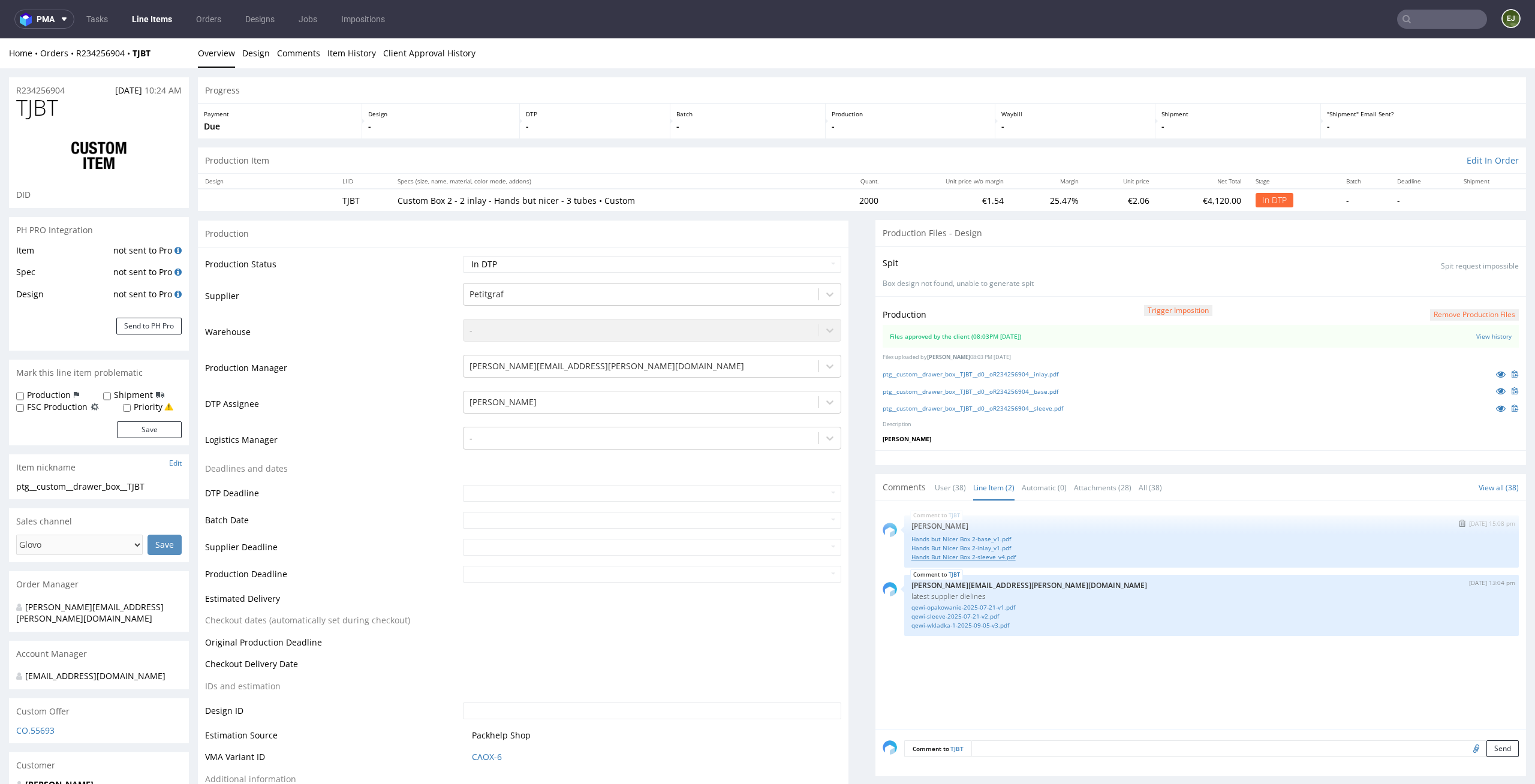
click at [991, 553] on link "Hands But Nicer Box 2-sleeve_v4.pdf" at bounding box center [1212, 557] width 600 height 9
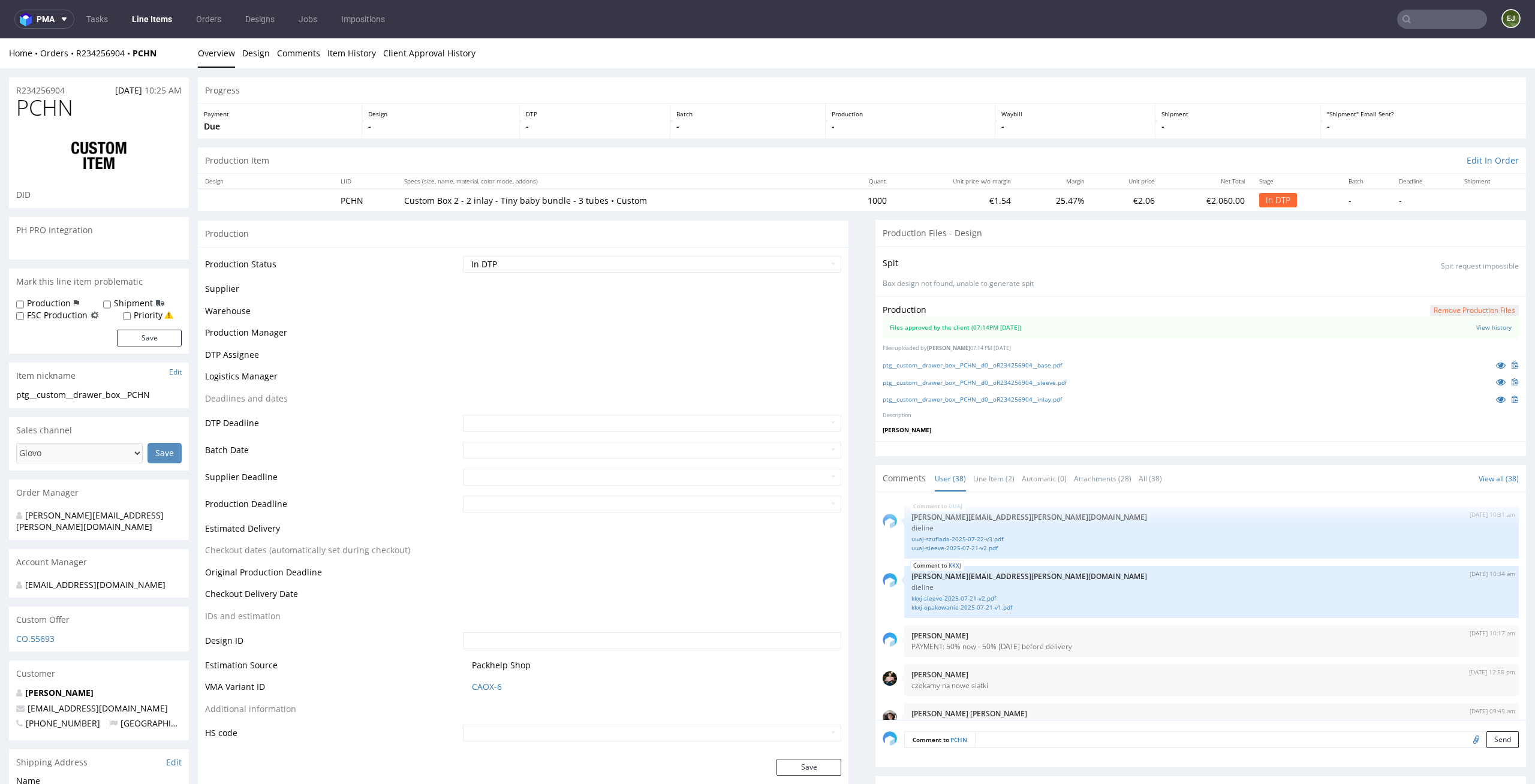
scroll to position [1909, 0]
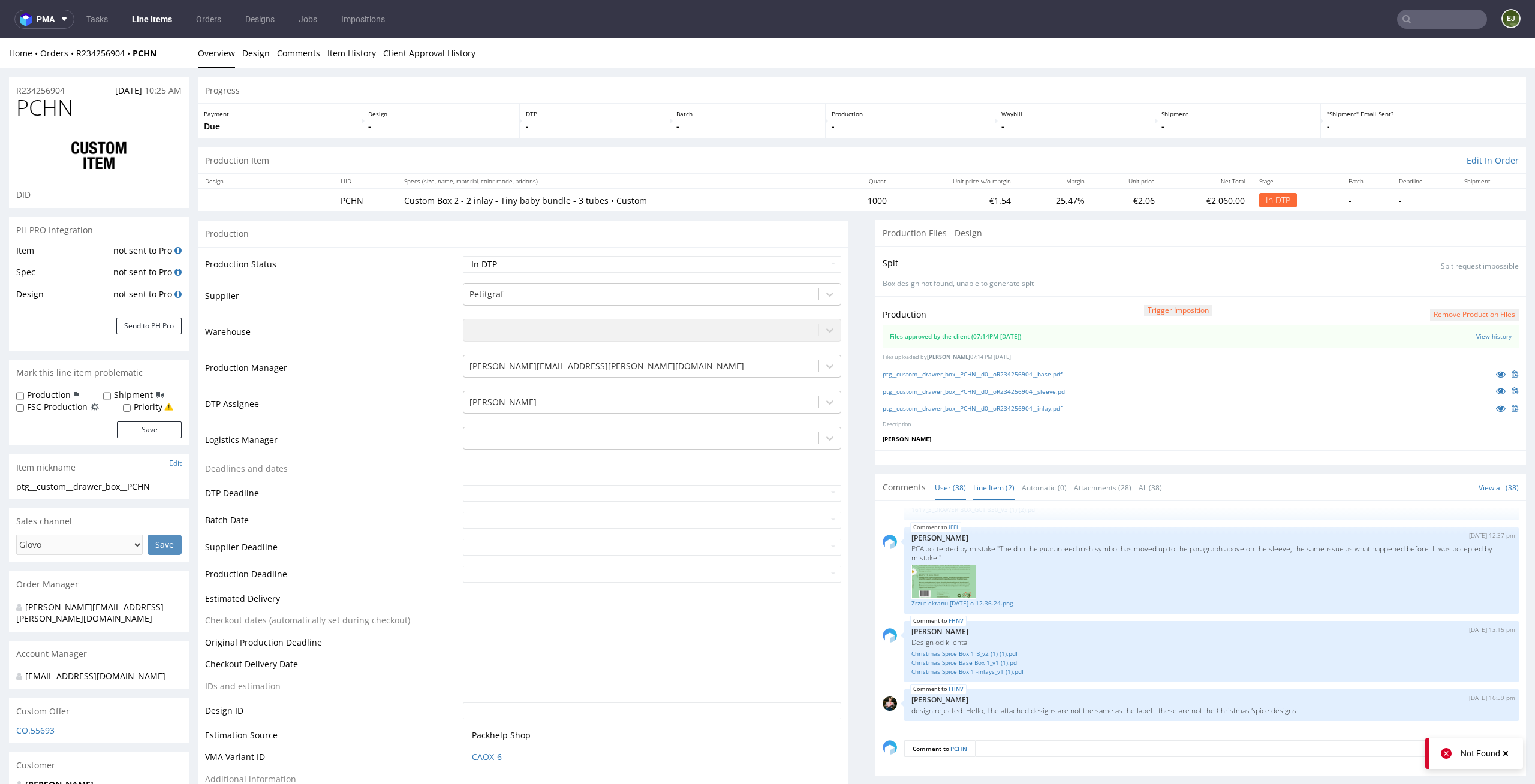
click at [992, 487] on link "Line Item (2)" at bounding box center [994, 488] width 41 height 26
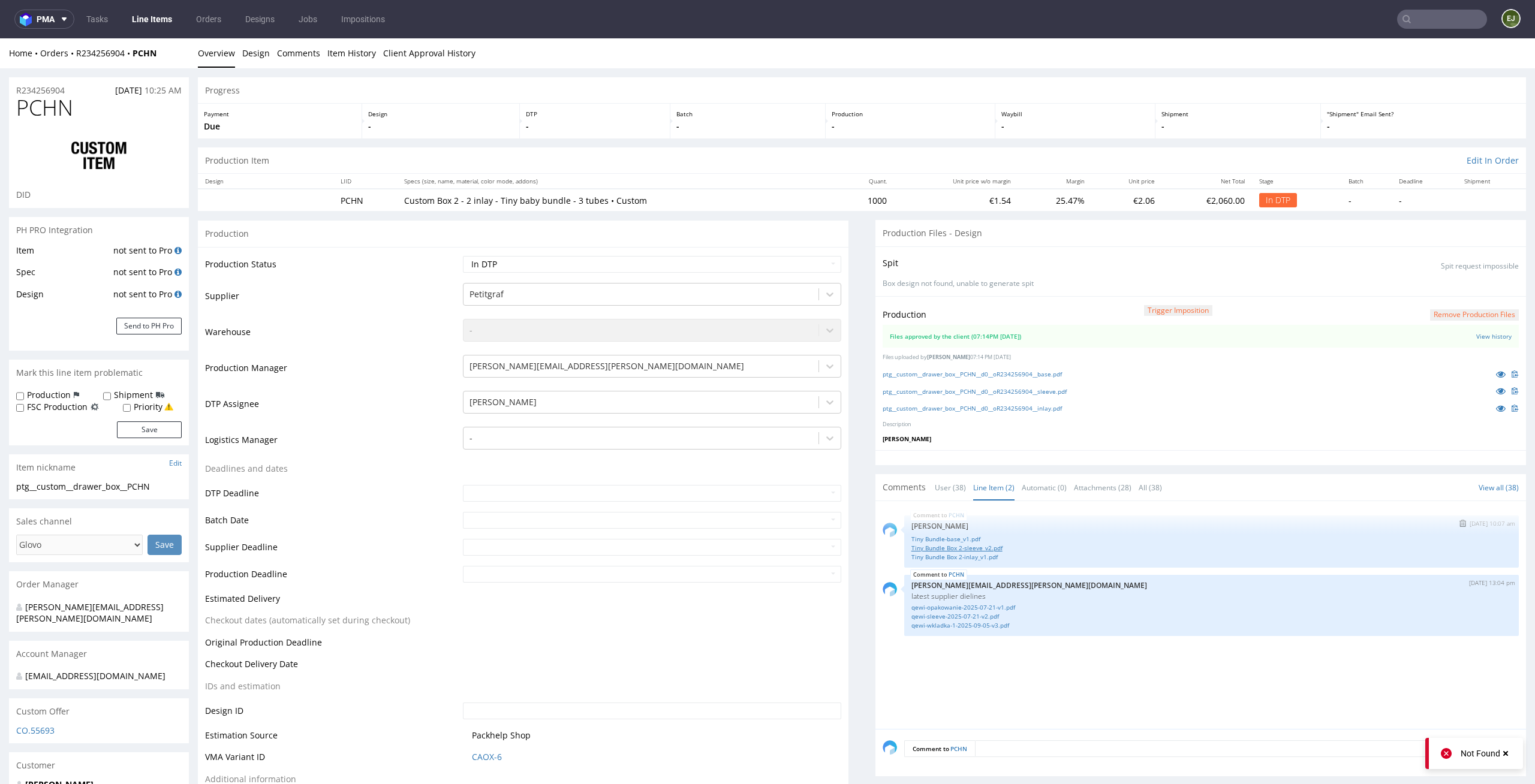
click at [987, 549] on link "Tiny Bundle Box 2-sleeve_v2.pdf" at bounding box center [1212, 548] width 600 height 9
click at [1027, 388] on link "ptg__custom__drawer_box__PCHN__d0__oR234256904__sleeve.pdf" at bounding box center [975, 392] width 184 height 9
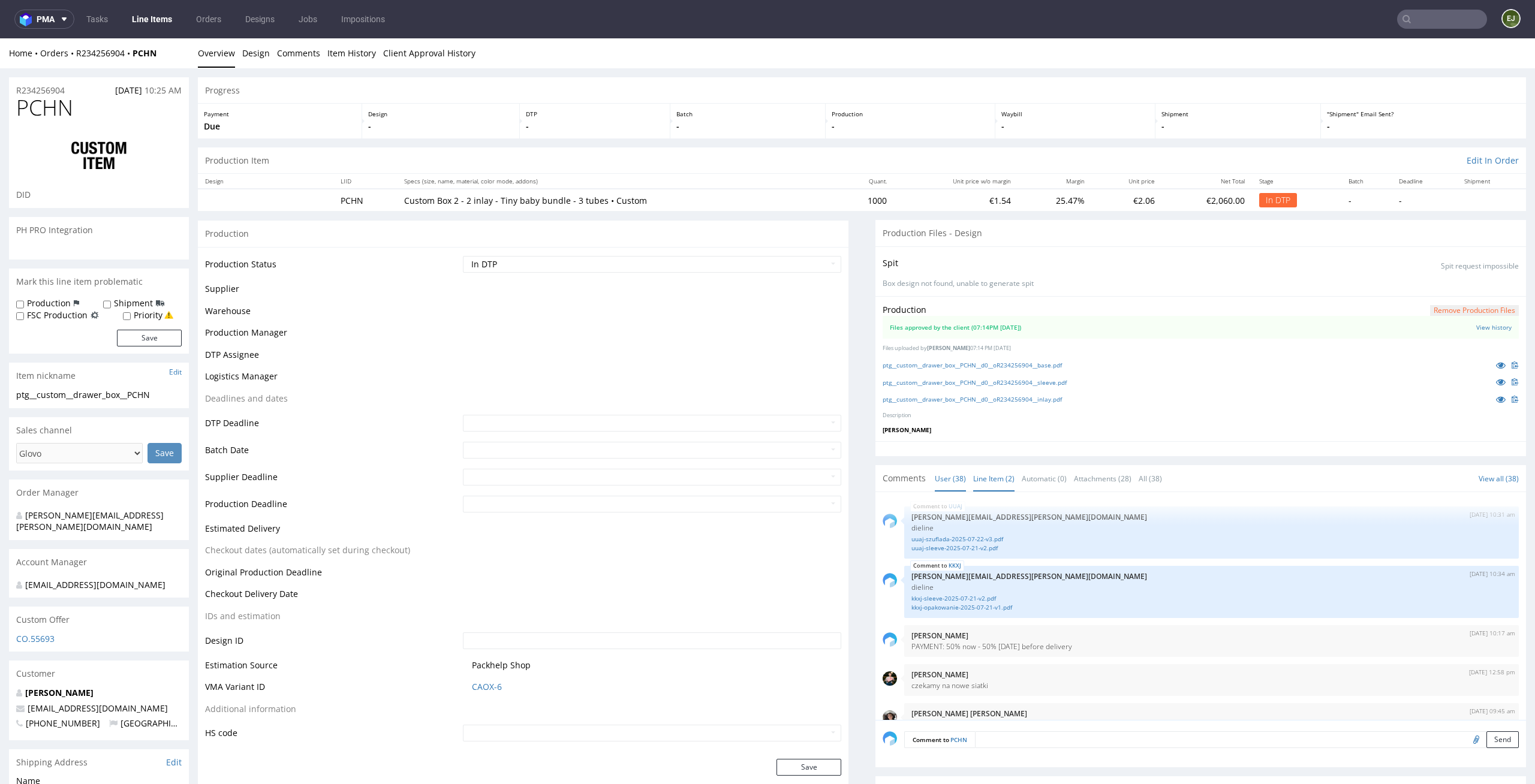
click at [994, 475] on link "Line Item (2)" at bounding box center [994, 478] width 41 height 26
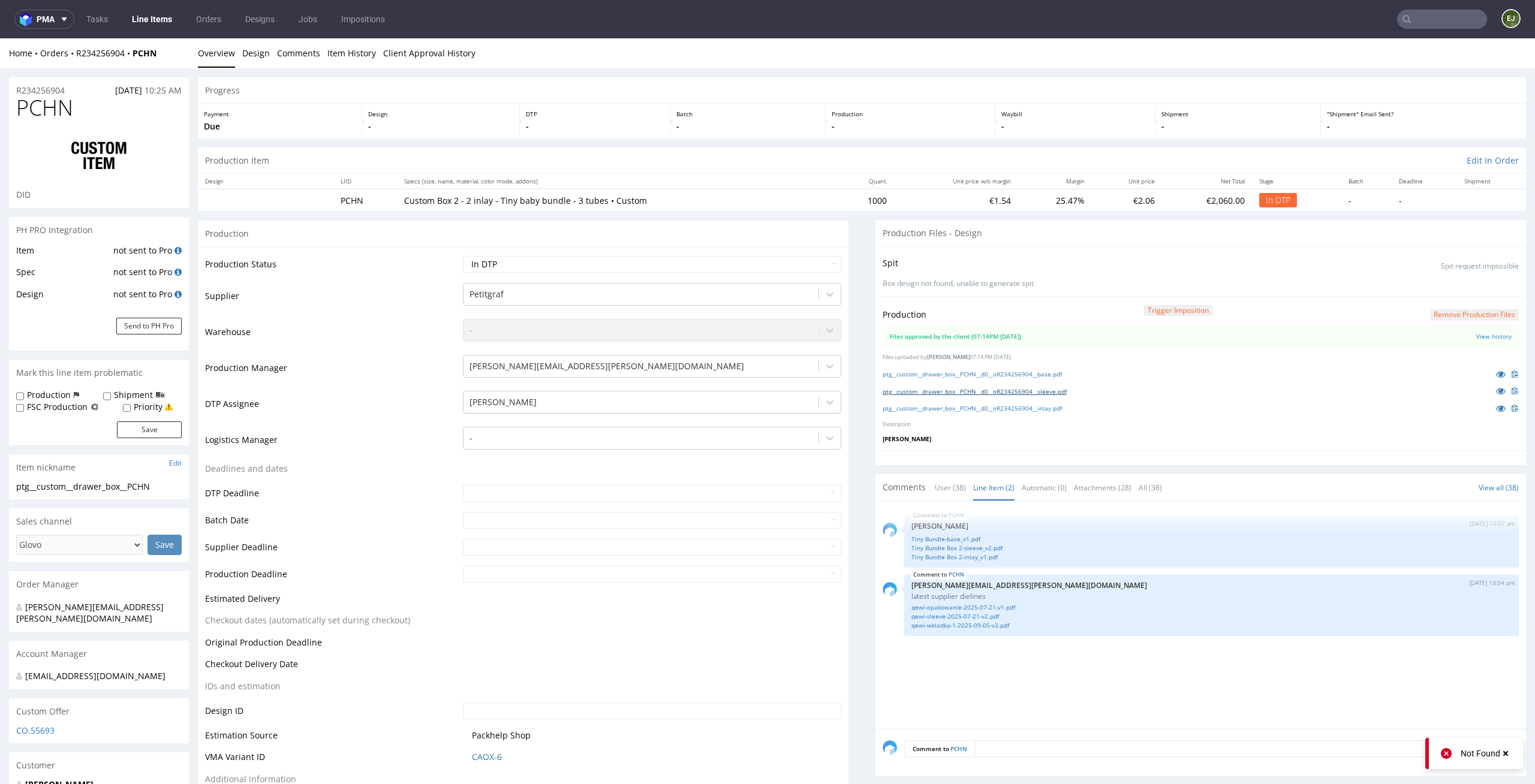
click at [972, 391] on link "ptg__custom__drawer_box__PCHN__d0__oR234256904__sleeve.pdf" at bounding box center [975, 392] width 184 height 9
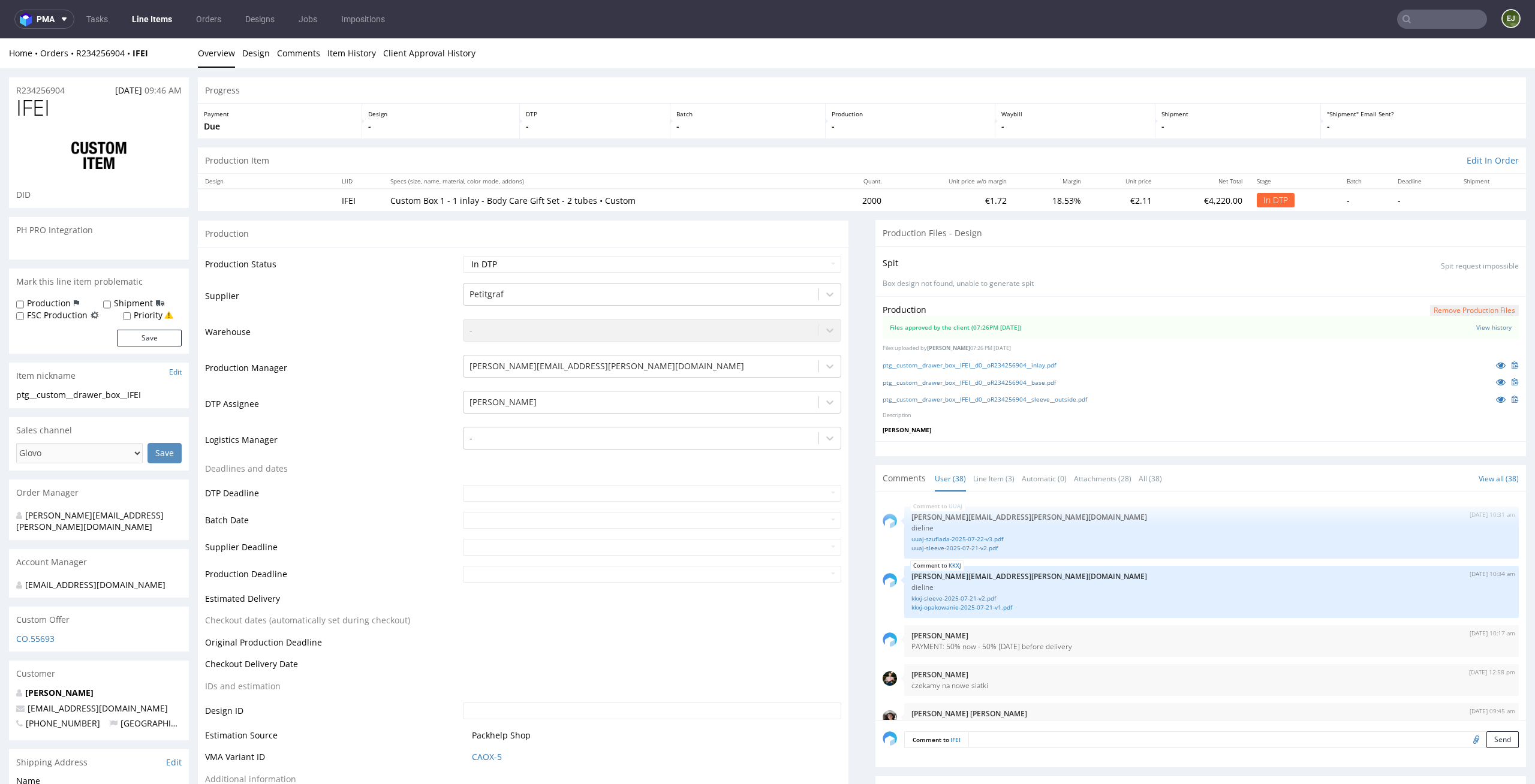
scroll to position [1909, 0]
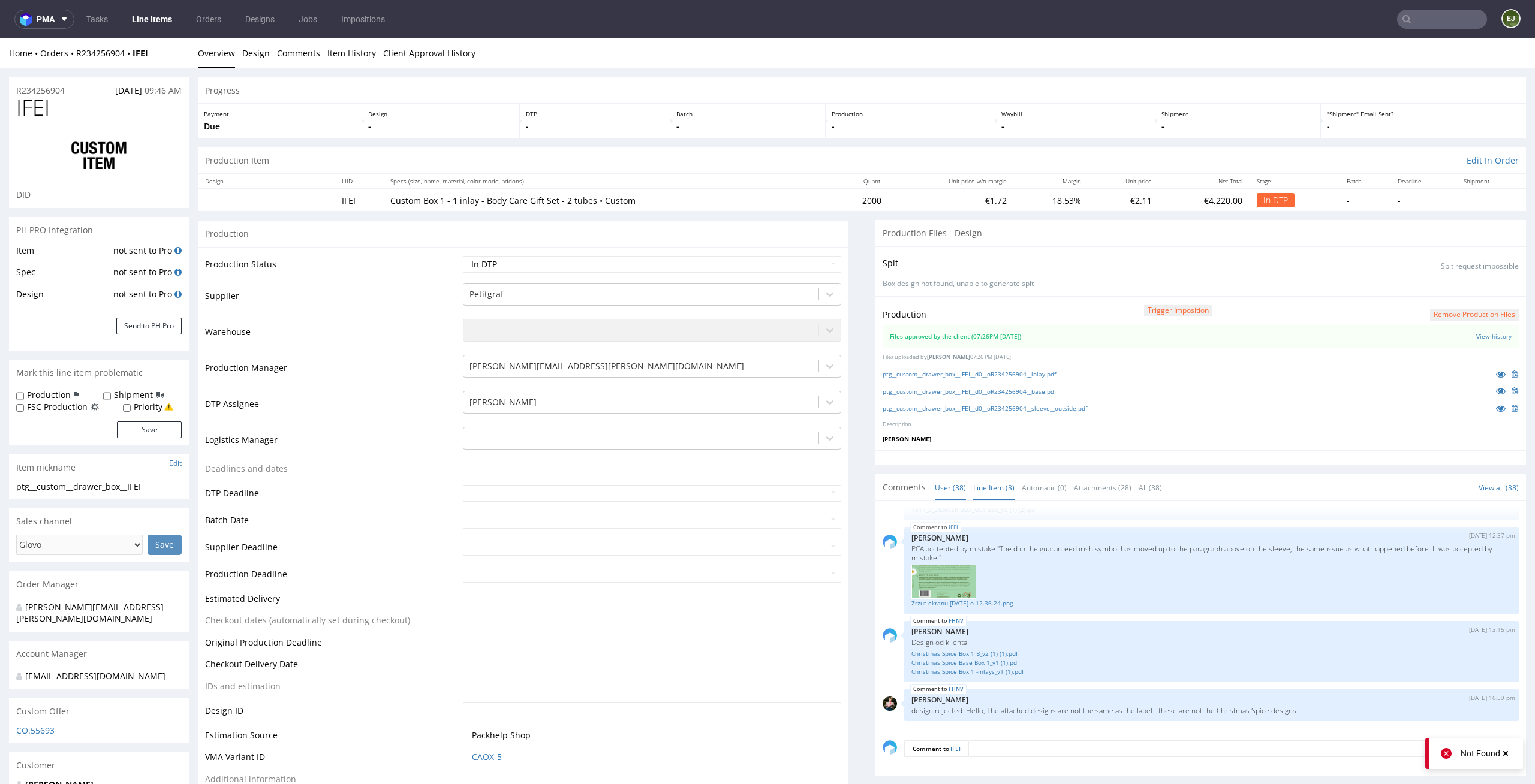
click at [974, 488] on link "Line Item (3)" at bounding box center [994, 488] width 41 height 26
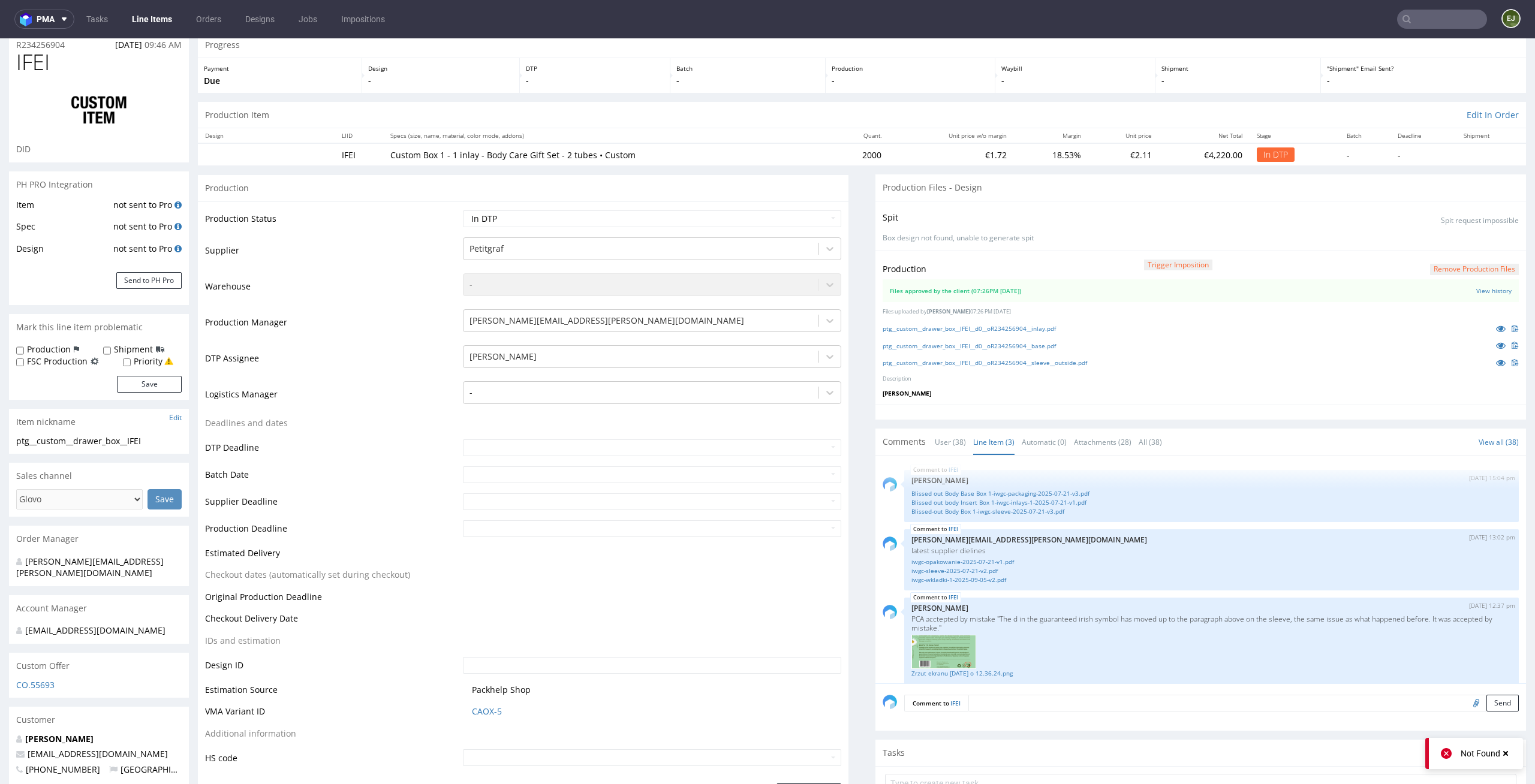
scroll to position [34, 0]
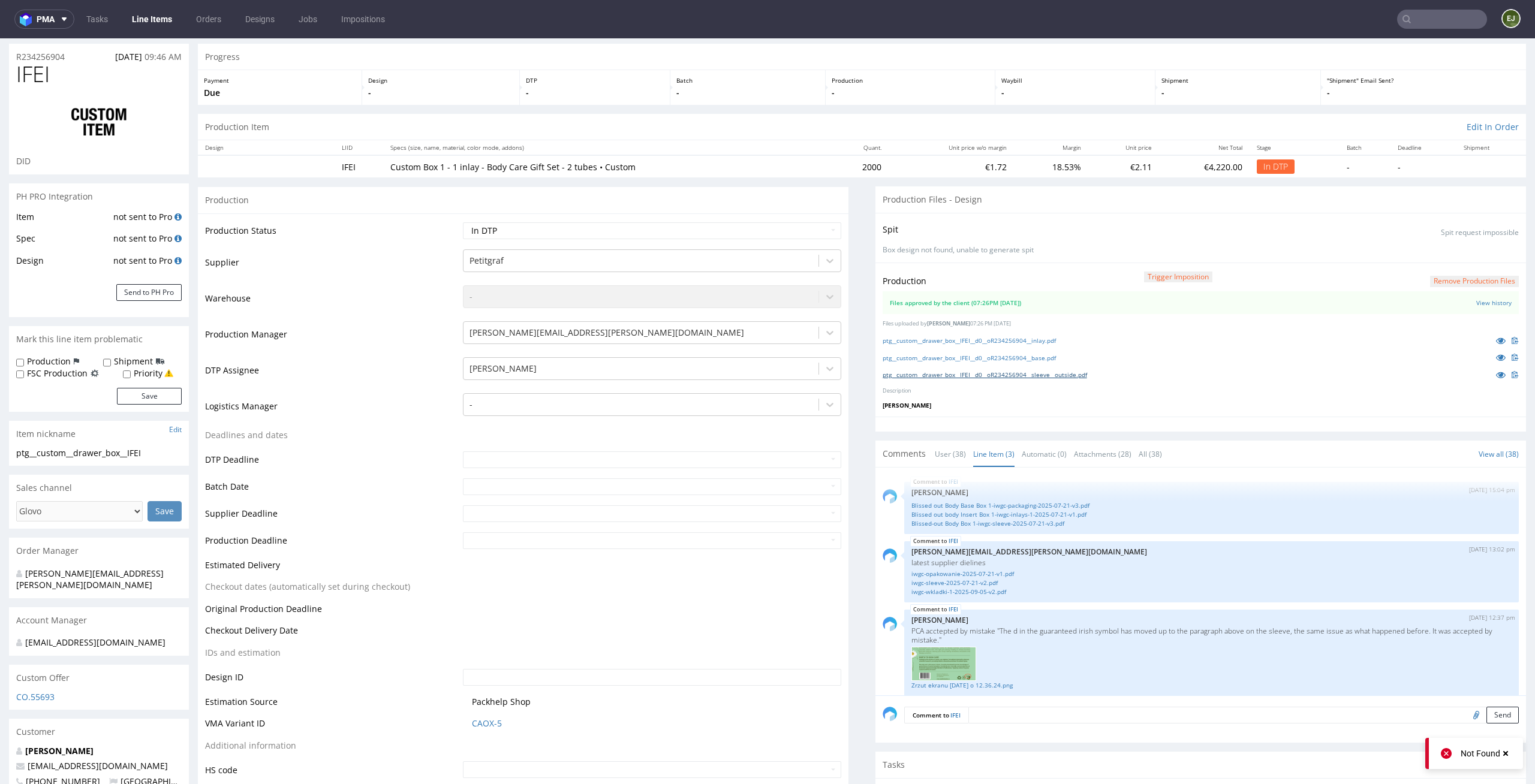
click at [984, 373] on link "ptg__custom__drawer_box__IFEI__d0__oR234256904__sleeve__outside.pdf" at bounding box center [984, 374] width 204 height 9
